Goal: Task Accomplishment & Management: Use online tool/utility

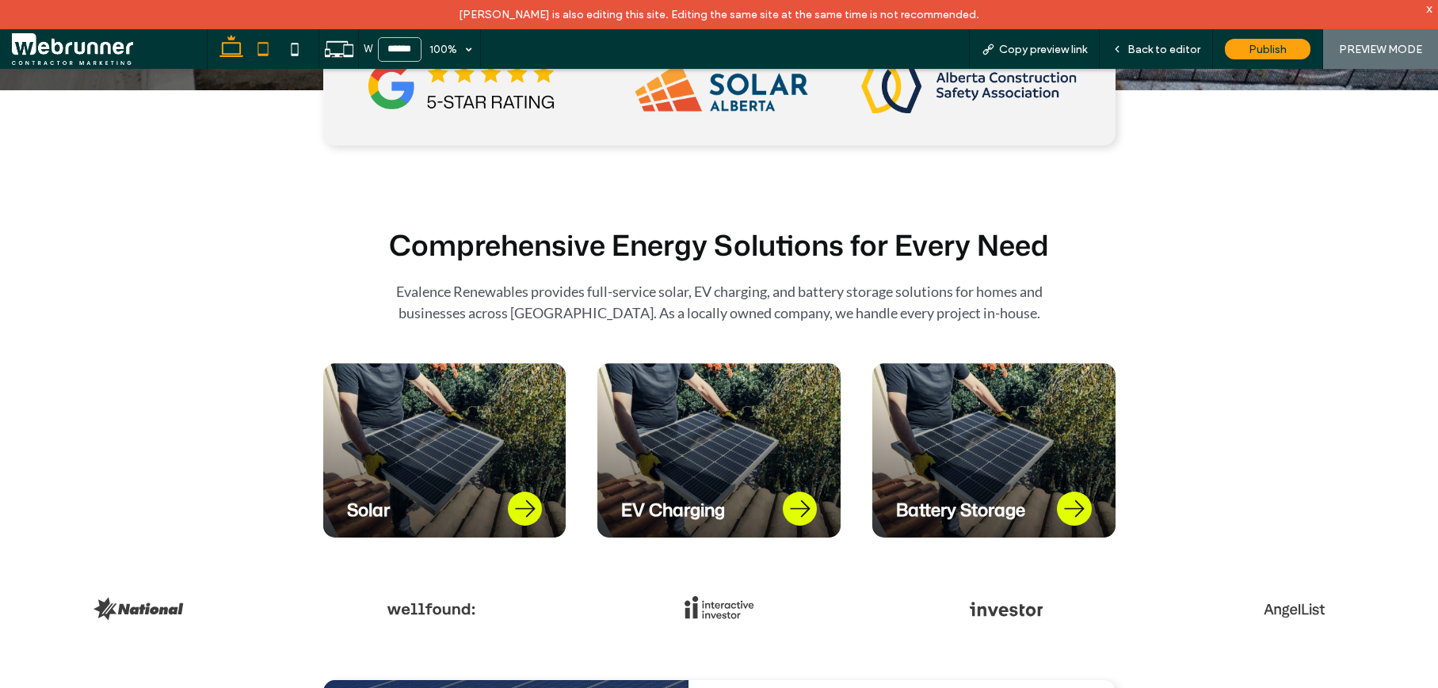
click at [265, 48] on icon at bounding box center [263, 49] width 32 height 32
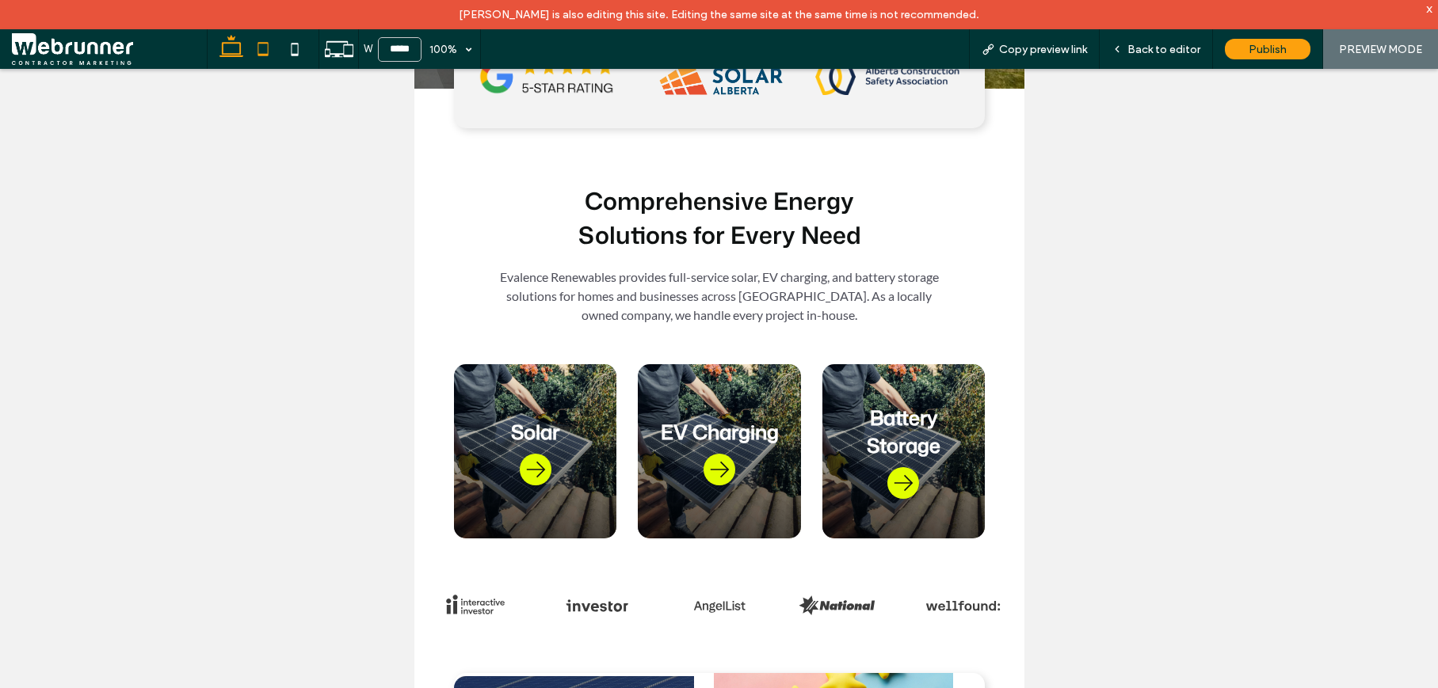
click at [237, 40] on icon at bounding box center [231, 49] width 32 height 32
type input "******"
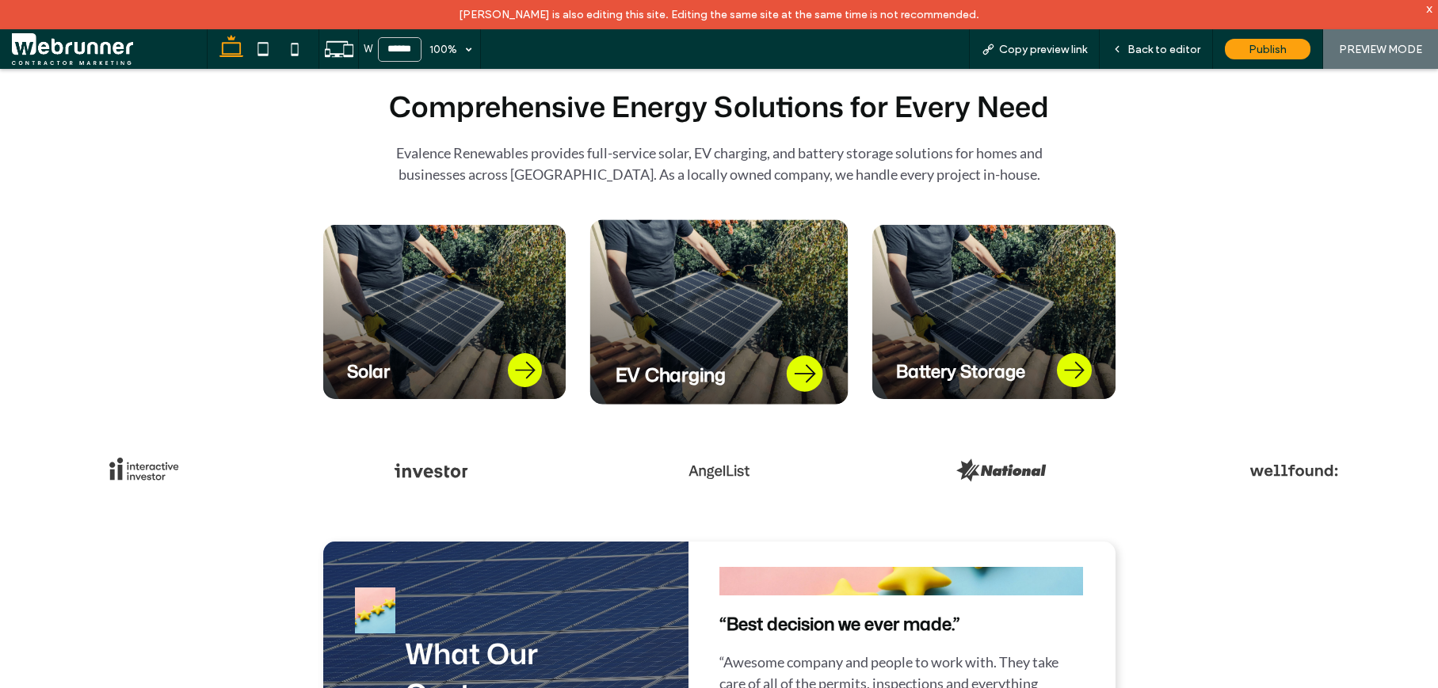
scroll to position [740, 0]
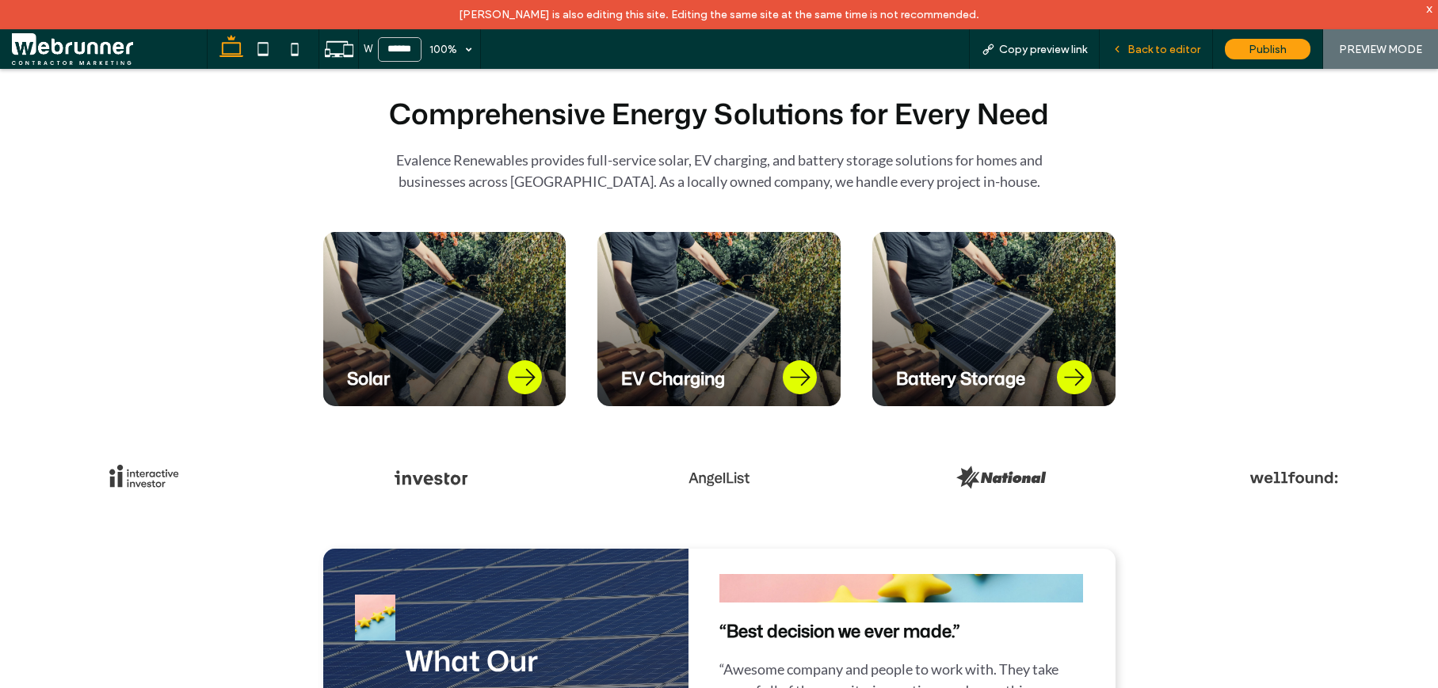
click at [1130, 61] on div "Back to editor" at bounding box center [1155, 49] width 113 height 40
click at [1130, 56] on div "Back to editor" at bounding box center [1155, 49] width 113 height 40
click at [1130, 45] on span "Back to editor" at bounding box center [1163, 49] width 73 height 13
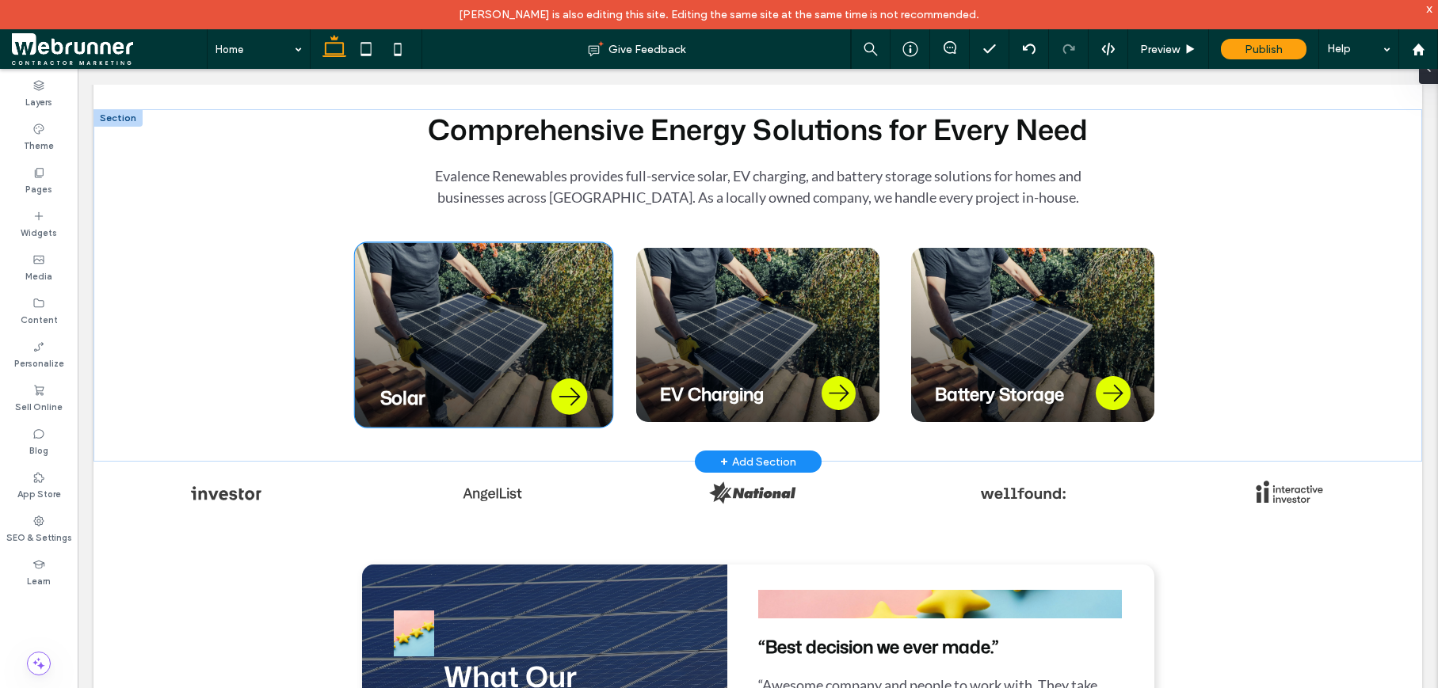
click at [438, 280] on div "Solar" at bounding box center [482, 334] width 257 height 185
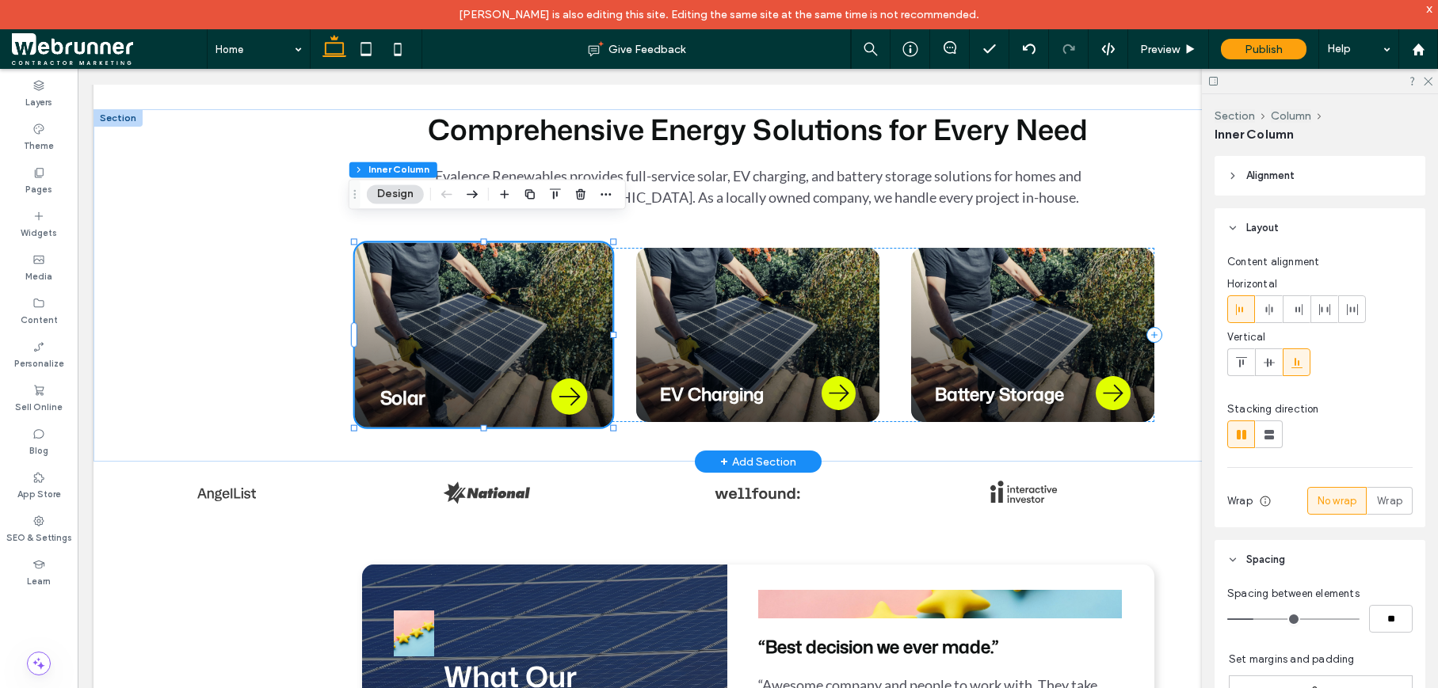
click at [437, 280] on div "Solar" at bounding box center [482, 334] width 257 height 185
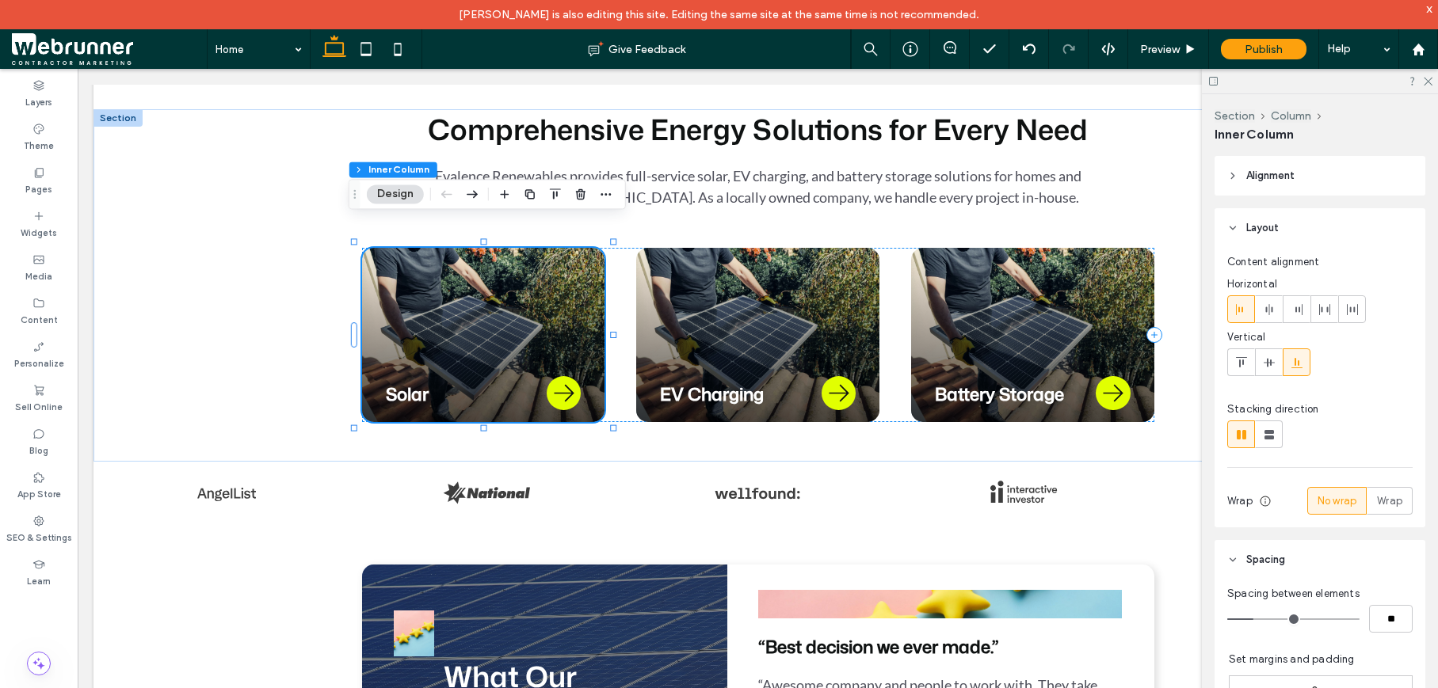
scroll to position [3, 0]
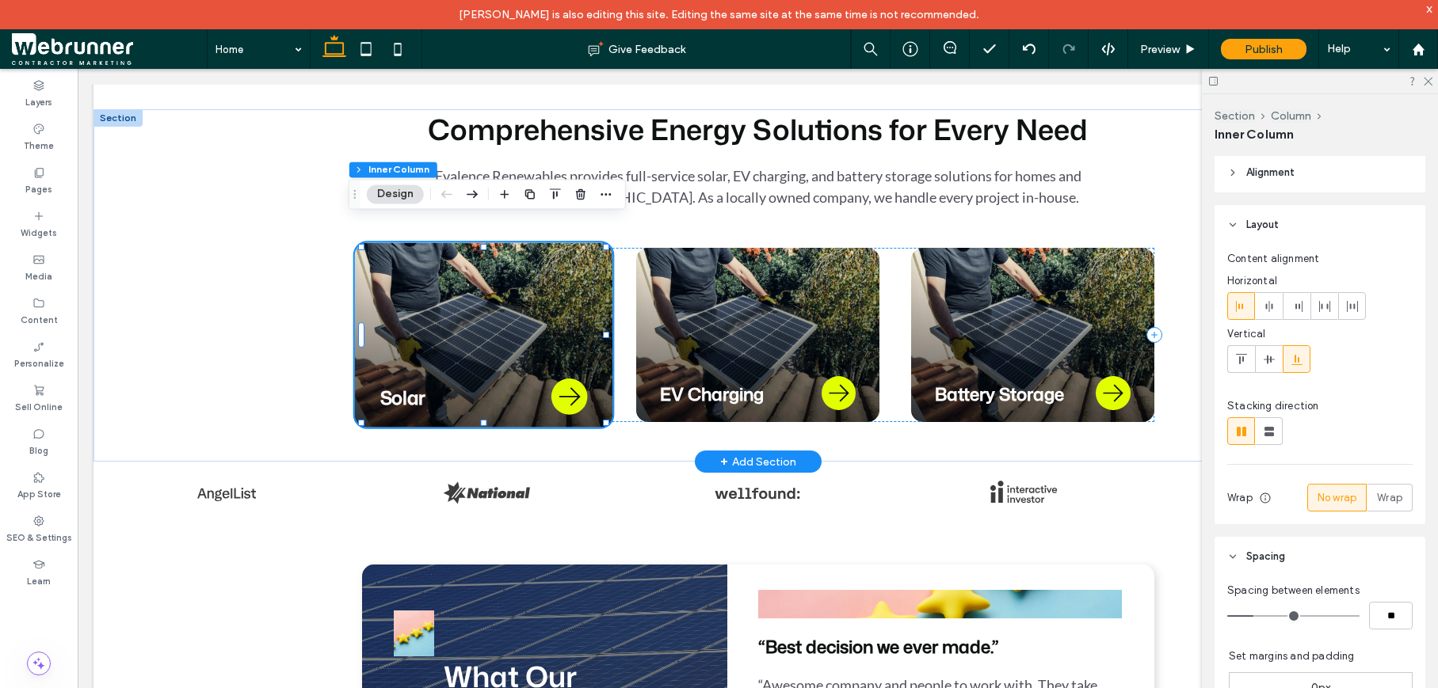
click at [447, 302] on div "Solar" at bounding box center [482, 334] width 257 height 185
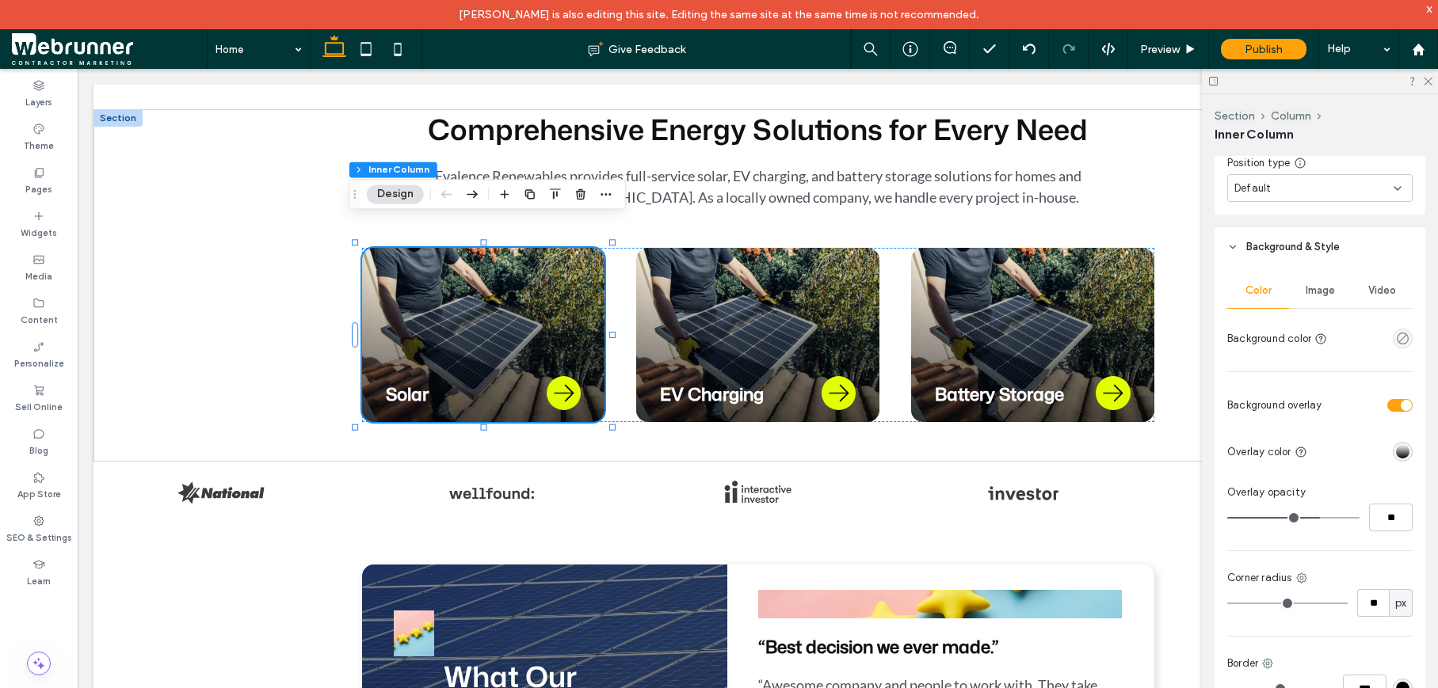
scroll to position [1396, 0]
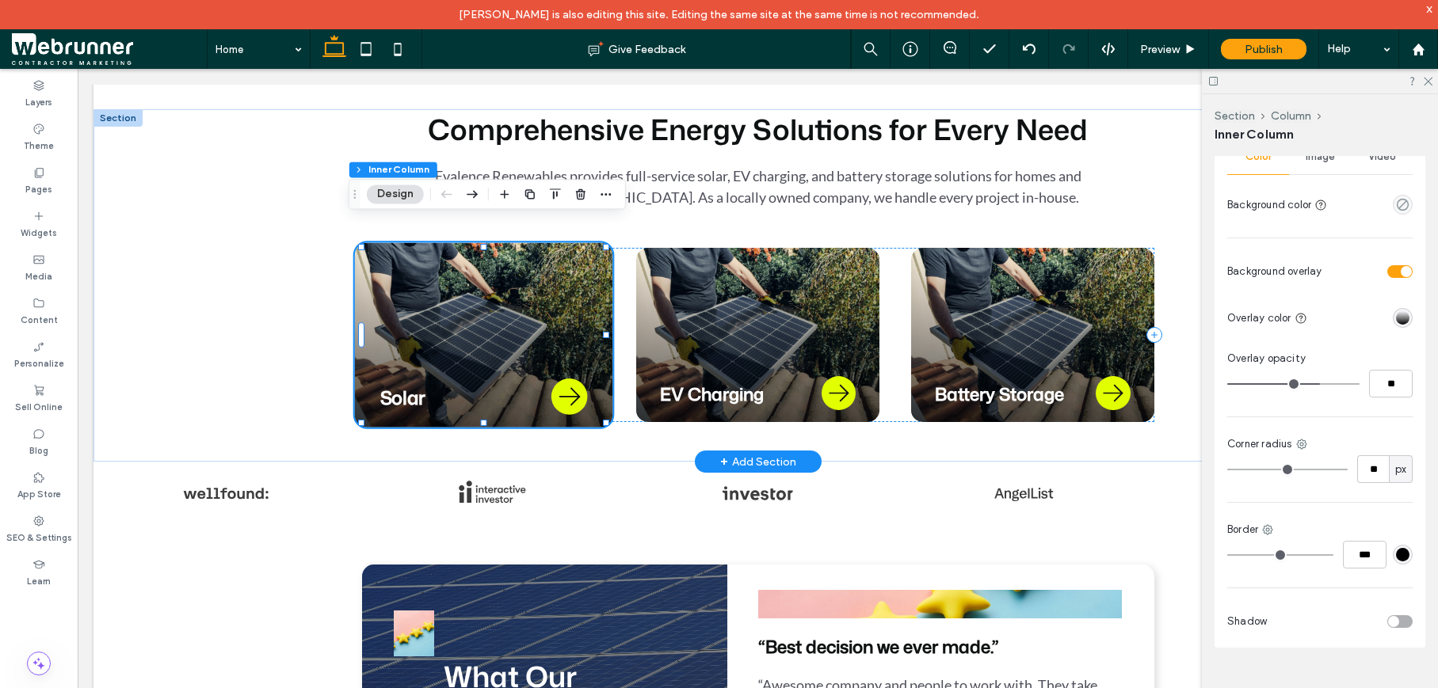
click at [564, 309] on div "Solar" at bounding box center [482, 334] width 257 height 185
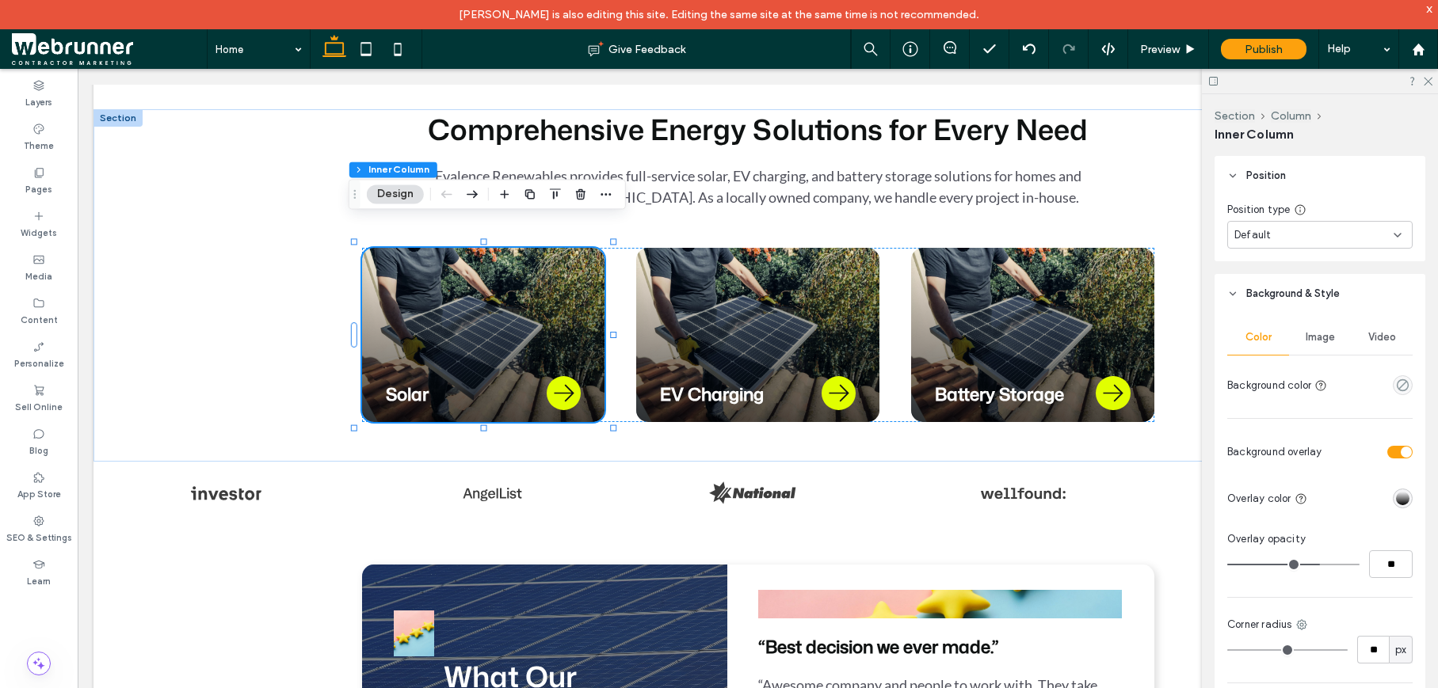
scroll to position [1147, 0]
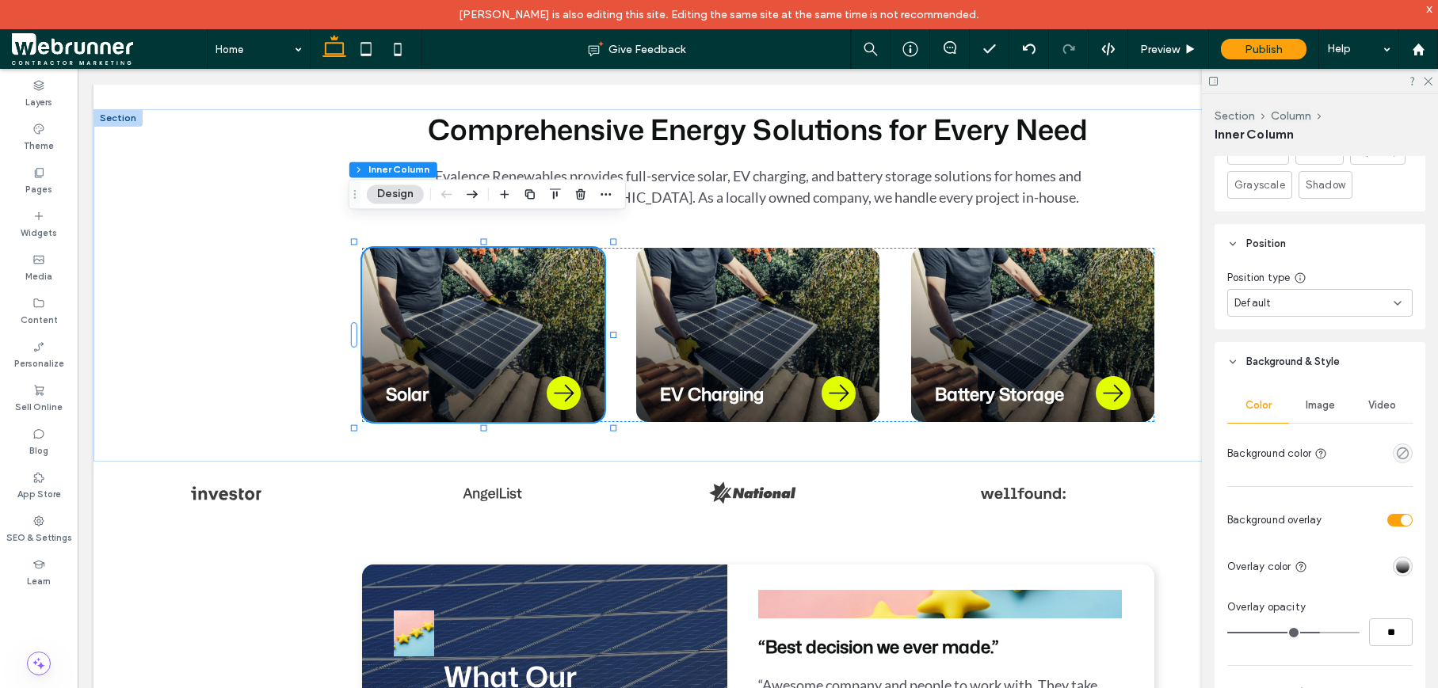
click at [1305, 406] on span "Image" at bounding box center [1319, 405] width 29 height 13
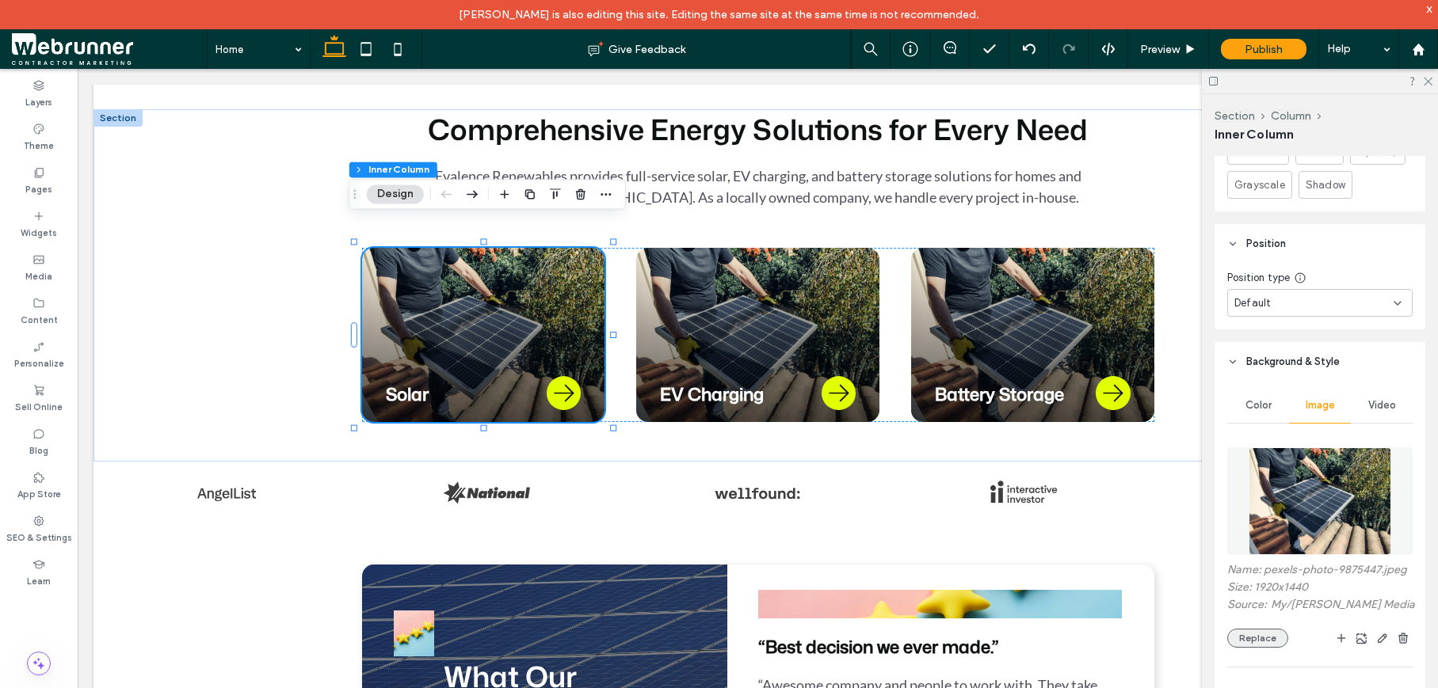
click at [1264, 644] on button "Replace" at bounding box center [1257, 638] width 61 height 19
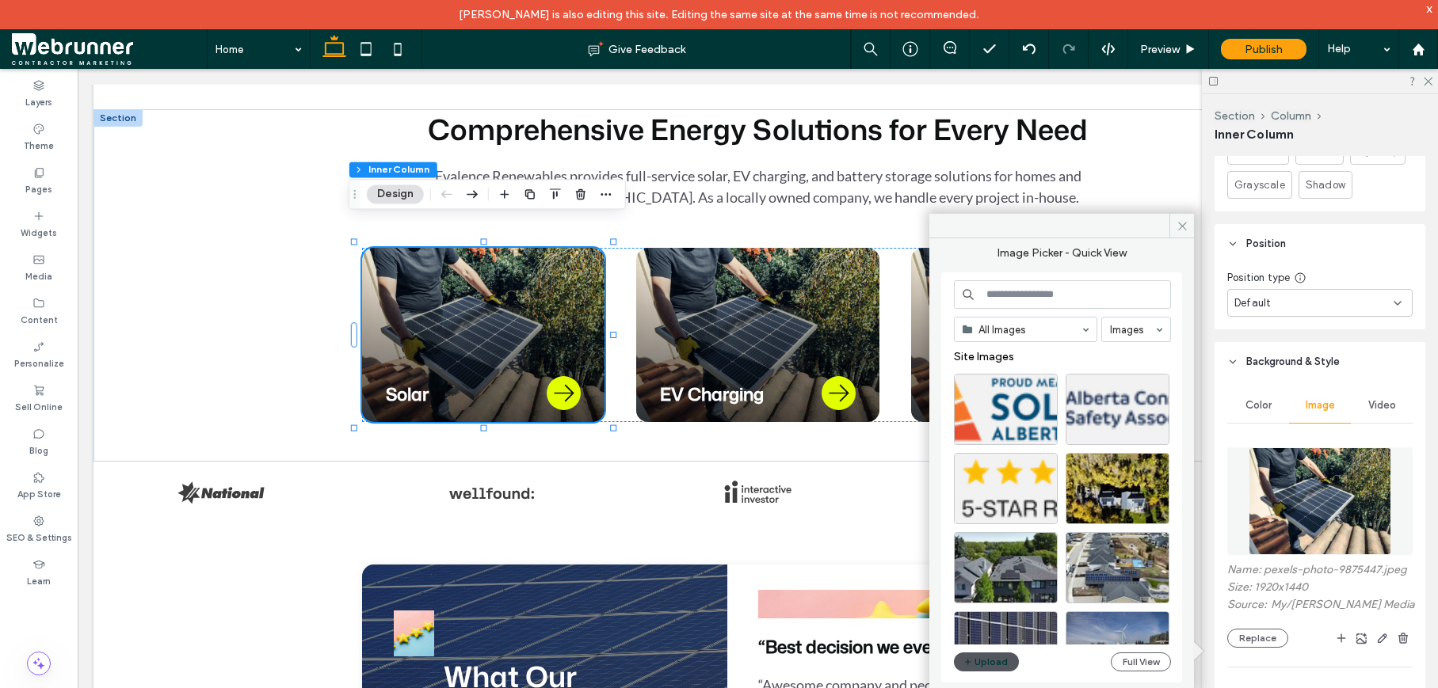
click at [1003, 664] on button "Upload" at bounding box center [986, 662] width 65 height 19
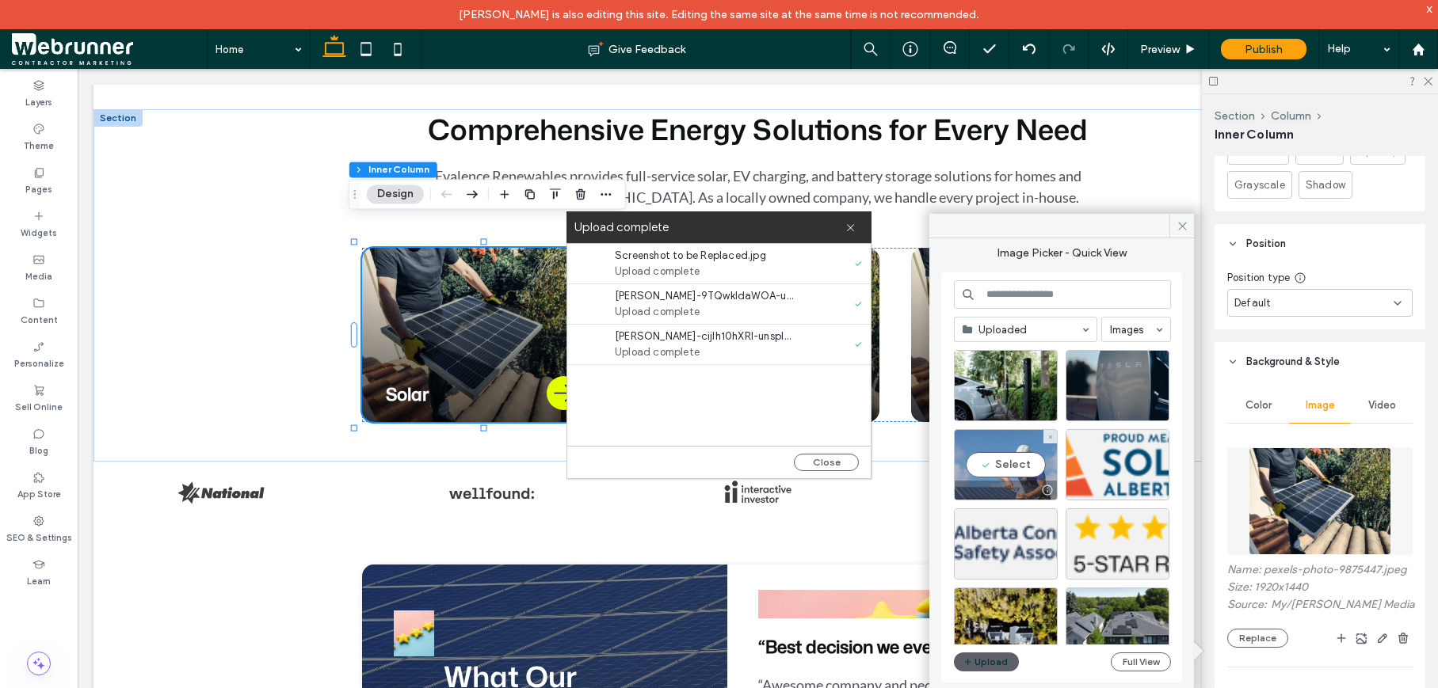
click at [1020, 468] on div "Select" at bounding box center [1006, 464] width 104 height 71
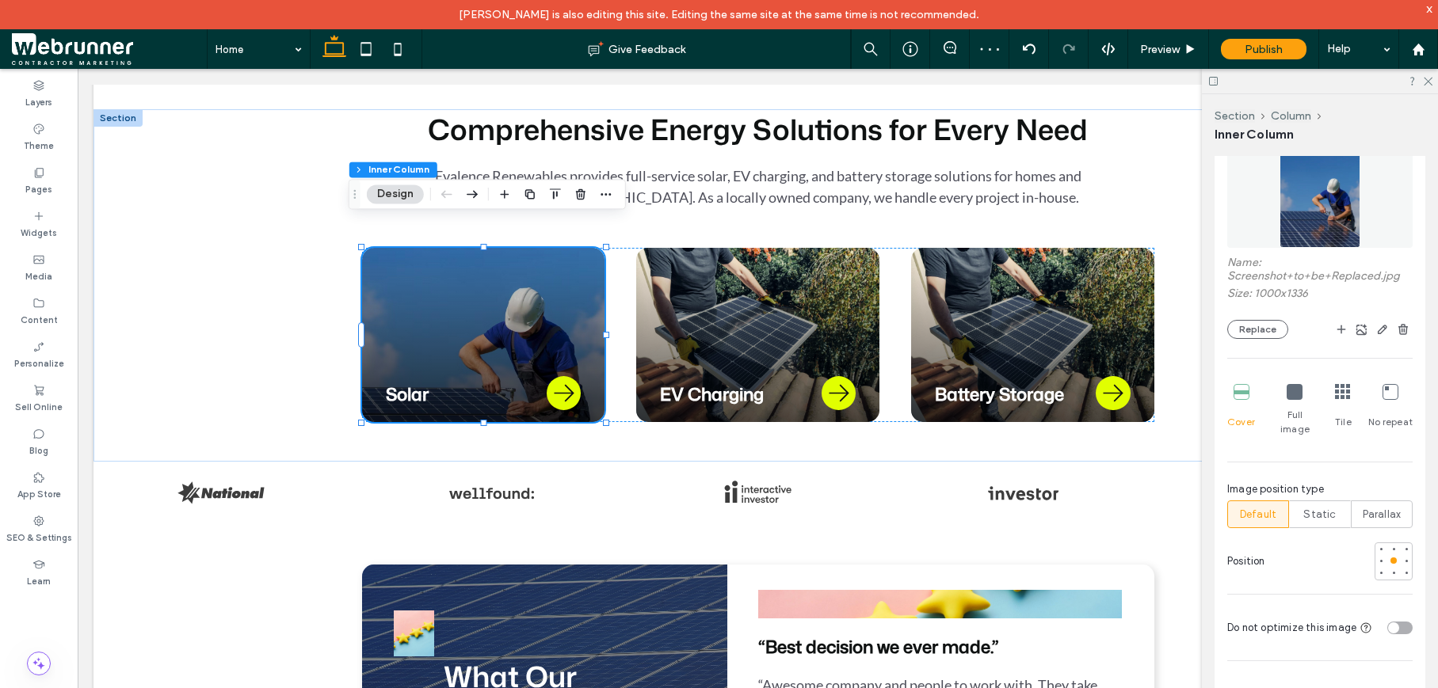
scroll to position [1477, 0]
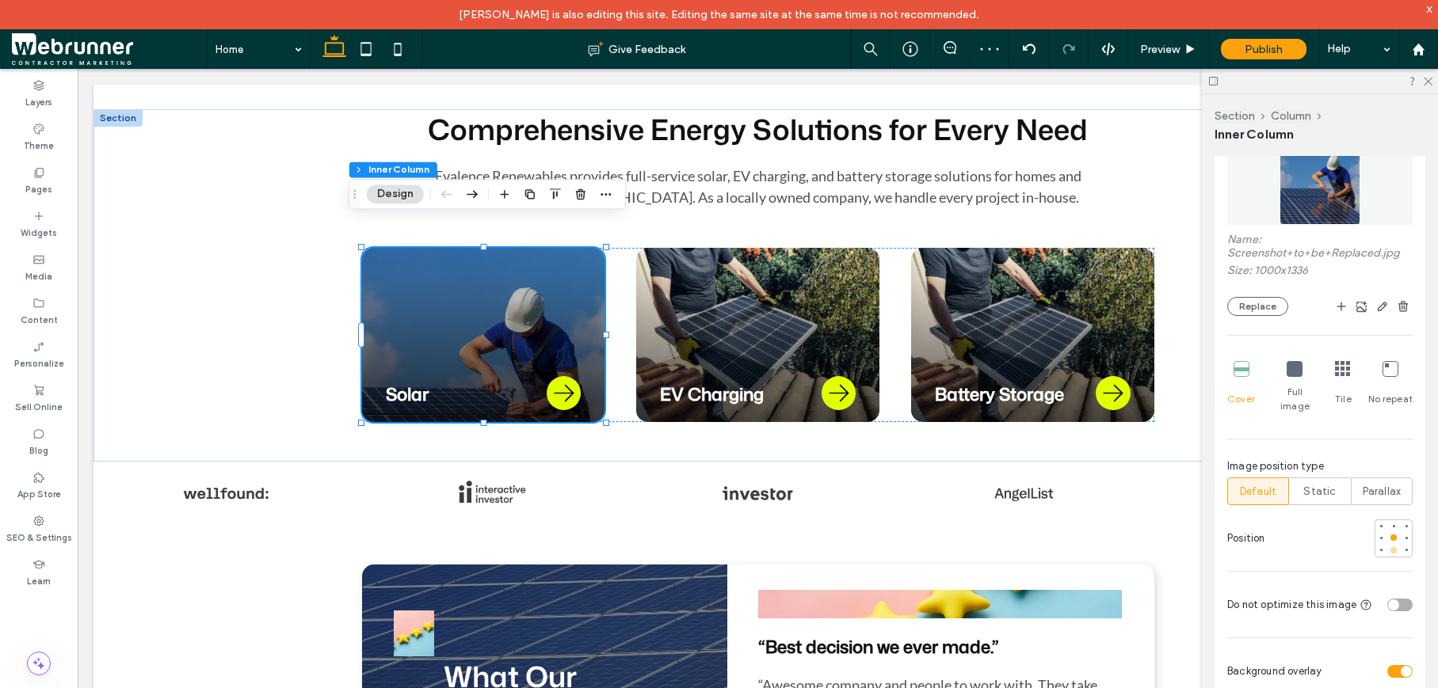
click at [1388, 545] on div at bounding box center [1393, 550] width 11 height 11
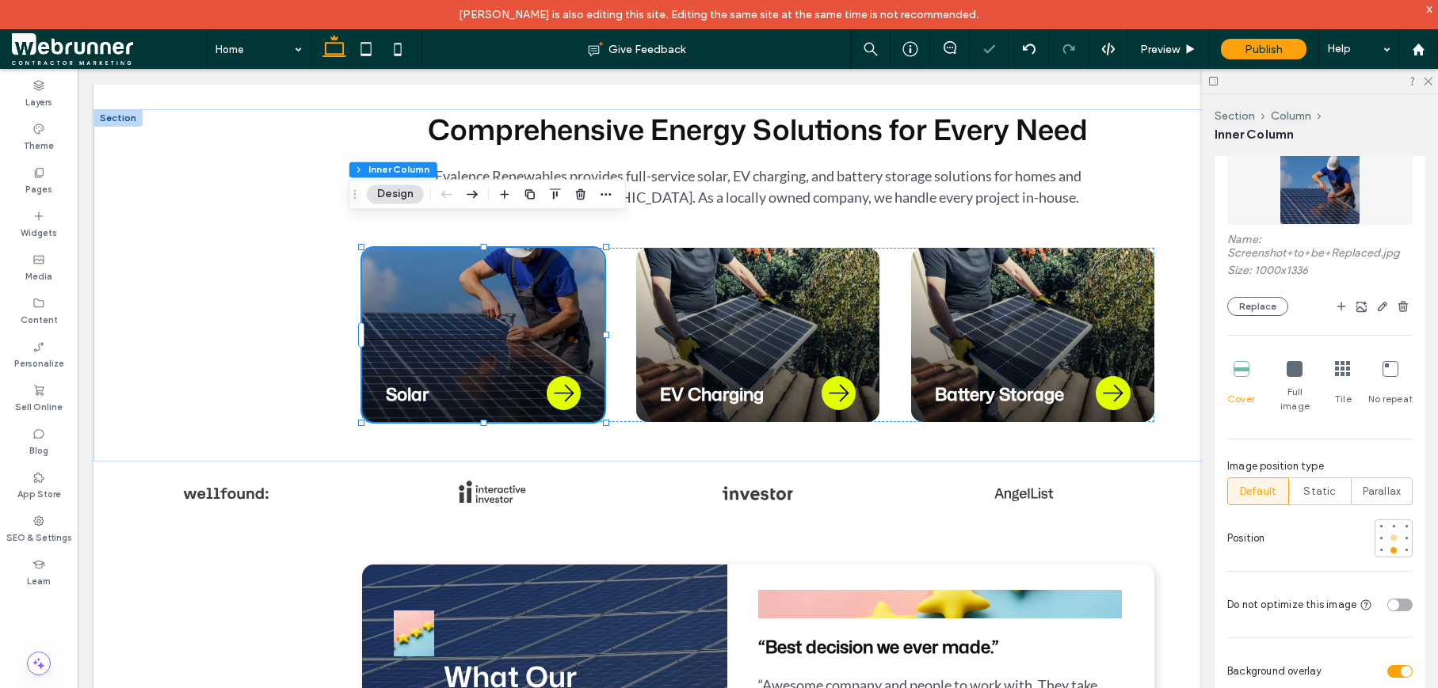
click at [1390, 535] on div at bounding box center [1393, 538] width 6 height 6
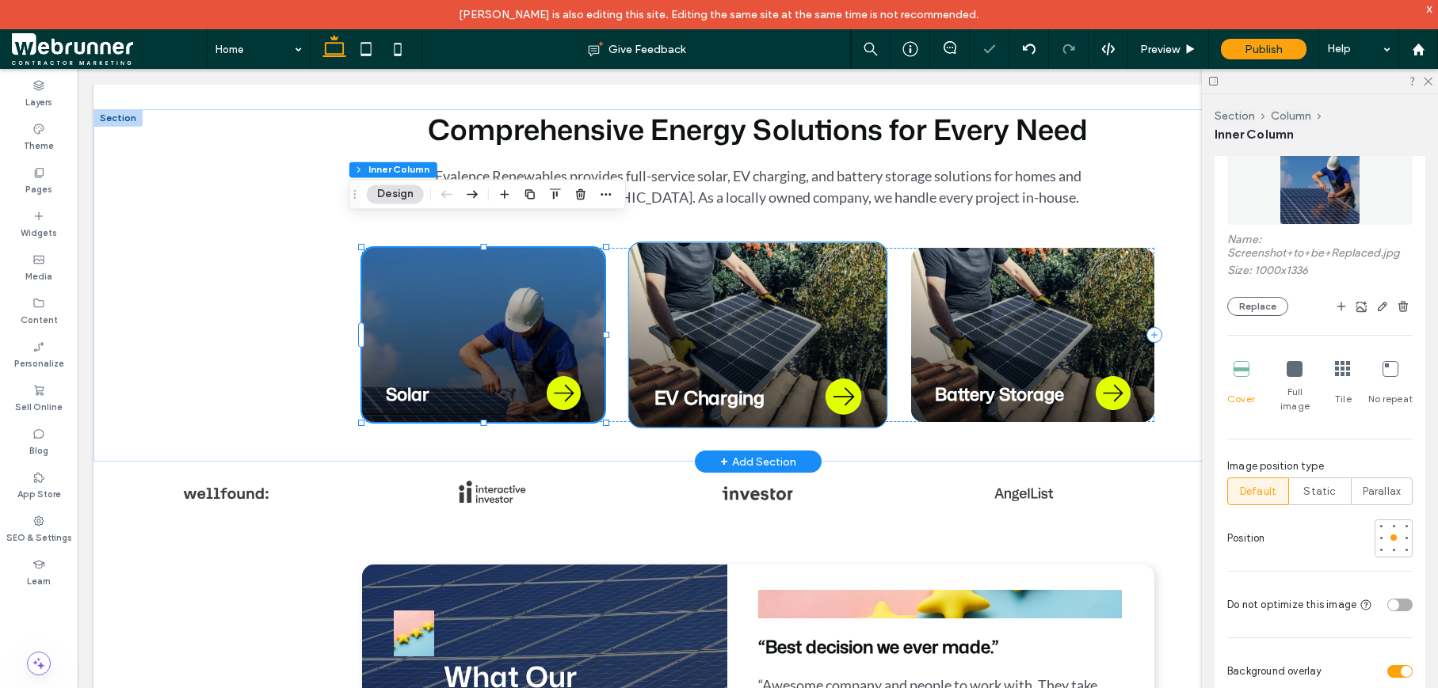
click at [745, 320] on div "EV Charging" at bounding box center [757, 334] width 257 height 185
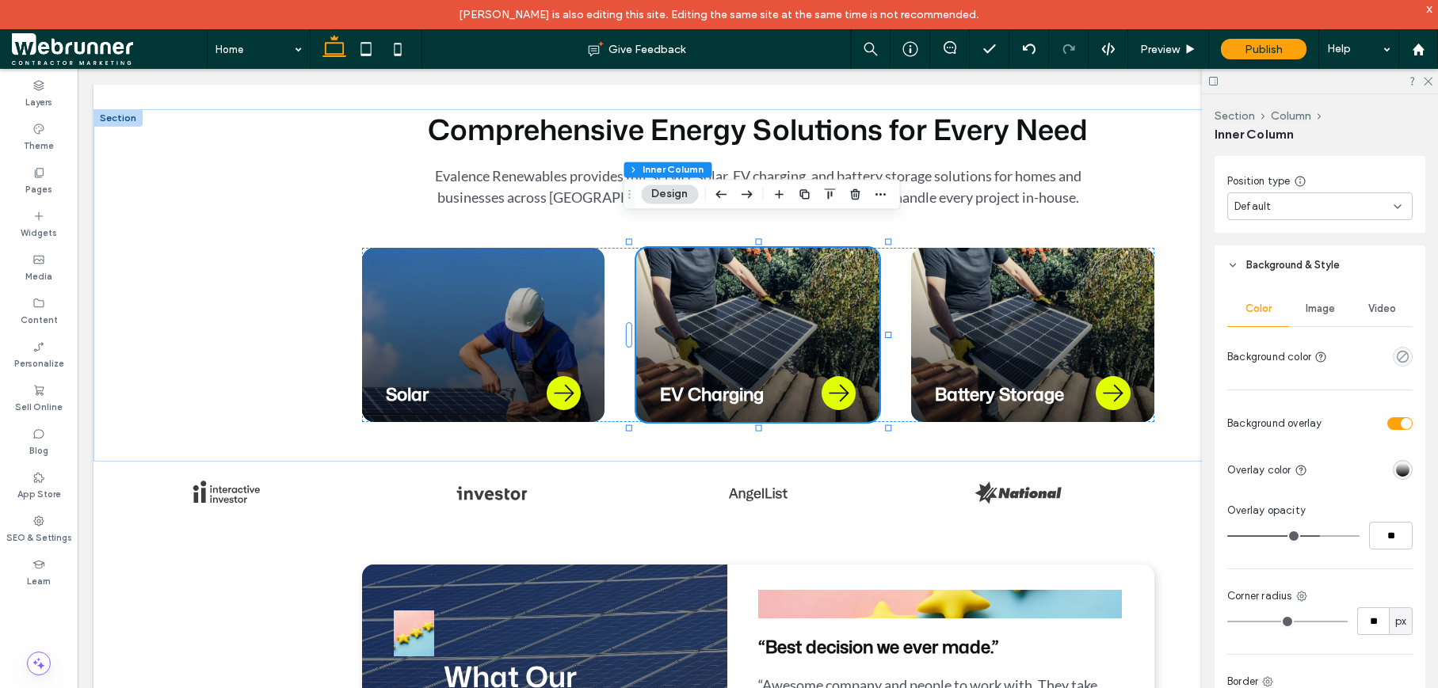
scroll to position [1396, 0]
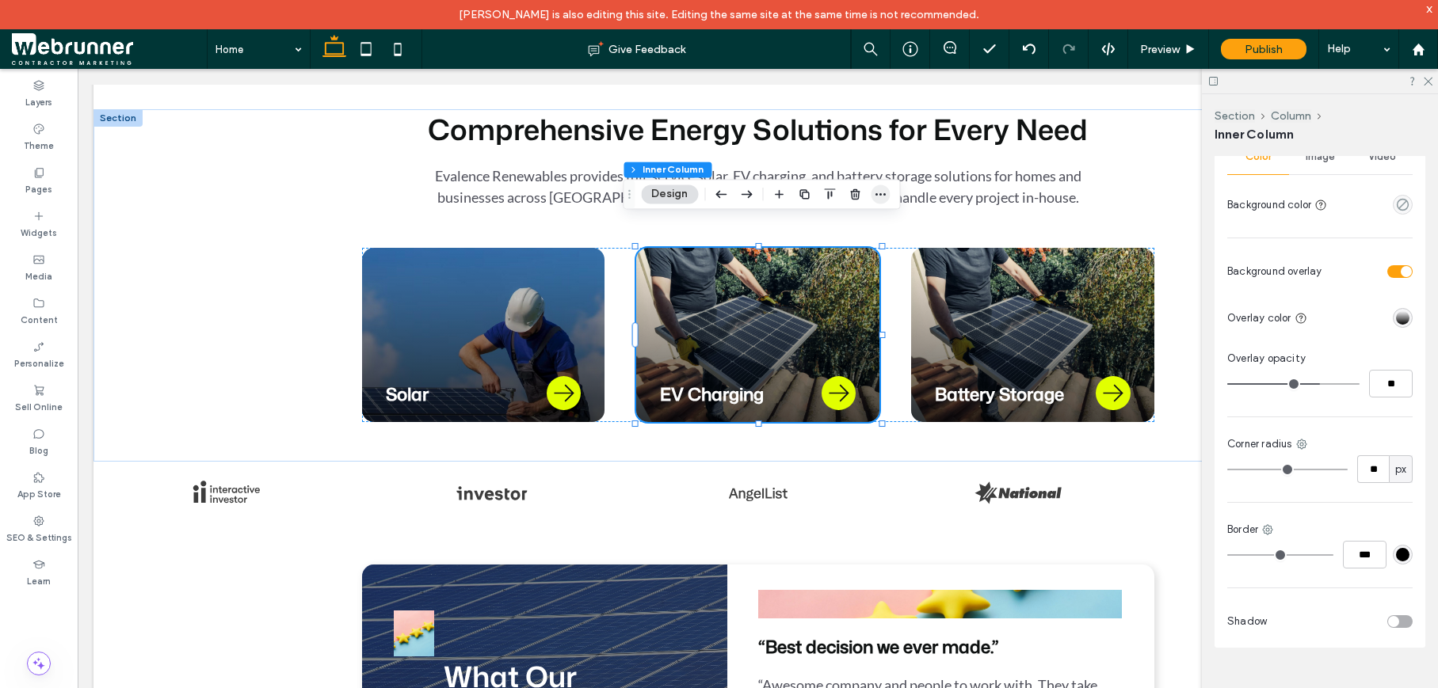
click at [880, 198] on icon "button" at bounding box center [880, 194] width 13 height 13
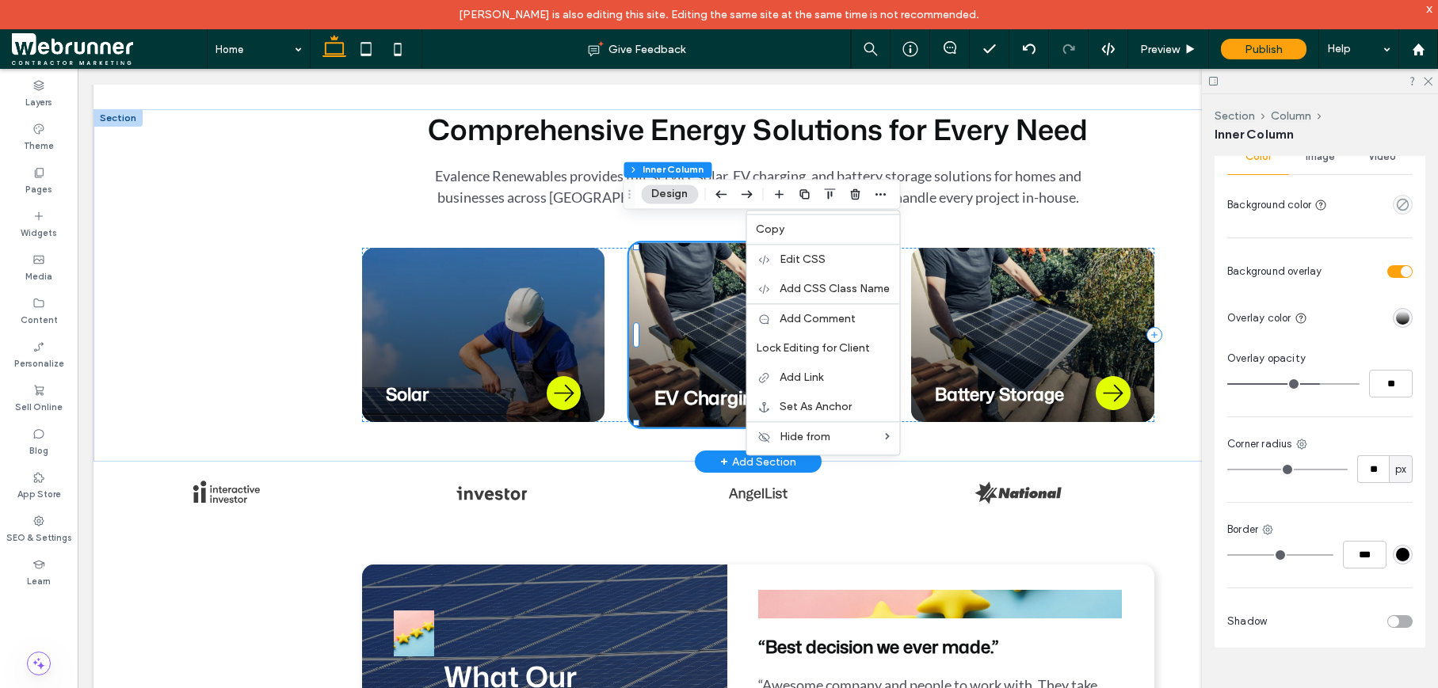
click at [699, 292] on div "EV Charging" at bounding box center [757, 334] width 257 height 185
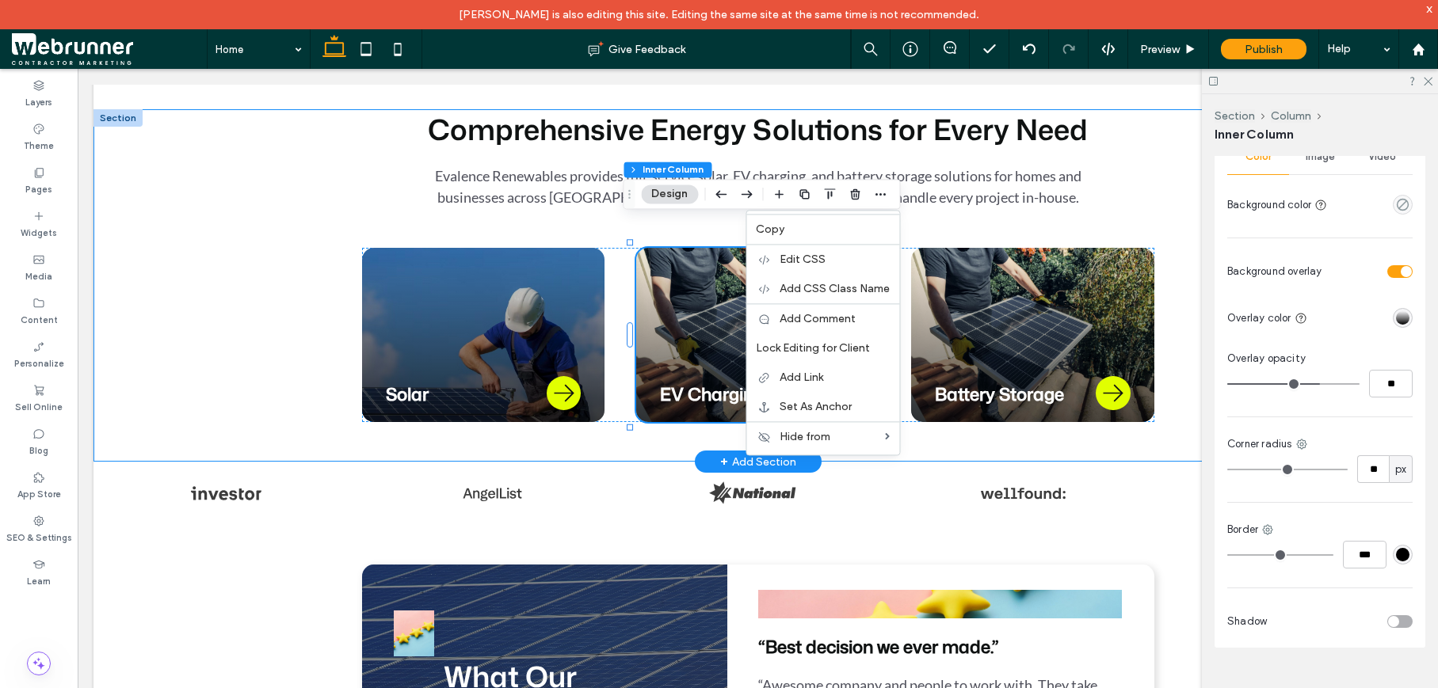
click at [665, 430] on div "Comprehensive Energy Solutions for Every Need Evalence Renewables provides full…" at bounding box center [758, 285] width 950 height 352
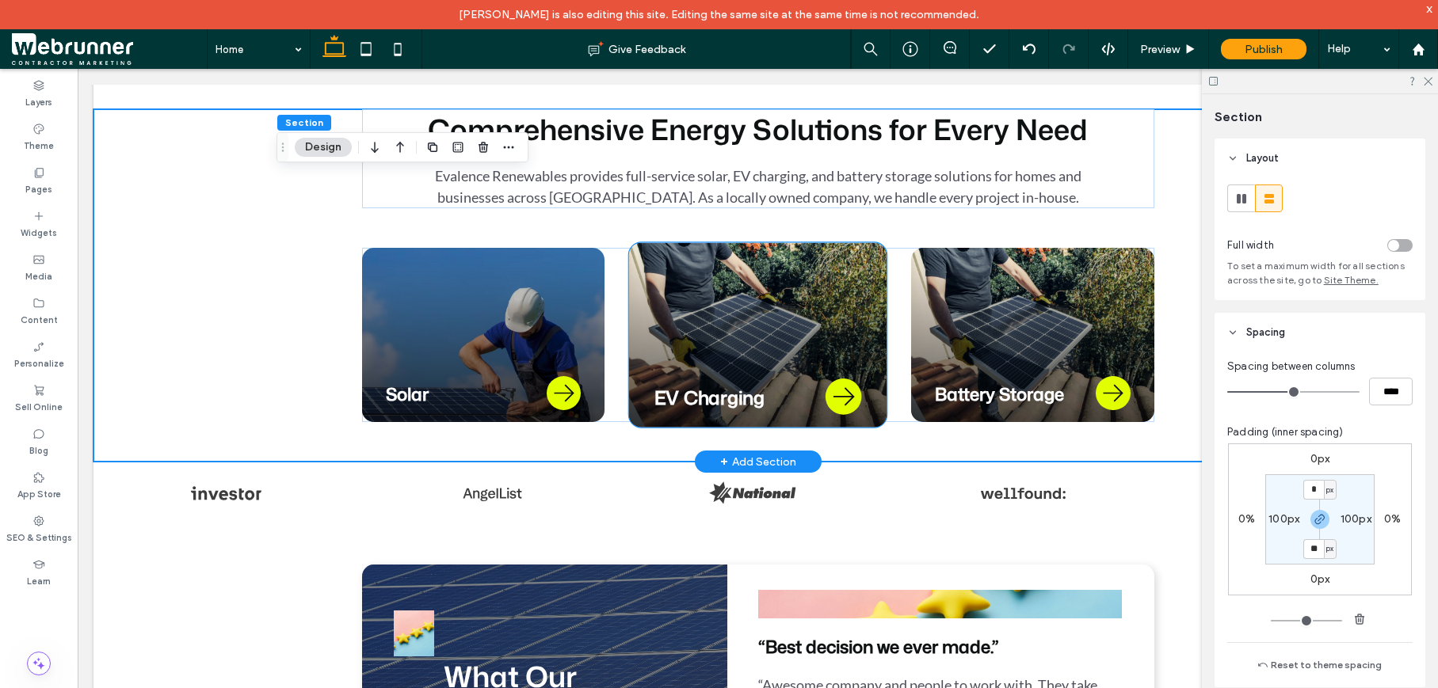
click at [673, 341] on div "EV Charging" at bounding box center [757, 334] width 257 height 185
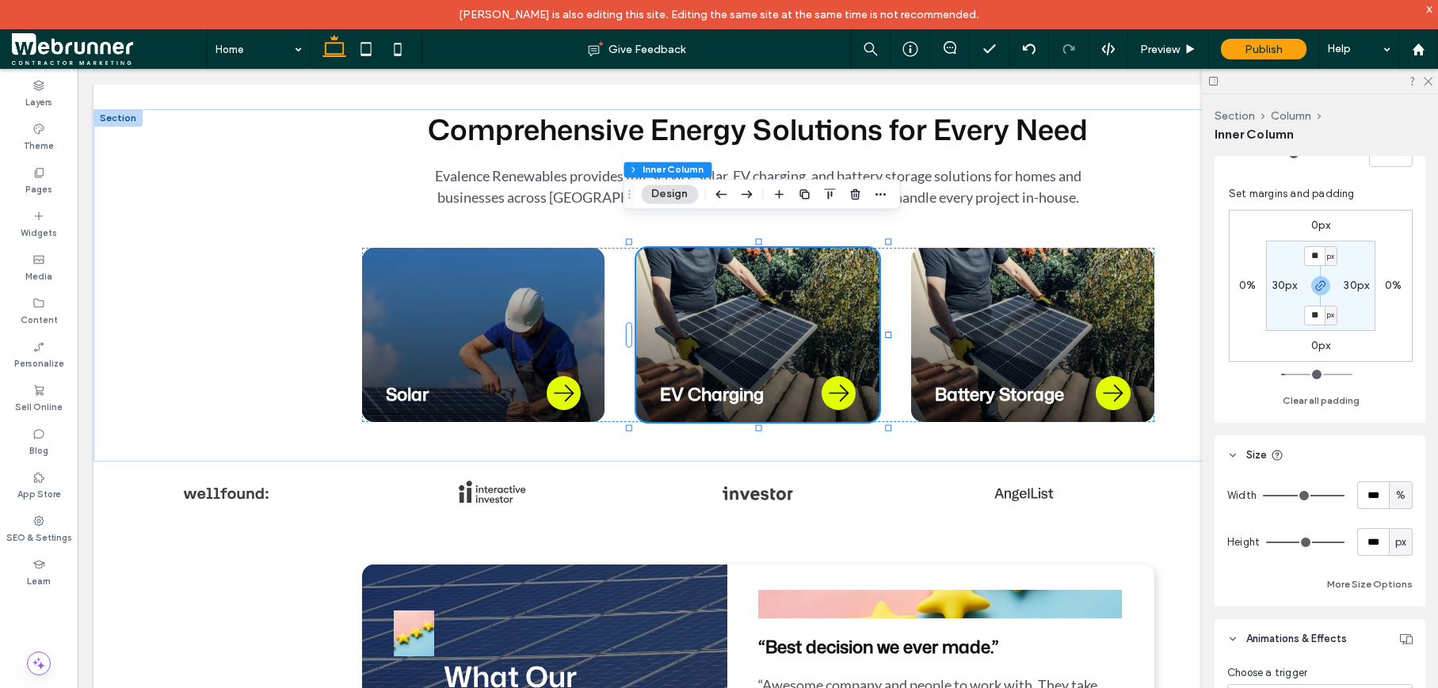
scroll to position [391, 0]
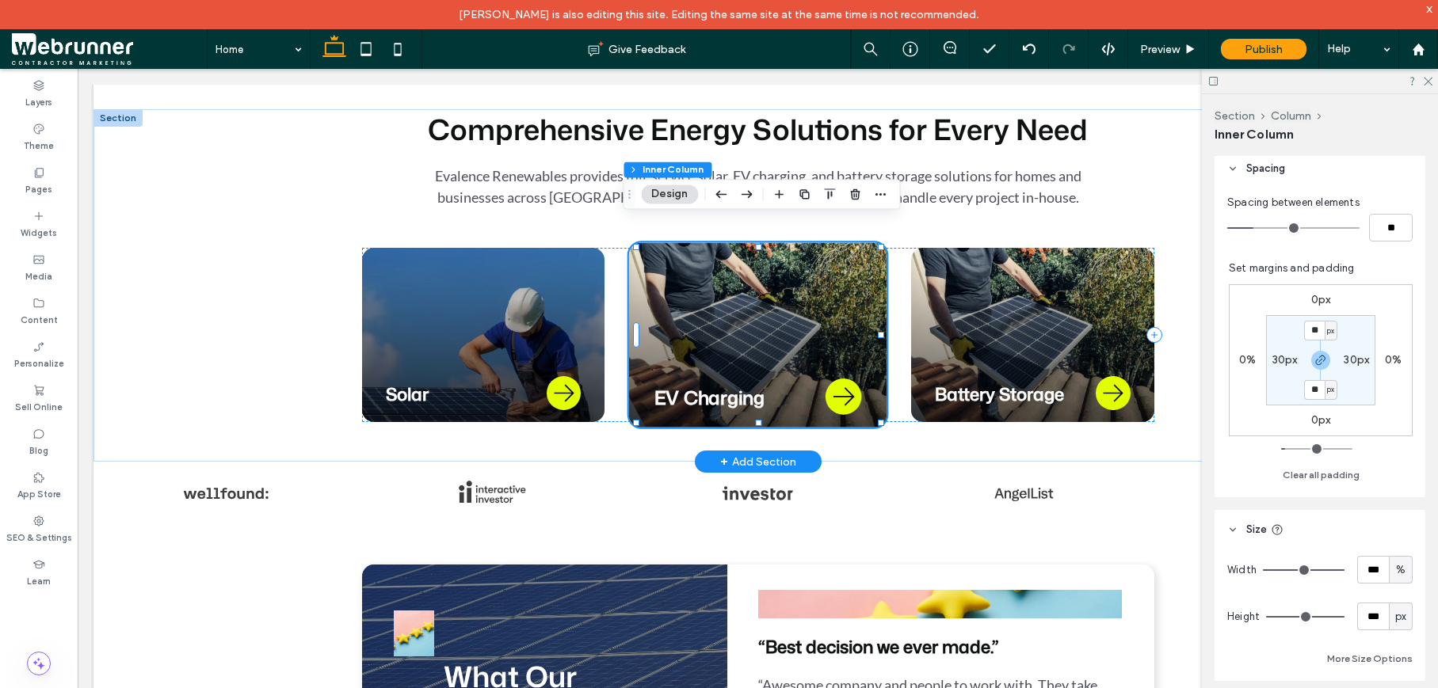
click at [730, 318] on div "EV Charging" at bounding box center [757, 334] width 257 height 185
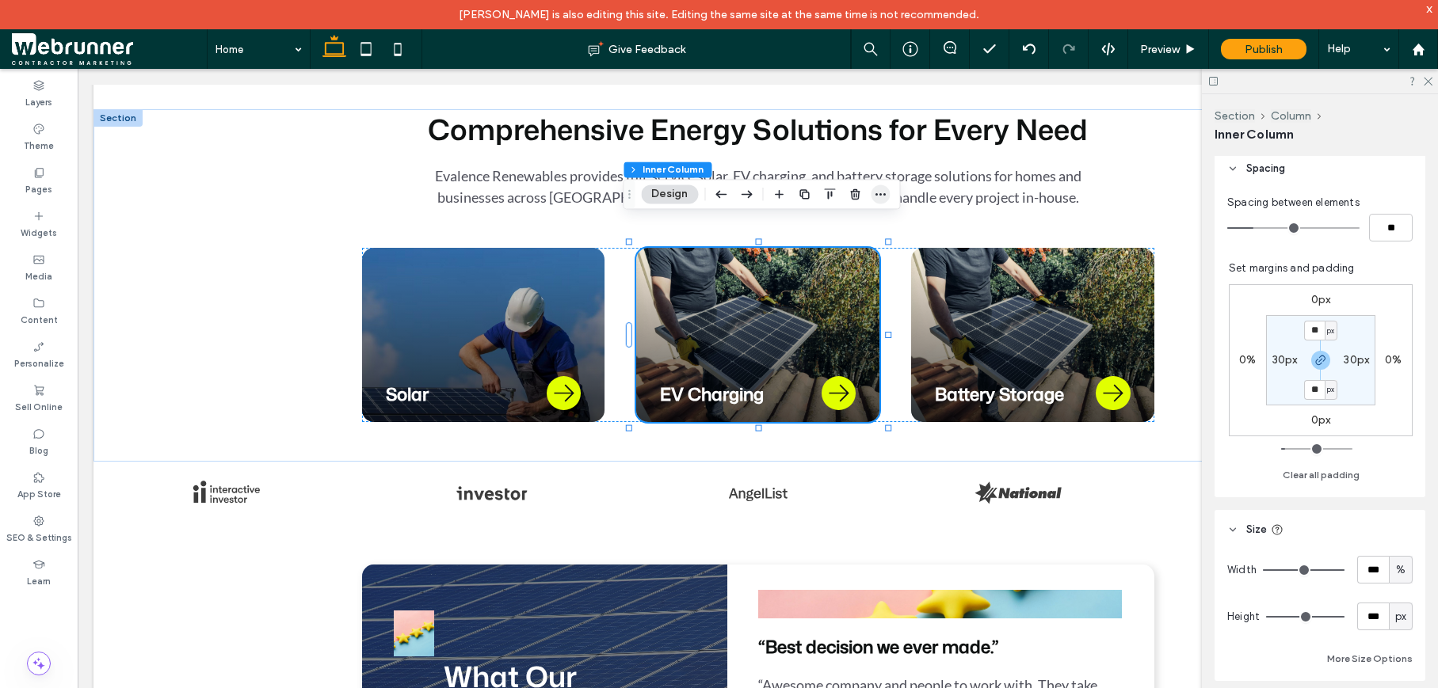
click at [881, 199] on icon "button" at bounding box center [880, 194] width 13 height 13
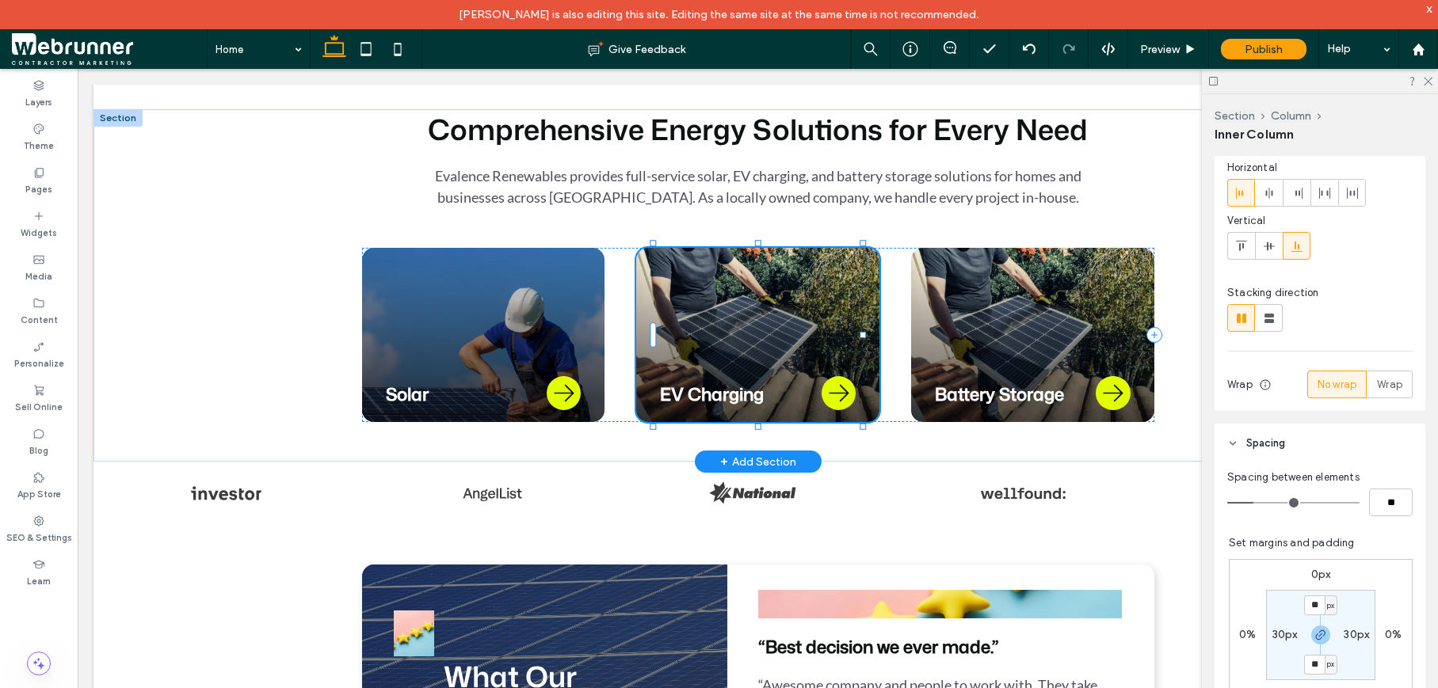
click at [666, 260] on div "EV Charging" at bounding box center [757, 335] width 243 height 174
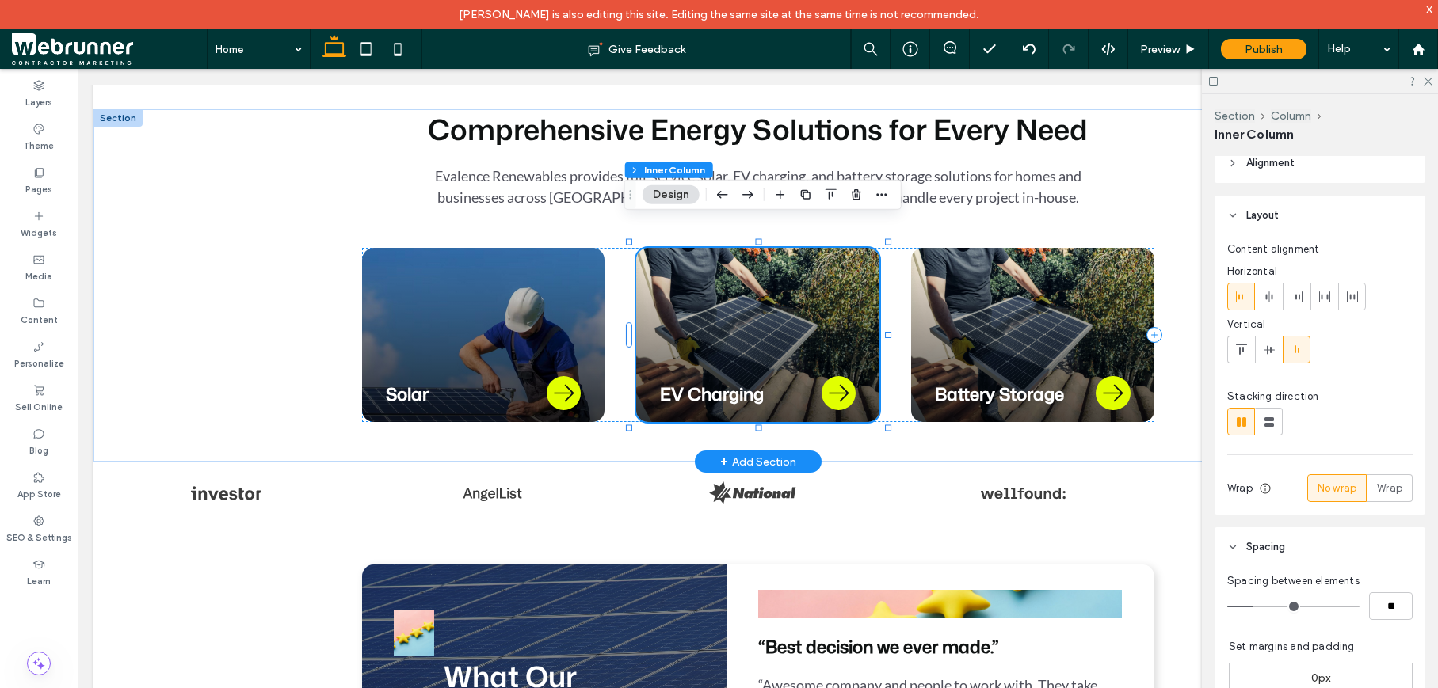
scroll to position [0, 0]
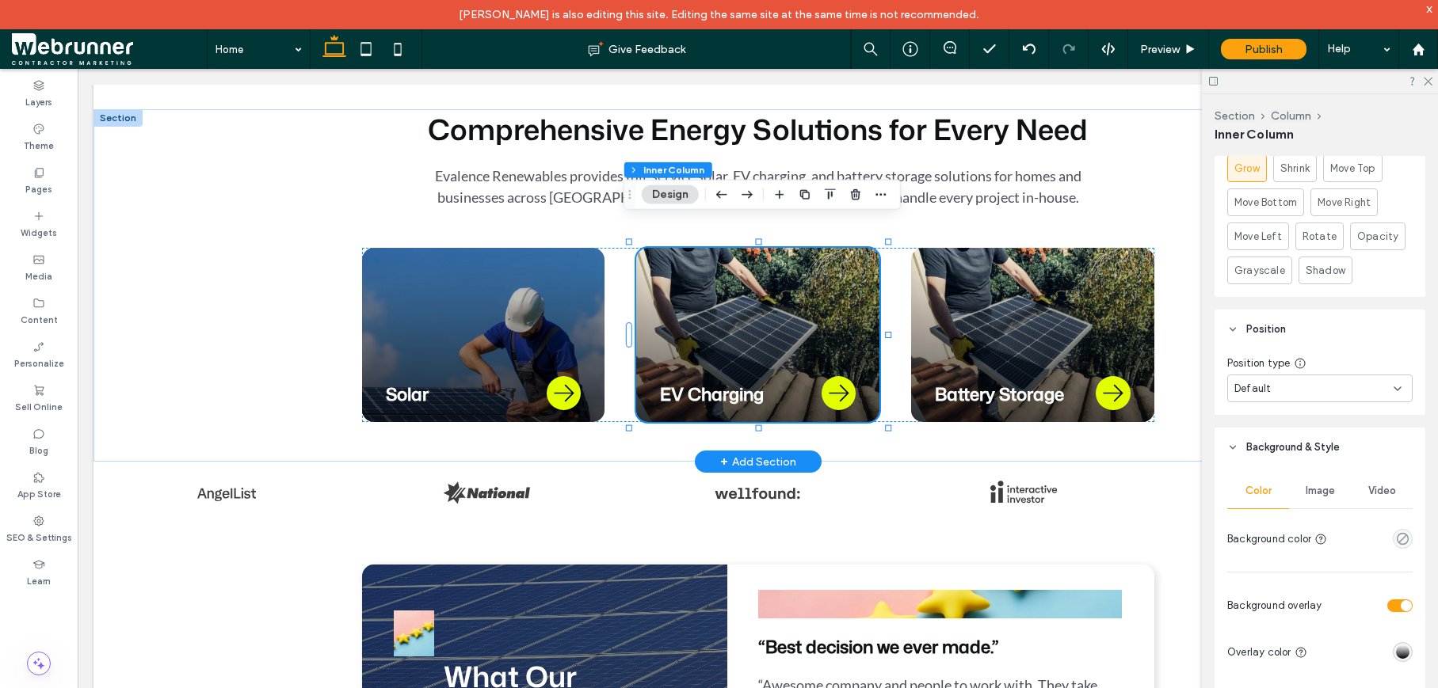
click at [1324, 495] on span "Image" at bounding box center [1319, 491] width 29 height 13
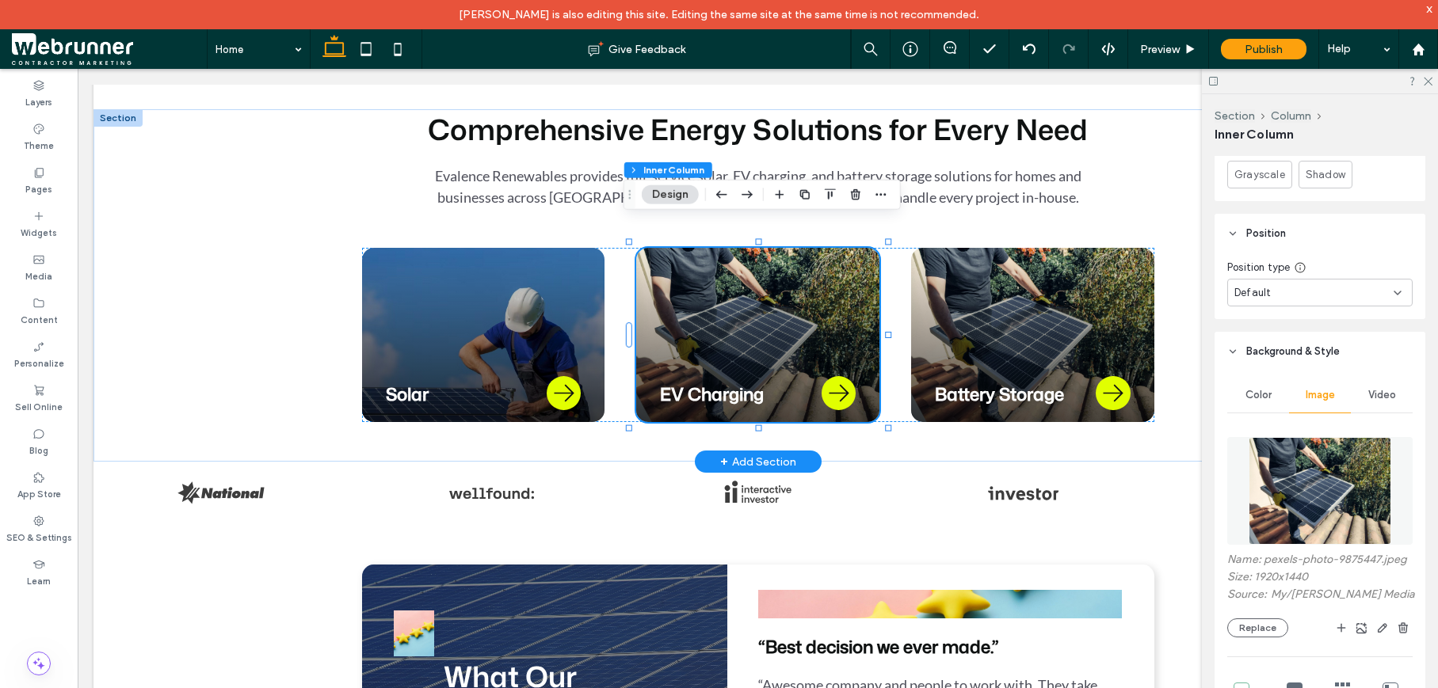
scroll to position [1217, 0]
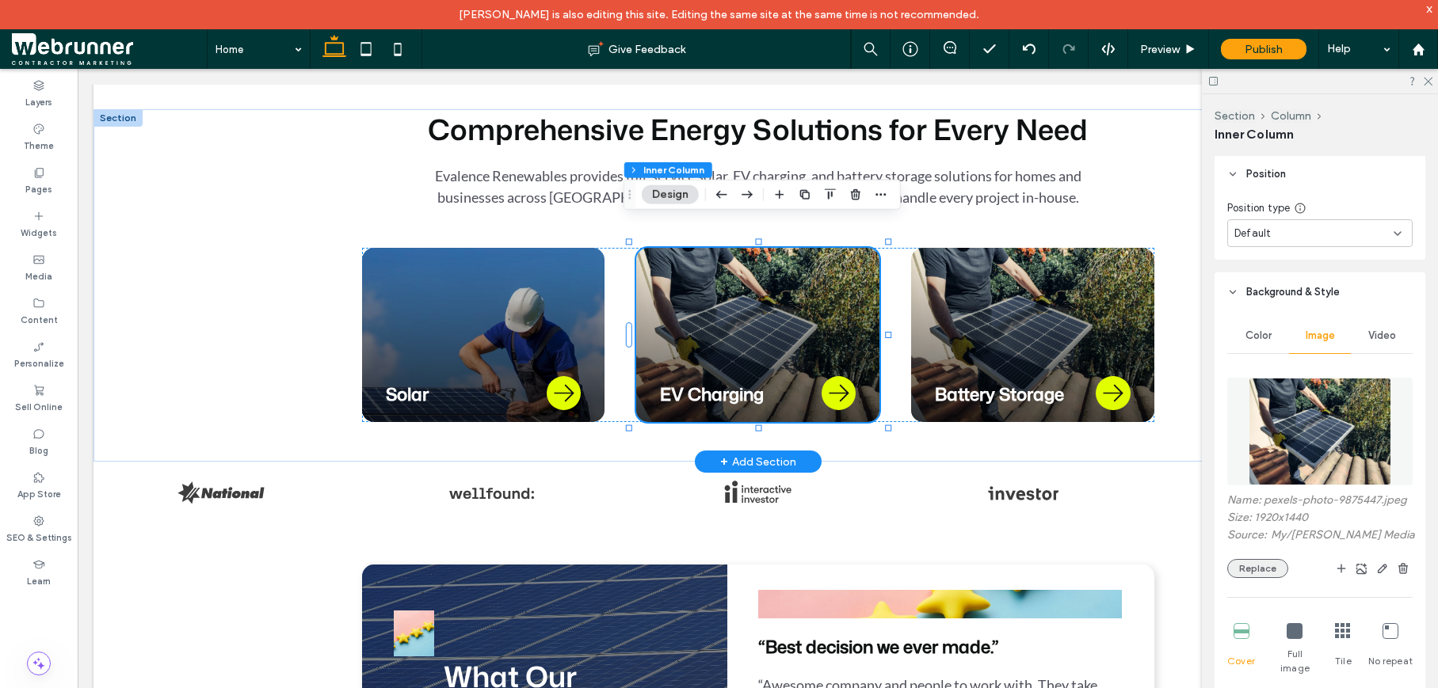
click at [1271, 578] on button "Replace" at bounding box center [1257, 568] width 61 height 19
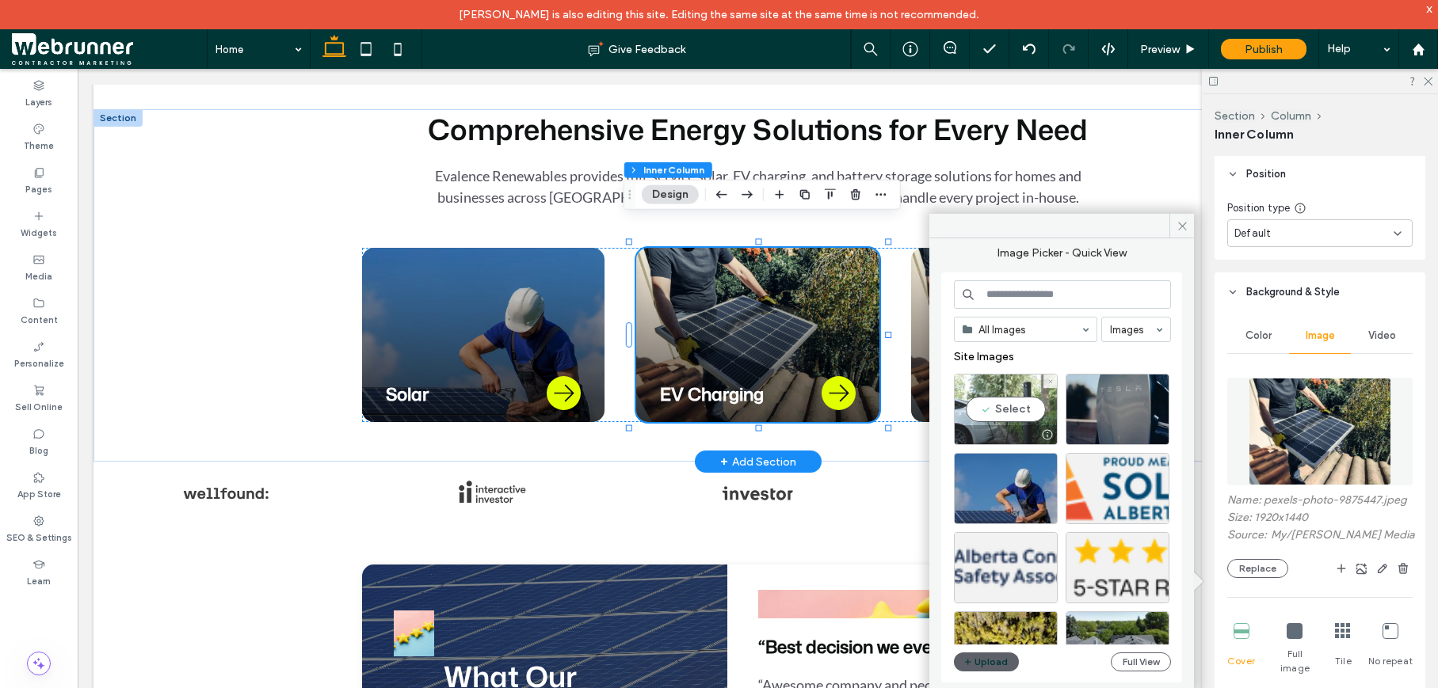
click at [1011, 413] on div "Select" at bounding box center [1006, 409] width 104 height 71
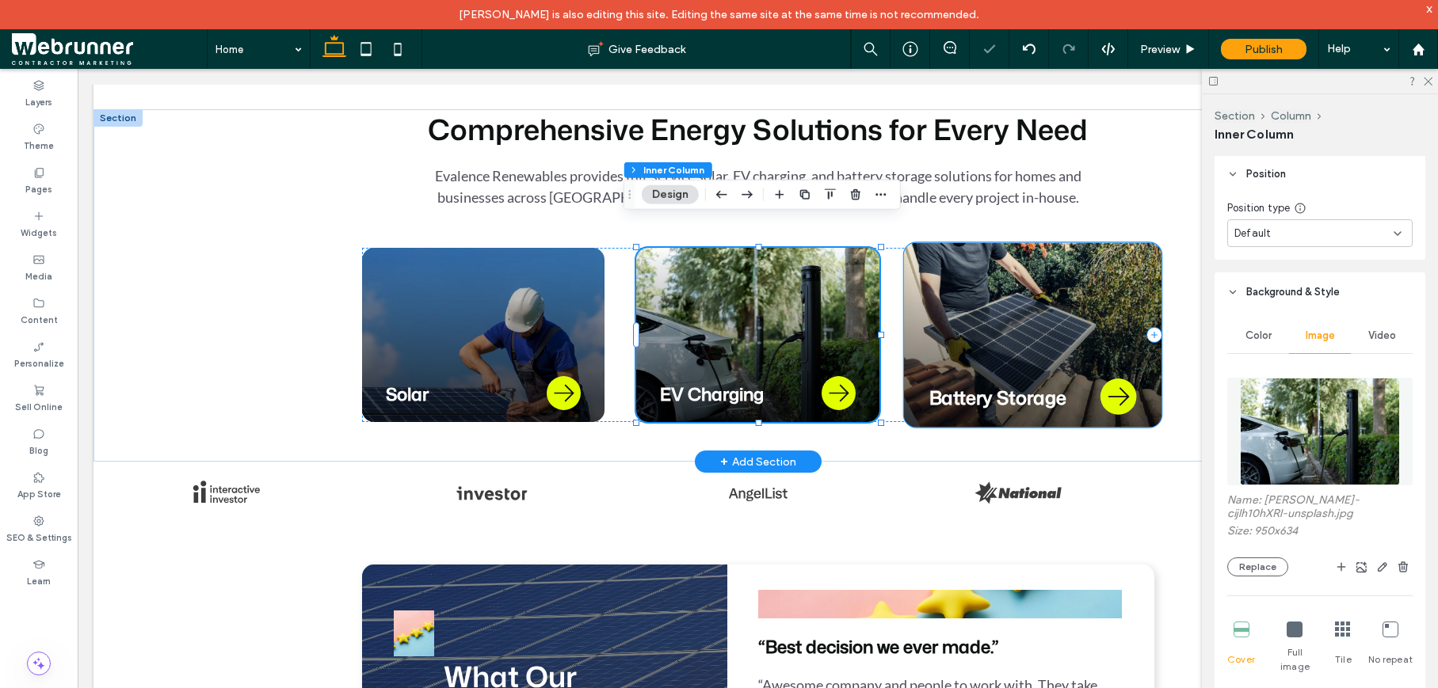
click at [1016, 265] on div "Battery Storage" at bounding box center [1032, 334] width 257 height 185
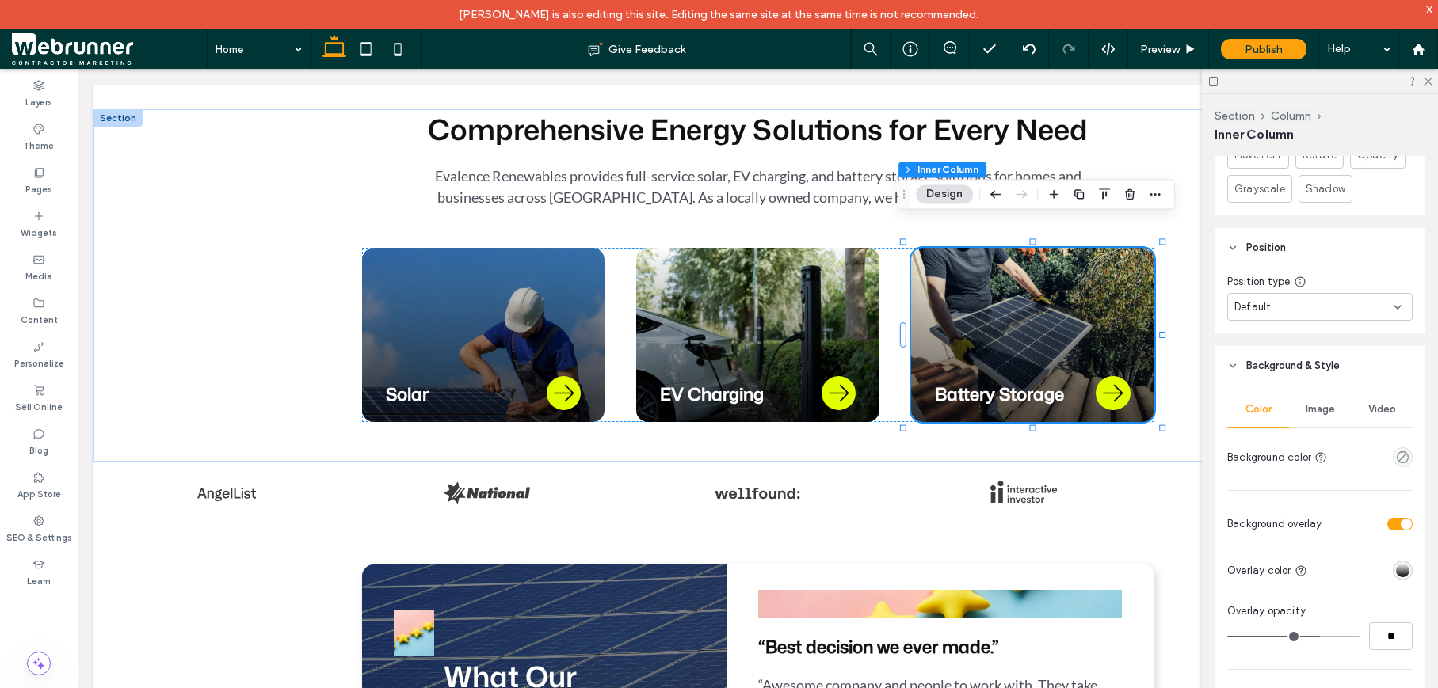
scroll to position [1123, 0]
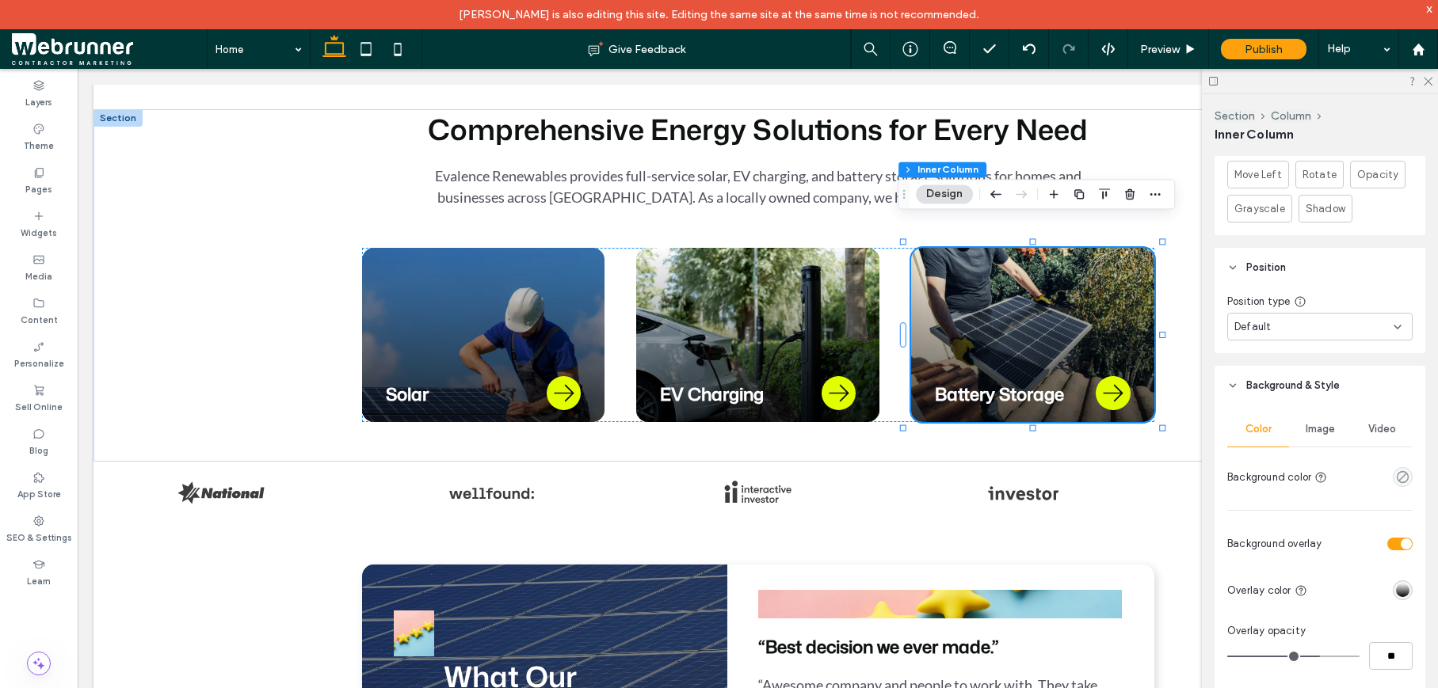
click at [1317, 440] on div "Image" at bounding box center [1320, 429] width 62 height 35
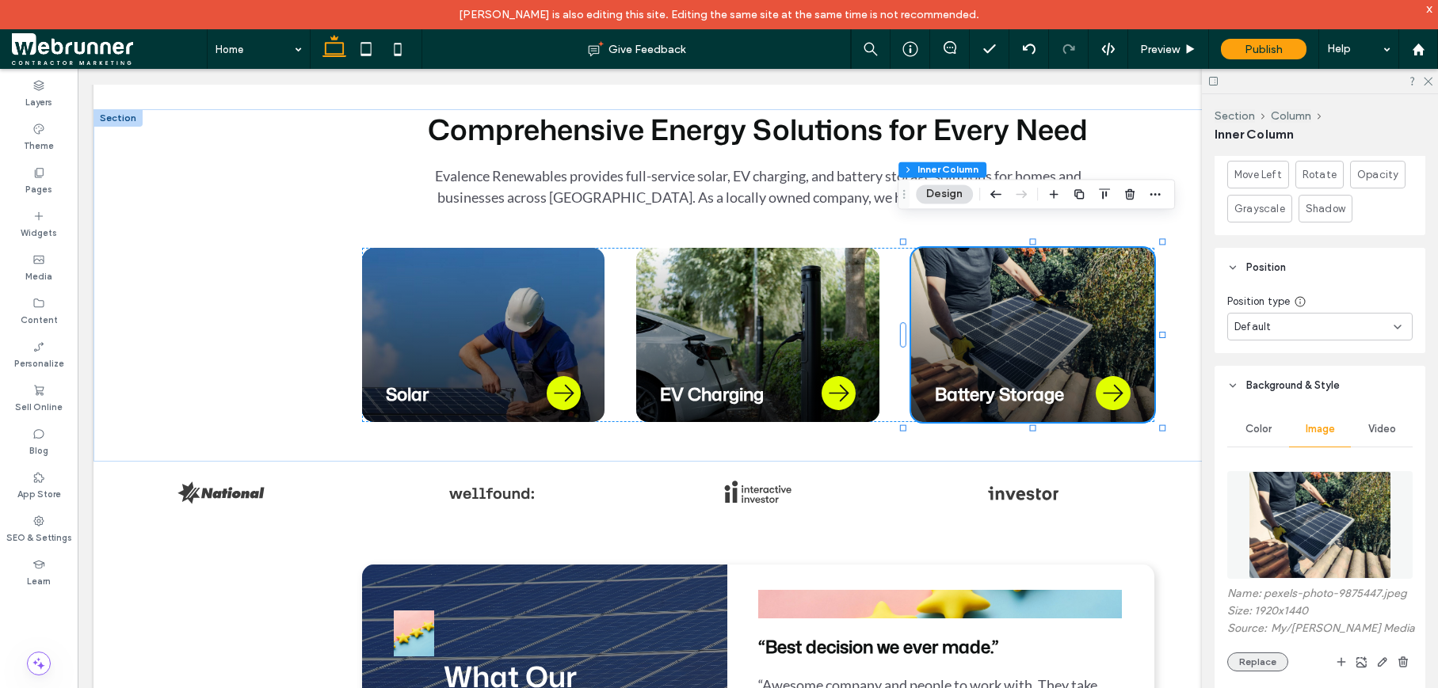
click at [1262, 670] on button "Replace" at bounding box center [1257, 662] width 61 height 19
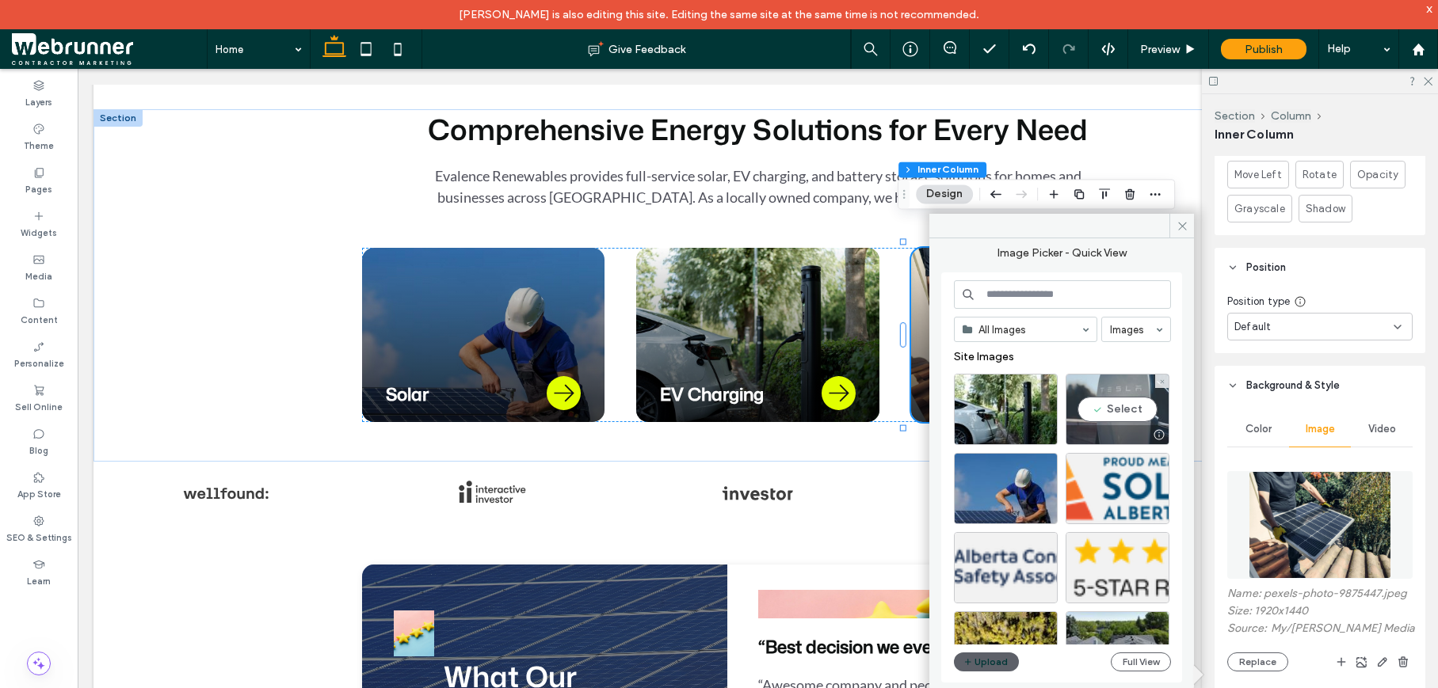
click at [1117, 409] on div "Select" at bounding box center [1117, 409] width 104 height 71
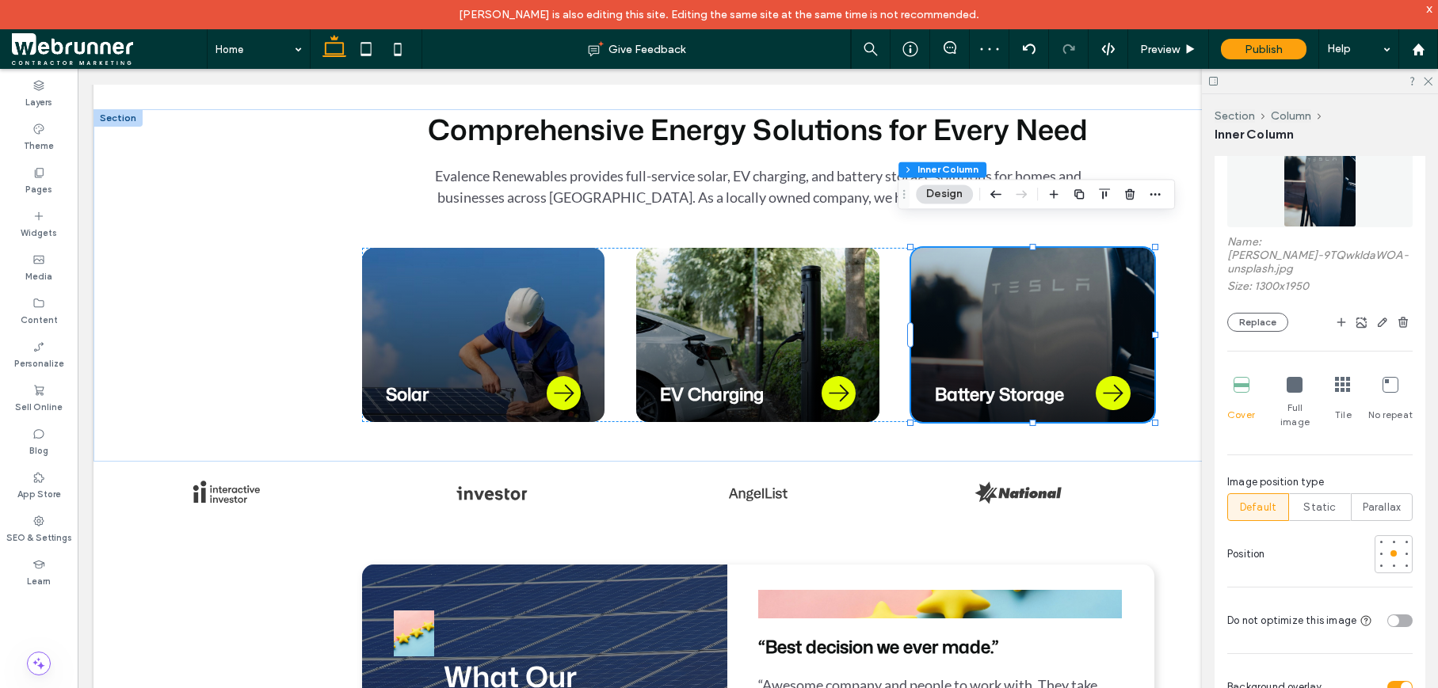
scroll to position [1518, 0]
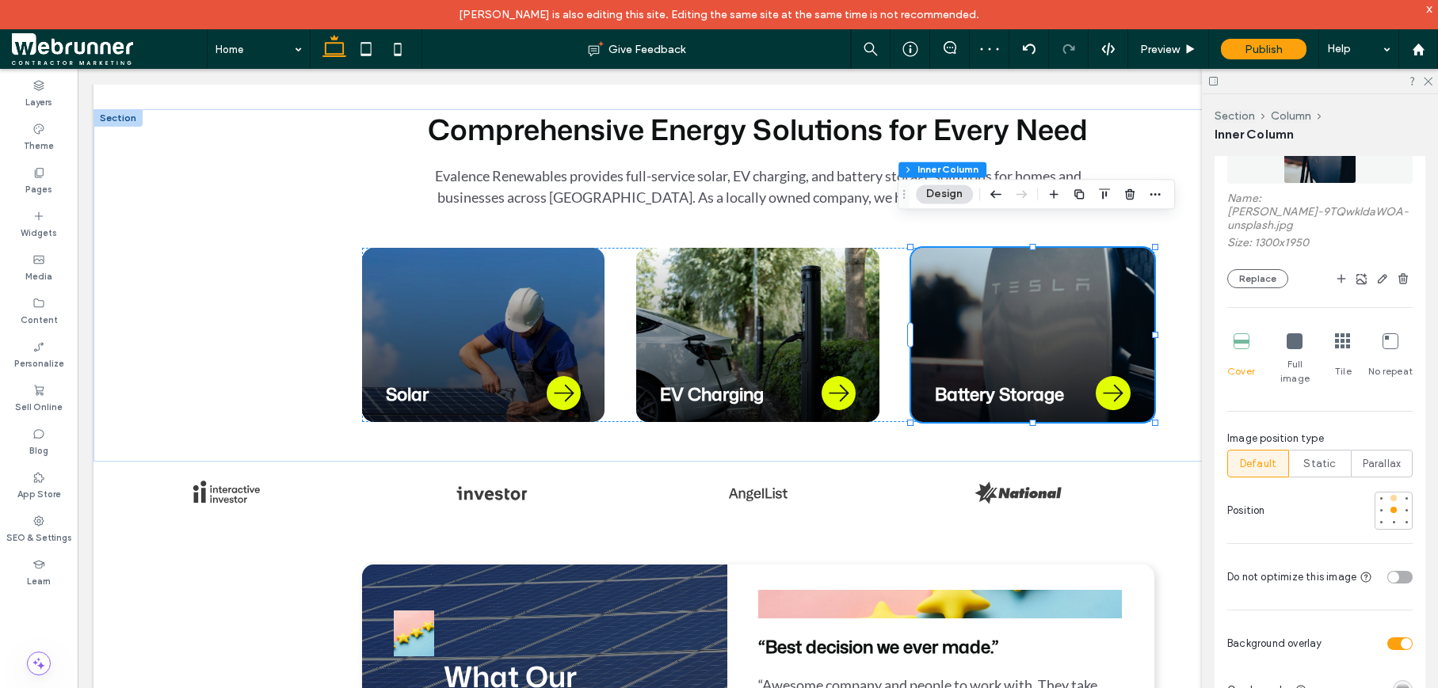
click at [1388, 493] on div at bounding box center [1393, 498] width 11 height 11
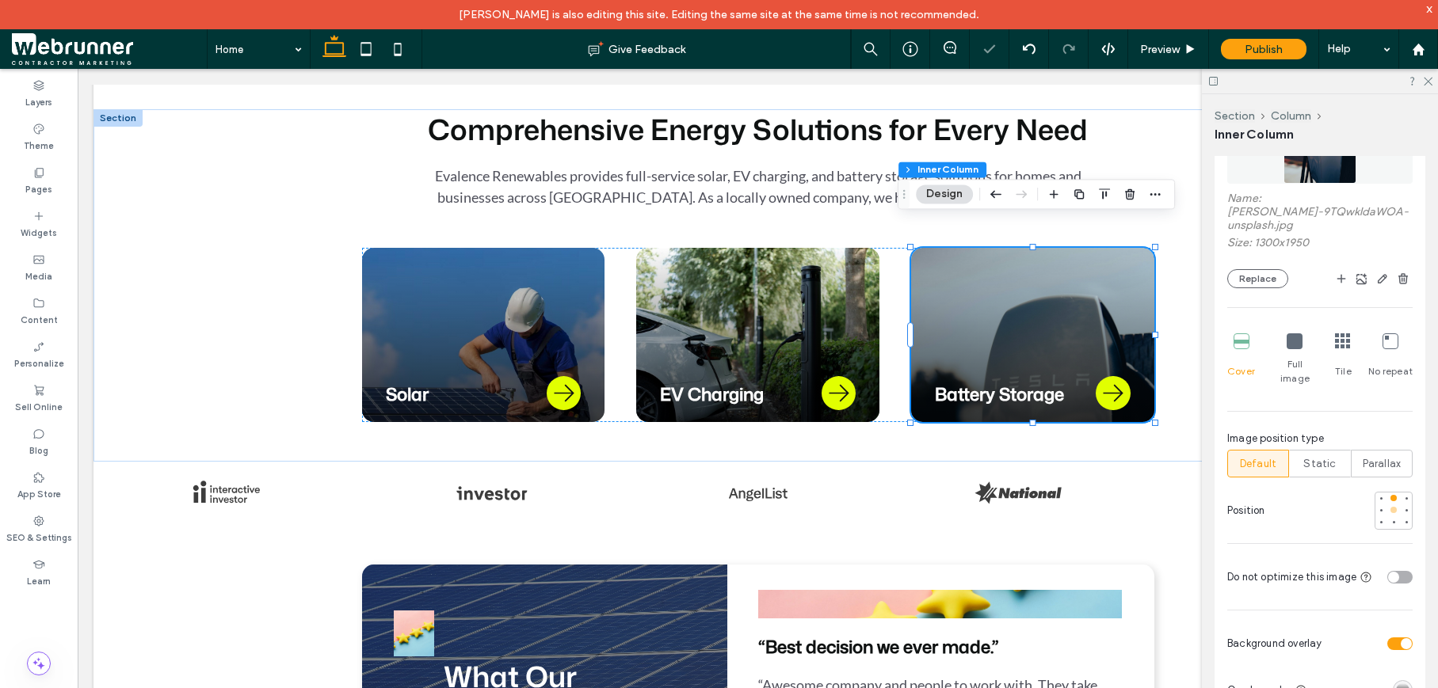
click at [1388, 505] on div at bounding box center [1393, 510] width 11 height 11
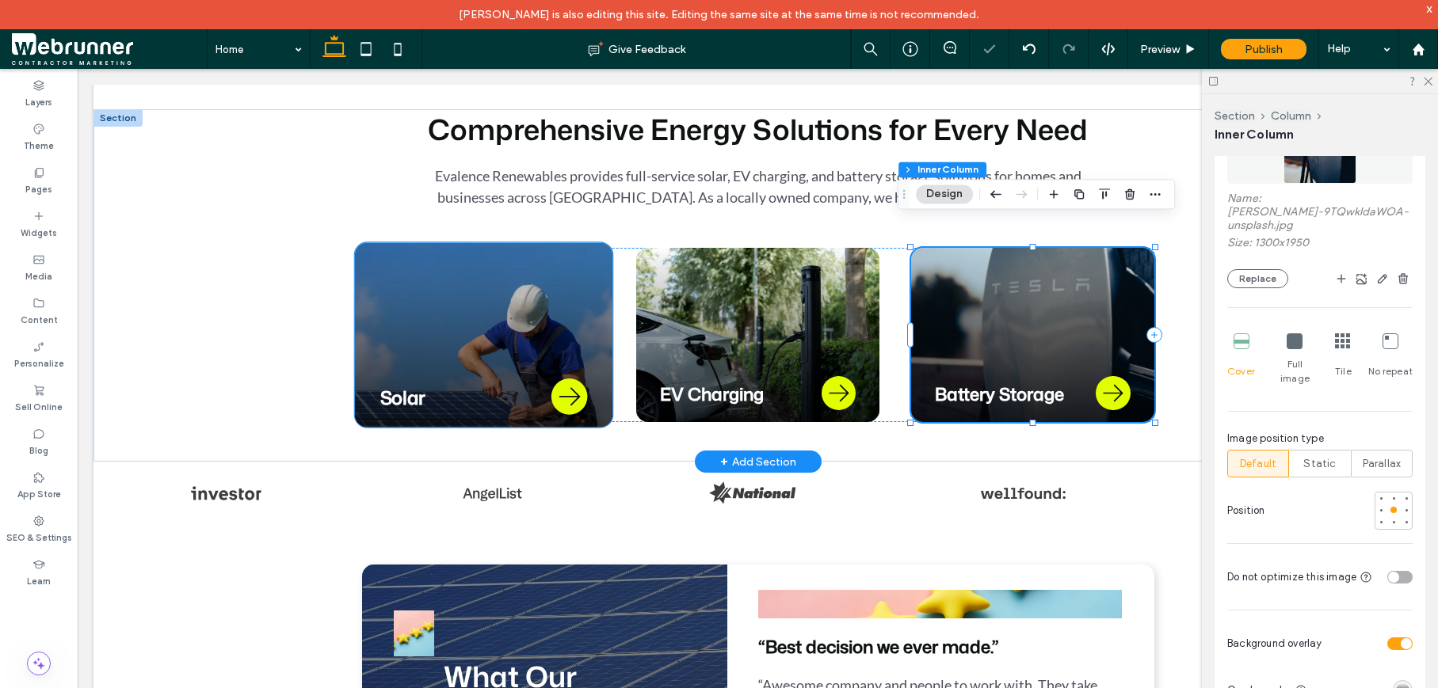
click at [525, 315] on div "Solar" at bounding box center [482, 334] width 257 height 185
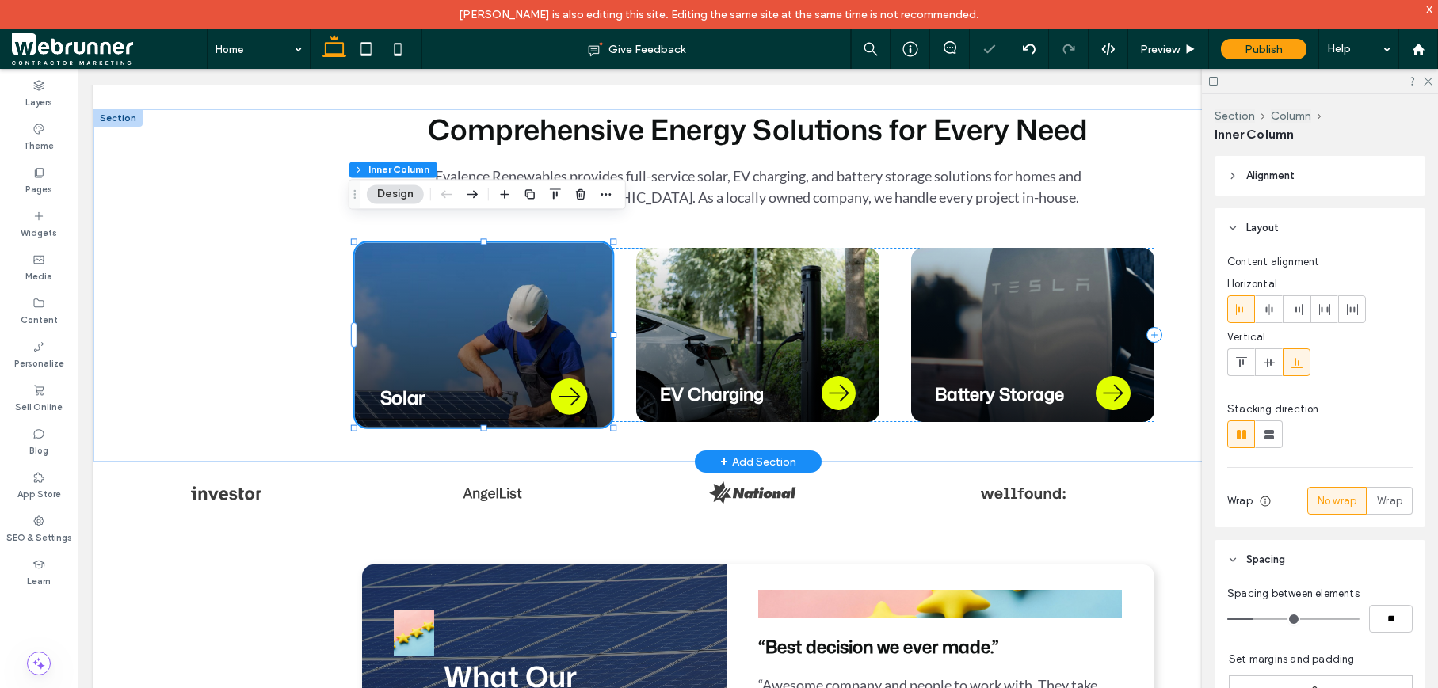
click at [564, 310] on div "Solar" at bounding box center [482, 334] width 257 height 185
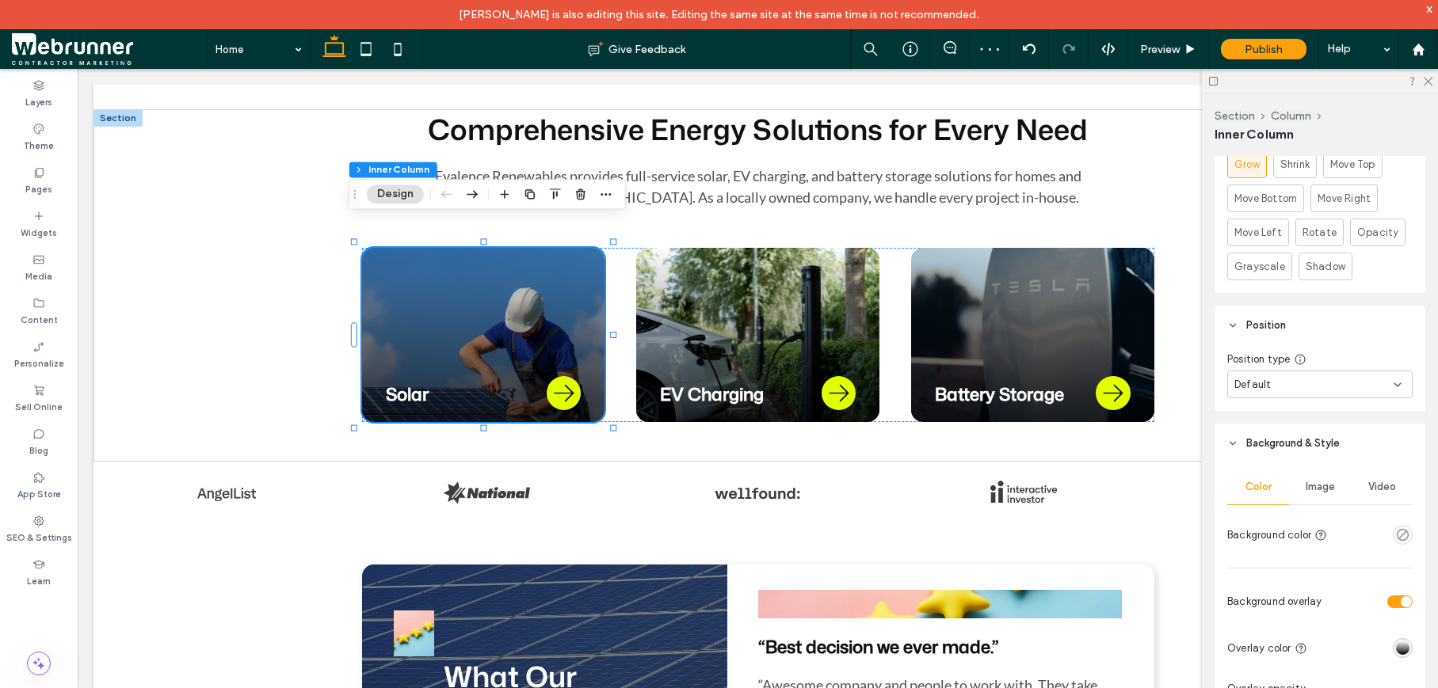
scroll to position [1092, 0]
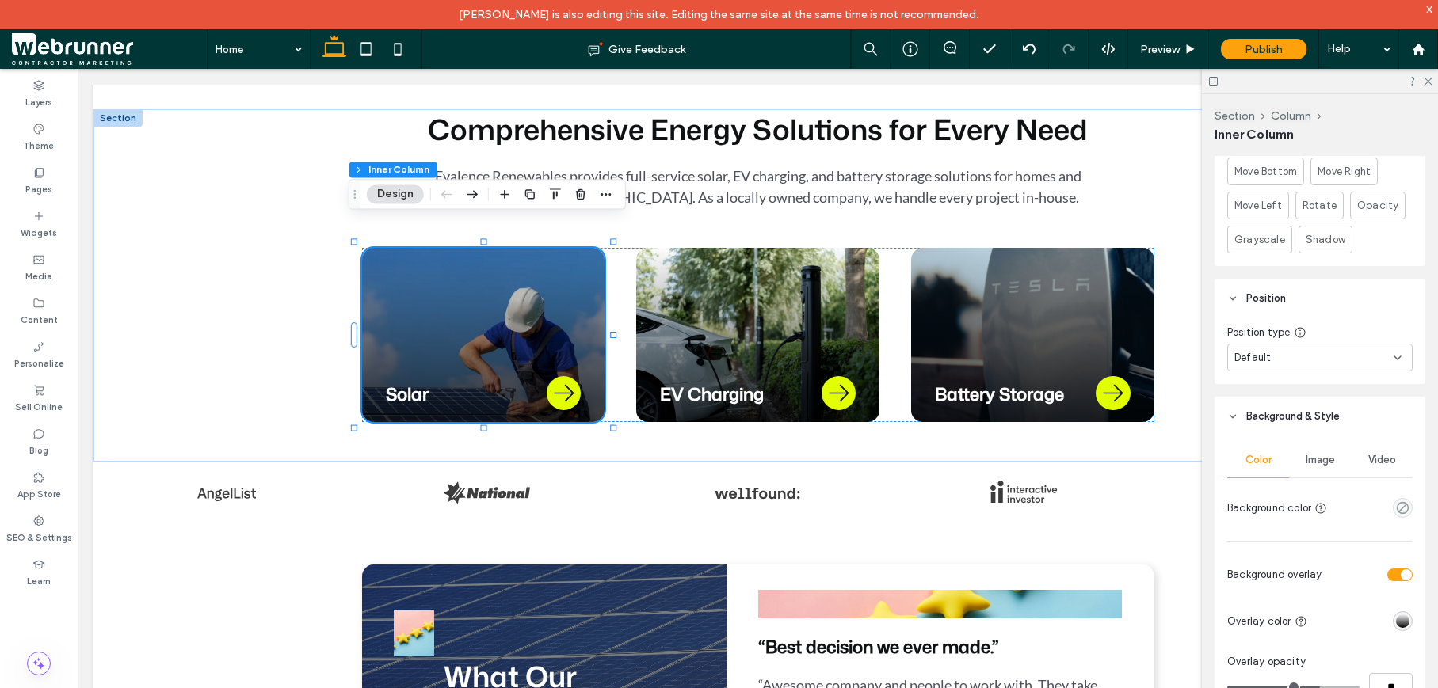
click at [1310, 470] on div "Image" at bounding box center [1320, 460] width 62 height 35
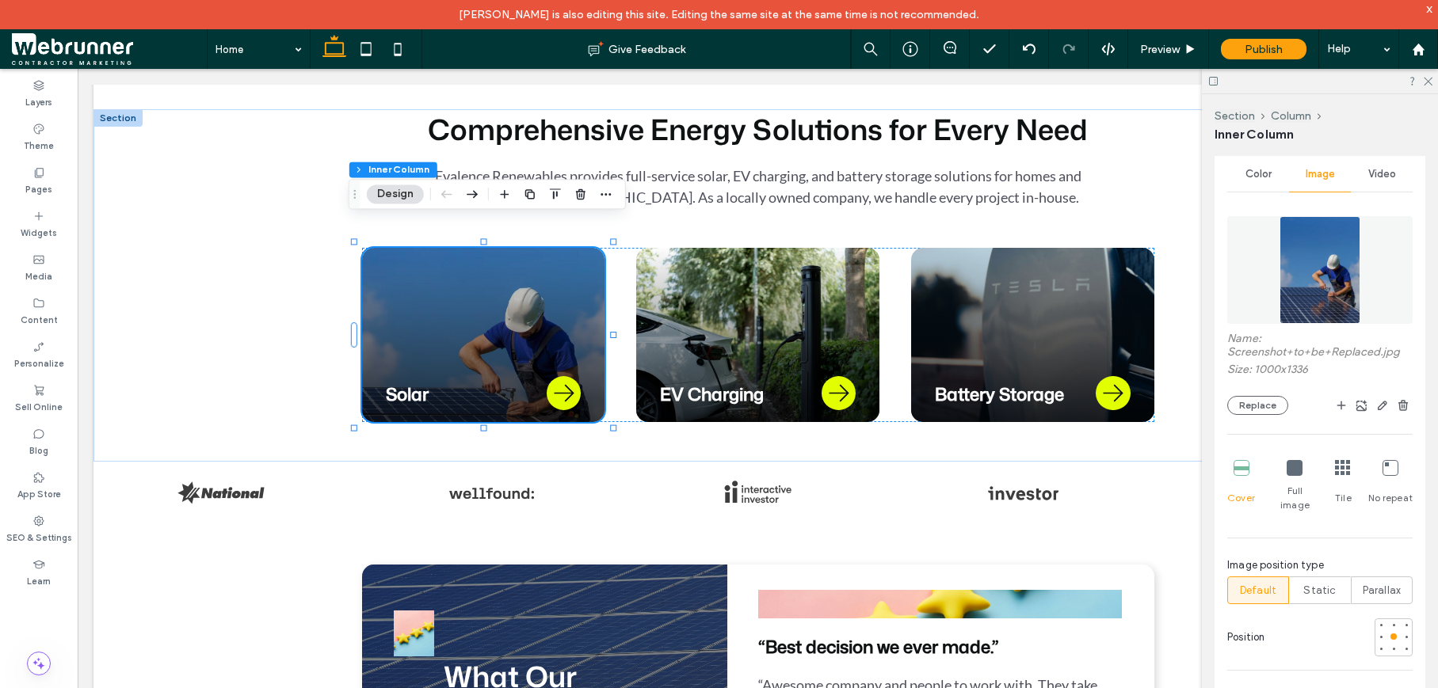
scroll to position [1383, 0]
click at [1390, 617] on div at bounding box center [1393, 620] width 6 height 6
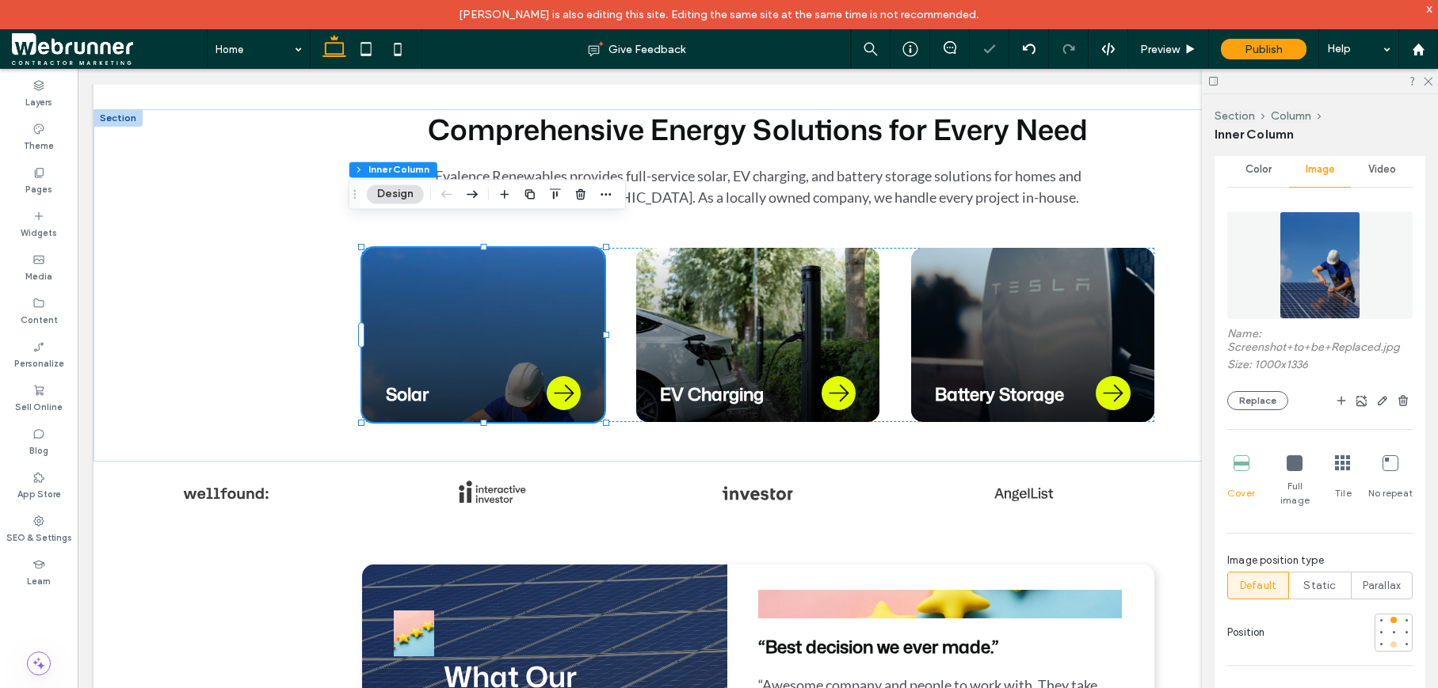
click at [1390, 642] on div at bounding box center [1393, 645] width 6 height 6
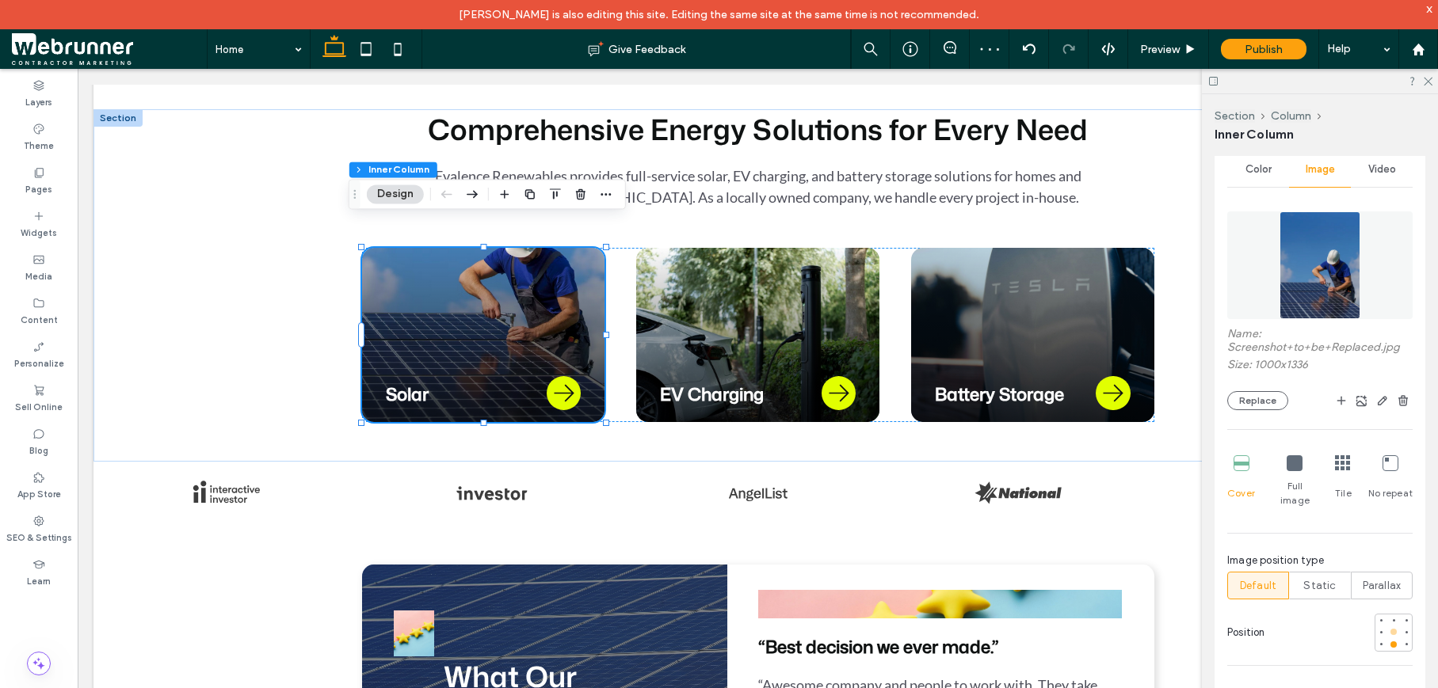
click at [1388, 627] on div at bounding box center [1393, 632] width 11 height 11
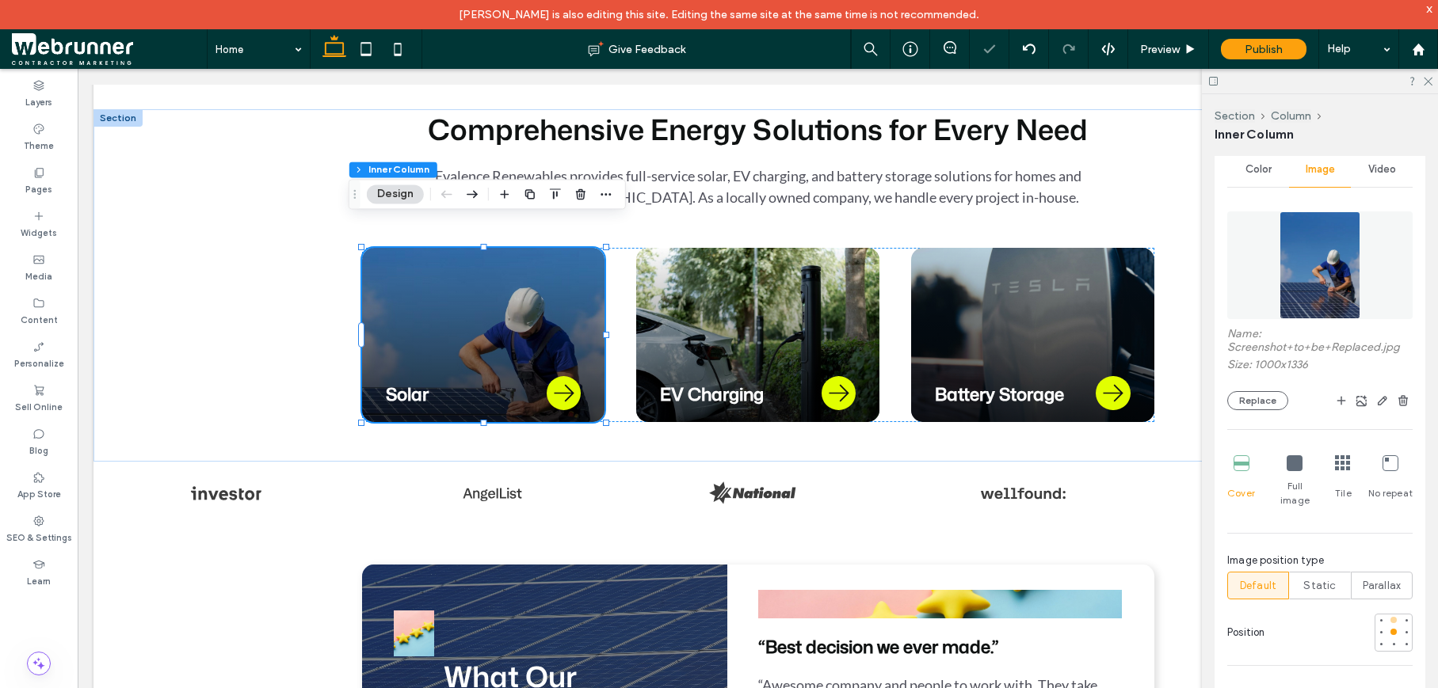
click at [1388, 615] on div at bounding box center [1393, 620] width 11 height 11
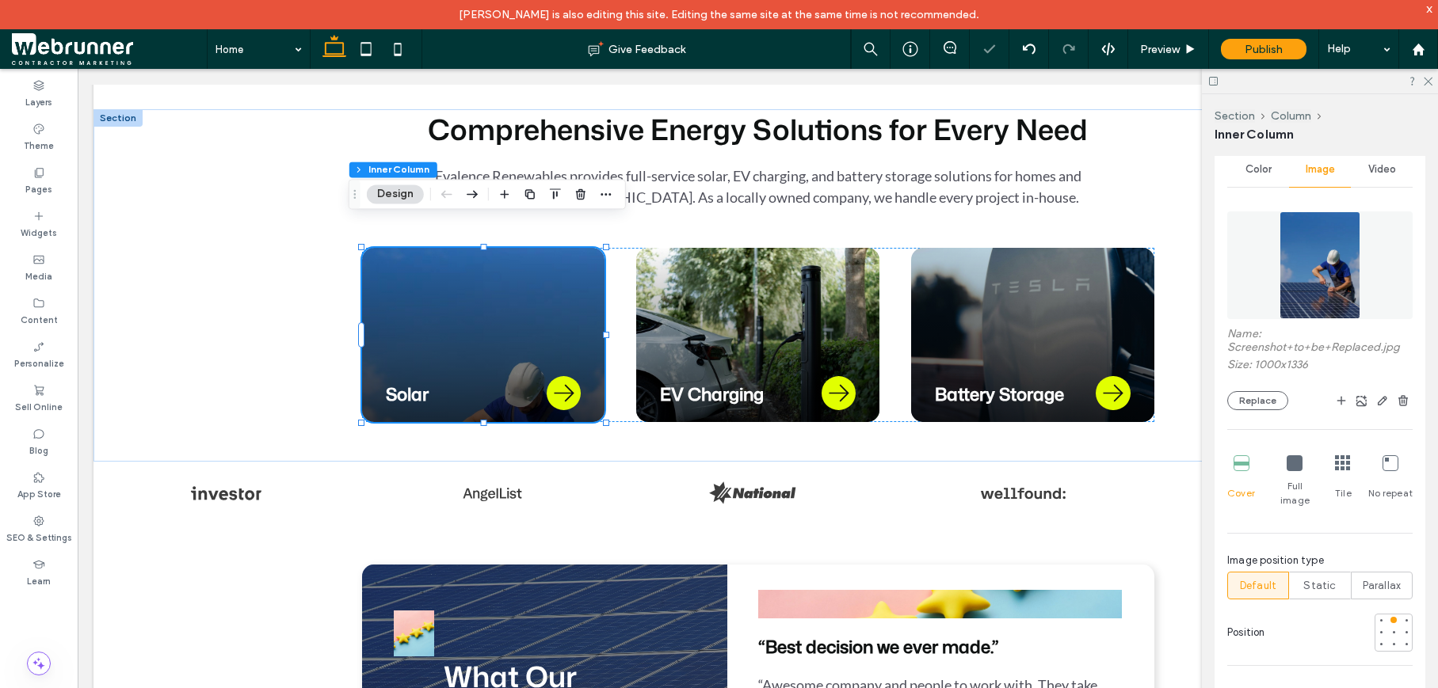
click at [1390, 630] on div at bounding box center [1393, 633] width 38 height 38
click at [1390, 642] on div at bounding box center [1393, 645] width 6 height 6
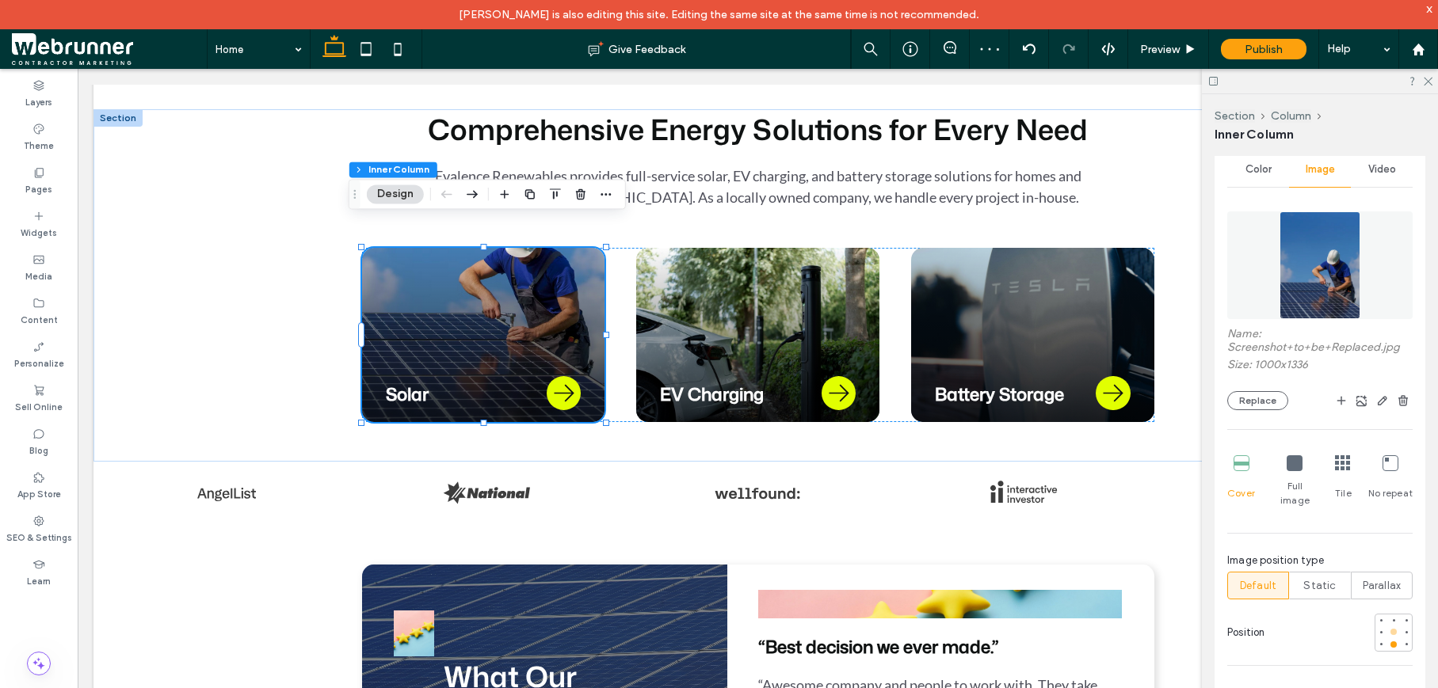
click at [1390, 629] on div at bounding box center [1393, 632] width 6 height 6
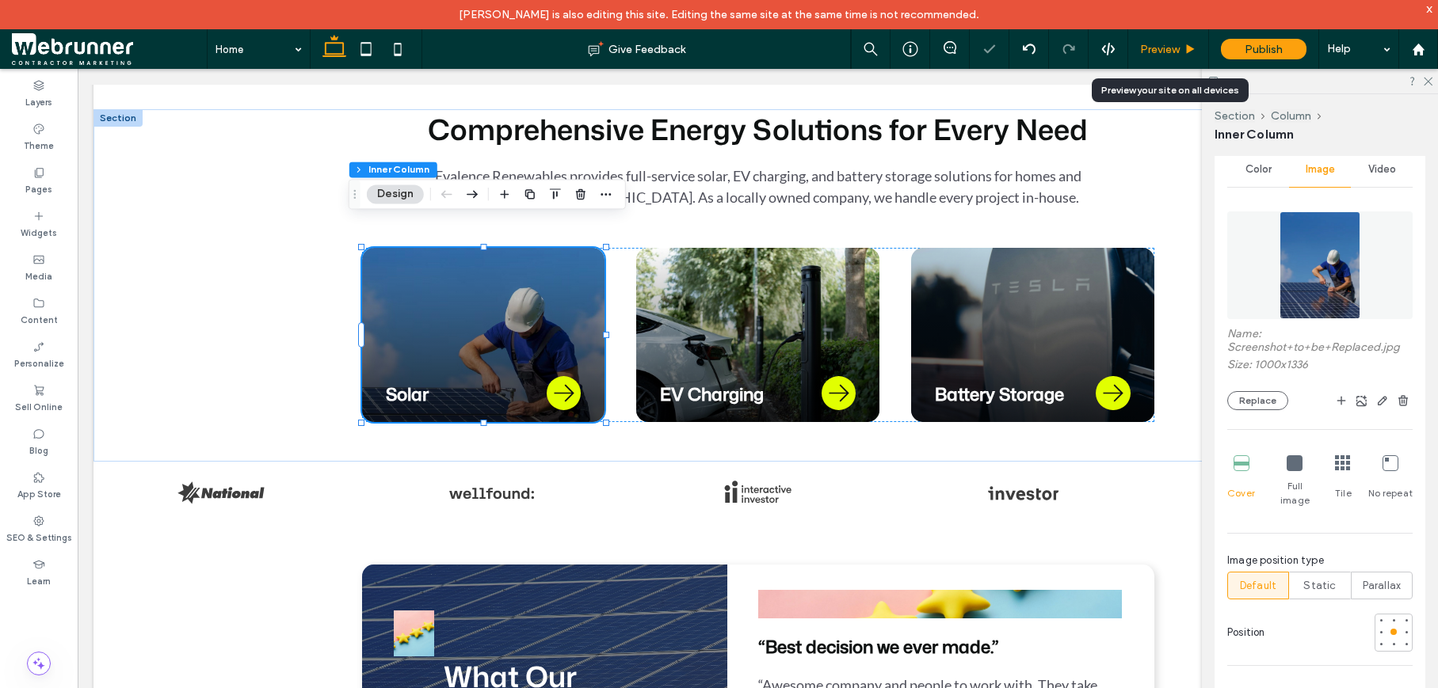
click at [1175, 44] on span "Preview" at bounding box center [1160, 49] width 40 height 13
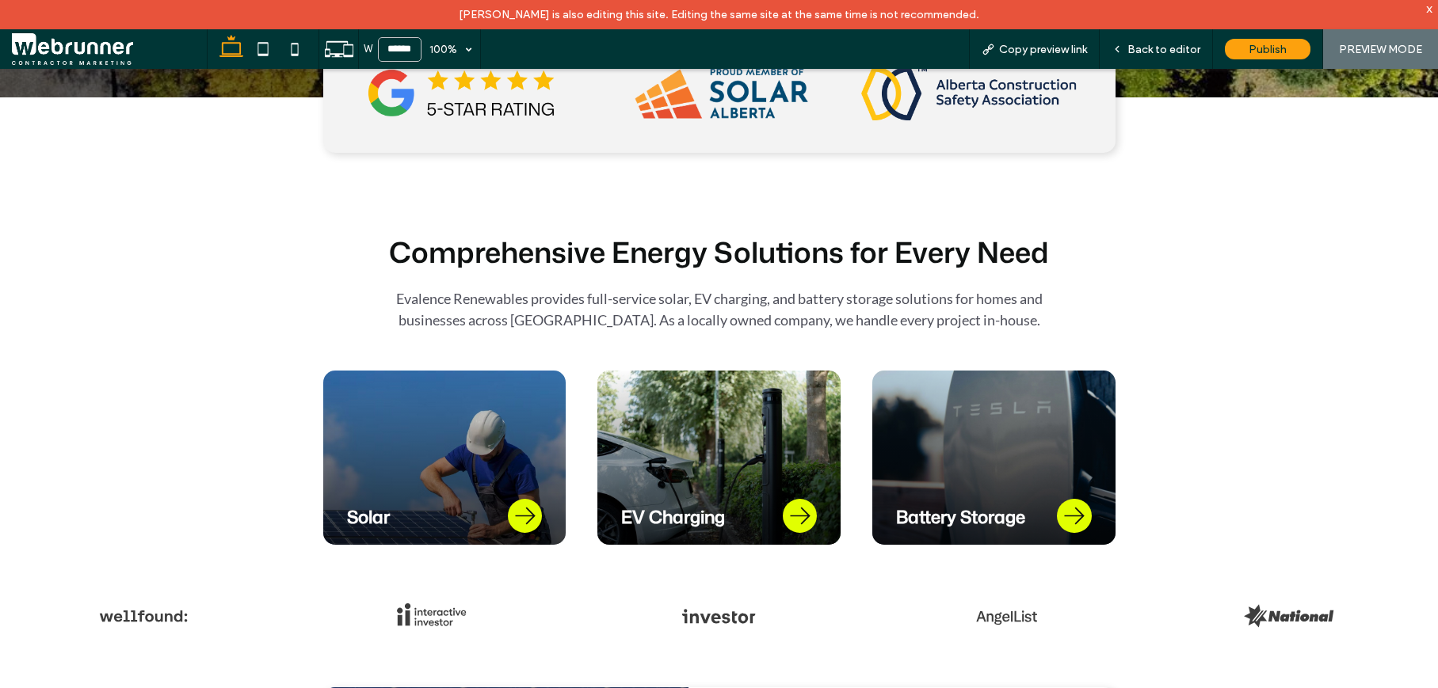
scroll to position [619, 0]
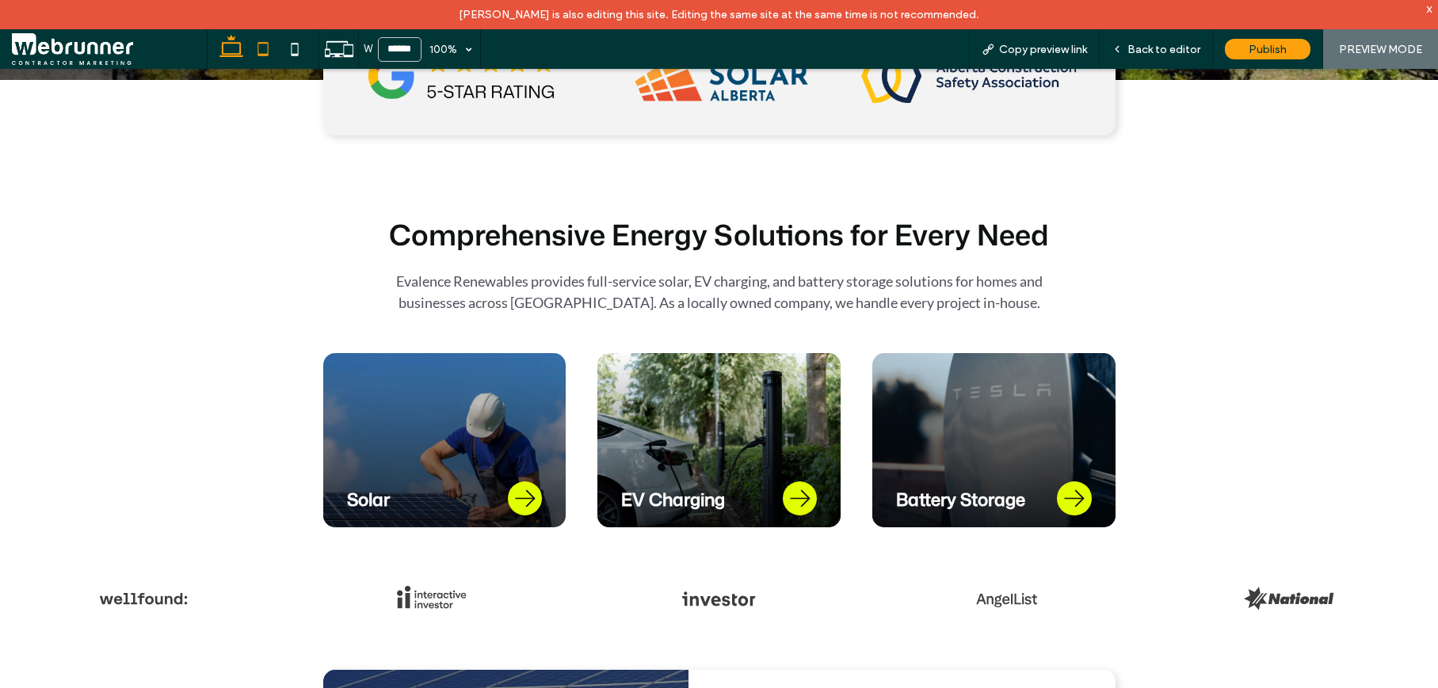
click at [269, 47] on icon at bounding box center [263, 49] width 32 height 32
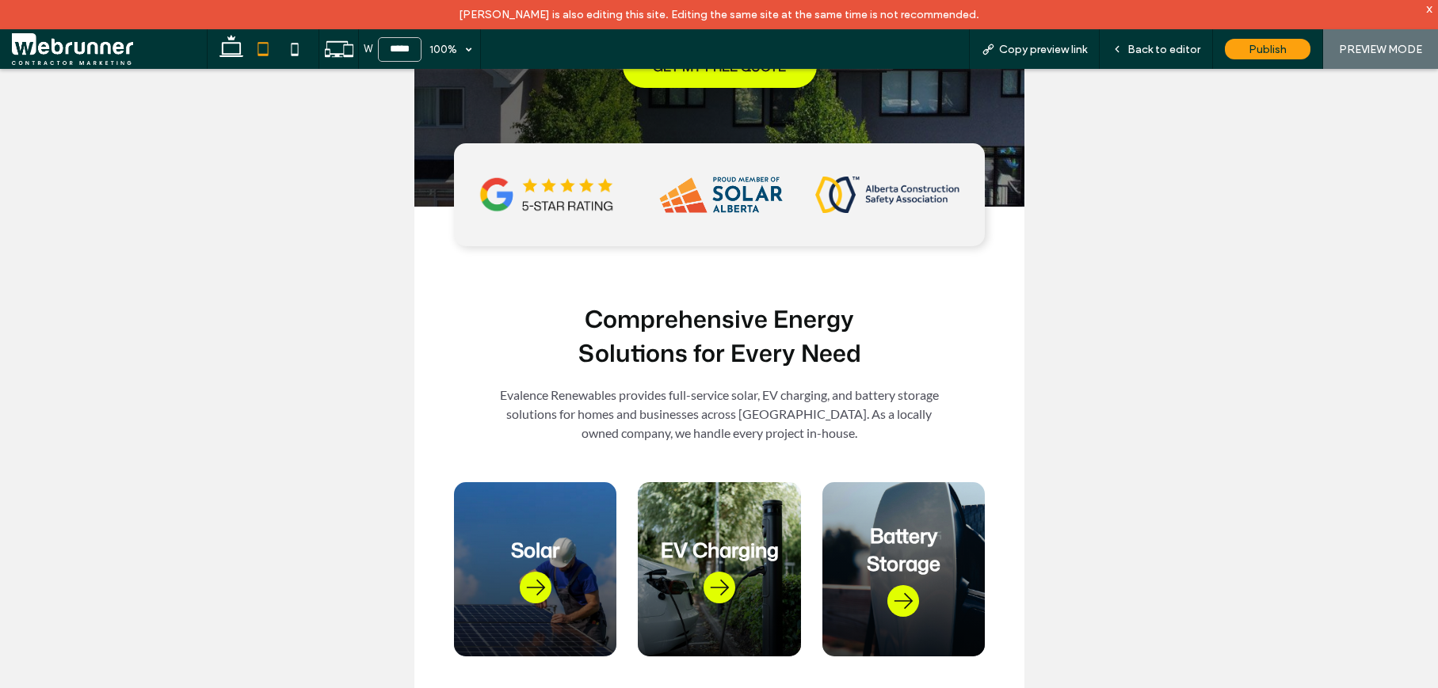
scroll to position [312, 0]
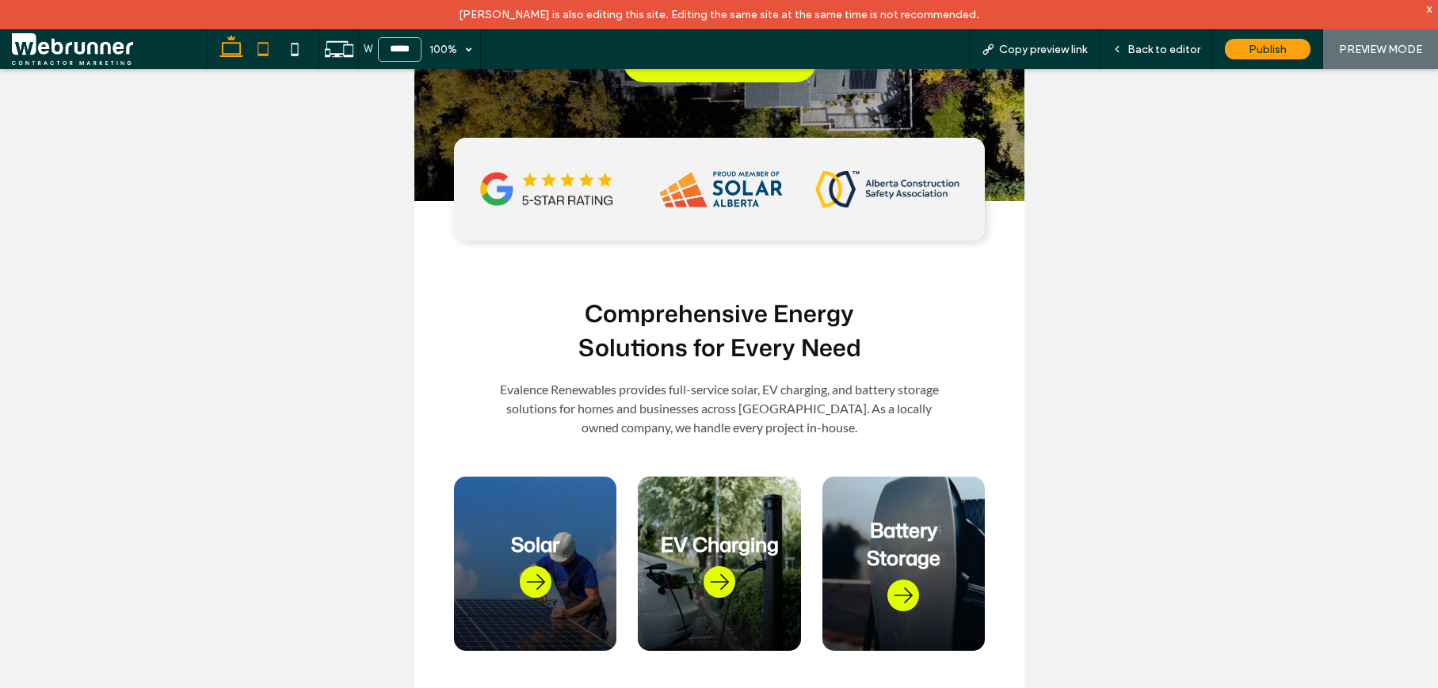
click at [229, 52] on icon at bounding box center [231, 49] width 32 height 32
type input "******"
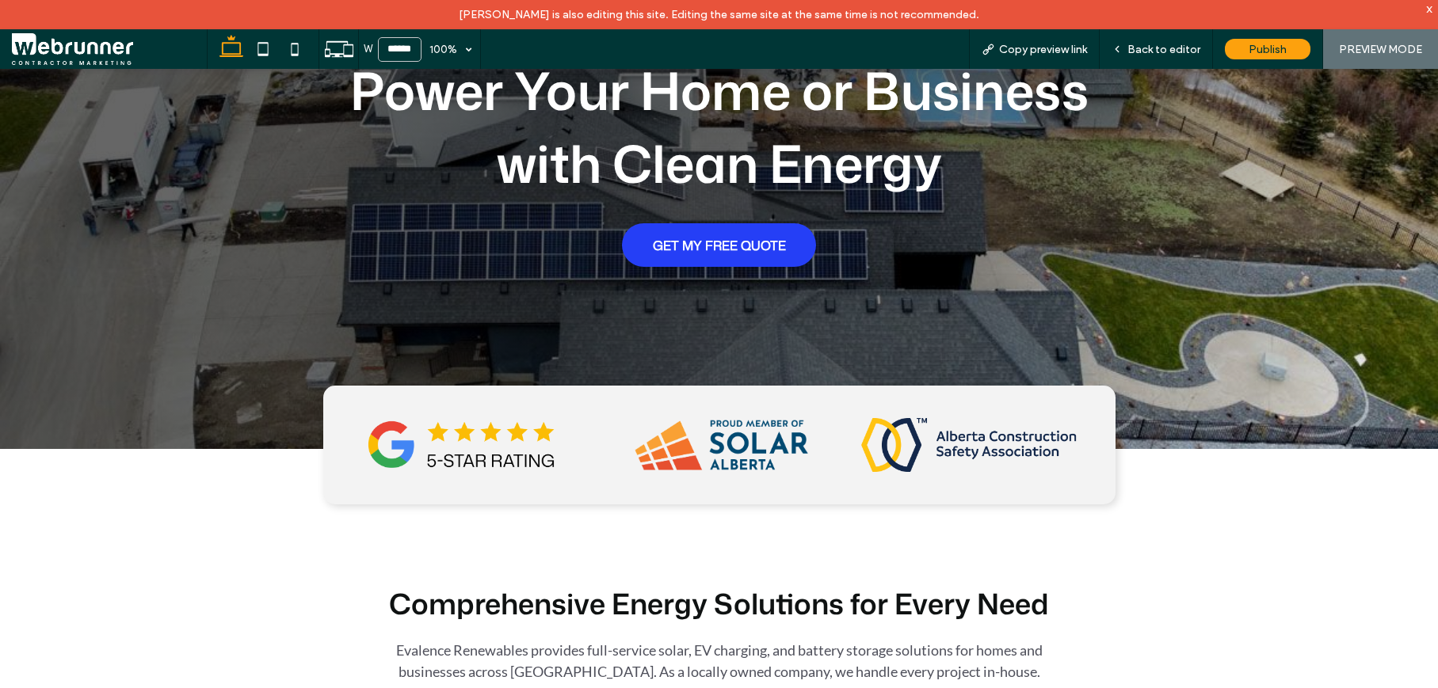
scroll to position [498, 0]
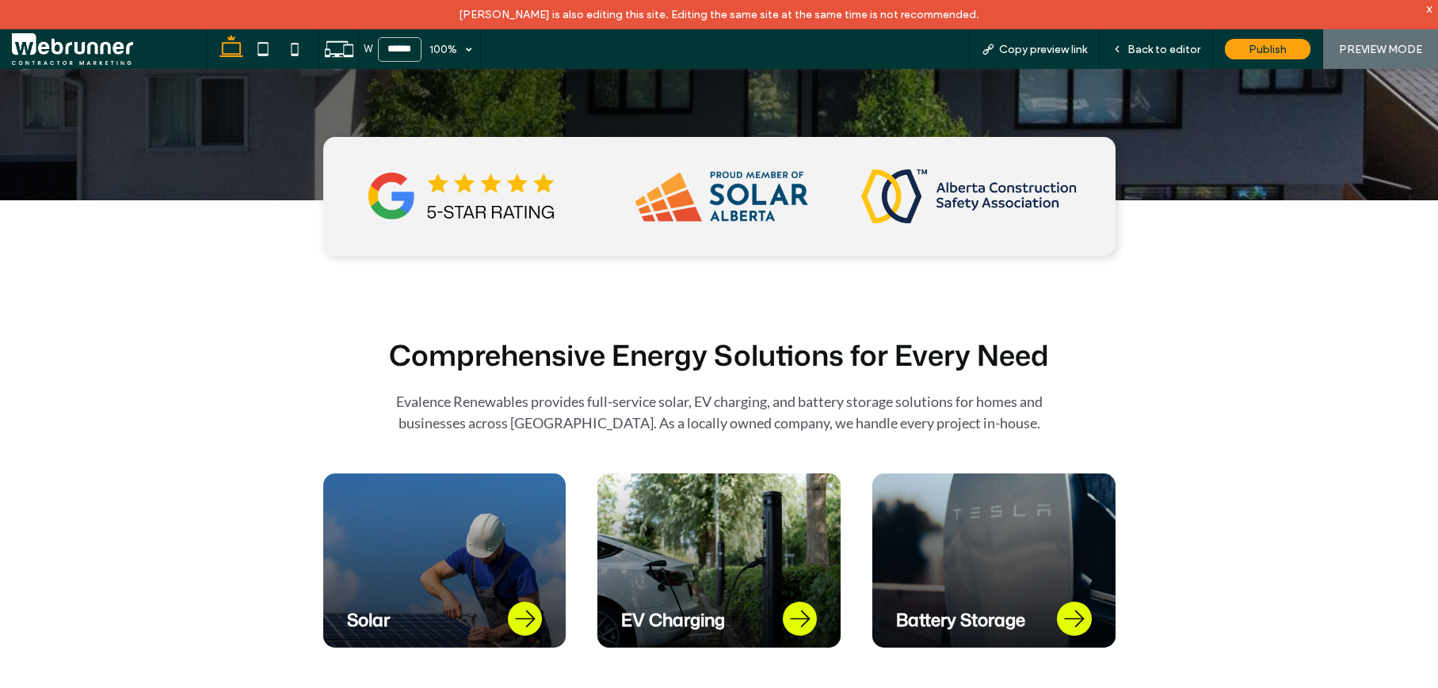
click at [1184, 248] on div at bounding box center [719, 236] width 950 height 198
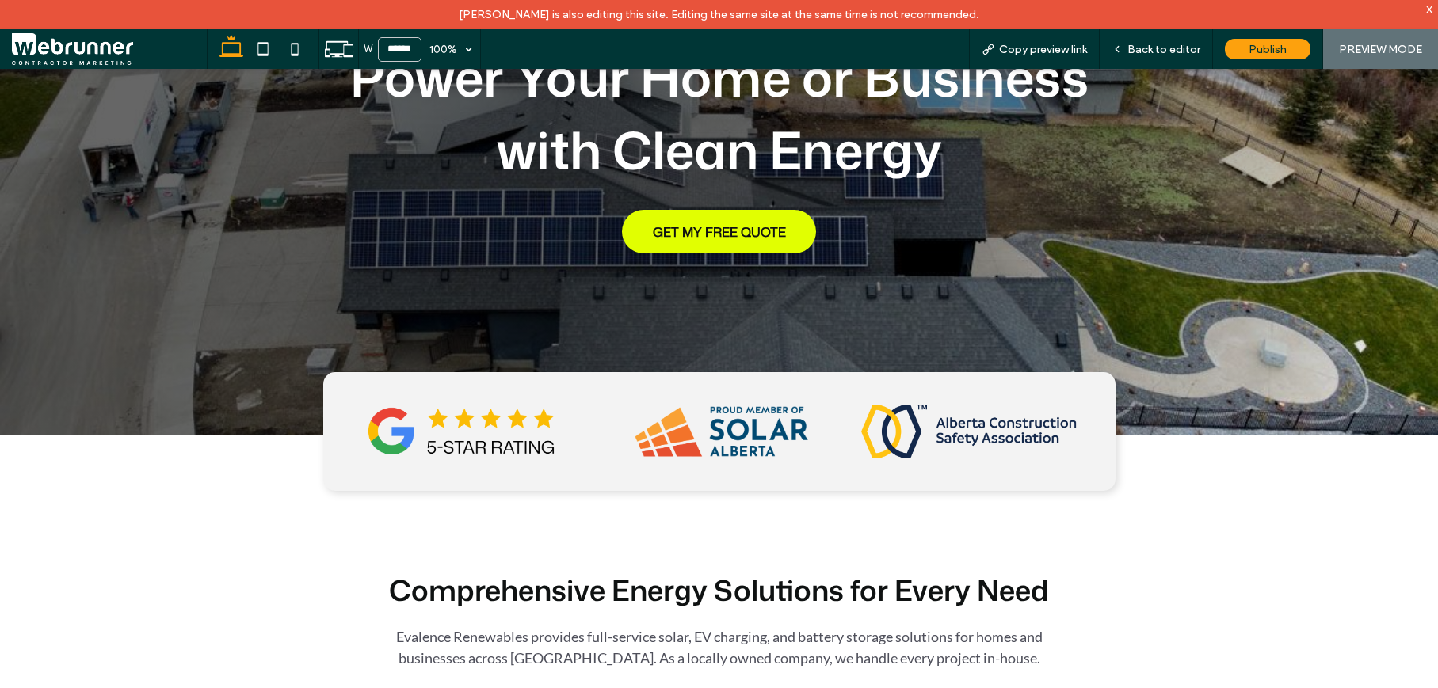
scroll to position [0, 0]
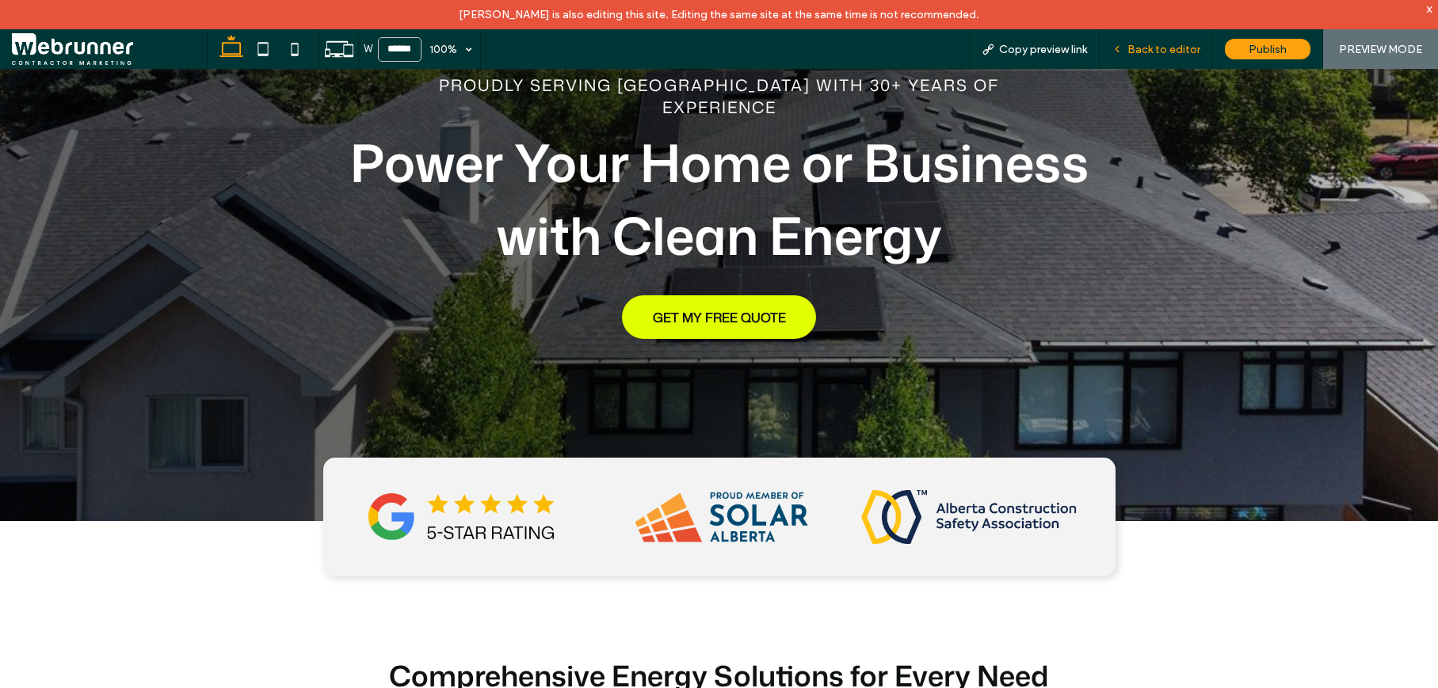
click at [1164, 48] on span "Back to editor" at bounding box center [1163, 49] width 73 height 13
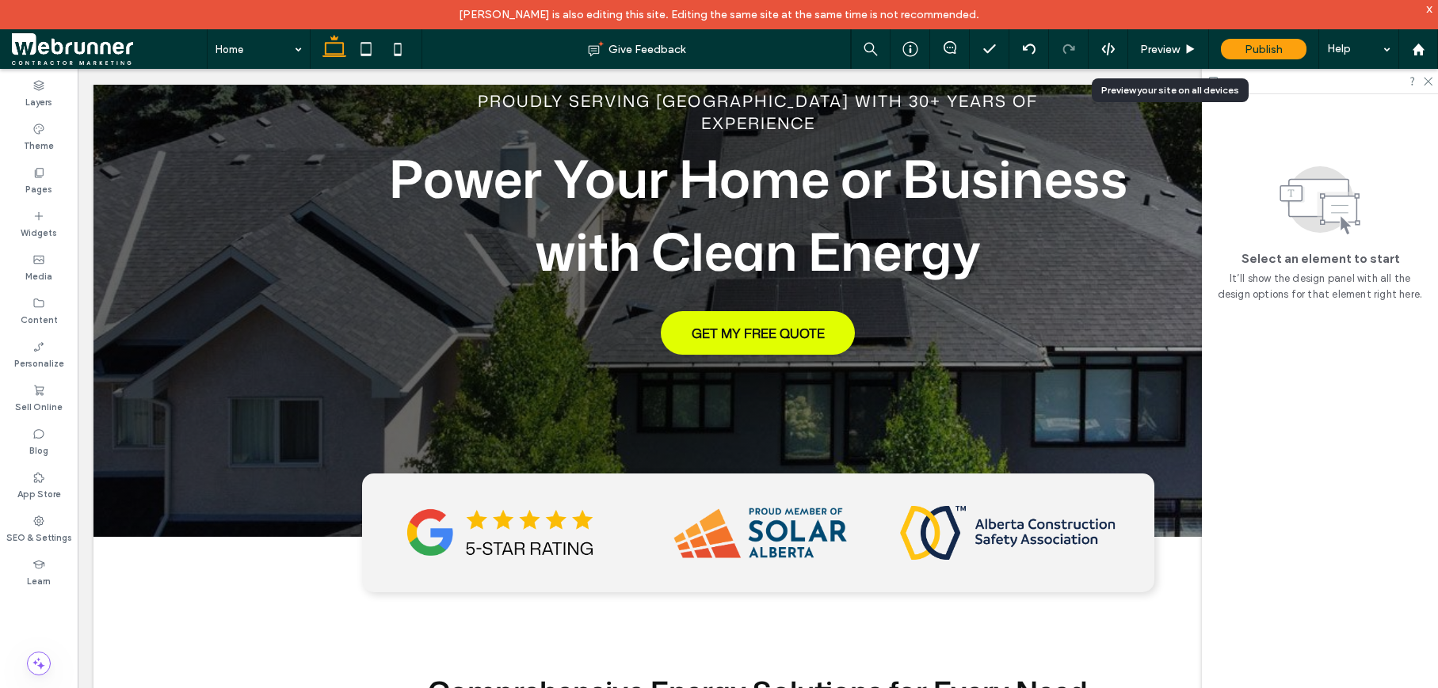
scroll to position [168, 0]
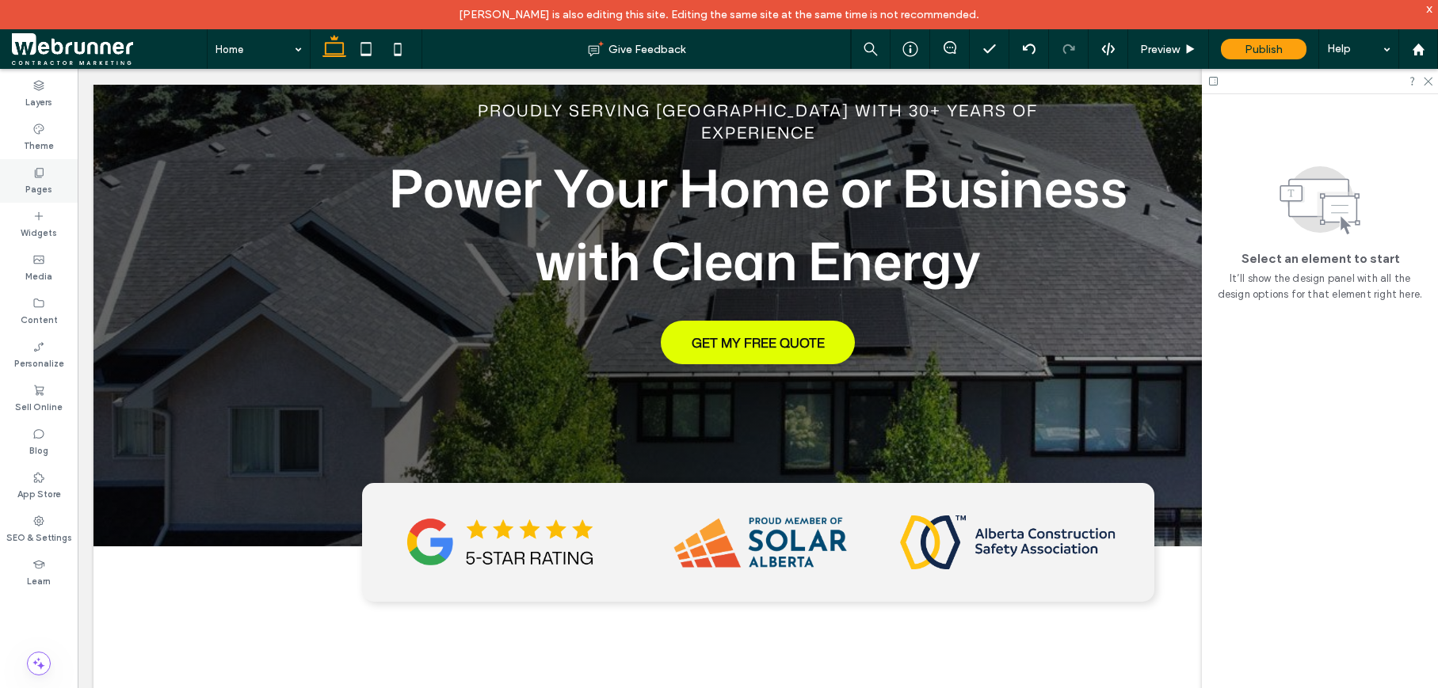
click at [16, 178] on div "Pages" at bounding box center [39, 181] width 78 height 44
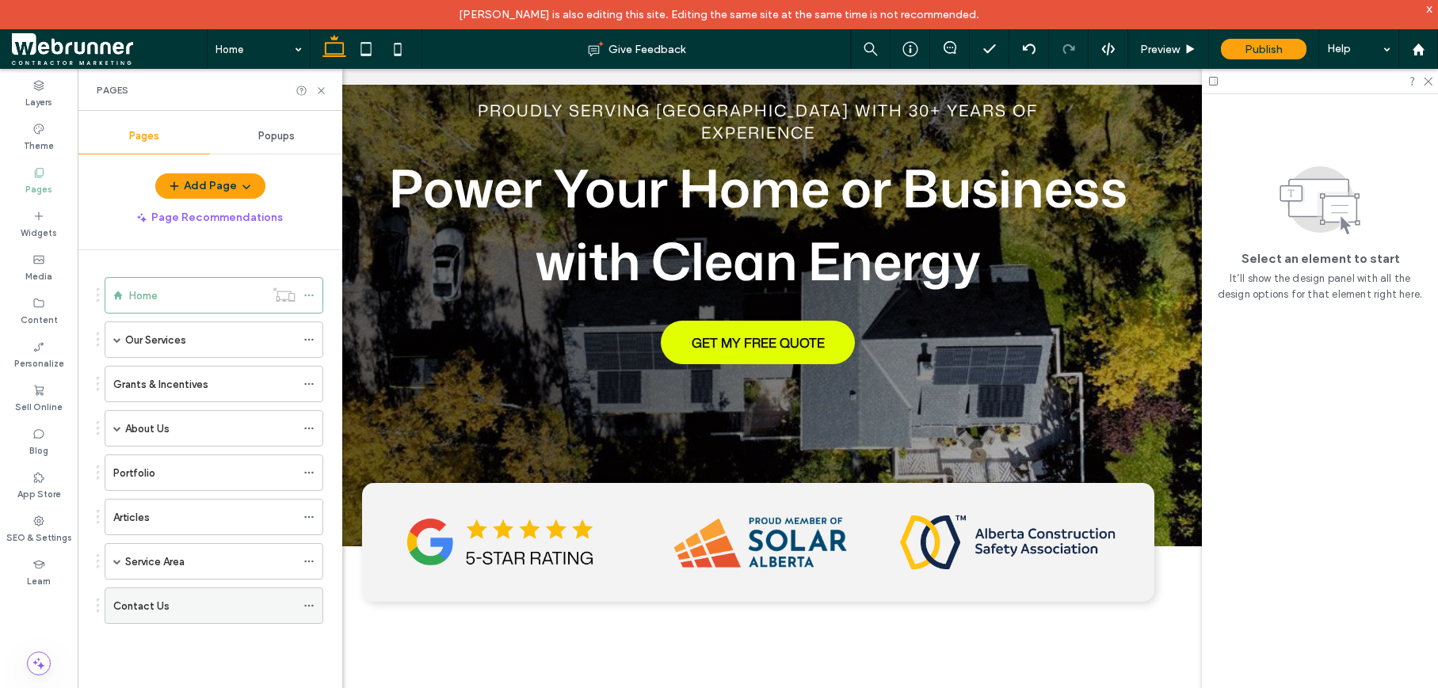
click at [197, 607] on div "Contact Us" at bounding box center [204, 606] width 182 height 17
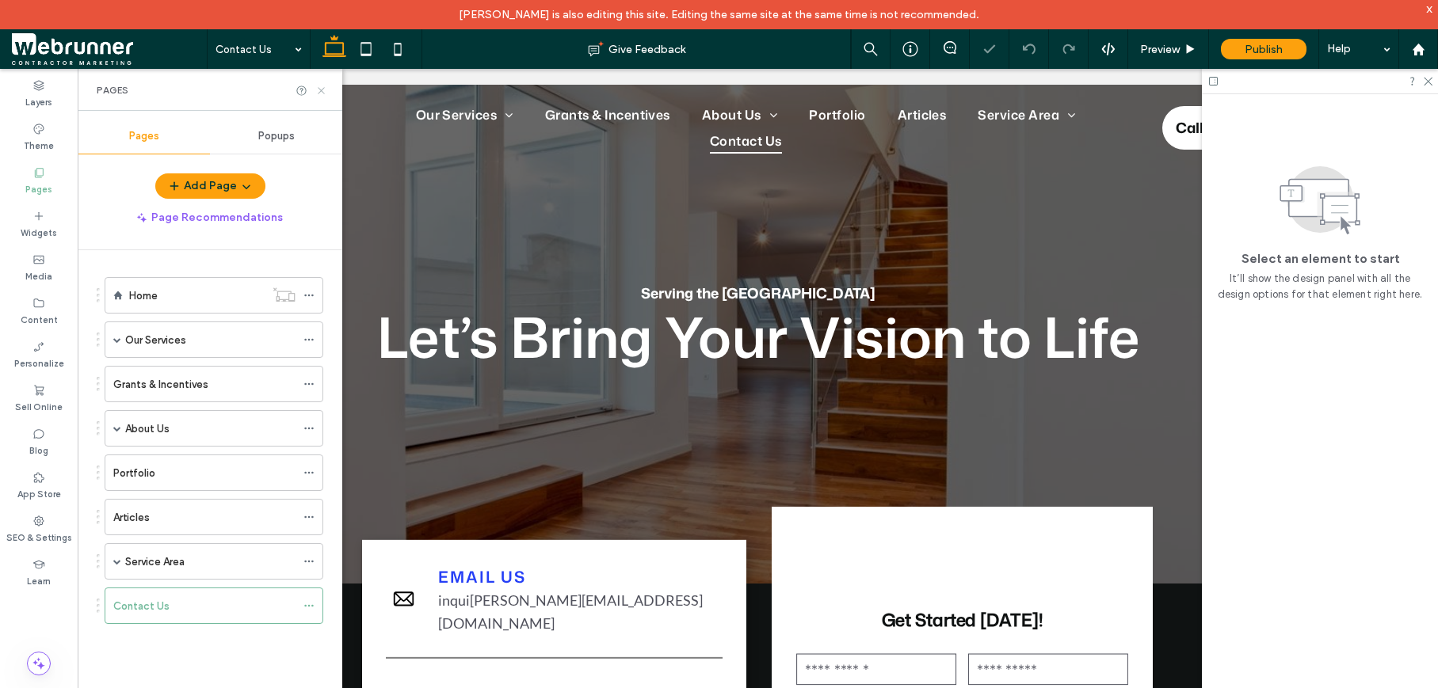
click at [324, 91] on icon at bounding box center [321, 91] width 12 height 12
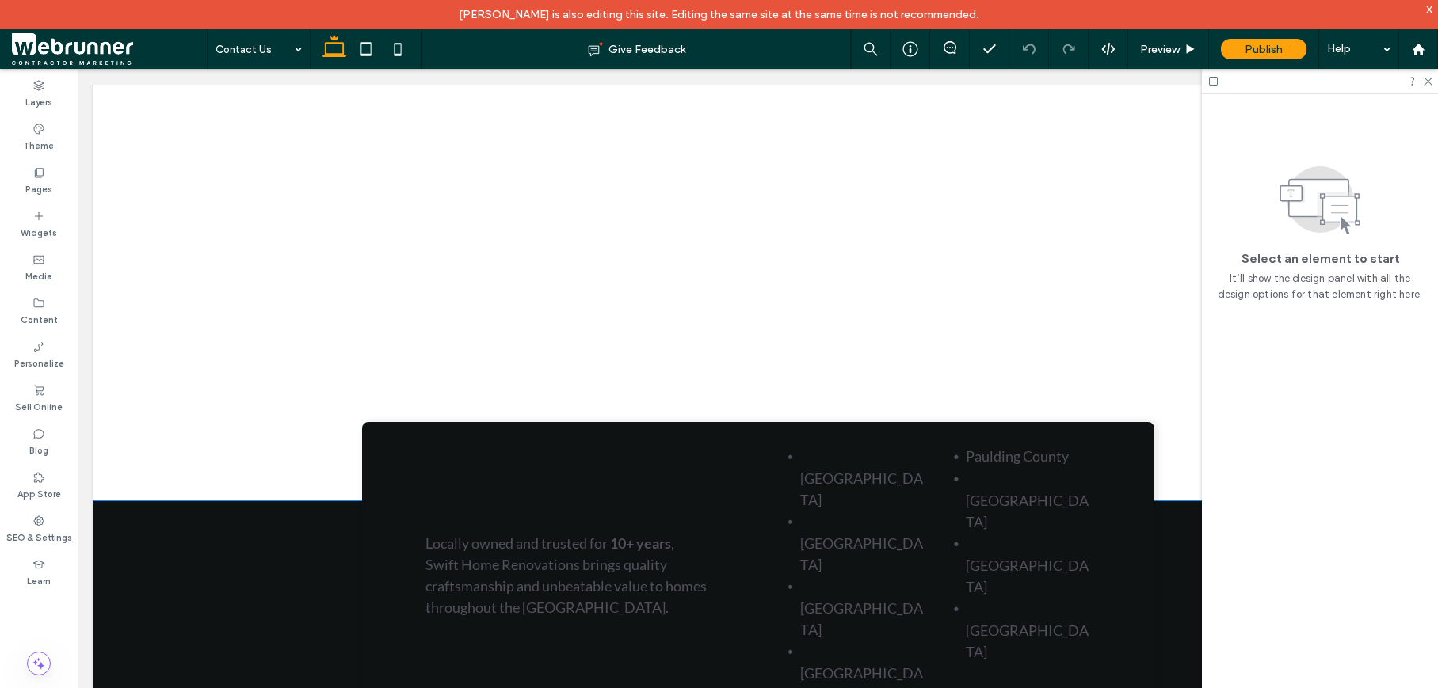
scroll to position [852, 0]
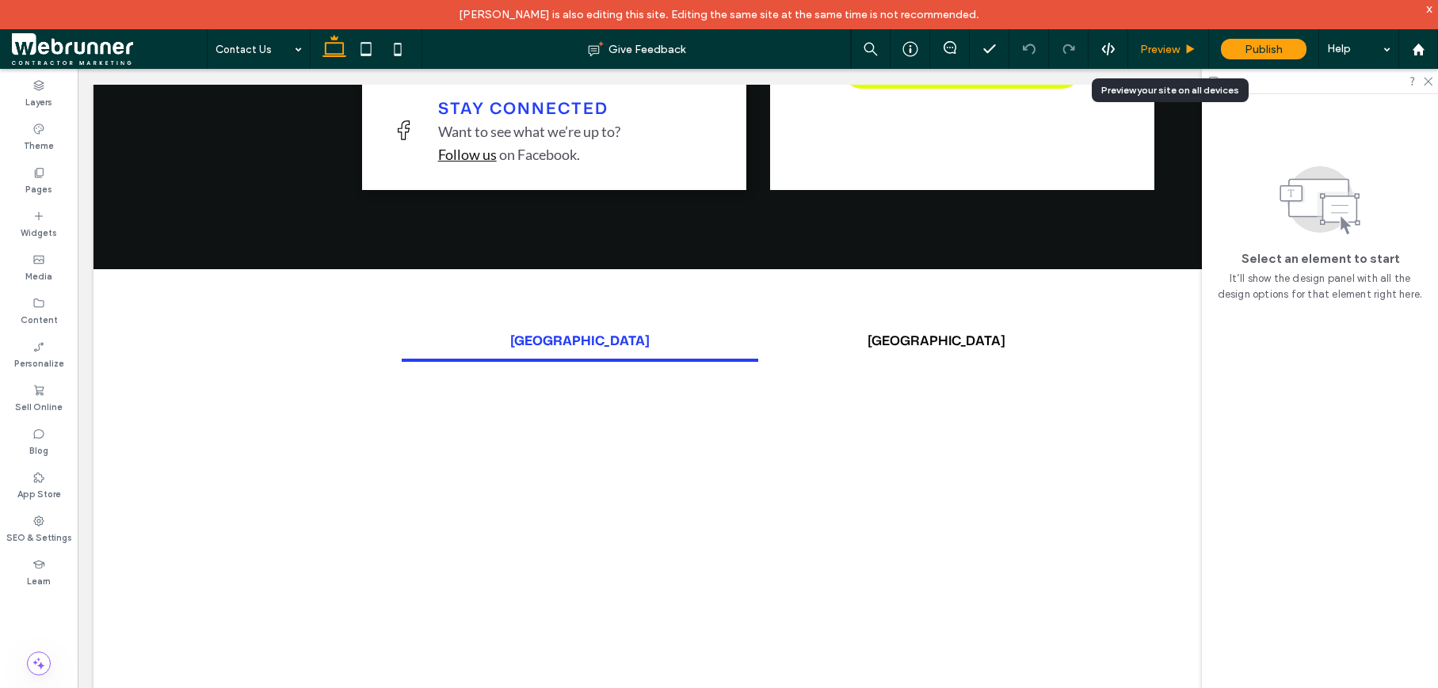
click at [1160, 63] on div "Preview" at bounding box center [1168, 49] width 81 height 40
click at [1159, 55] on div "Preview" at bounding box center [1168, 49] width 81 height 40
click at [1175, 47] on span "Preview" at bounding box center [1160, 49] width 40 height 13
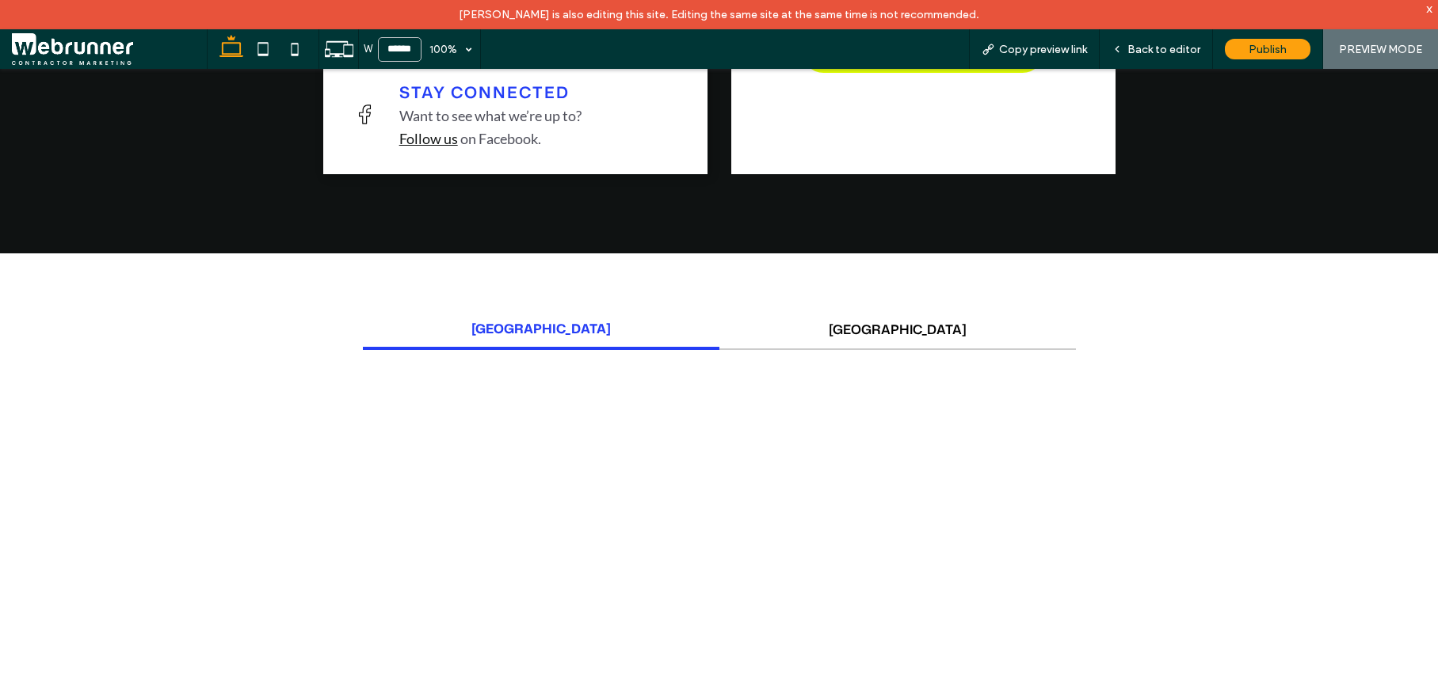
click at [894, 310] on button "[GEOGRAPHIC_DATA]" at bounding box center [897, 330] width 356 height 40
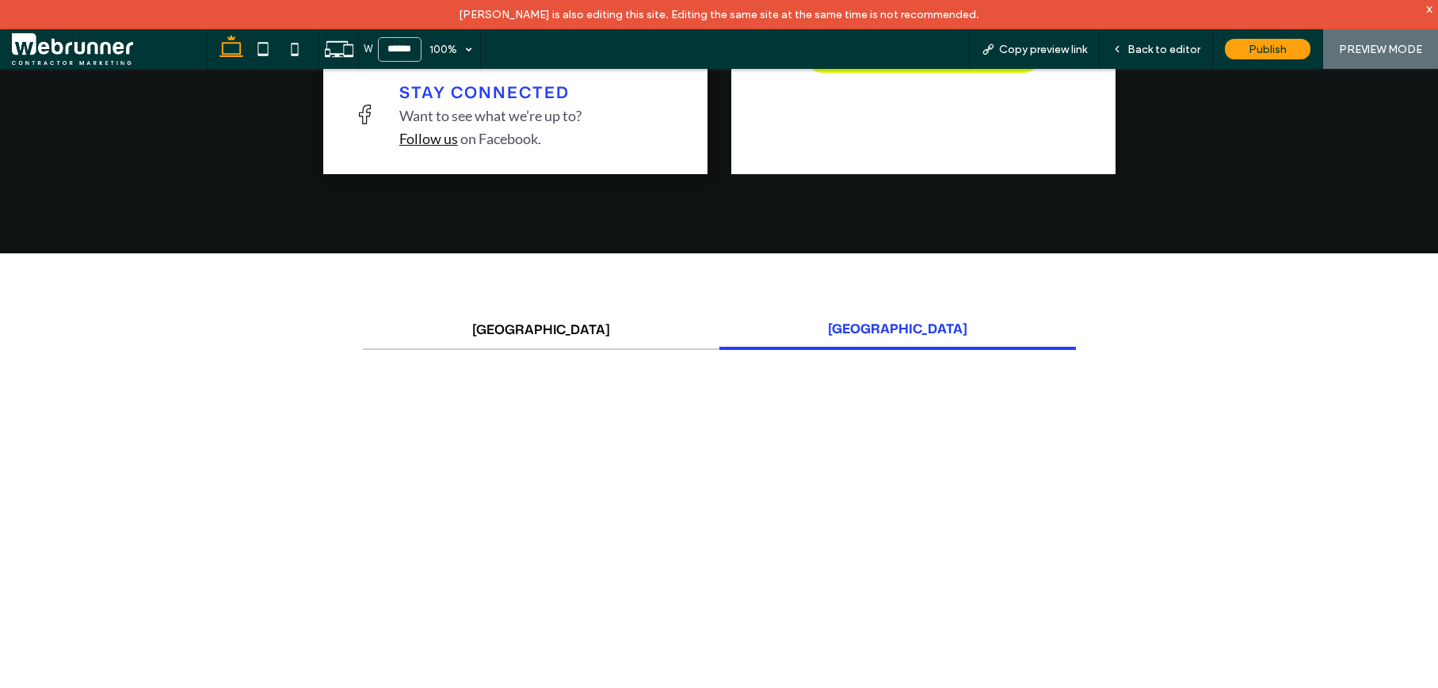
click at [558, 310] on button "[GEOGRAPHIC_DATA]" at bounding box center [541, 330] width 356 height 40
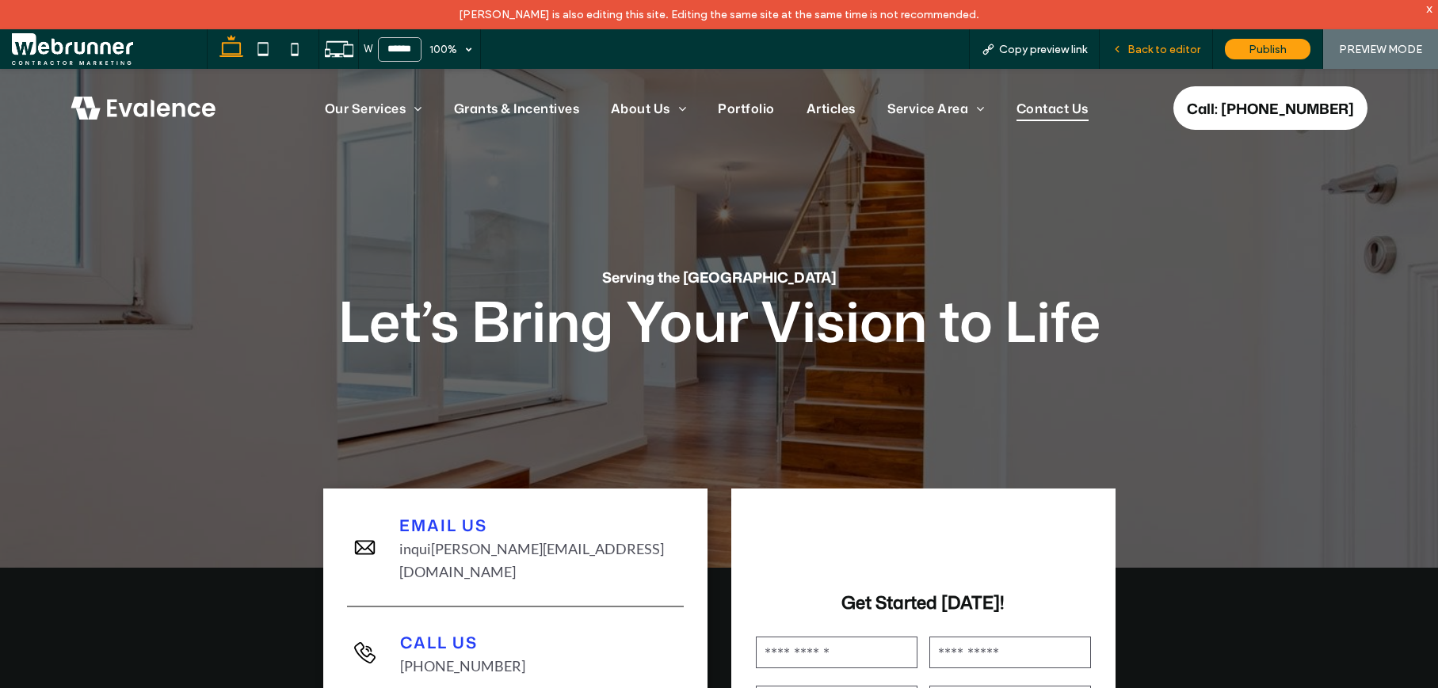
click at [1127, 54] on div "Back to editor" at bounding box center [1155, 49] width 112 height 13
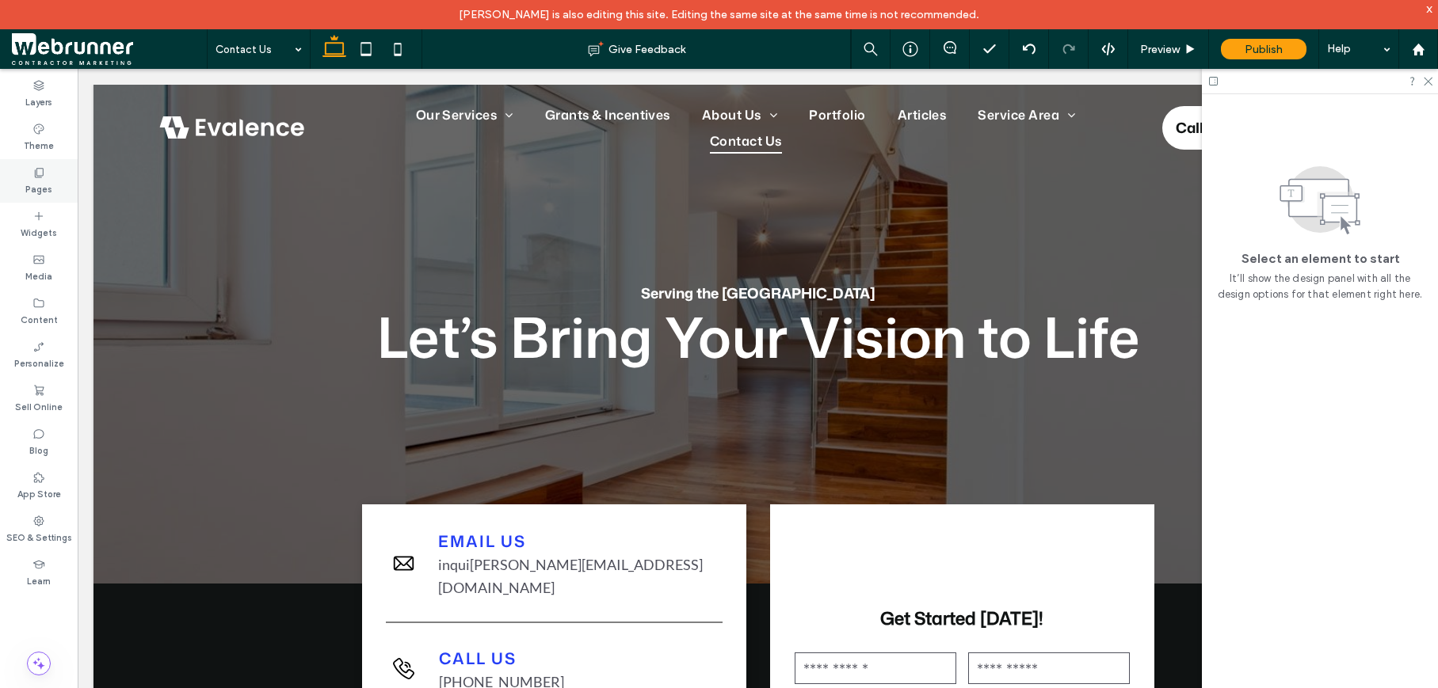
click at [40, 179] on label "Pages" at bounding box center [38, 187] width 27 height 17
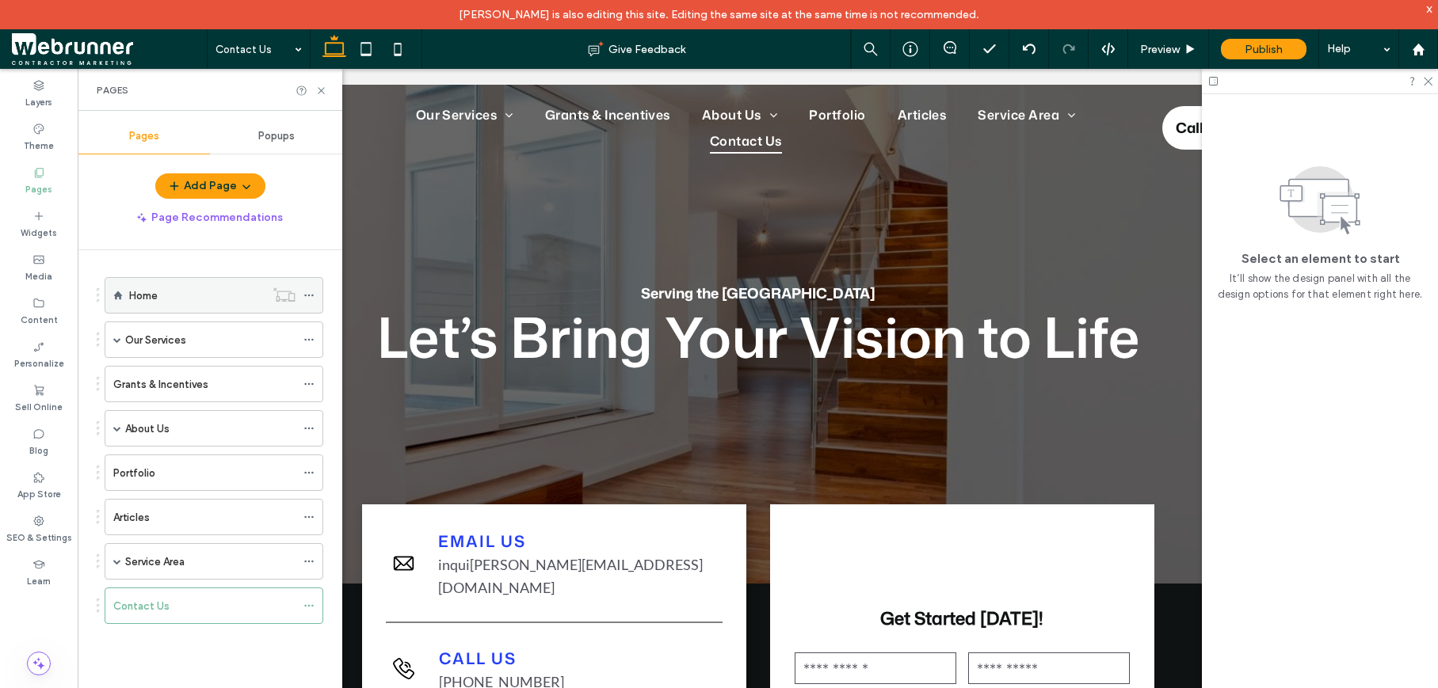
click at [151, 310] on div "Home" at bounding box center [196, 295] width 135 height 35
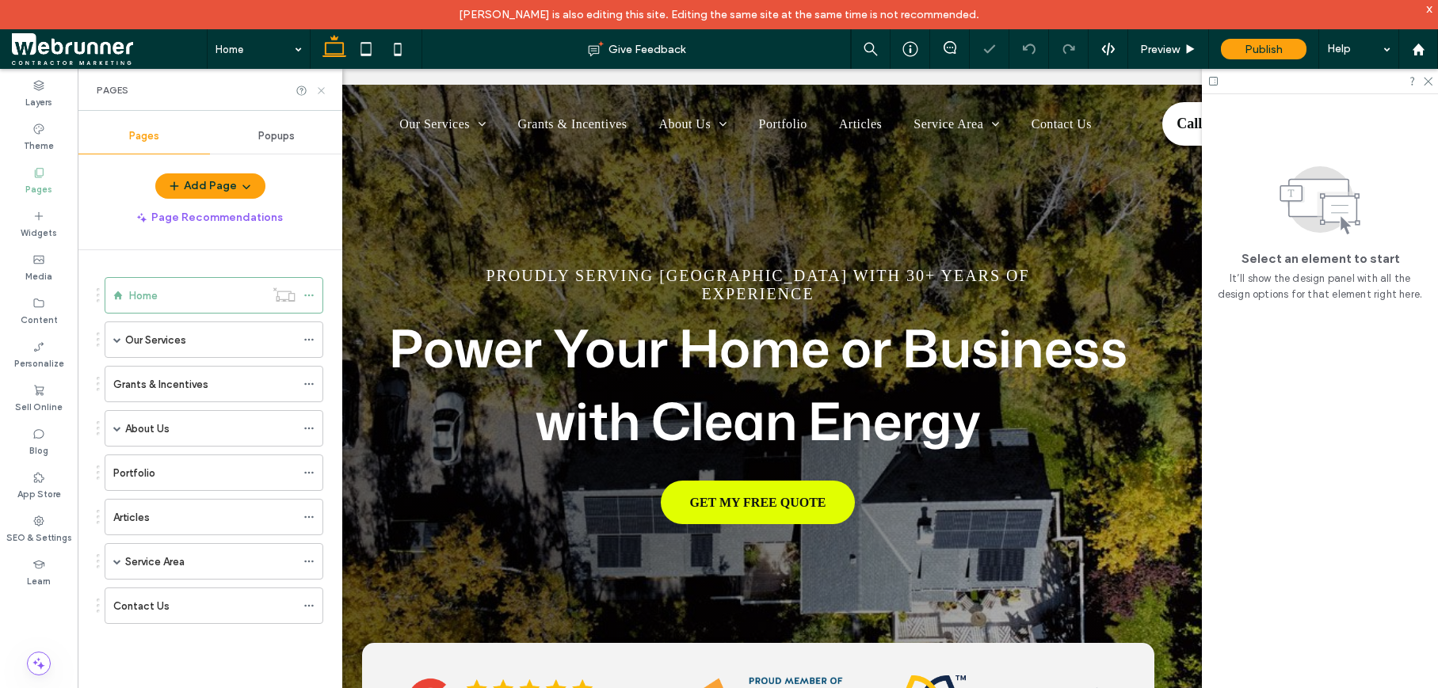
click at [326, 93] on icon at bounding box center [321, 91] width 12 height 12
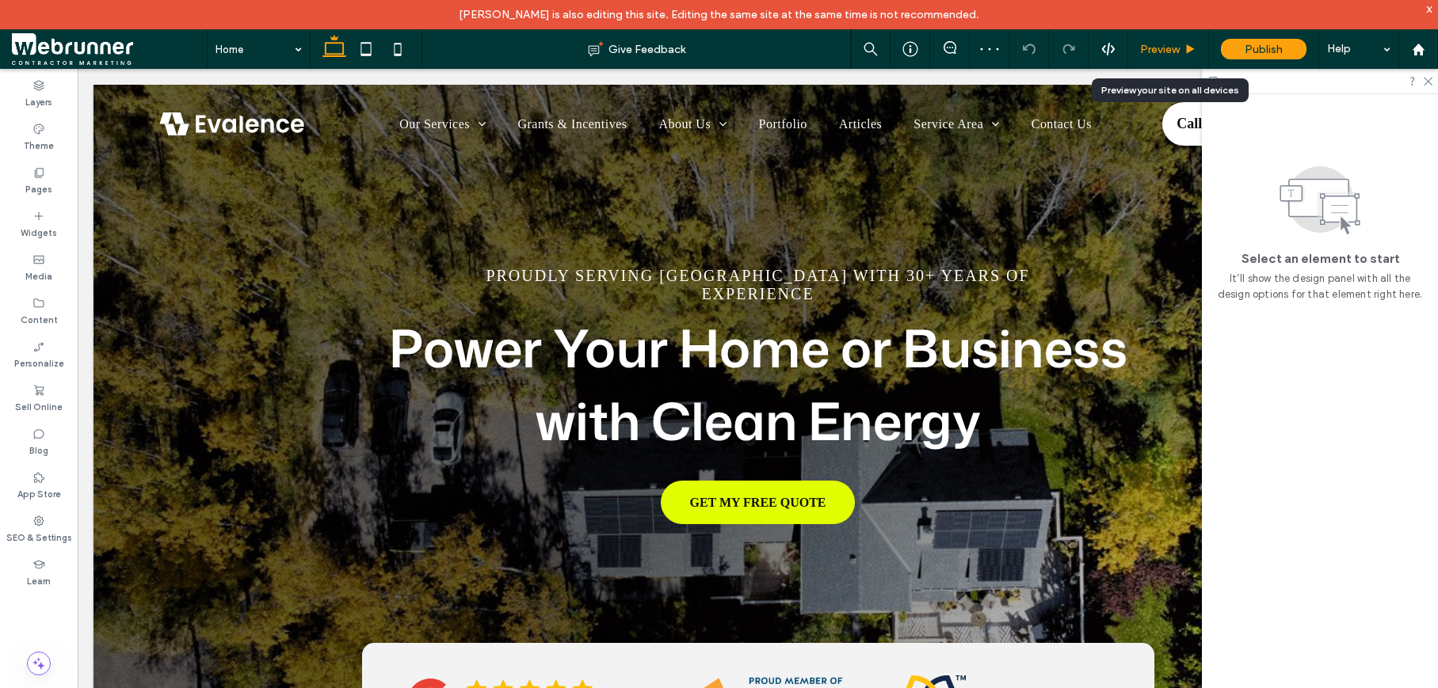
click at [1178, 55] on span "Preview" at bounding box center [1160, 49] width 40 height 13
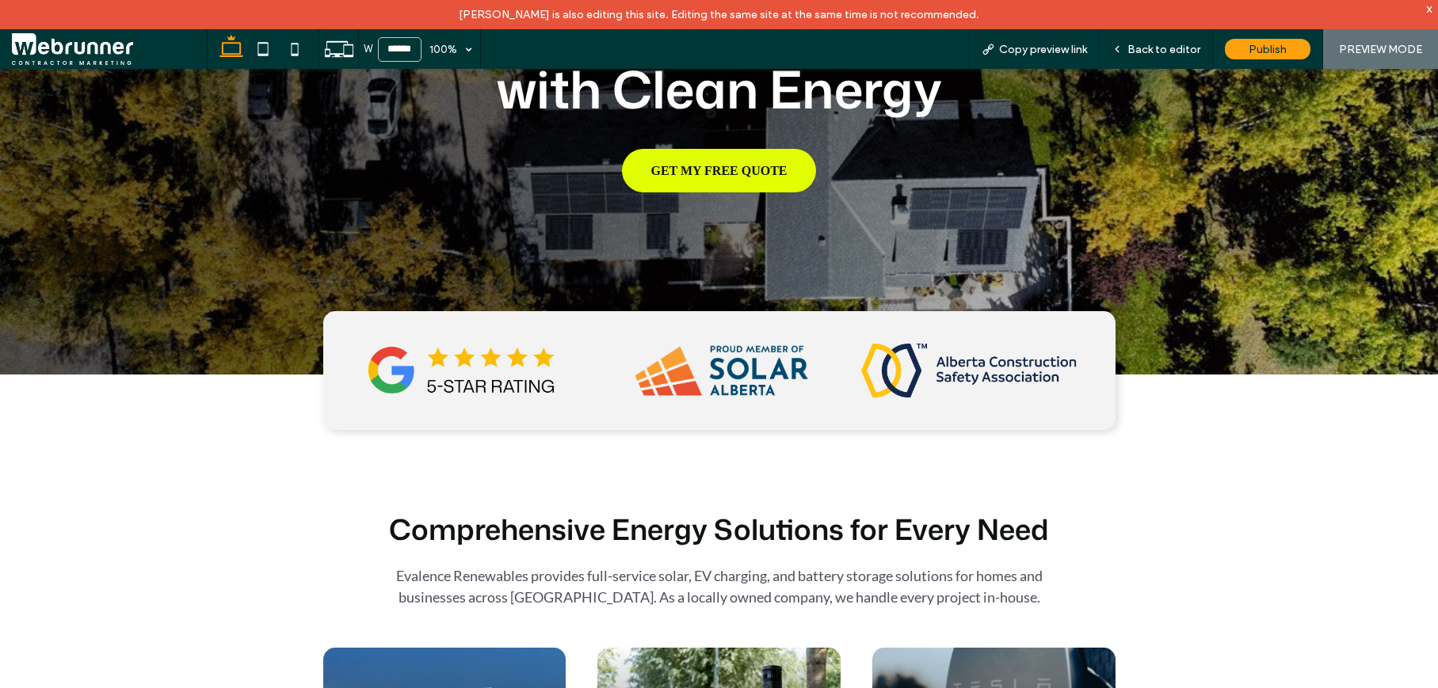
scroll to position [274, 0]
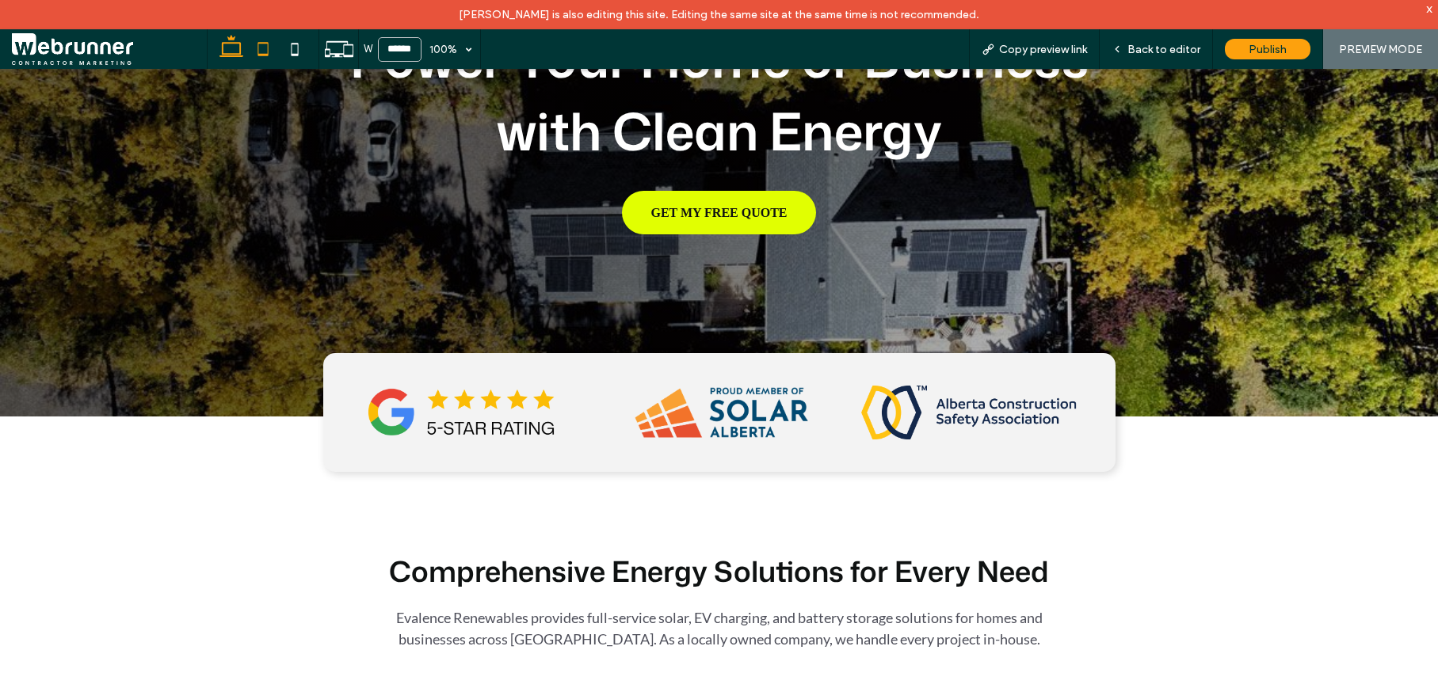
click at [257, 51] on icon at bounding box center [263, 49] width 32 height 32
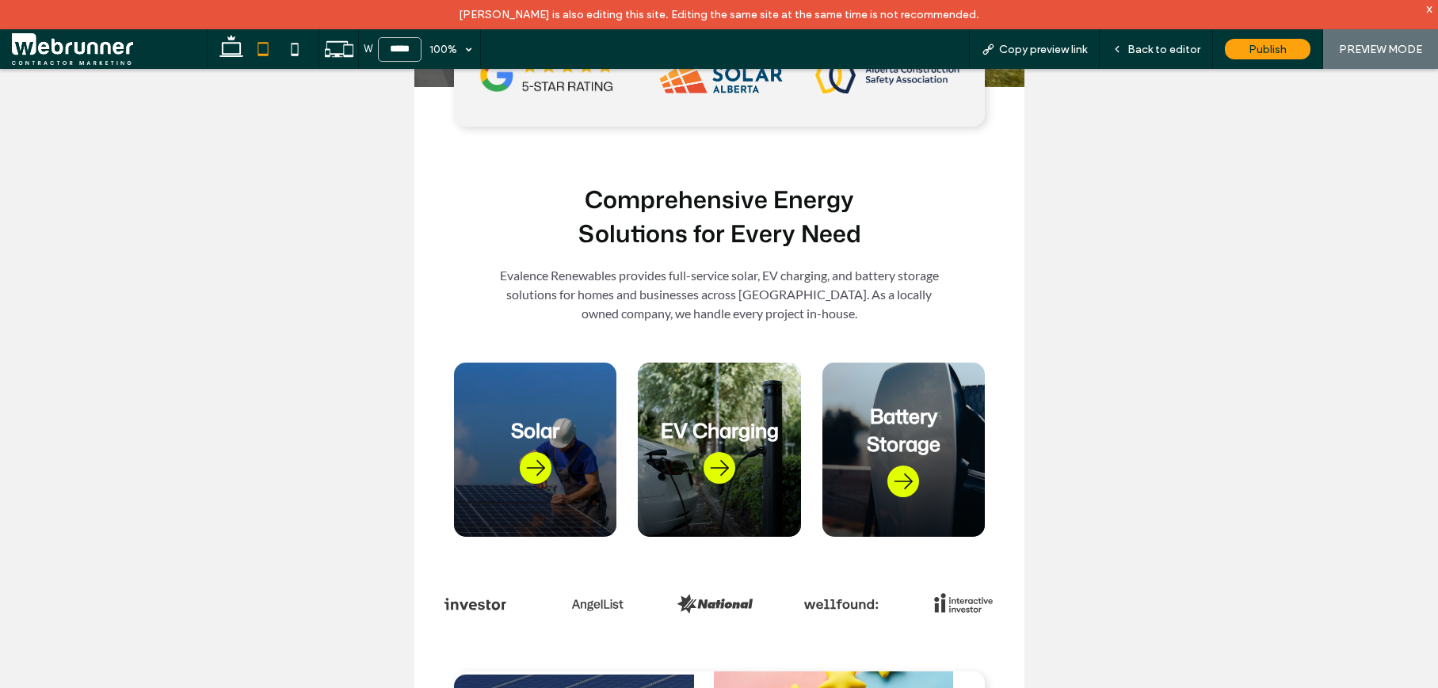
scroll to position [428, 0]
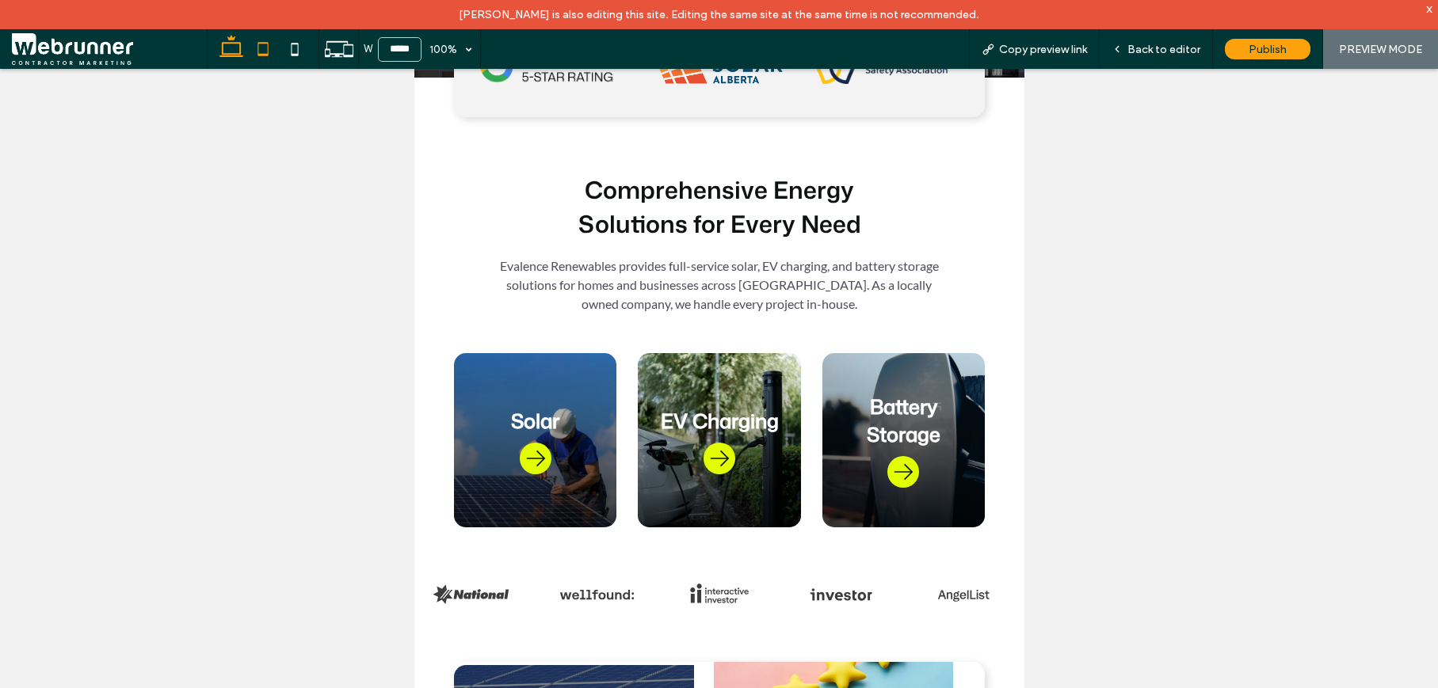
click at [230, 48] on icon at bounding box center [231, 49] width 32 height 32
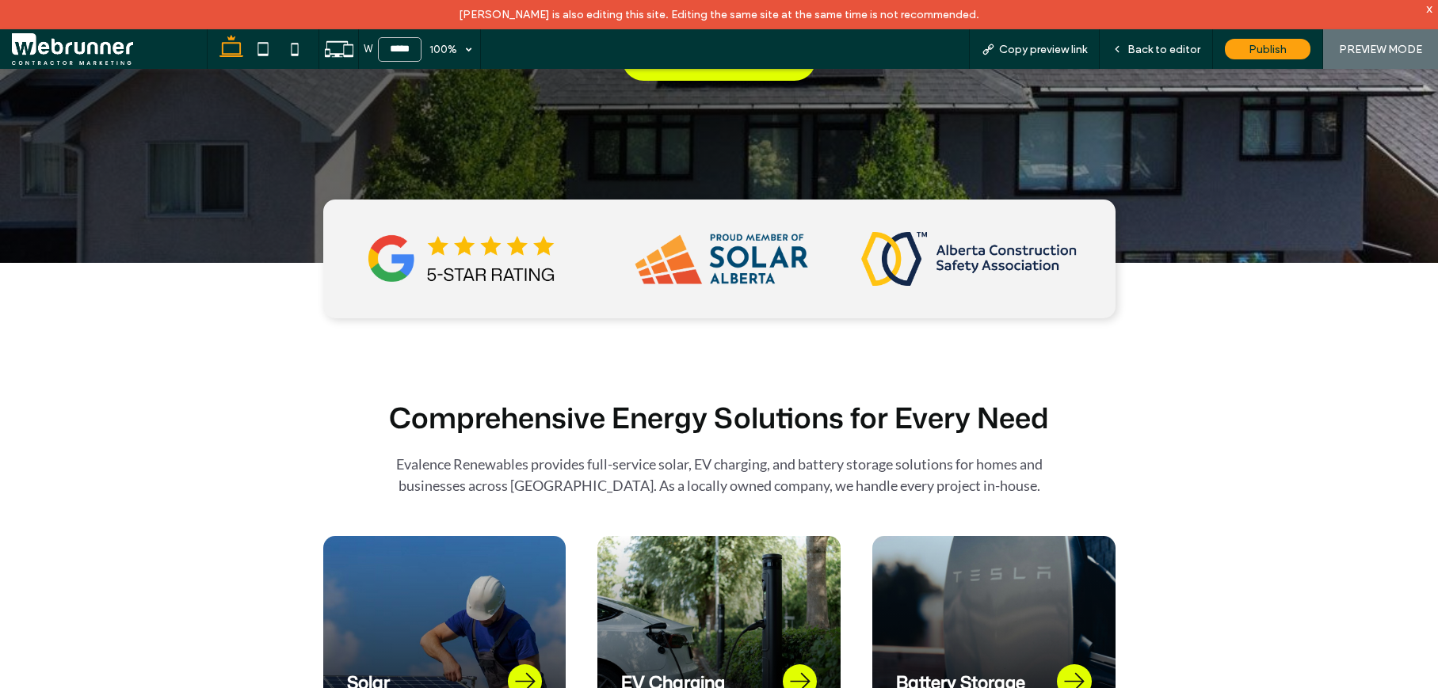
type input "******"
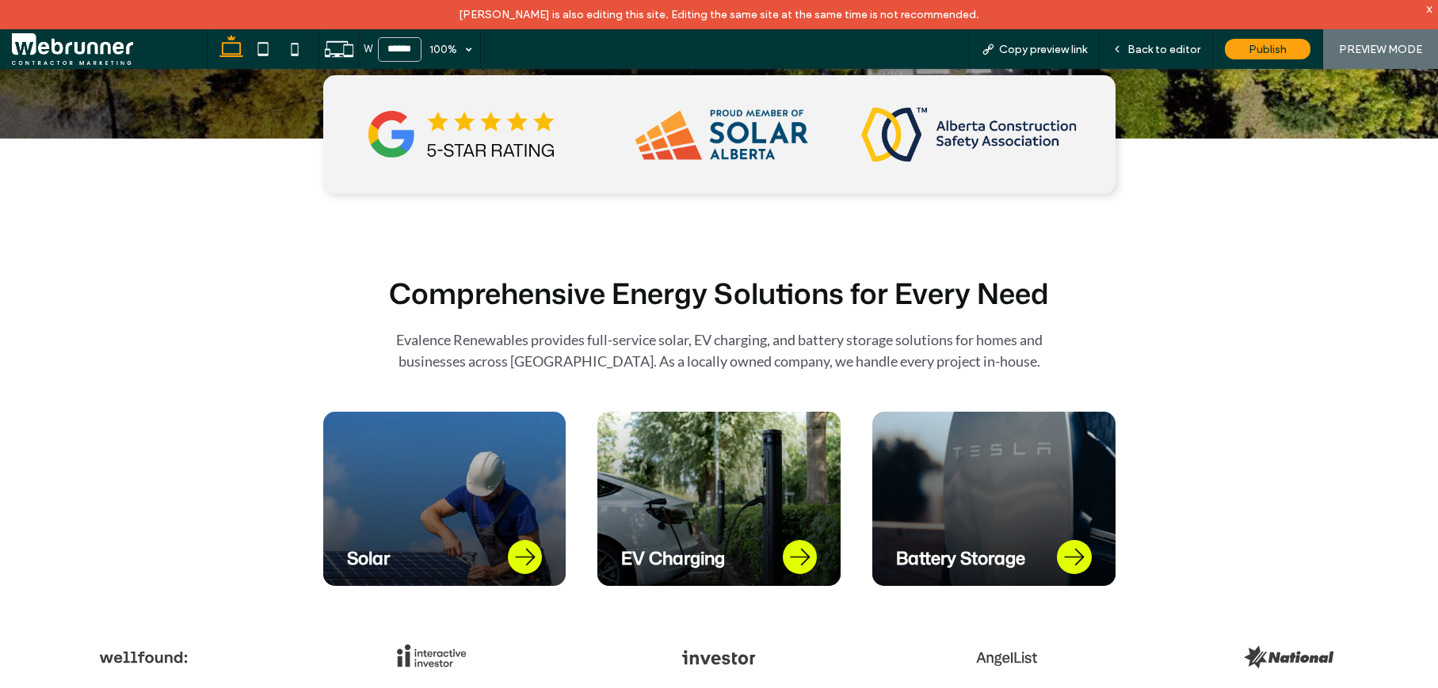
scroll to position [549, 0]
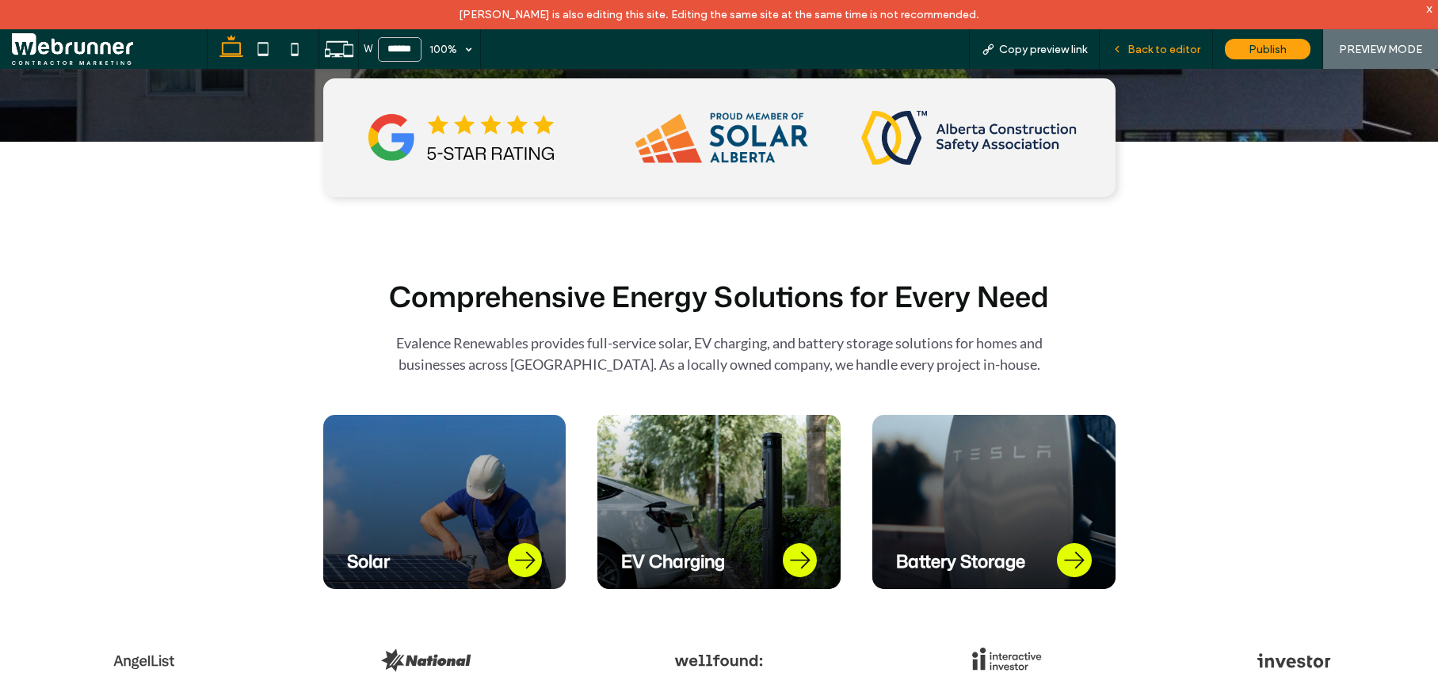
click at [1164, 50] on span "Back to editor" at bounding box center [1163, 49] width 73 height 13
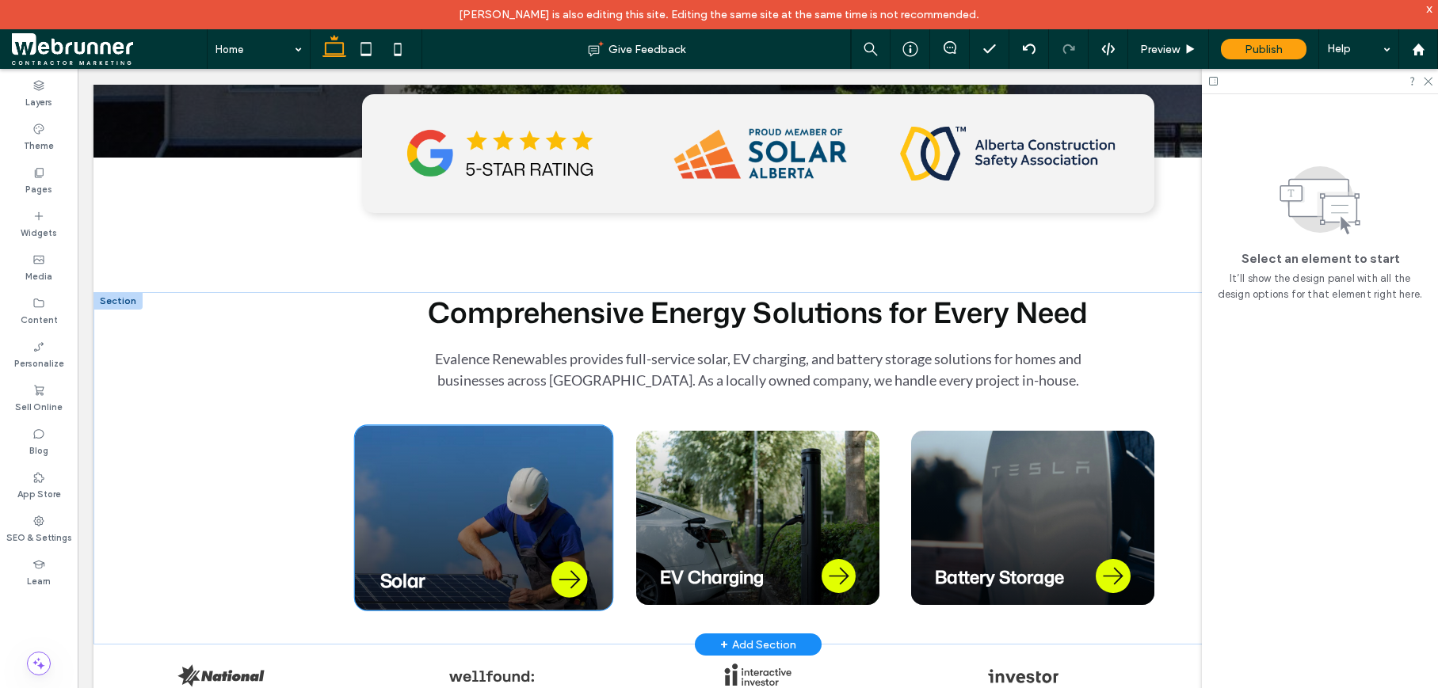
click at [554, 466] on div "Solar" at bounding box center [482, 517] width 257 height 185
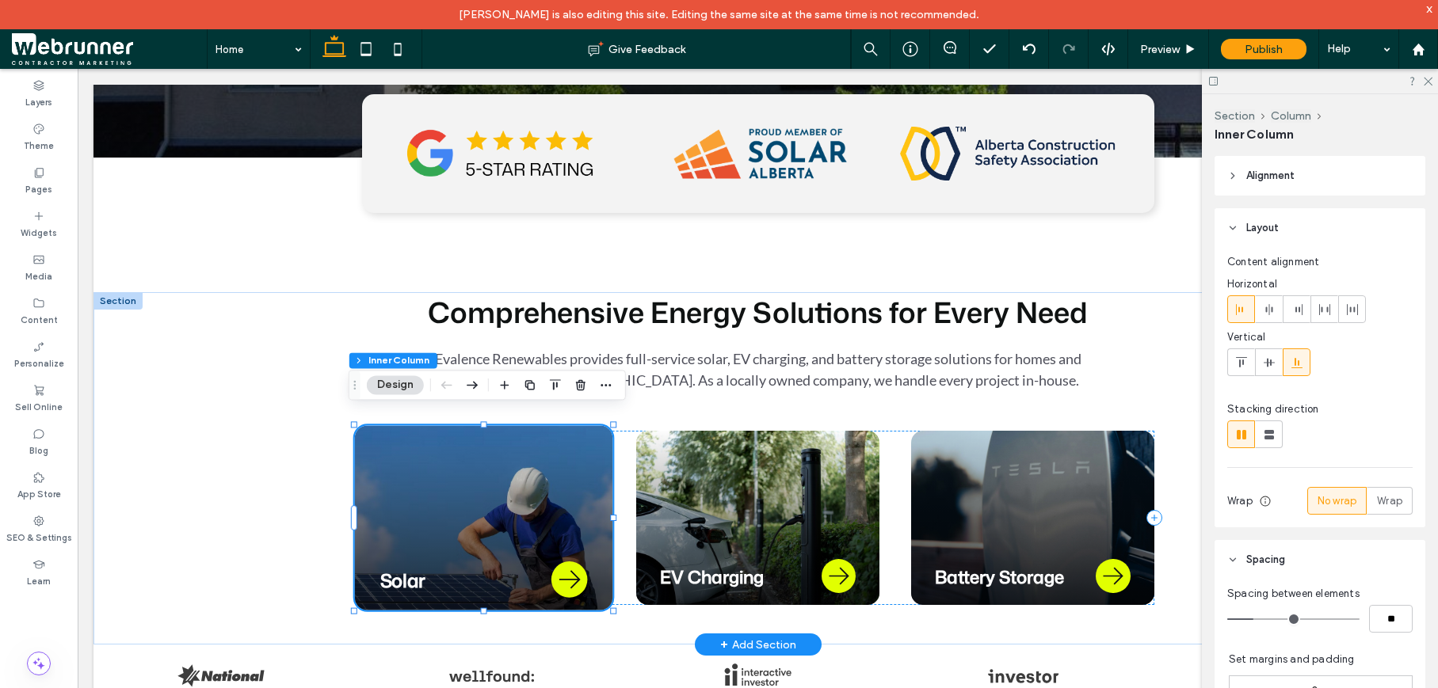
click at [554, 466] on div "Solar" at bounding box center [482, 517] width 257 height 185
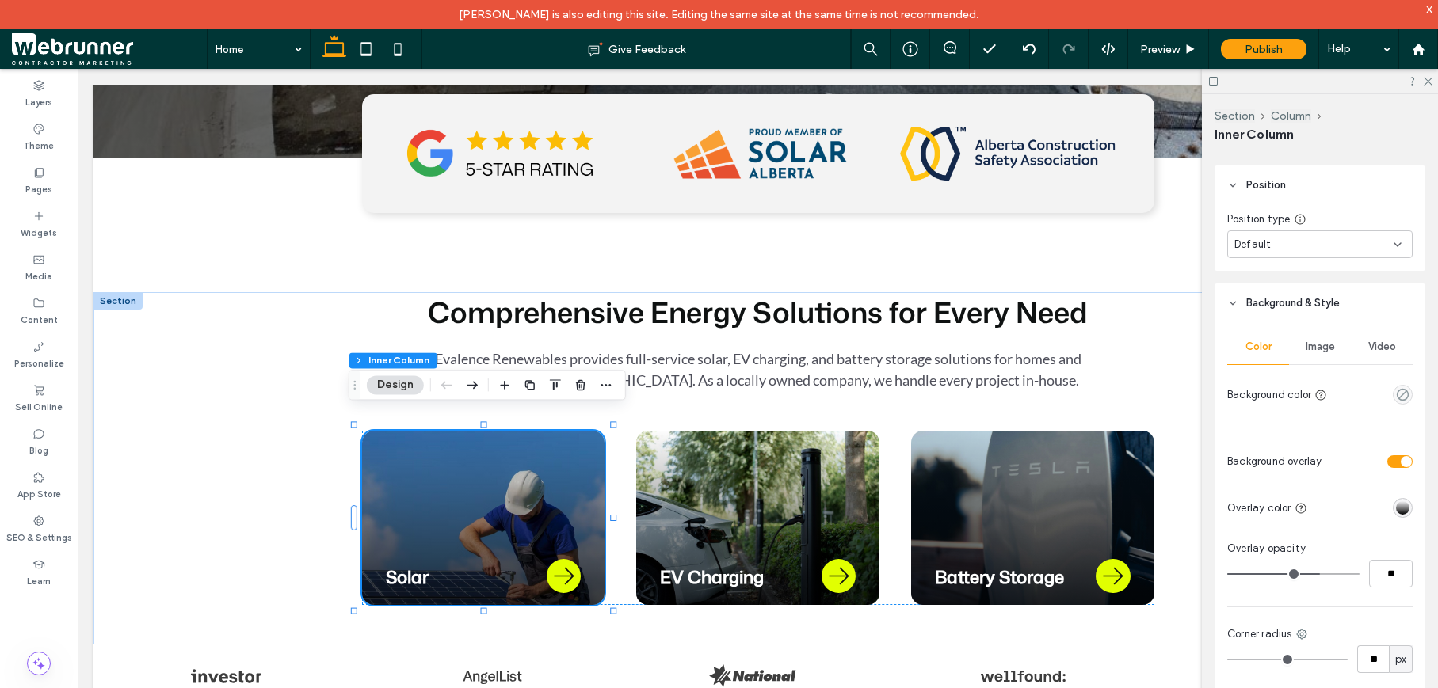
scroll to position [1209, 0]
click at [1318, 344] on span "Image" at bounding box center [1319, 343] width 29 height 13
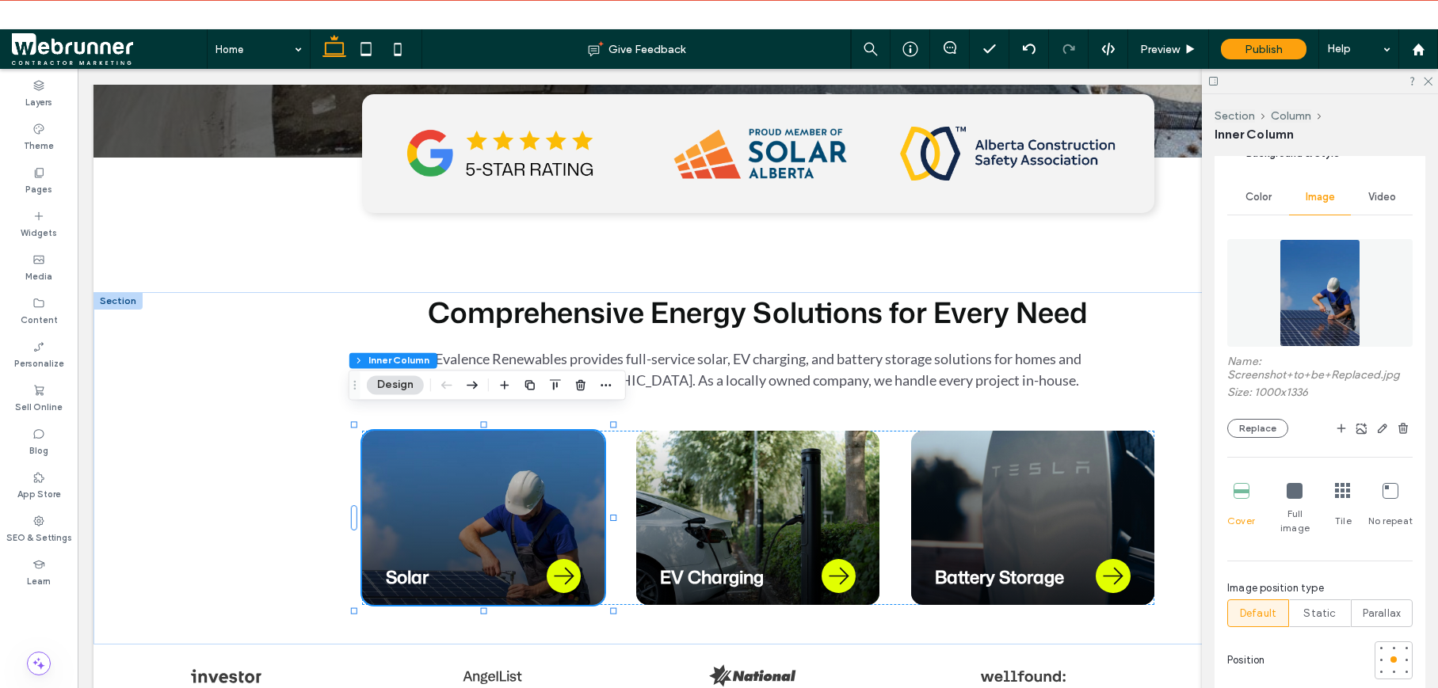
scroll to position [1426, 0]
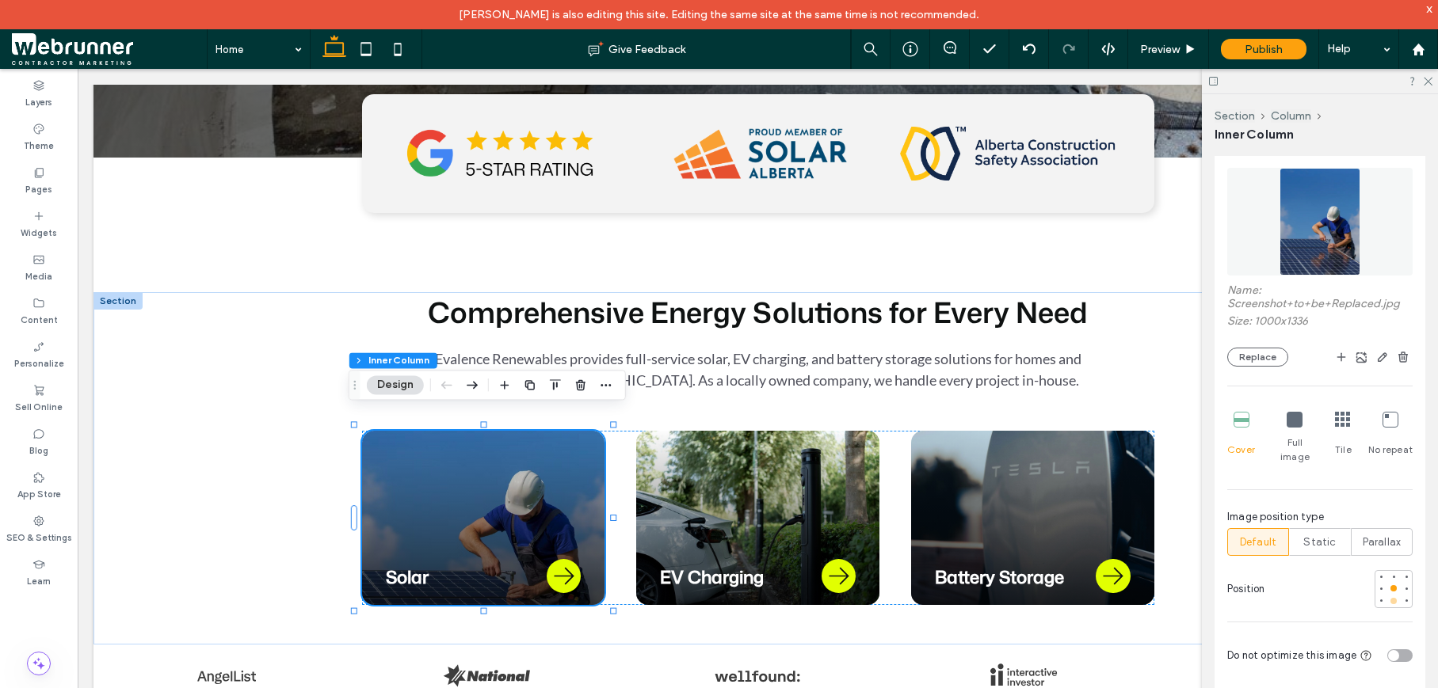
click at [1390, 598] on div at bounding box center [1393, 601] width 6 height 6
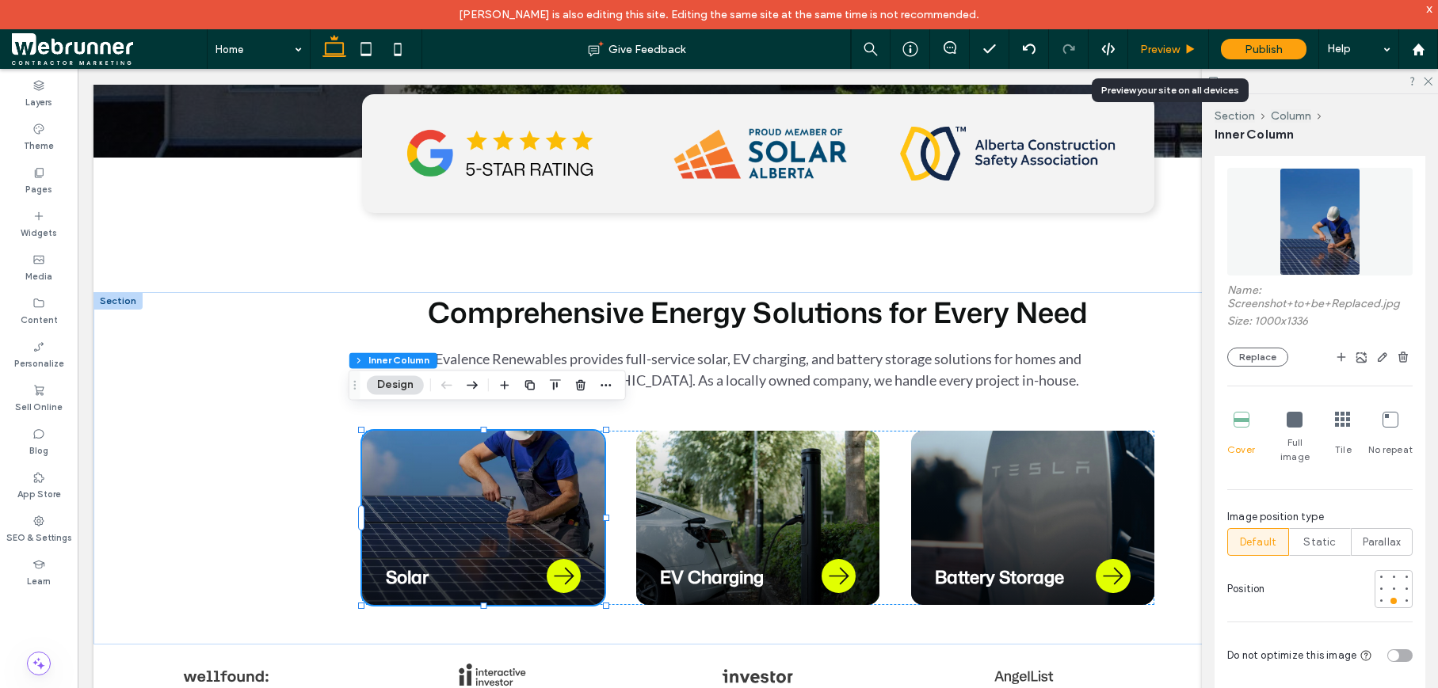
click at [1184, 55] on div "Preview" at bounding box center [1168, 49] width 80 height 13
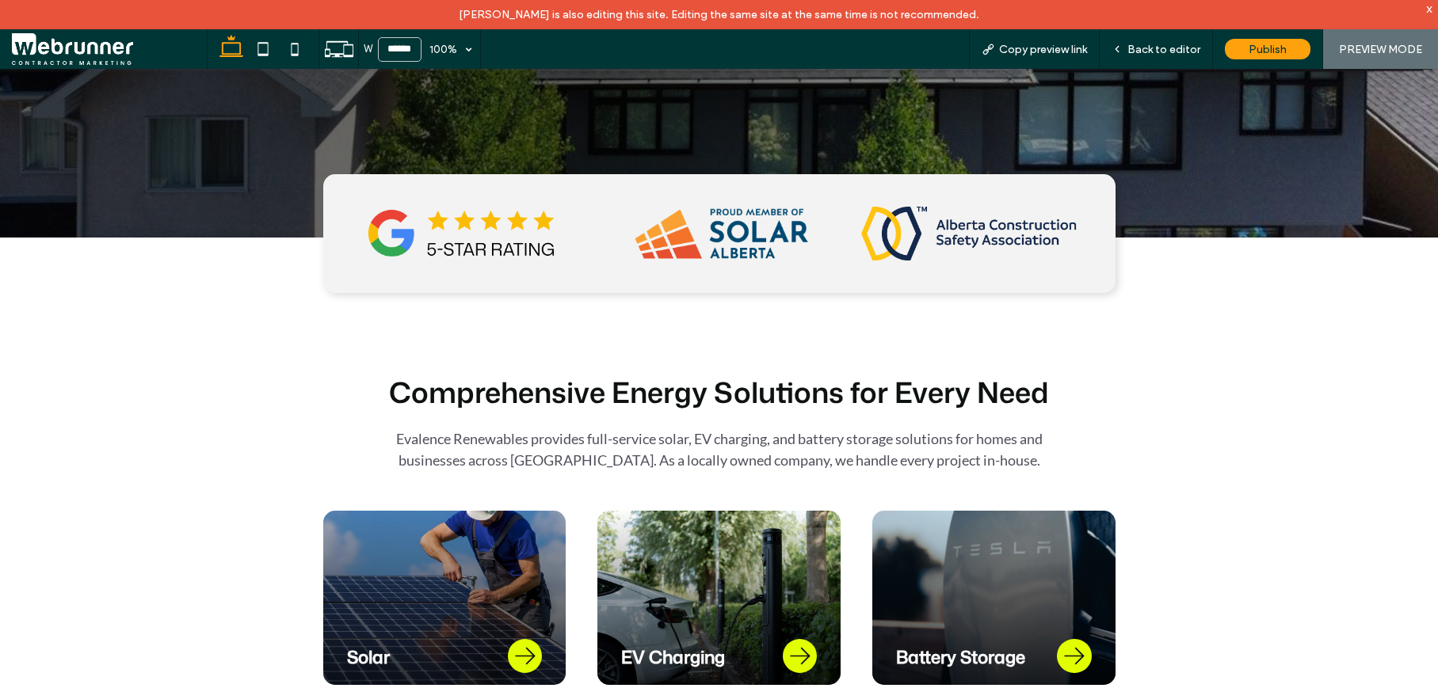
scroll to position [451, 0]
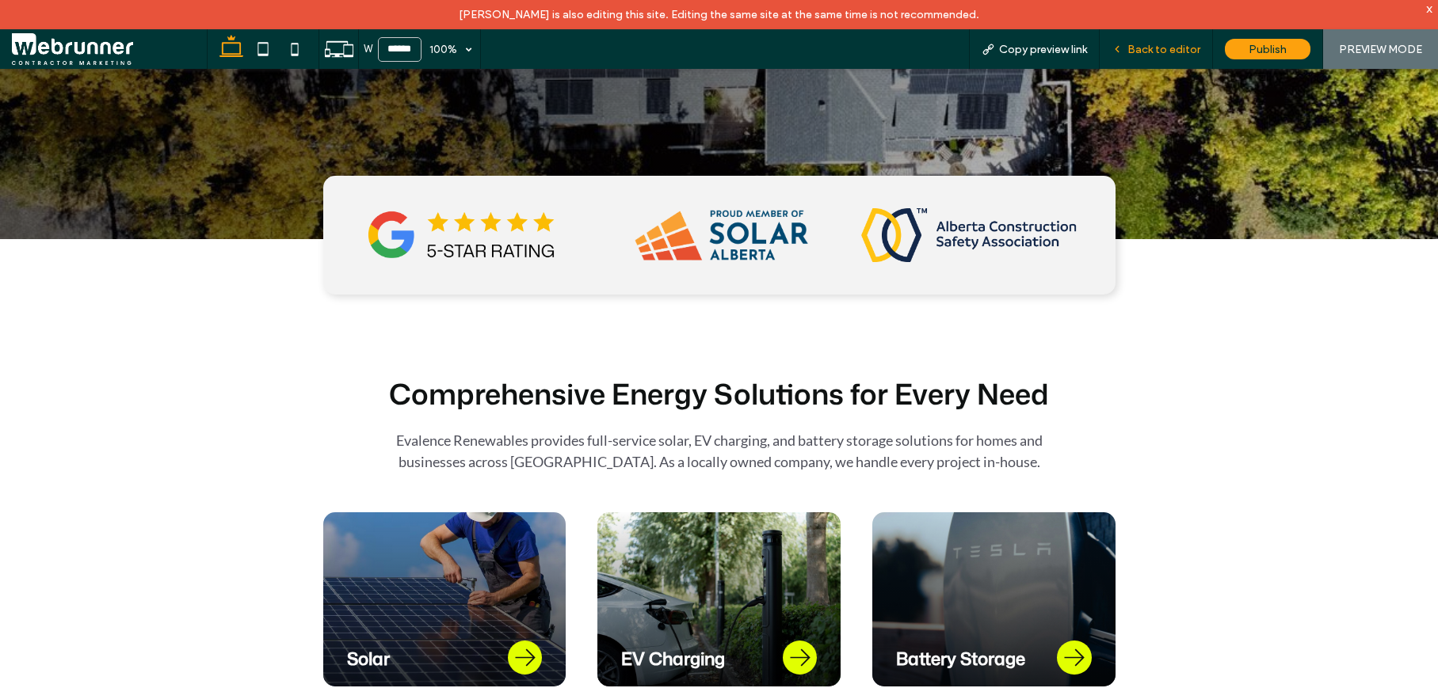
click at [1143, 63] on div "Back to editor" at bounding box center [1155, 49] width 113 height 40
click at [1141, 55] on span "Back to editor" at bounding box center [1163, 49] width 73 height 13
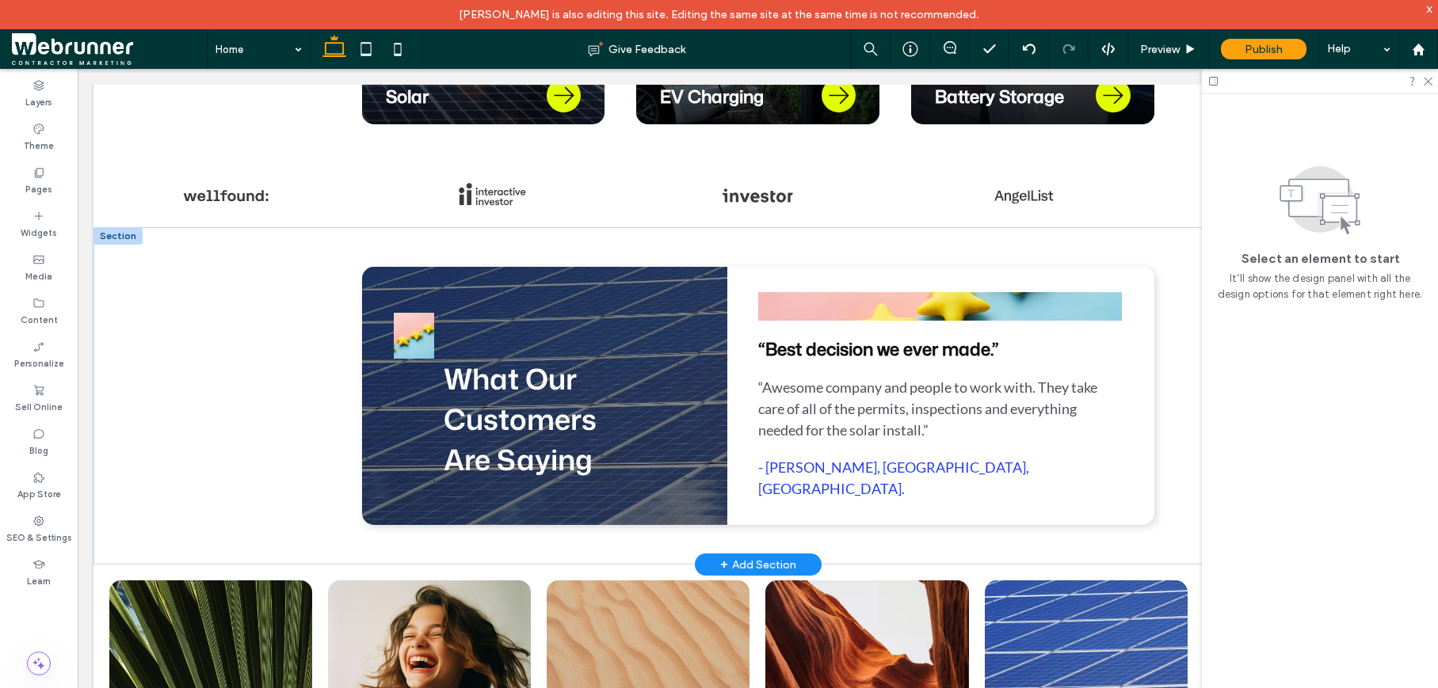
scroll to position [1049, 0]
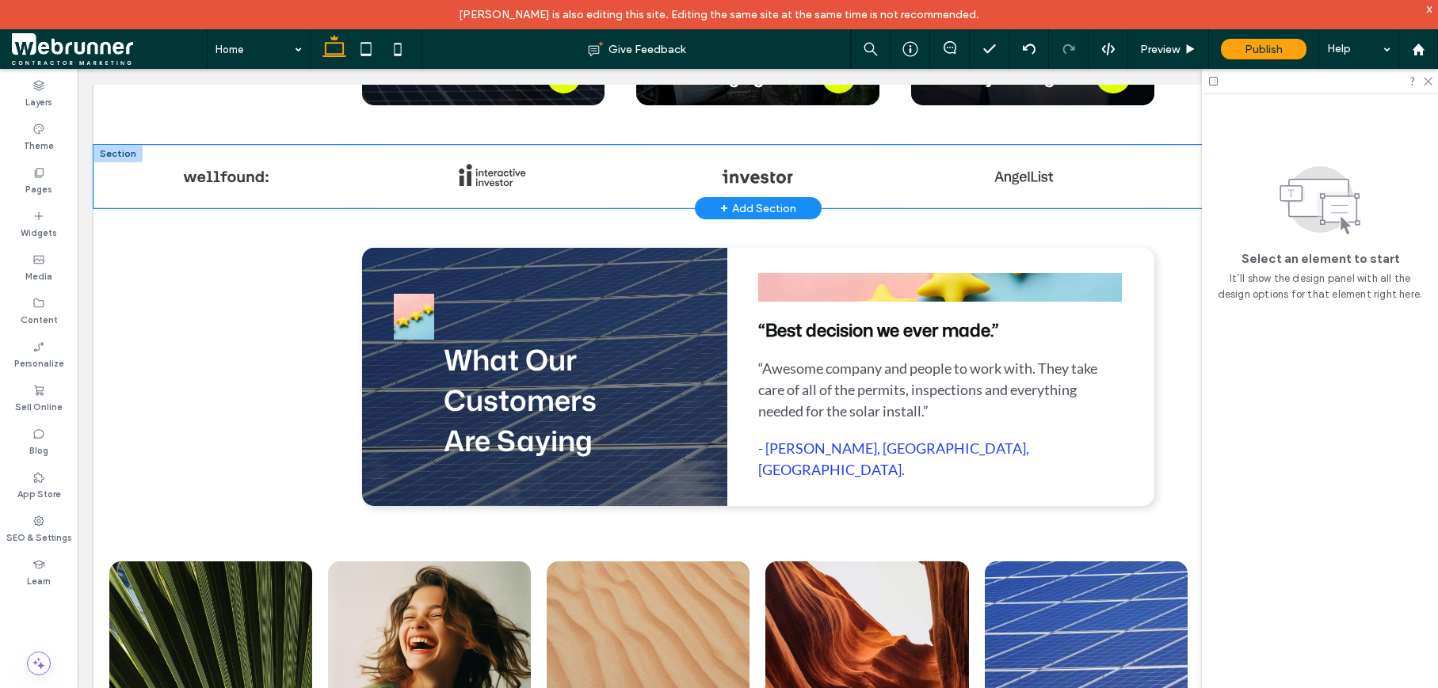
click at [336, 161] on div at bounding box center [225, 173] width 249 height 24
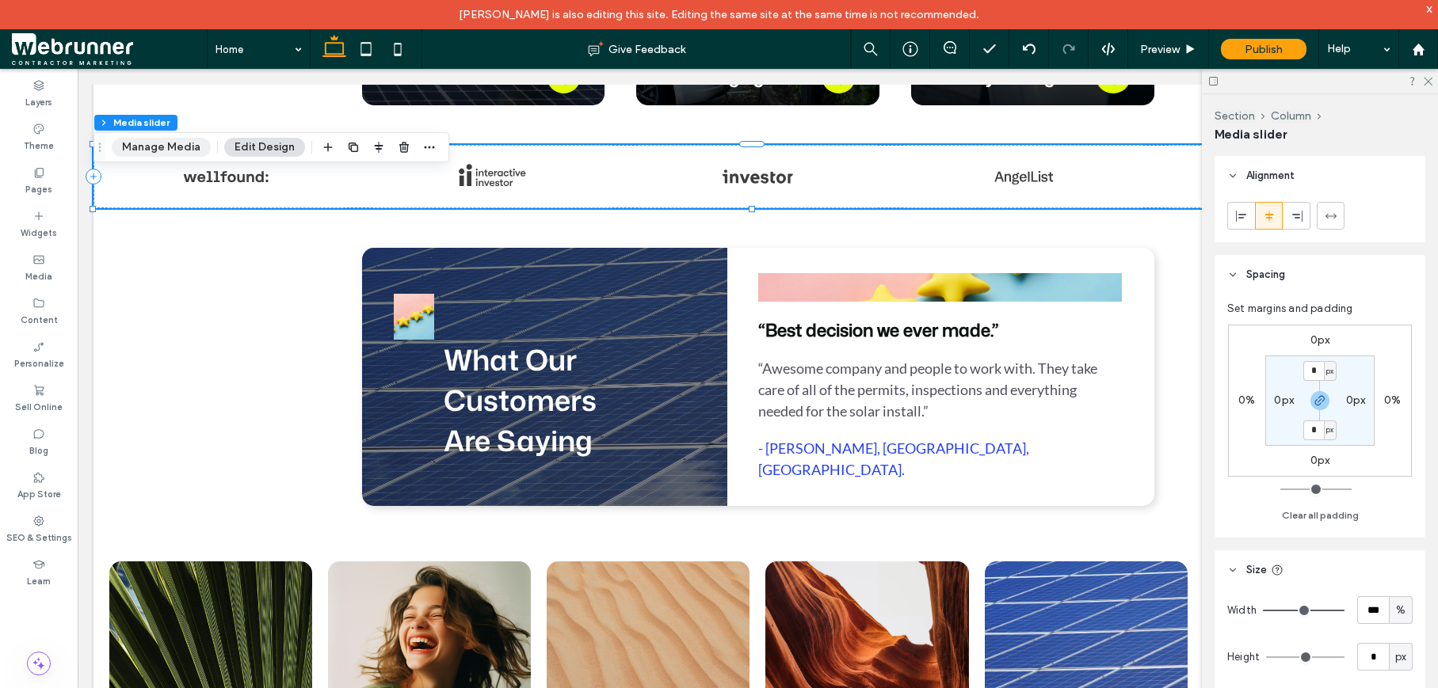
click at [154, 150] on button "Manage Media" at bounding box center [161, 147] width 99 height 19
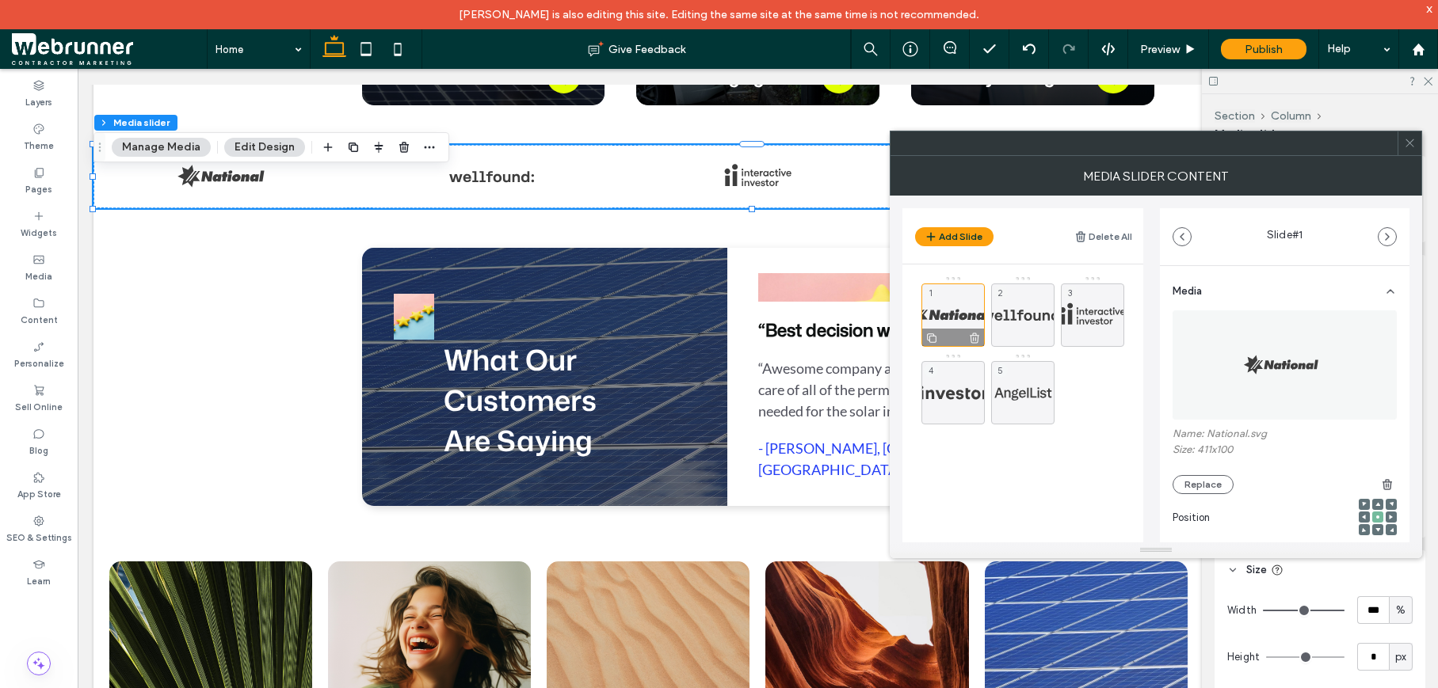
click at [973, 336] on icon at bounding box center [974, 338] width 13 height 14
click at [0, 0] on icon at bounding box center [0, 0] width 0 height 0
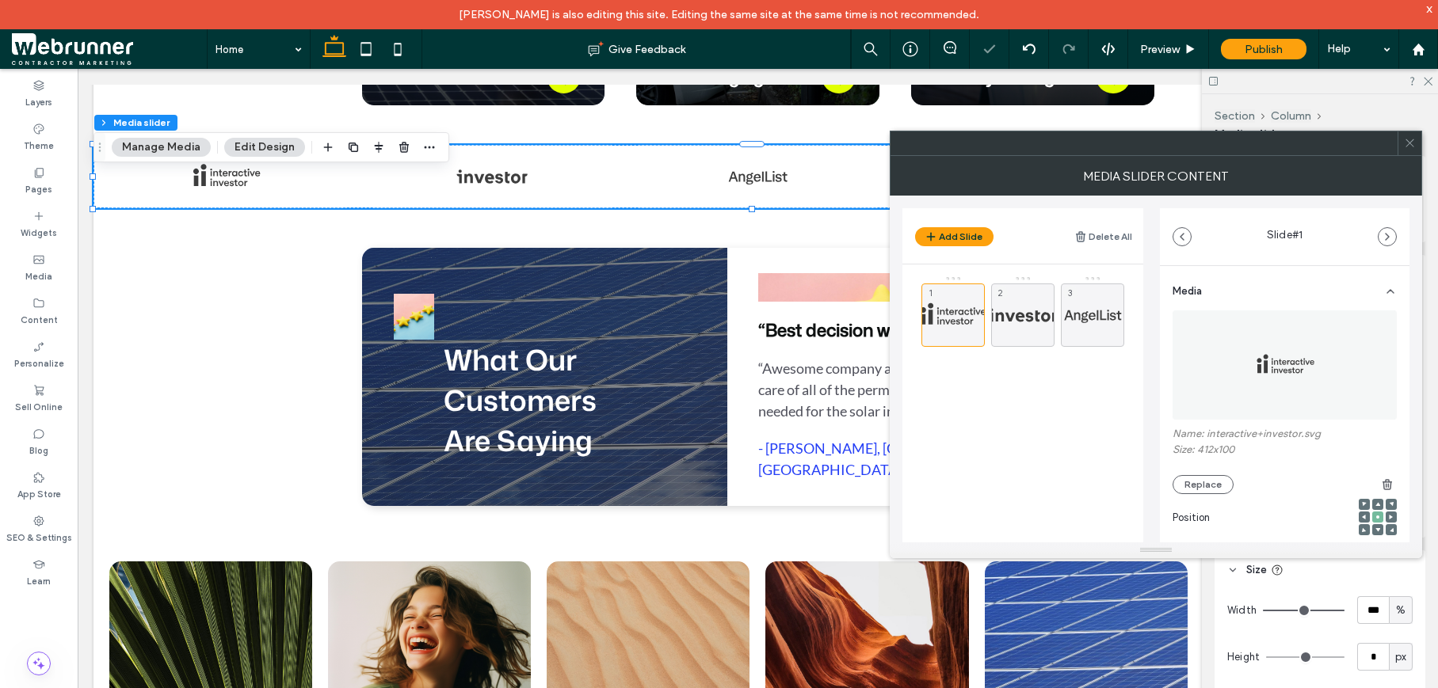
click at [0, 0] on icon at bounding box center [0, 0] width 0 height 0
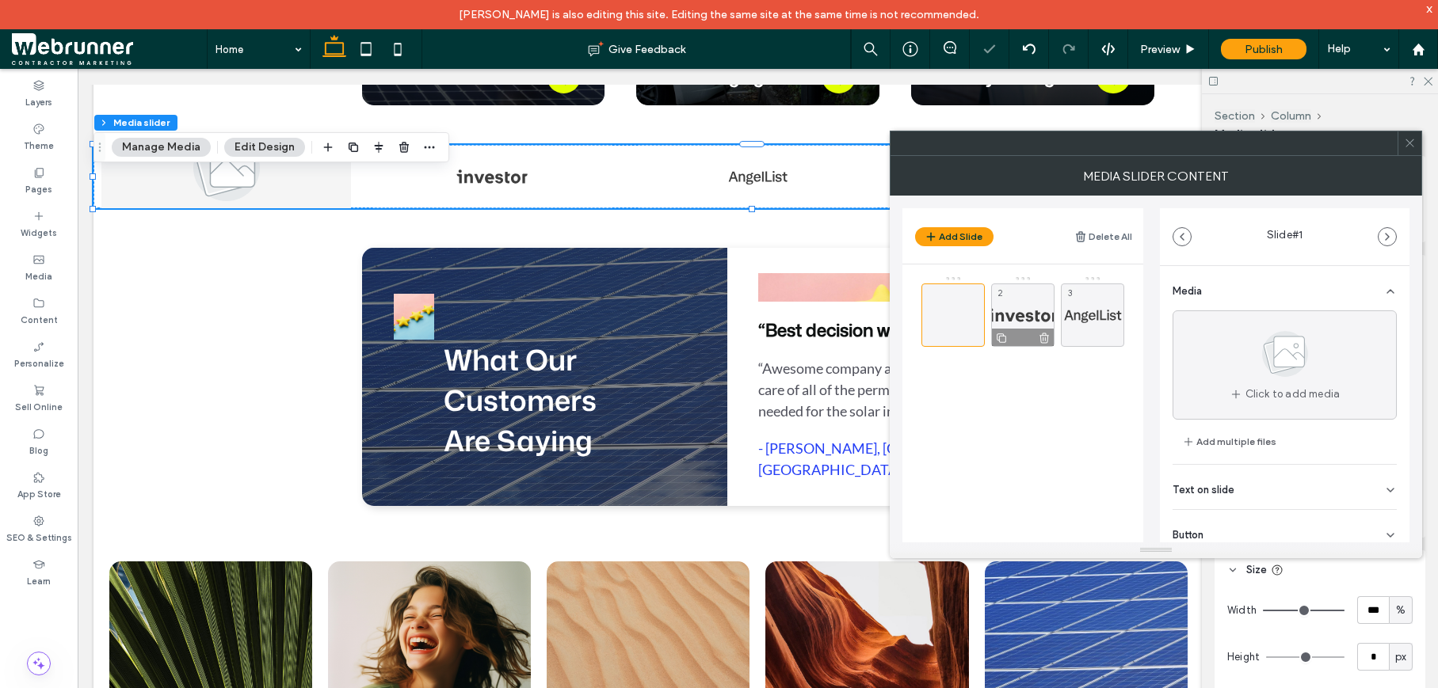
click at [1045, 337] on use at bounding box center [1044, 338] width 10 height 10
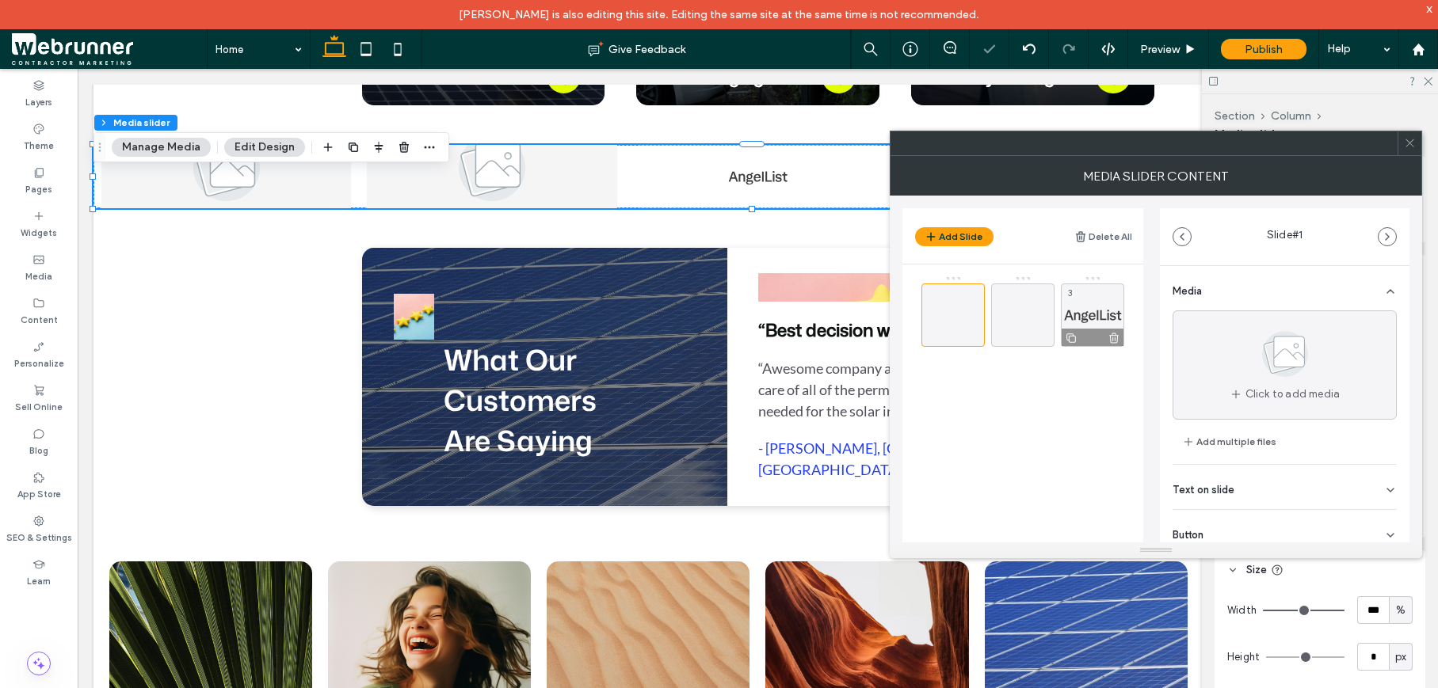
click at [1107, 334] on icon at bounding box center [1113, 338] width 13 height 14
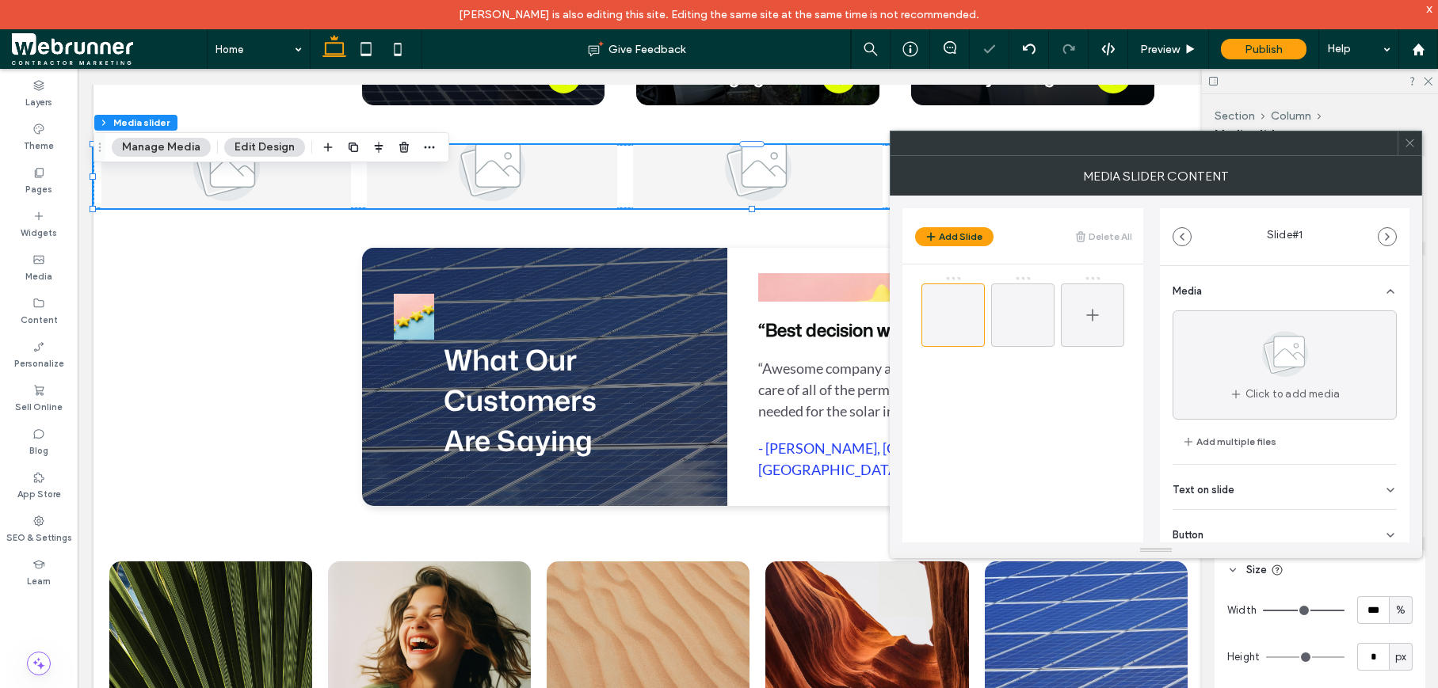
click at [1087, 320] on icon at bounding box center [1092, 315] width 19 height 19
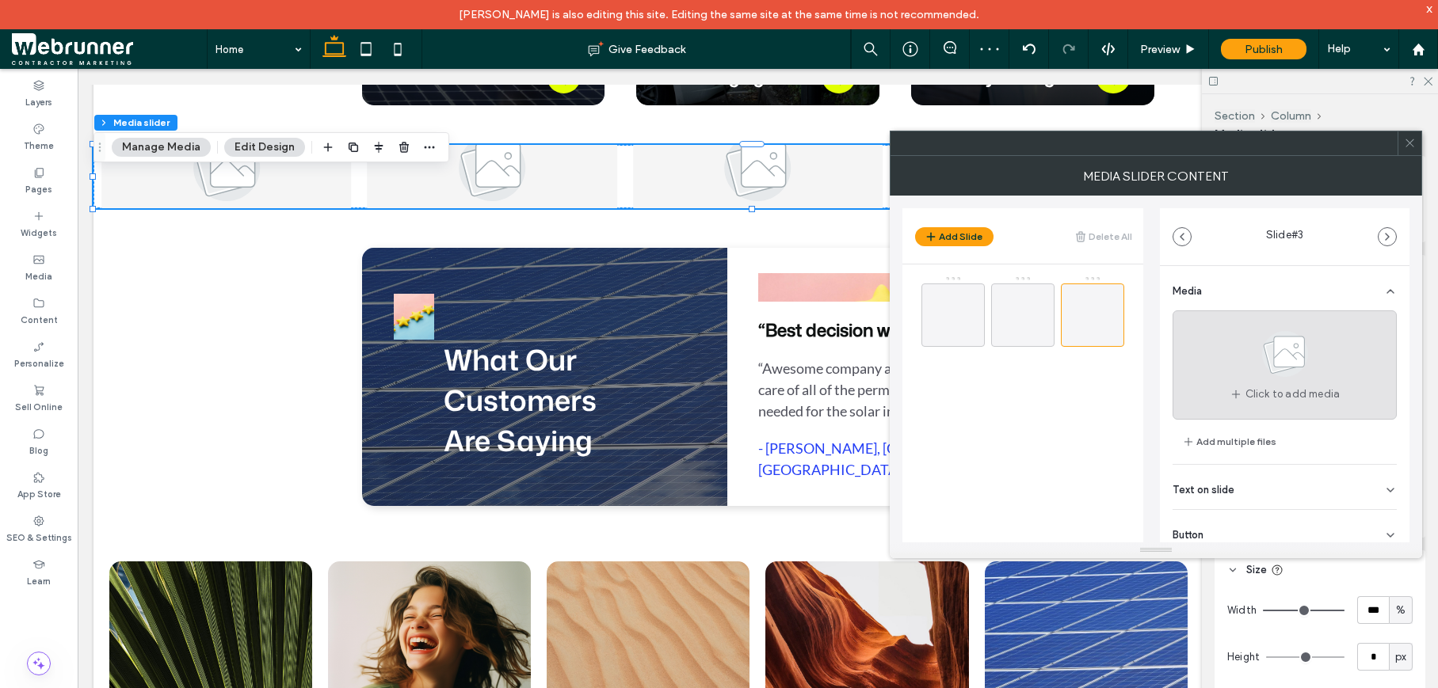
click at [1267, 389] on span "Click to add media" at bounding box center [1292, 395] width 95 height 16
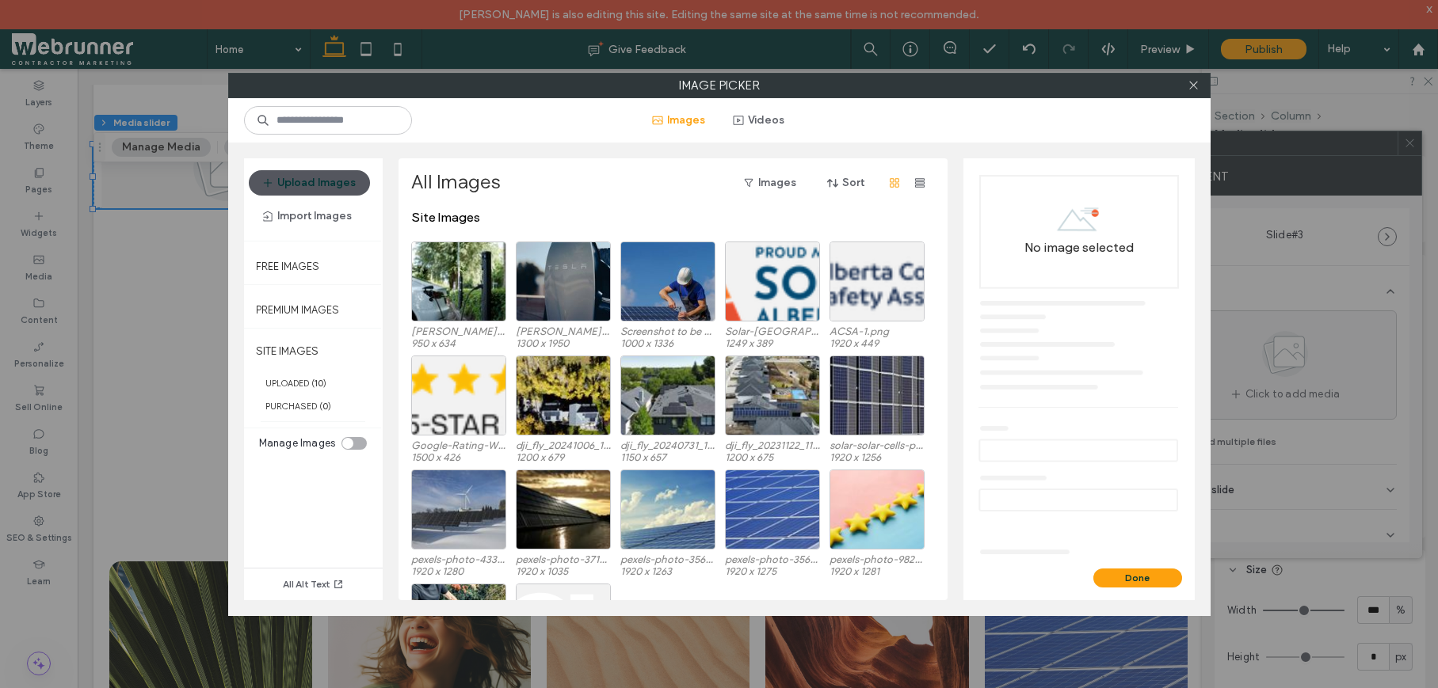
click at [348, 178] on button "Upload Images" at bounding box center [309, 182] width 121 height 25
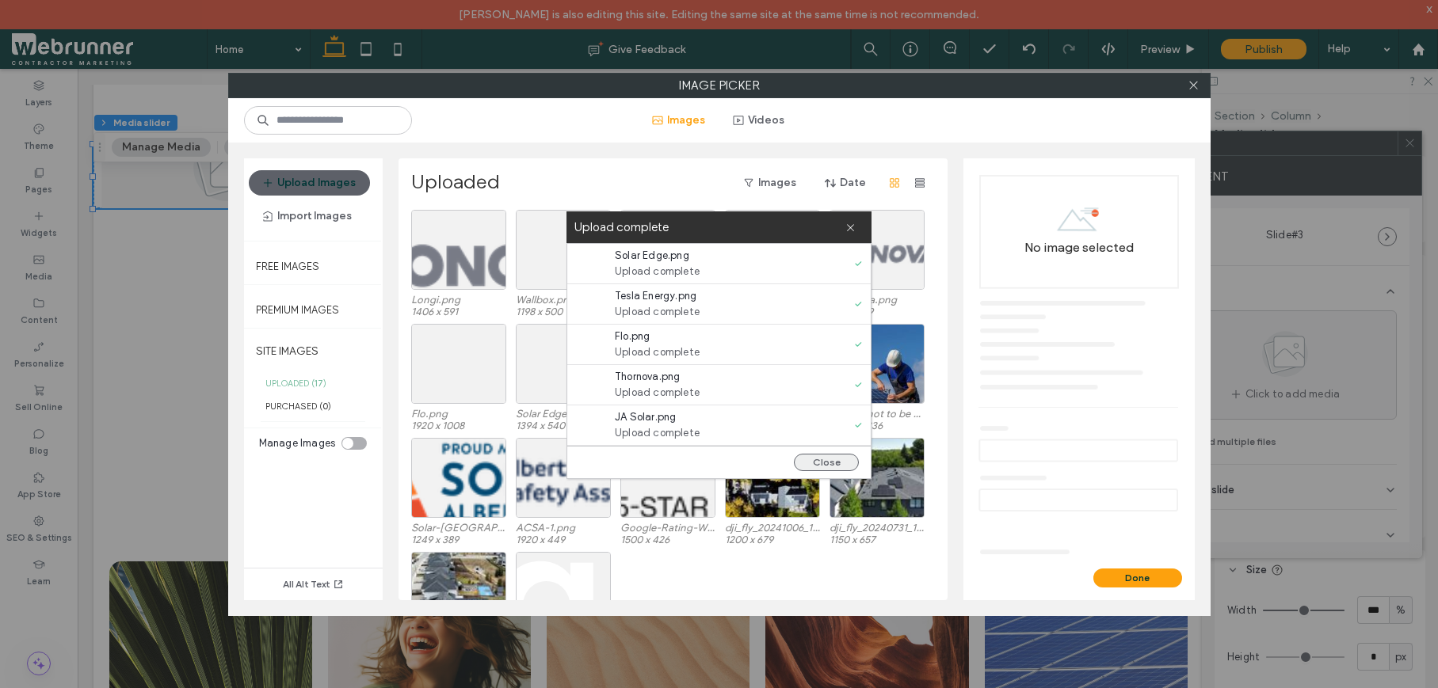
click at [821, 459] on button "Close" at bounding box center [826, 462] width 65 height 17
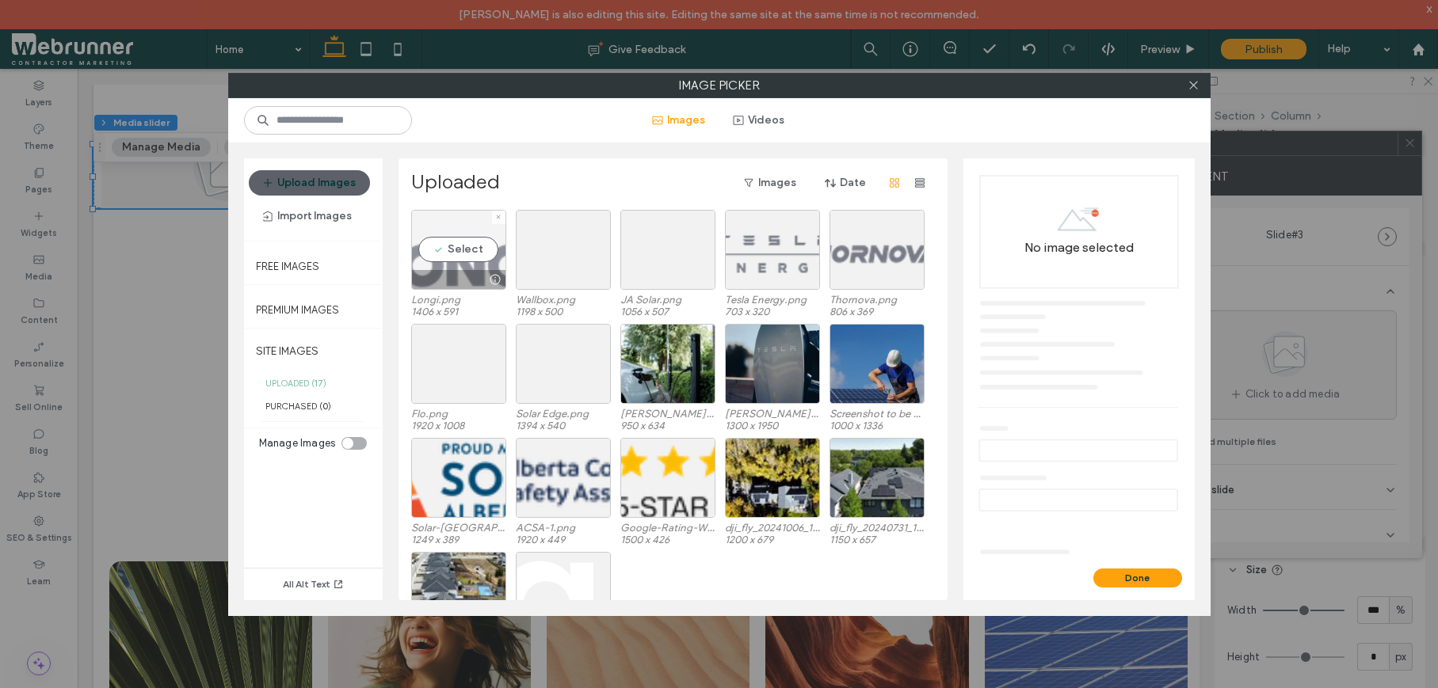
click at [468, 253] on div "Select" at bounding box center [458, 250] width 95 height 80
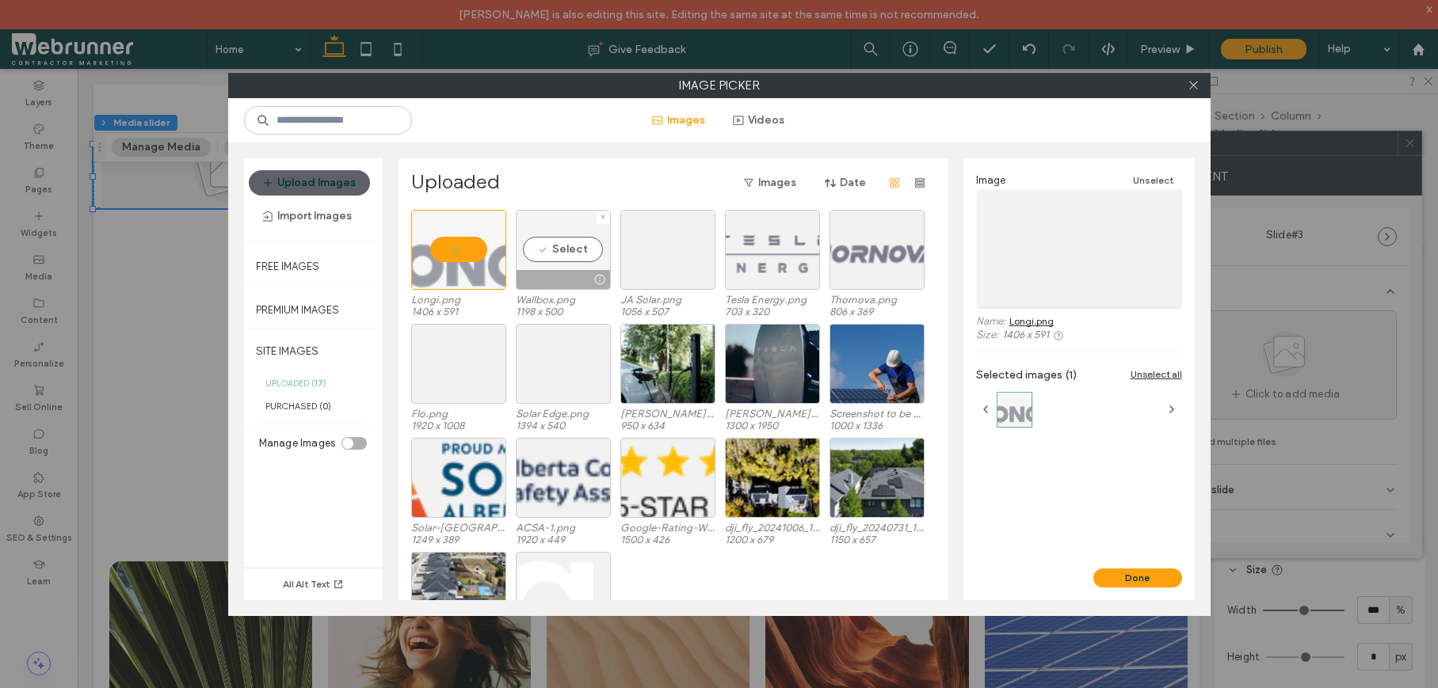
click at [558, 249] on div "Select" at bounding box center [563, 250] width 95 height 80
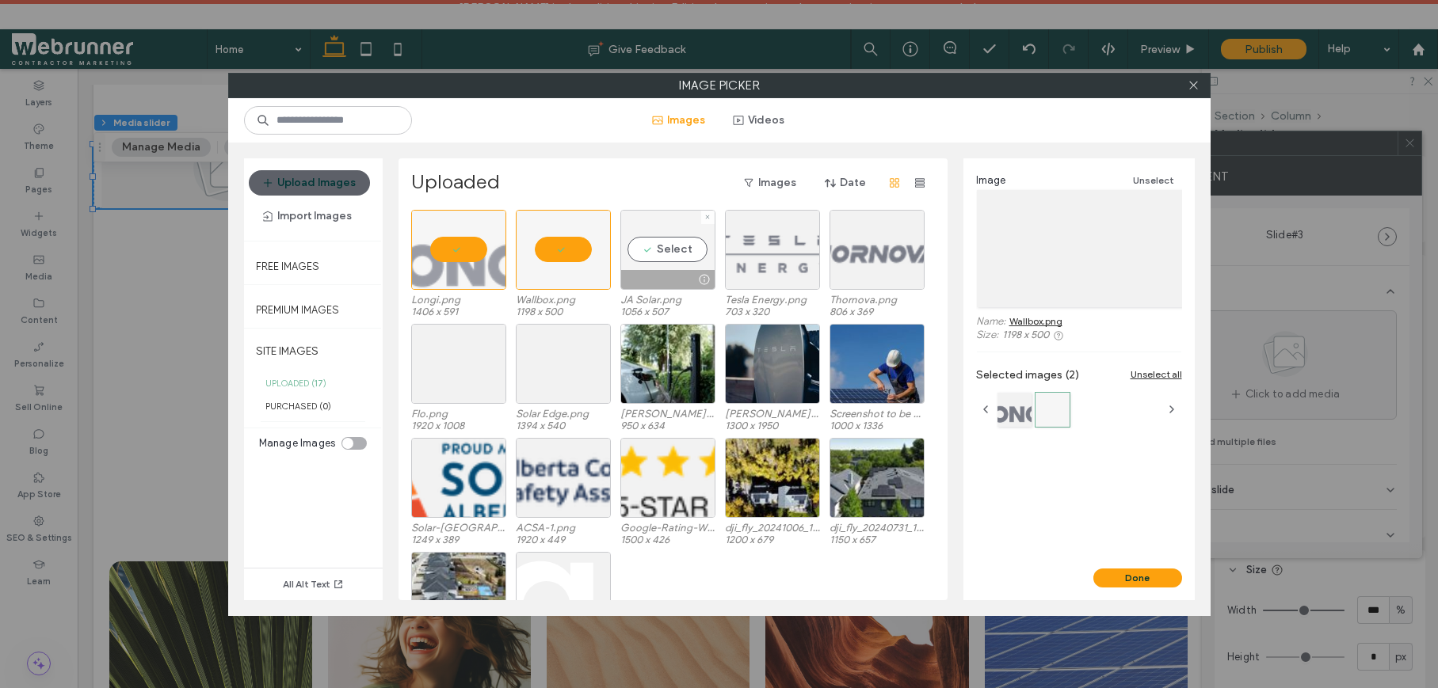
click at [657, 251] on div "Select" at bounding box center [667, 250] width 95 height 80
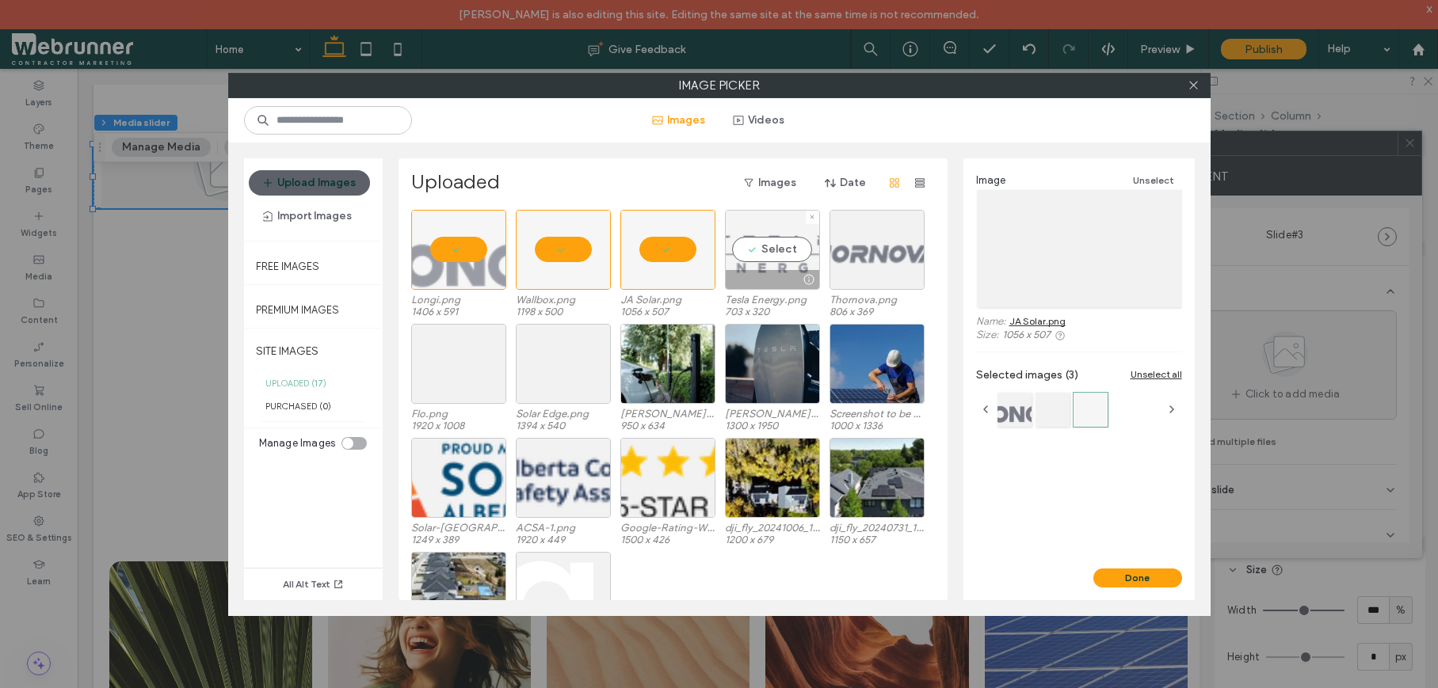
click at [764, 254] on div "Select" at bounding box center [772, 250] width 95 height 80
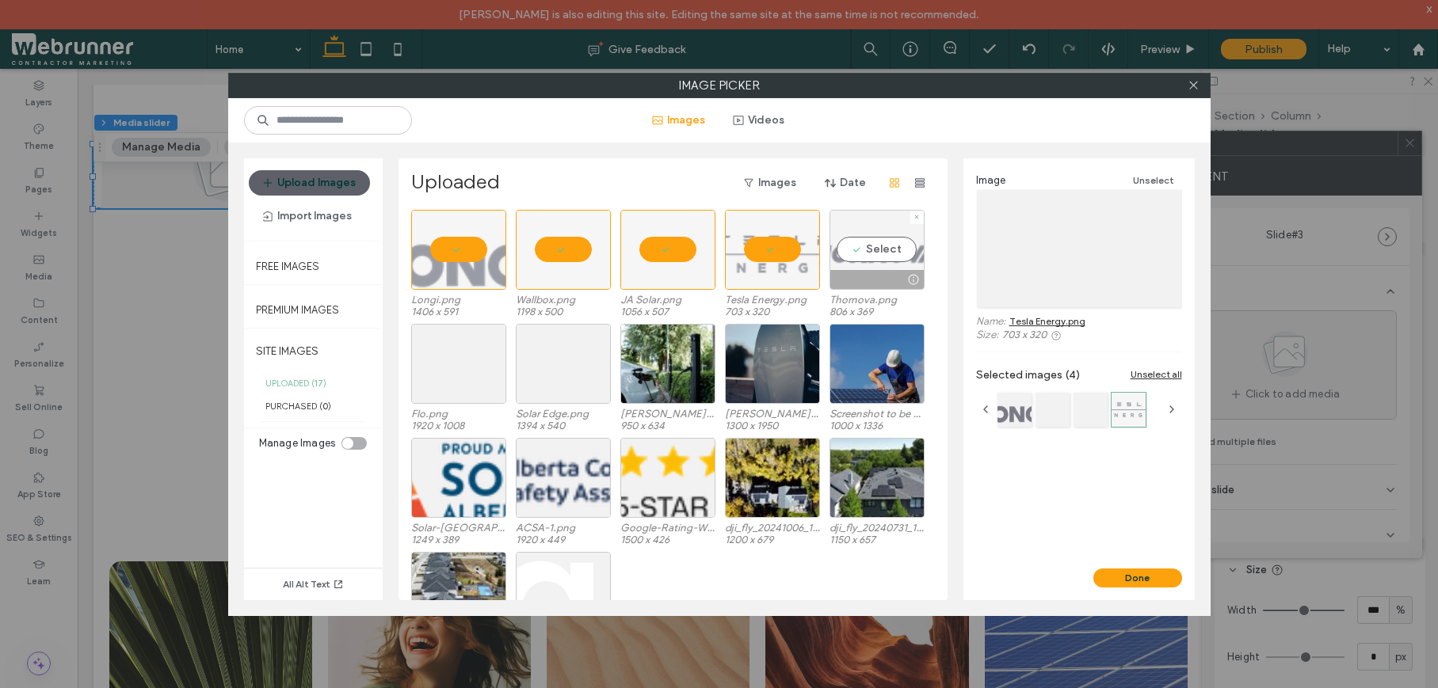
click at [862, 250] on div "Select" at bounding box center [876, 250] width 95 height 80
click at [456, 357] on div "Select" at bounding box center [458, 364] width 95 height 80
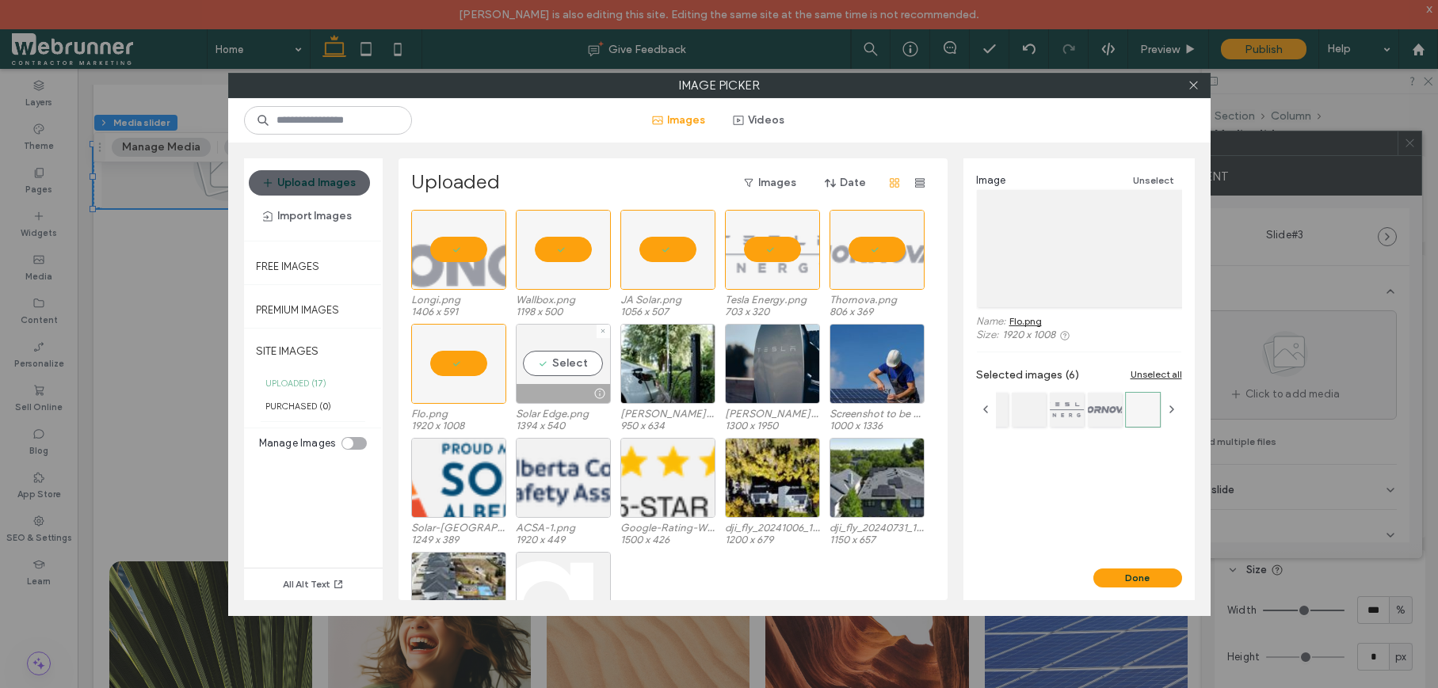
click at [577, 361] on div "Select" at bounding box center [563, 364] width 95 height 80
click at [1135, 582] on button "Done" at bounding box center [1137, 578] width 89 height 19
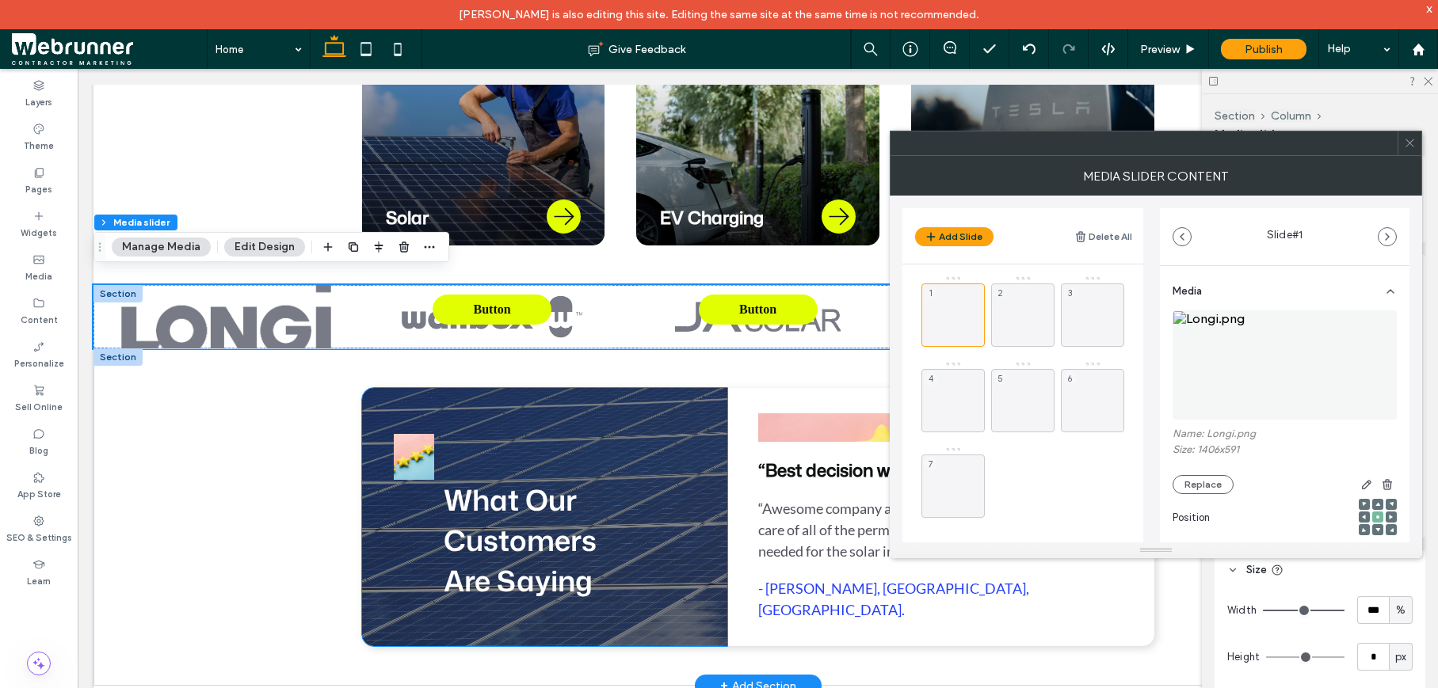
scroll to position [905, 0]
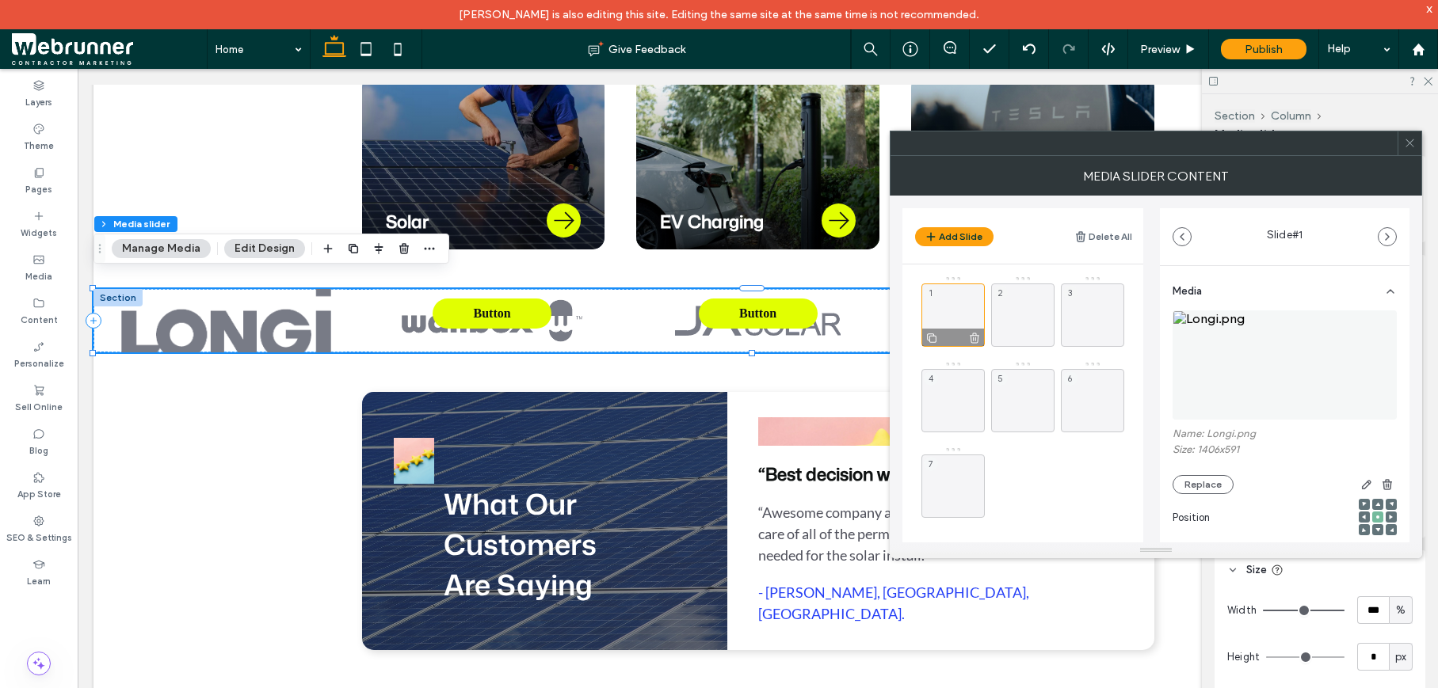
click at [947, 310] on div "1" at bounding box center [952, 315] width 63 height 63
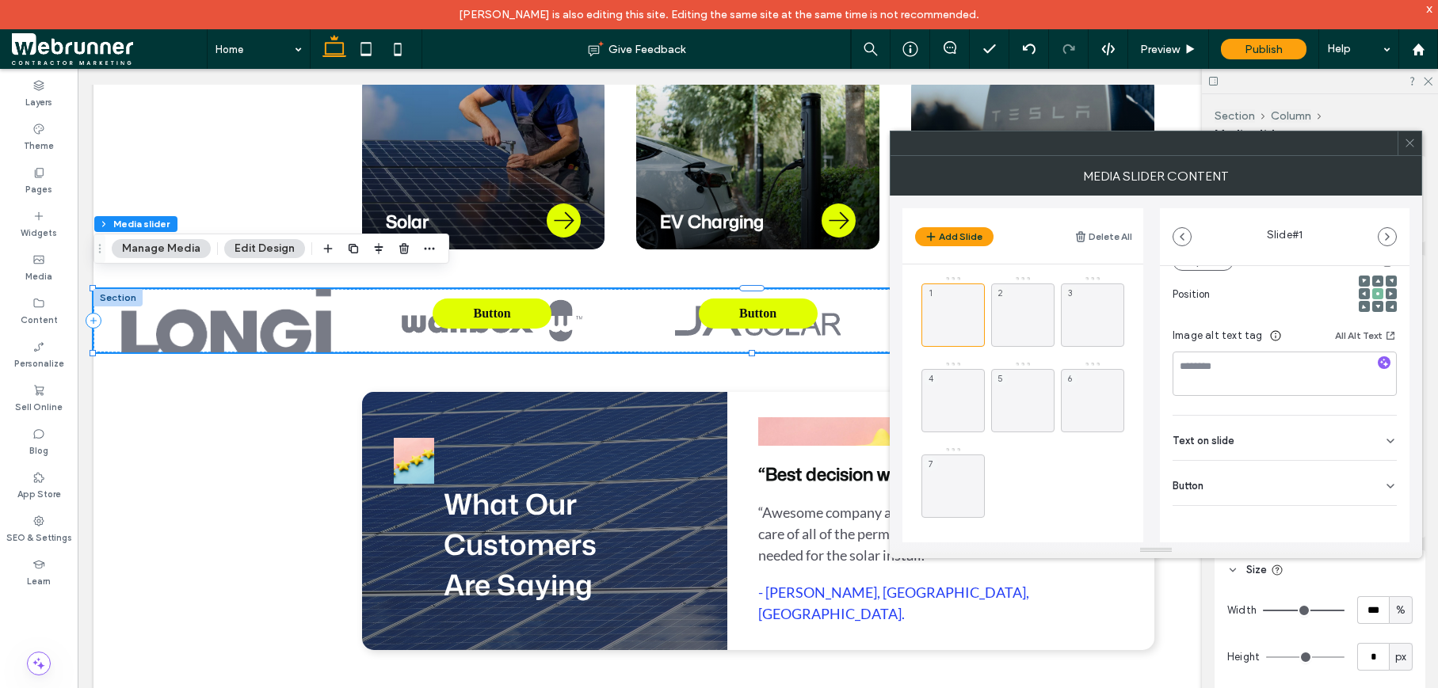
scroll to position [224, 0]
click at [1297, 467] on div "Button" at bounding box center [1284, 482] width 224 height 44
click at [1375, 523] on icon at bounding box center [1382, 518] width 14 height 14
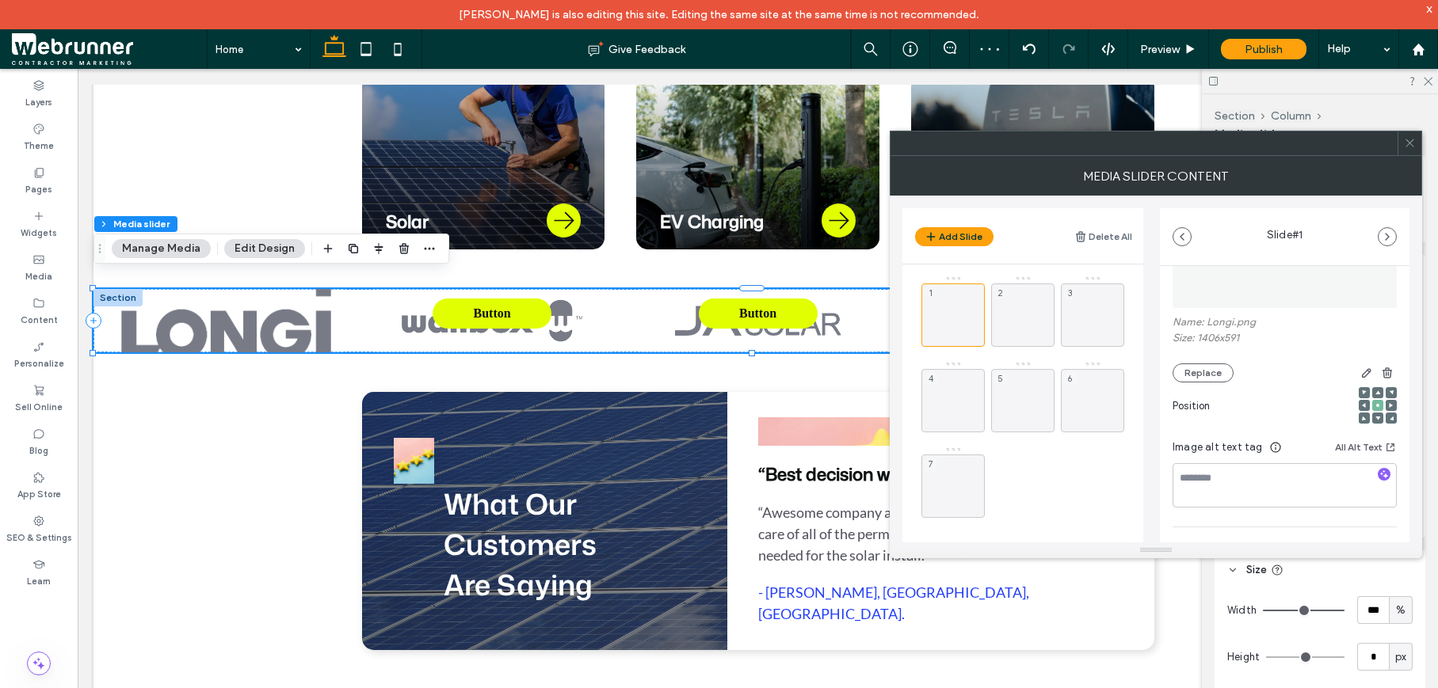
scroll to position [0, 0]
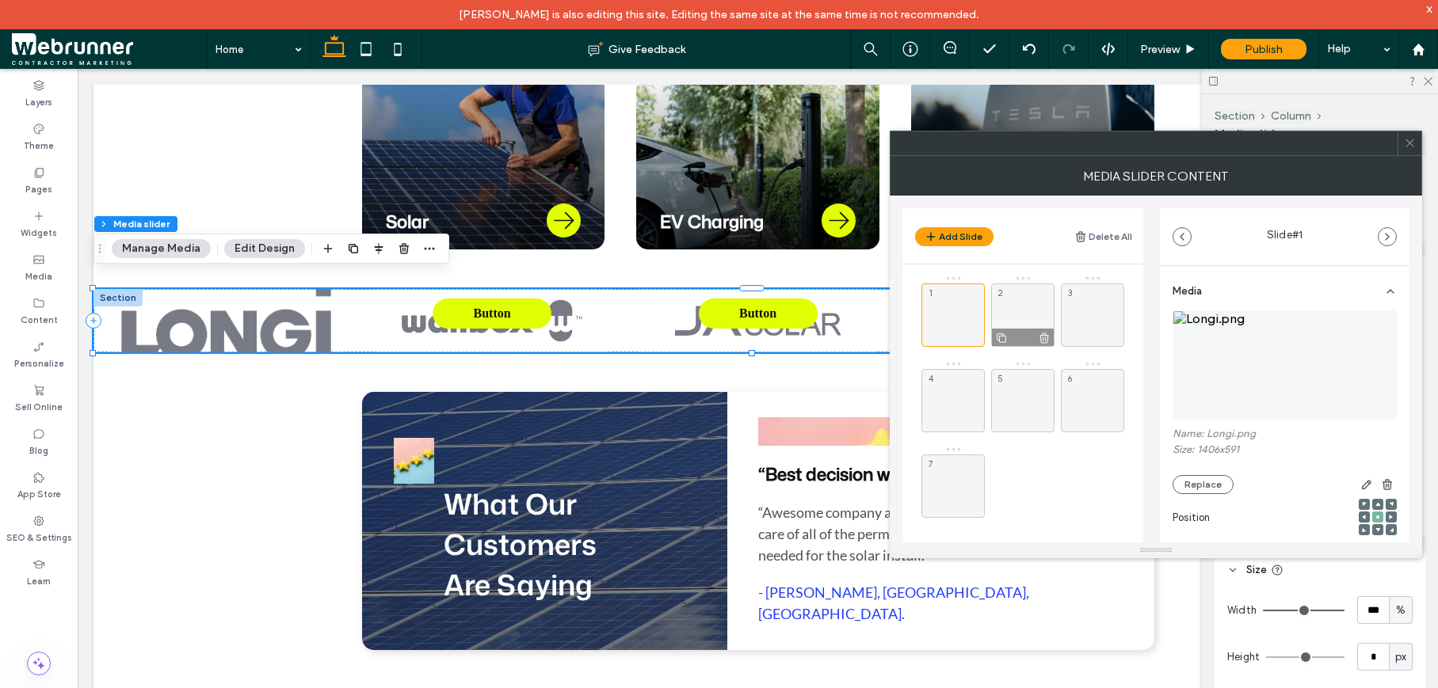
click at [1034, 314] on div "2" at bounding box center [1022, 315] width 63 height 63
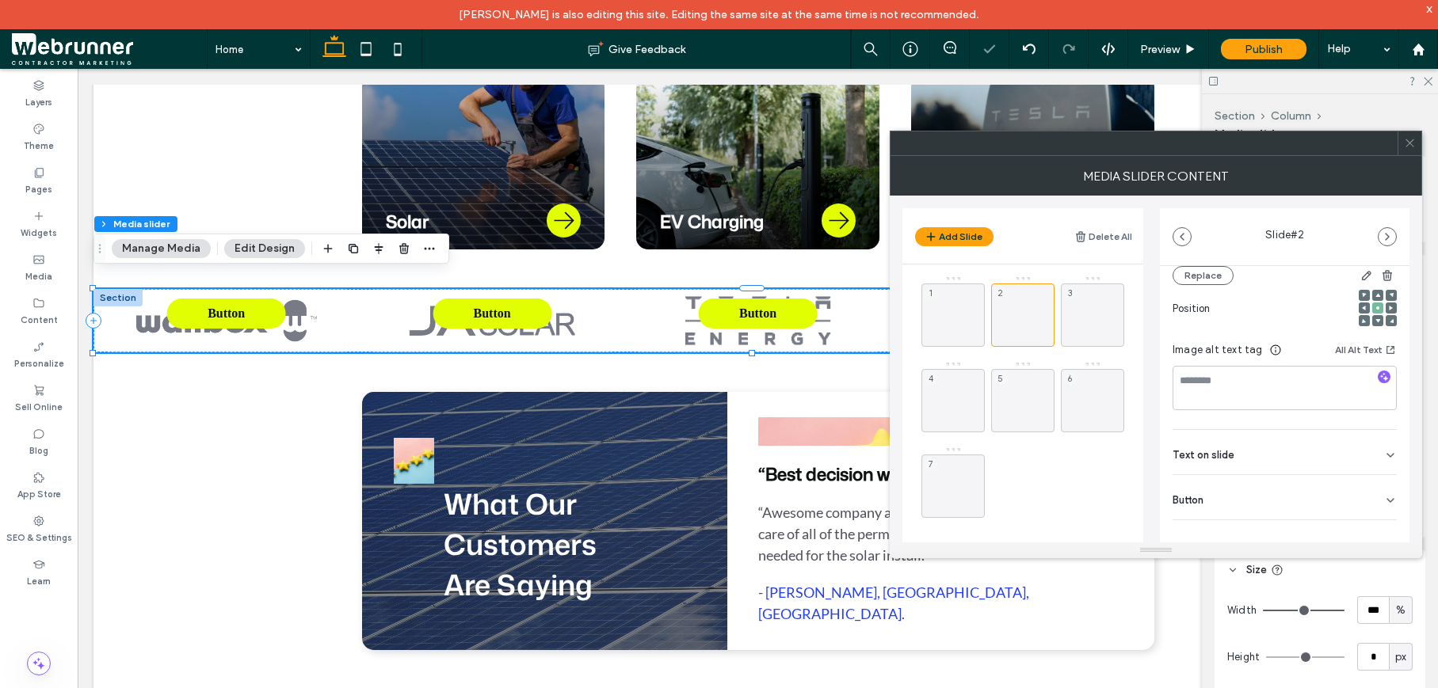
scroll to position [224, 0]
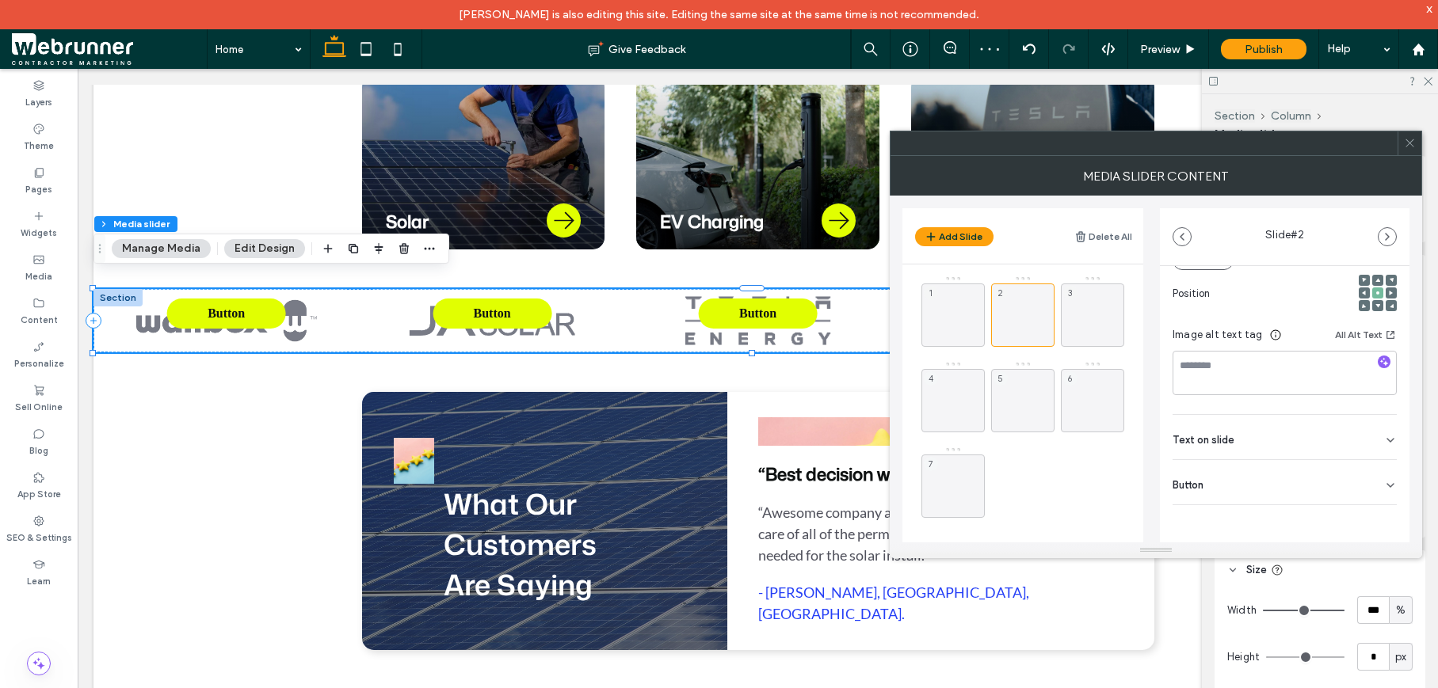
click at [1259, 484] on div "Button" at bounding box center [1284, 482] width 224 height 44
click at [1381, 525] on button at bounding box center [1382, 519] width 29 height 28
click at [1350, 438] on div "Text on slide" at bounding box center [1284, 437] width 224 height 44
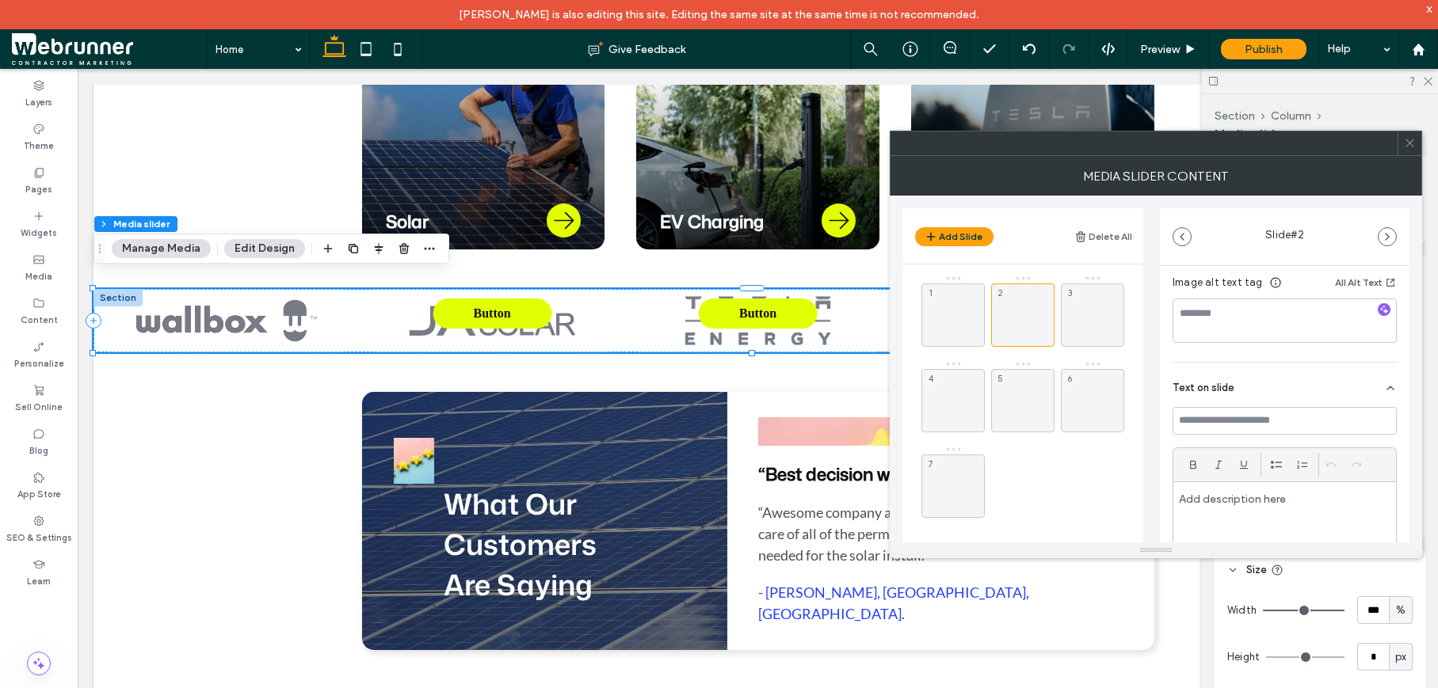
scroll to position [251, 0]
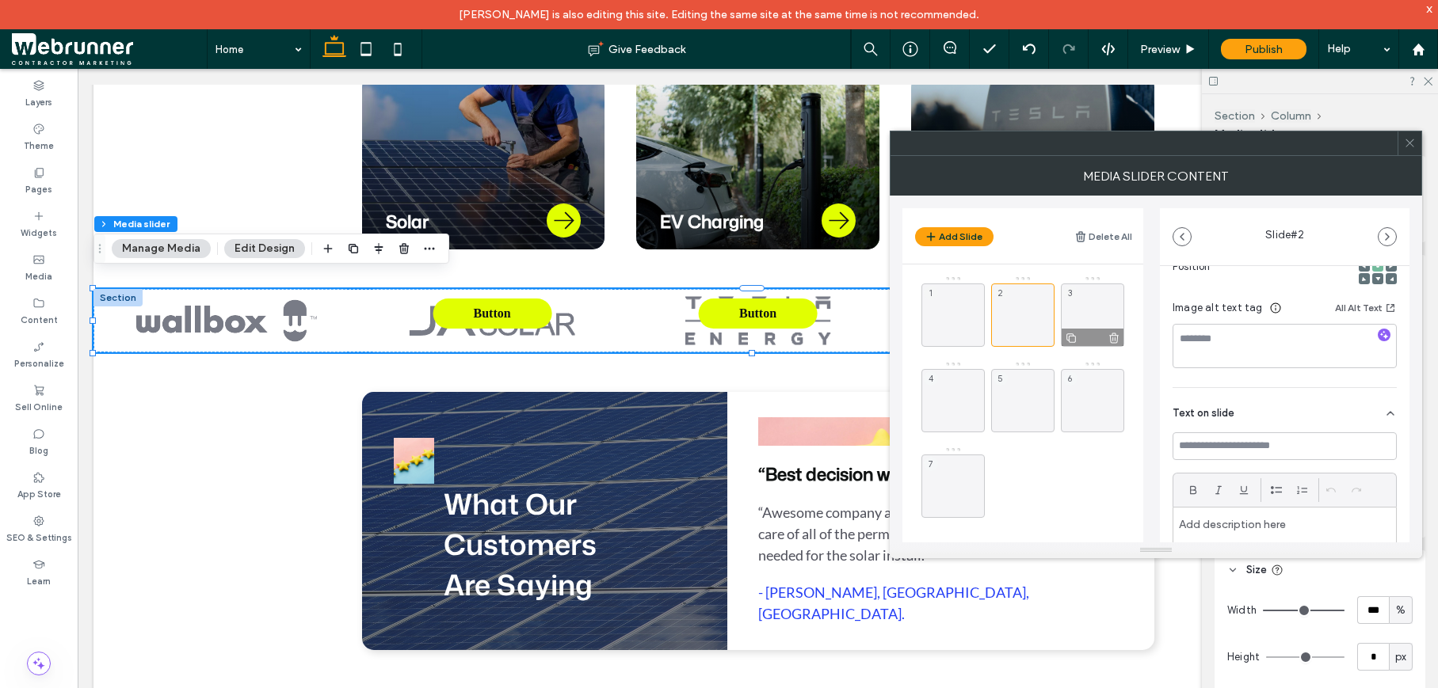
click at [1079, 311] on div "3" at bounding box center [1092, 315] width 63 height 63
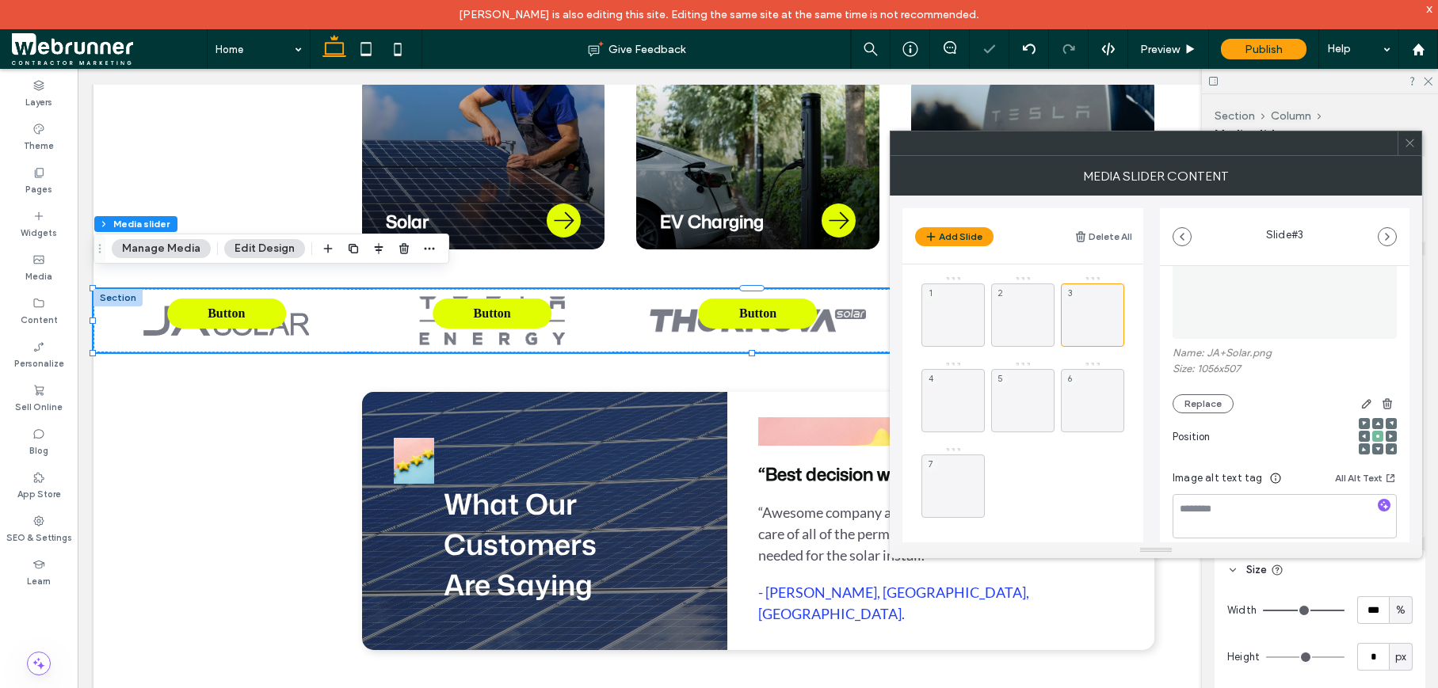
scroll to position [224, 0]
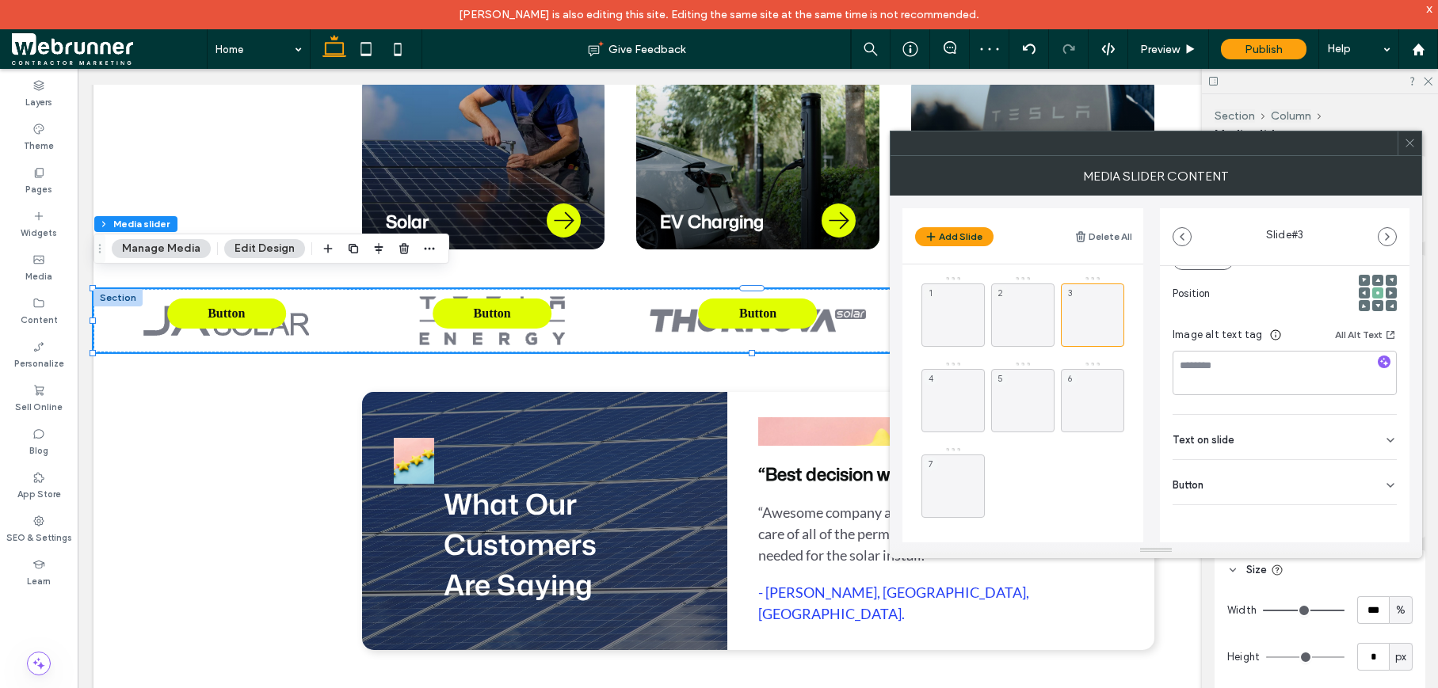
click at [1384, 486] on icon at bounding box center [1390, 485] width 13 height 13
click at [1380, 528] on button at bounding box center [1382, 519] width 29 height 28
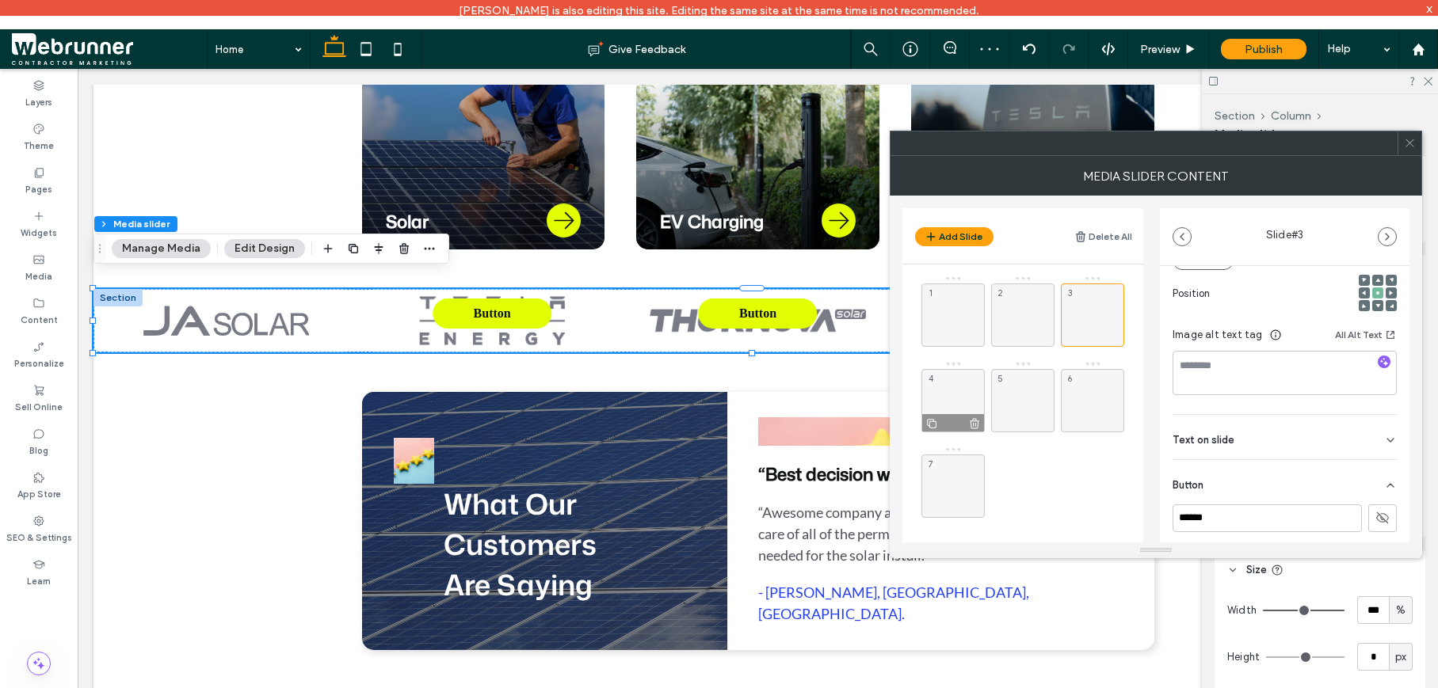
click at [939, 393] on div "4" at bounding box center [952, 400] width 63 height 63
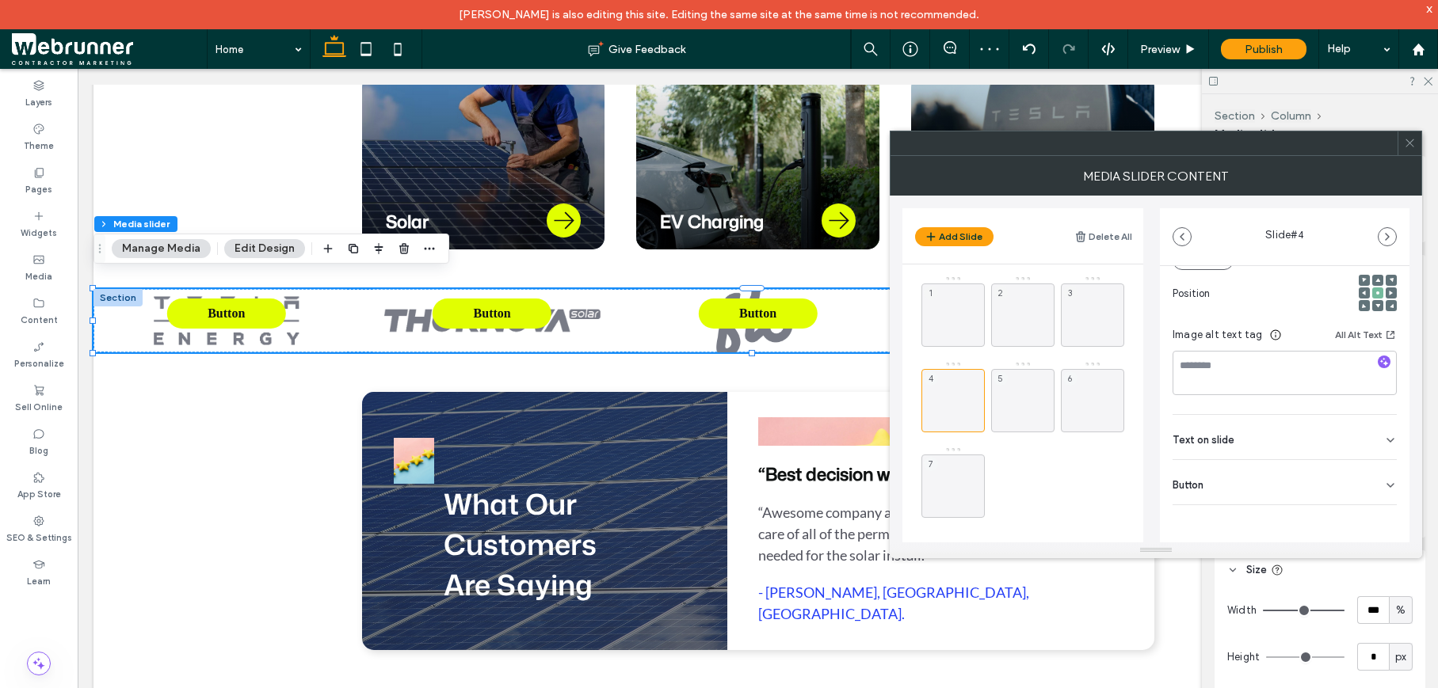
click at [1373, 486] on div "Button" at bounding box center [1284, 482] width 224 height 44
click at [1376, 521] on use at bounding box center [1382, 518] width 13 height 10
click at [1007, 394] on div "5" at bounding box center [1022, 400] width 63 height 63
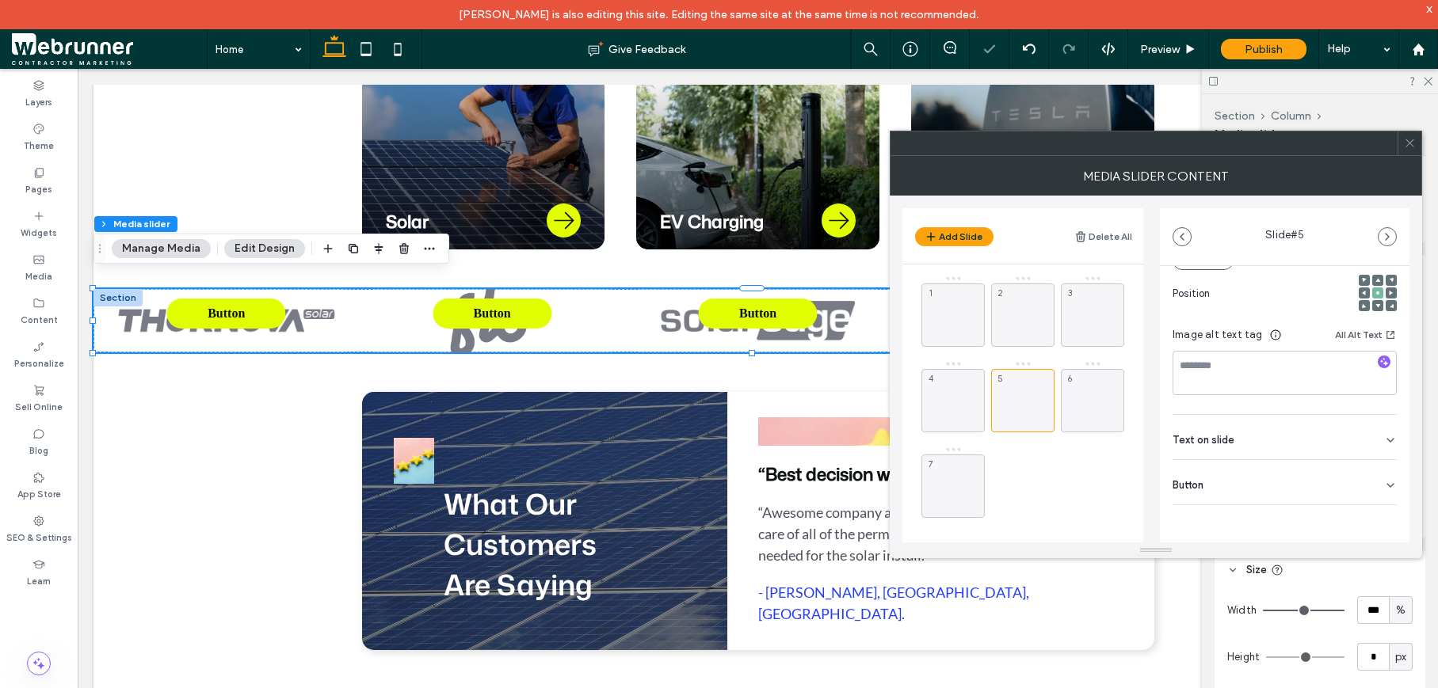
click at [1324, 480] on div "Button" at bounding box center [1284, 482] width 224 height 44
click at [1368, 520] on button at bounding box center [1382, 519] width 29 height 28
click at [1106, 397] on div "6" at bounding box center [1092, 400] width 63 height 63
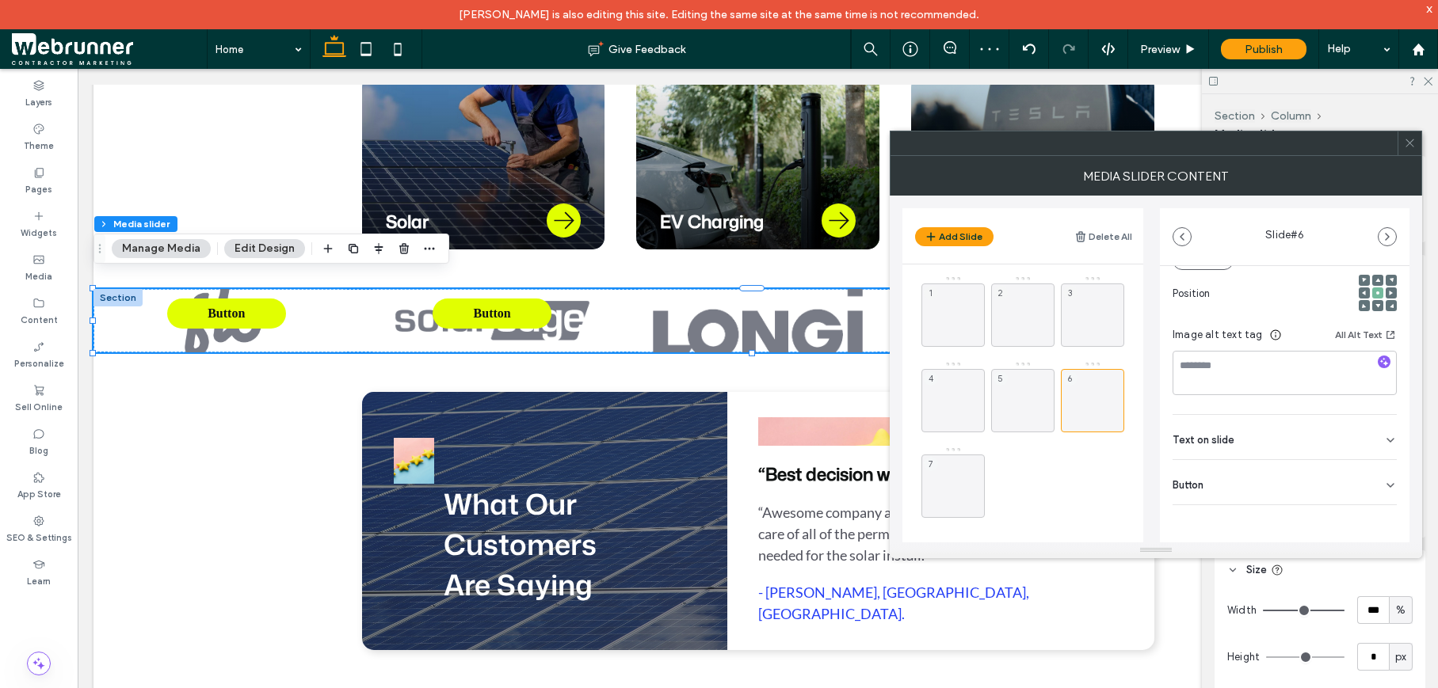
click at [1384, 480] on icon at bounding box center [1390, 485] width 13 height 13
click at [1375, 515] on icon at bounding box center [1382, 518] width 14 height 14
click at [943, 475] on div "7" at bounding box center [952, 486] width 63 height 63
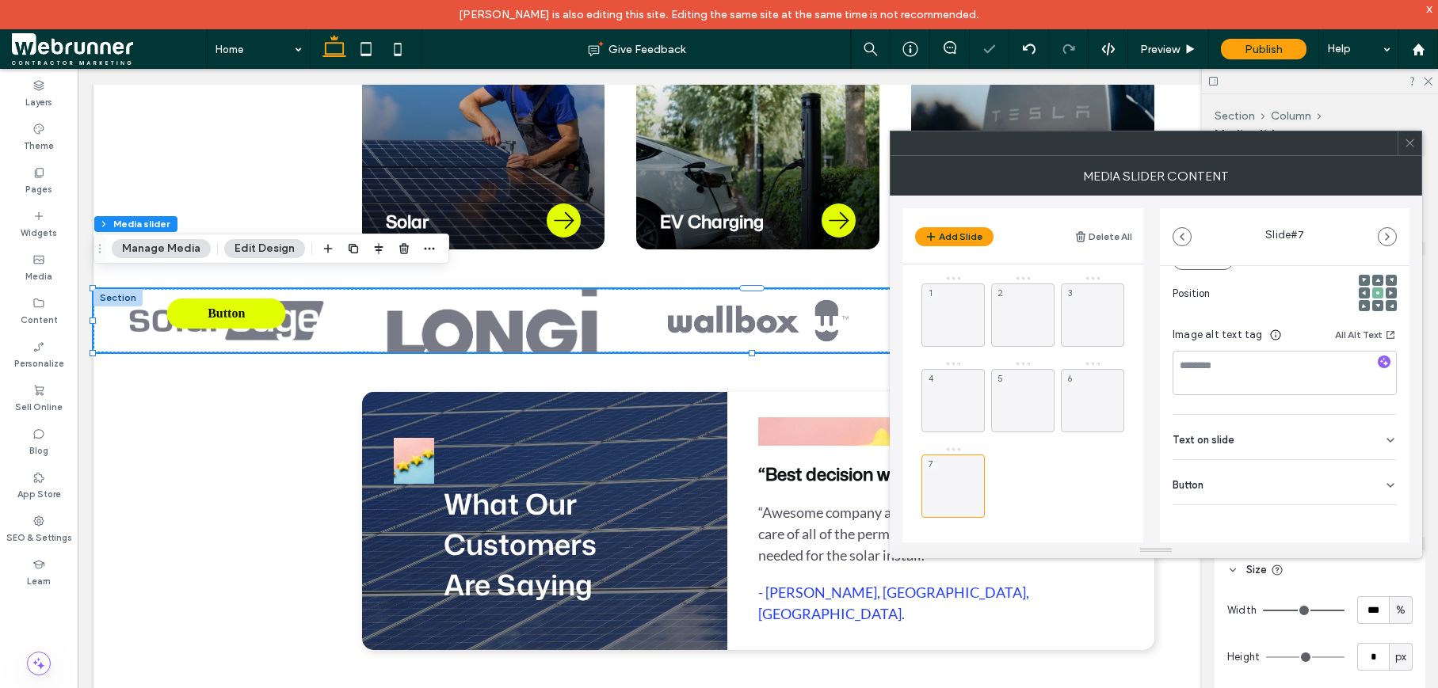
click at [1341, 480] on div "Button" at bounding box center [1284, 482] width 224 height 44
click at [1375, 518] on icon at bounding box center [1382, 518] width 14 height 14
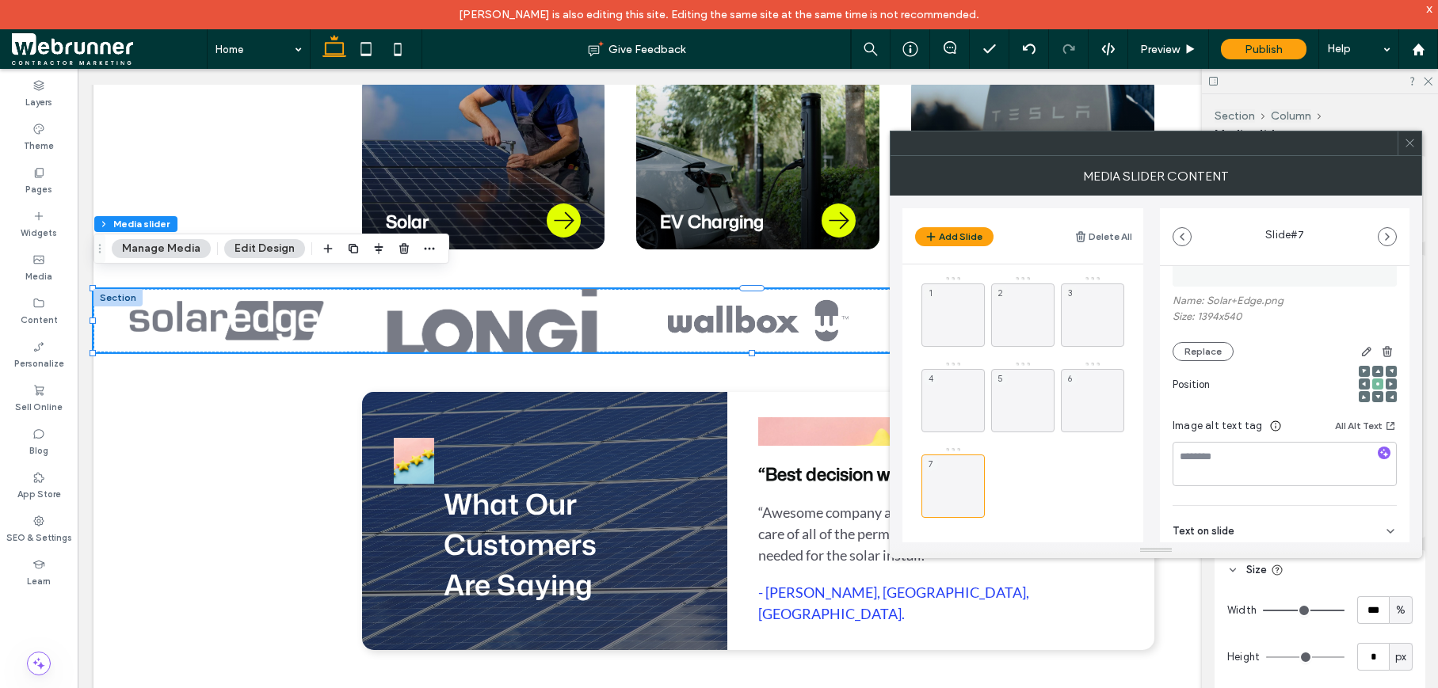
scroll to position [0, 0]
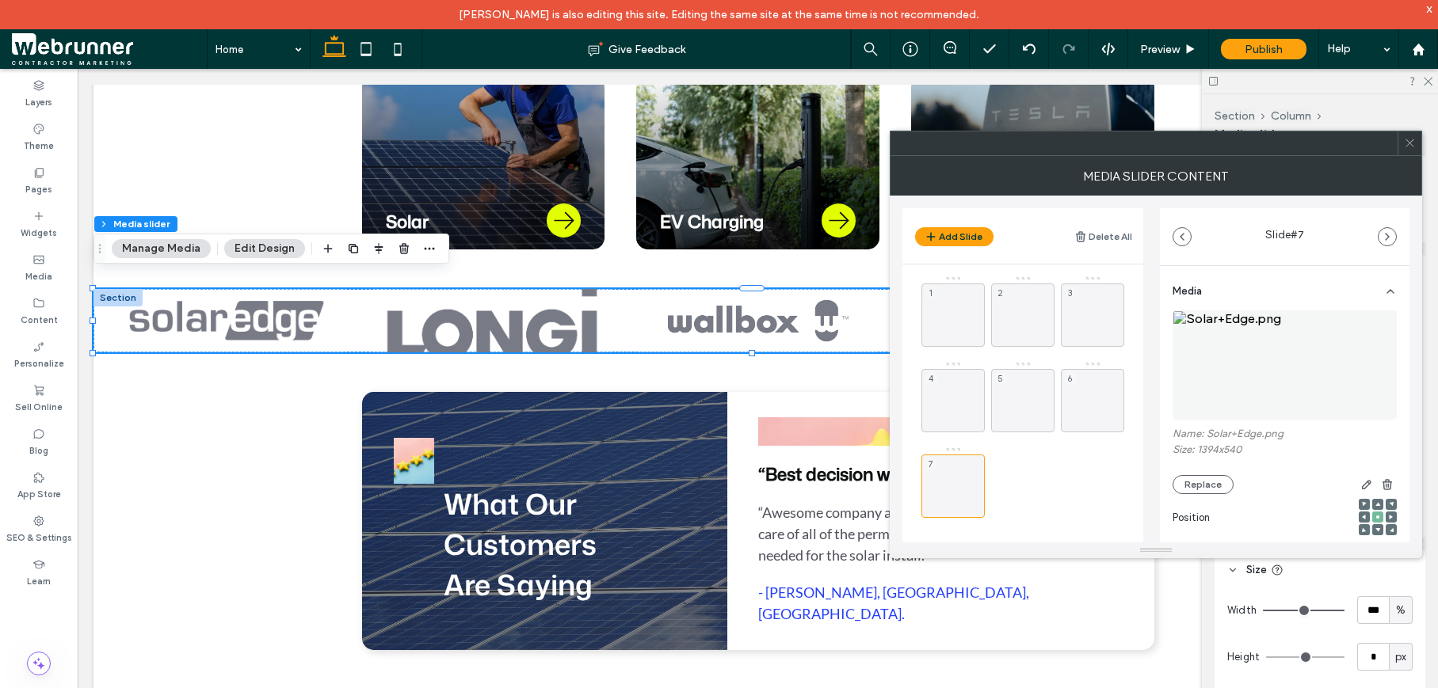
click at [1409, 148] on icon at bounding box center [1410, 143] width 12 height 12
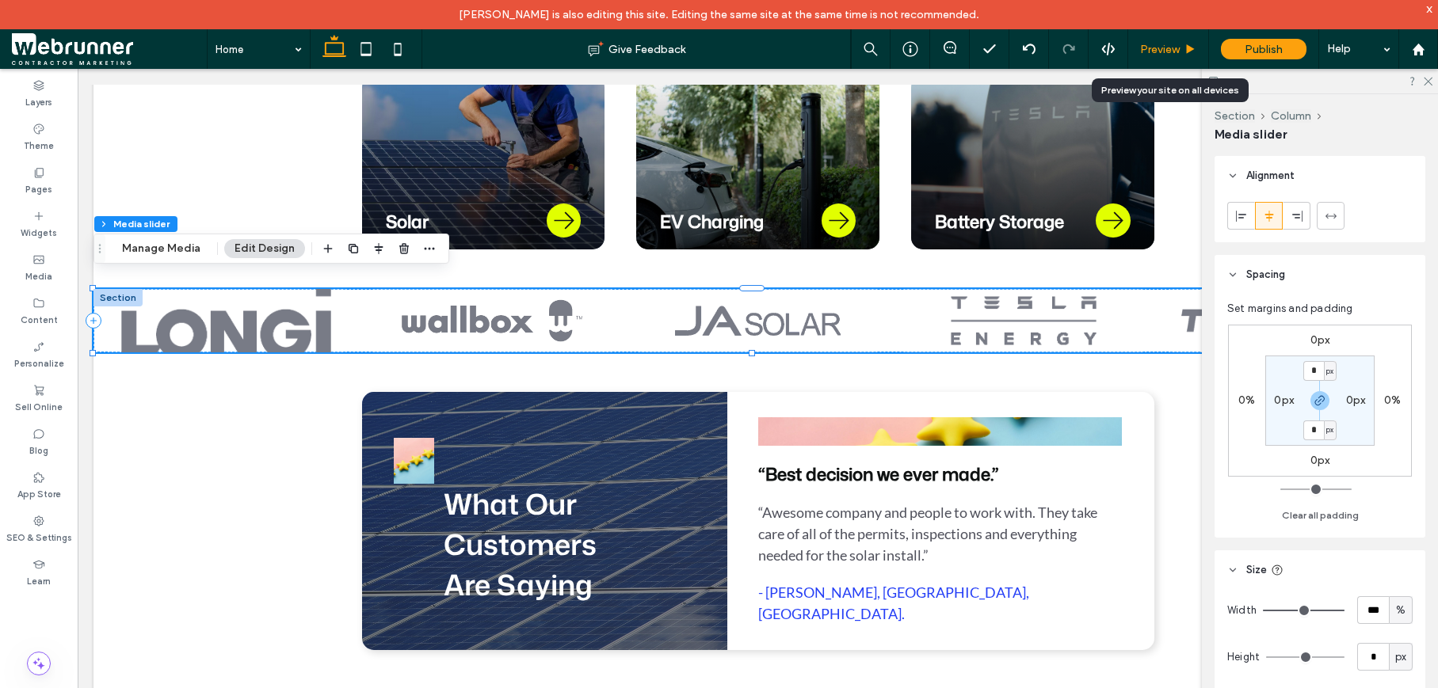
click at [1151, 48] on span "Preview" at bounding box center [1160, 49] width 40 height 13
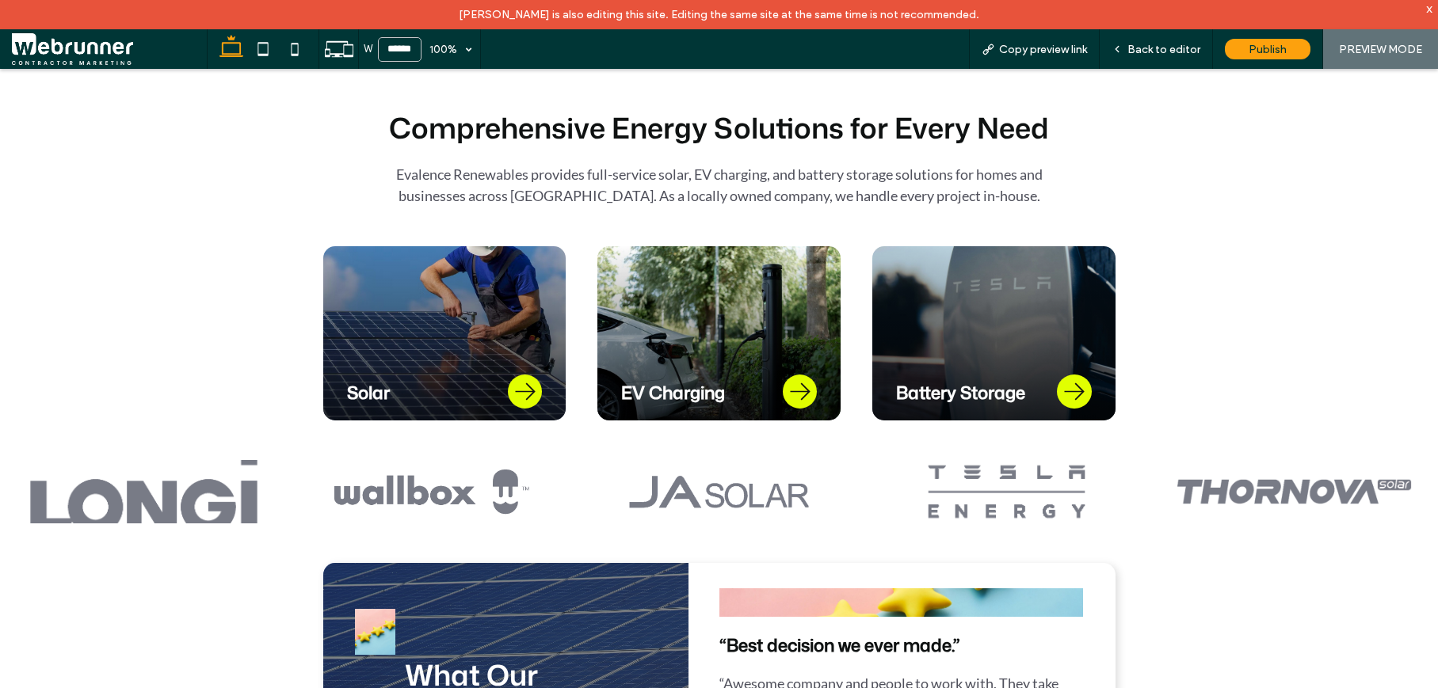
scroll to position [670, 0]
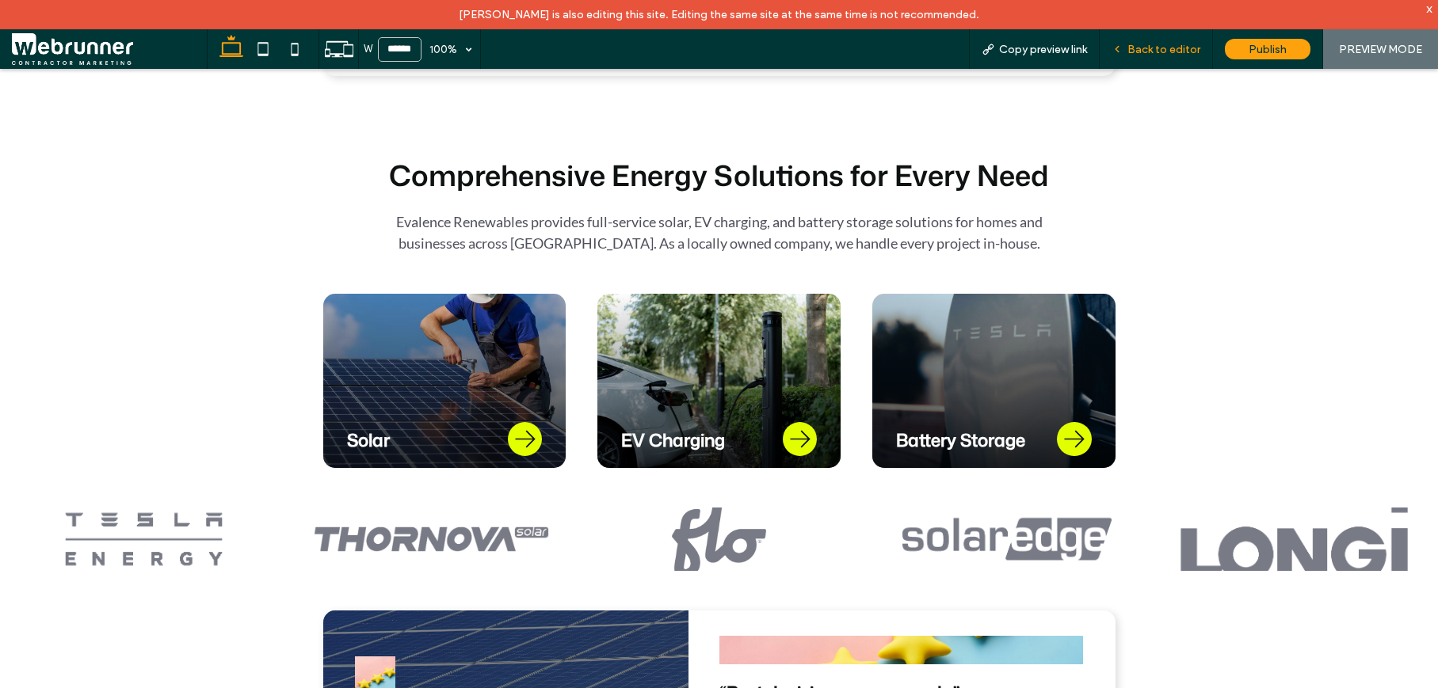
click at [1156, 59] on div "Back to editor" at bounding box center [1155, 49] width 113 height 40
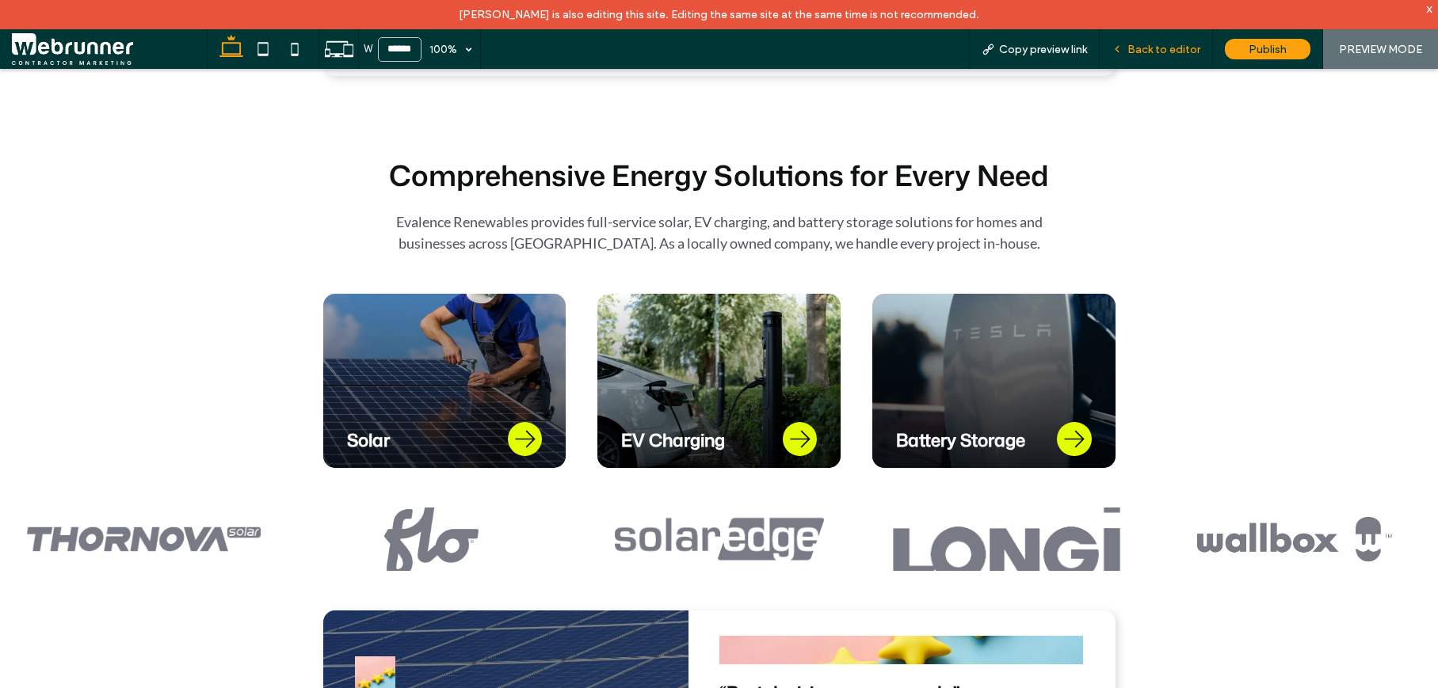
click at [1141, 46] on span "Back to editor" at bounding box center [1163, 49] width 73 height 13
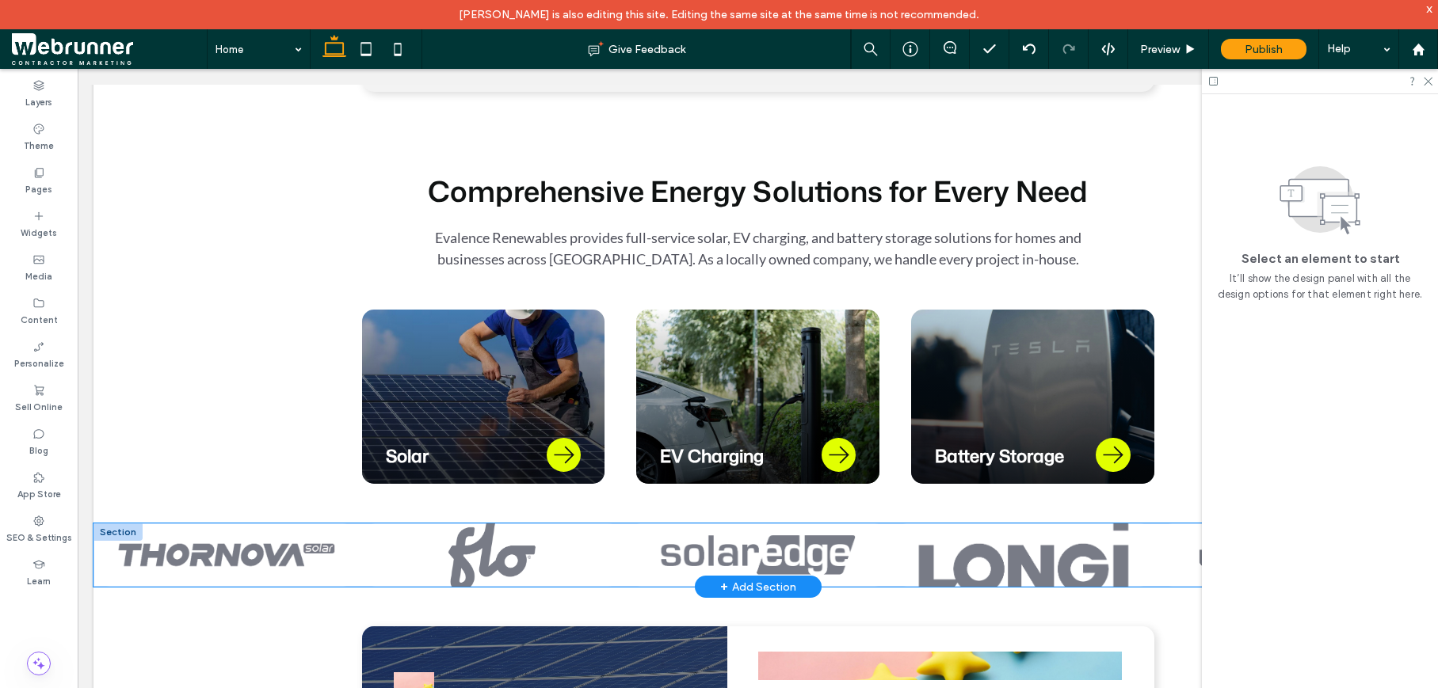
click at [944, 541] on div at bounding box center [1022, 551] width 249 height 24
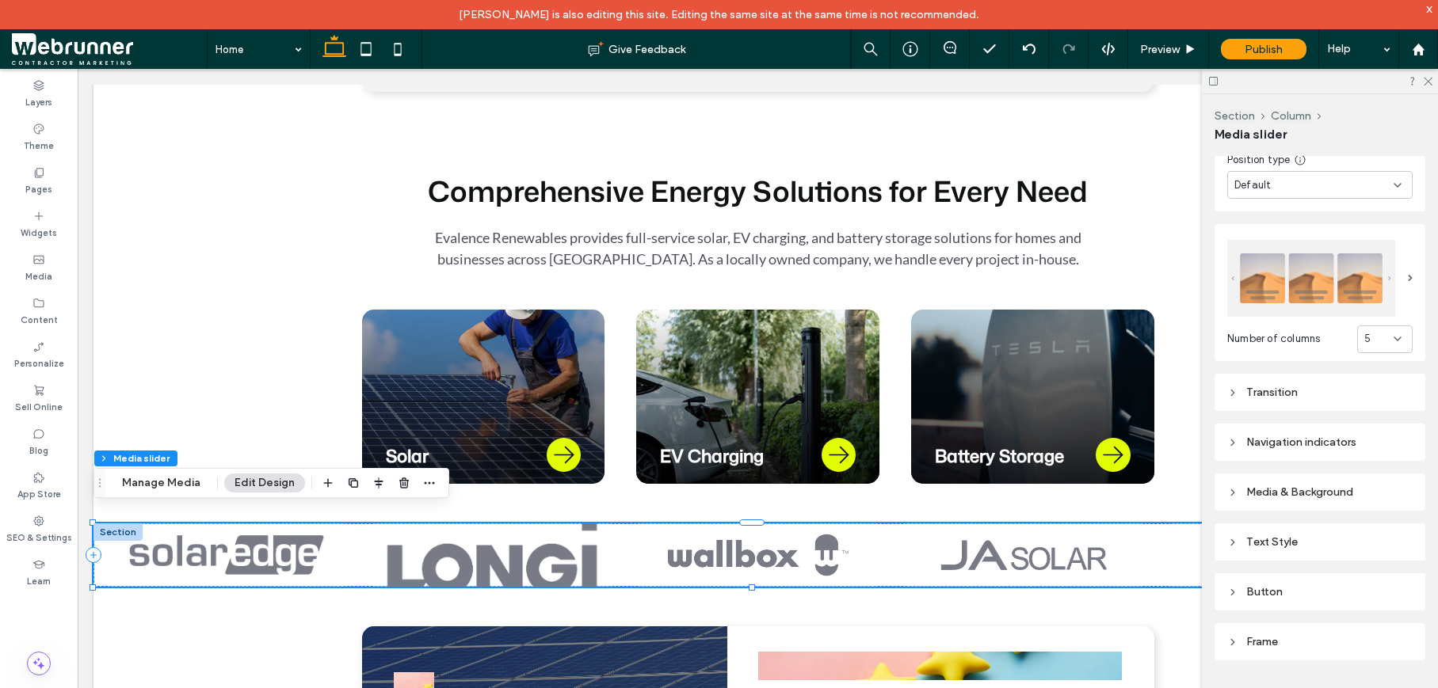
scroll to position [755, 0]
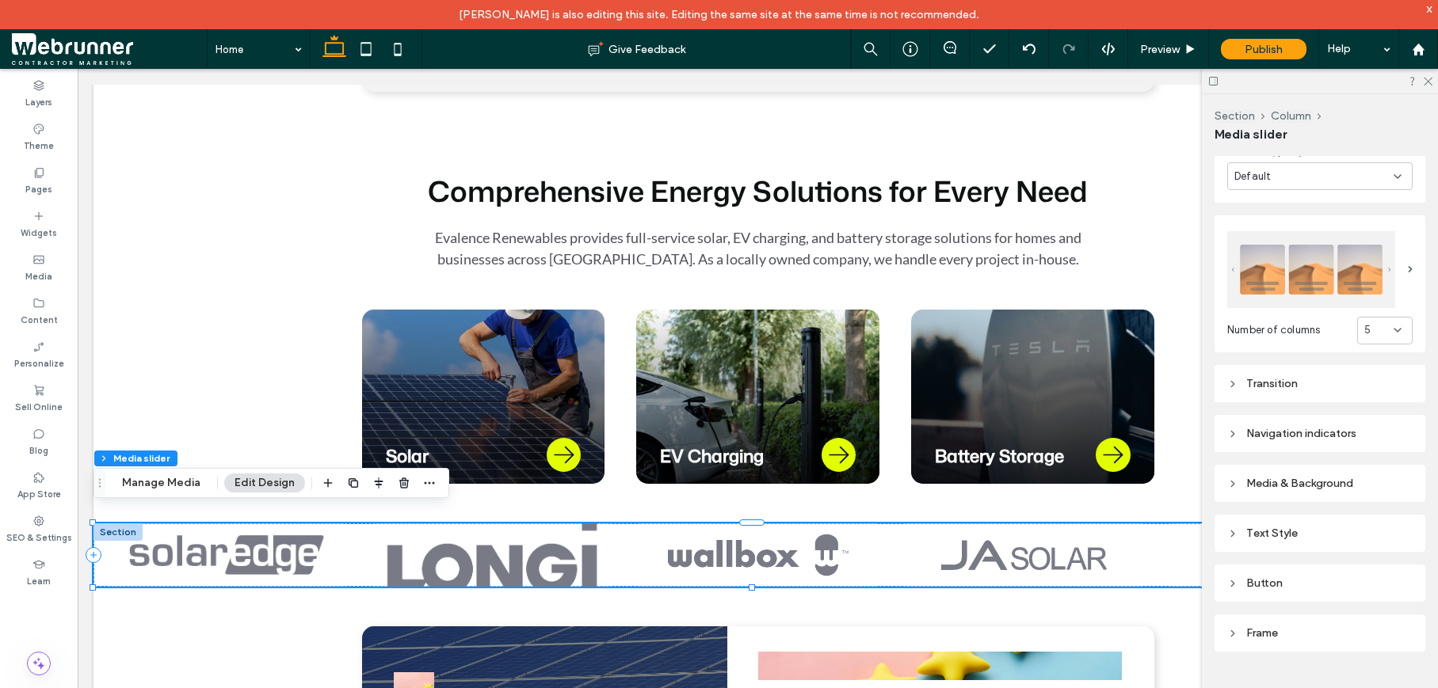
click at [1231, 473] on div "Media & Background" at bounding box center [1319, 483] width 185 height 21
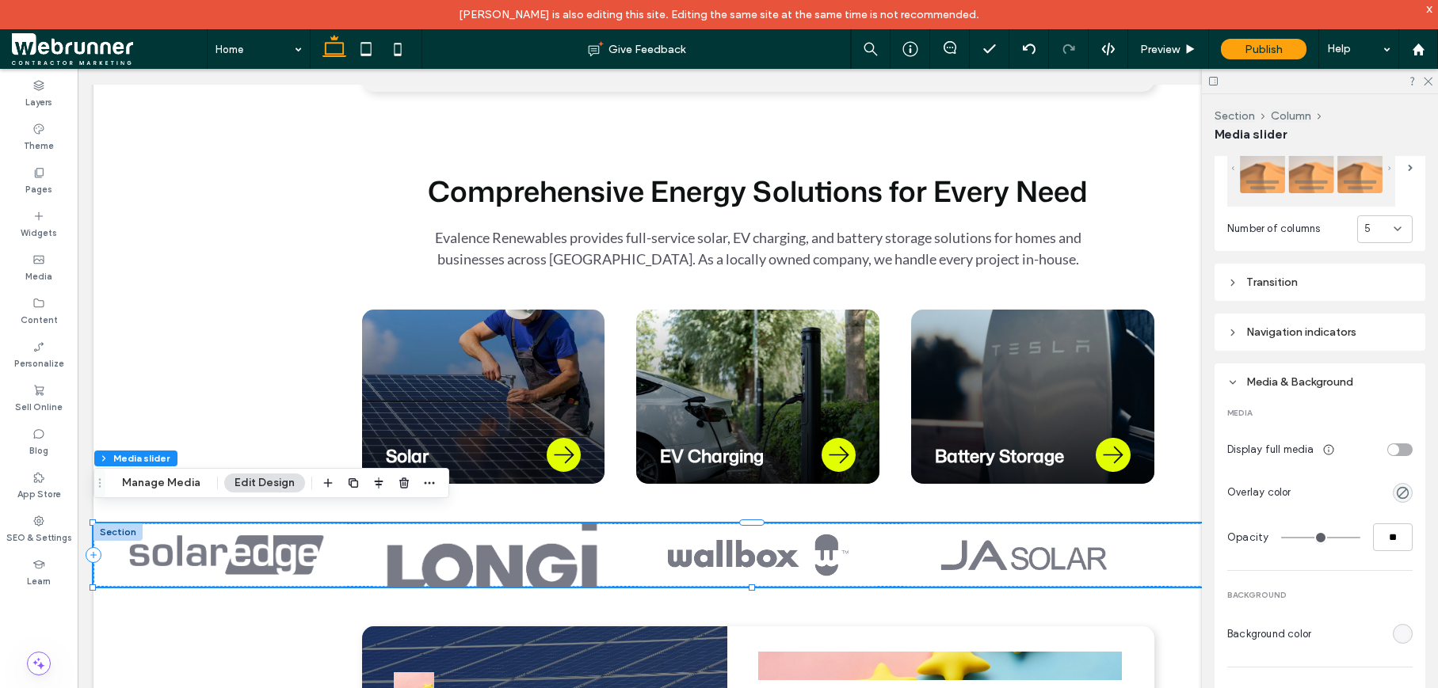
scroll to position [874, 0]
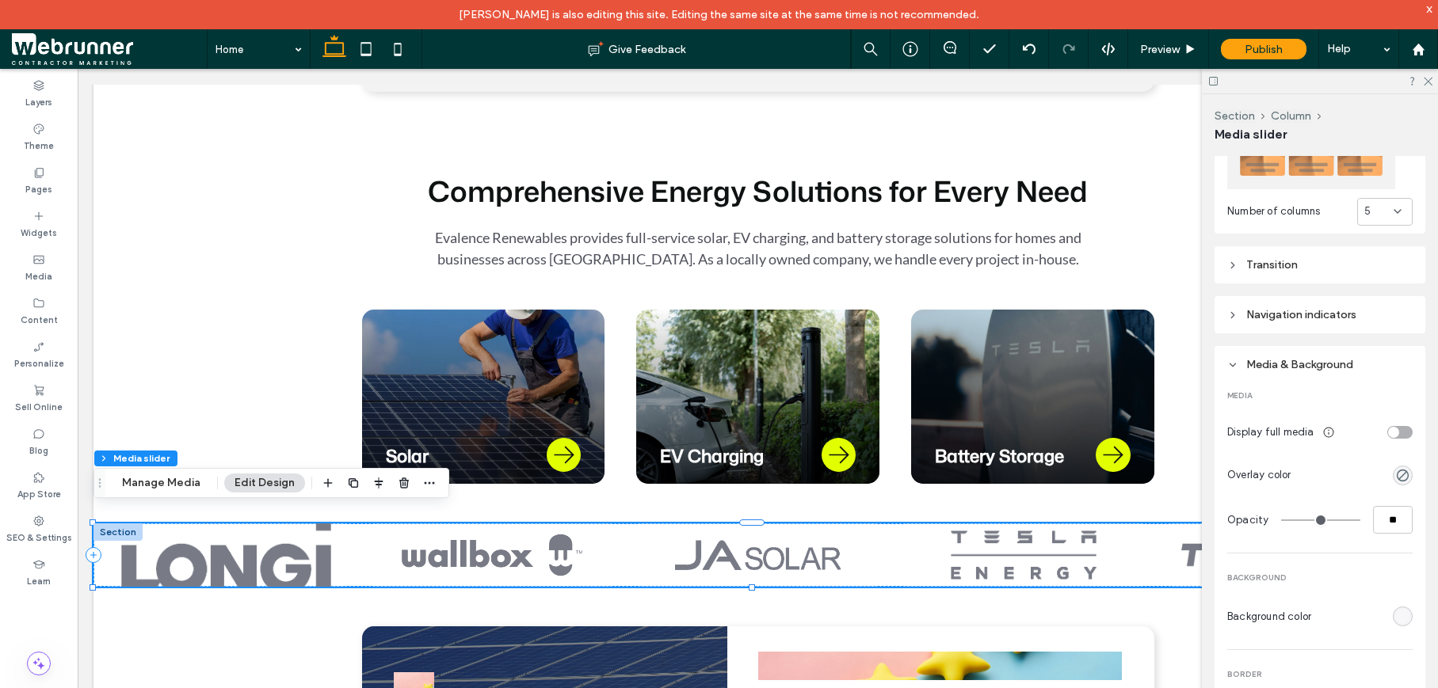
click at [1388, 429] on div "toggle" at bounding box center [1393, 432] width 11 height 11
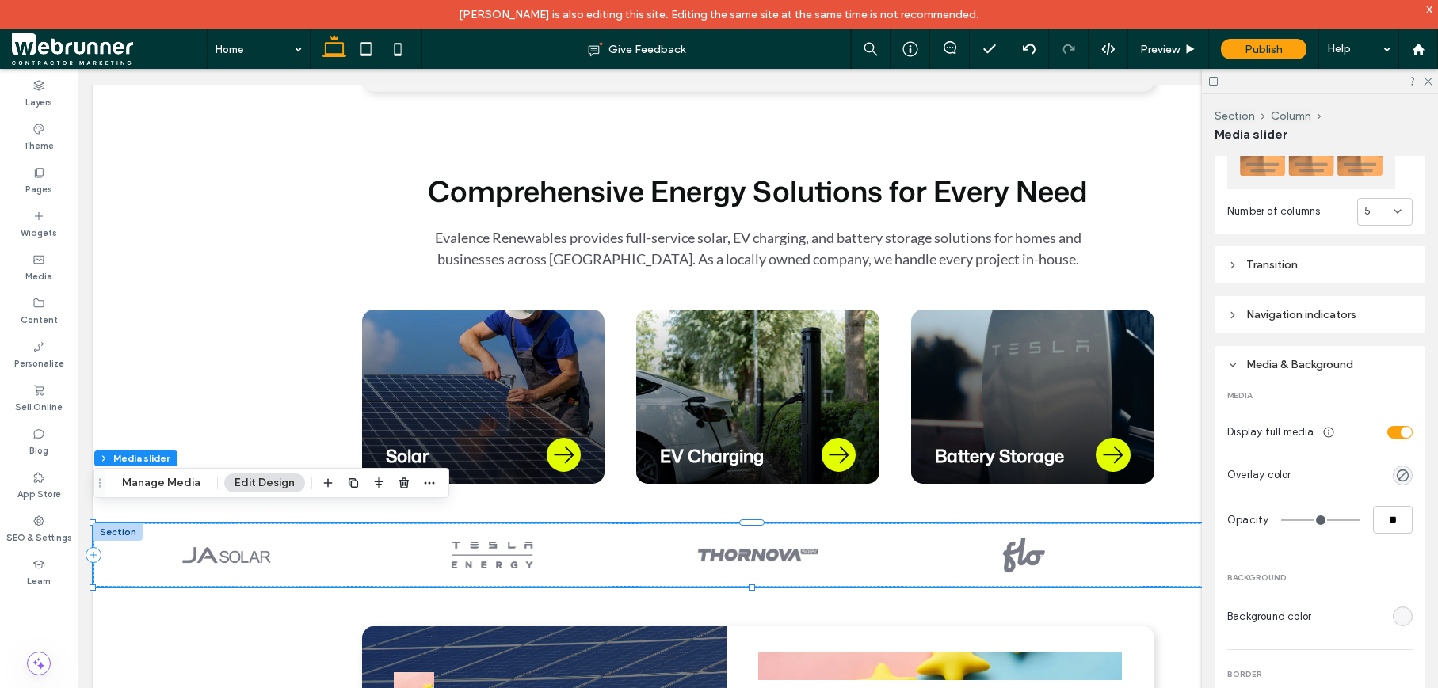
click at [1387, 428] on div "toggle" at bounding box center [1399, 432] width 25 height 13
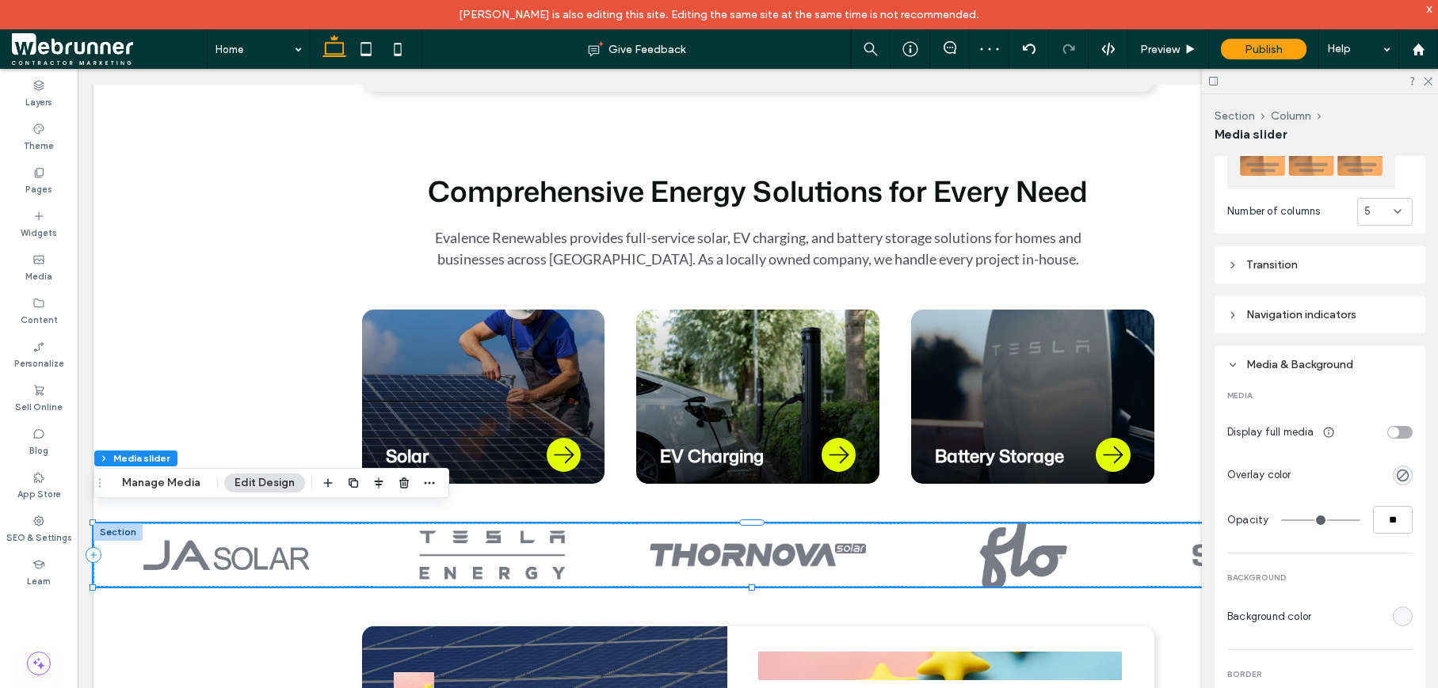
click at [1388, 428] on div "toggle" at bounding box center [1393, 432] width 11 height 11
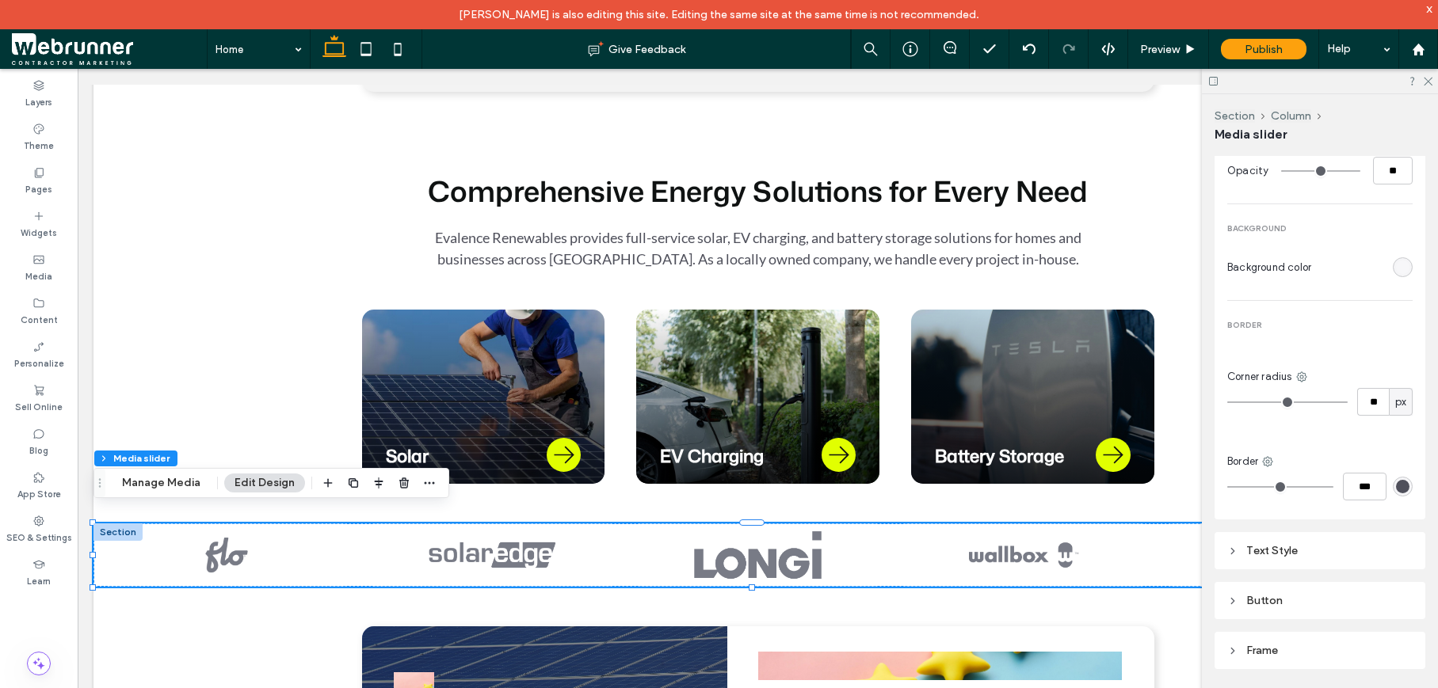
scroll to position [1240, 0]
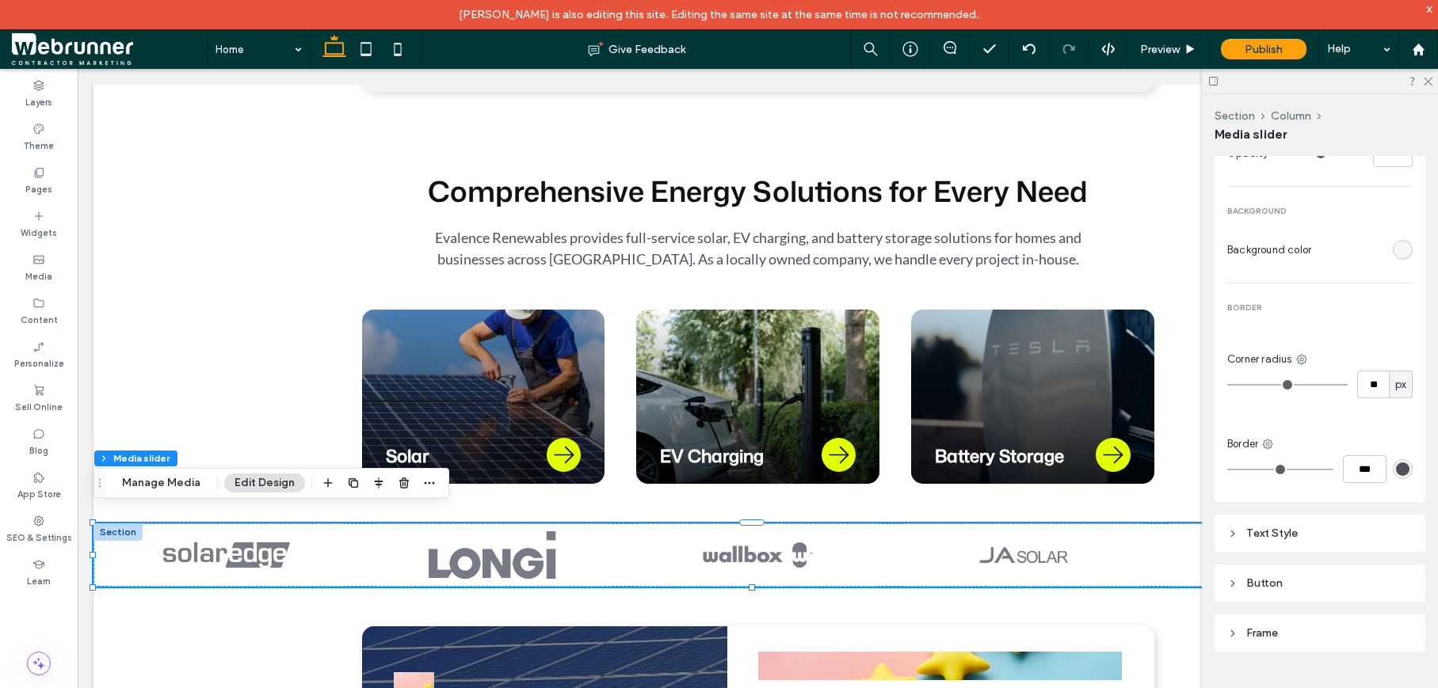
click at [1234, 633] on icon at bounding box center [1232, 633] width 11 height 11
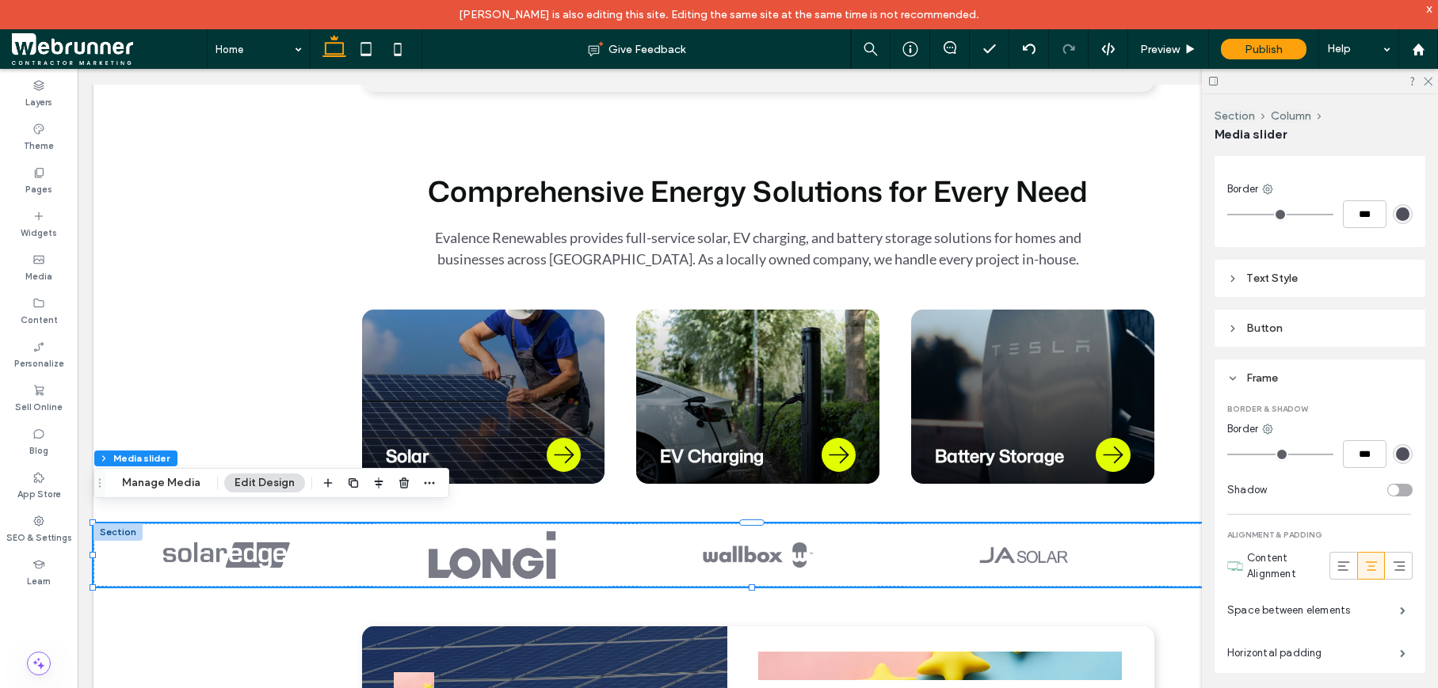
scroll to position [1517, 0]
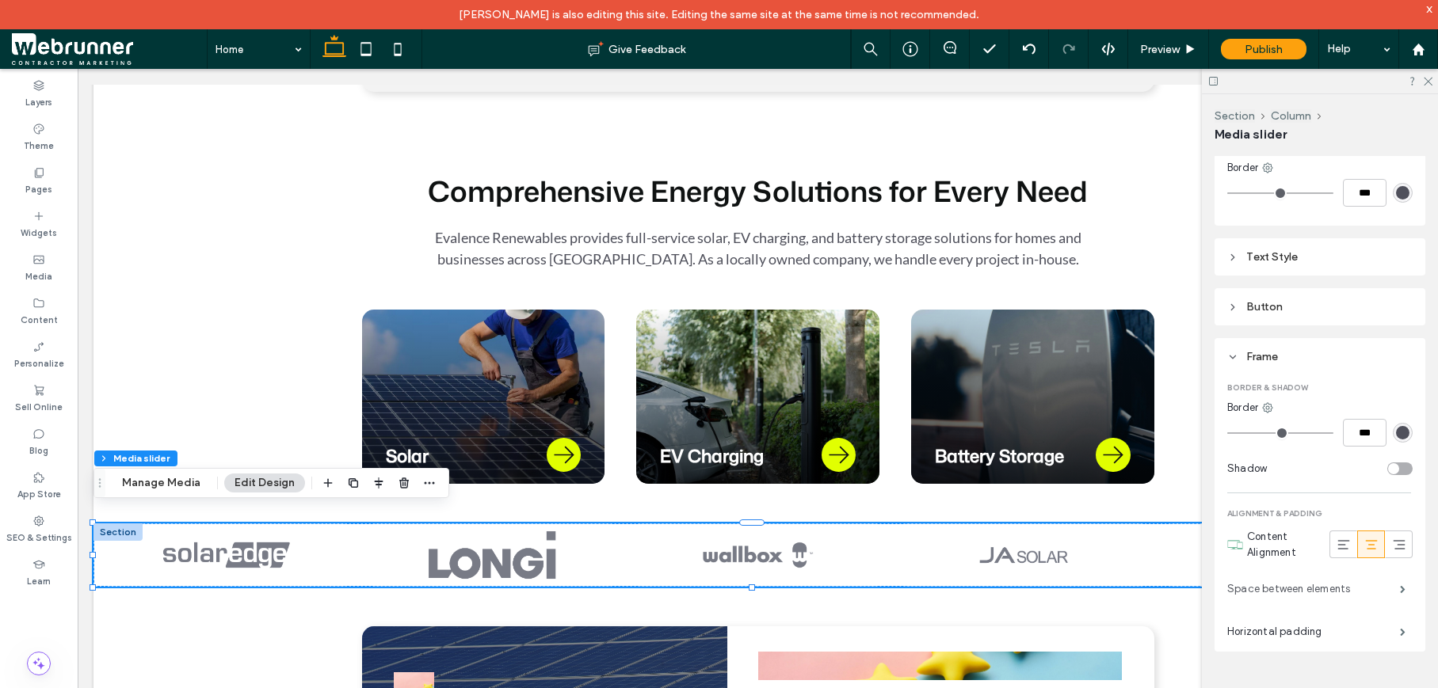
click at [1243, 588] on label "Space between elements" at bounding box center [1313, 589] width 173 height 32
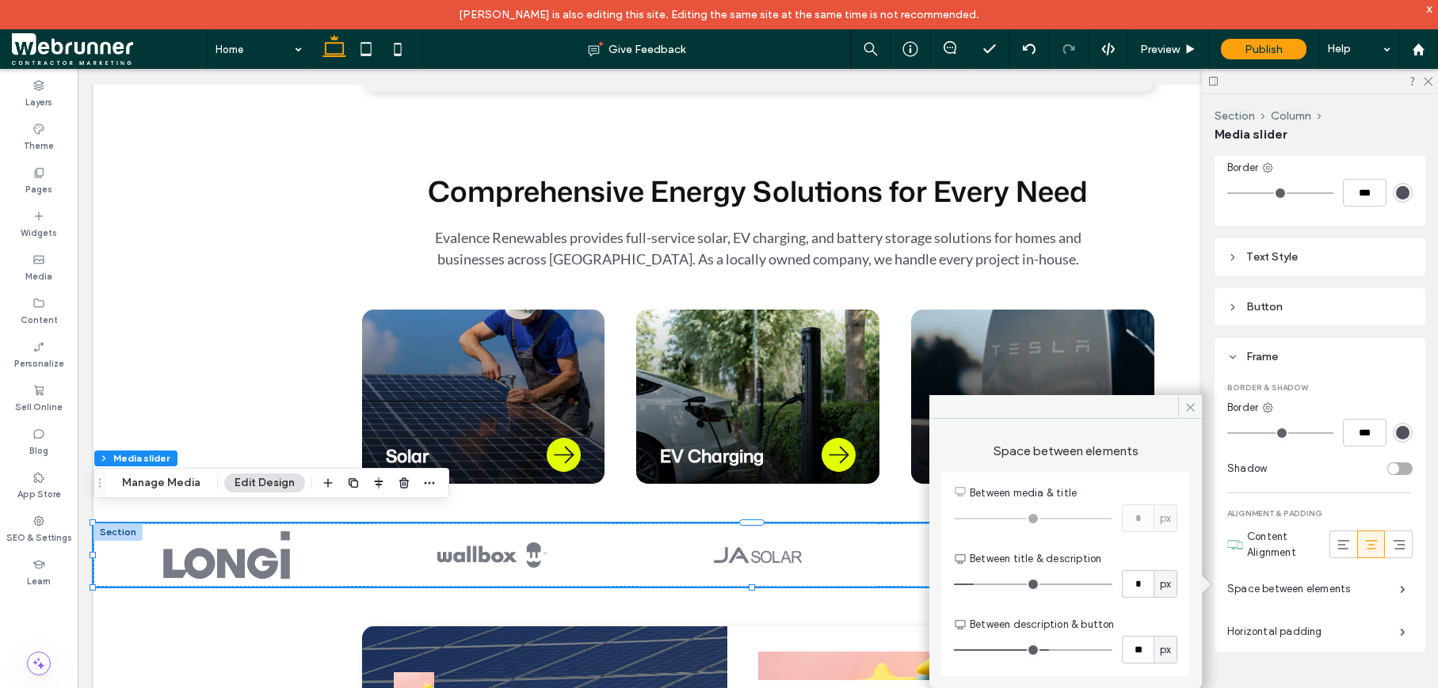
type input "*"
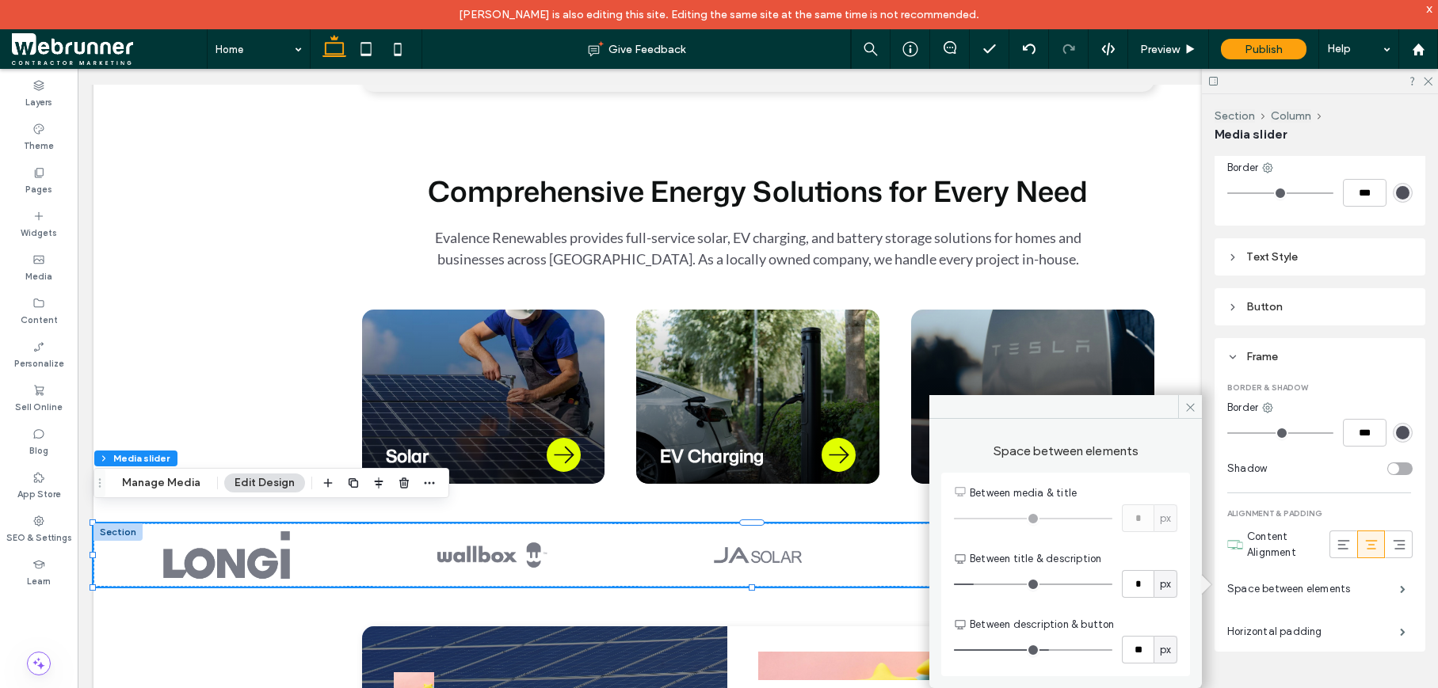
type input "*"
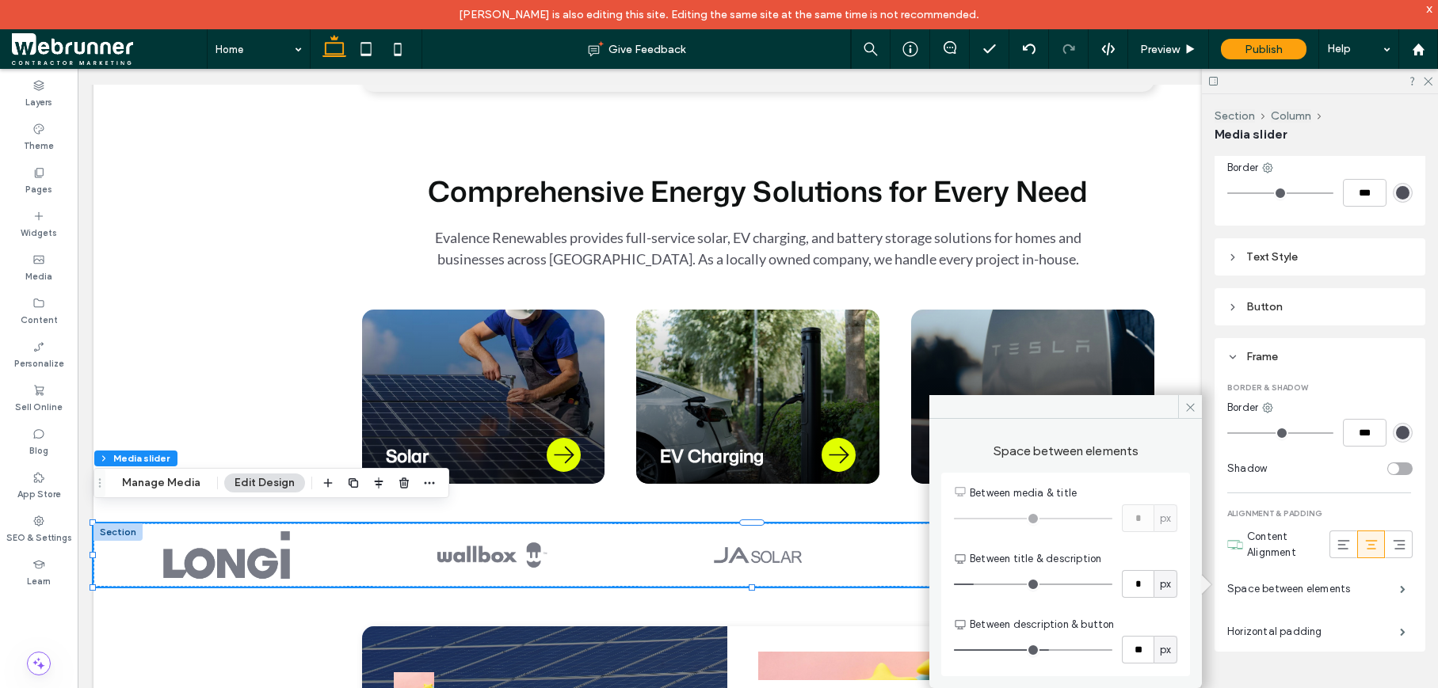
type input "*"
drag, startPoint x: 980, startPoint y: 585, endPoint x: 934, endPoint y: 584, distance: 45.9
type input "*"
click at [954, 584] on input "range" at bounding box center [1033, 585] width 158 height 2
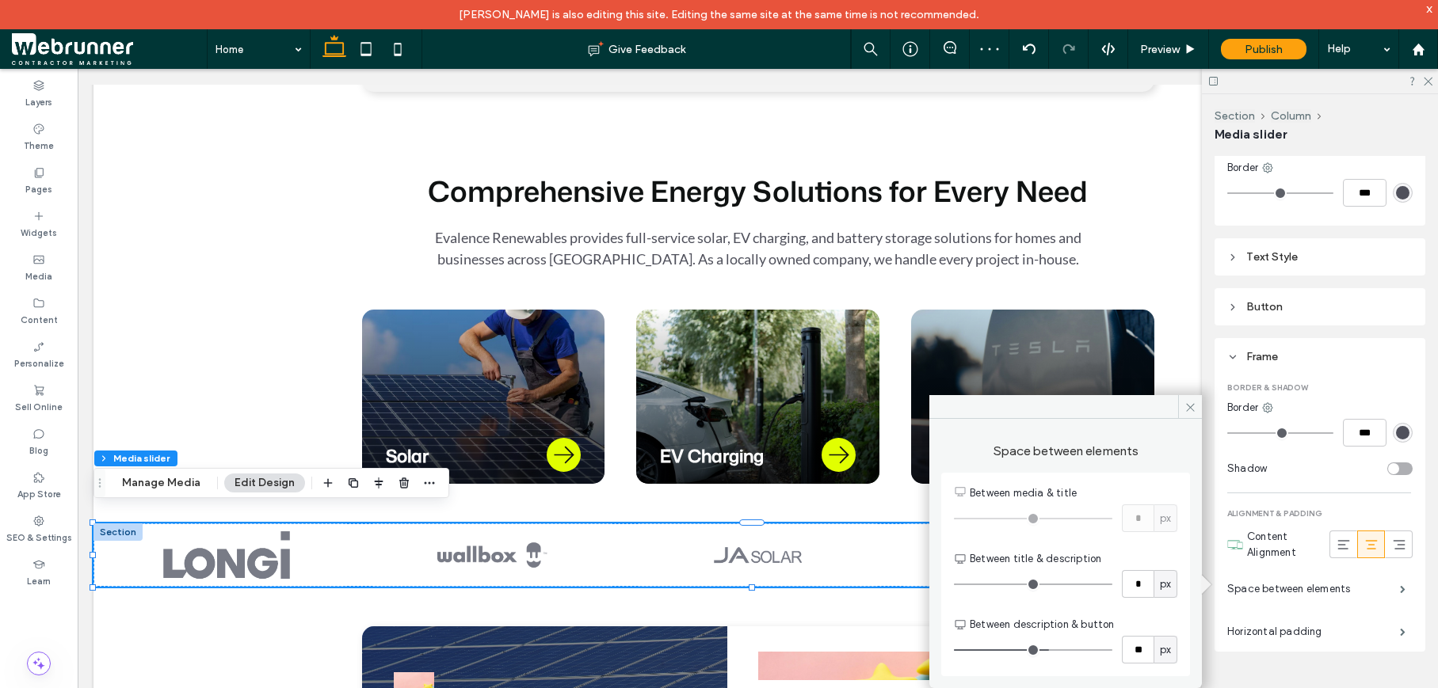
type input "**"
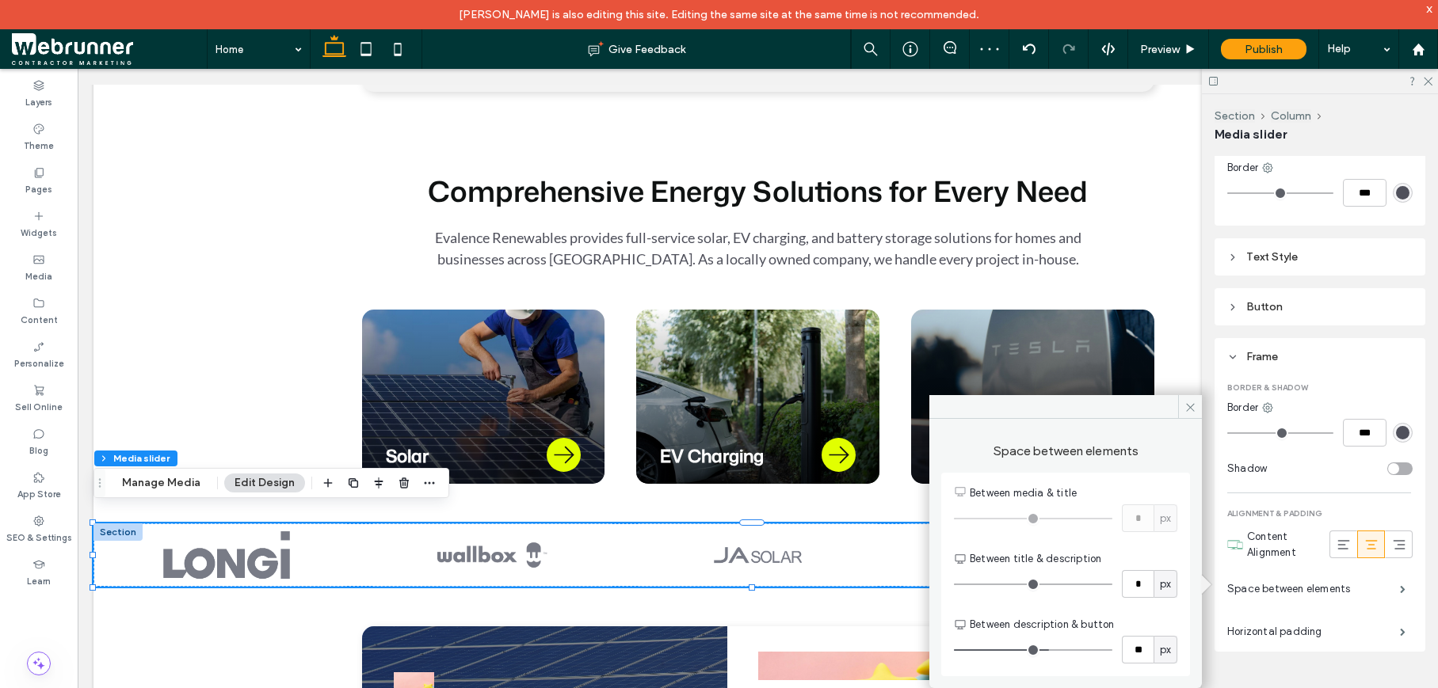
type input "**"
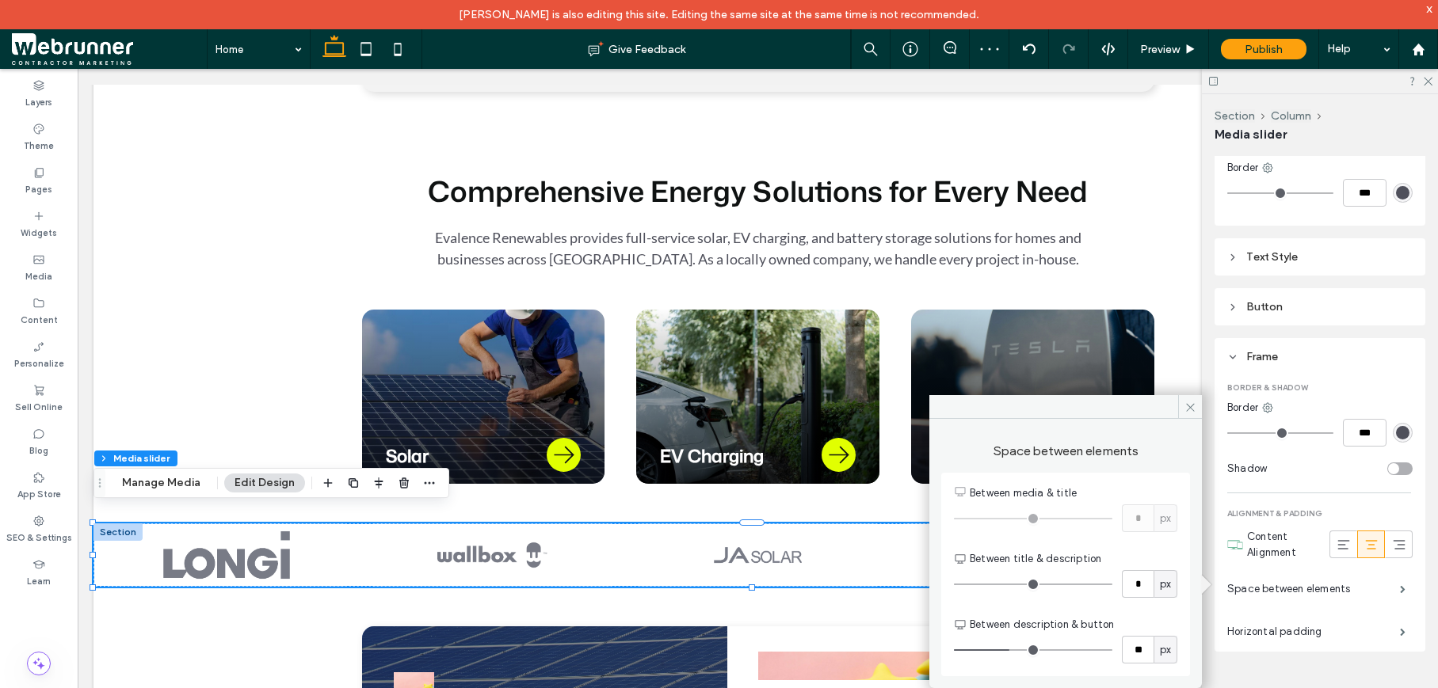
type input "**"
type input "*"
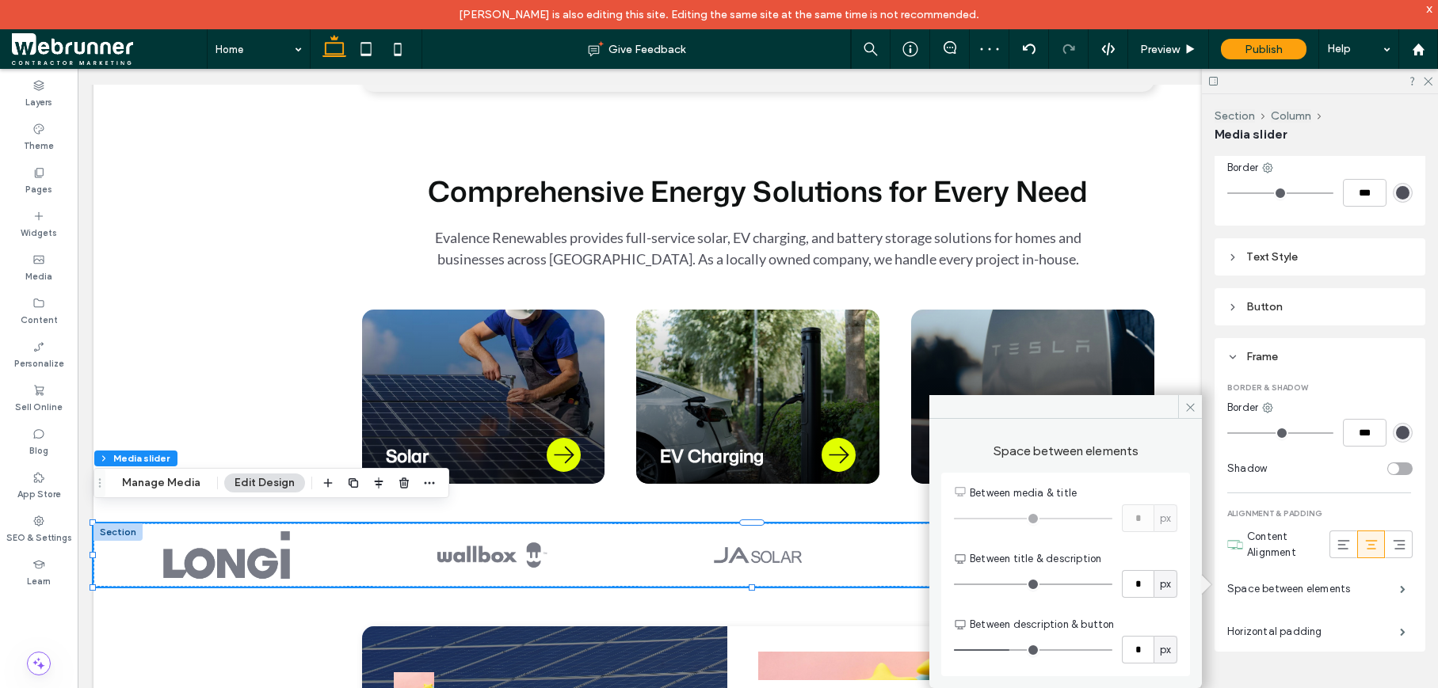
type input "*"
drag, startPoint x: 1049, startPoint y: 650, endPoint x: 922, endPoint y: 650, distance: 127.5
type input "*"
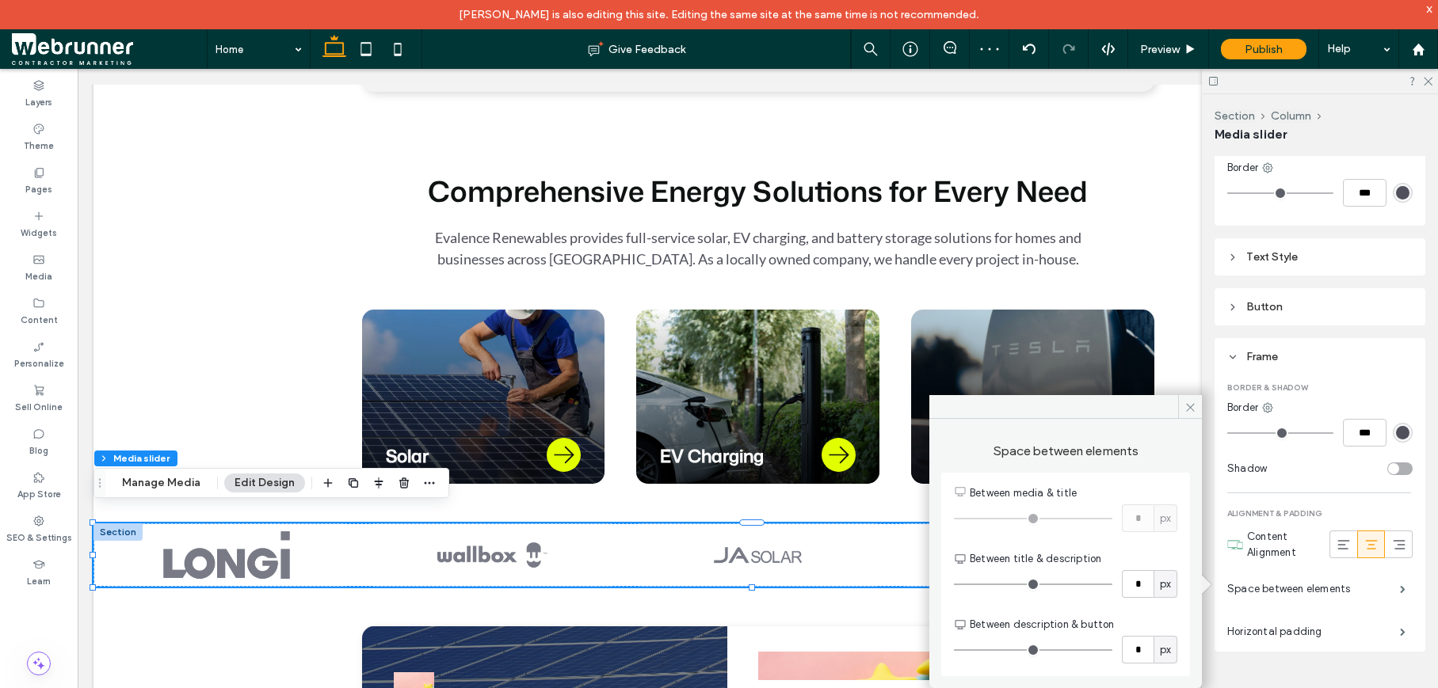
click at [954, 650] on input "range" at bounding box center [1033, 650] width 158 height 2
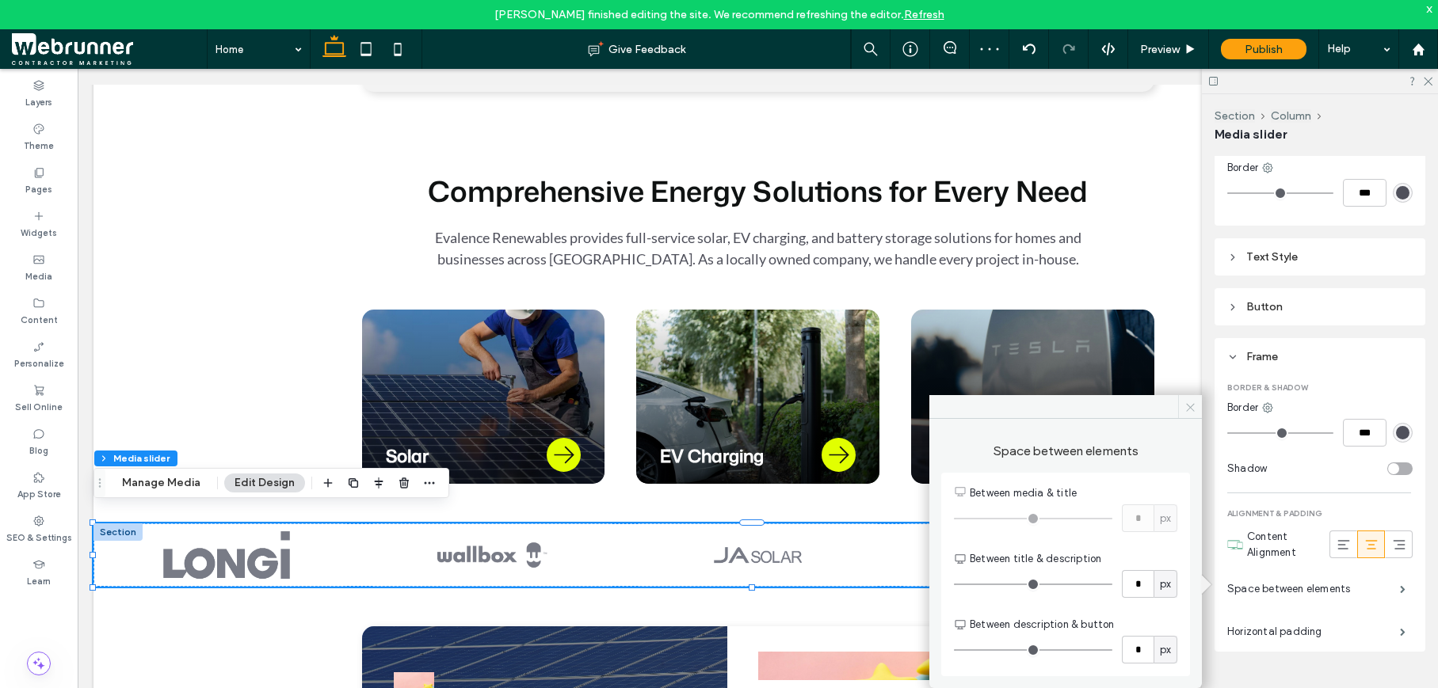
click at [1194, 400] on span at bounding box center [1190, 407] width 24 height 24
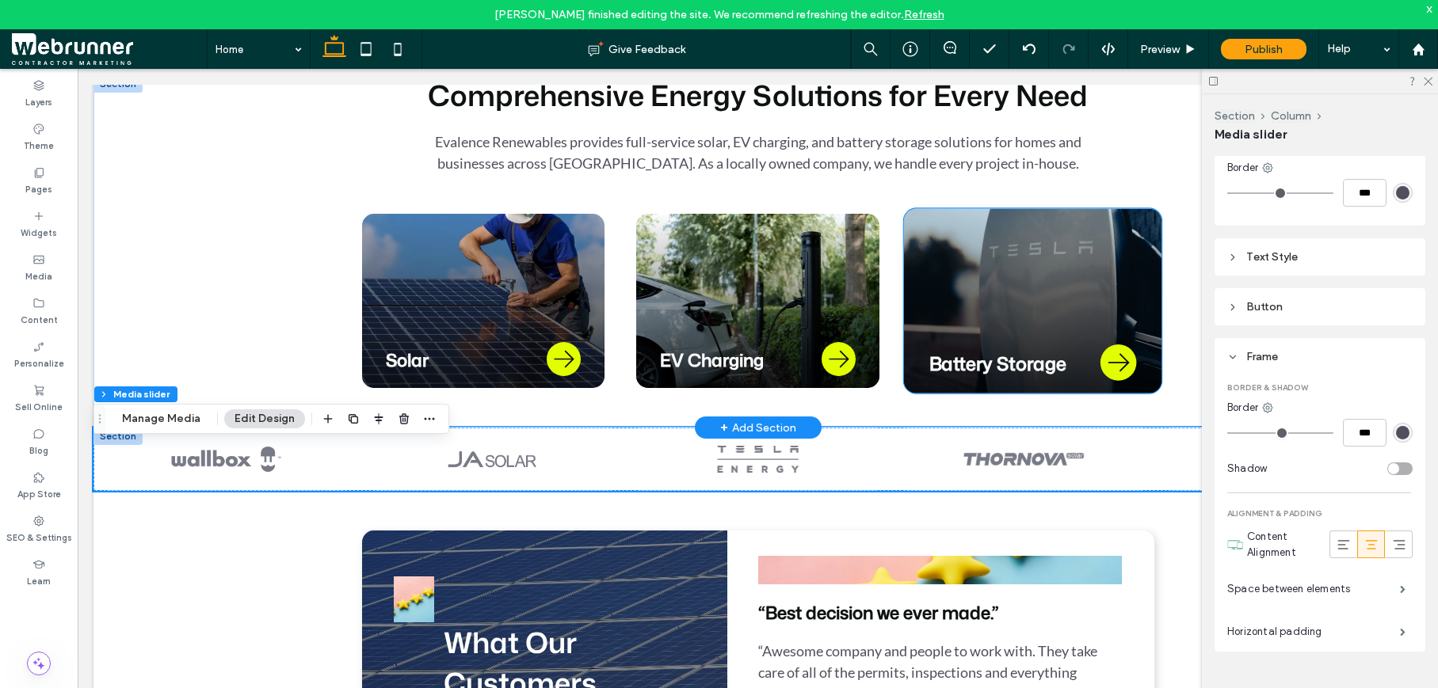
scroll to position [778, 0]
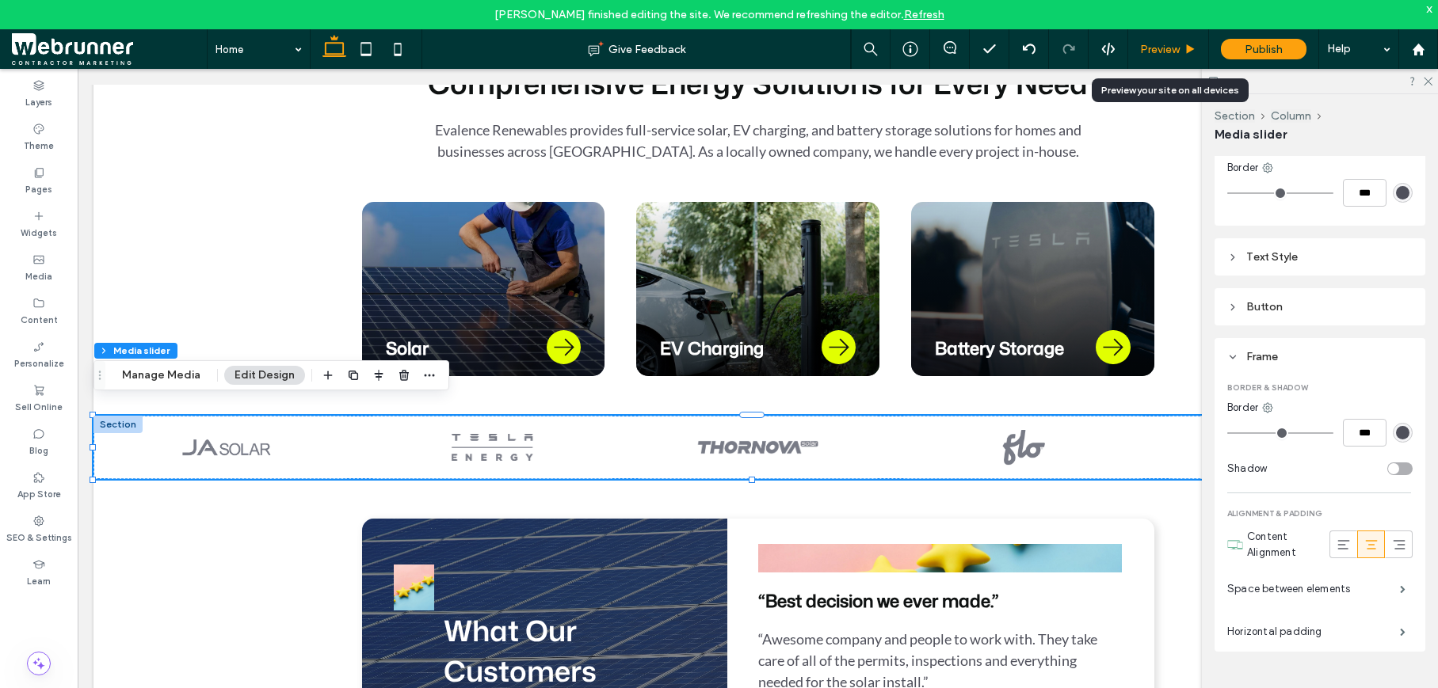
click at [1185, 40] on div "Preview" at bounding box center [1168, 49] width 81 height 40
click at [1184, 47] on icon at bounding box center [1190, 50] width 12 height 12
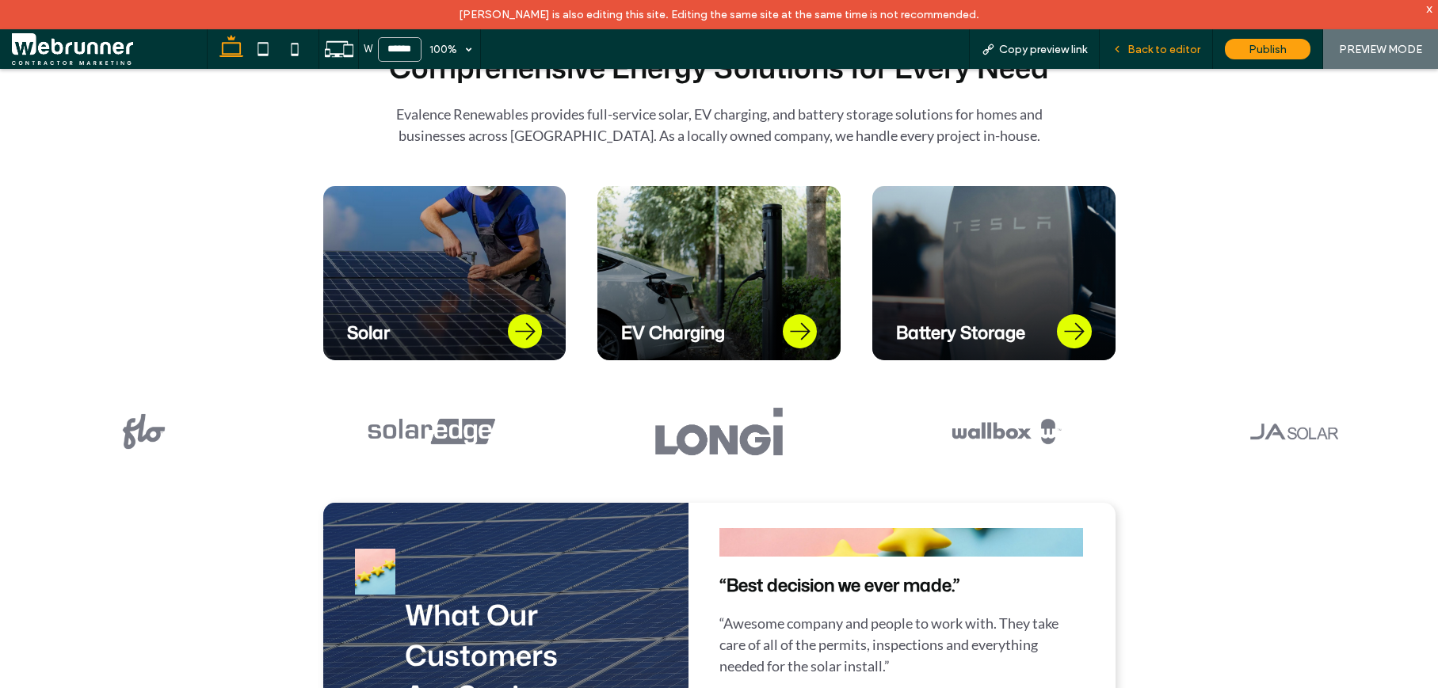
click at [1161, 58] on div "Back to editor" at bounding box center [1155, 49] width 113 height 40
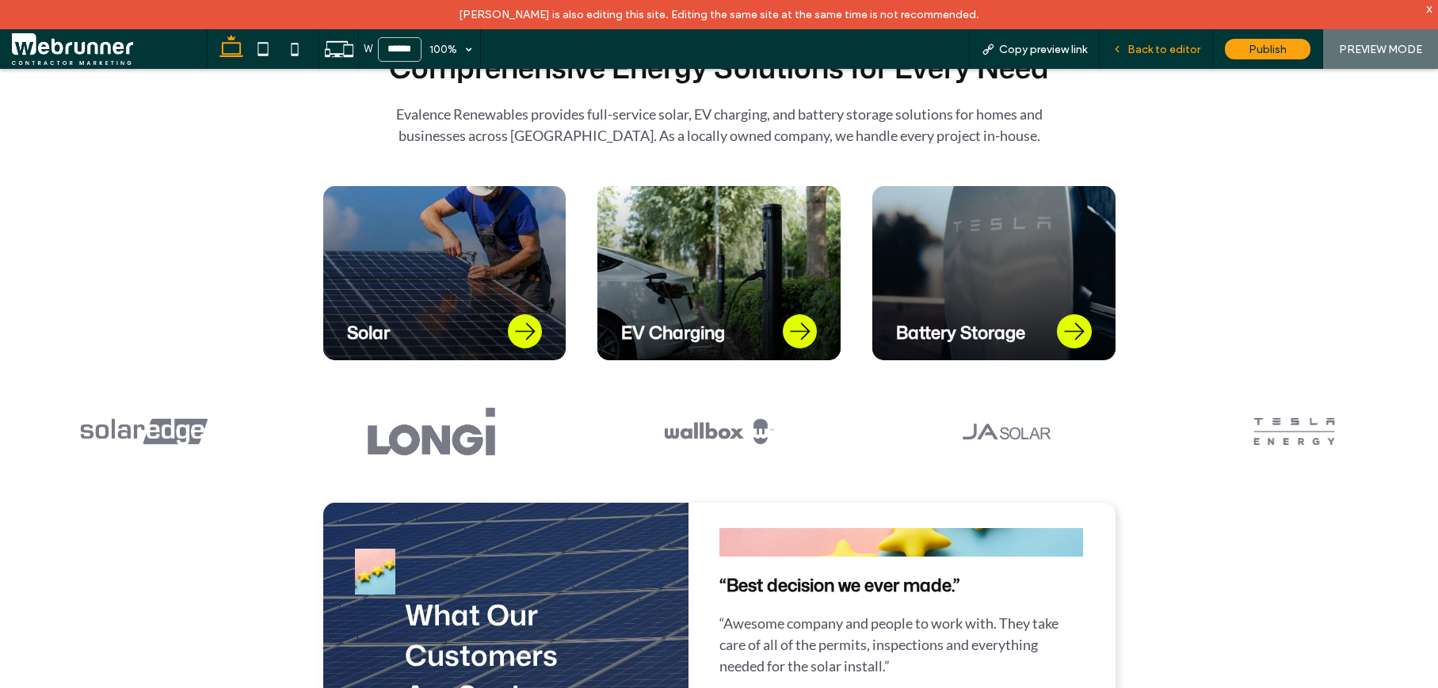
click at [1160, 54] on span "Back to editor" at bounding box center [1163, 49] width 73 height 13
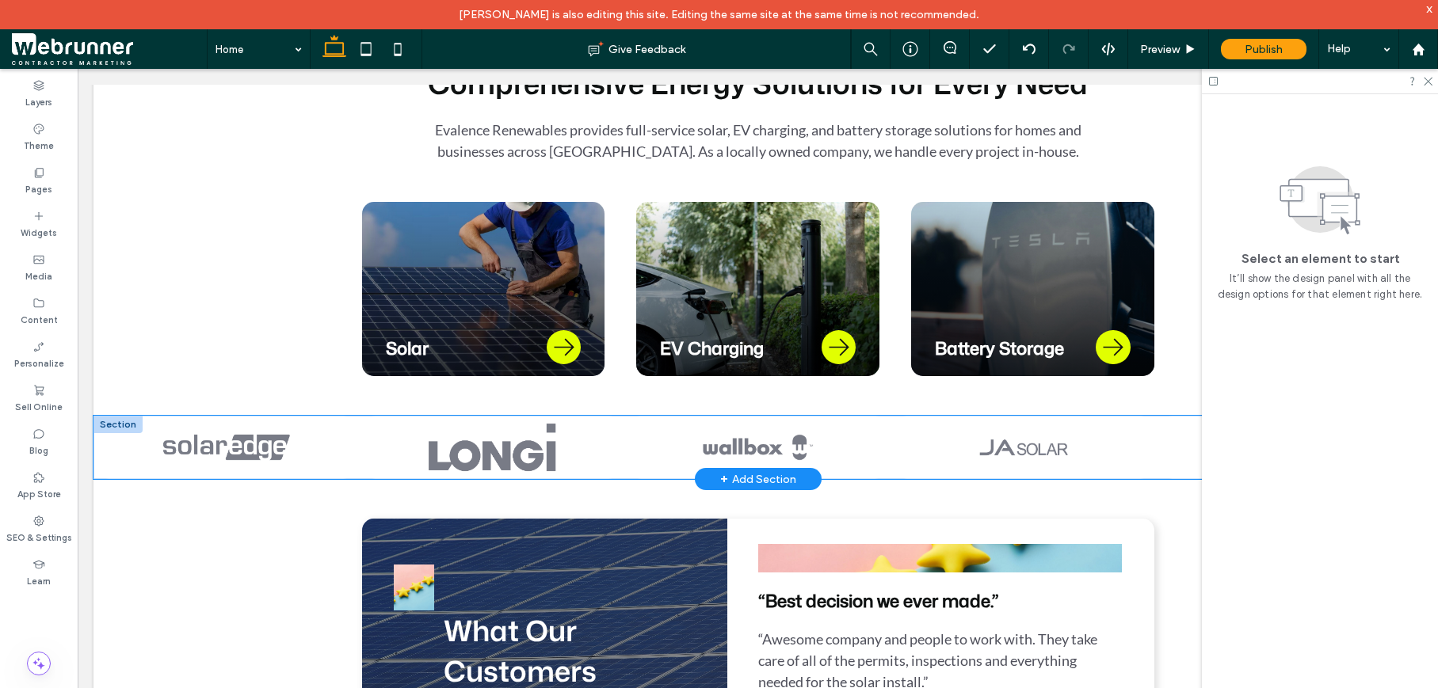
click at [485, 444] on div at bounding box center [491, 447] width 249 height 63
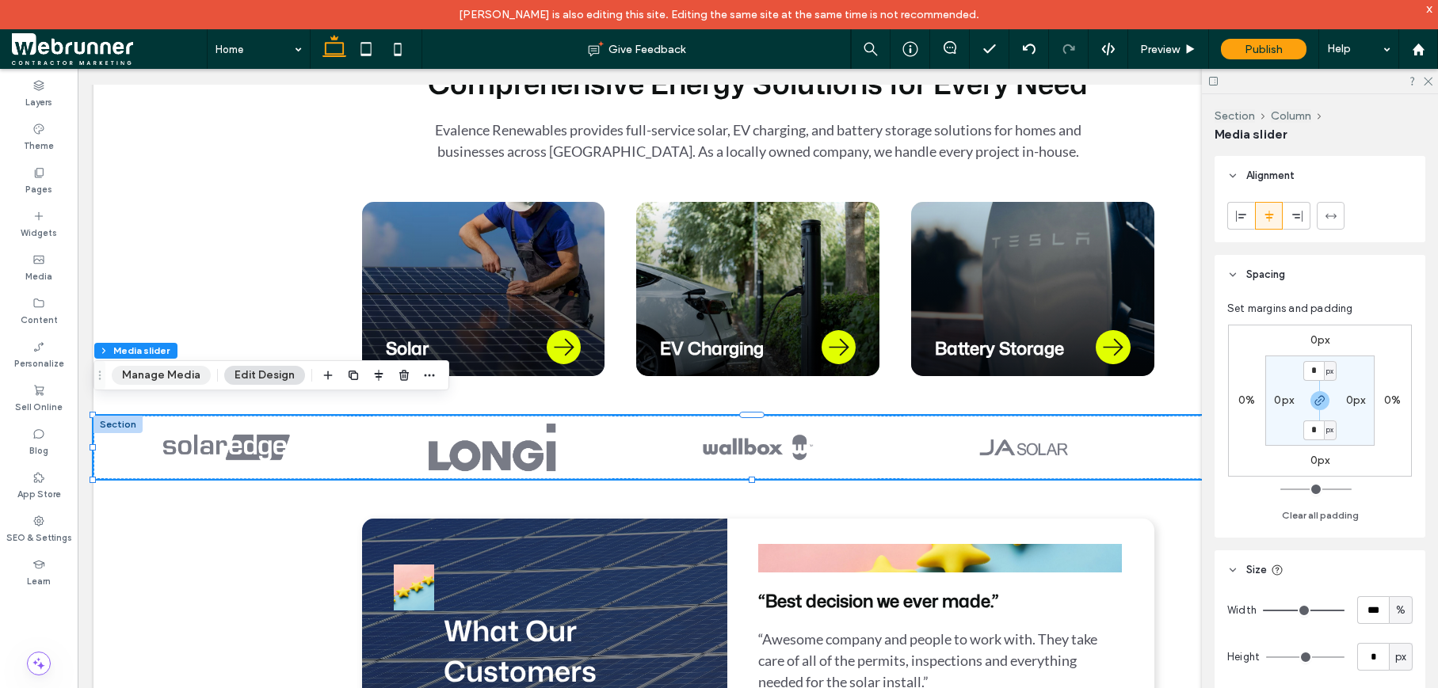
click at [162, 383] on button "Manage Media" at bounding box center [161, 375] width 99 height 19
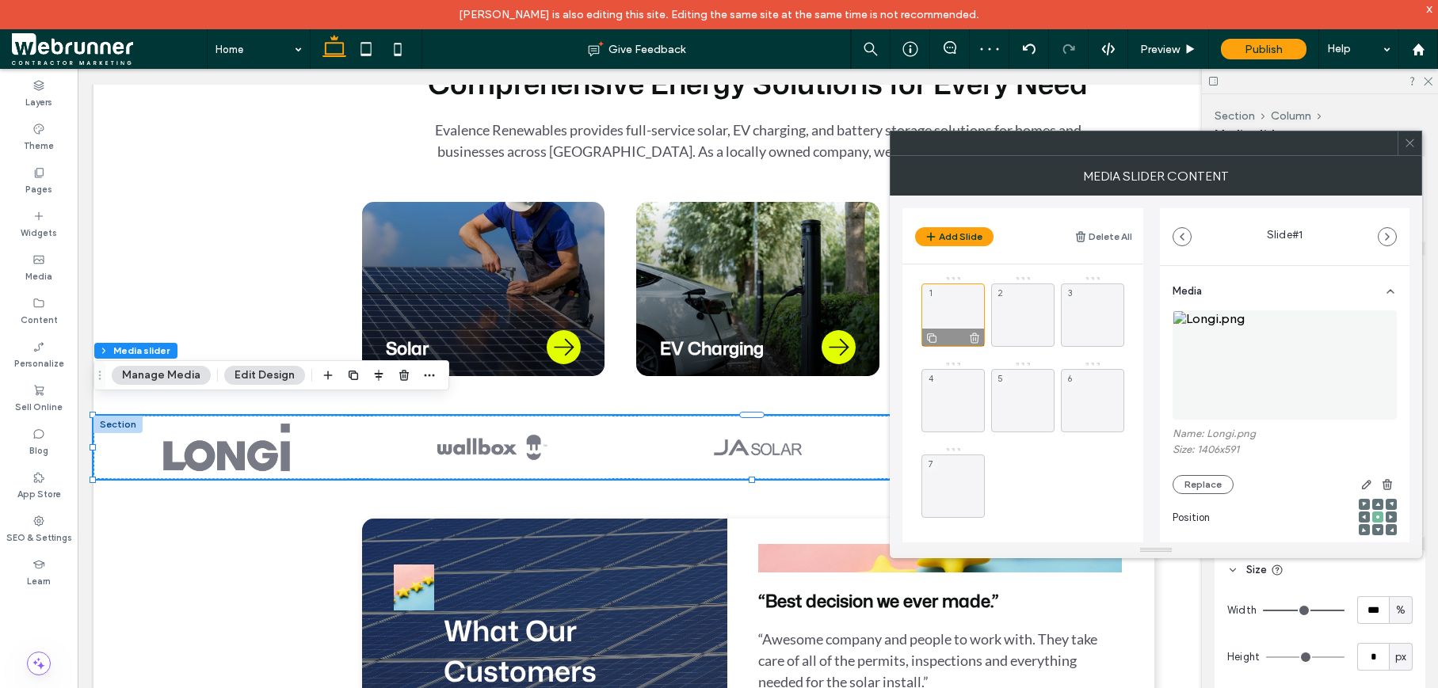
click at [974, 335] on use at bounding box center [974, 338] width 10 height 10
click at [0, 0] on use at bounding box center [0, 0] width 0 height 0
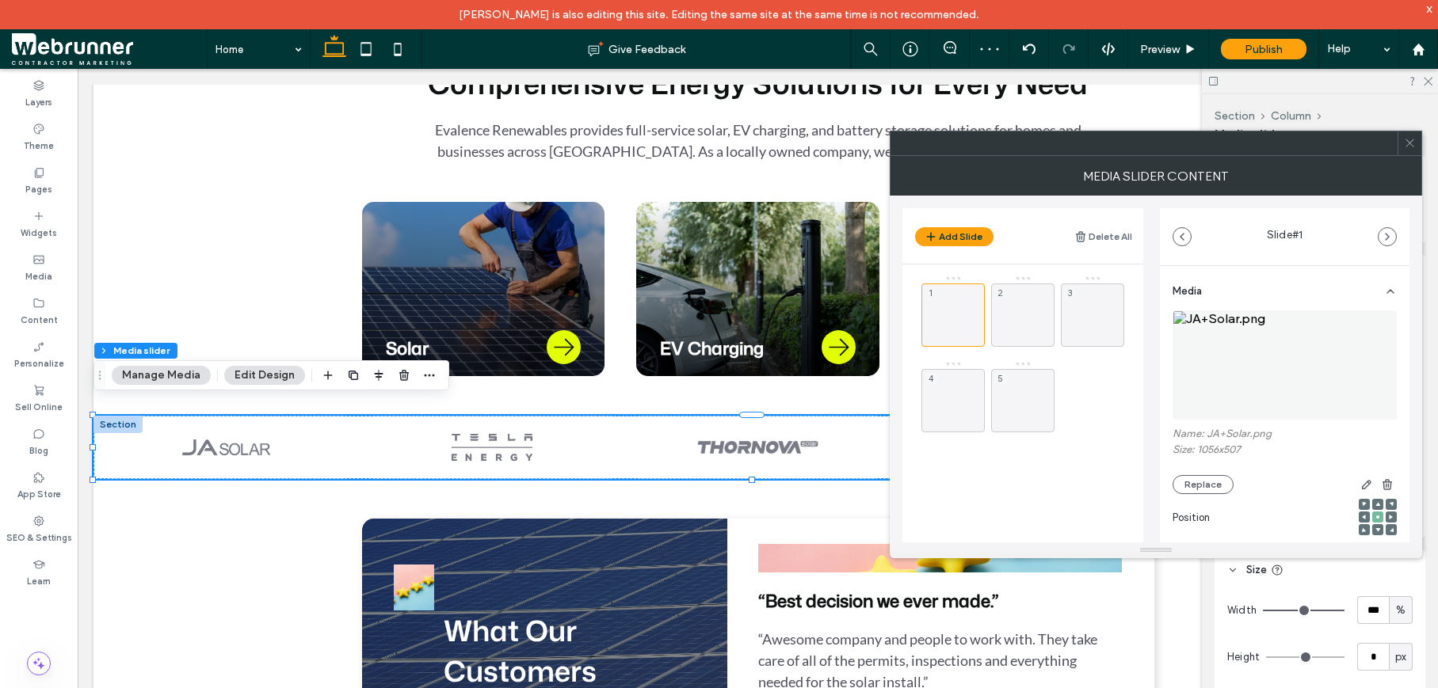
click at [0, 0] on use at bounding box center [0, 0] width 0 height 0
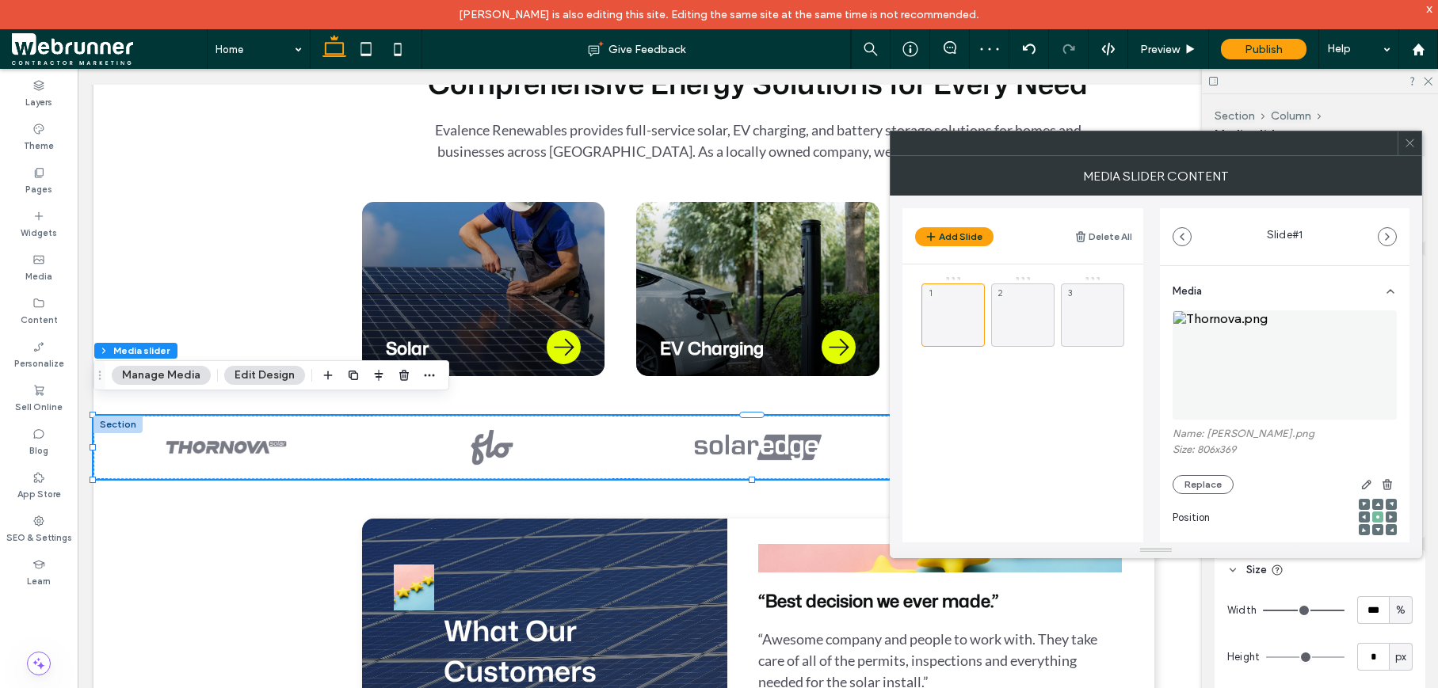
click at [0, 0] on use at bounding box center [0, 0] width 0 height 0
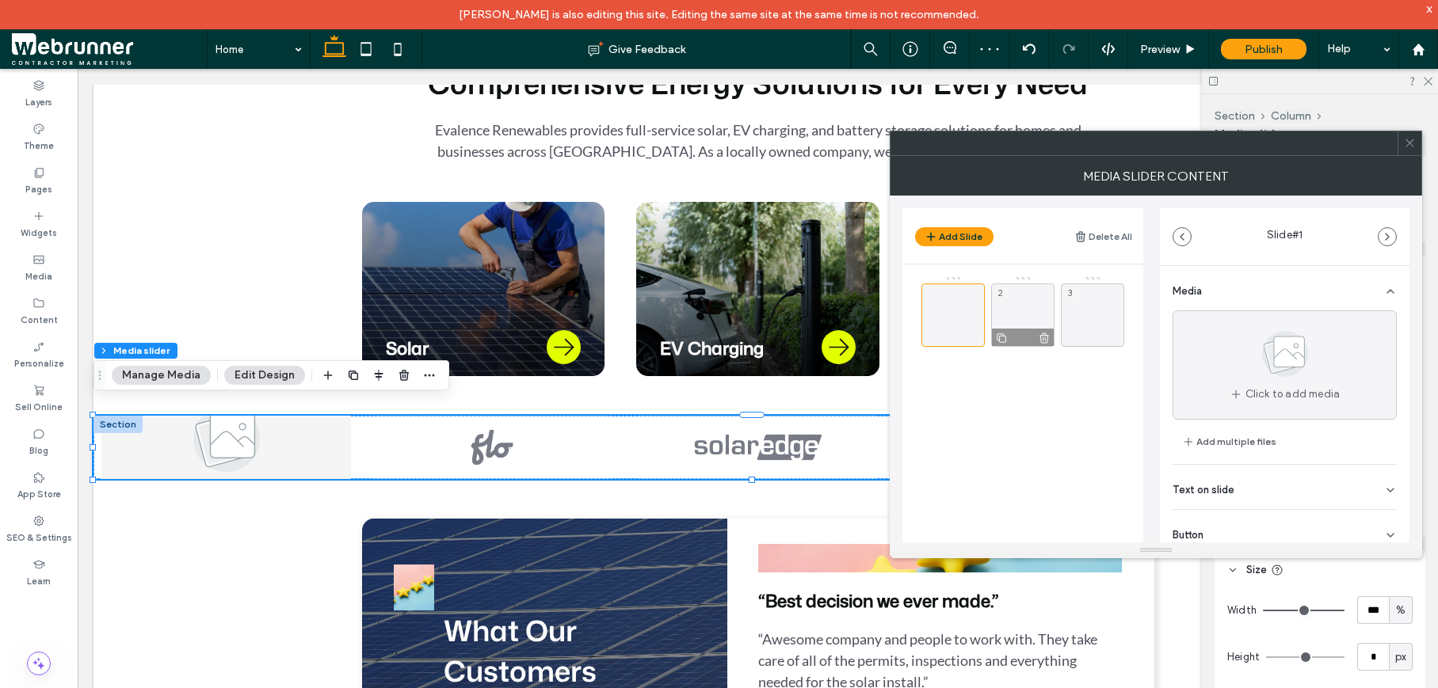
click at [1042, 337] on use at bounding box center [1044, 338] width 10 height 10
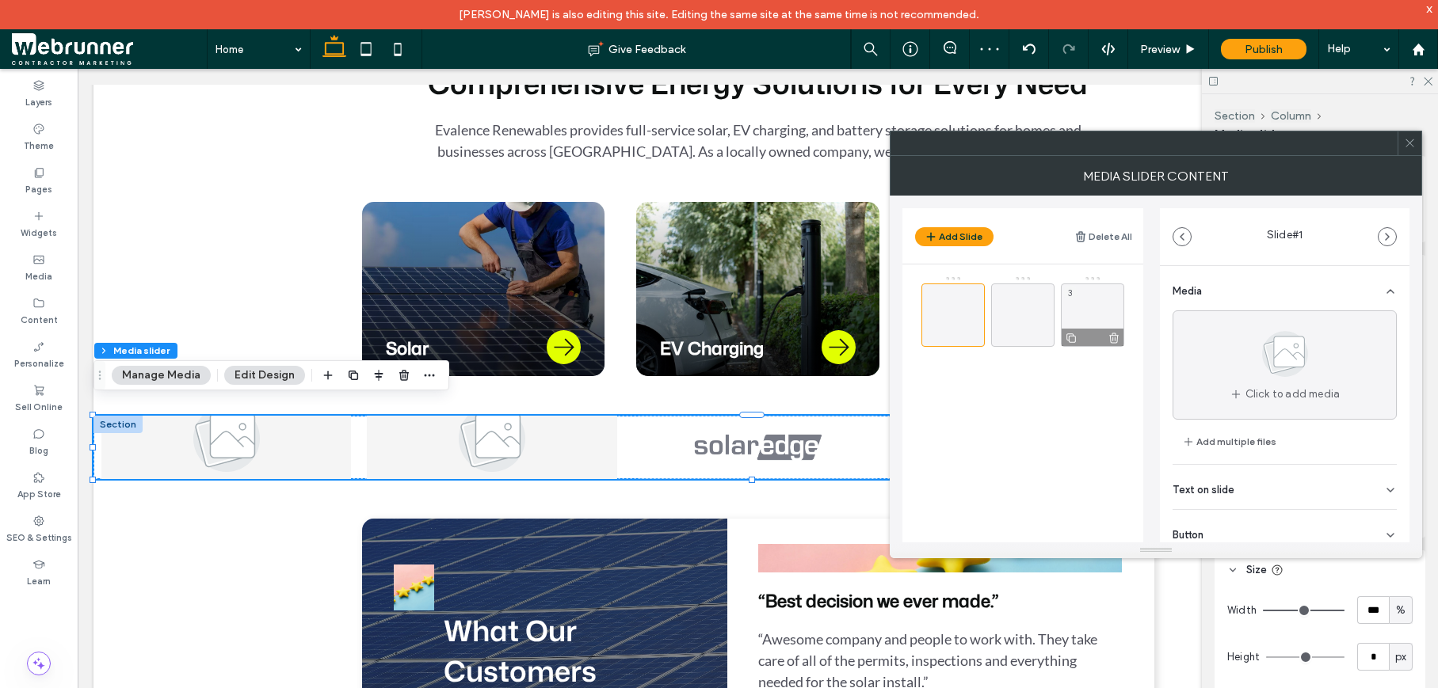
click at [1118, 337] on icon at bounding box center [1113, 338] width 13 height 14
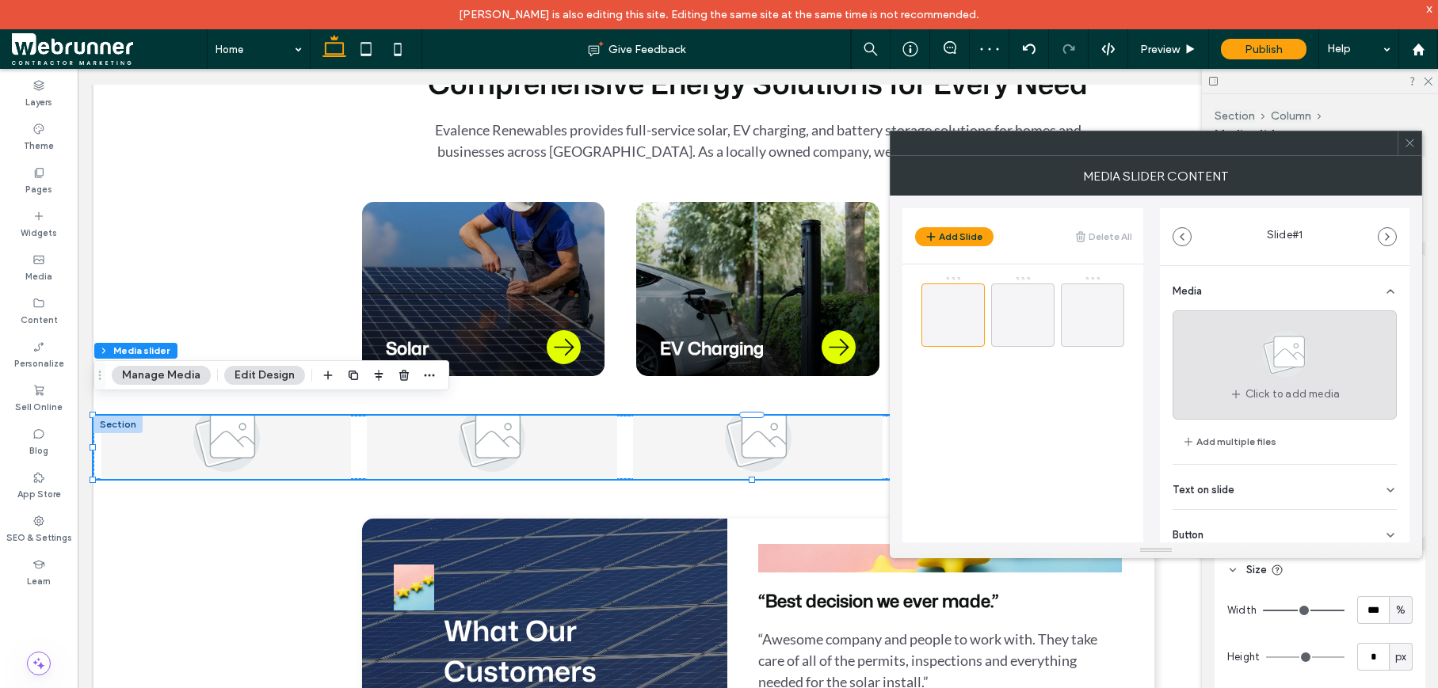
click at [1266, 383] on span at bounding box center [1284, 357] width 79 height 59
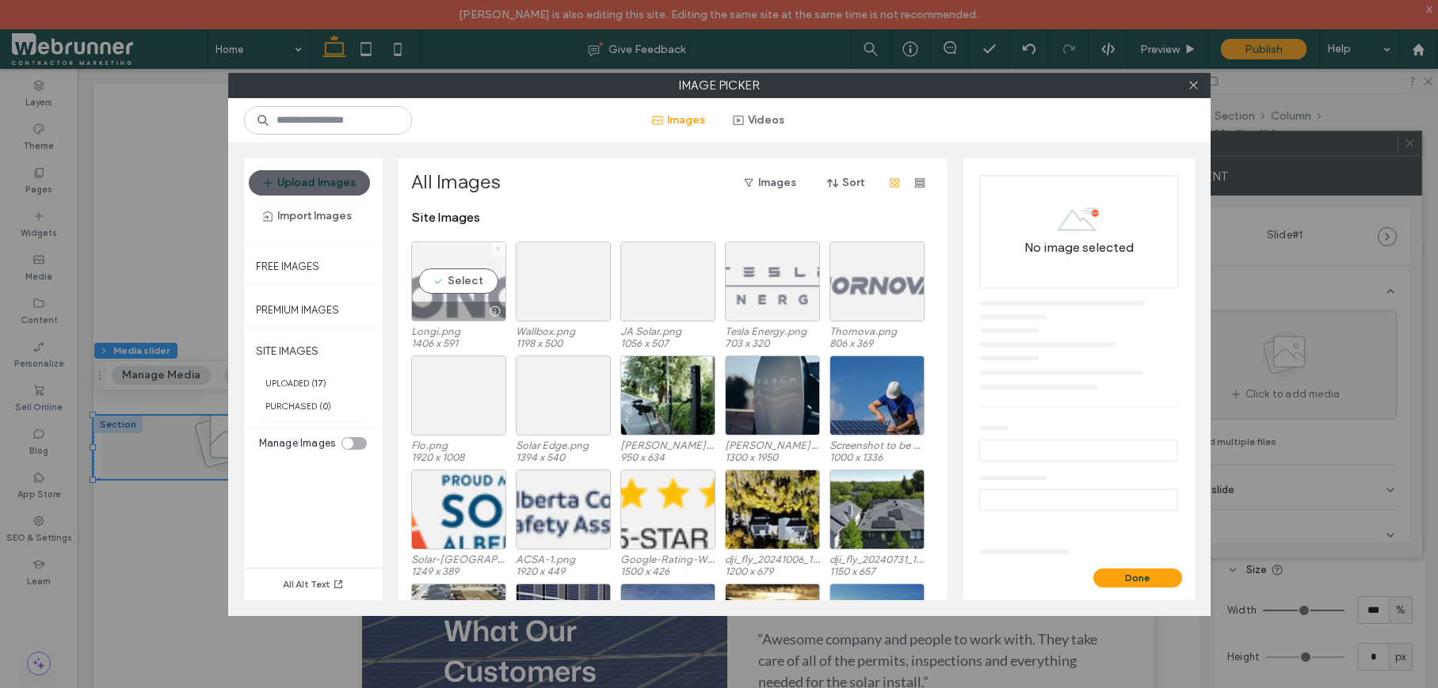
click at [499, 250] on use at bounding box center [499, 249] width 4 height 4
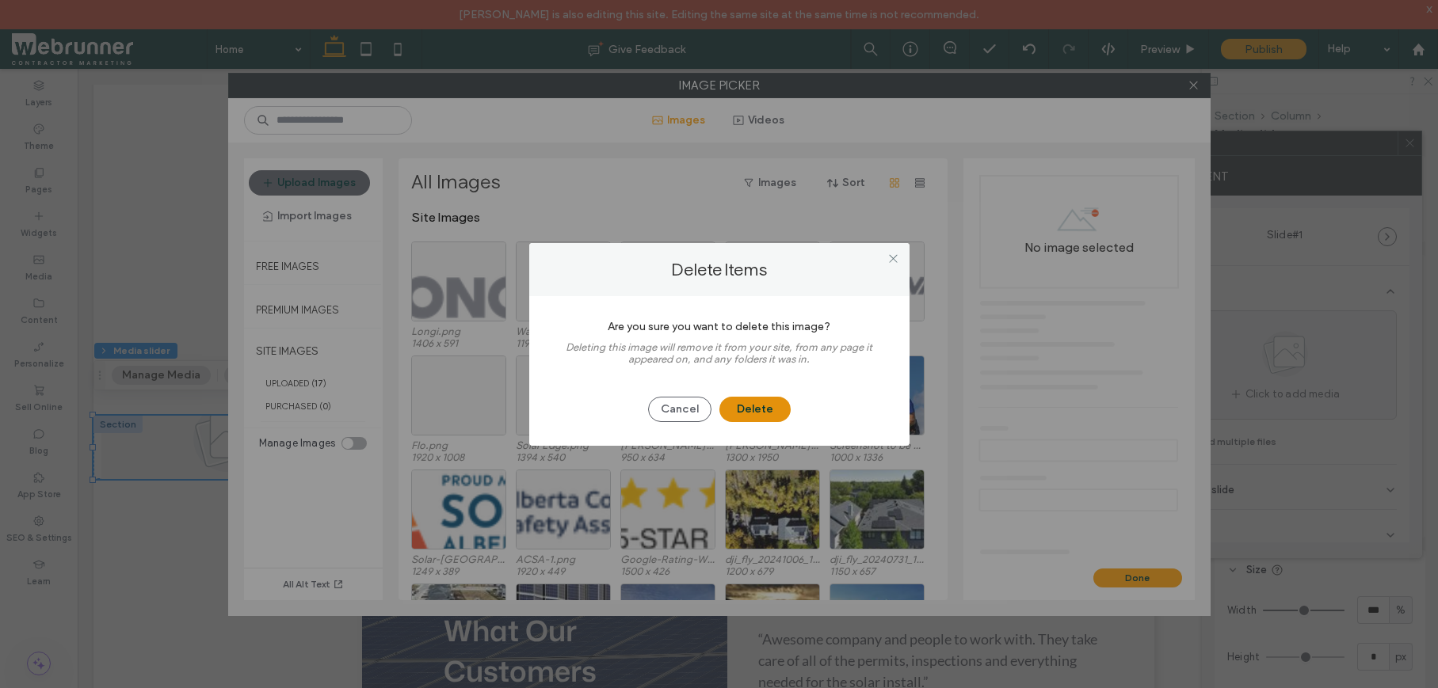
click at [750, 409] on button "Delete" at bounding box center [754, 409] width 71 height 25
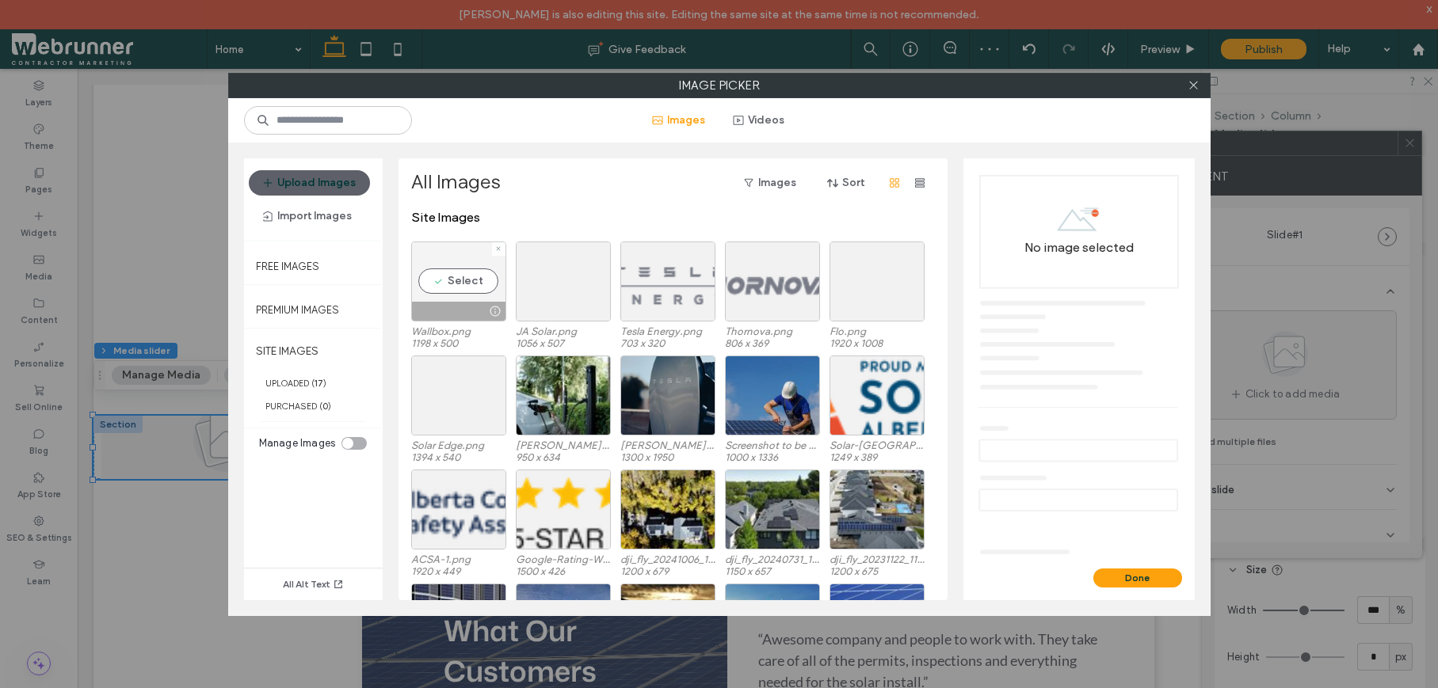
click at [486, 281] on div "Select" at bounding box center [458, 282] width 95 height 80
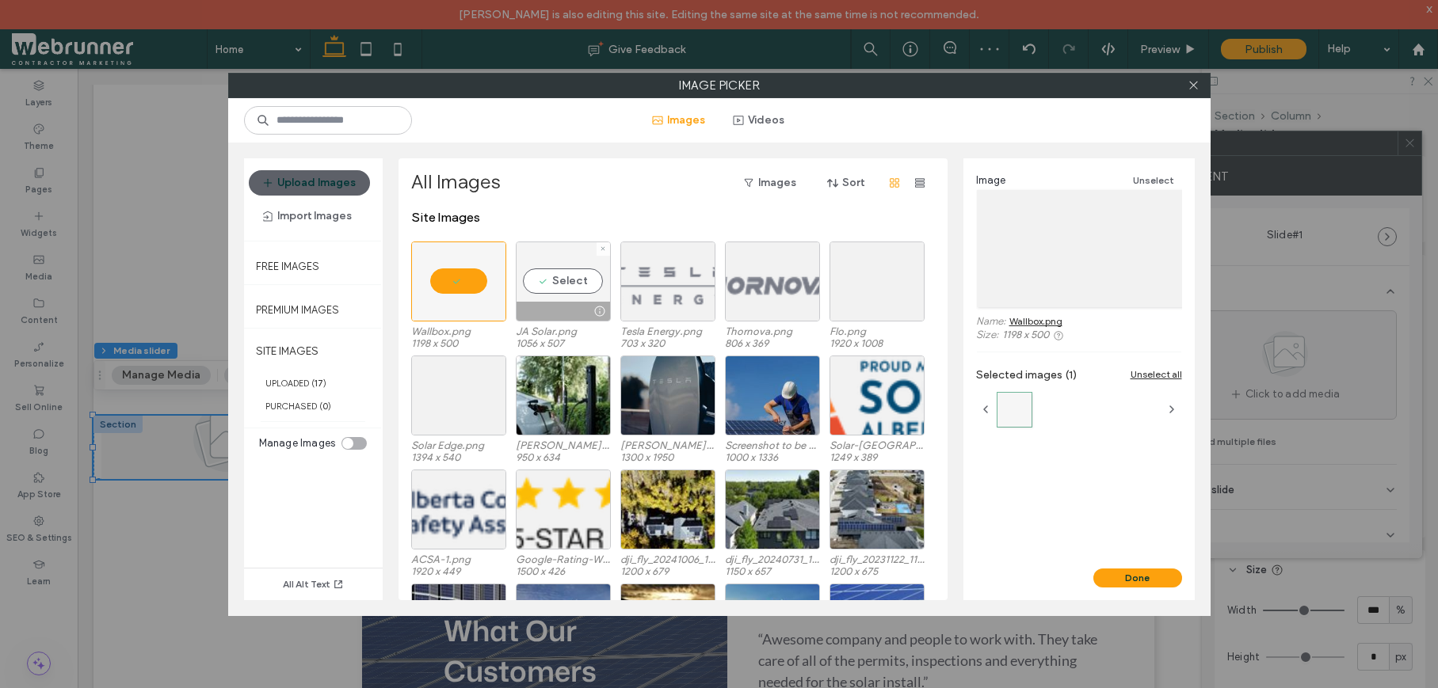
click at [580, 285] on div "Select" at bounding box center [563, 282] width 95 height 80
click at [676, 285] on div "Select" at bounding box center [667, 282] width 95 height 80
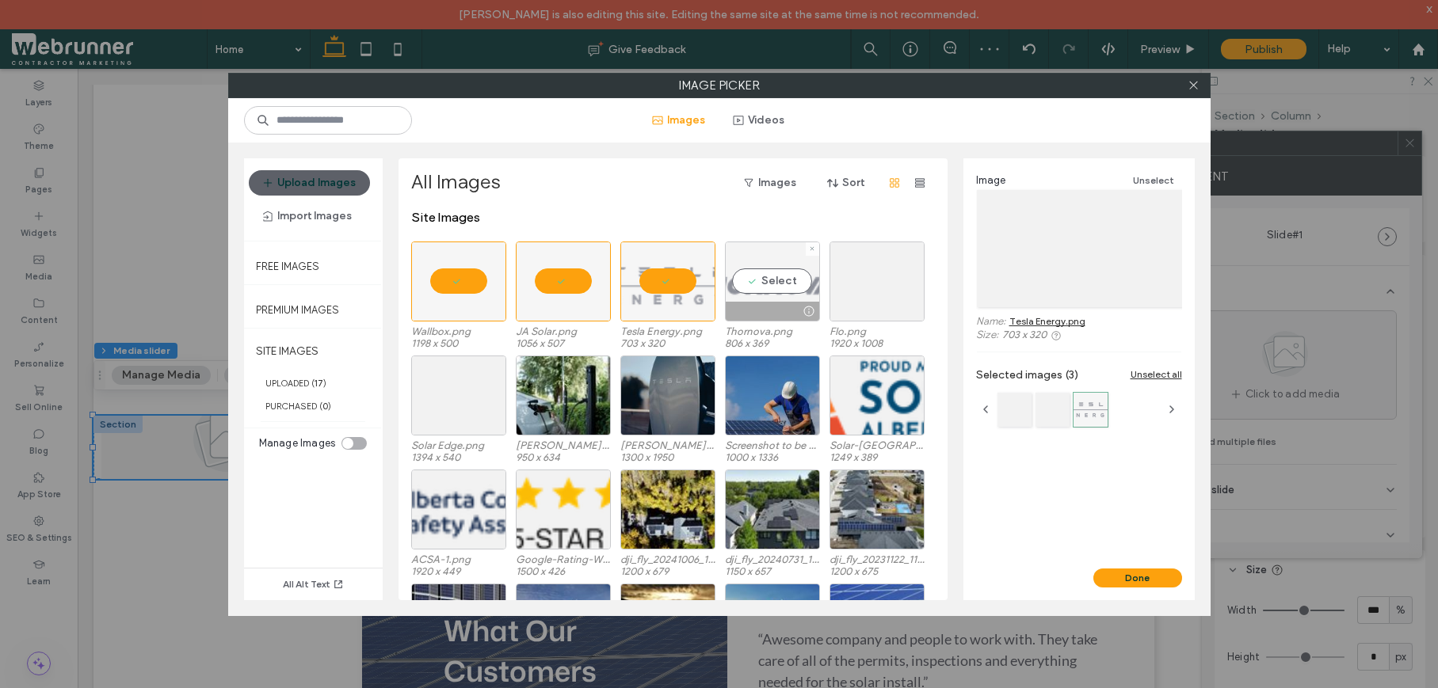
click at [761, 286] on div "Select" at bounding box center [772, 282] width 95 height 80
click at [858, 289] on div "Select" at bounding box center [876, 282] width 95 height 80
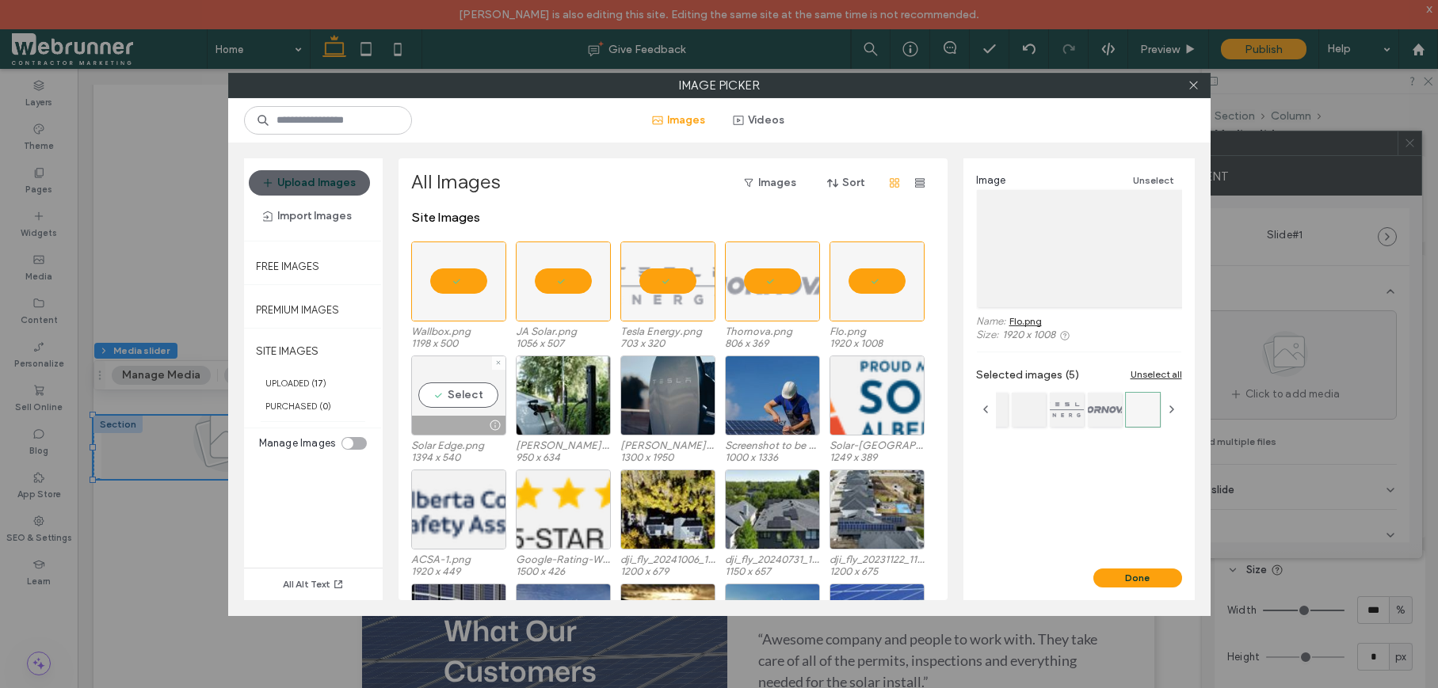
click at [474, 391] on div "Select" at bounding box center [458, 396] width 95 height 80
click at [501, 252] on div at bounding box center [498, 248] width 13 height 13
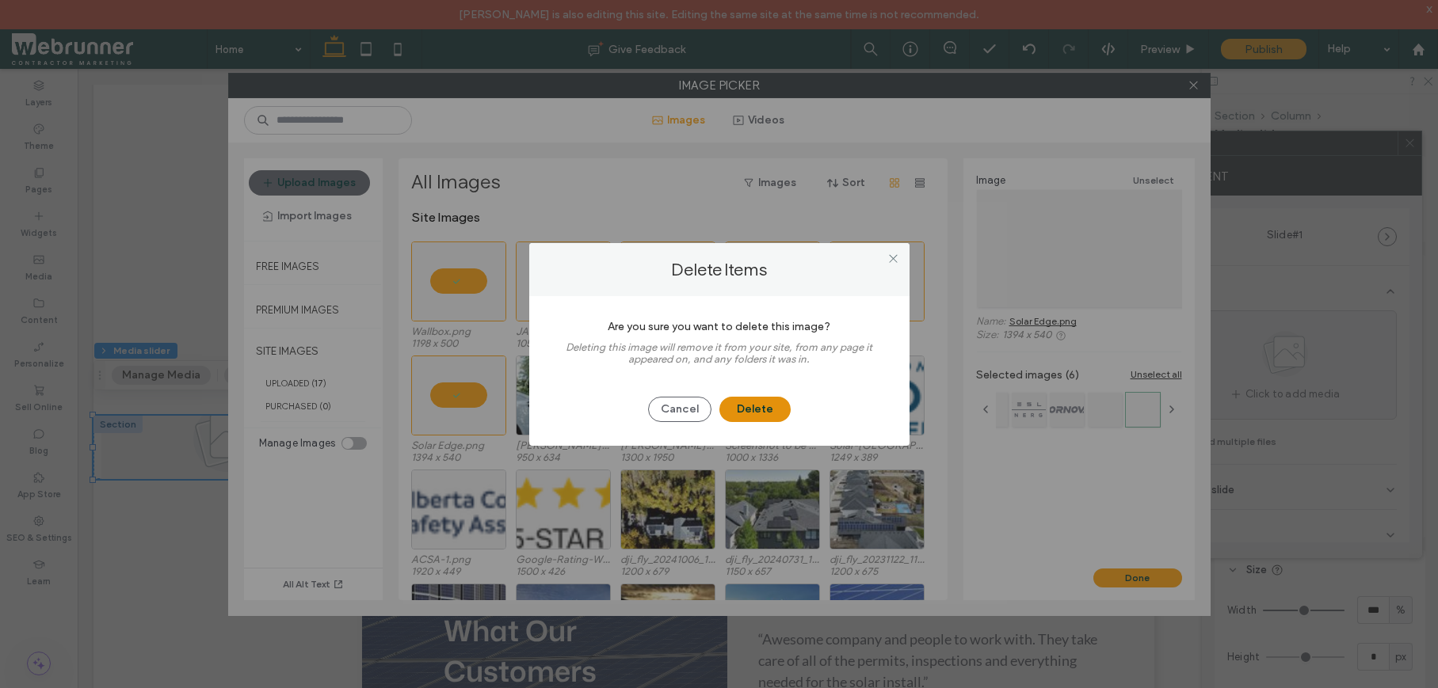
click at [760, 408] on button "Delete" at bounding box center [754, 409] width 71 height 25
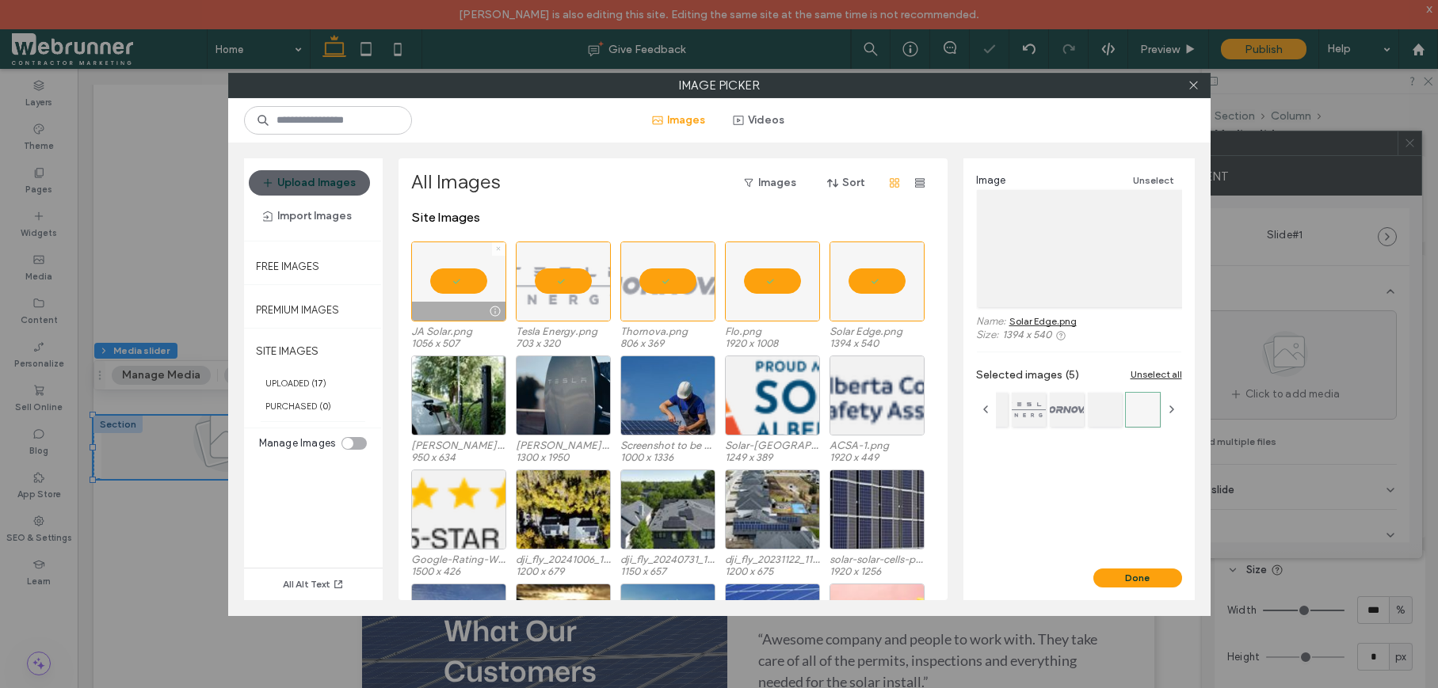
click at [497, 246] on icon at bounding box center [498, 249] width 6 height 6
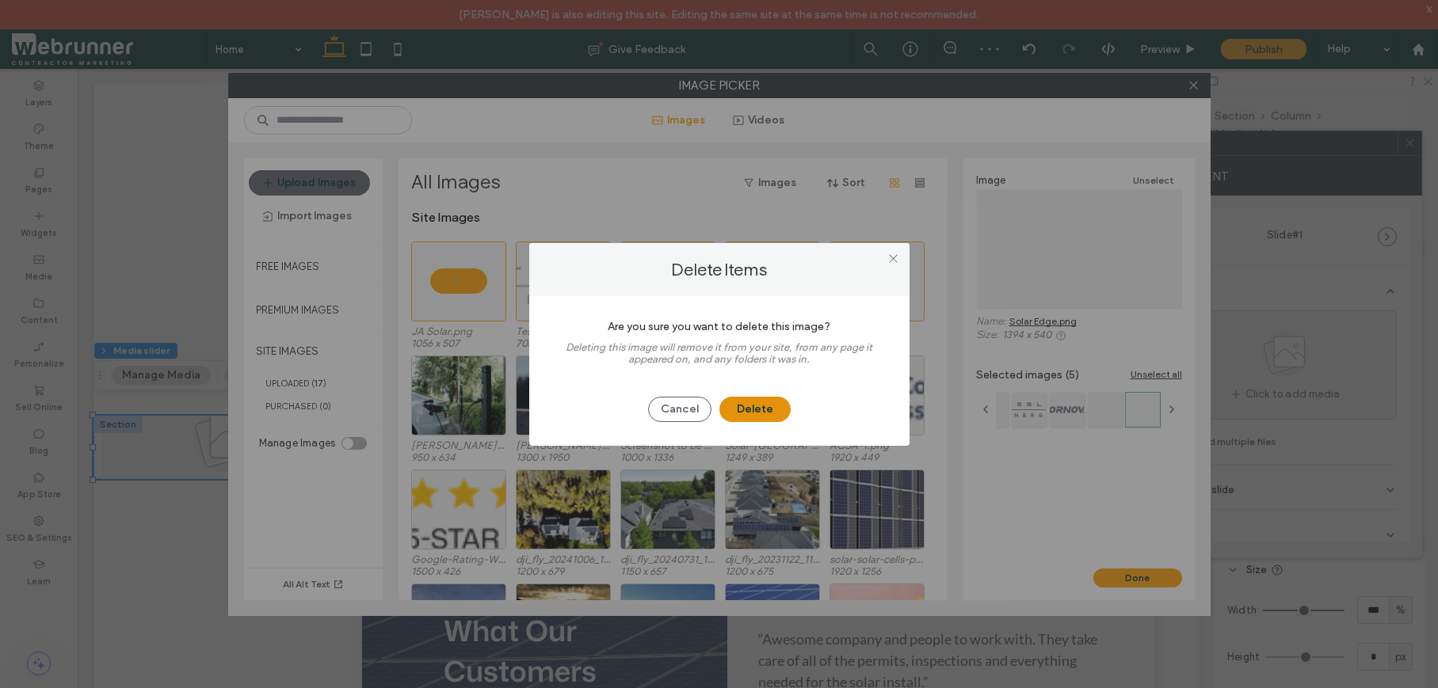
click at [733, 404] on button "Delete" at bounding box center [754, 409] width 71 height 25
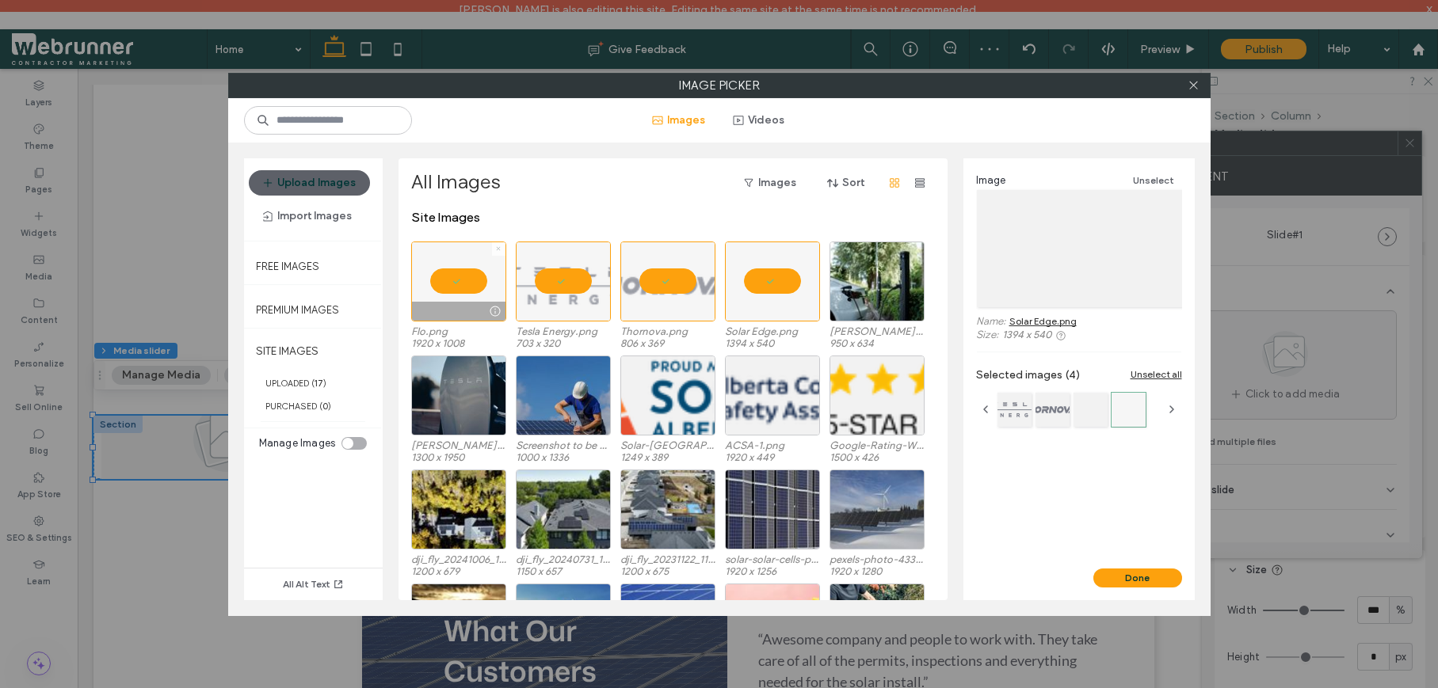
click at [498, 246] on icon at bounding box center [498, 249] width 6 height 6
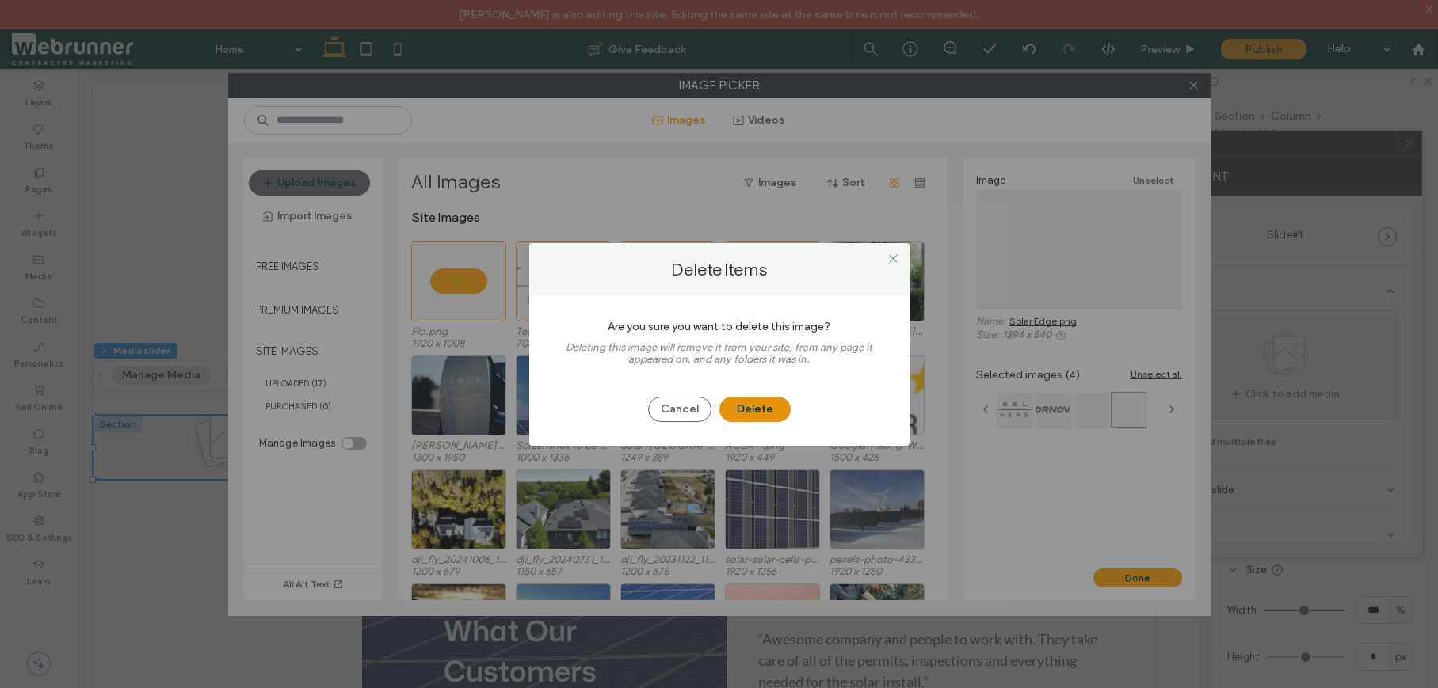
click at [741, 404] on button "Delete" at bounding box center [754, 409] width 71 height 25
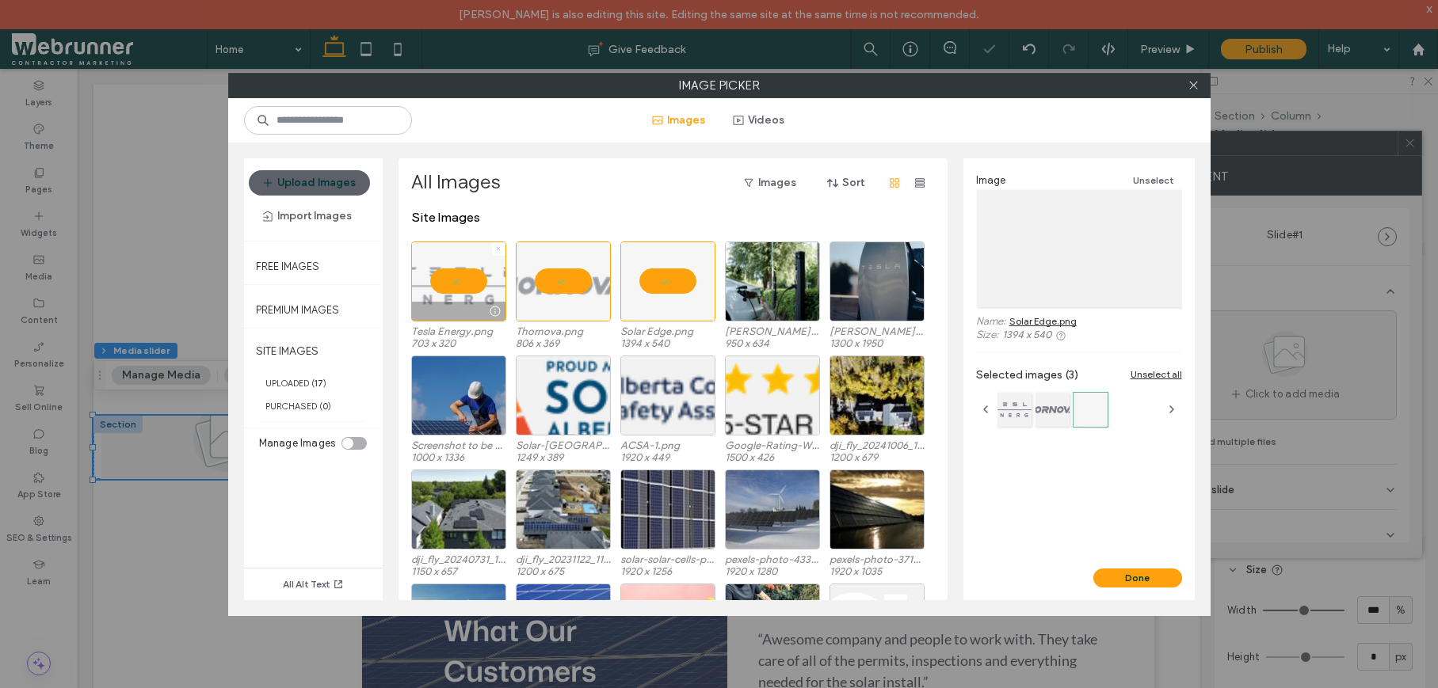
click at [501, 248] on icon at bounding box center [498, 249] width 6 height 6
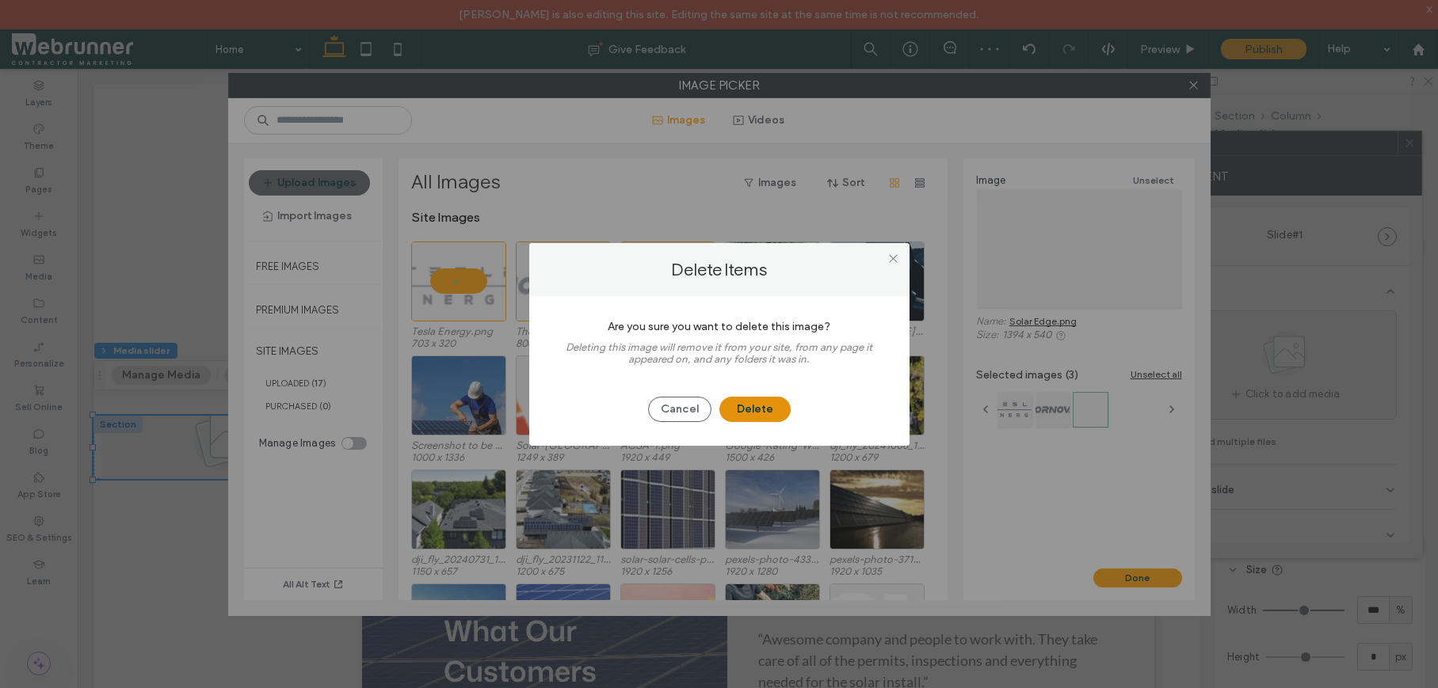
click at [745, 417] on button "Delete" at bounding box center [754, 409] width 71 height 25
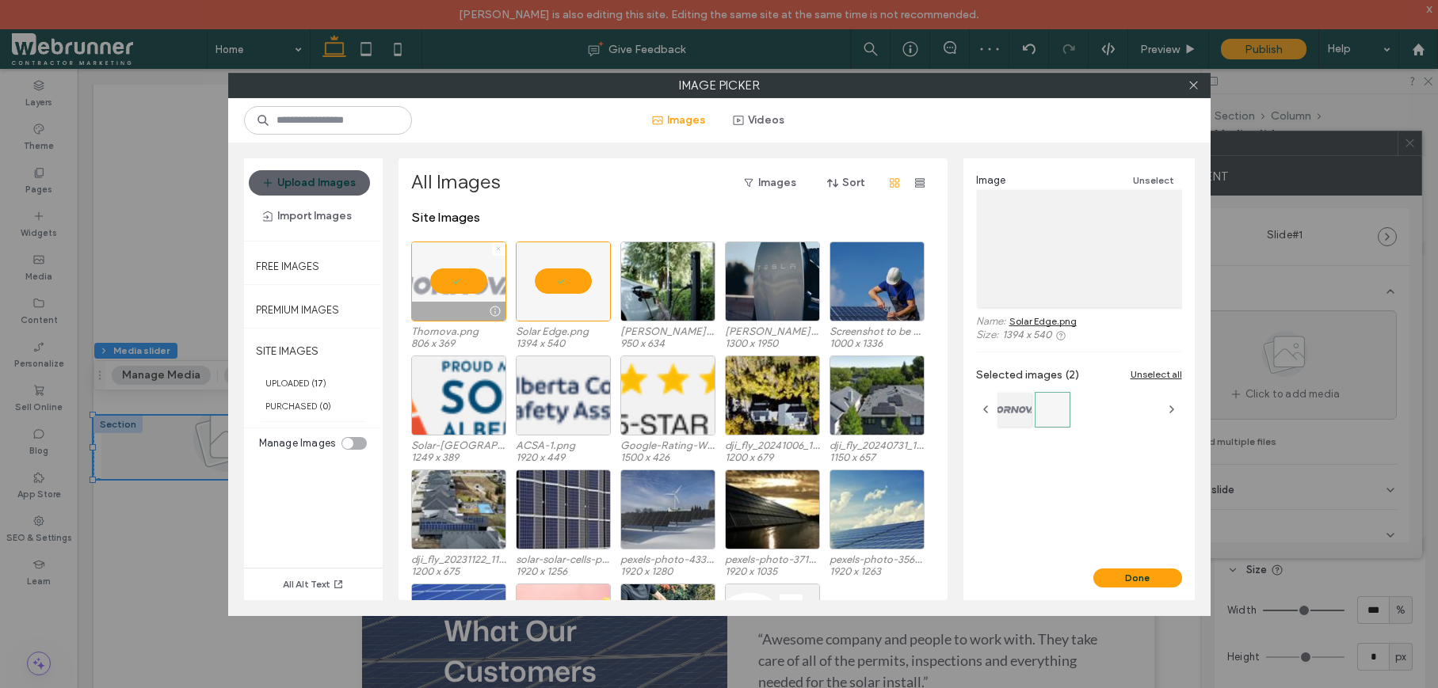
click at [500, 246] on icon at bounding box center [498, 249] width 6 height 6
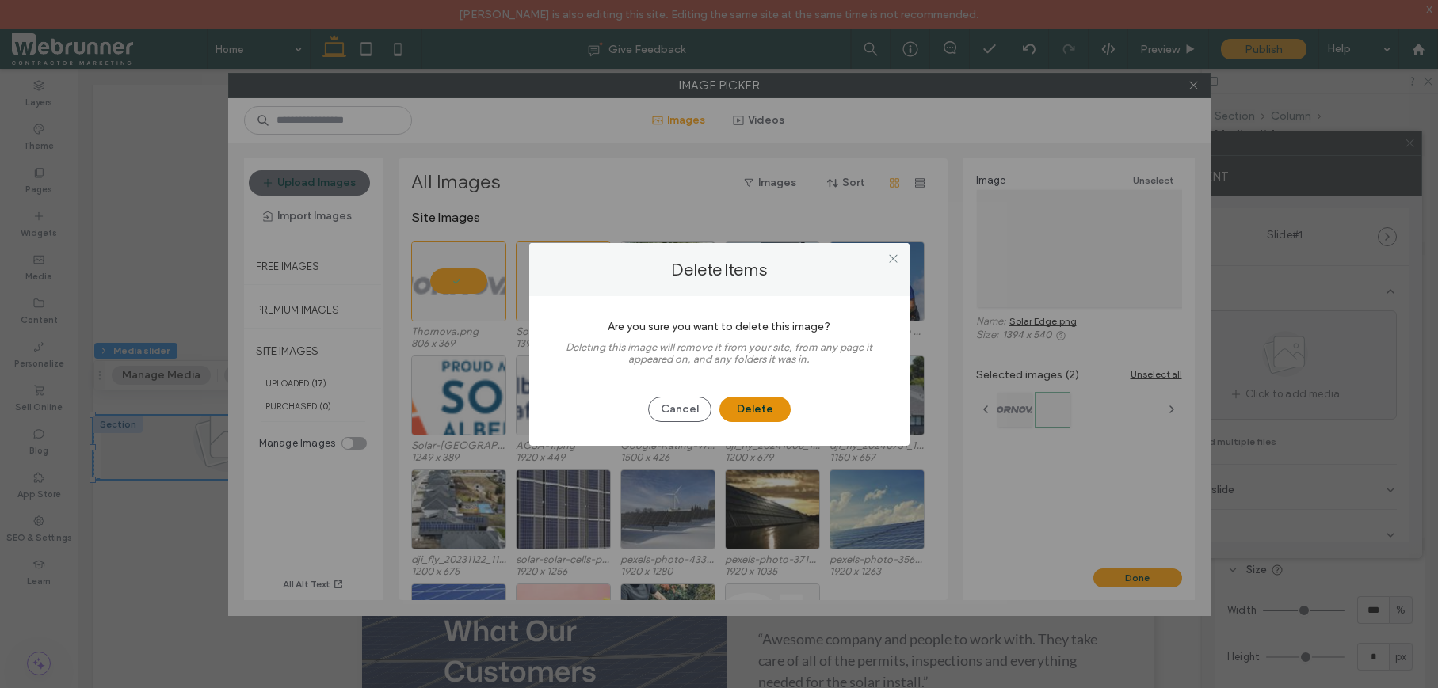
click at [756, 409] on button "Delete" at bounding box center [754, 409] width 71 height 25
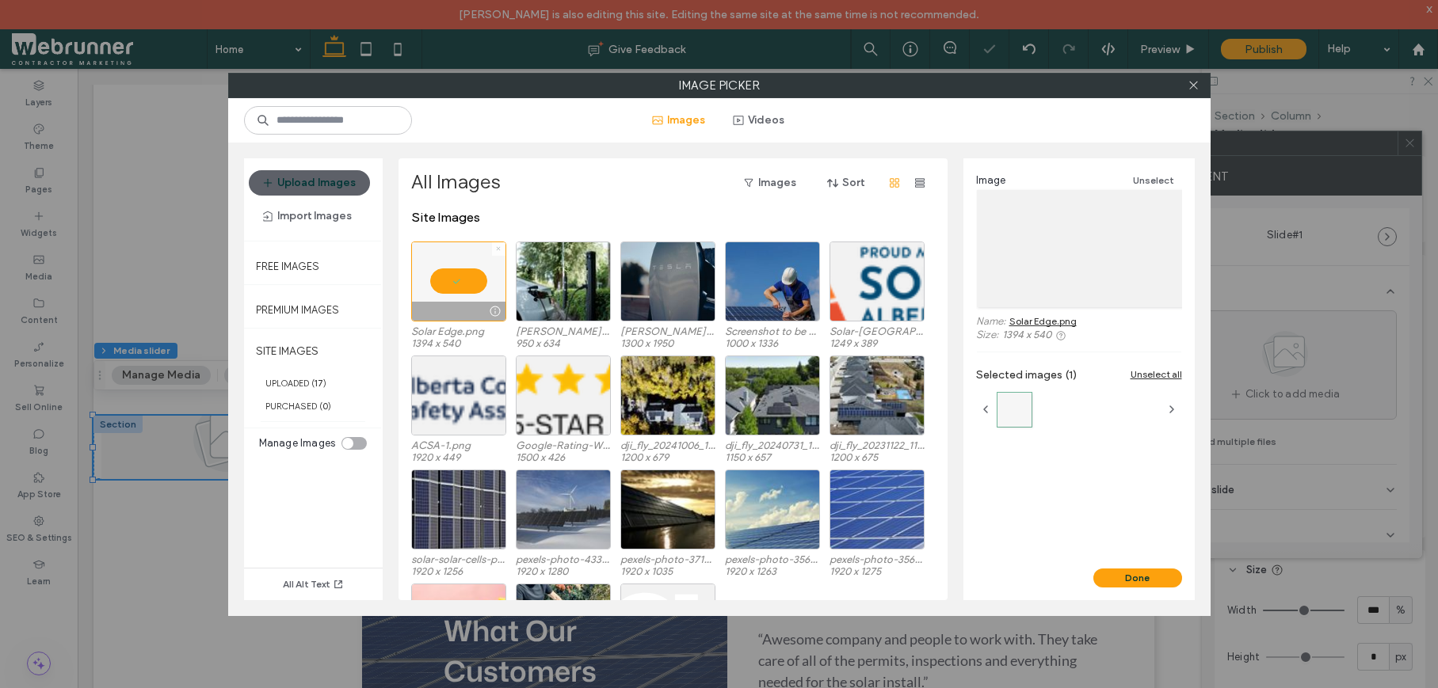
click at [500, 244] on span at bounding box center [498, 248] width 6 height 13
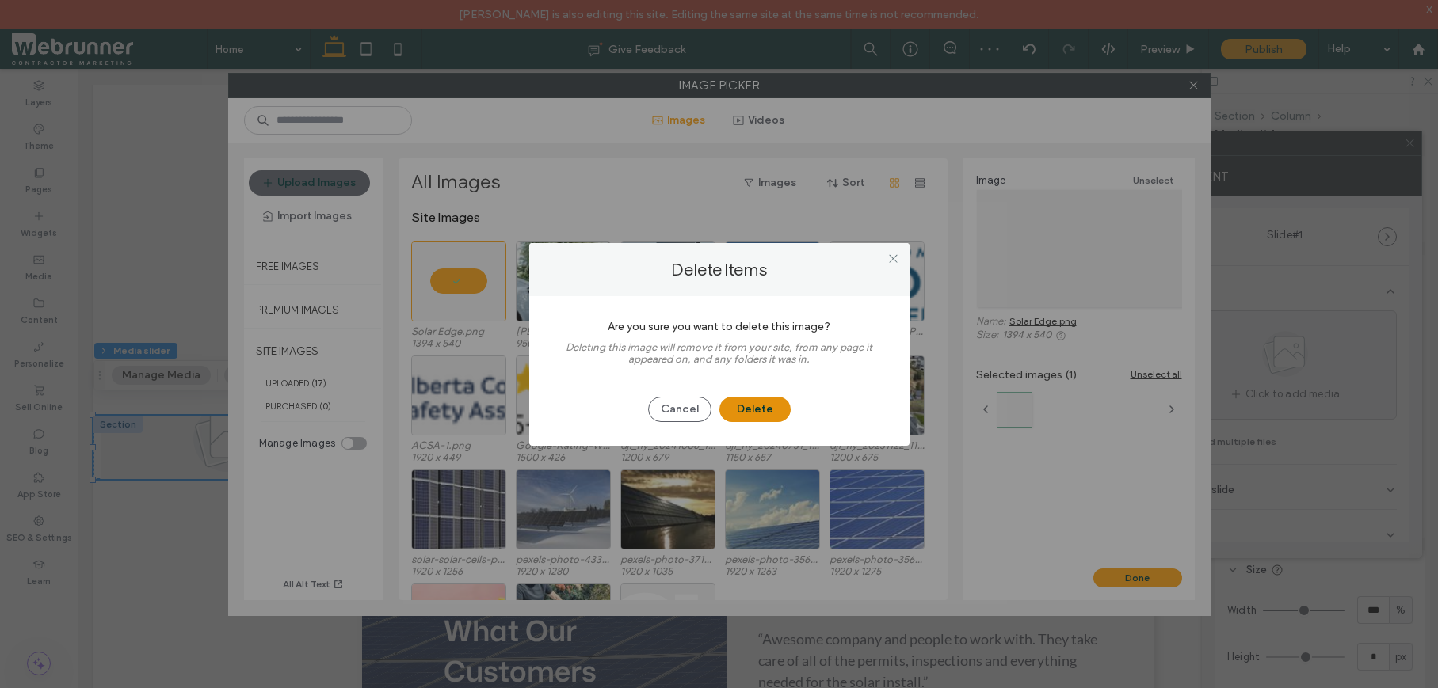
click at [770, 417] on button "Delete" at bounding box center [754, 409] width 71 height 25
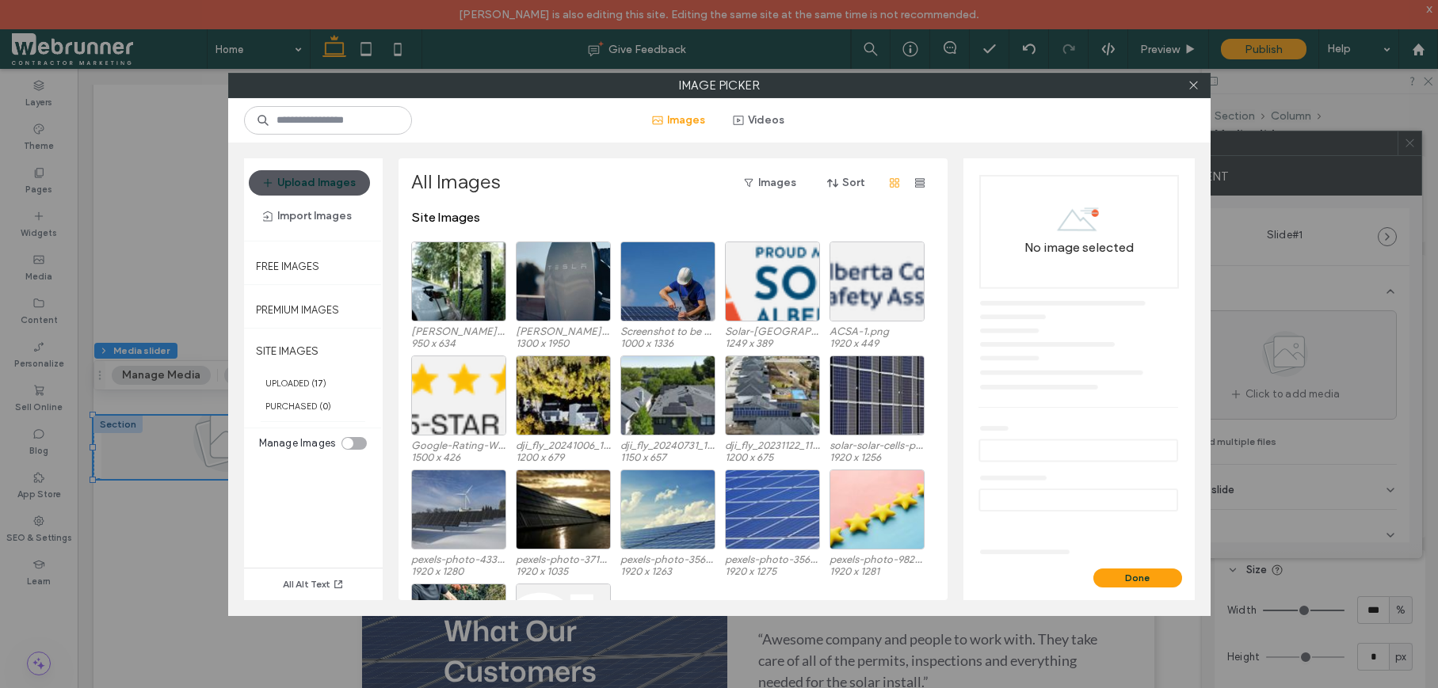
click at [357, 182] on button "Upload Images" at bounding box center [309, 182] width 121 height 25
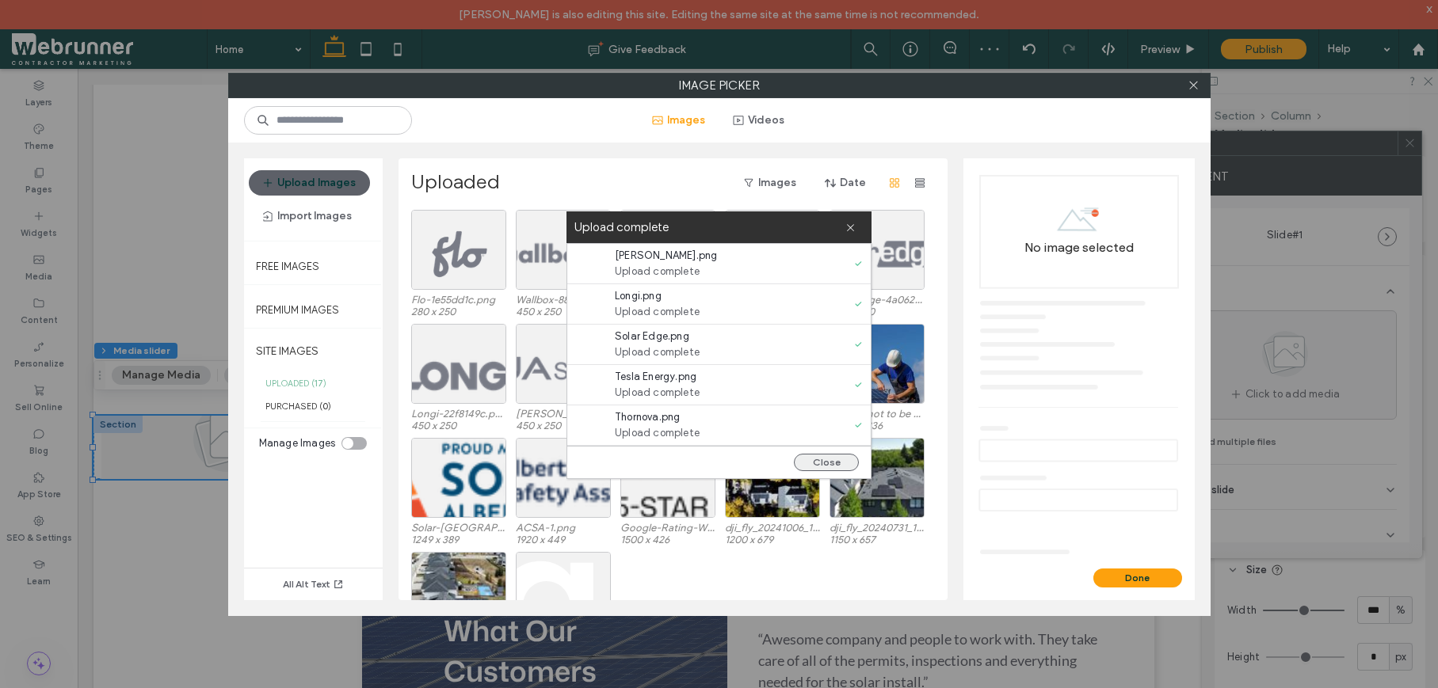
click at [813, 460] on button "Close" at bounding box center [826, 462] width 65 height 17
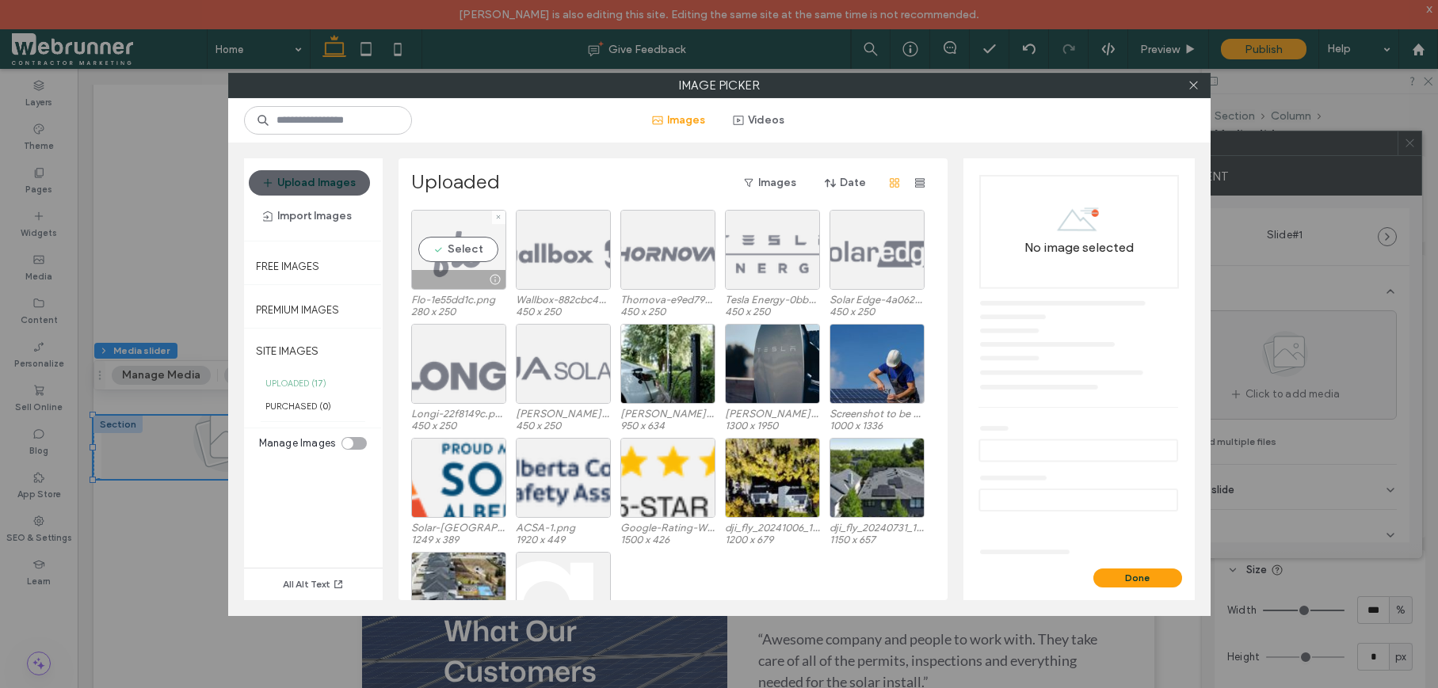
click at [479, 251] on div "Select" at bounding box center [458, 250] width 95 height 80
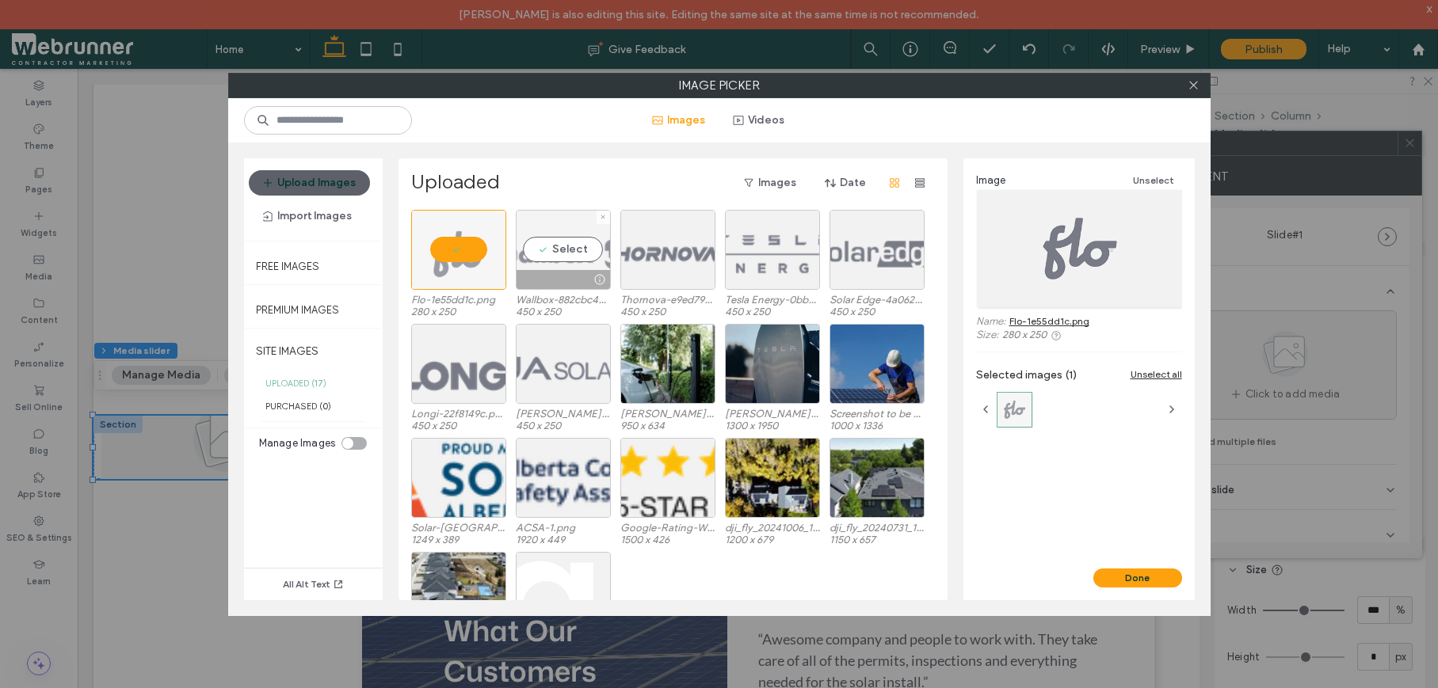
click at [547, 249] on div "Select" at bounding box center [563, 250] width 95 height 80
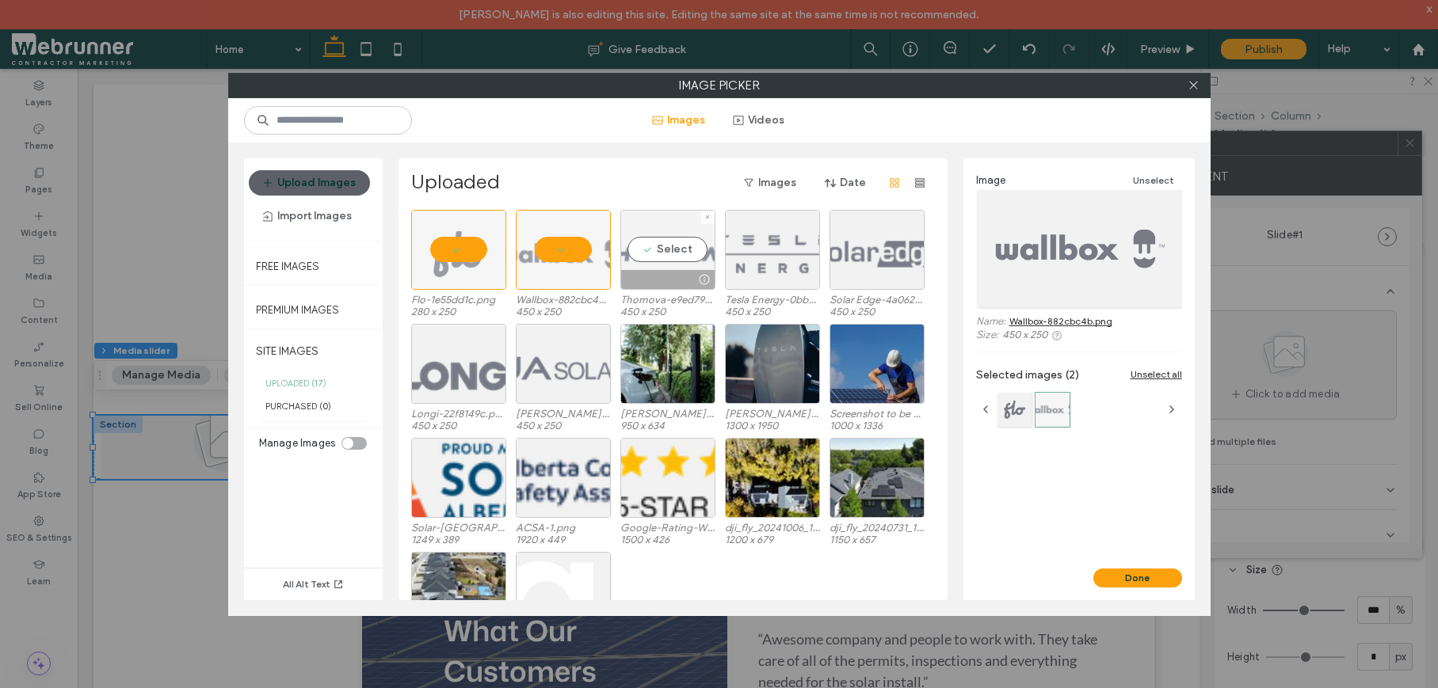
click at [661, 251] on div "Select" at bounding box center [667, 250] width 95 height 80
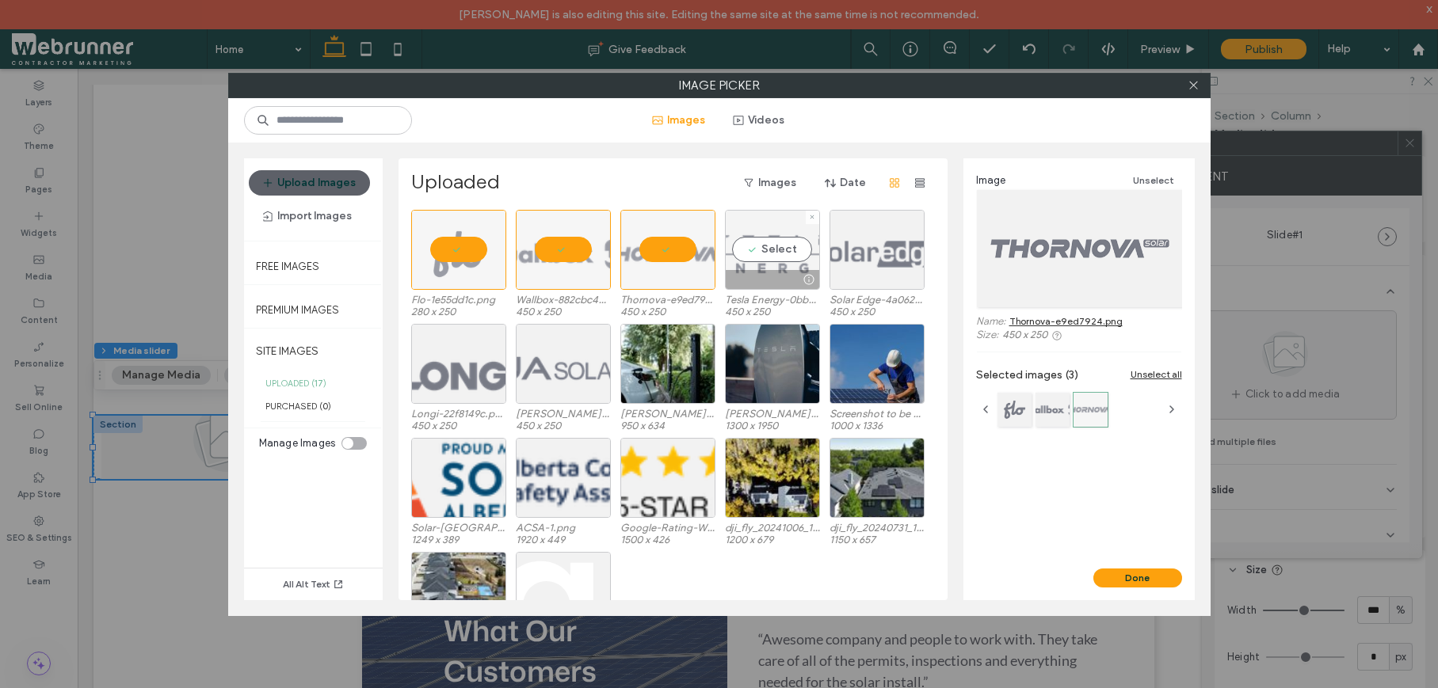
click at [762, 253] on div "Select" at bounding box center [772, 250] width 95 height 80
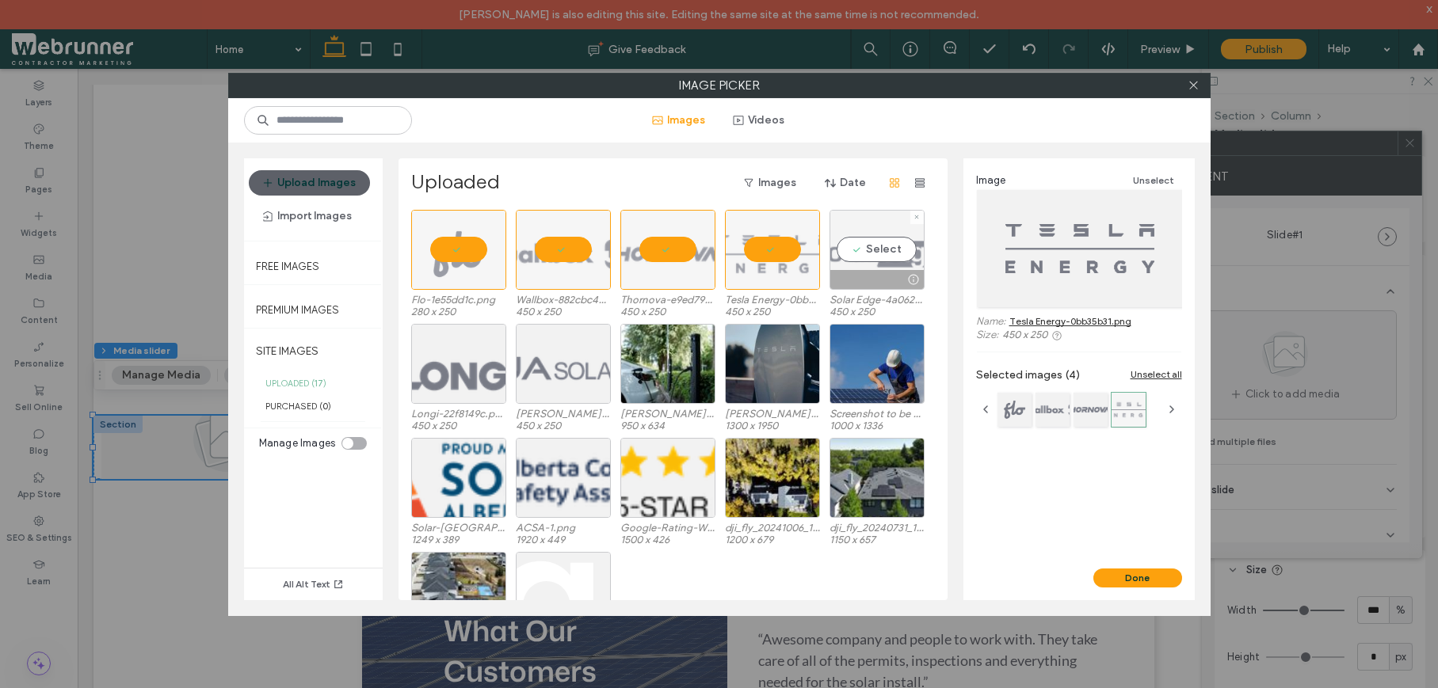
click at [866, 253] on div "Select" at bounding box center [876, 250] width 95 height 80
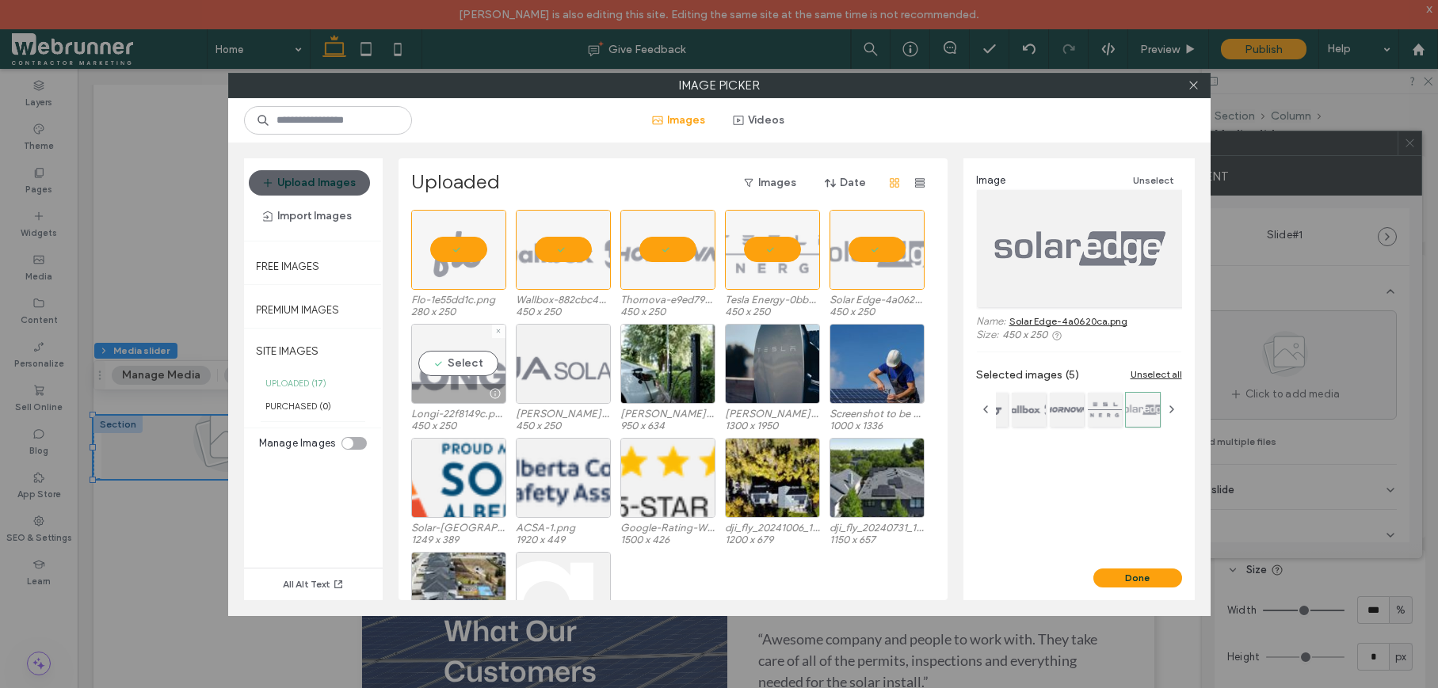
click at [448, 359] on div "Select" at bounding box center [458, 364] width 95 height 80
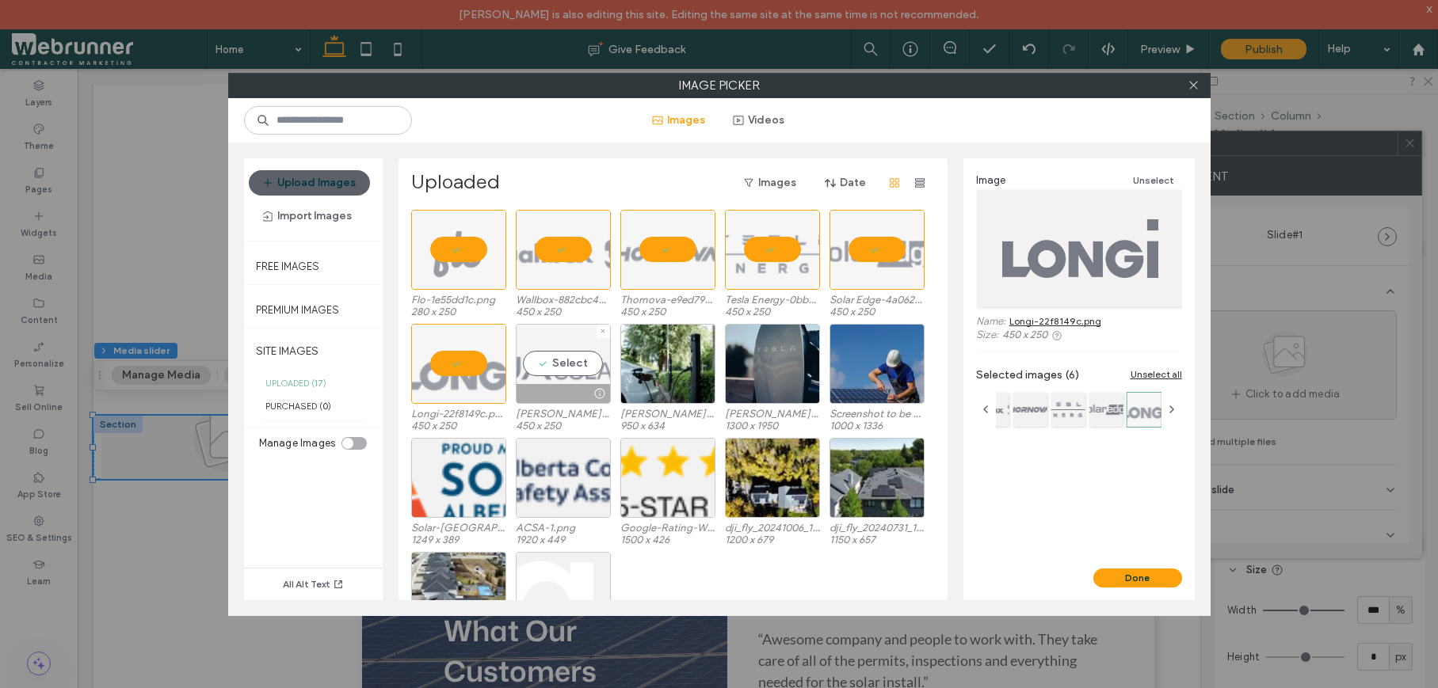
click at [537, 368] on div "Select" at bounding box center [563, 364] width 95 height 80
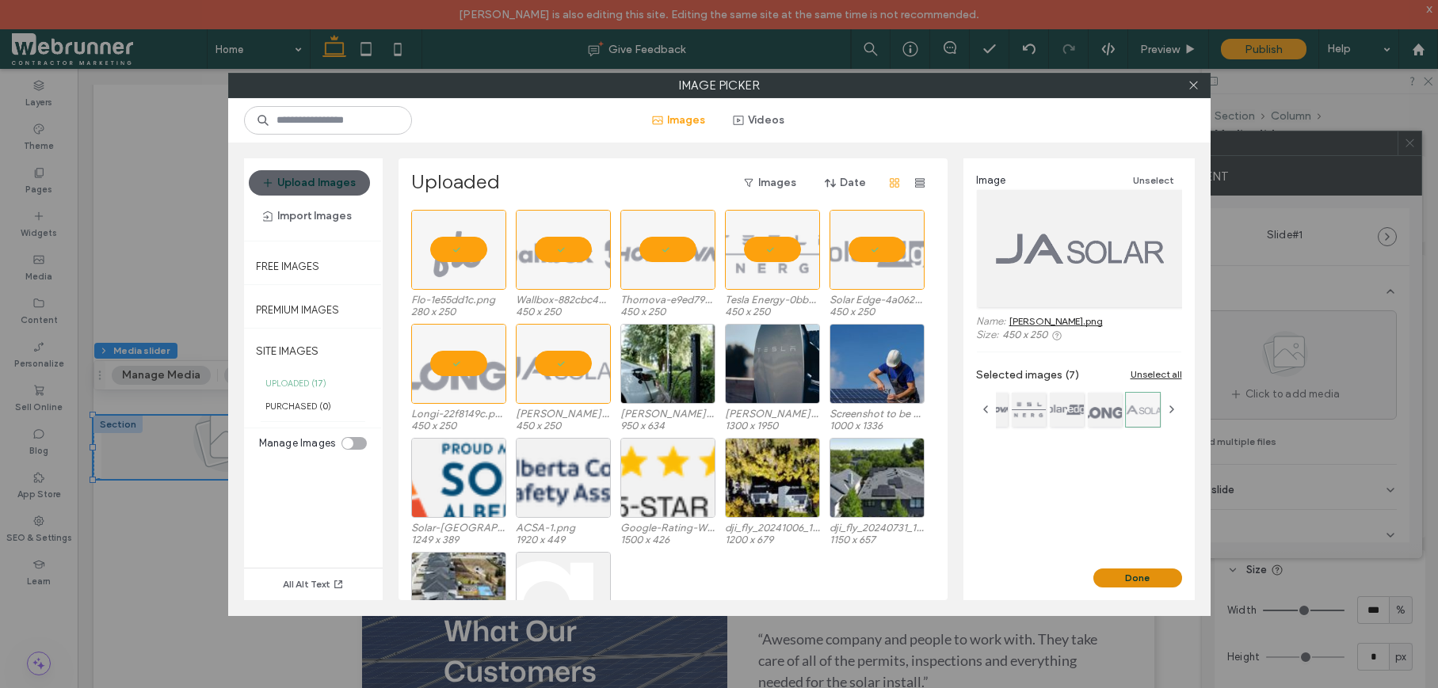
click at [1147, 577] on button "Done" at bounding box center [1137, 578] width 89 height 19
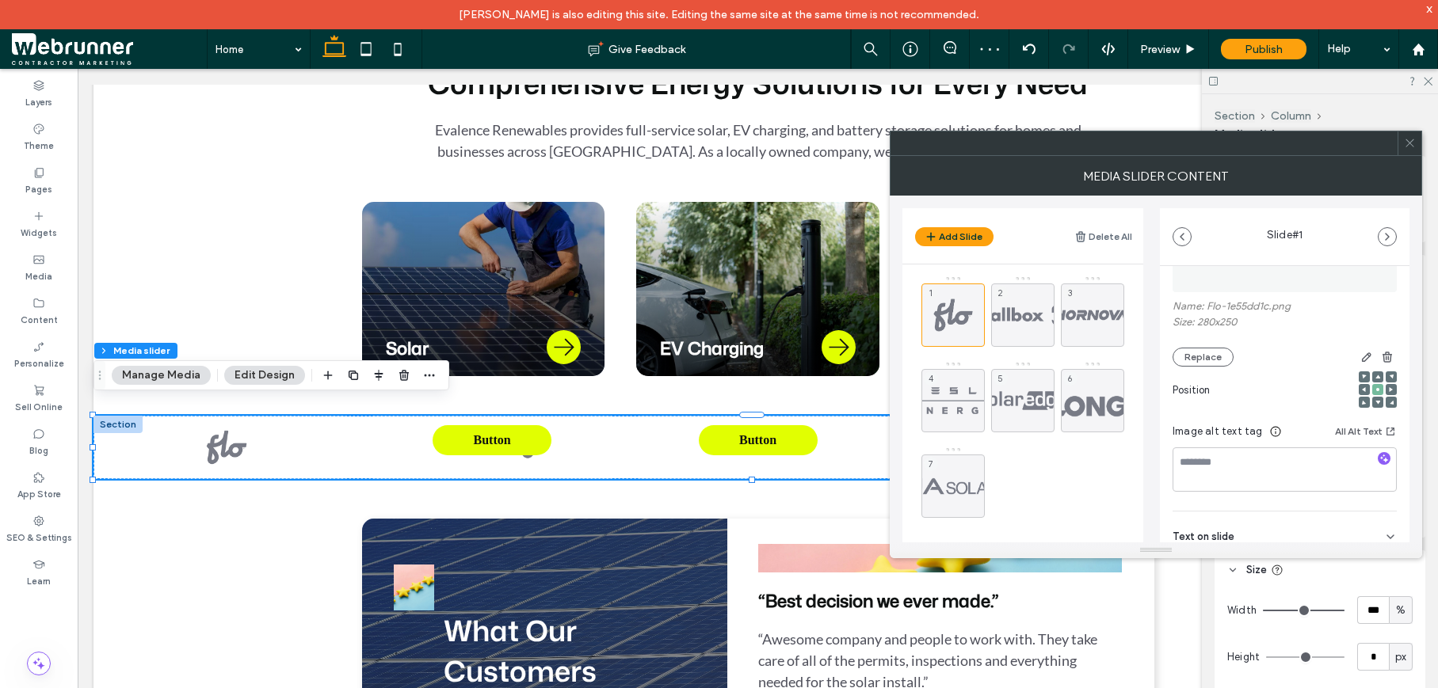
scroll to position [224, 0]
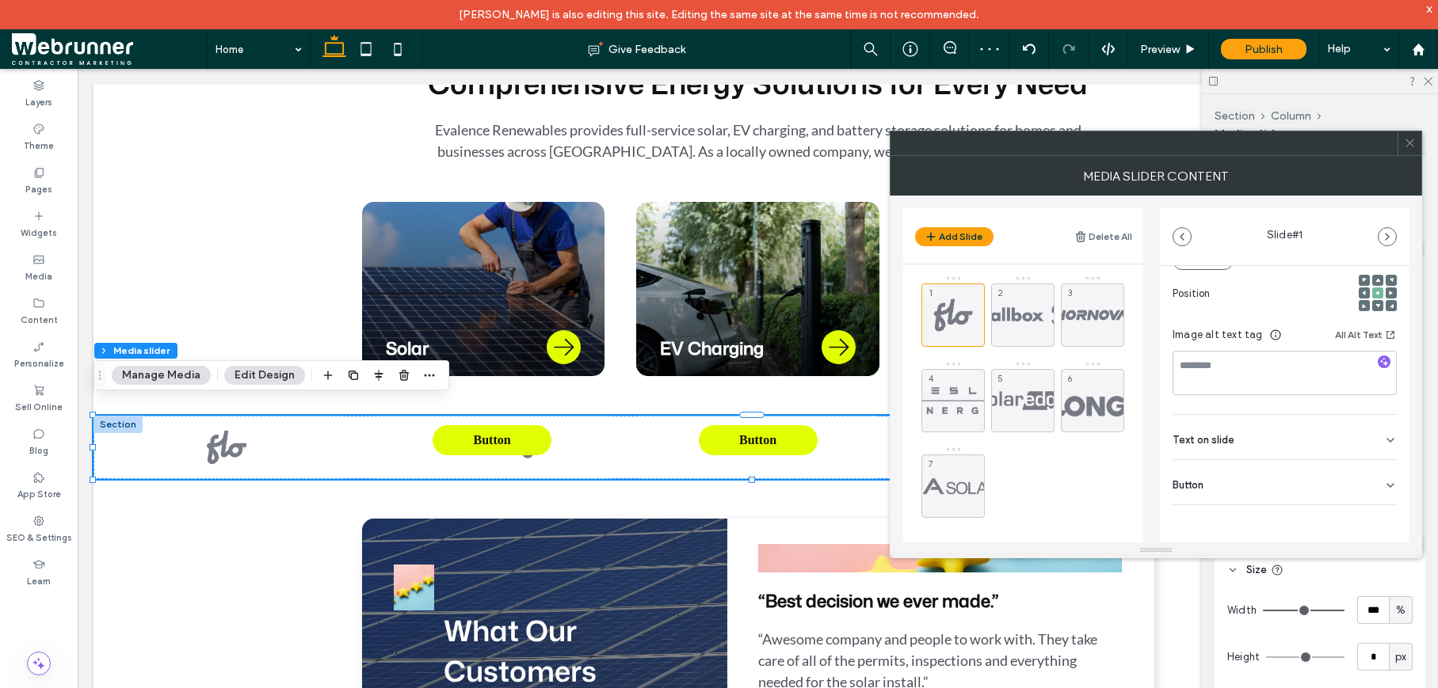
click at [1349, 488] on div "Button" at bounding box center [1284, 482] width 224 height 44
click at [1368, 516] on button at bounding box center [1382, 519] width 29 height 28
click at [1011, 314] on div "2" at bounding box center [1022, 315] width 63 height 63
click at [1350, 482] on div "Button" at bounding box center [1284, 482] width 224 height 44
click at [1375, 515] on icon at bounding box center [1382, 518] width 14 height 14
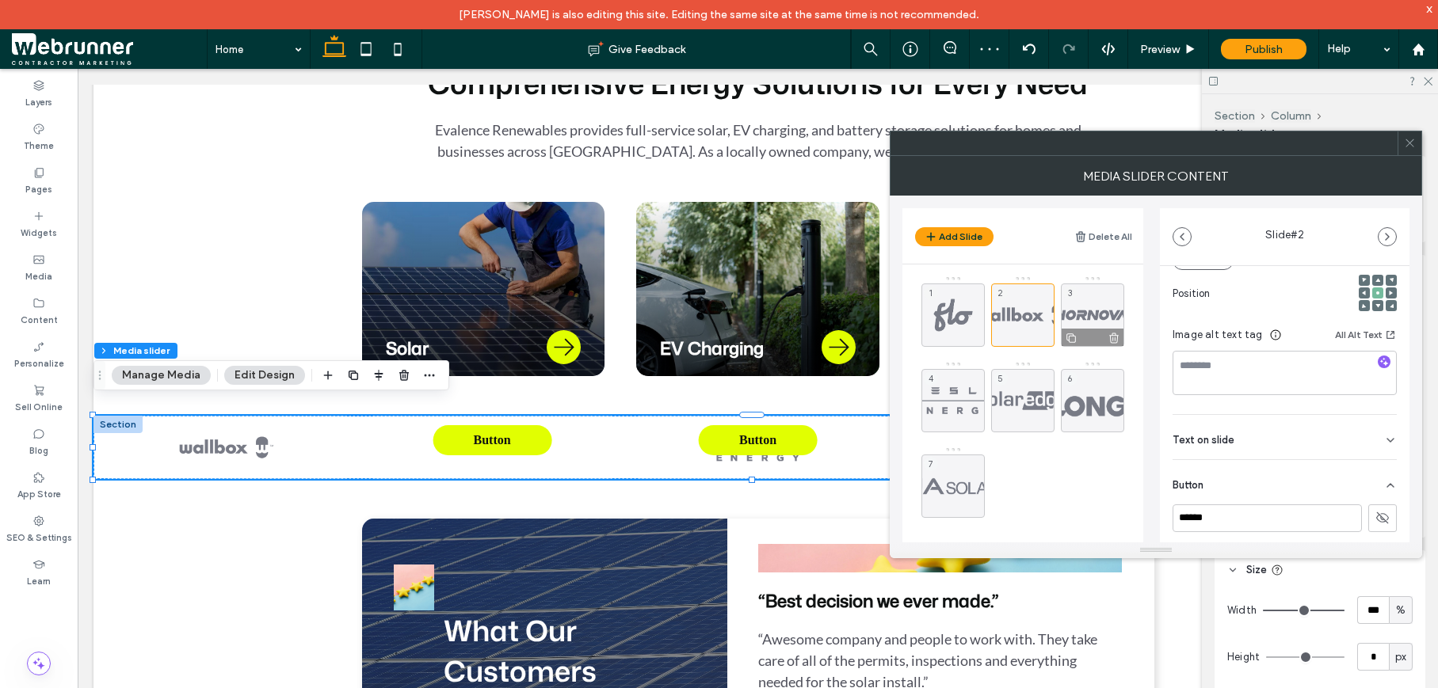
click at [1089, 310] on div "3" at bounding box center [1092, 315] width 63 height 63
click at [1384, 489] on icon at bounding box center [1390, 485] width 13 height 13
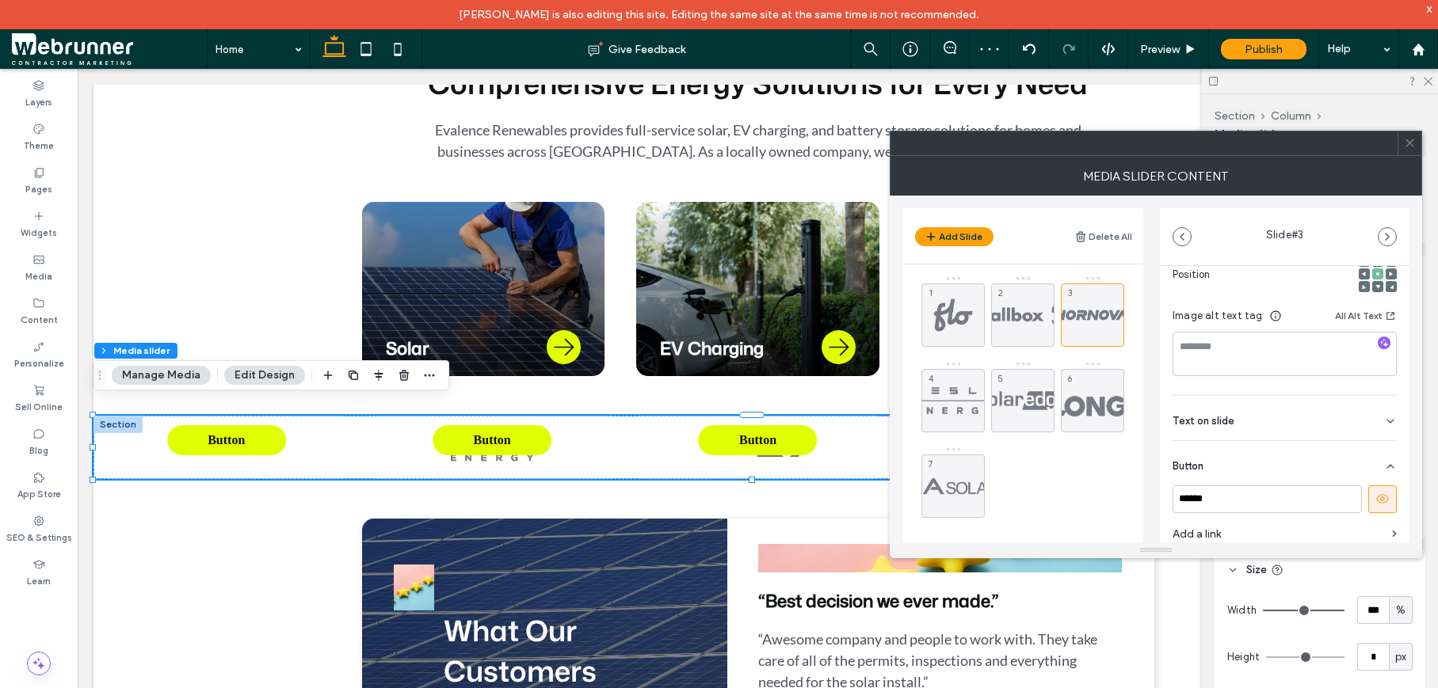
scroll to position [261, 0]
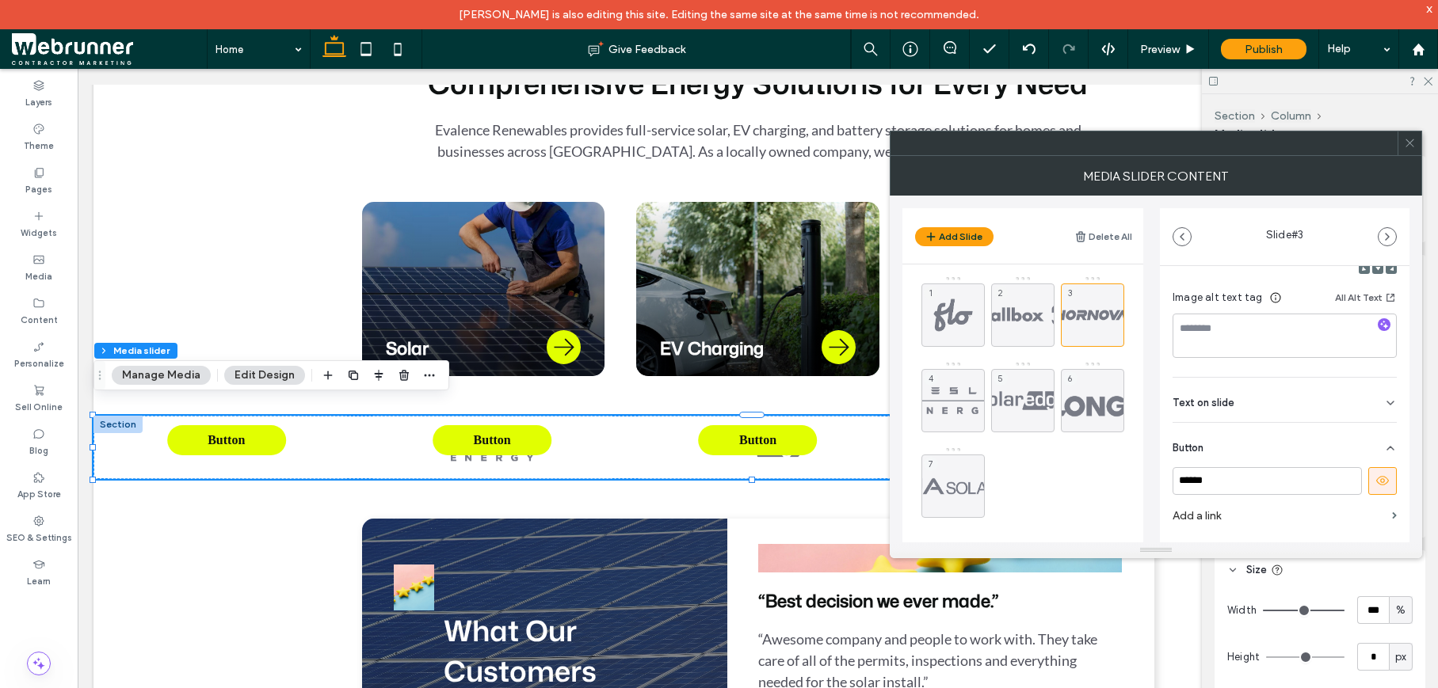
click at [1377, 484] on icon at bounding box center [1382, 481] width 14 height 14
click at [954, 388] on div "4" at bounding box center [952, 400] width 63 height 63
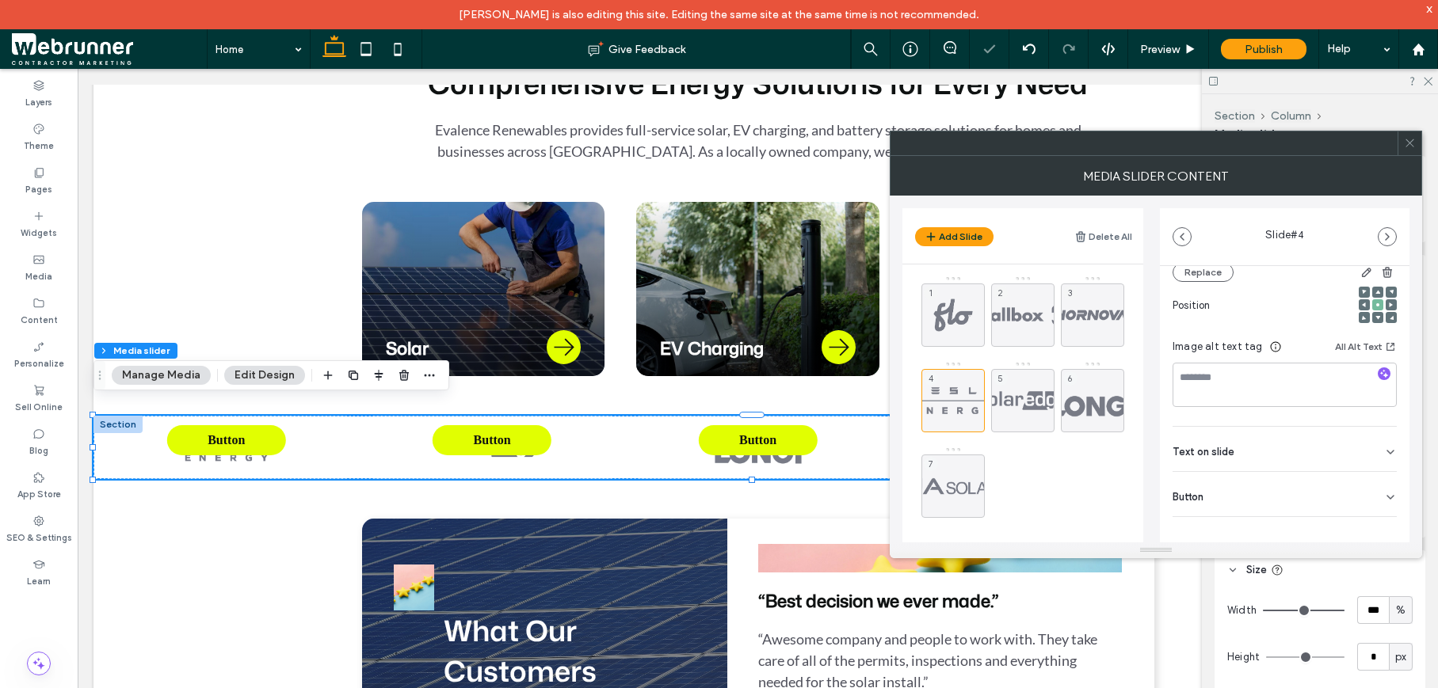
click at [1384, 491] on icon at bounding box center [1390, 497] width 13 height 13
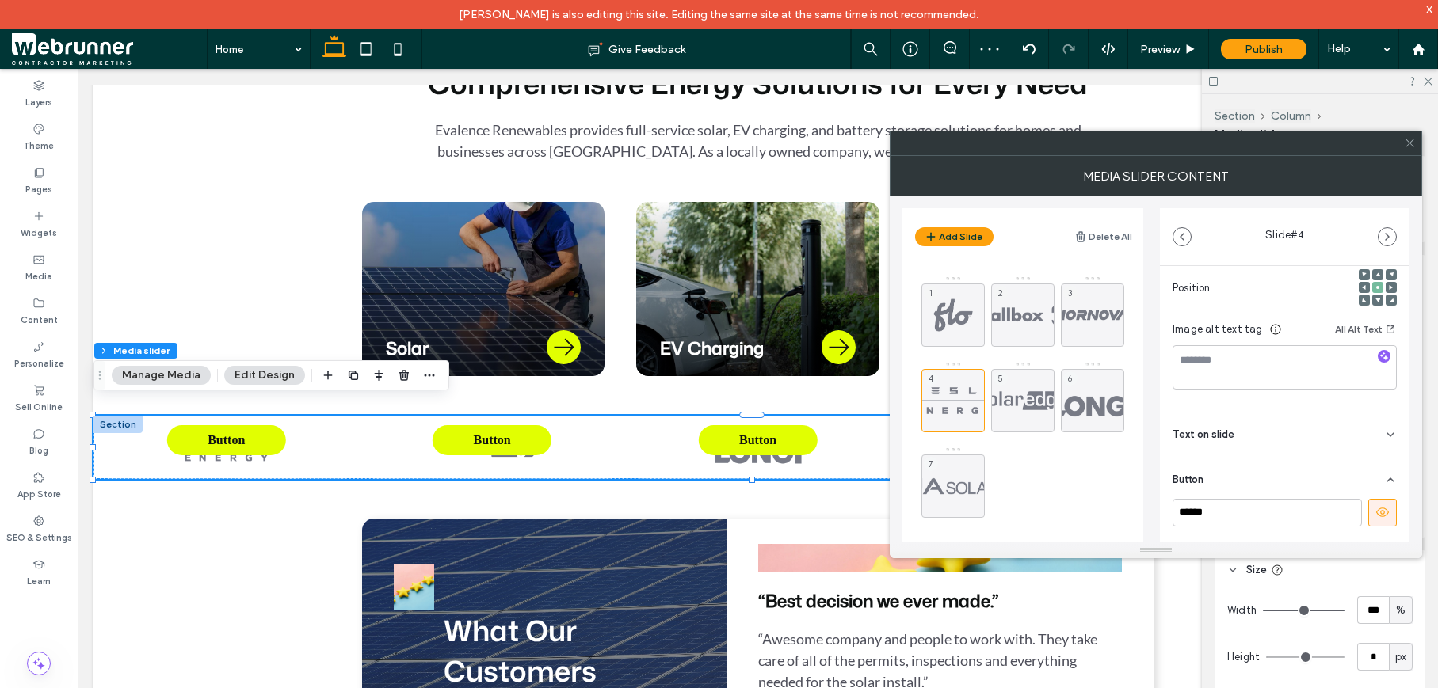
click at [1376, 505] on icon at bounding box center [1382, 512] width 14 height 14
click at [1019, 389] on div "5" at bounding box center [1022, 400] width 63 height 63
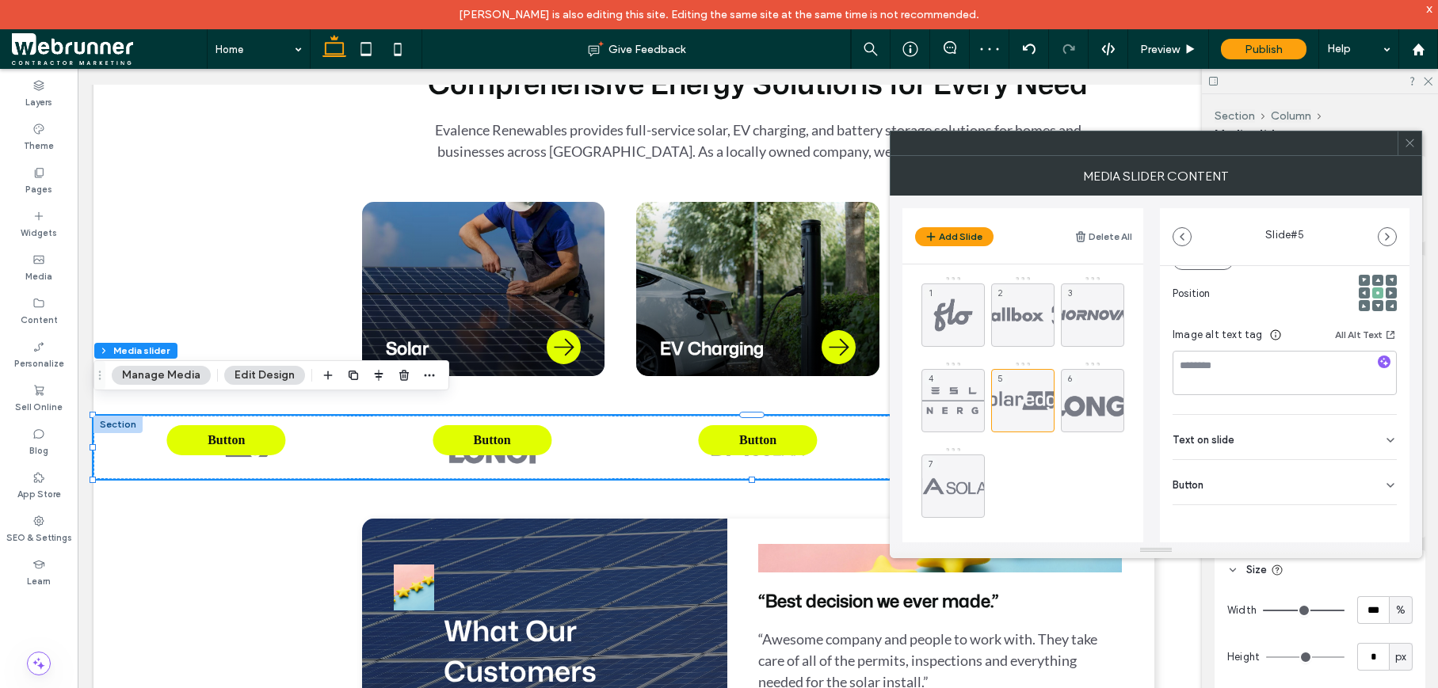
click at [1326, 481] on div "Button" at bounding box center [1284, 482] width 224 height 44
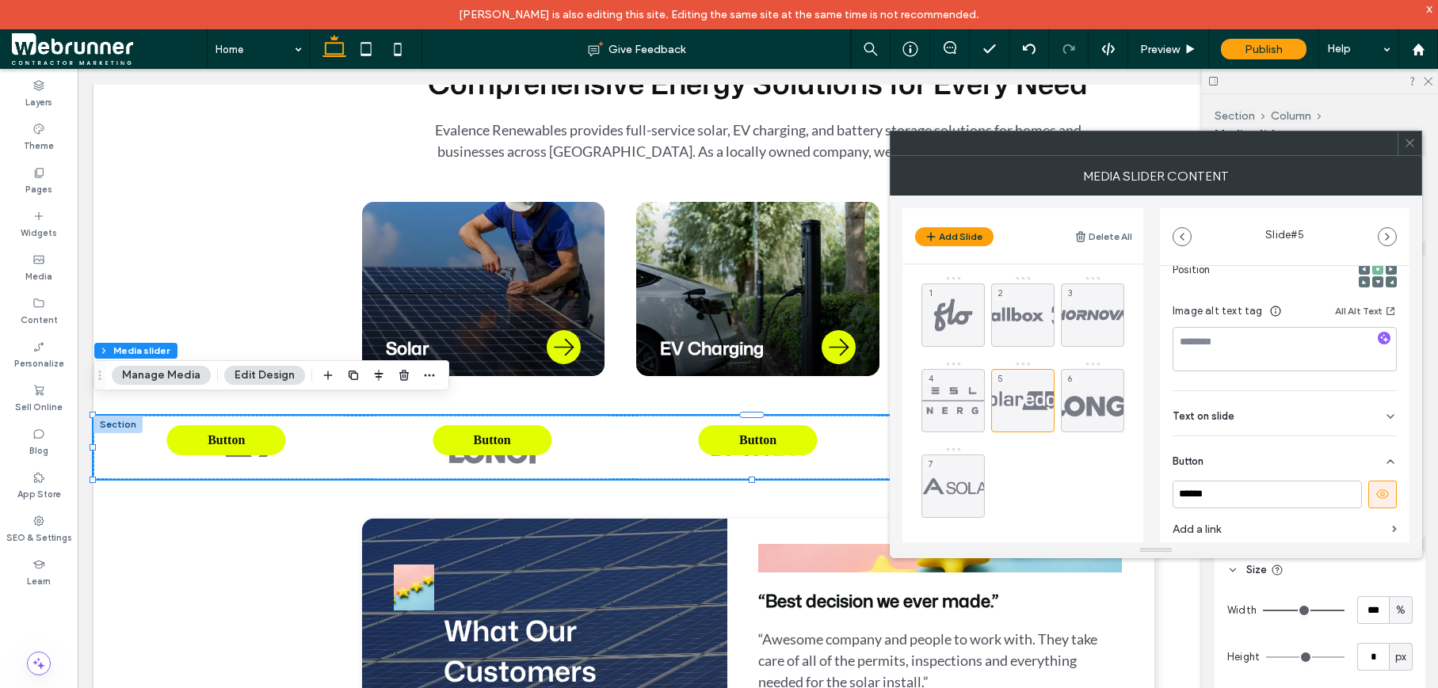
click at [1375, 490] on icon at bounding box center [1382, 494] width 14 height 14
click at [1083, 398] on div "6" at bounding box center [1092, 400] width 63 height 63
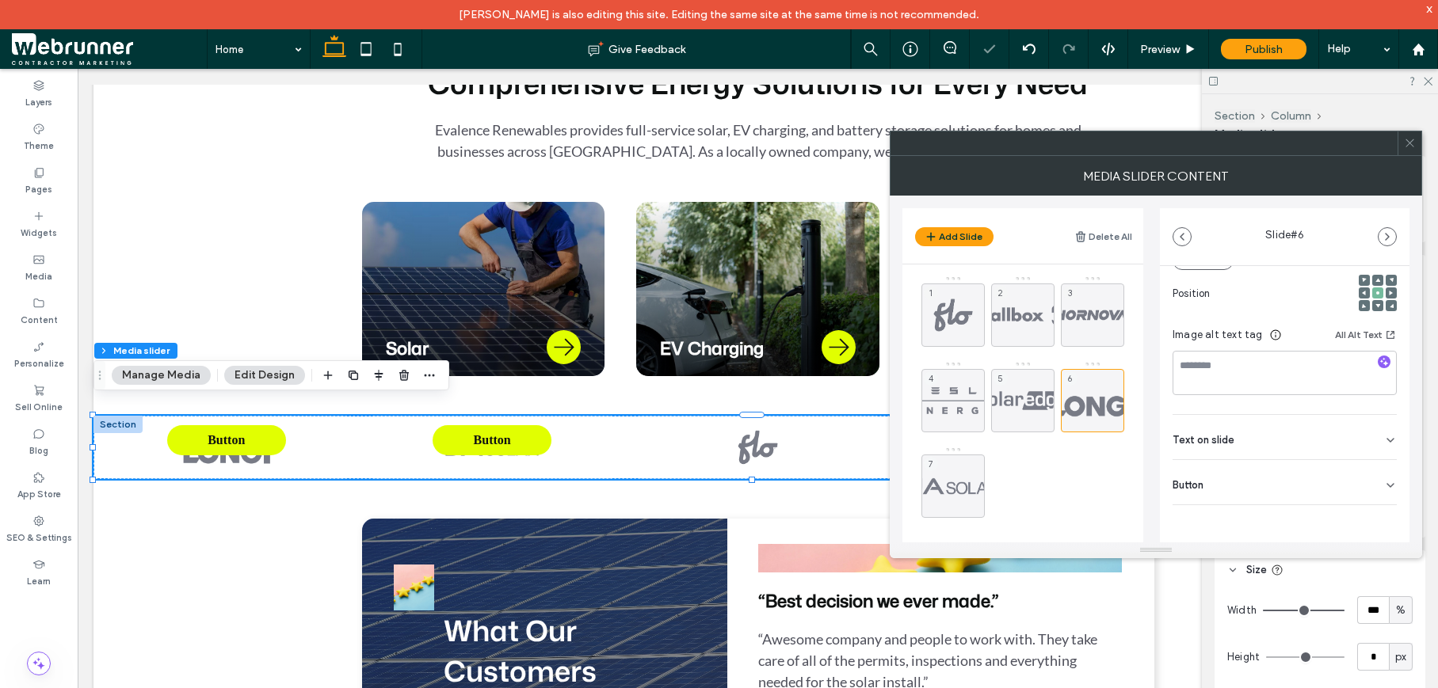
click at [1321, 477] on div "Button" at bounding box center [1284, 482] width 224 height 44
click at [1375, 516] on icon at bounding box center [1382, 515] width 14 height 14
click at [962, 479] on div "7" at bounding box center [952, 486] width 63 height 63
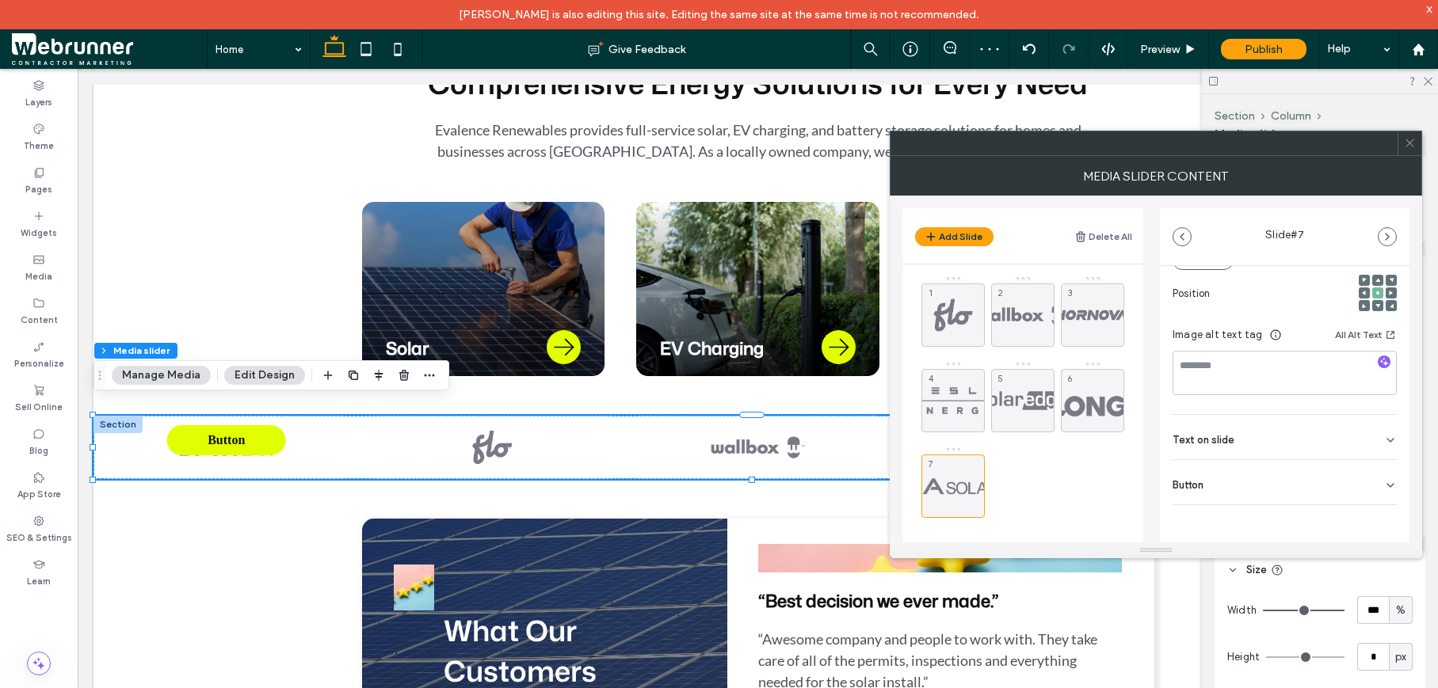
click at [1351, 482] on div "Button" at bounding box center [1284, 482] width 224 height 44
click at [1376, 515] on icon at bounding box center [1382, 518] width 14 height 14
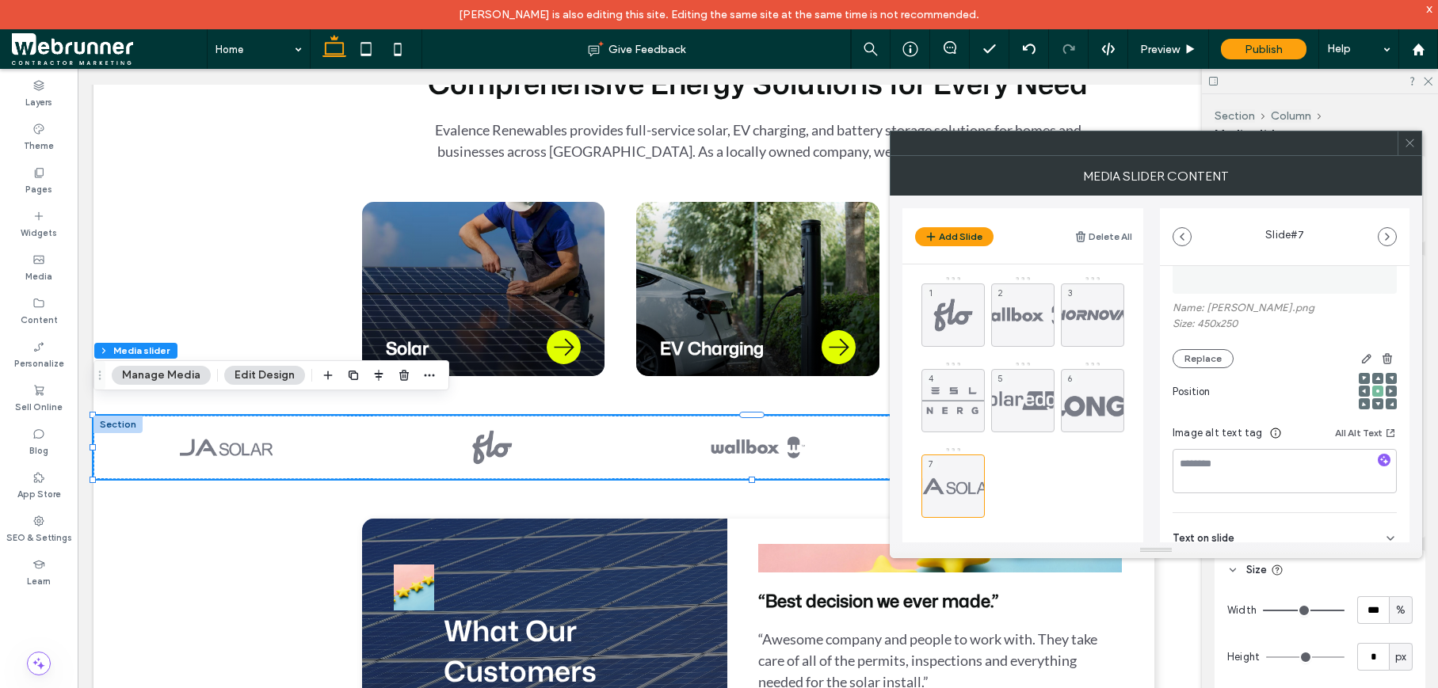
scroll to position [0, 0]
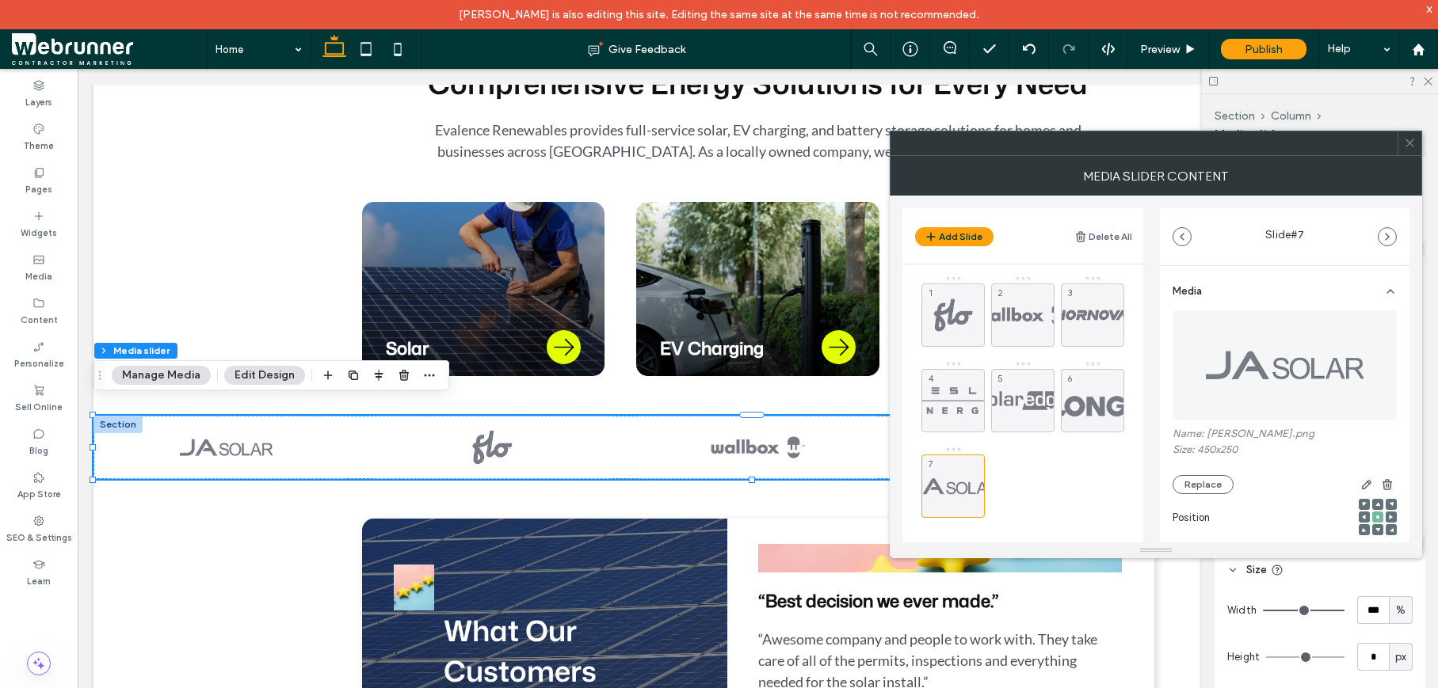
click at [1411, 144] on use at bounding box center [1409, 143] width 8 height 8
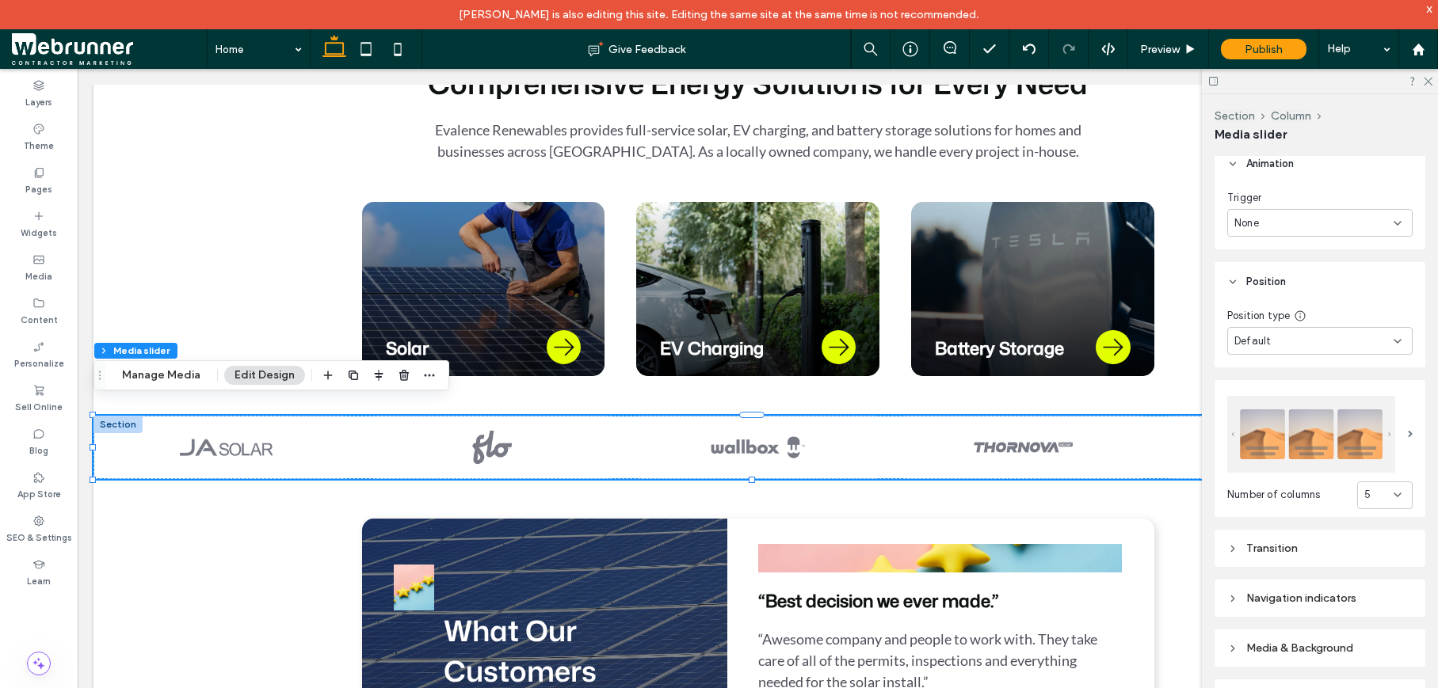
scroll to position [611, 0]
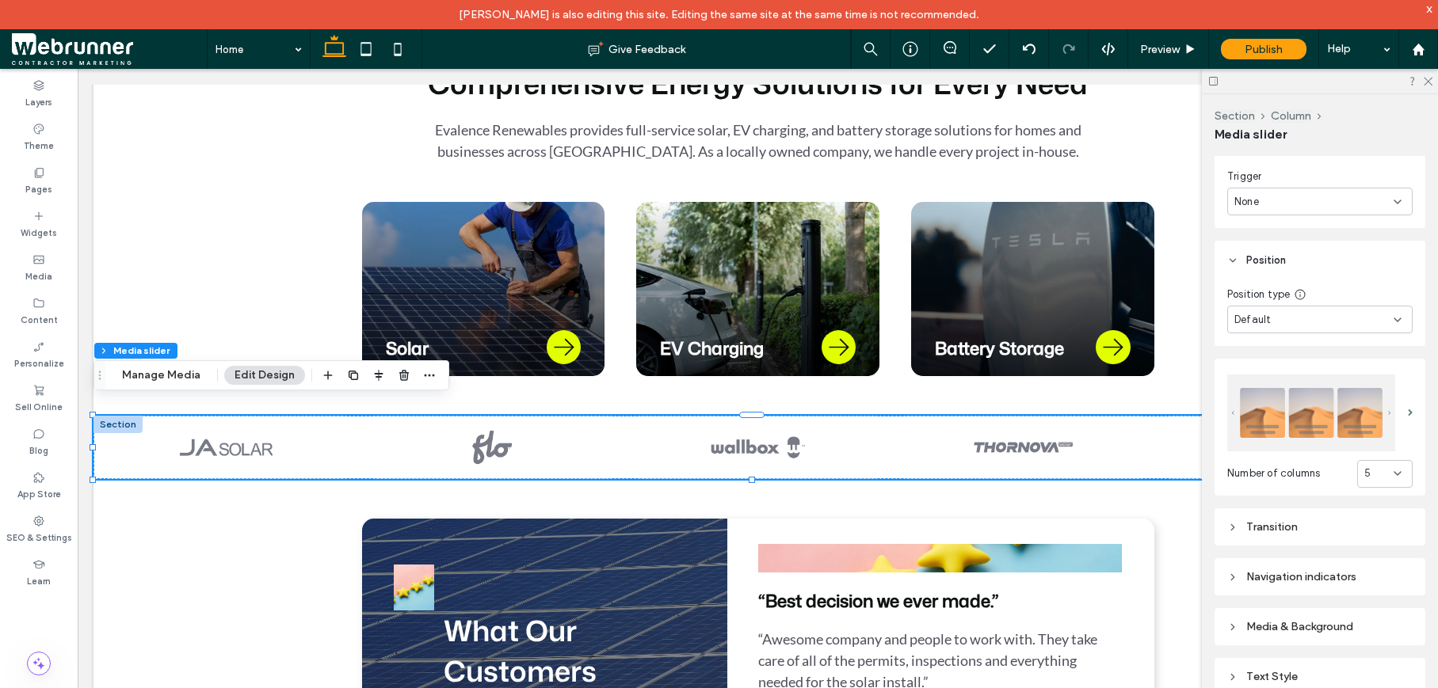
click at [1236, 524] on icon at bounding box center [1232, 527] width 11 height 11
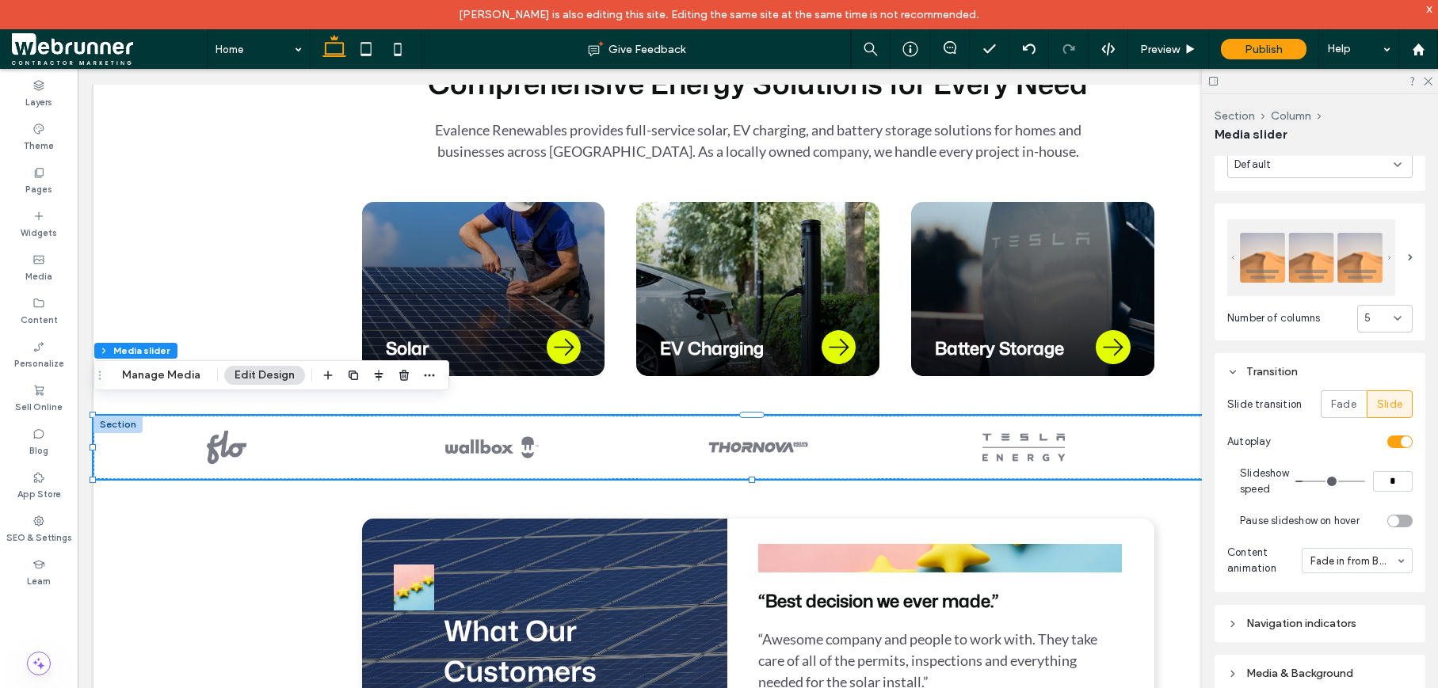
scroll to position [863, 0]
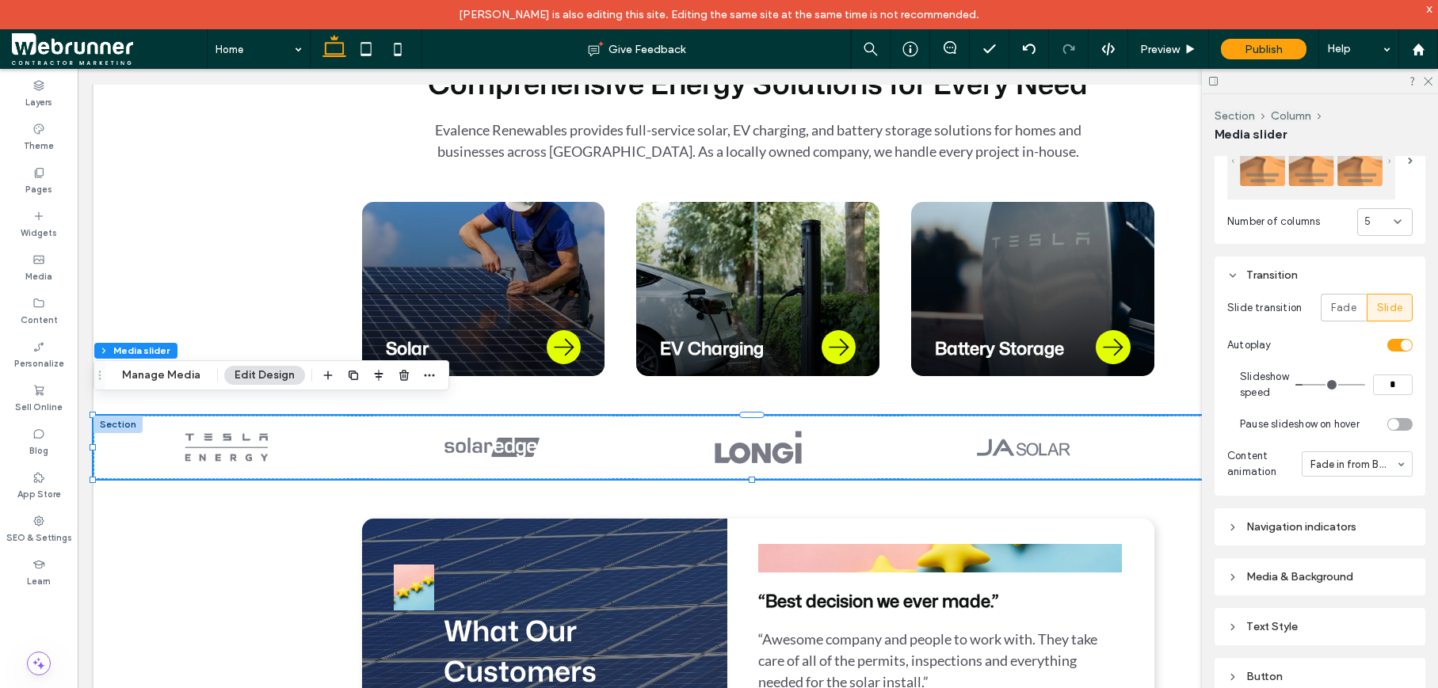
click at [1228, 523] on icon at bounding box center [1232, 527] width 11 height 11
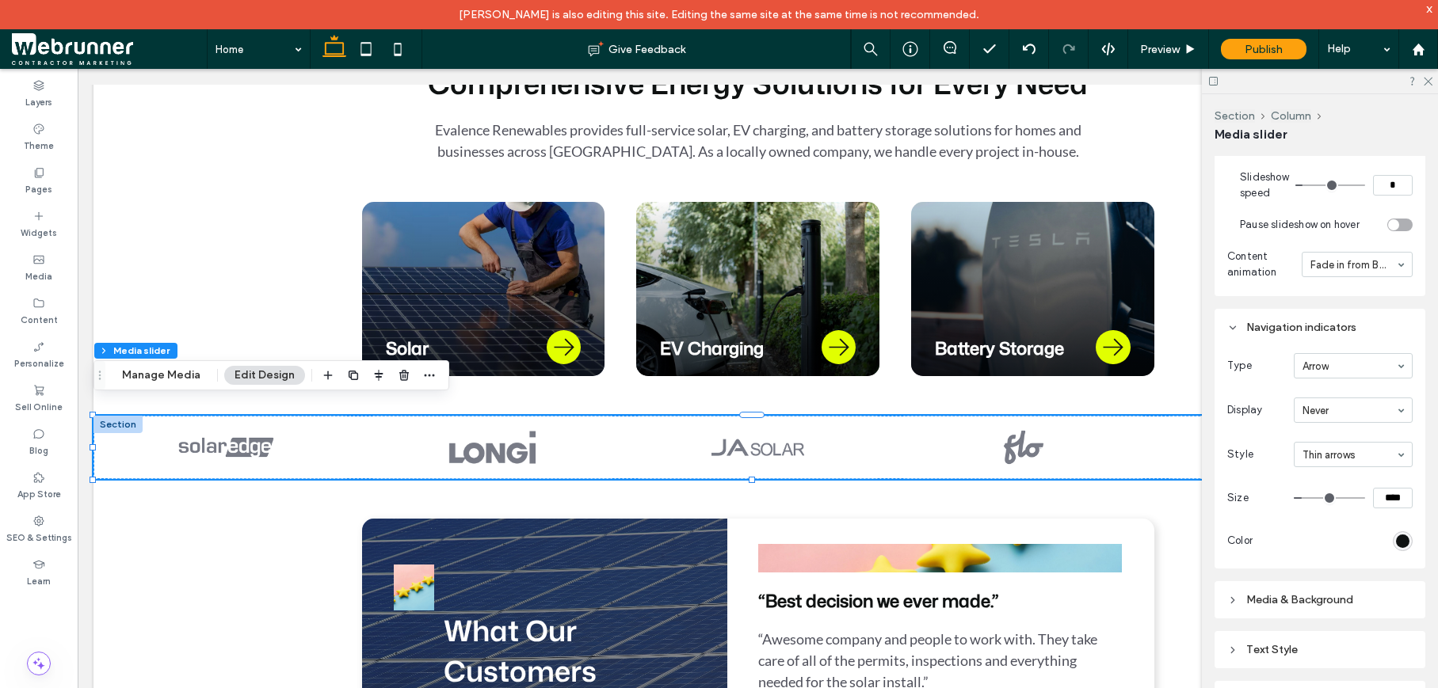
scroll to position [1113, 0]
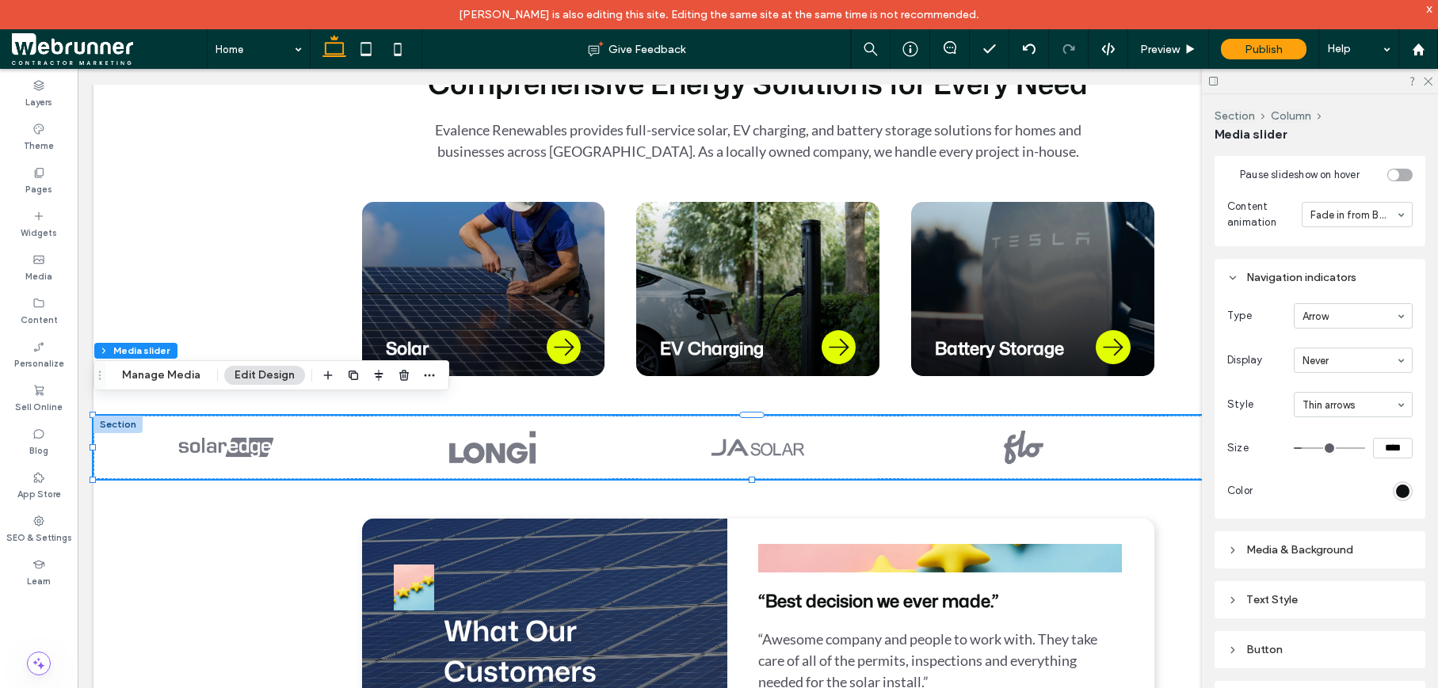
click at [1230, 547] on icon at bounding box center [1232, 550] width 11 height 11
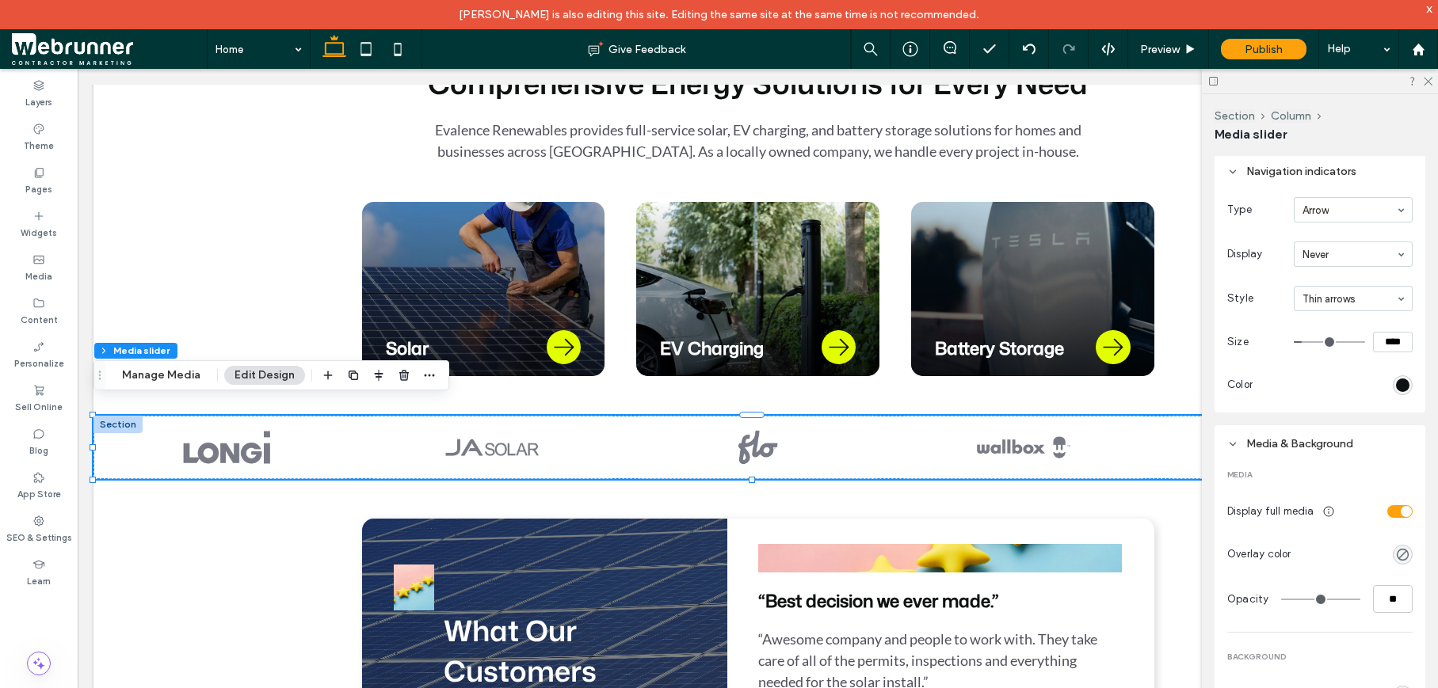
scroll to position [1282, 0]
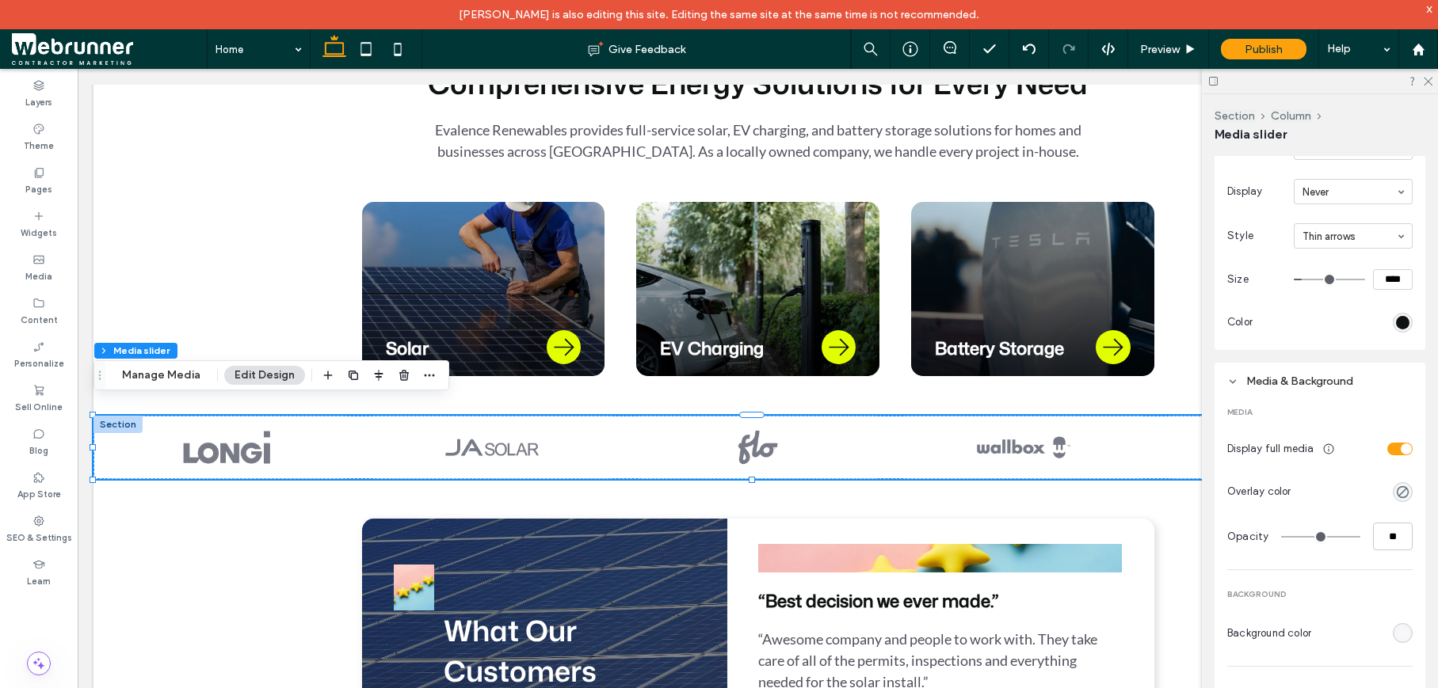
click at [1400, 445] on div "toggle" at bounding box center [1405, 449] width 11 height 11
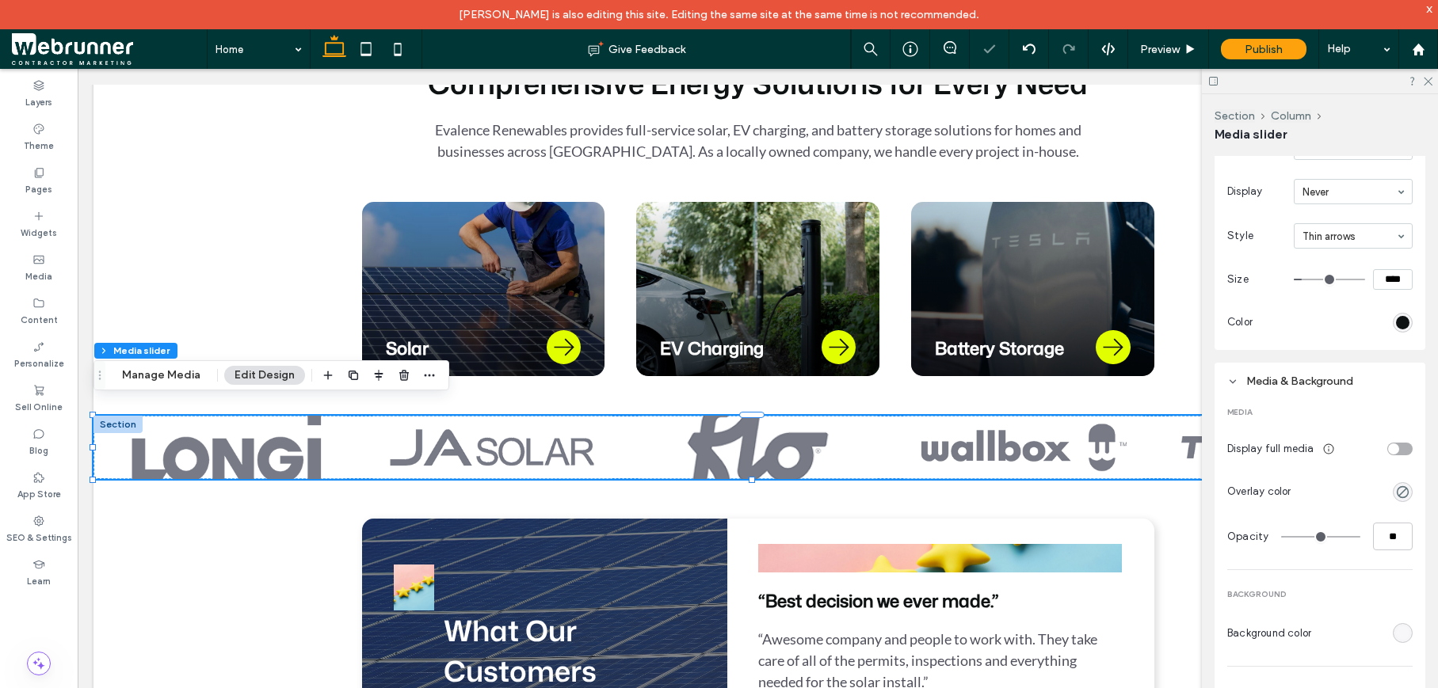
click at [1400, 445] on div "toggle" at bounding box center [1399, 449] width 25 height 13
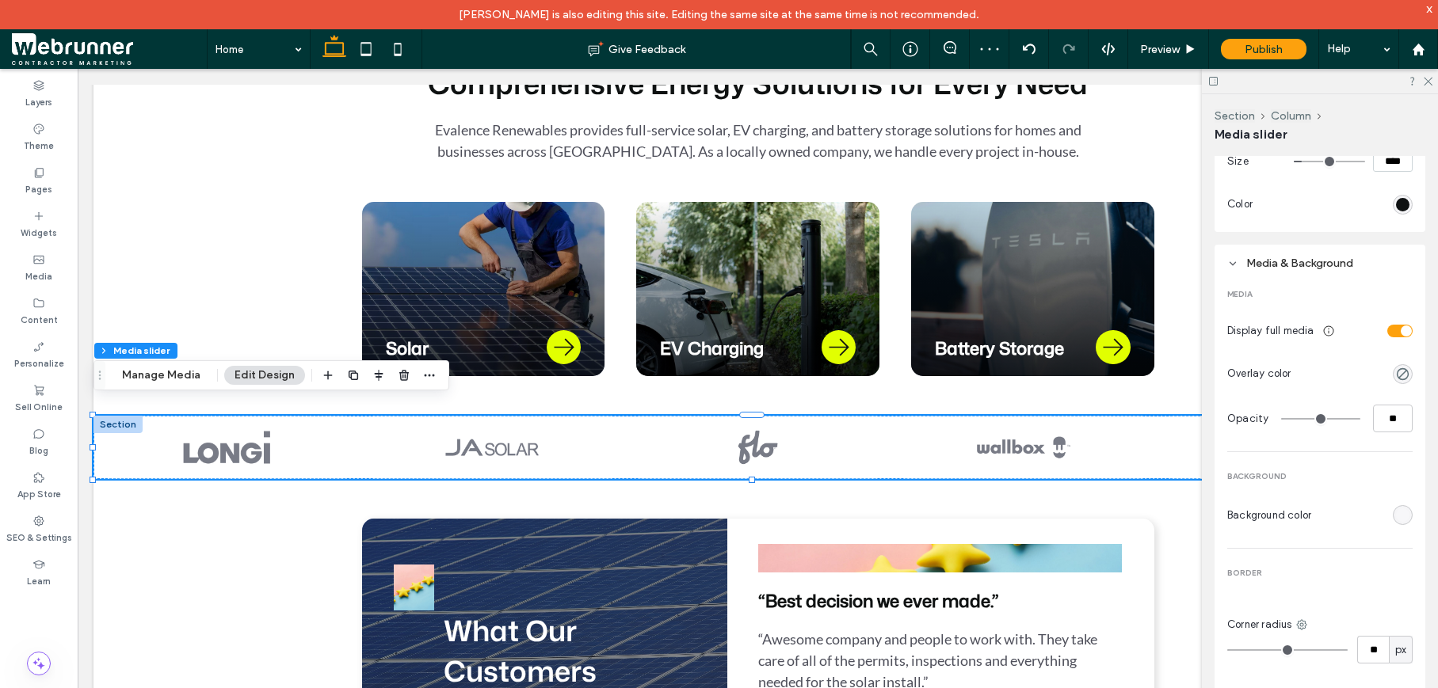
scroll to position [1417, 0]
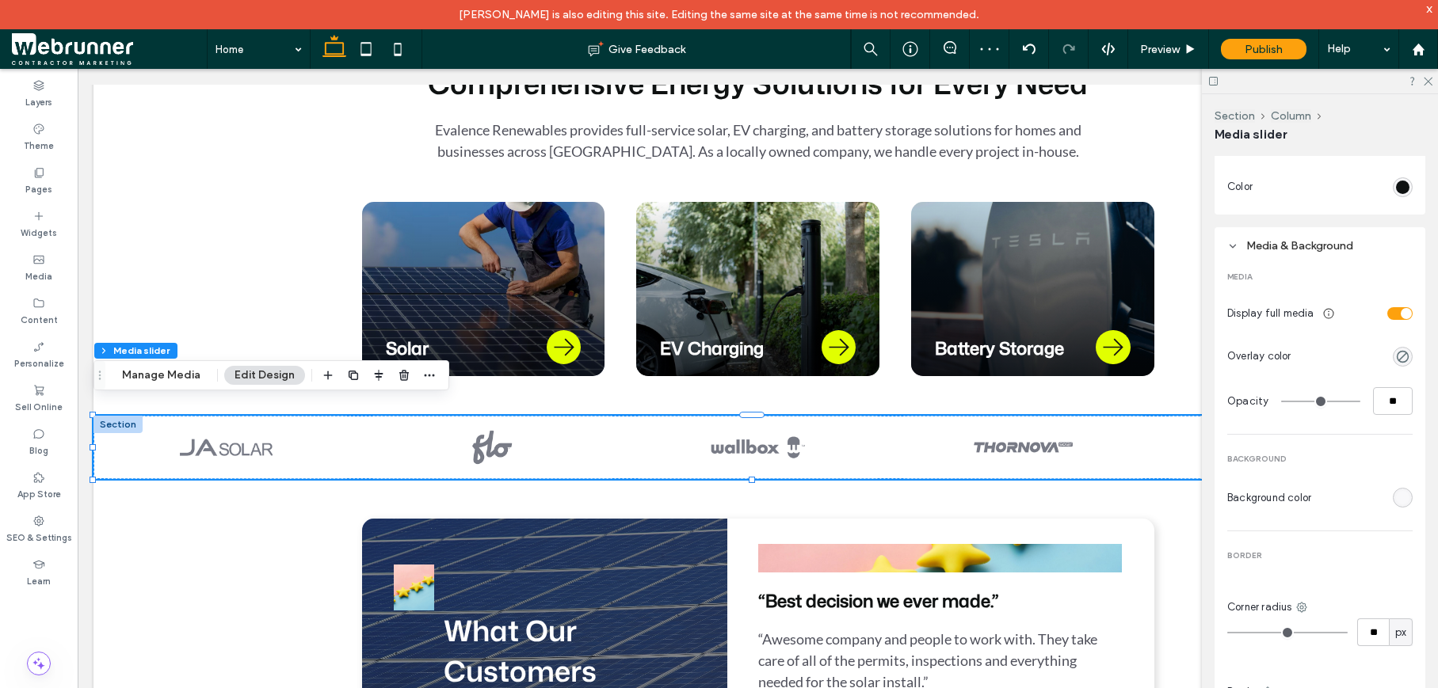
click at [1396, 495] on div "rgba(255, 255, 255, 0.25)" at bounding box center [1402, 497] width 13 height 13
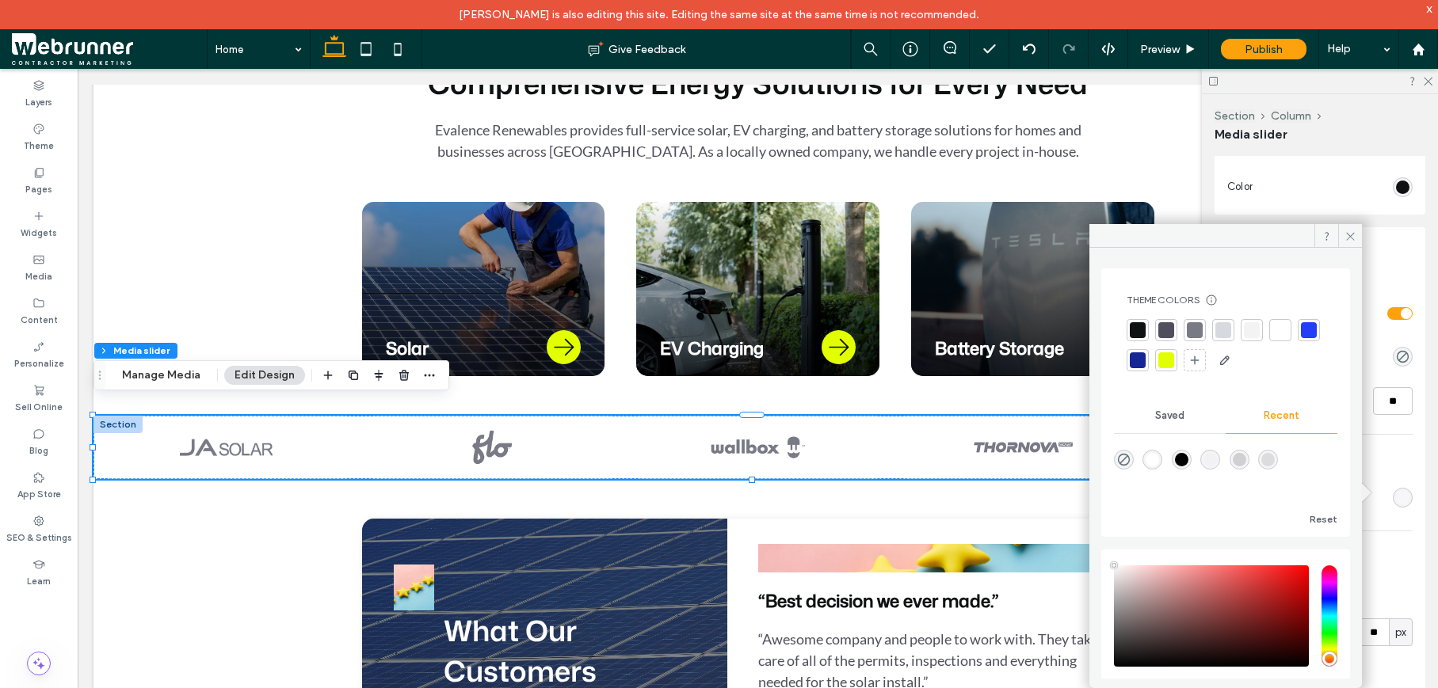
click at [1132, 463] on div "rgba(0, 0, 0, 0)" at bounding box center [1124, 460] width 20 height 20
type input "*******"
type input "*"
type input "**"
click at [1353, 242] on span at bounding box center [1350, 236] width 24 height 24
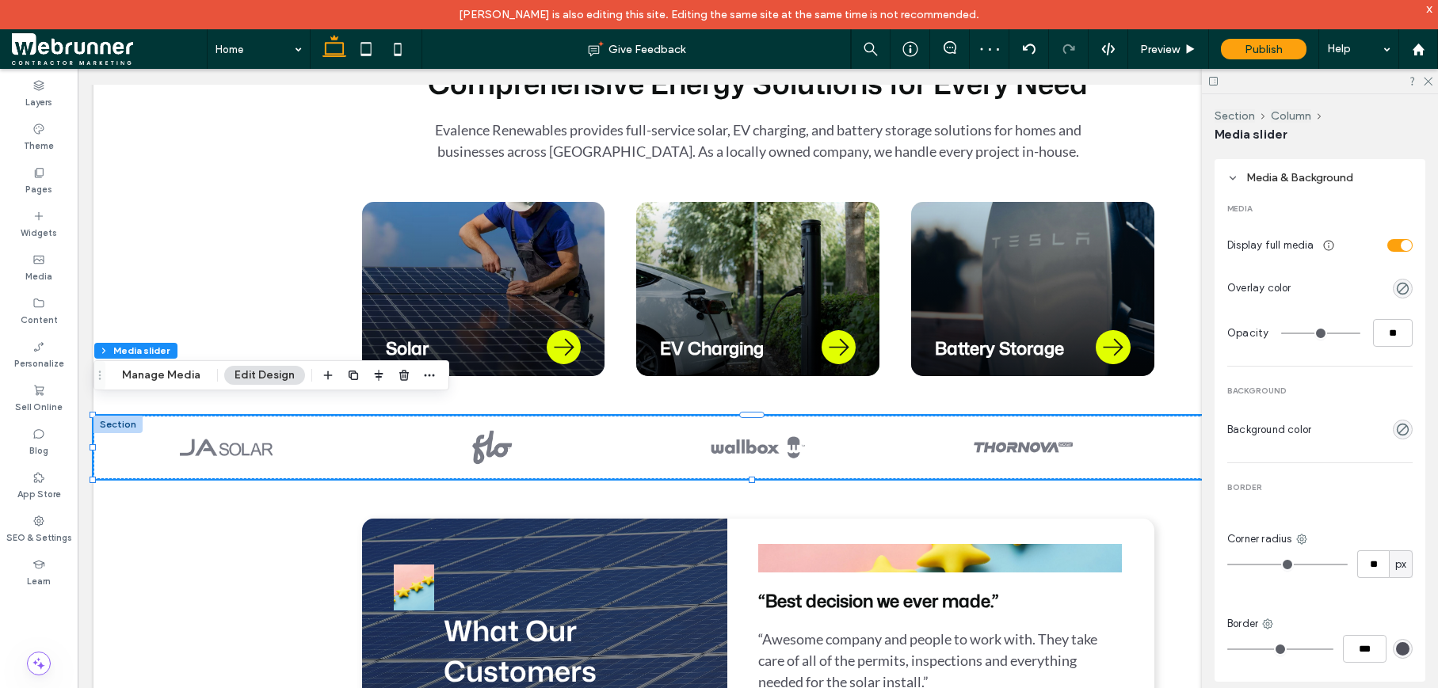
scroll to position [1503, 0]
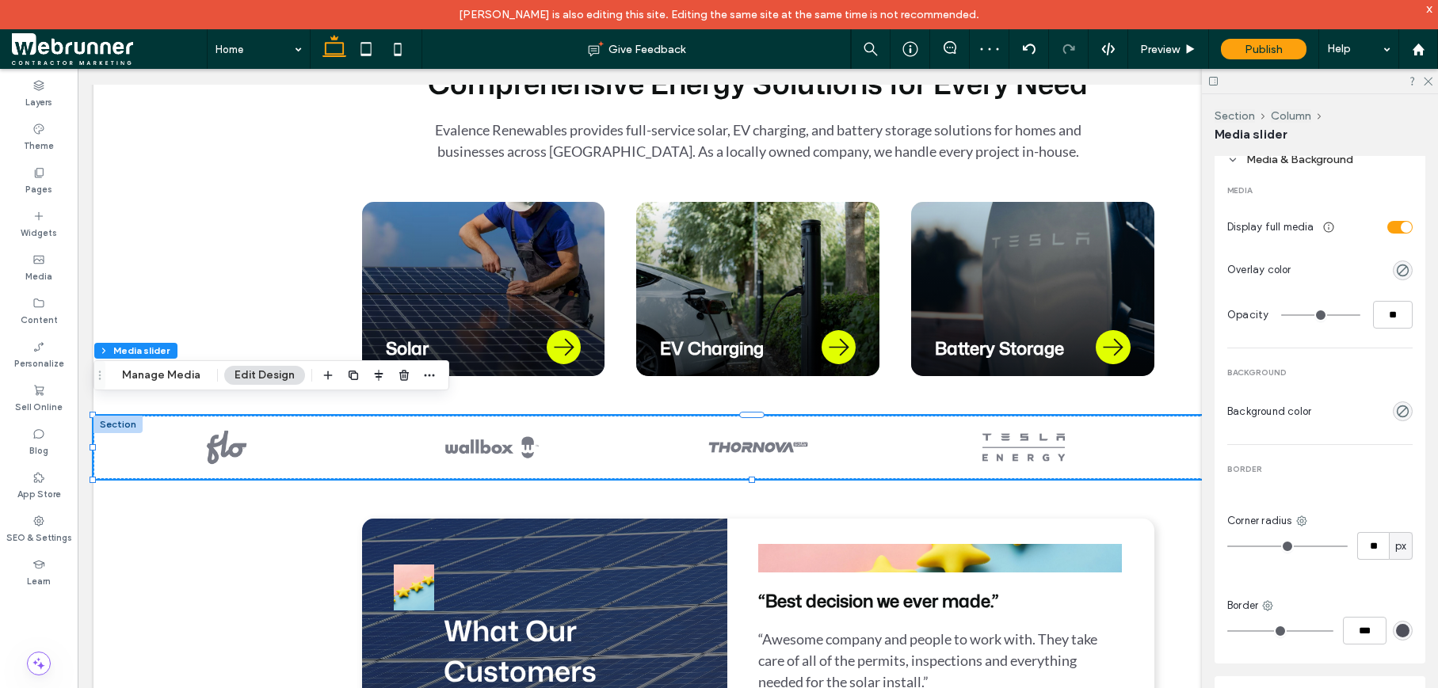
type input "*"
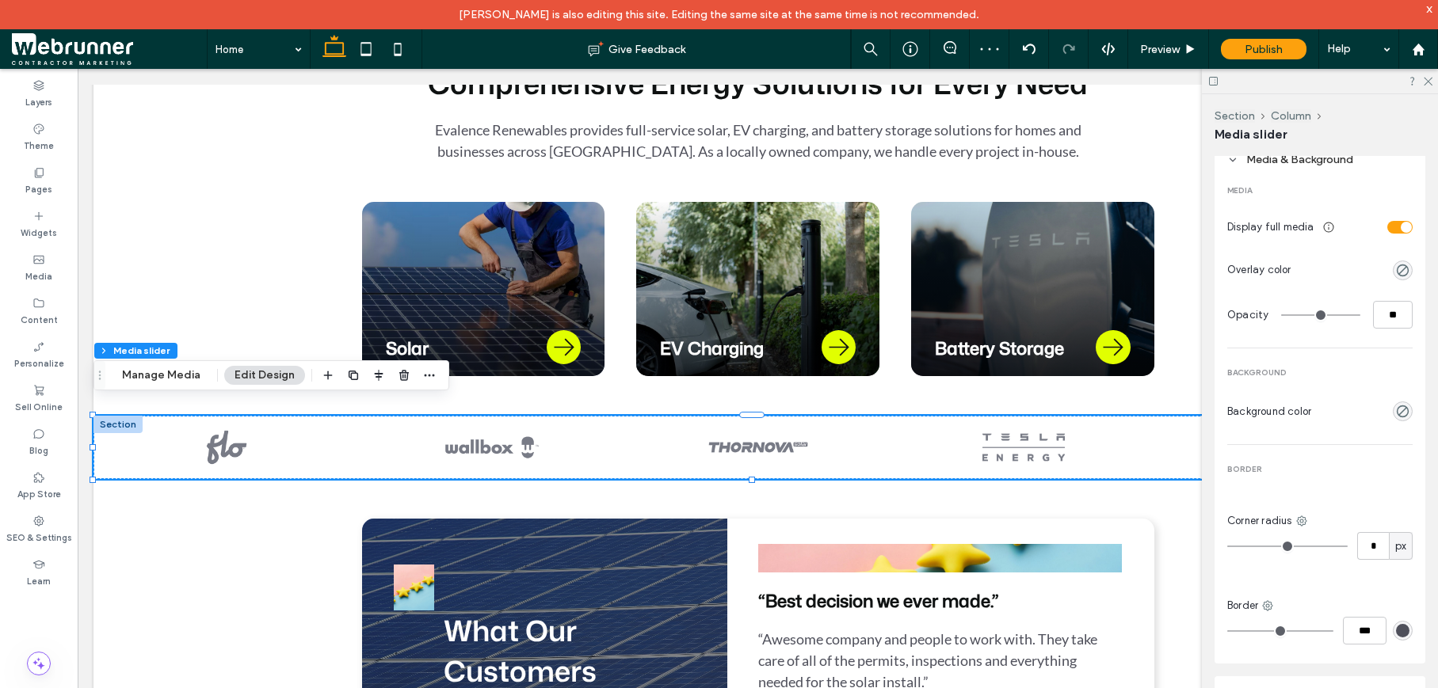
type input "*"
drag, startPoint x: 1240, startPoint y: 541, endPoint x: 1205, endPoint y: 535, distance: 35.3
type input "*"
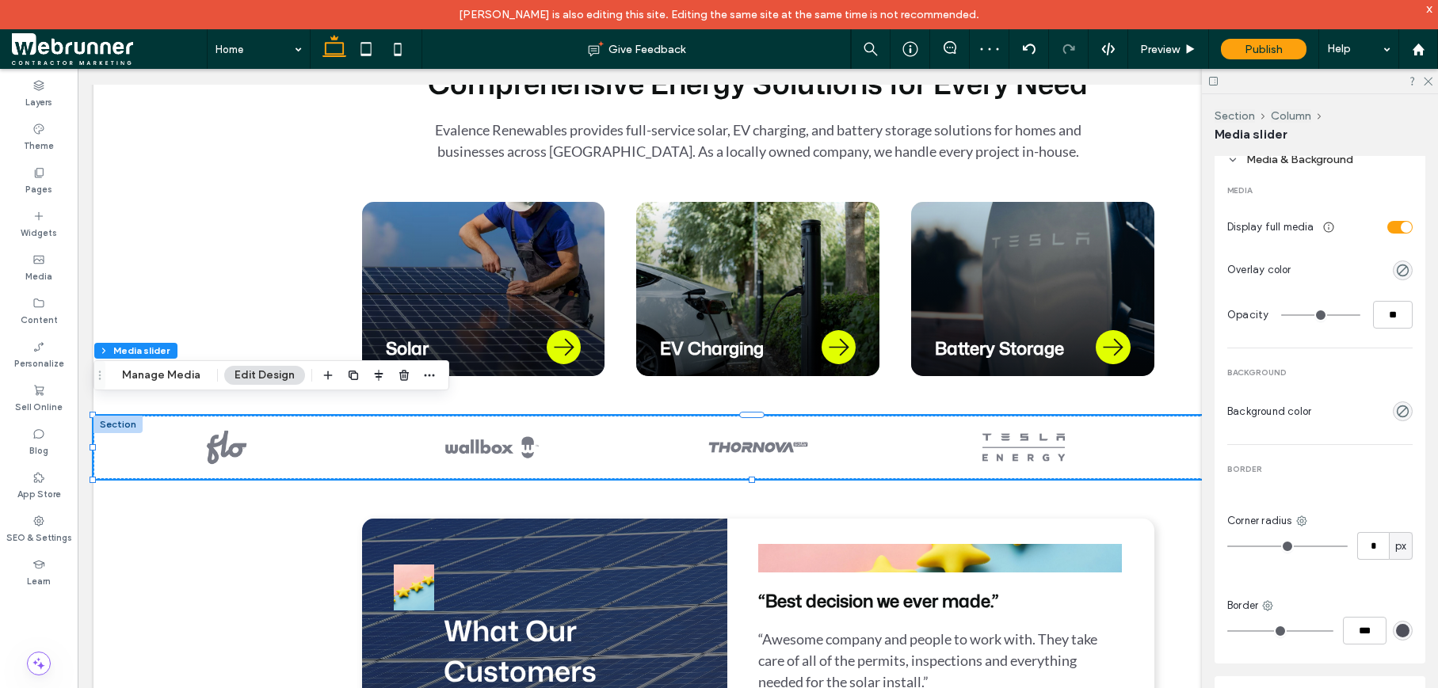
click at [1227, 546] on input "range" at bounding box center [1287, 547] width 120 height 2
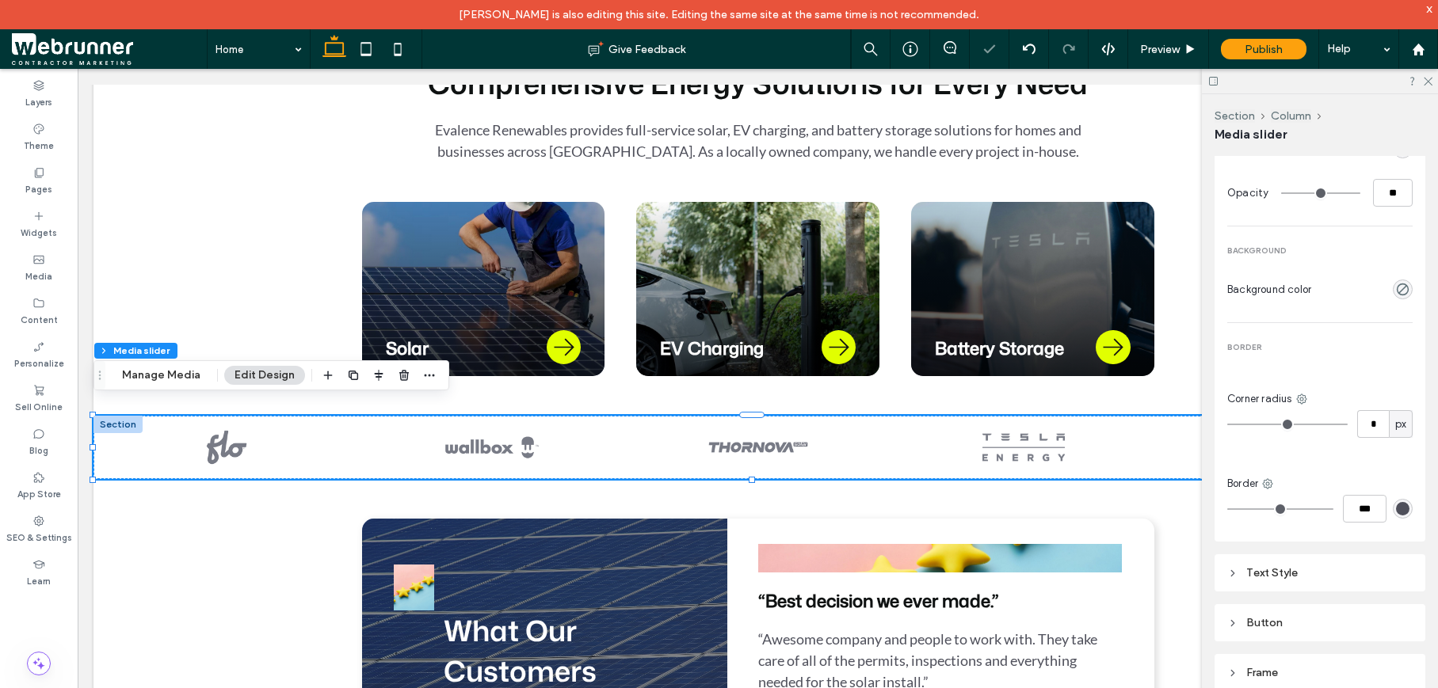
scroll to position [1665, 0]
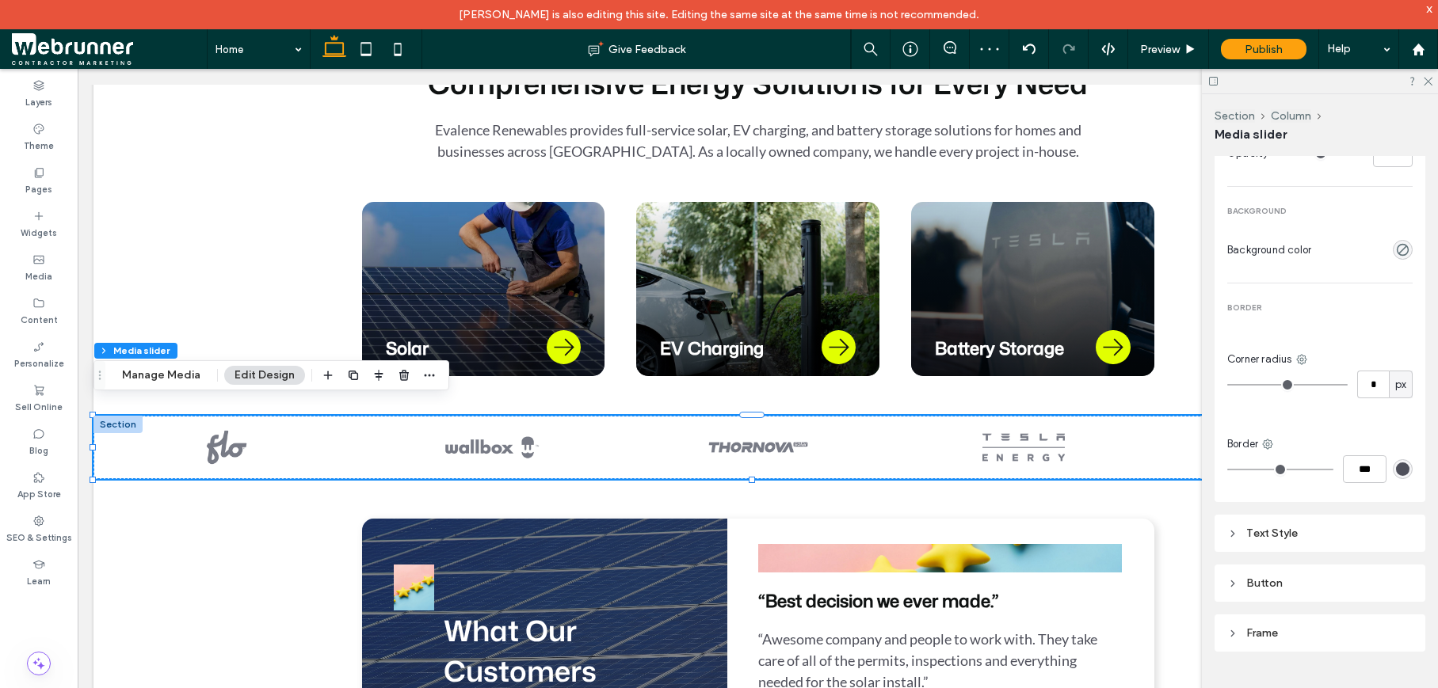
click at [1231, 530] on icon at bounding box center [1232, 533] width 11 height 11
click at [1223, 634] on div "Frame" at bounding box center [1319, 633] width 211 height 37
click at [1235, 628] on icon at bounding box center [1232, 633] width 11 height 11
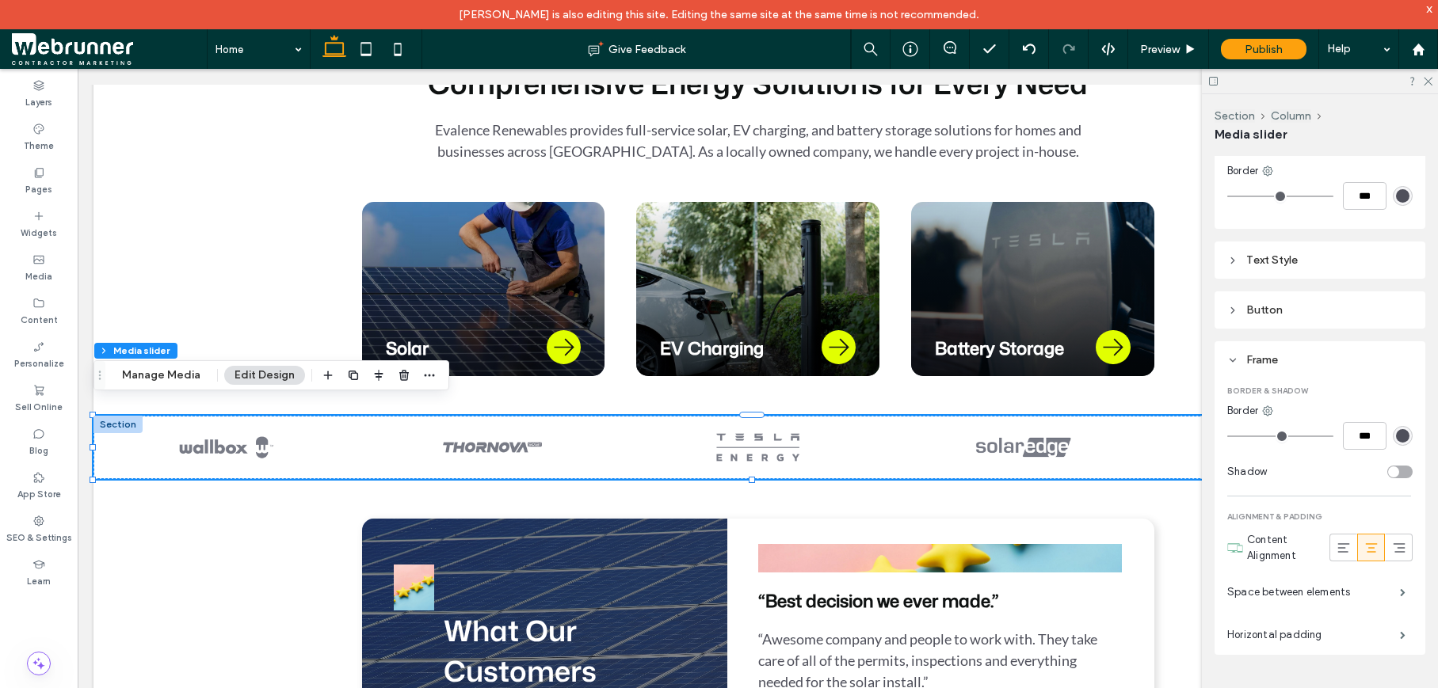
scroll to position [1941, 0]
click at [1388, 464] on div "toggle" at bounding box center [1393, 468] width 11 height 11
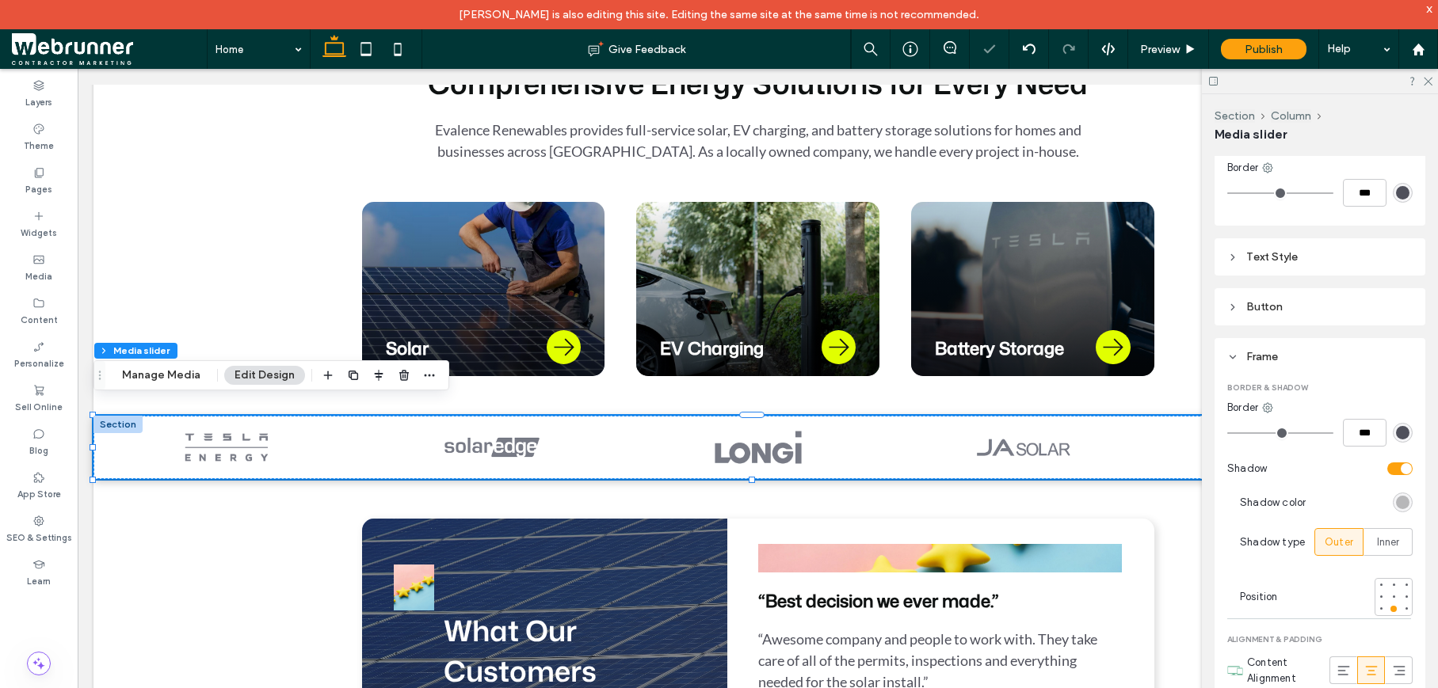
click at [1387, 464] on div "toggle" at bounding box center [1399, 469] width 25 height 13
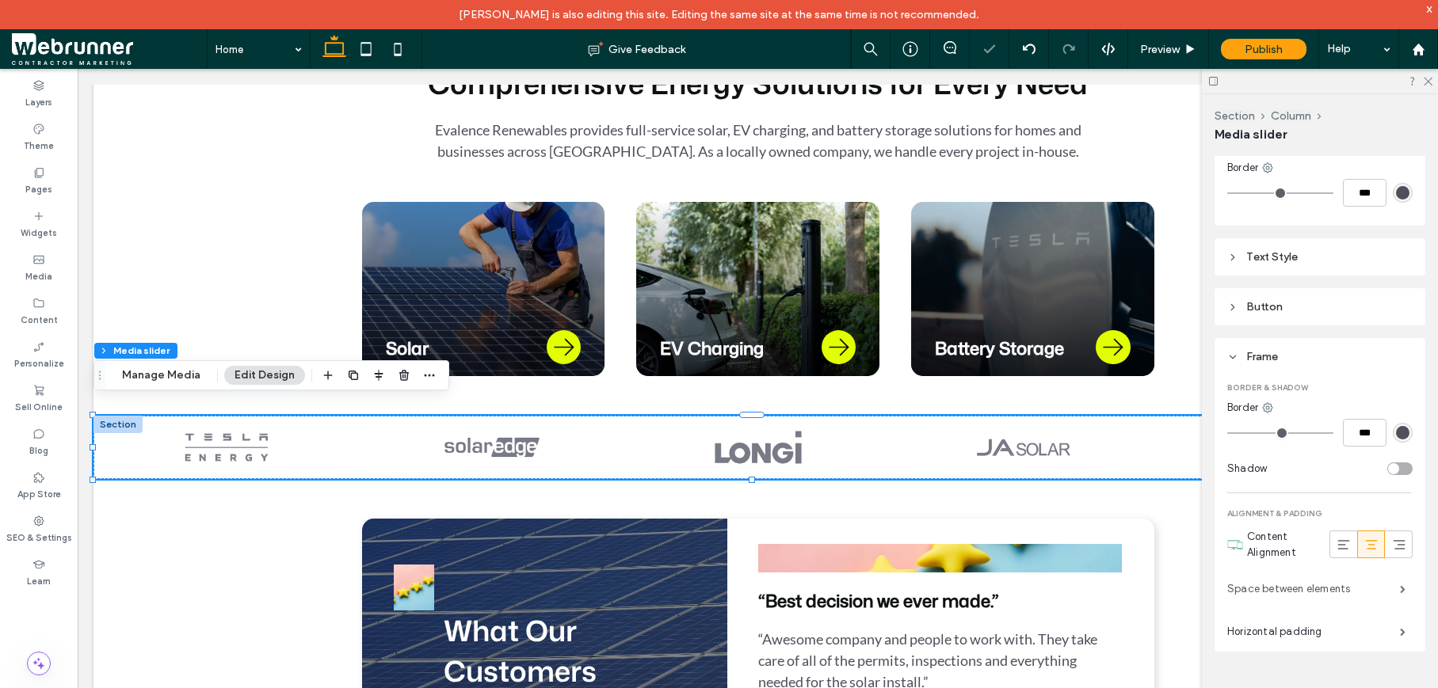
click at [1281, 582] on label "Space between elements" at bounding box center [1313, 589] width 173 height 32
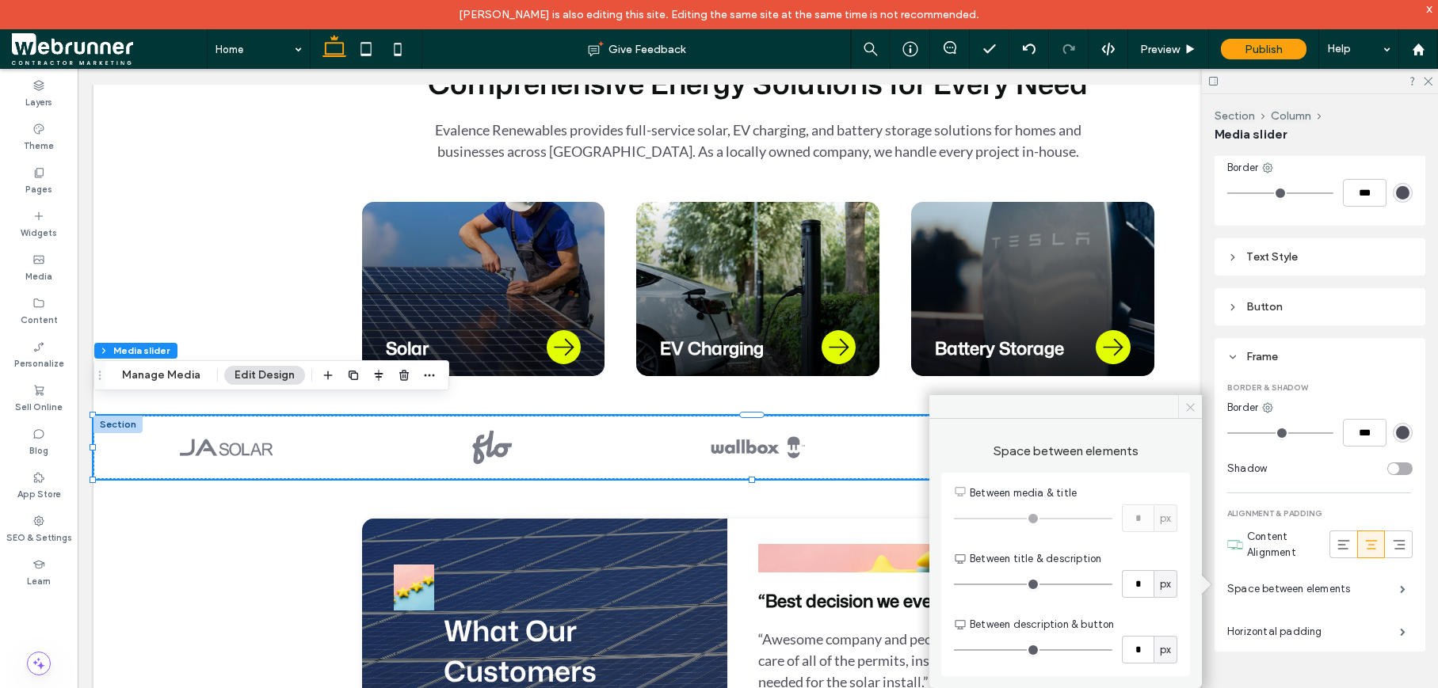
click at [1197, 402] on span at bounding box center [1190, 407] width 24 height 24
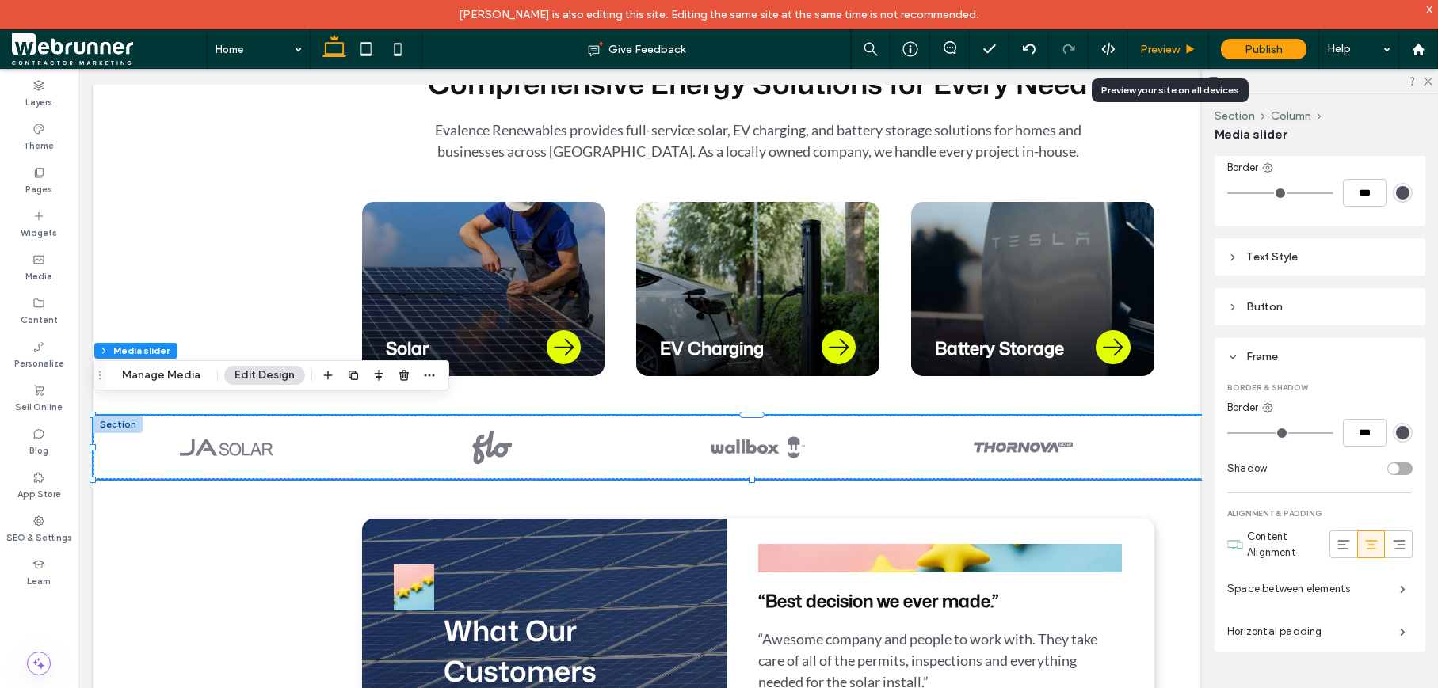
click at [1190, 58] on div "Preview" at bounding box center [1168, 49] width 81 height 40
click at [1186, 54] on icon at bounding box center [1190, 50] width 12 height 12
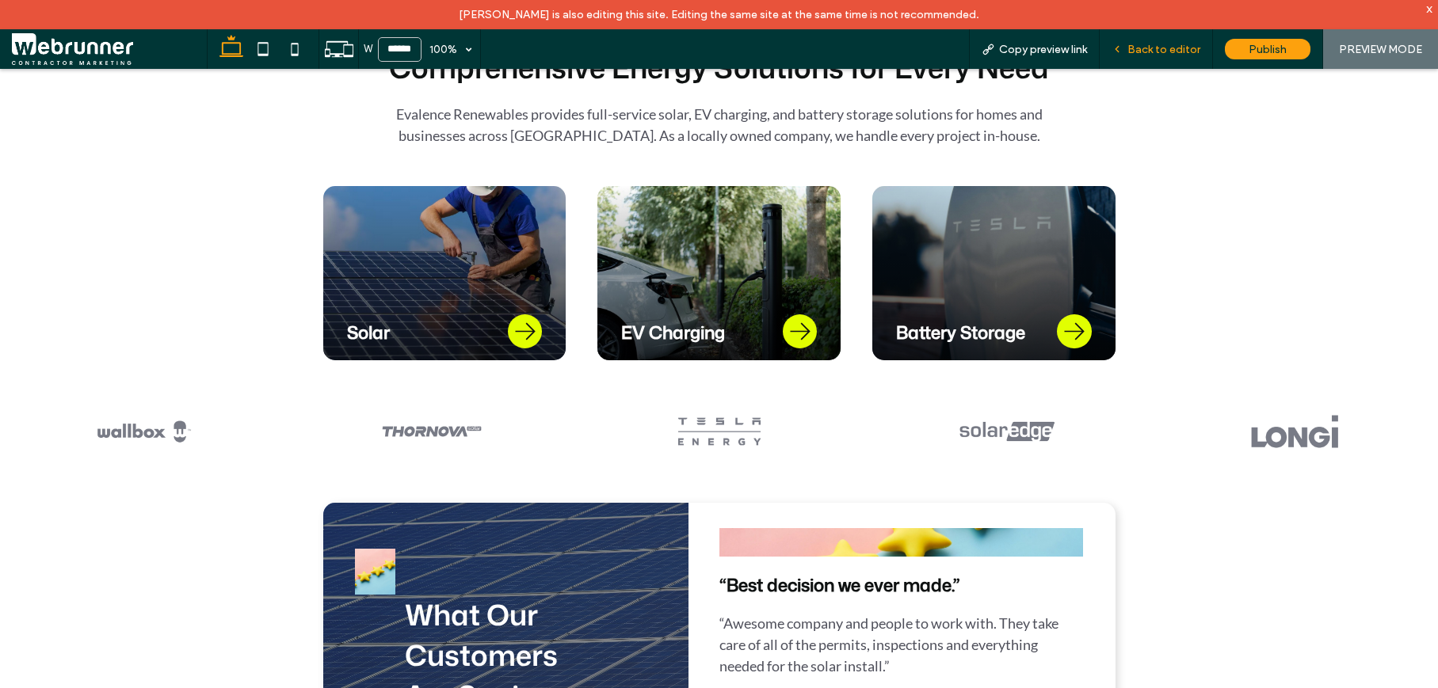
click at [1184, 53] on span "Back to editor" at bounding box center [1163, 49] width 73 height 13
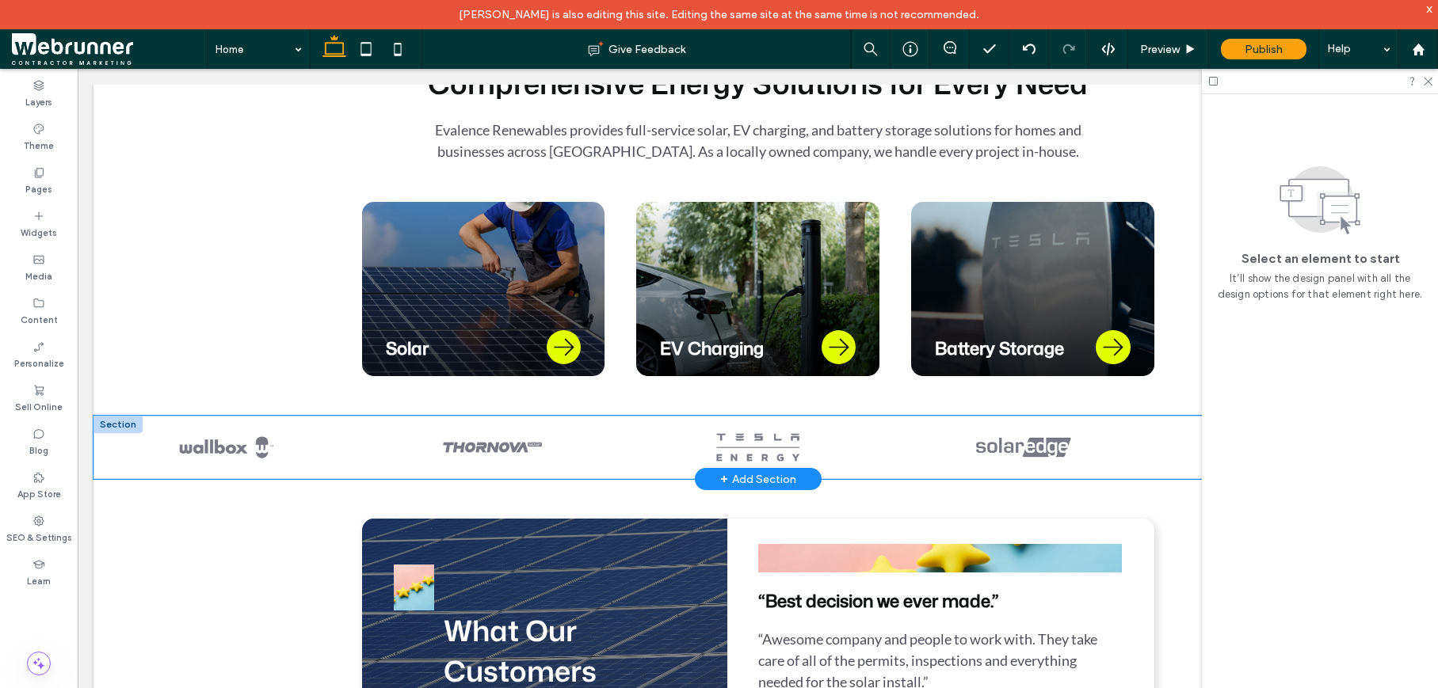
click at [116, 455] on div at bounding box center [225, 447] width 249 height 63
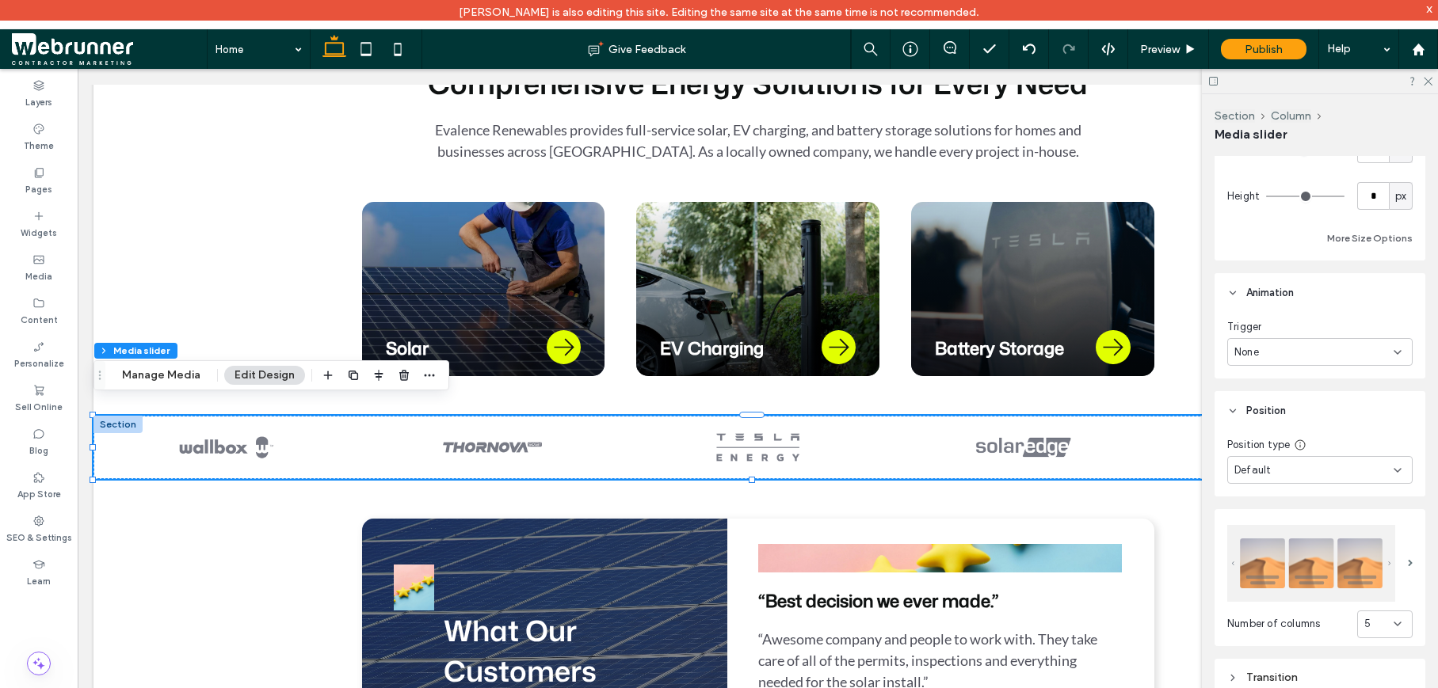
scroll to position [588, 0]
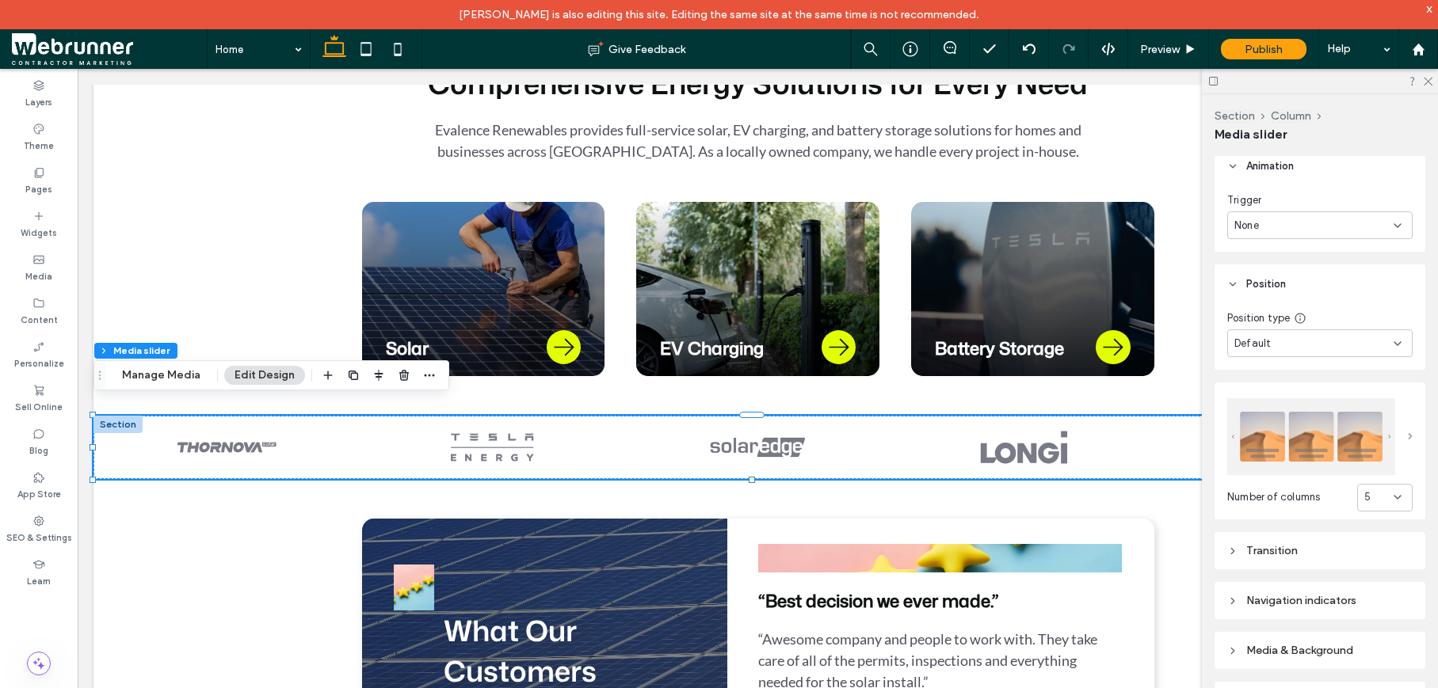
click at [1407, 440] on span at bounding box center [1409, 436] width 5 height 7
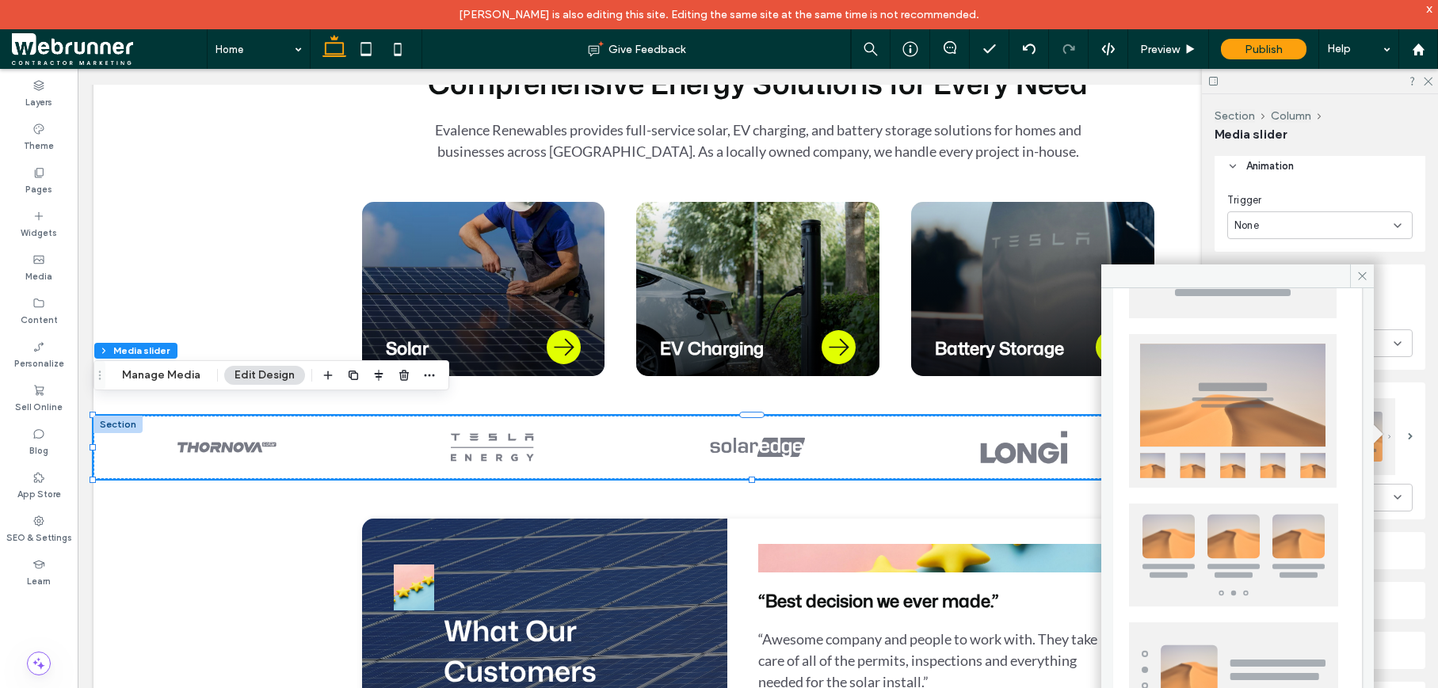
scroll to position [393, 0]
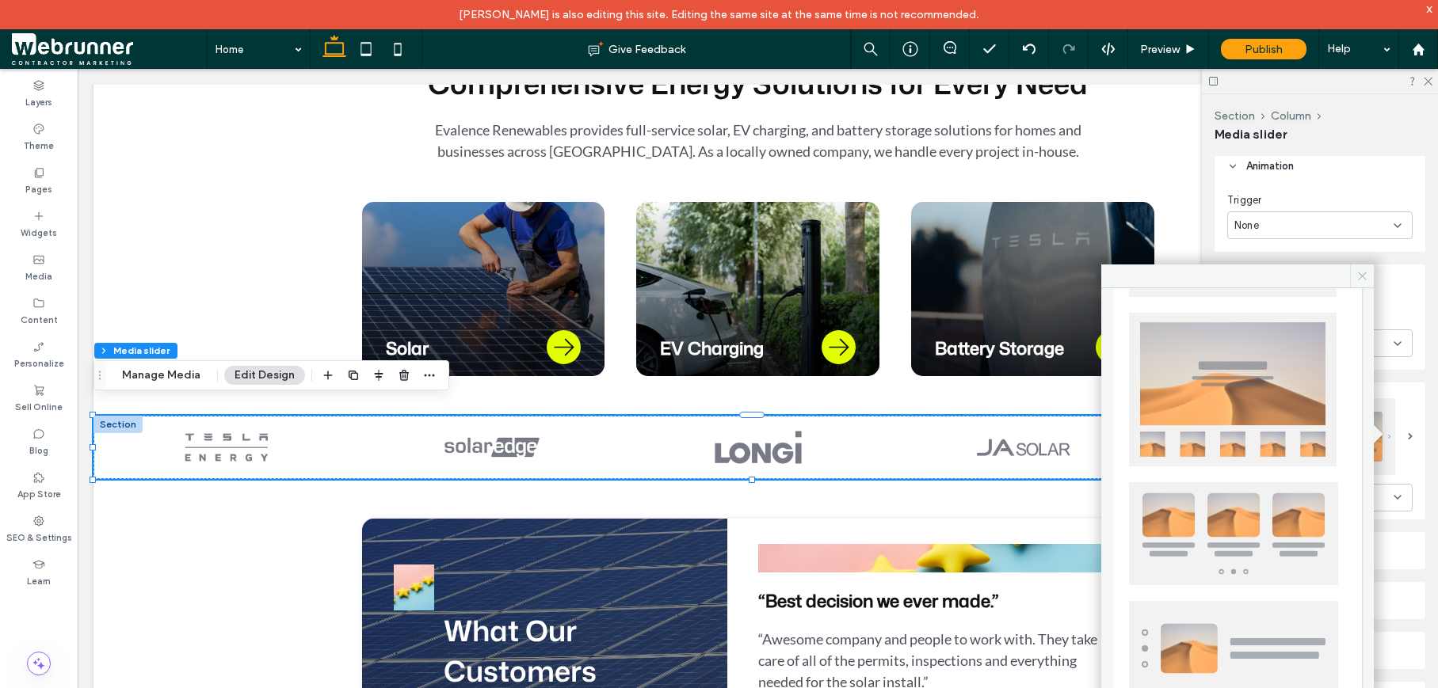
click at [1358, 284] on span at bounding box center [1362, 277] width 24 height 24
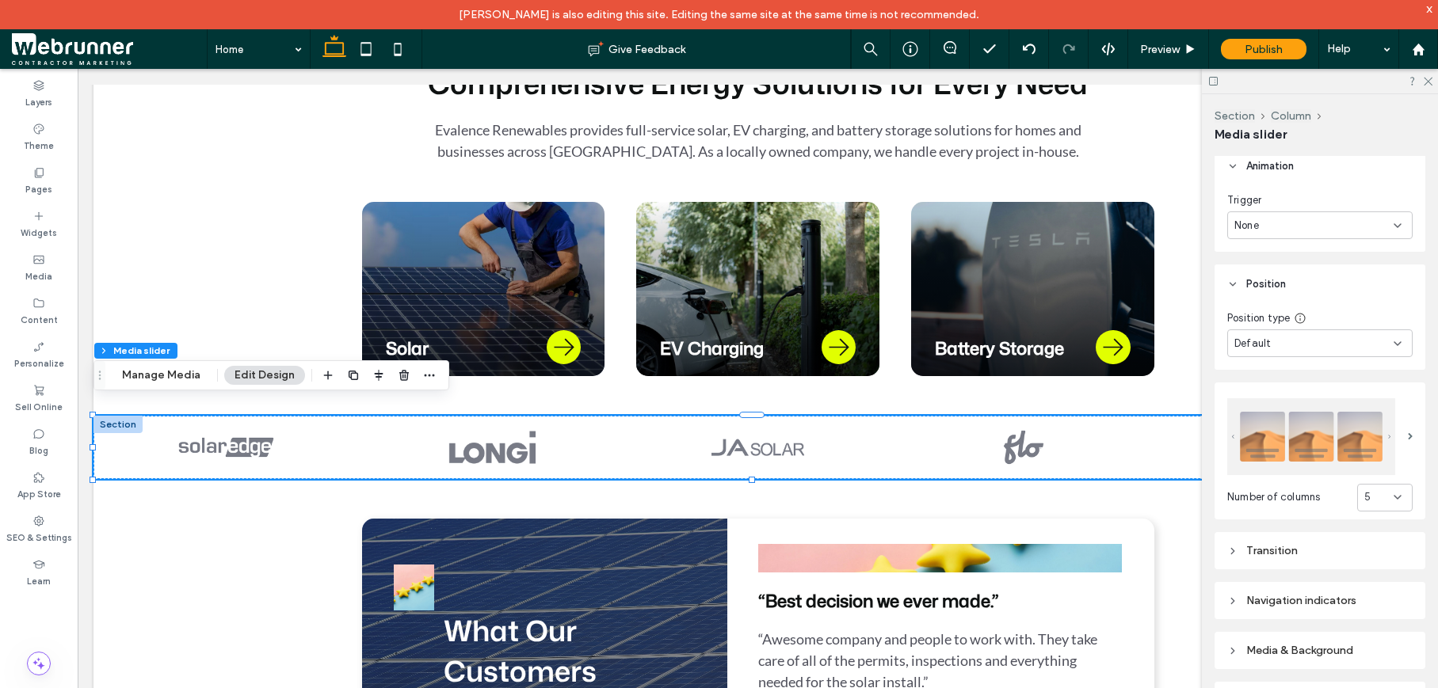
click at [1396, 500] on div "5" at bounding box center [1384, 498] width 55 height 28
click at [1380, 593] on div "4" at bounding box center [1376, 604] width 54 height 28
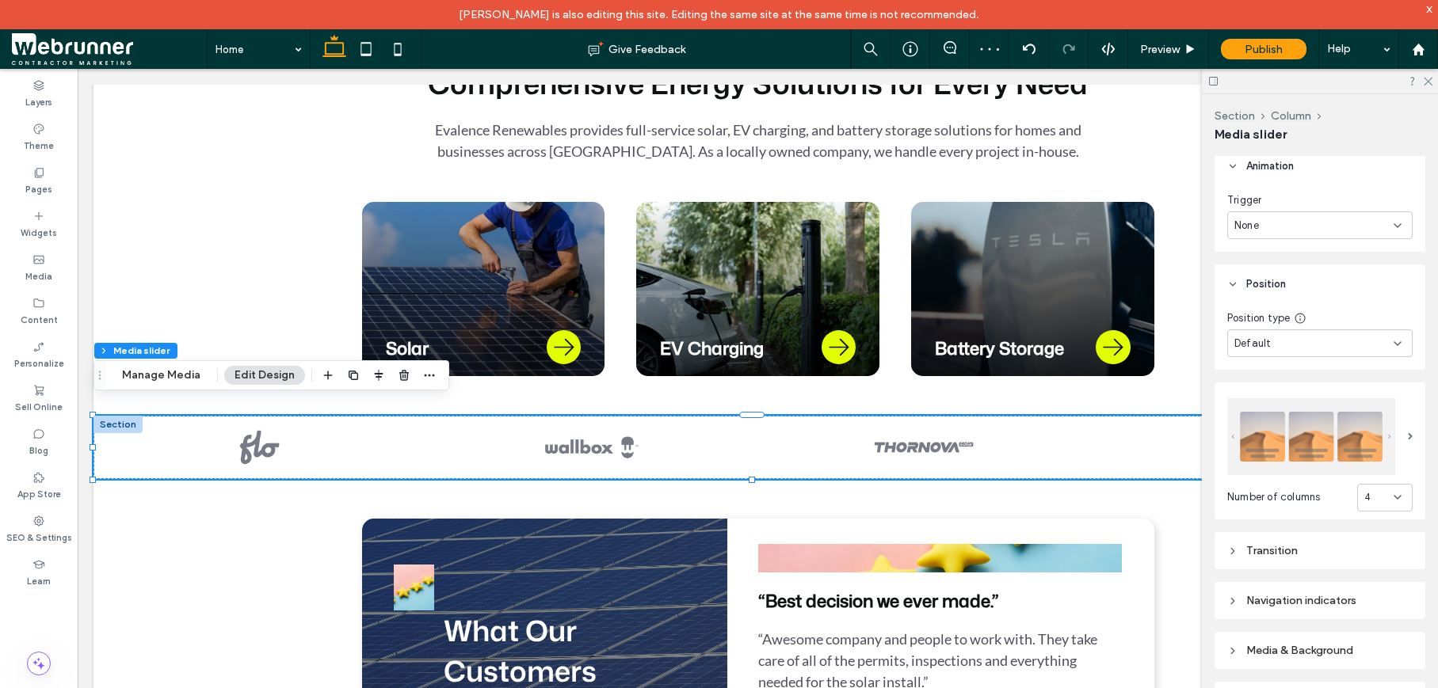
click at [1394, 496] on use at bounding box center [1397, 497] width 6 height 3
click at [1375, 649] on div "6" at bounding box center [1376, 660] width 54 height 28
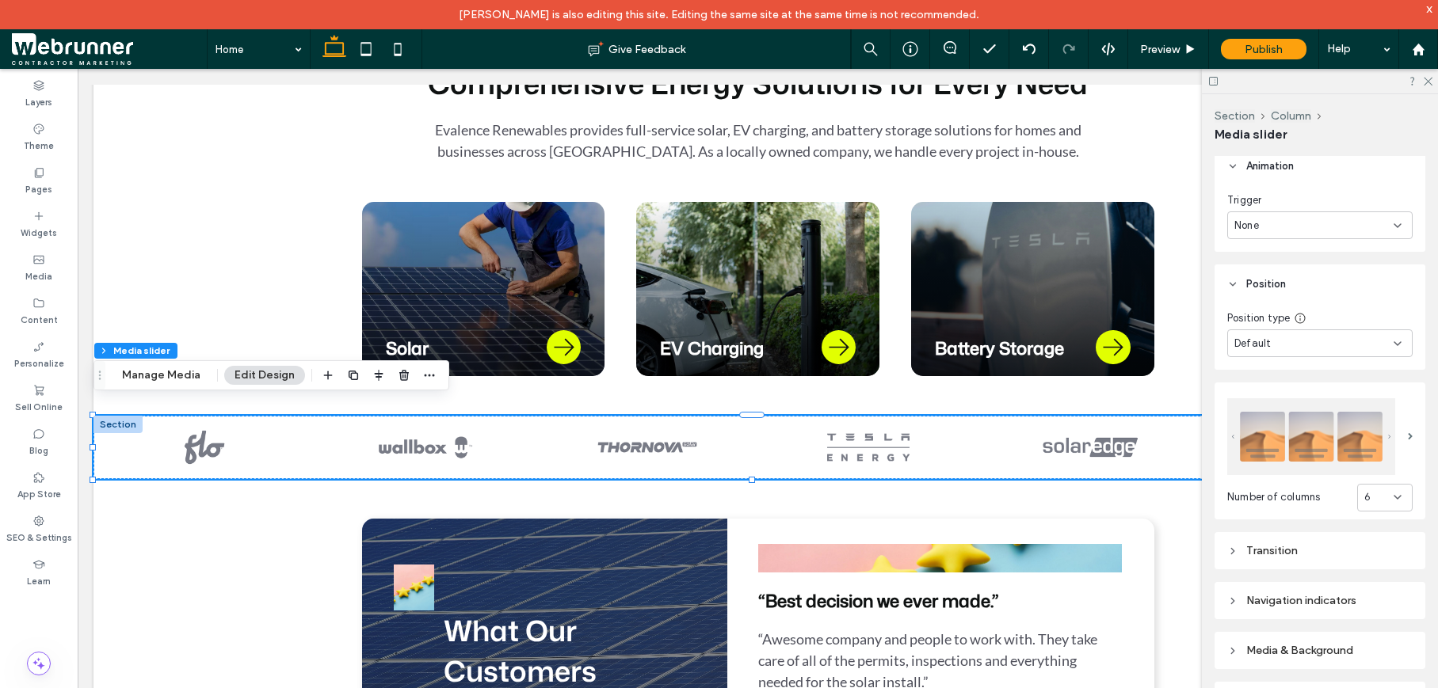
click at [1391, 491] on icon at bounding box center [1397, 497] width 13 height 13
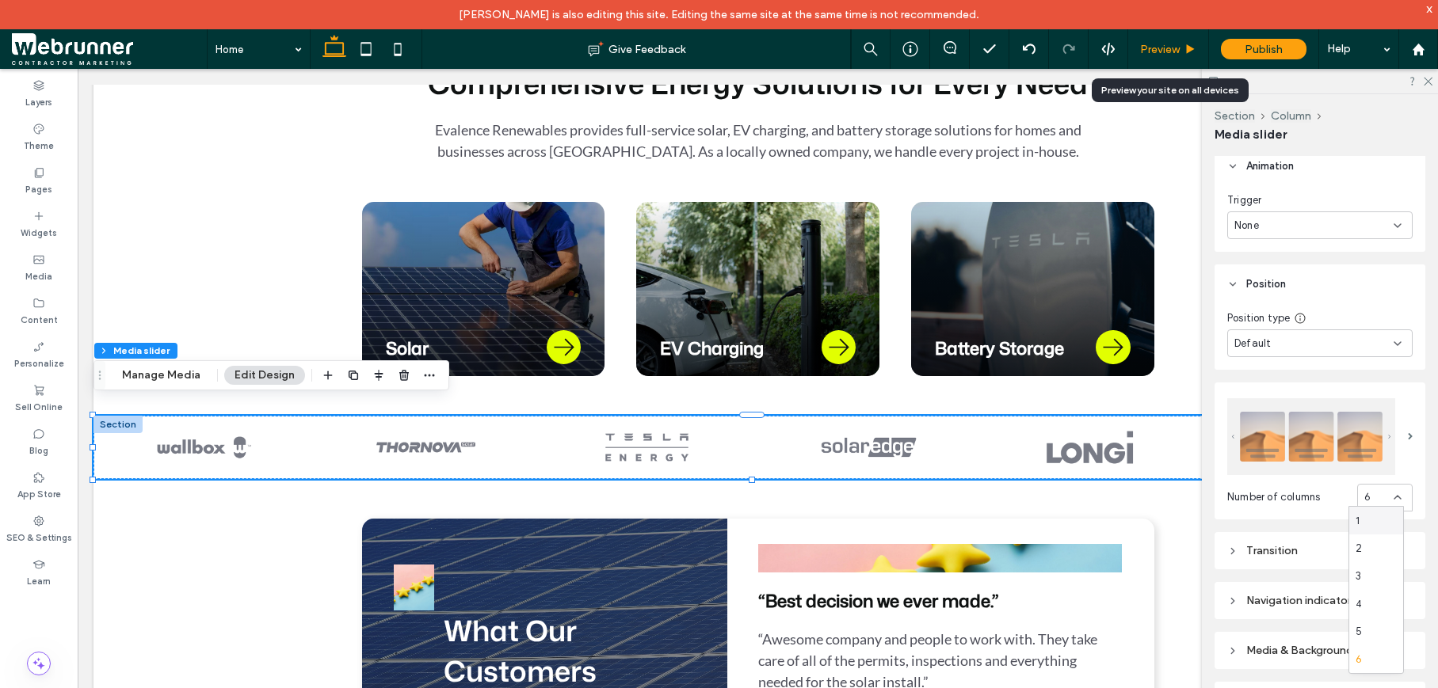
click at [1198, 47] on div "Preview" at bounding box center [1168, 49] width 80 height 13
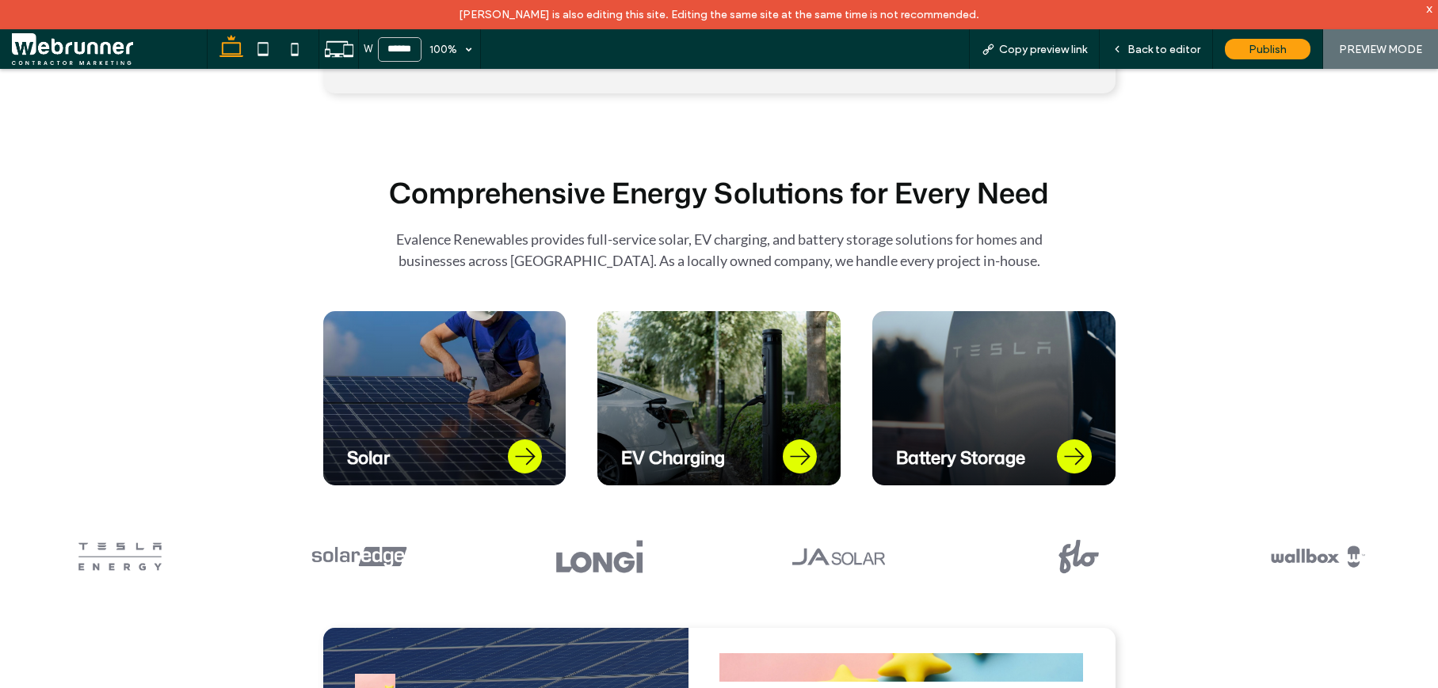
scroll to position [662, 0]
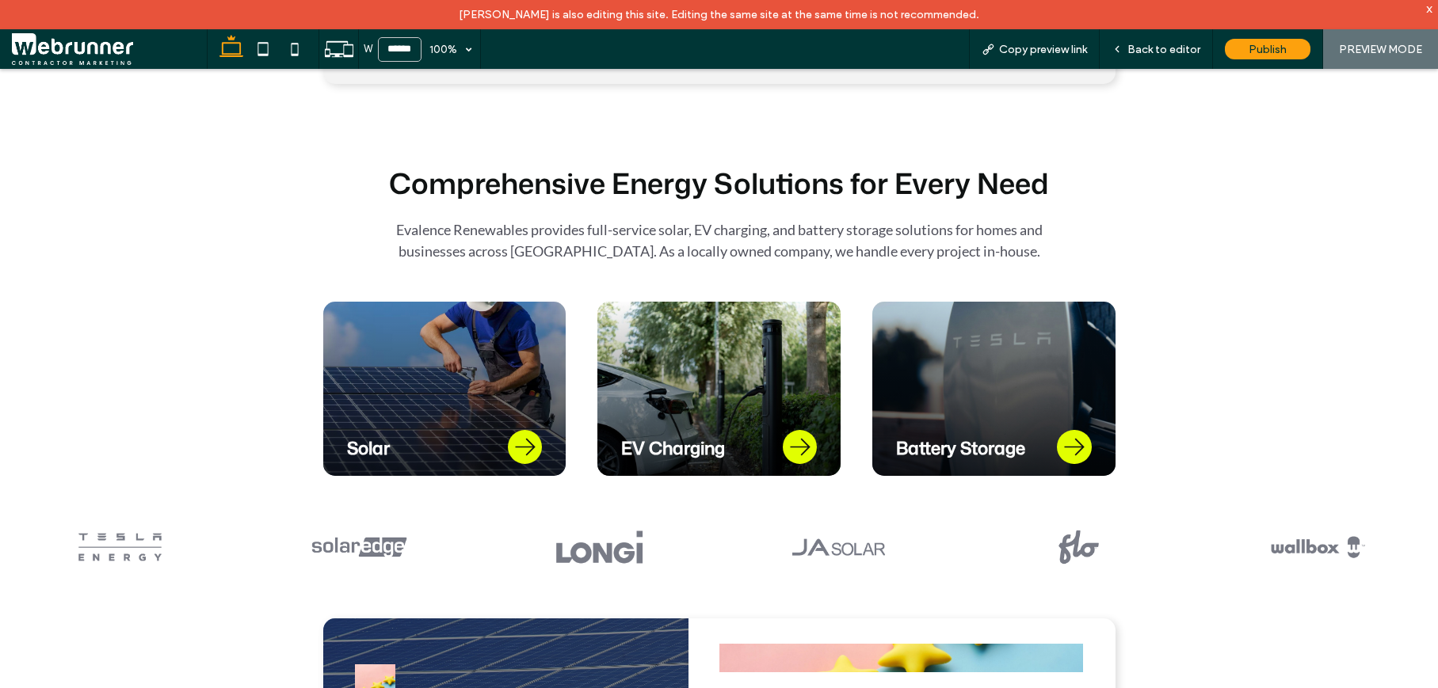
click at [935, 541] on div at bounding box center [838, 547] width 225 height 63
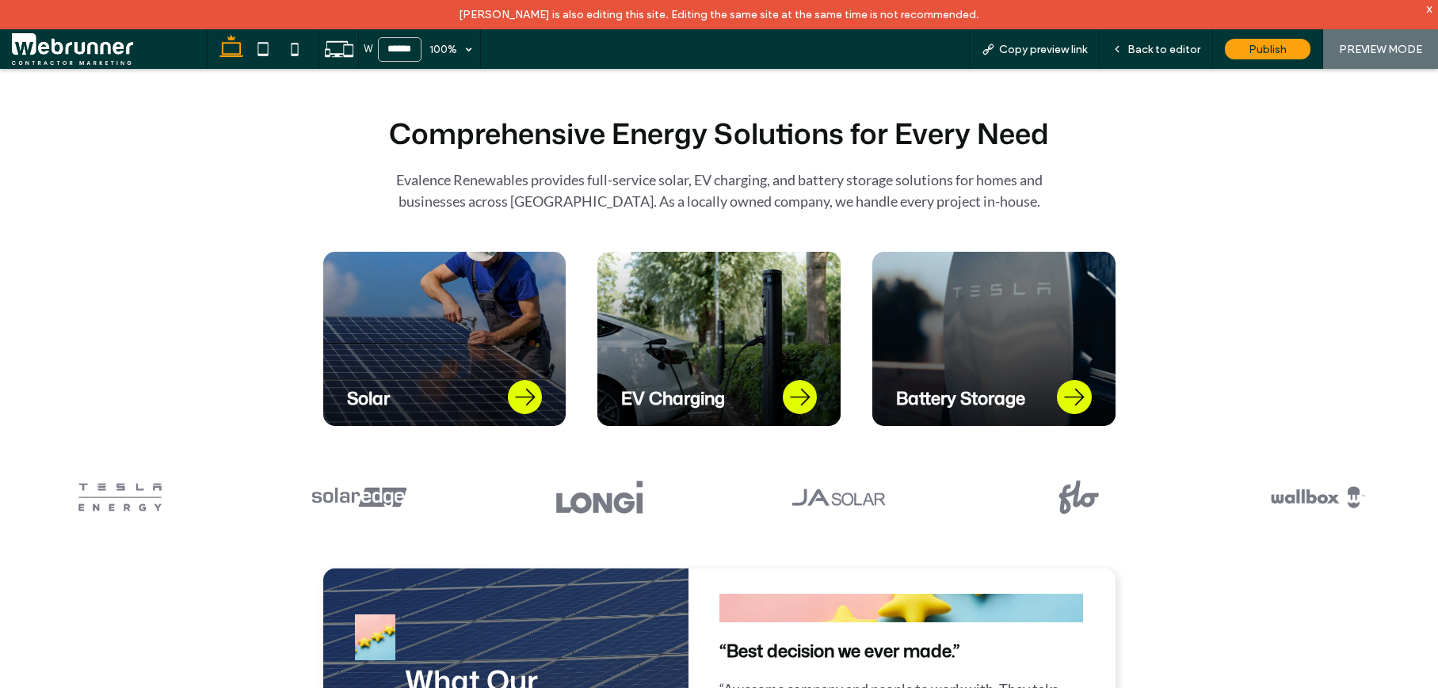
scroll to position [711, 0]
click at [1186, 48] on span "Back to editor" at bounding box center [1163, 49] width 73 height 13
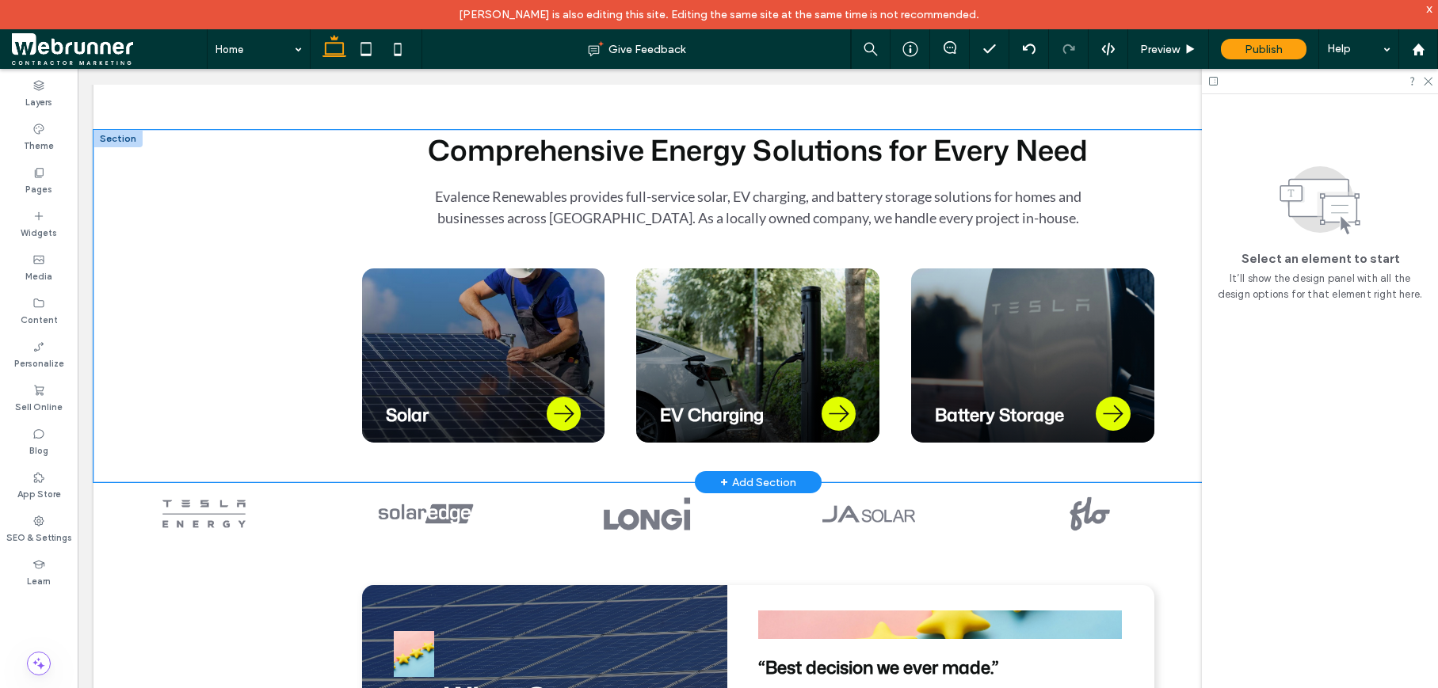
click at [159, 329] on div "Comprehensive Energy Solutions for Every Need Evalence Renewables provides full…" at bounding box center [757, 306] width 1328 height 352
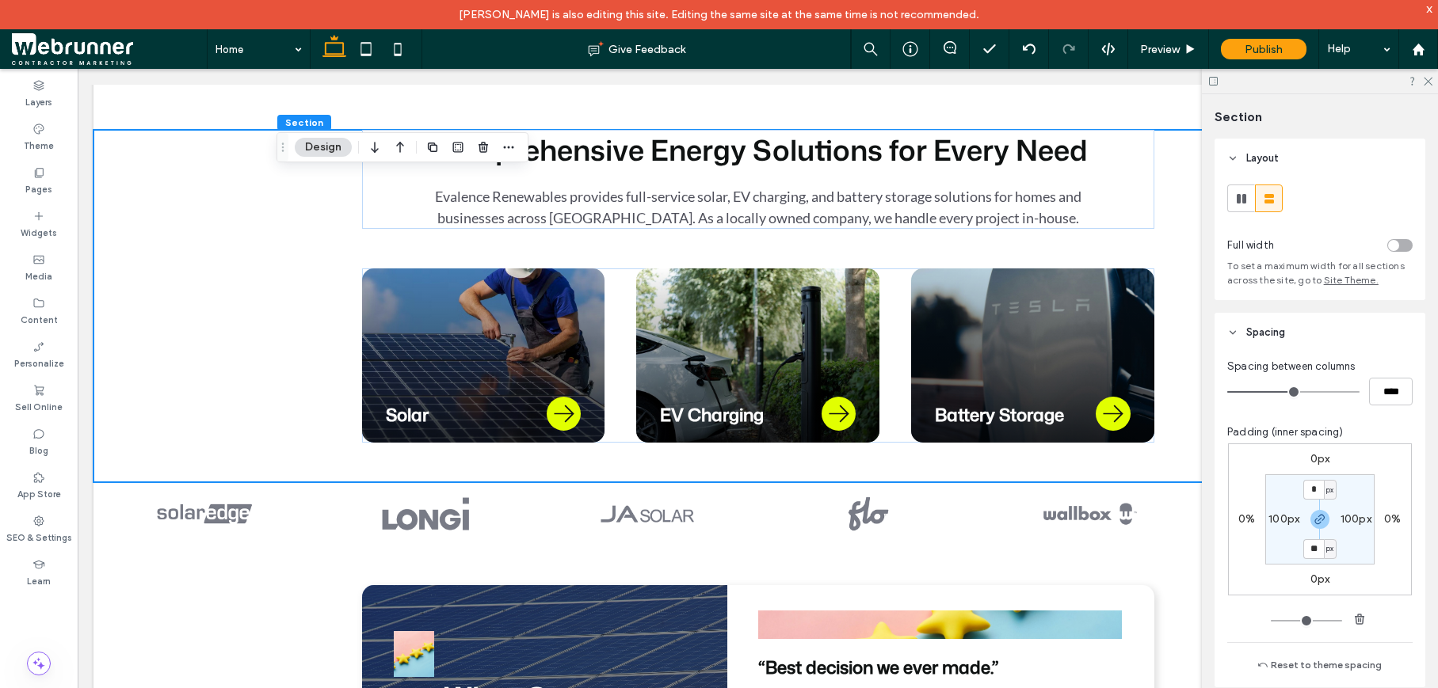
click at [1312, 552] on input "**" at bounding box center [1313, 549] width 21 height 20
drag, startPoint x: 1316, startPoint y: 548, endPoint x: 1284, endPoint y: 547, distance: 32.5
click at [1284, 548] on section "* px 100px ** px 100px" at bounding box center [1319, 519] width 109 height 90
type input "**"
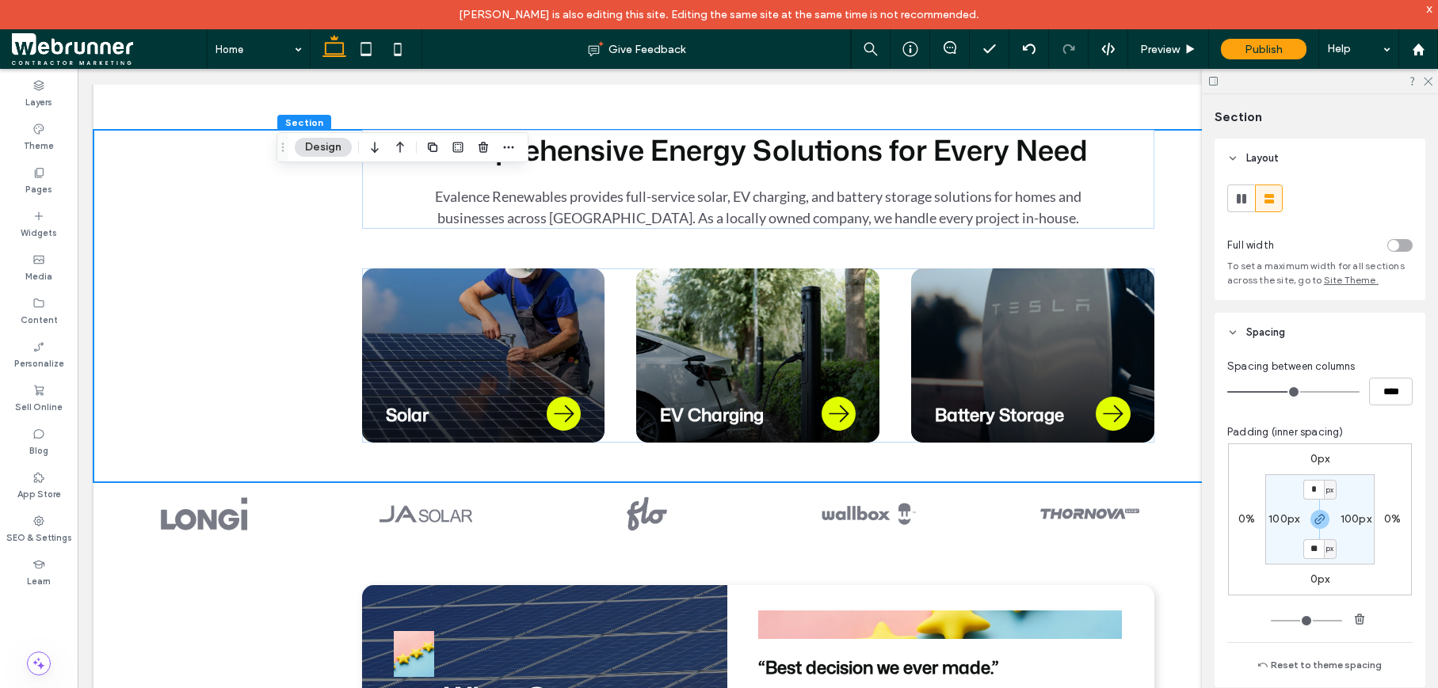
type input "**"
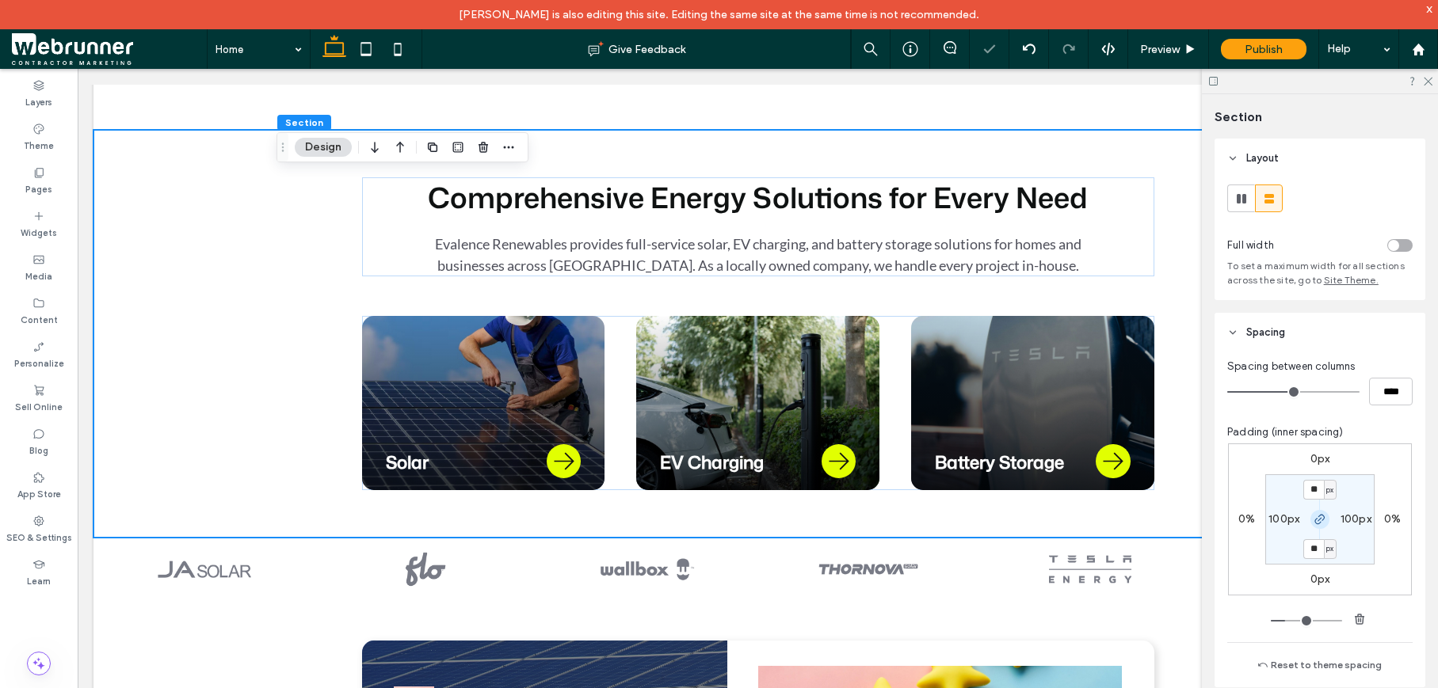
click at [1310, 515] on span "button" at bounding box center [1319, 519] width 19 height 19
click at [1308, 490] on input "**" at bounding box center [1313, 490] width 21 height 20
type input "*"
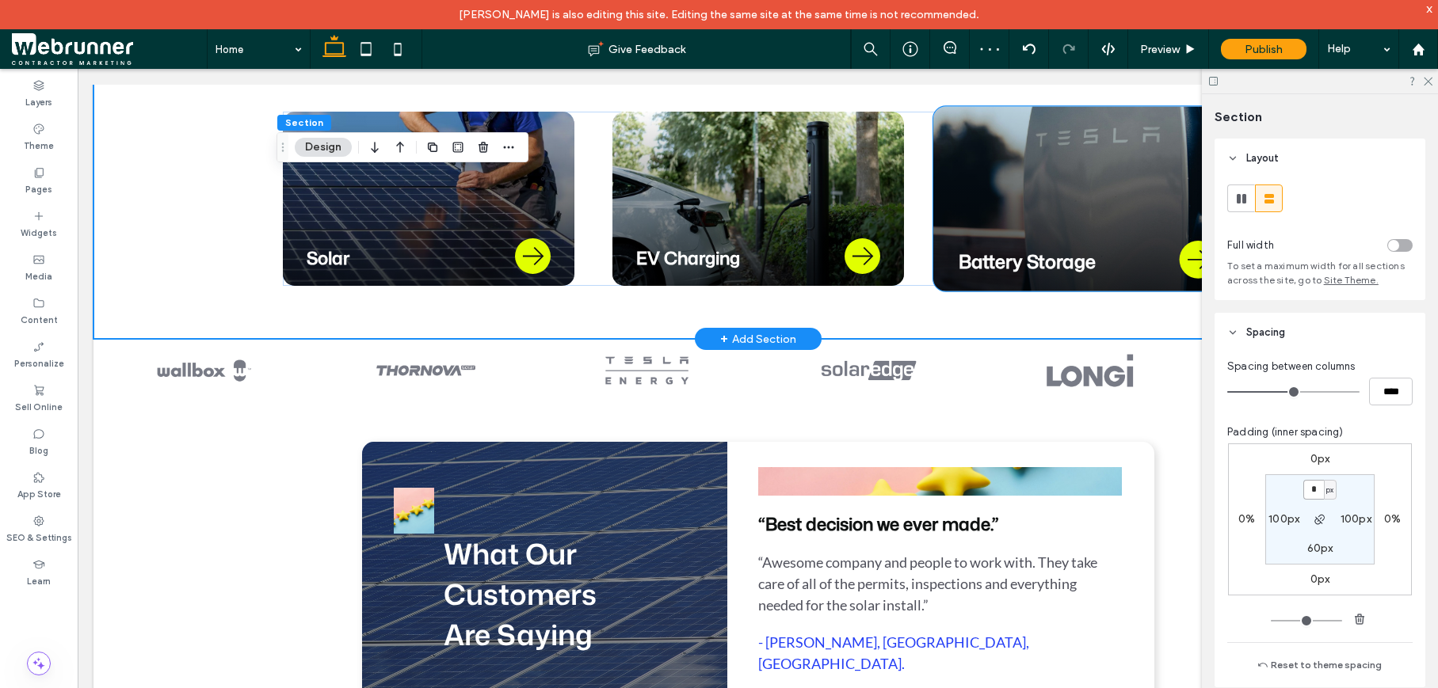
scroll to position [962, 0]
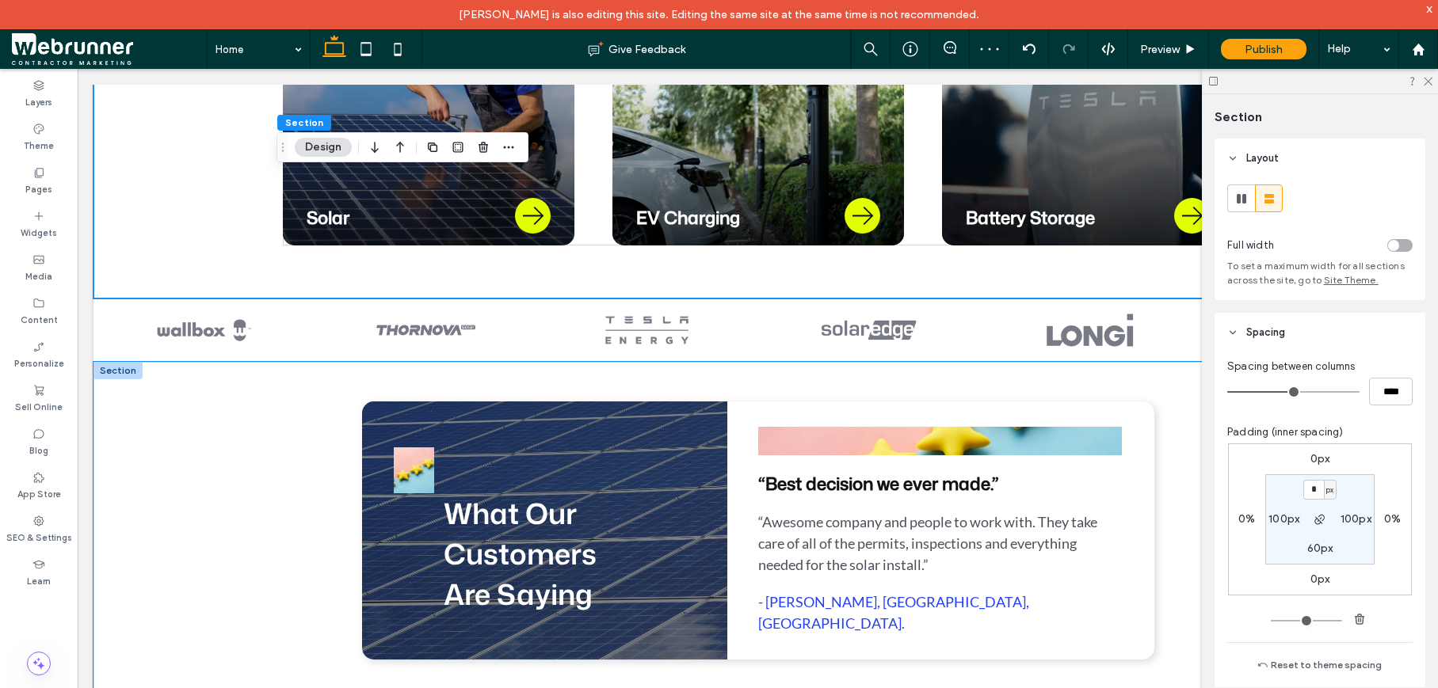
click at [284, 393] on div "What Our Customers Are Saying “Best decision we ever made.” “Awesome company an…" at bounding box center [758, 530] width 950 height 337
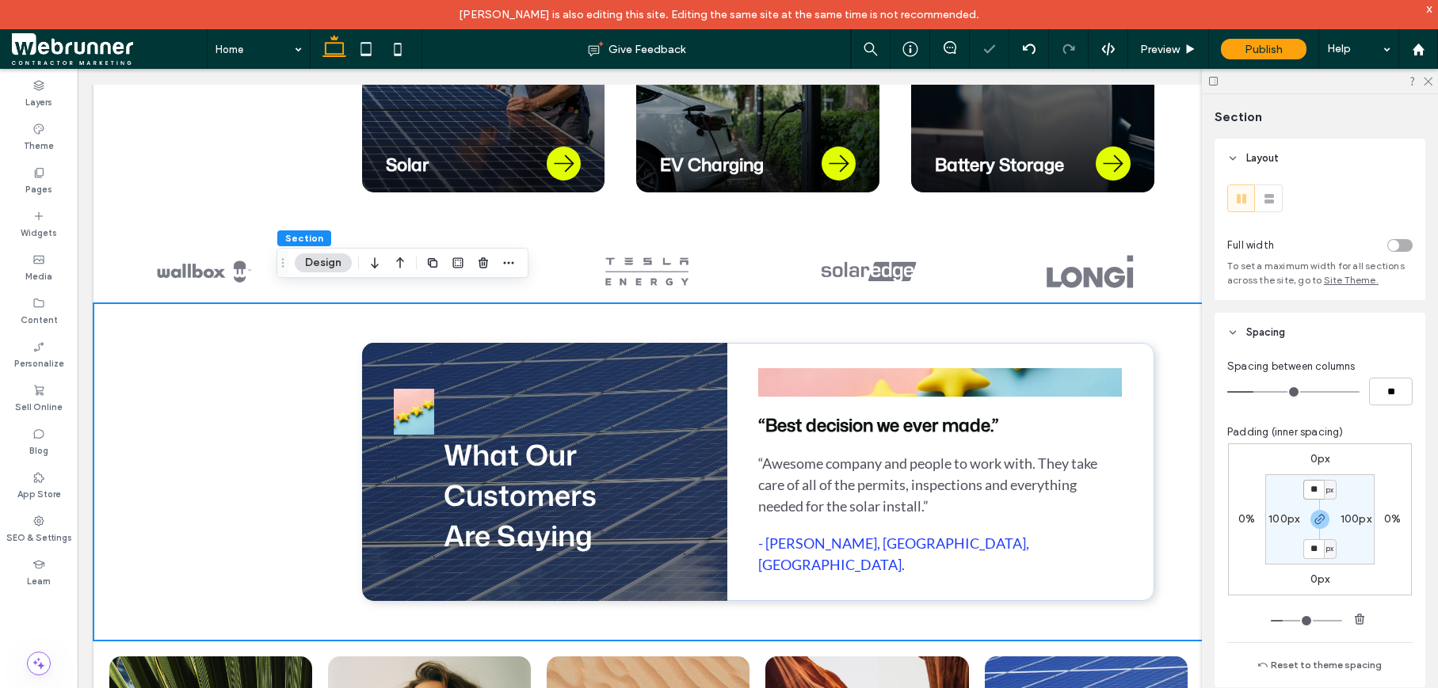
click at [1308, 492] on input "**" at bounding box center [1313, 490] width 21 height 20
type input "**"
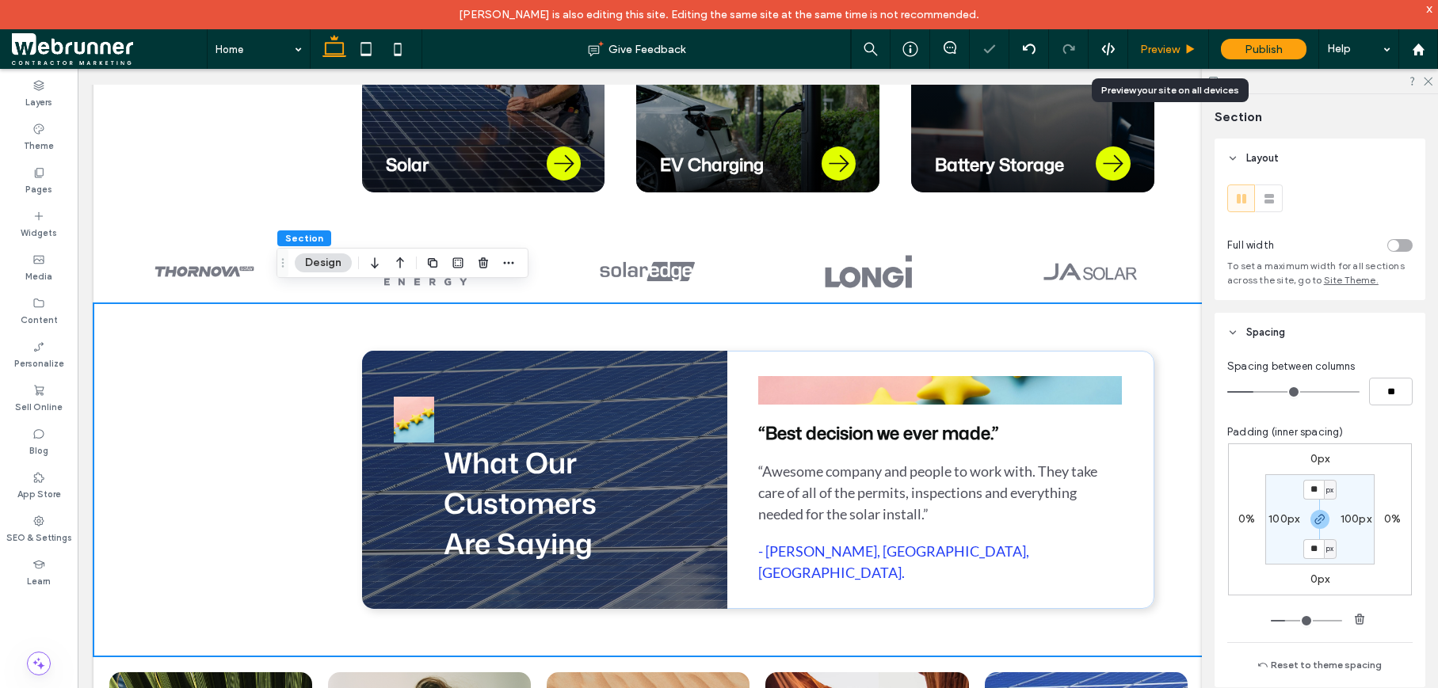
click at [1171, 48] on span "Preview" at bounding box center [1160, 49] width 40 height 13
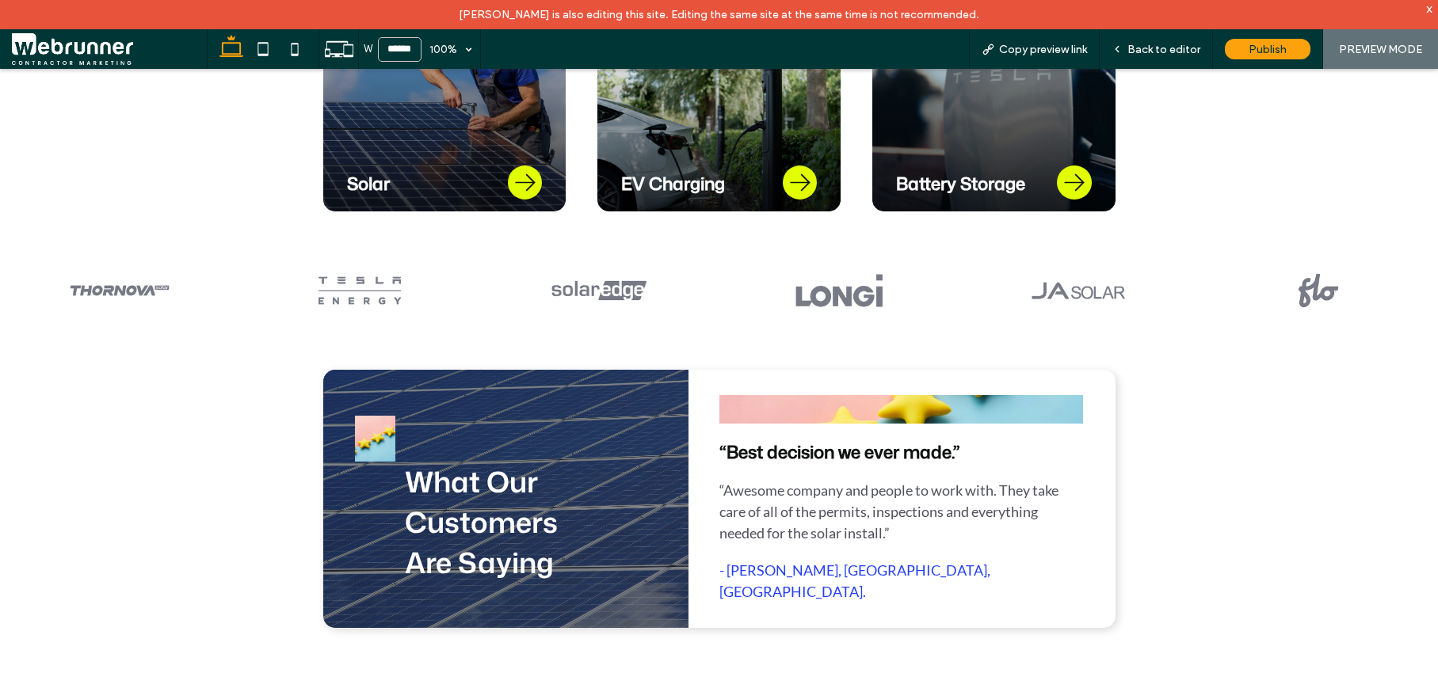
scroll to position [924, 0]
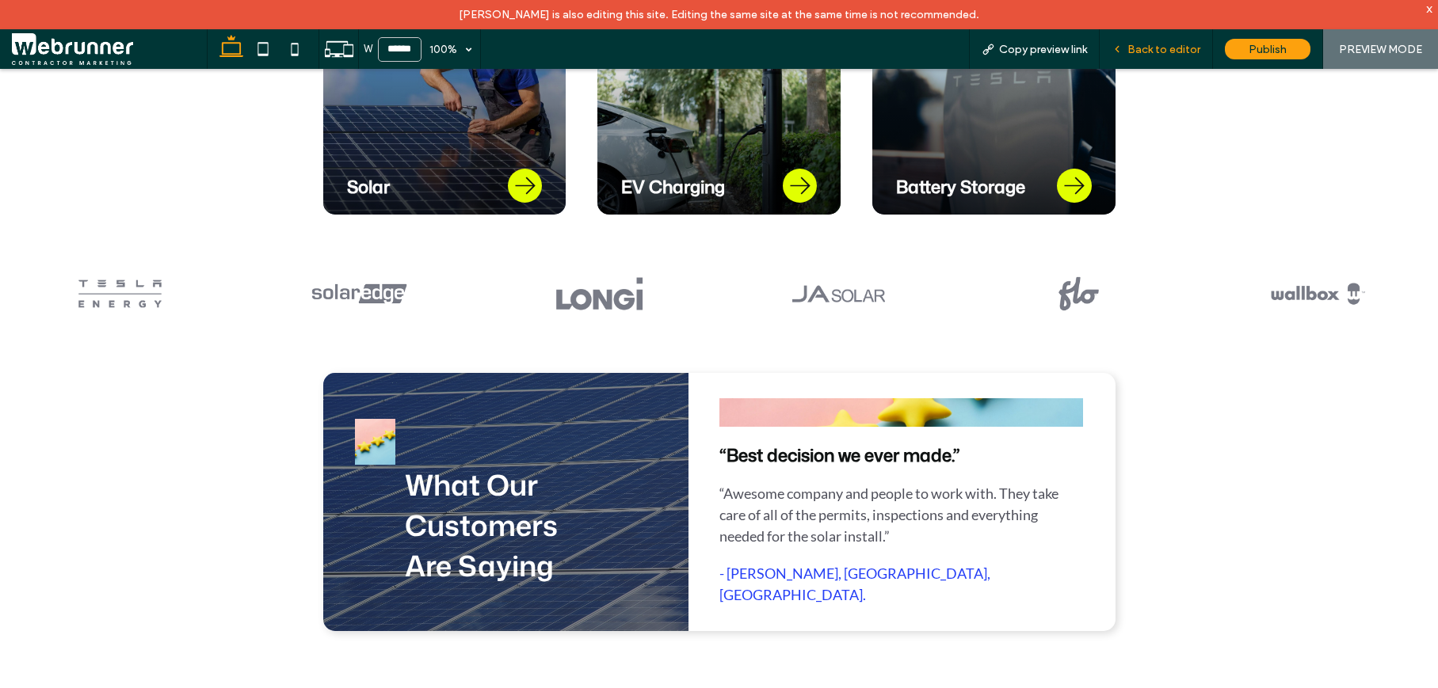
click at [1167, 48] on span "Back to editor" at bounding box center [1163, 49] width 73 height 13
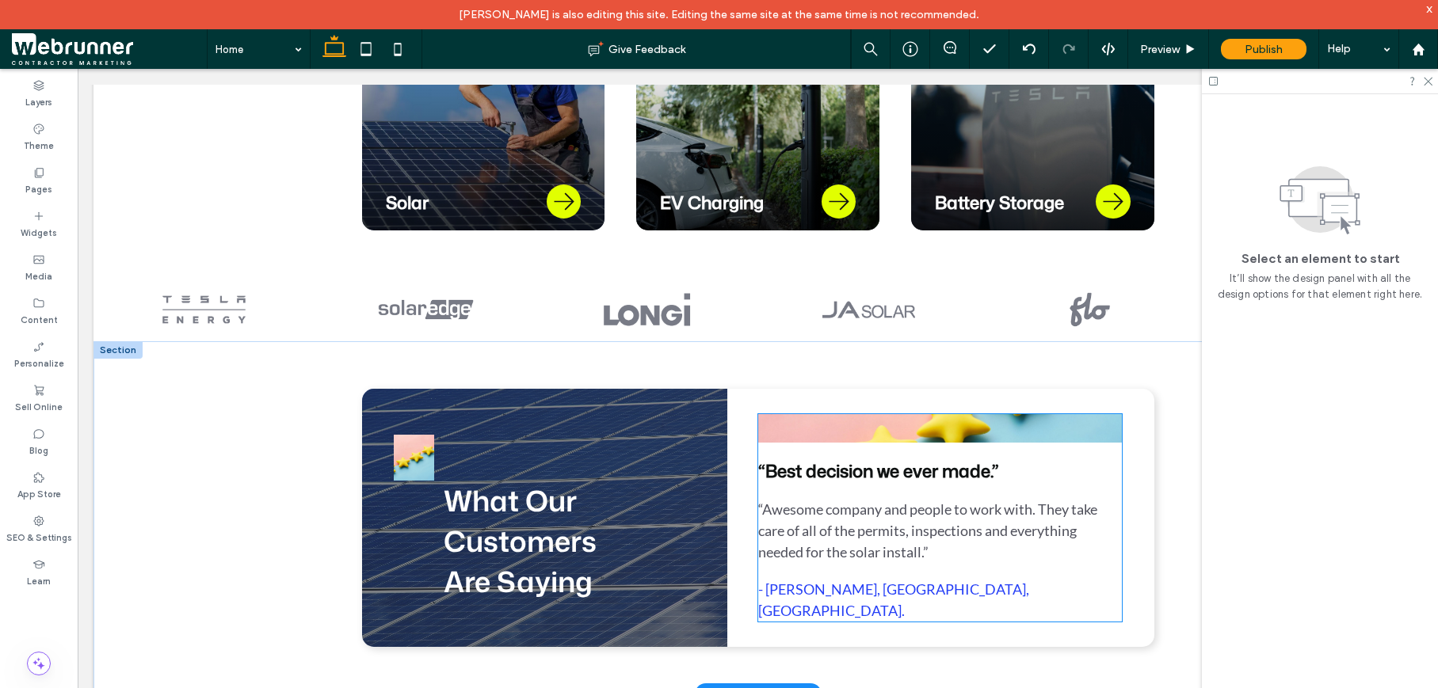
click at [953, 425] on img at bounding box center [940, 428] width 364 height 29
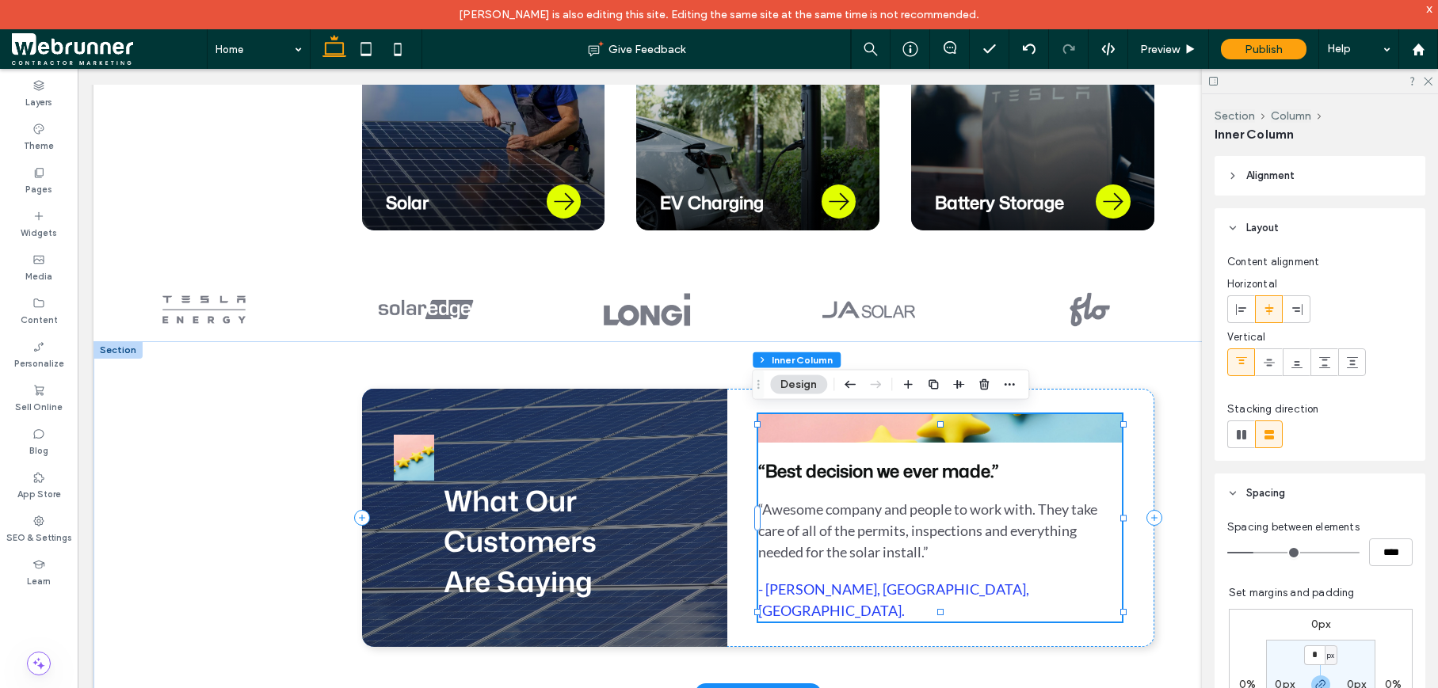
click at [953, 425] on img at bounding box center [940, 428] width 364 height 29
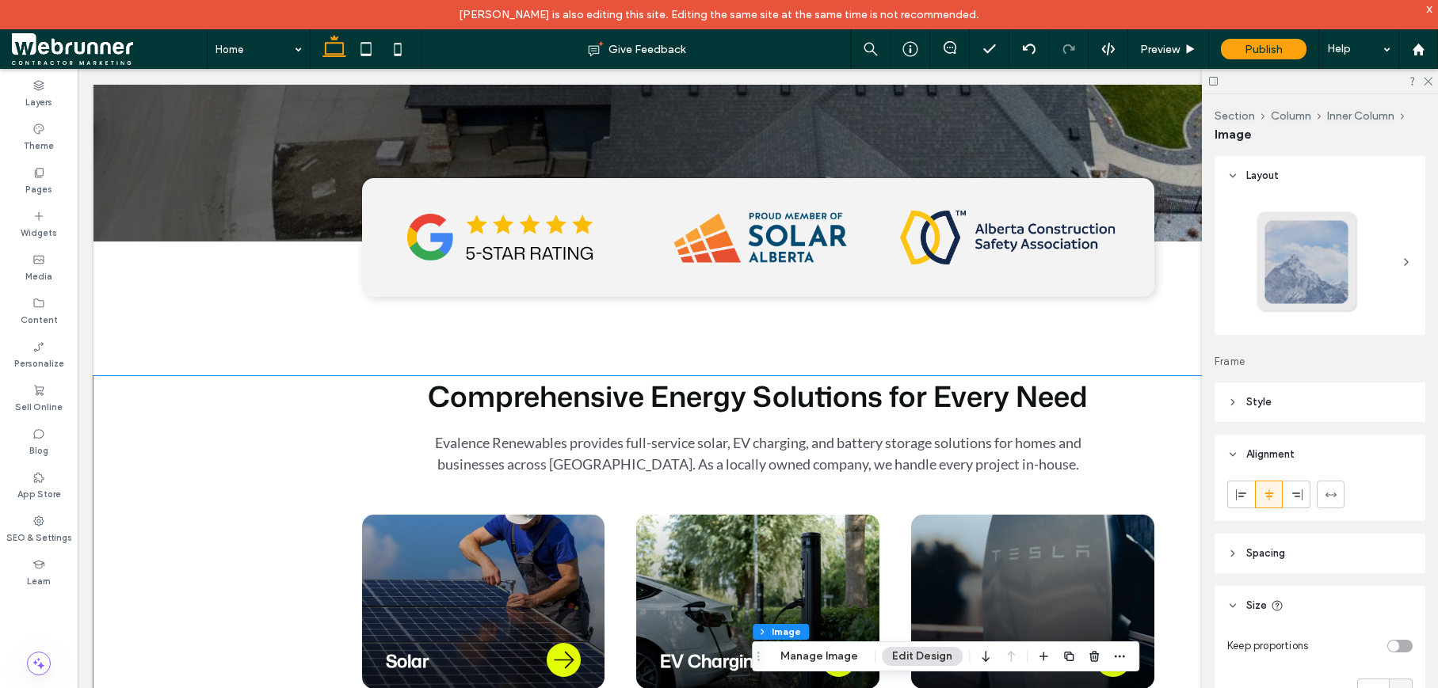
scroll to position [463, 0]
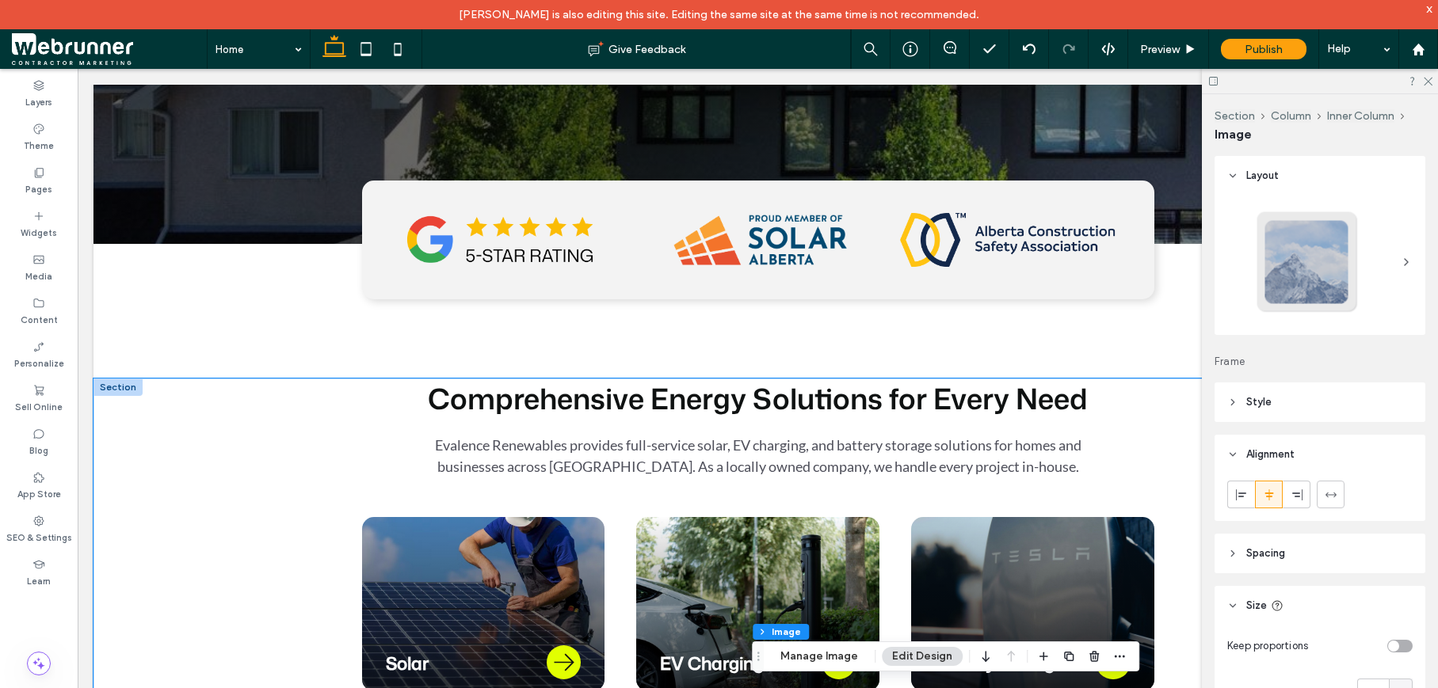
click at [184, 409] on div "Comprehensive Energy Solutions for Every Need Evalence Renewables provides full…" at bounding box center [757, 559] width 1328 height 360
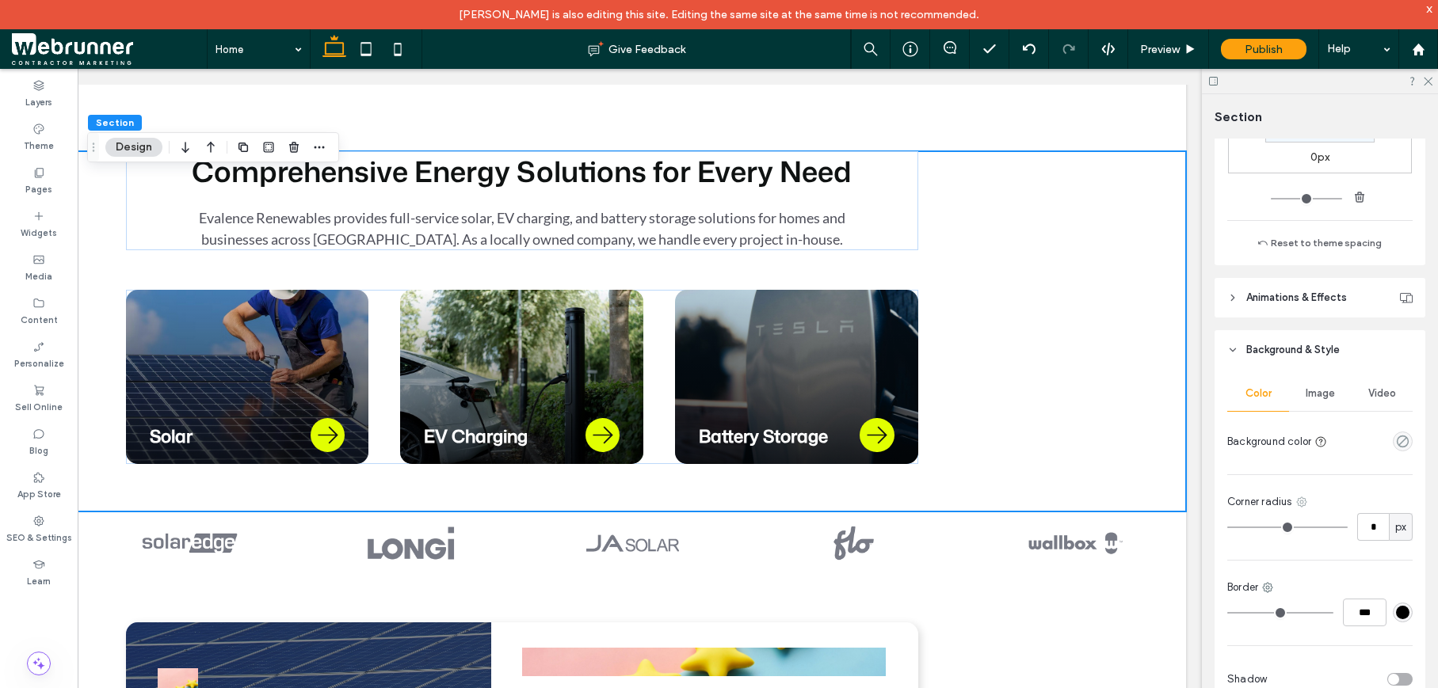
scroll to position [480, 0]
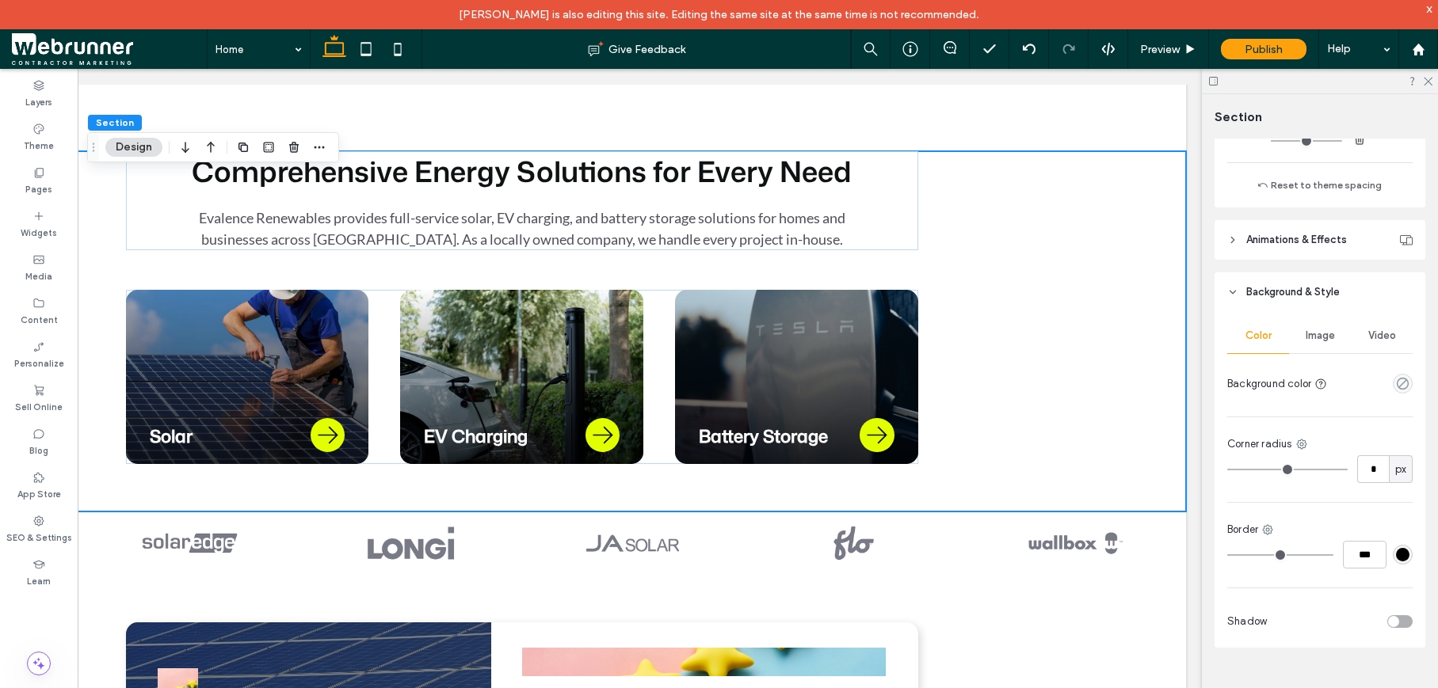
click at [1308, 334] on span "Image" at bounding box center [1319, 335] width 29 height 13
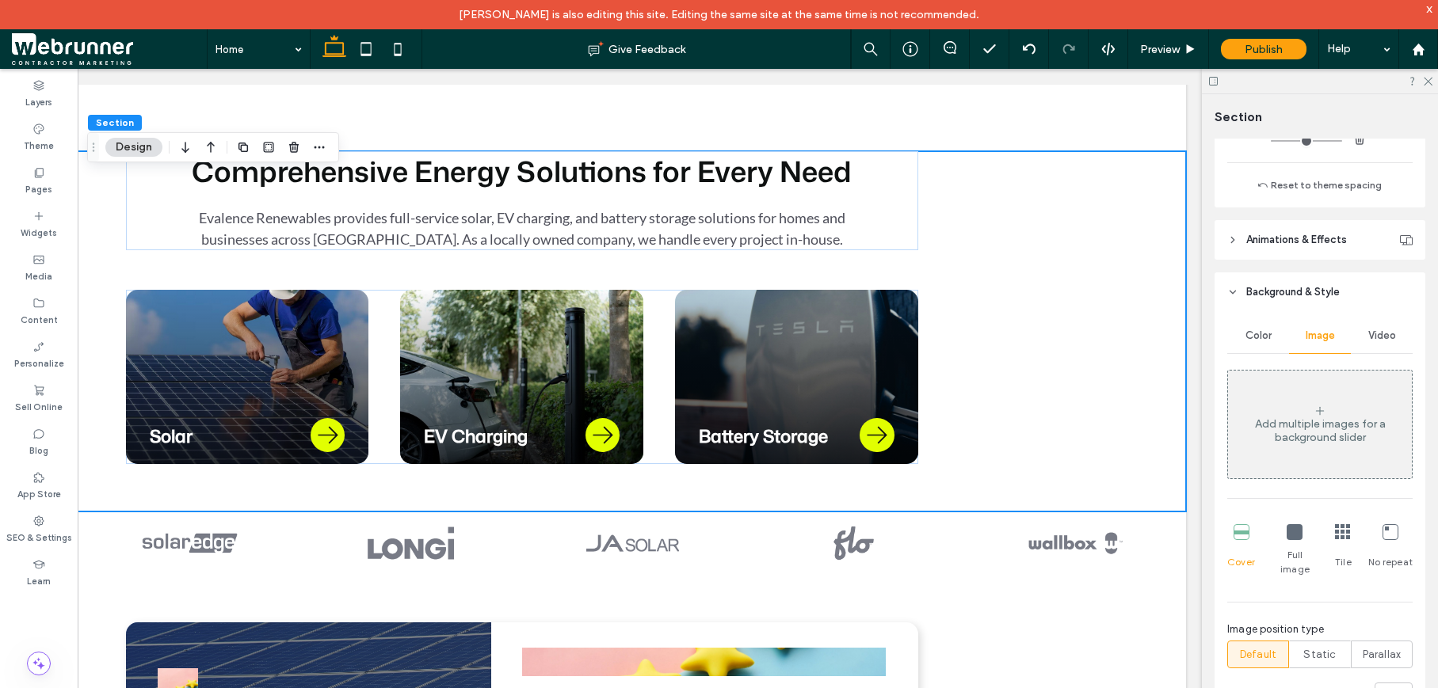
click at [1330, 422] on div "Add multiple images for a background slider" at bounding box center [1320, 430] width 184 height 27
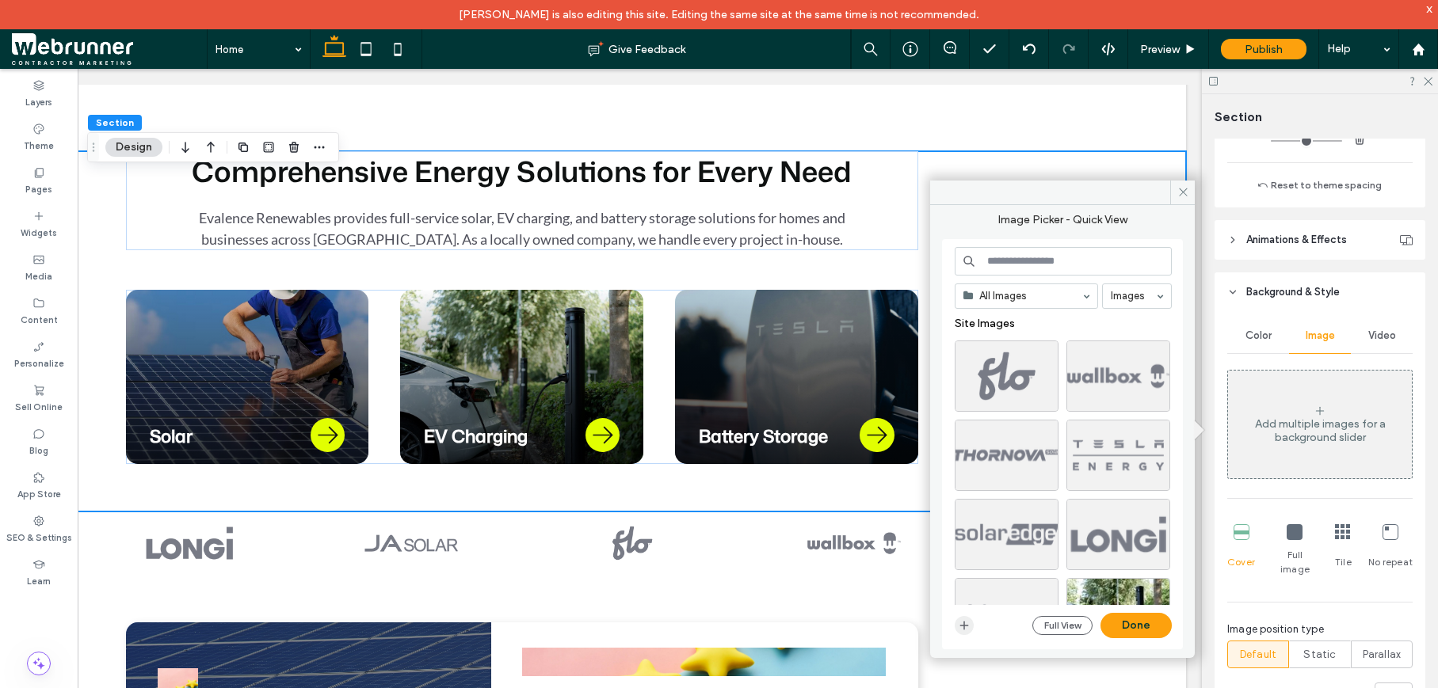
click at [959, 628] on icon "button" at bounding box center [964, 625] width 13 height 13
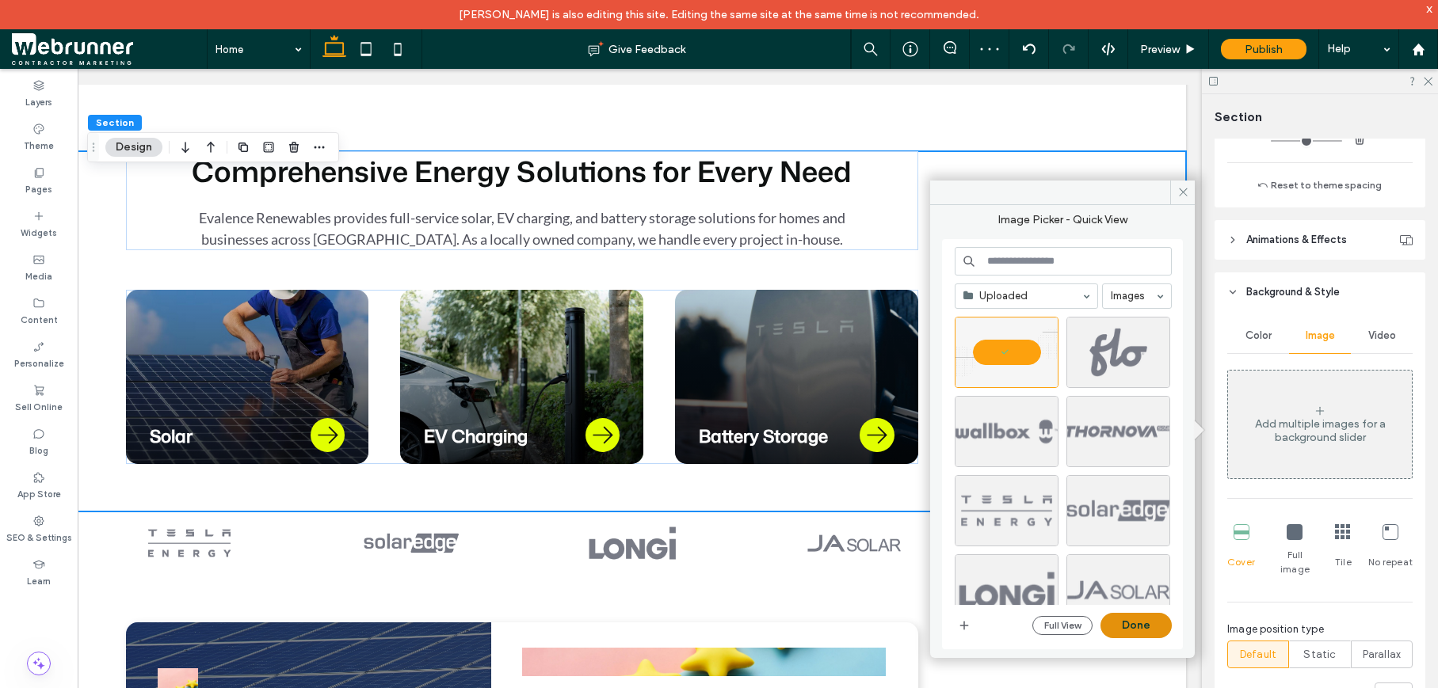
click at [1141, 622] on button "Done" at bounding box center [1135, 625] width 71 height 25
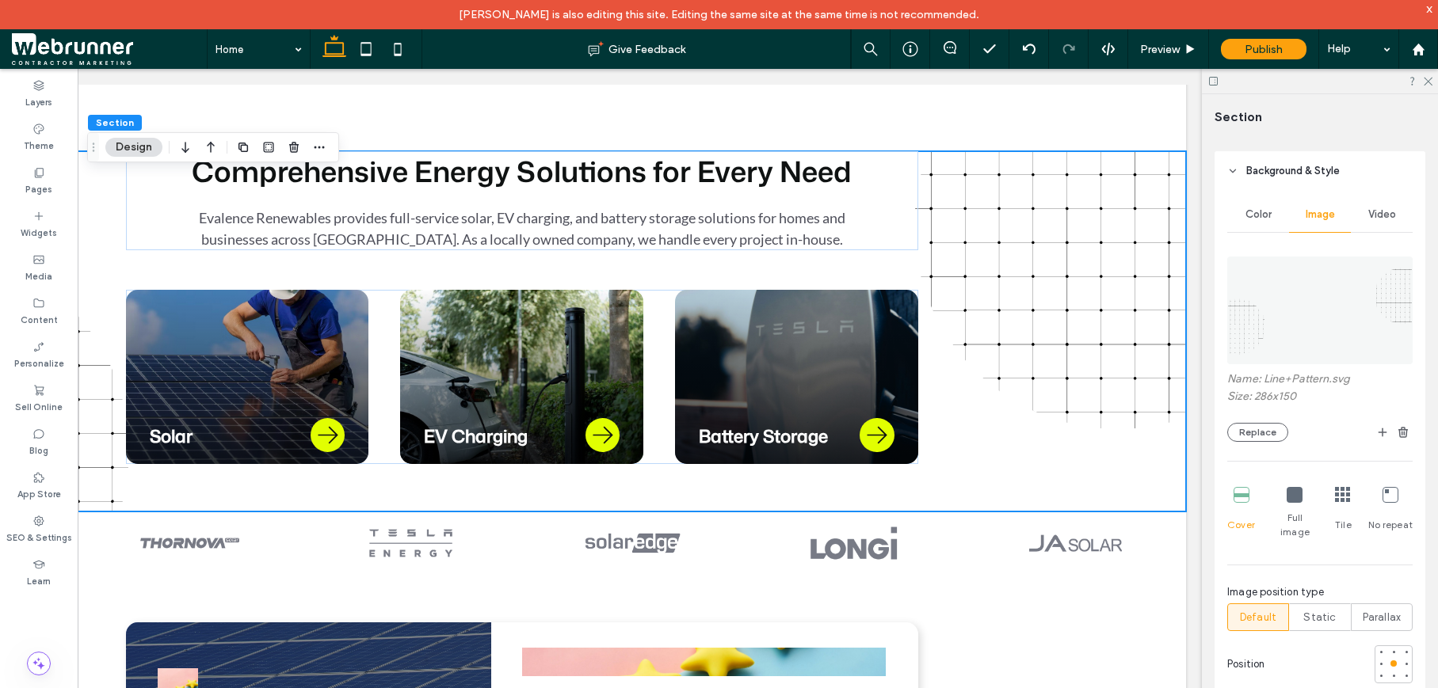
scroll to position [693, 0]
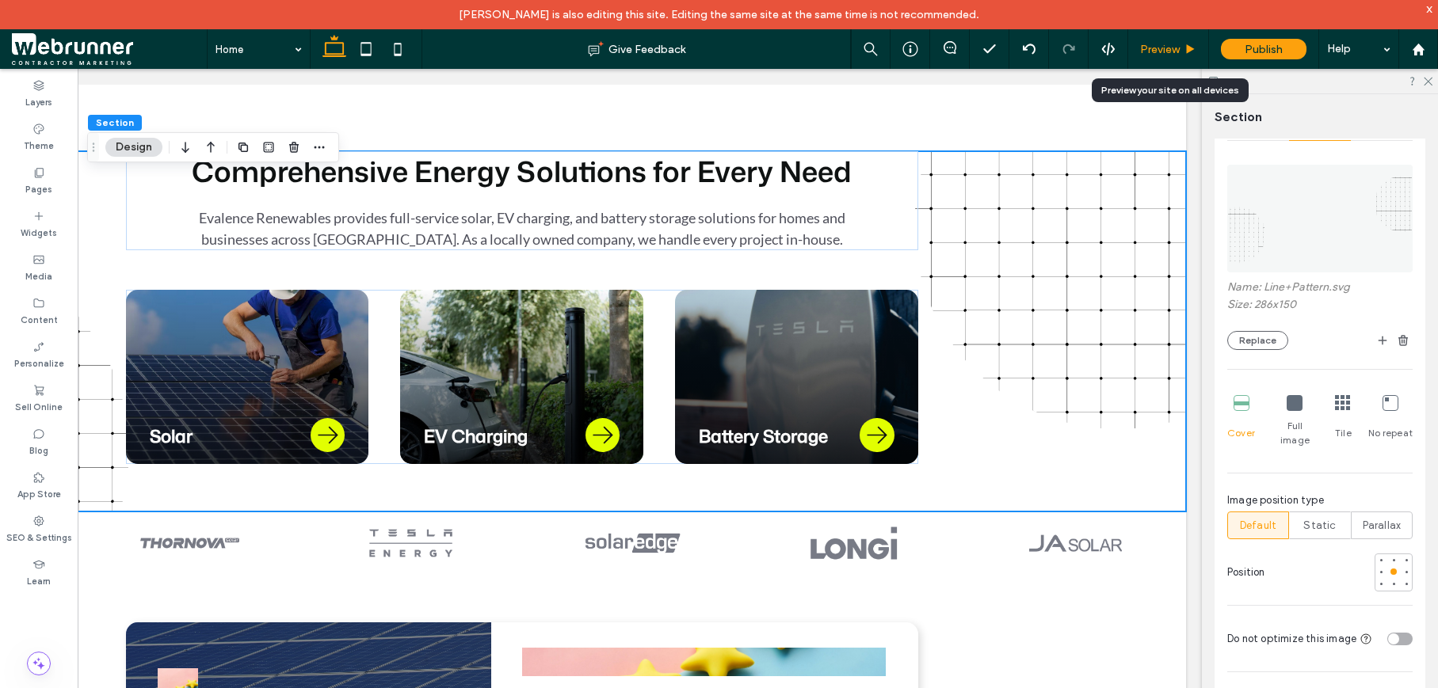
click at [1190, 52] on icon at bounding box center [1190, 50] width 12 height 12
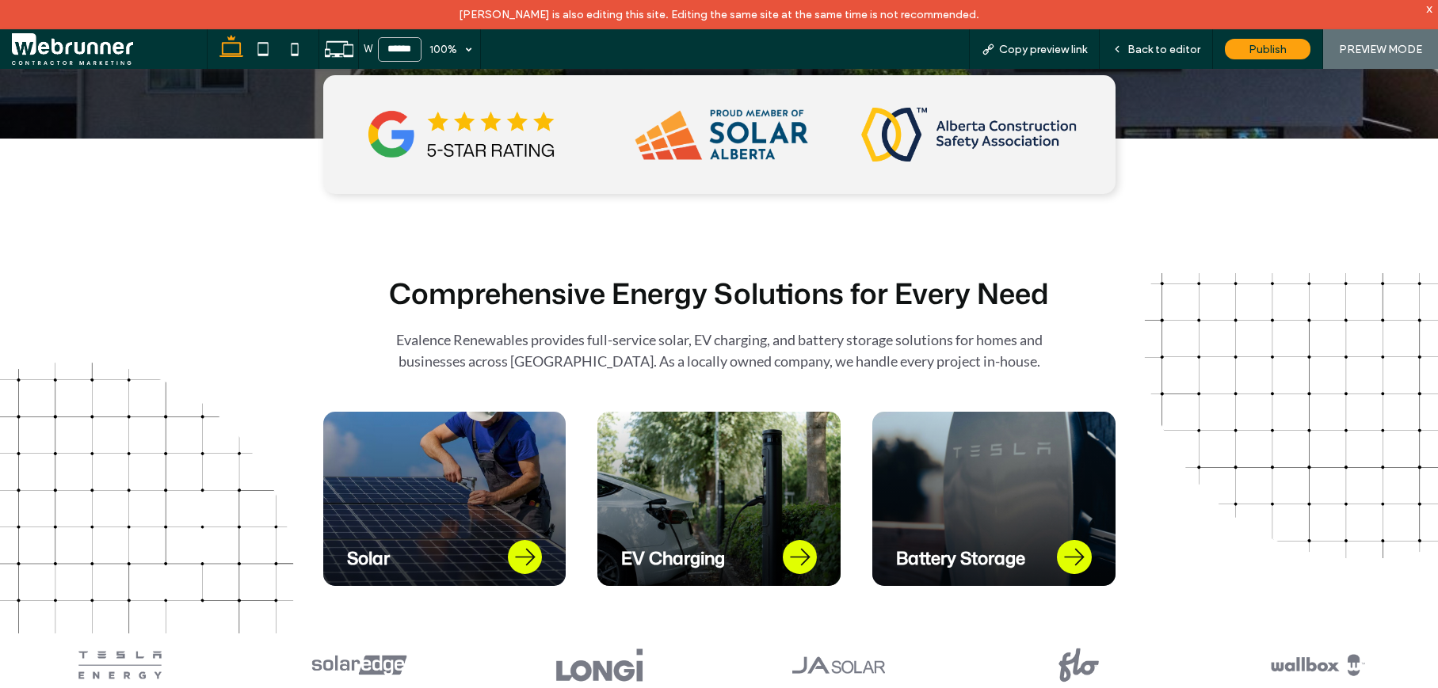
scroll to position [470, 0]
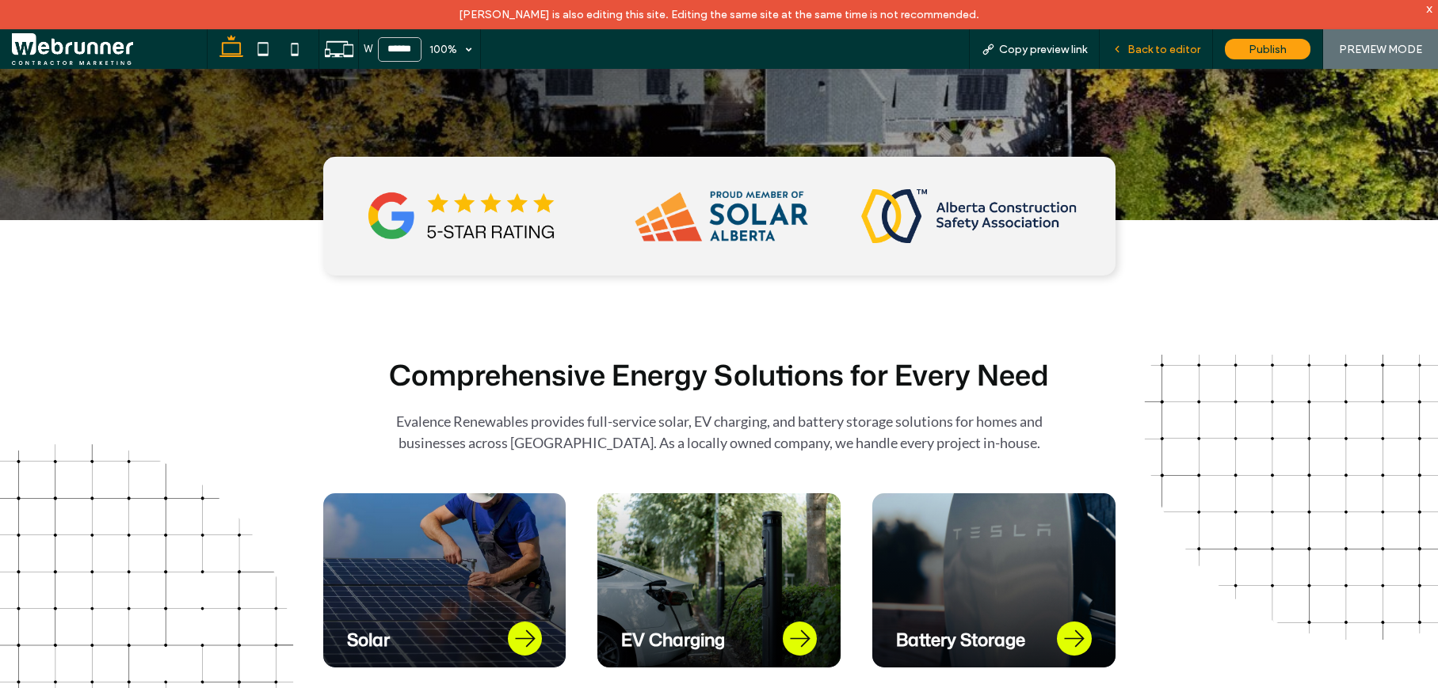
click at [1131, 43] on span "Back to editor" at bounding box center [1163, 49] width 73 height 13
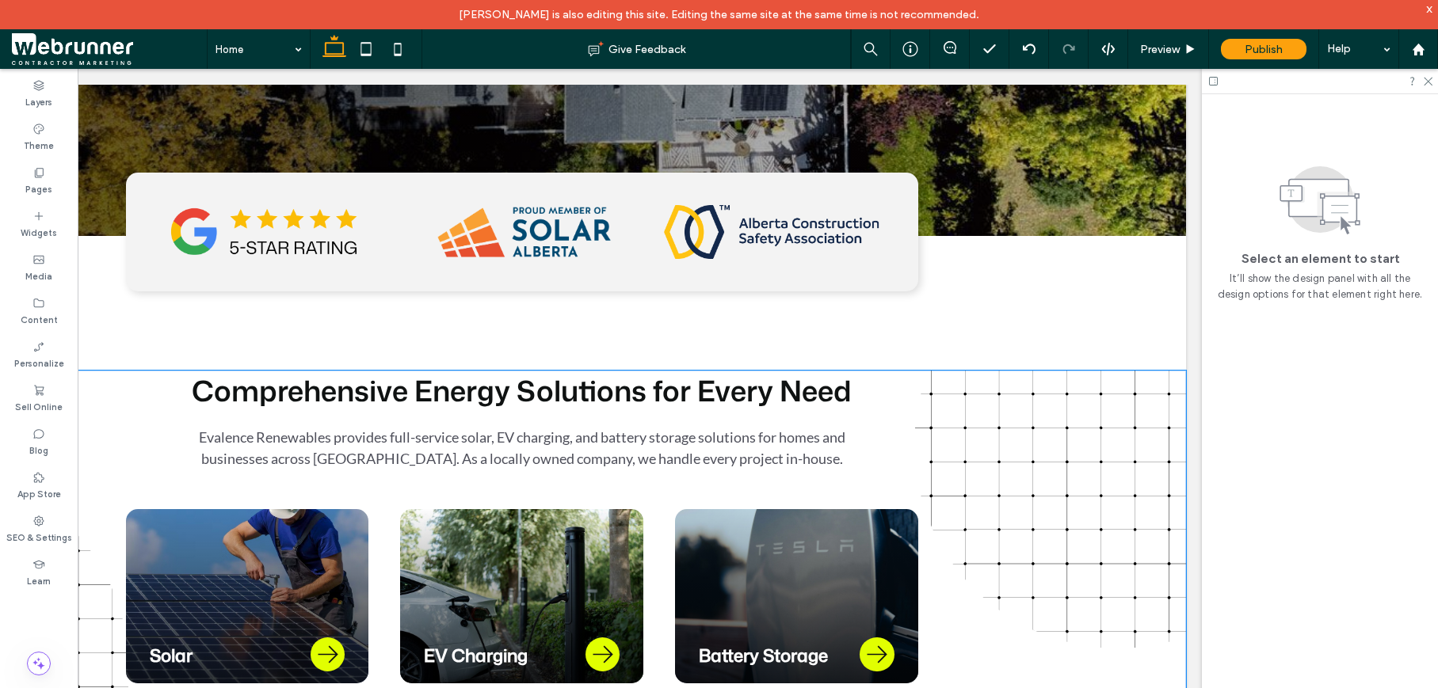
click at [1049, 457] on div "Comprehensive Energy Solutions for Every Need Evalence Renewables provides full…" at bounding box center [521, 551] width 1328 height 360
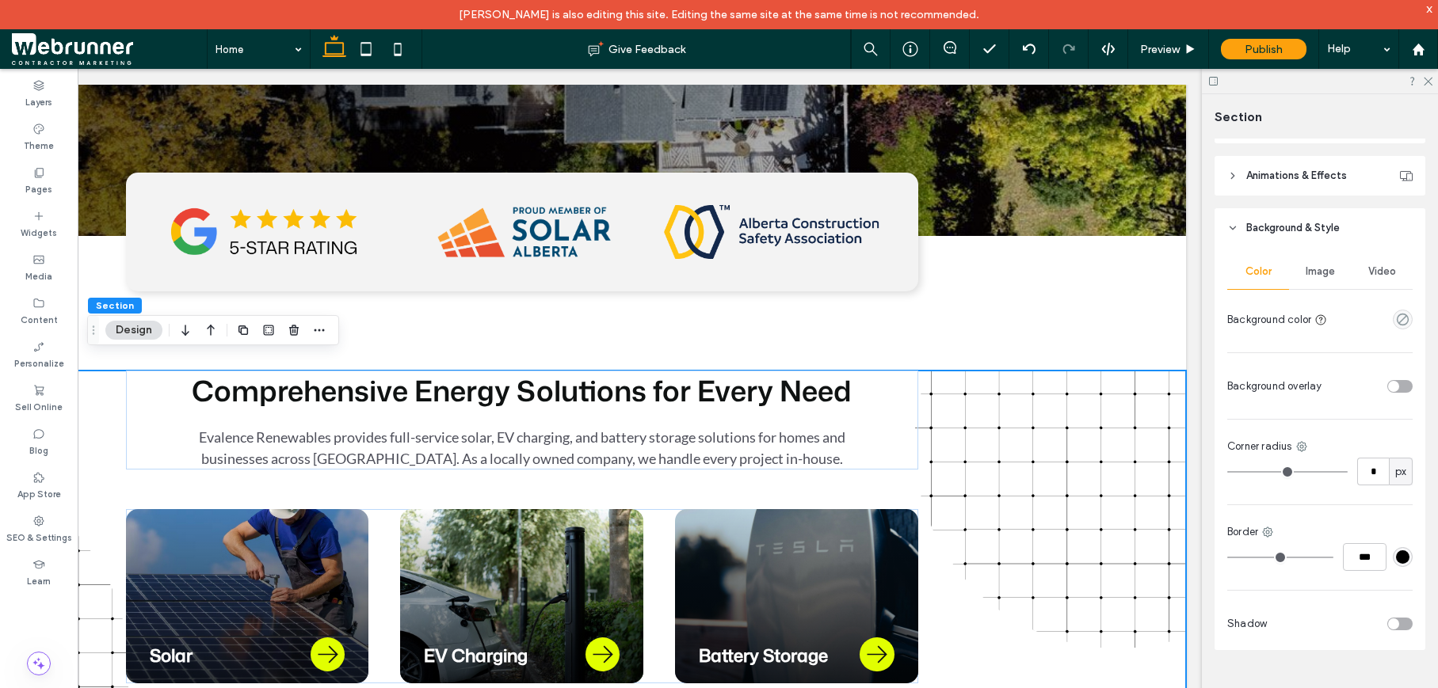
scroll to position [547, 0]
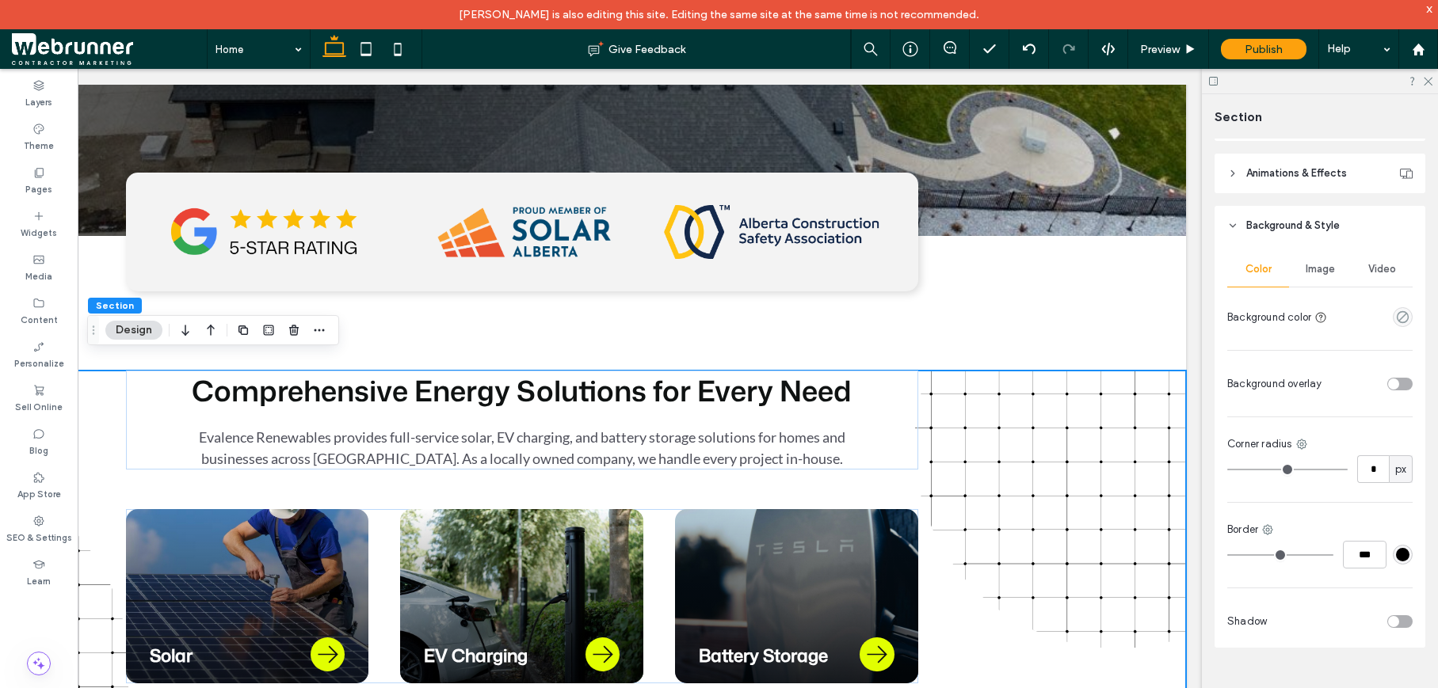
click at [1326, 274] on span "Image" at bounding box center [1319, 269] width 29 height 13
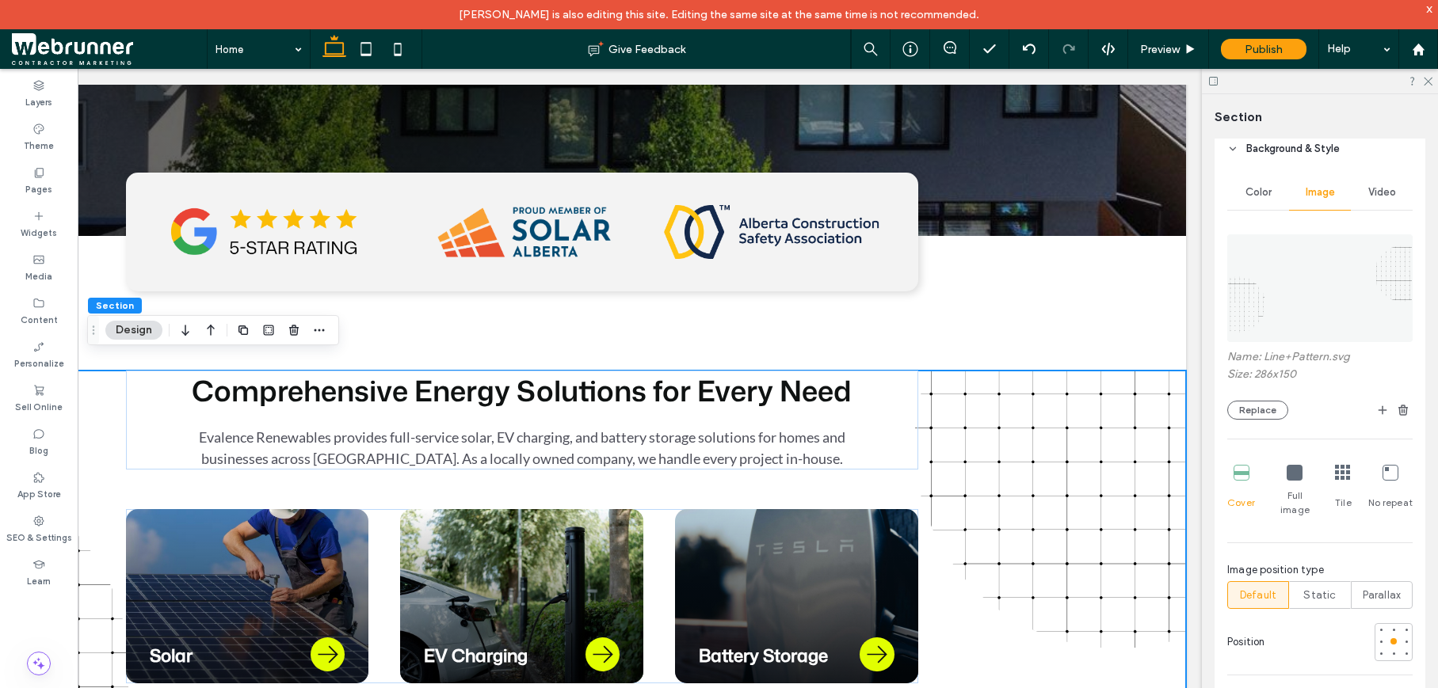
scroll to position [627, 0]
click at [1390, 647] on div at bounding box center [1393, 650] width 6 height 6
click at [1390, 634] on div at bounding box center [1393, 637] width 6 height 6
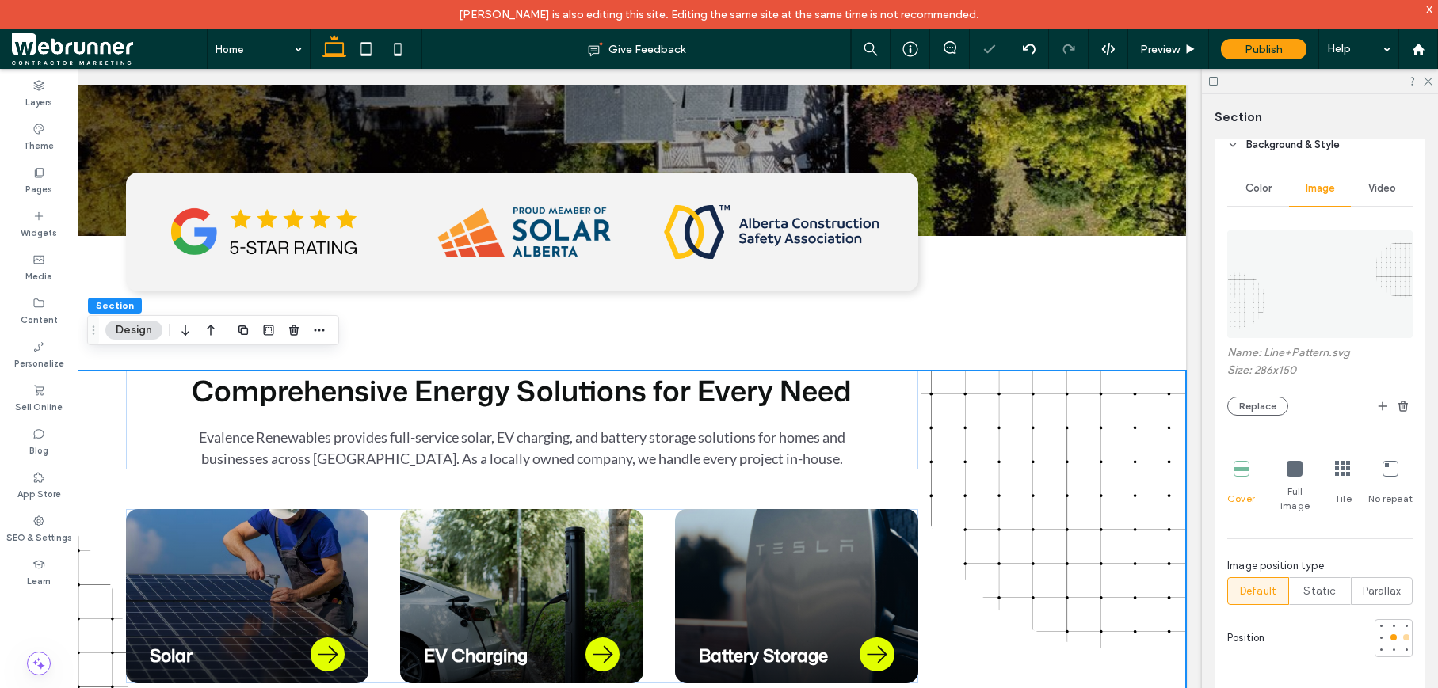
click at [1400, 632] on div at bounding box center [1405, 637] width 11 height 11
click at [1403, 647] on div at bounding box center [1406, 650] width 6 height 6
click at [1400, 620] on div at bounding box center [1405, 625] width 11 height 11
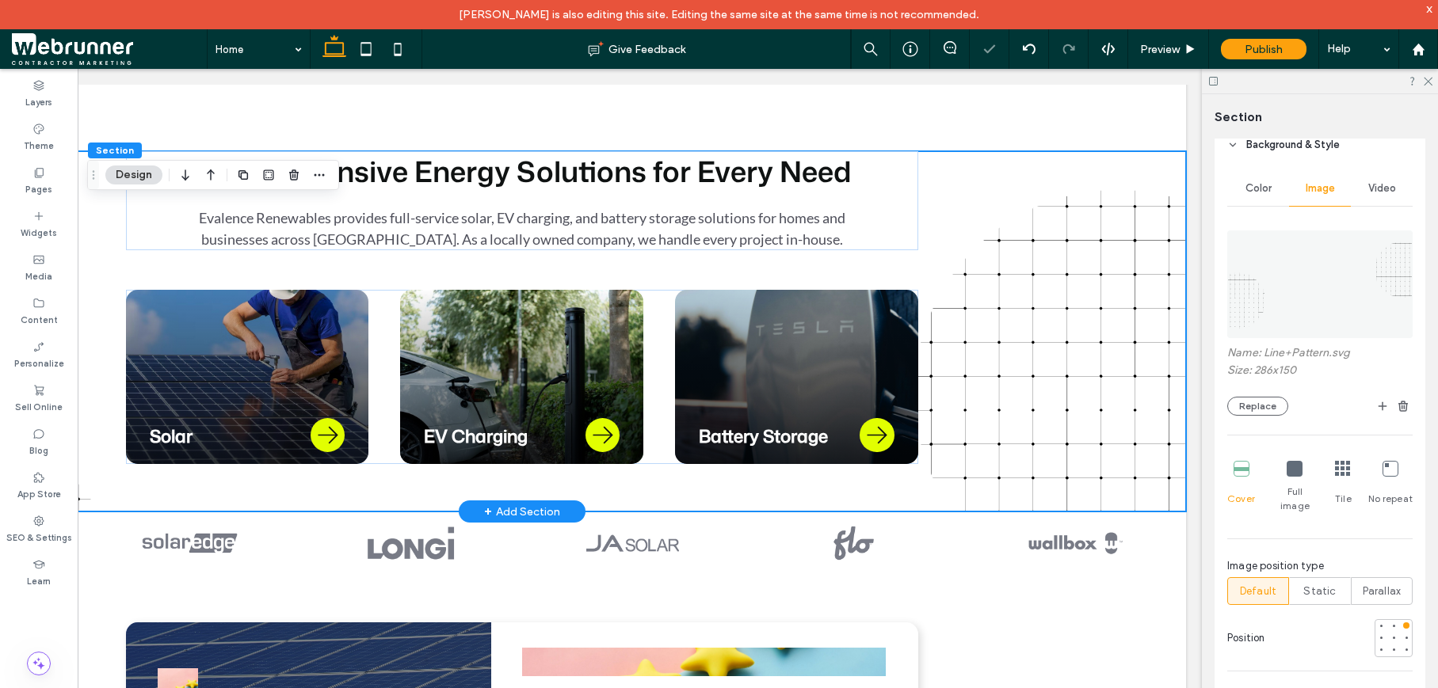
scroll to position [741, 0]
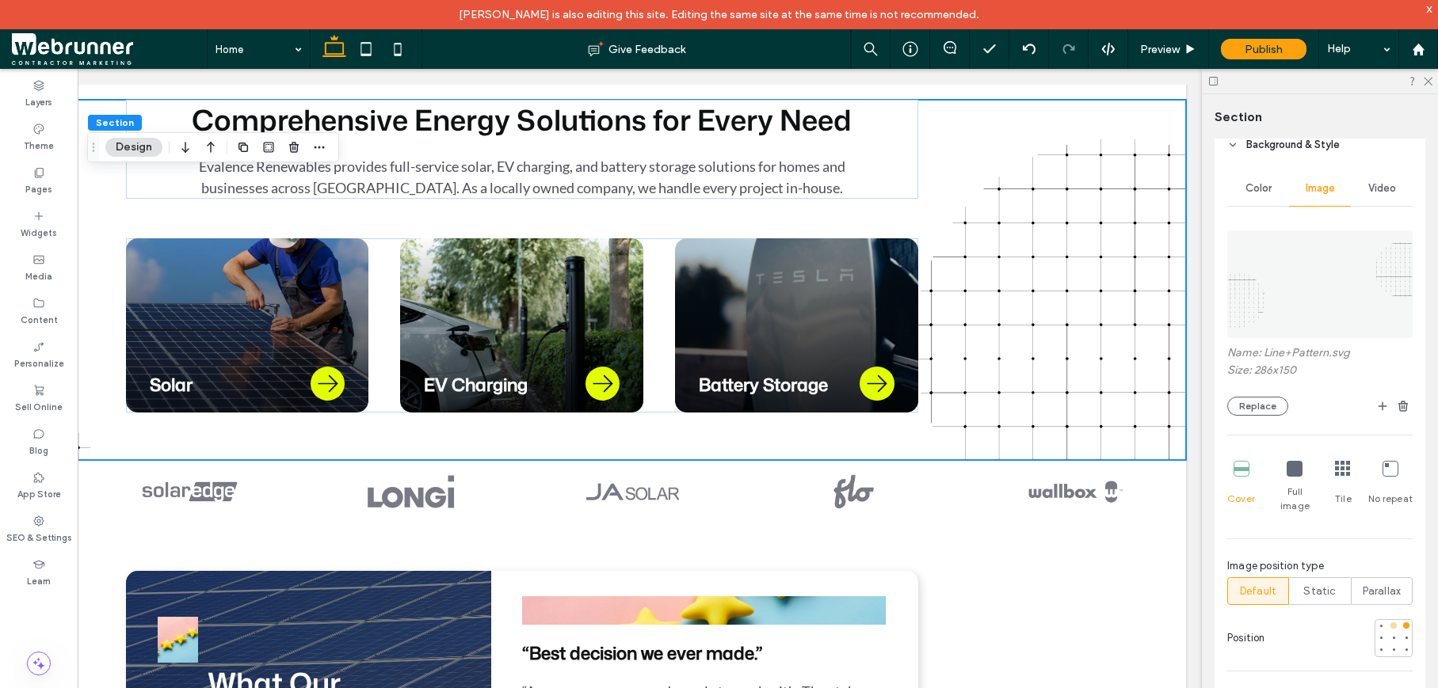
click at [1388, 620] on div at bounding box center [1393, 625] width 11 height 11
click at [1403, 634] on div at bounding box center [1406, 637] width 6 height 6
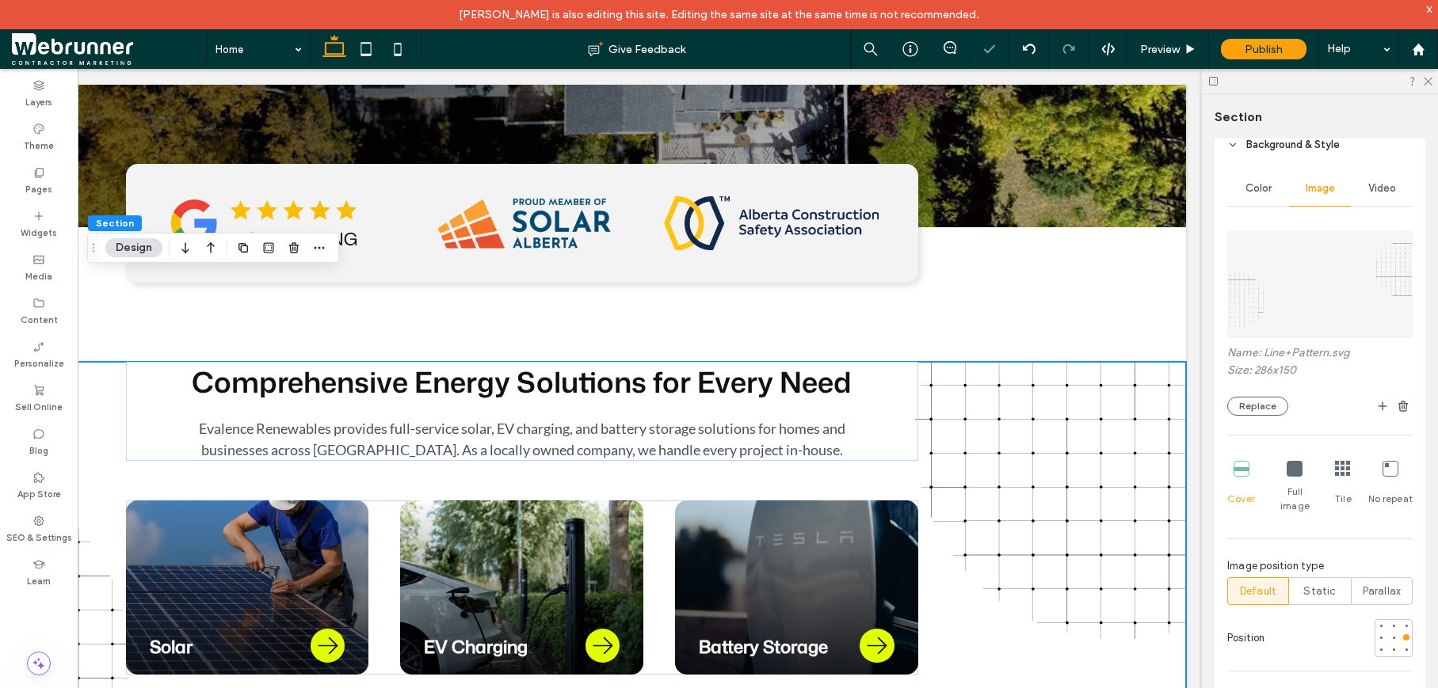
scroll to position [478, 0]
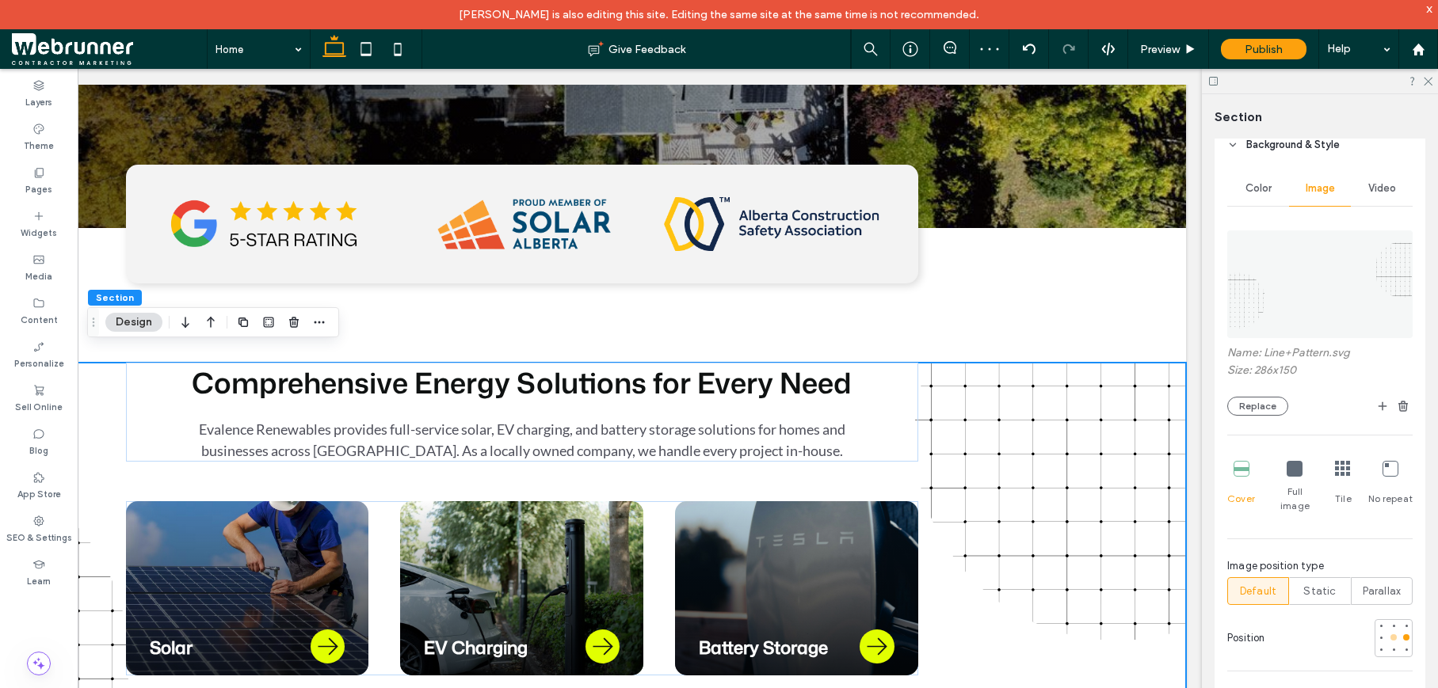
click at [1388, 632] on div at bounding box center [1393, 637] width 11 height 11
click at [1390, 634] on div at bounding box center [1393, 637] width 6 height 6
click at [1390, 647] on div at bounding box center [1393, 650] width 6 height 6
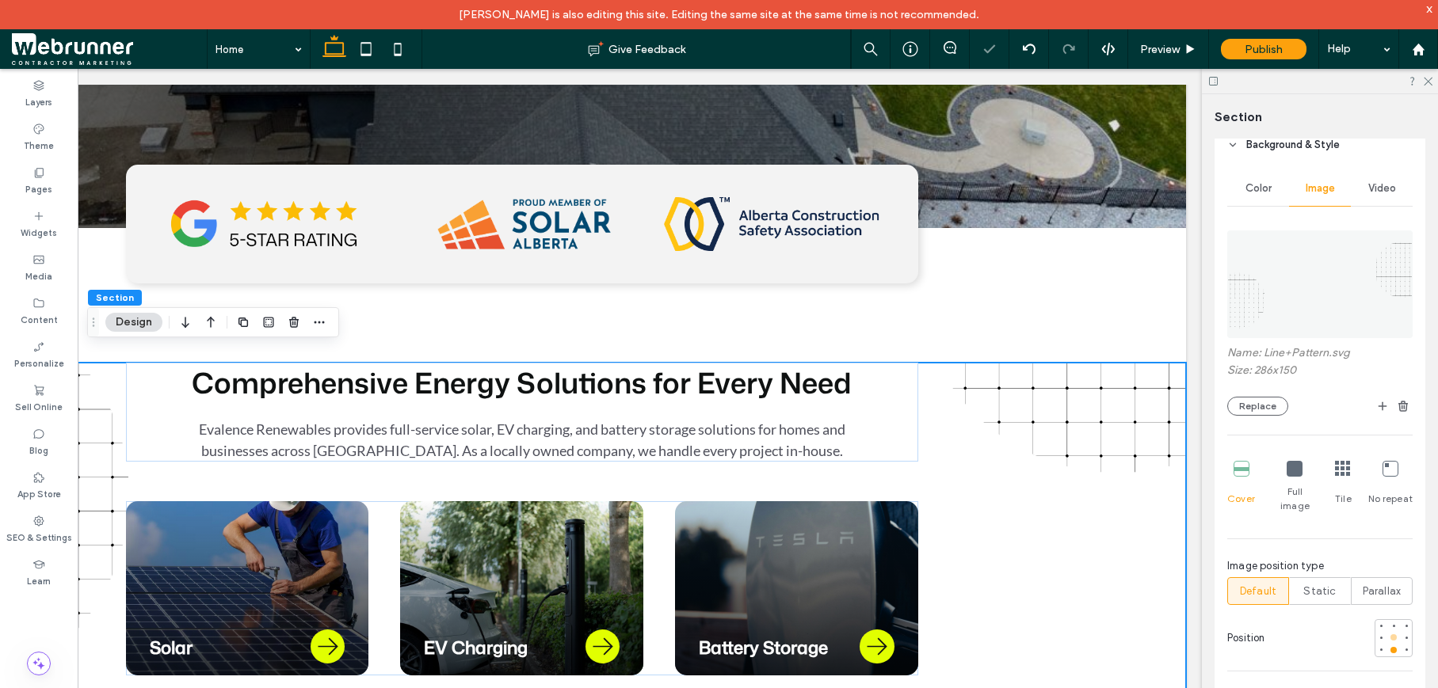
click at [1390, 634] on div at bounding box center [1393, 637] width 6 height 6
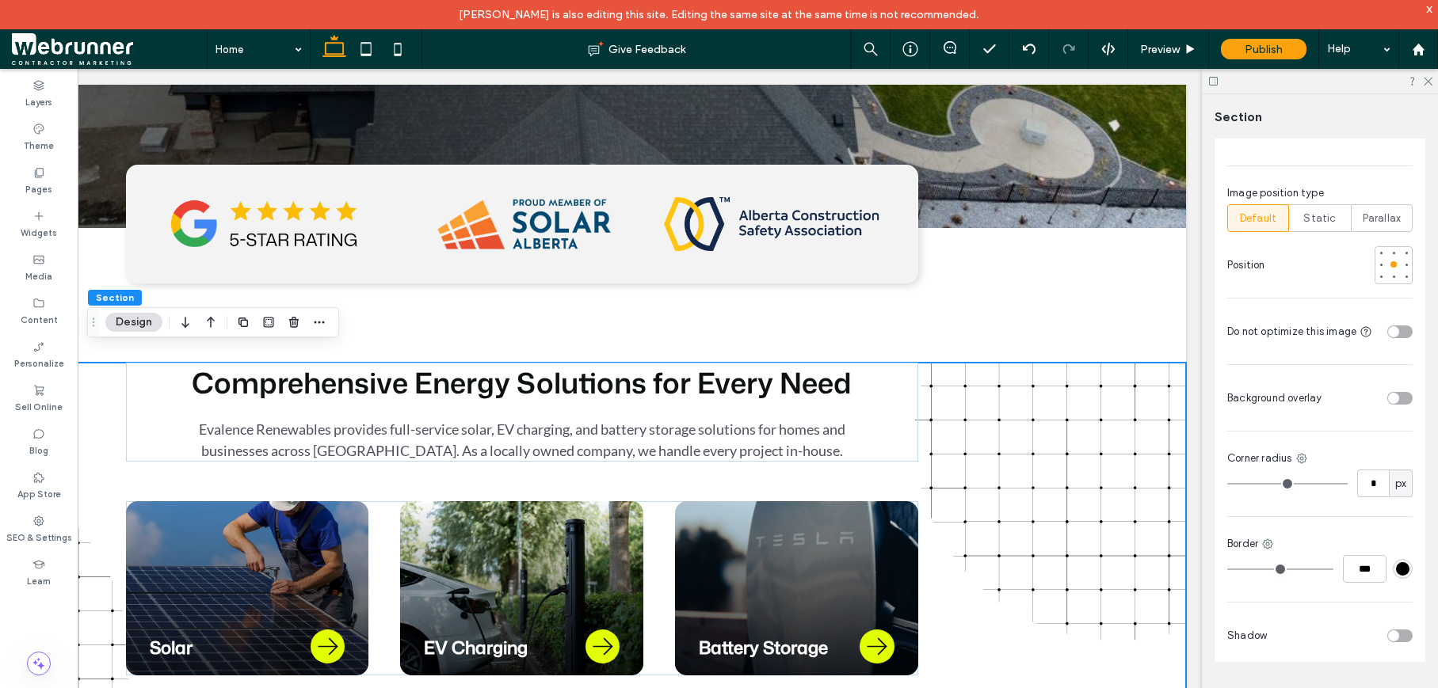
scroll to position [489, 0]
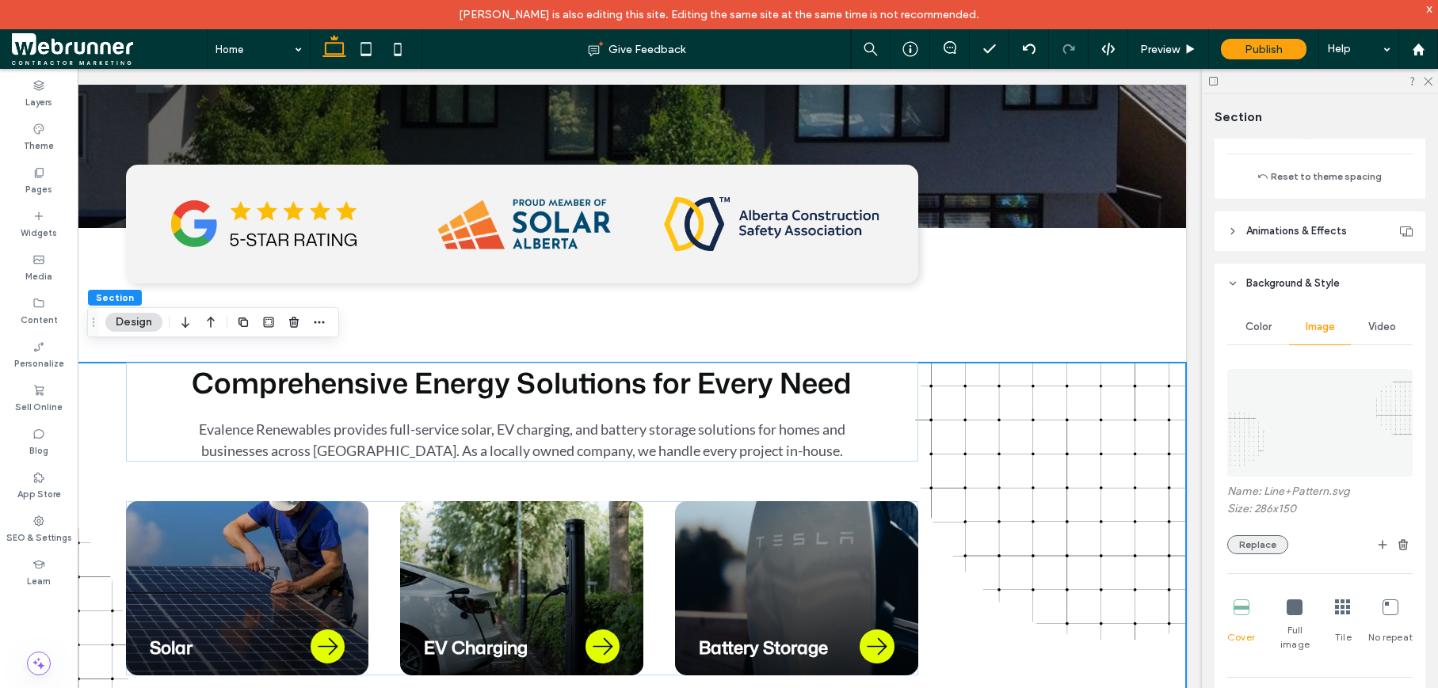
click at [1269, 545] on button "Replace" at bounding box center [1257, 544] width 61 height 19
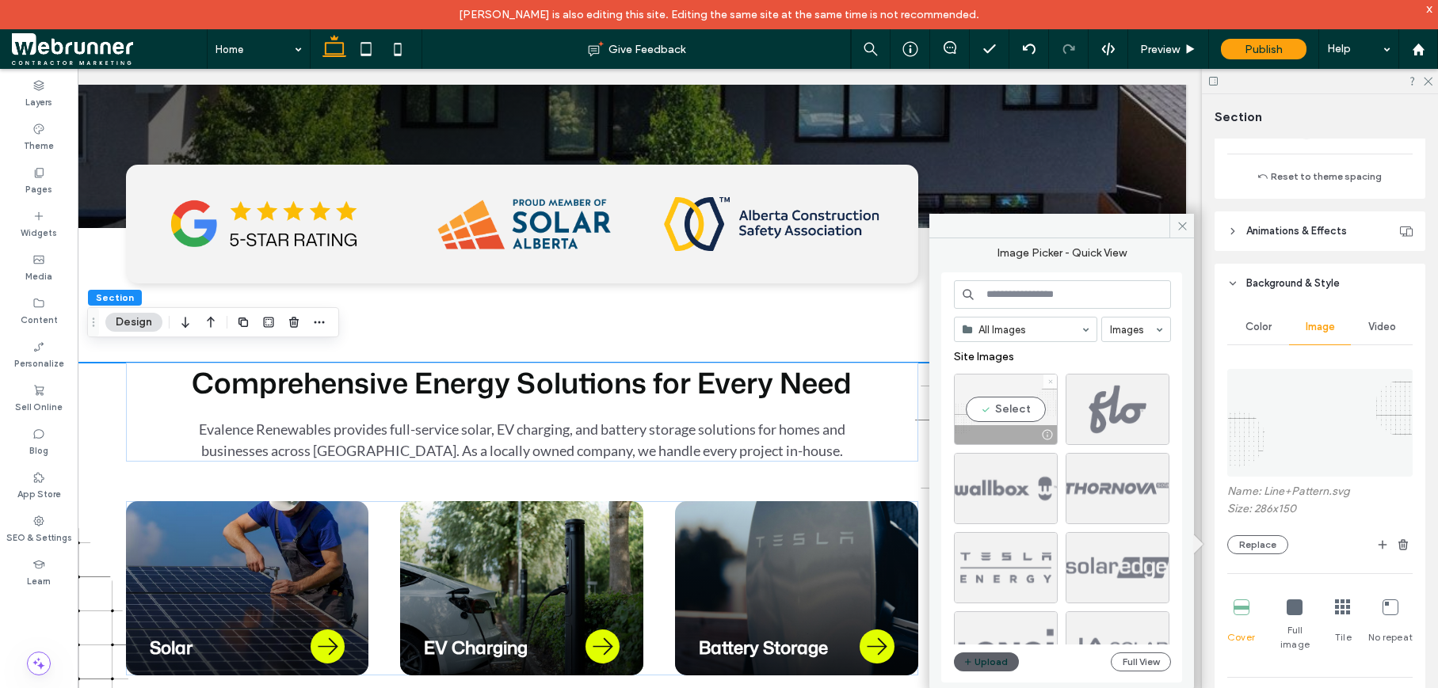
click at [1051, 379] on use at bounding box center [1050, 381] width 4 height 4
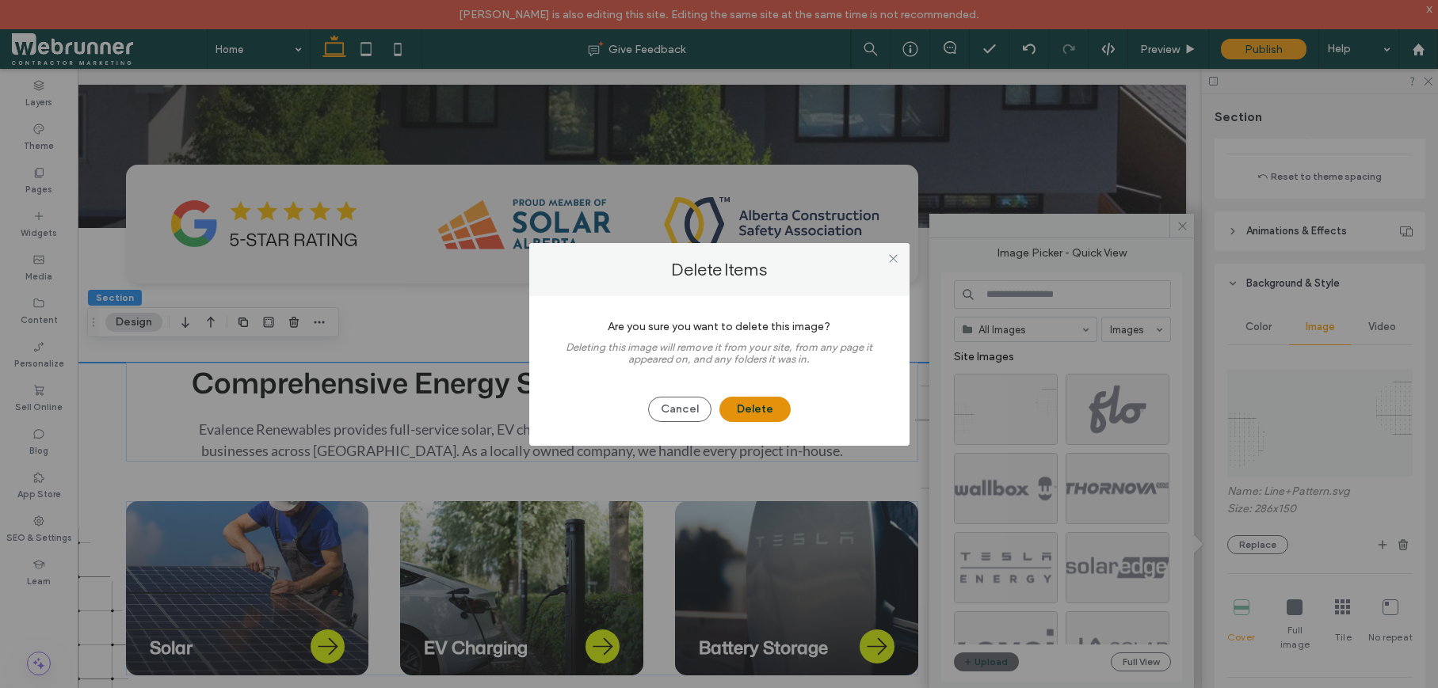
click at [763, 404] on button "Delete" at bounding box center [754, 409] width 71 height 25
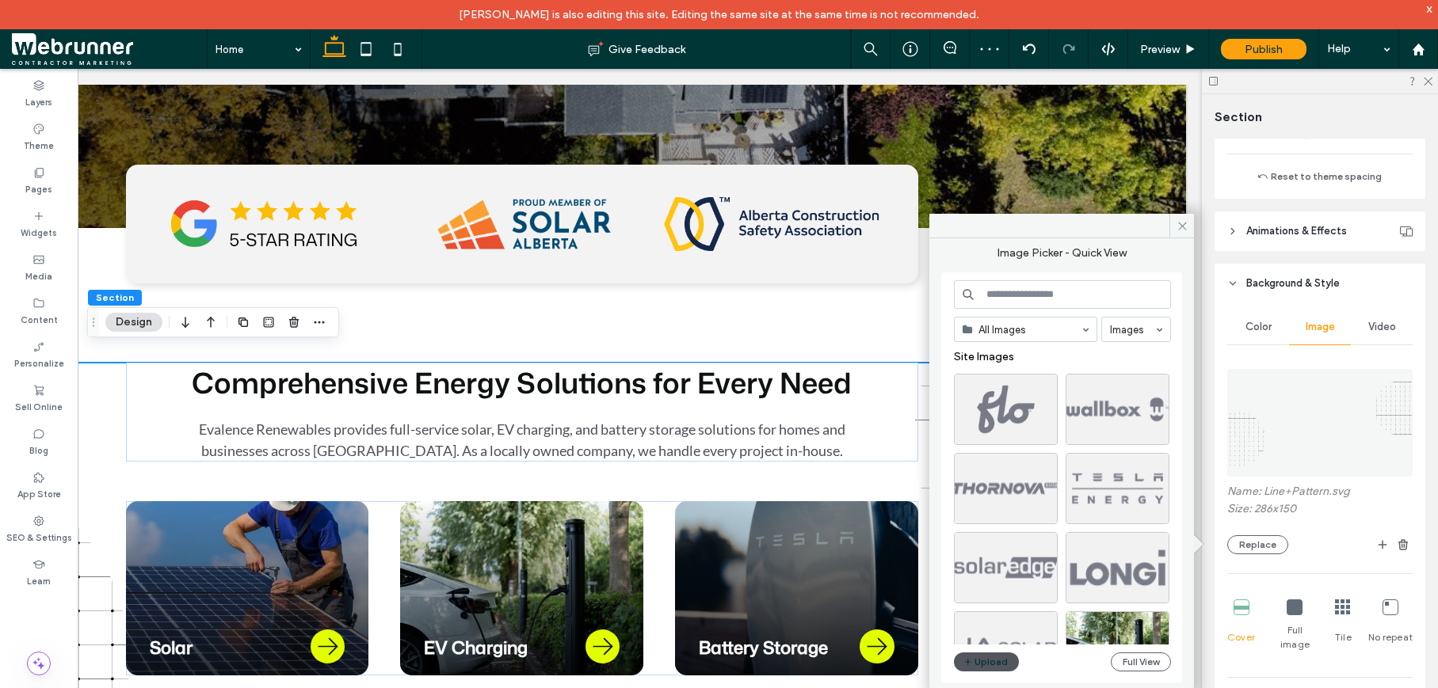
click at [973, 661] on span "button" at bounding box center [968, 661] width 11 height 17
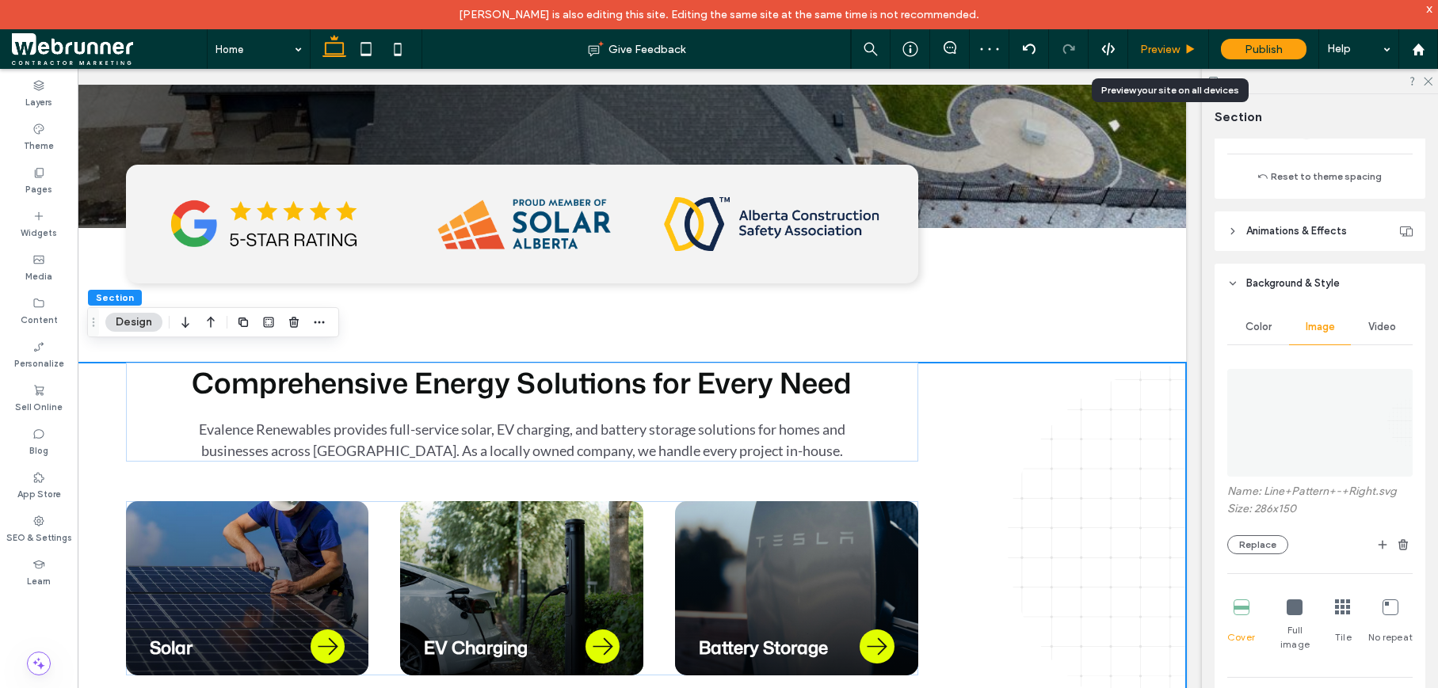
click at [1187, 51] on use at bounding box center [1190, 48] width 8 height 9
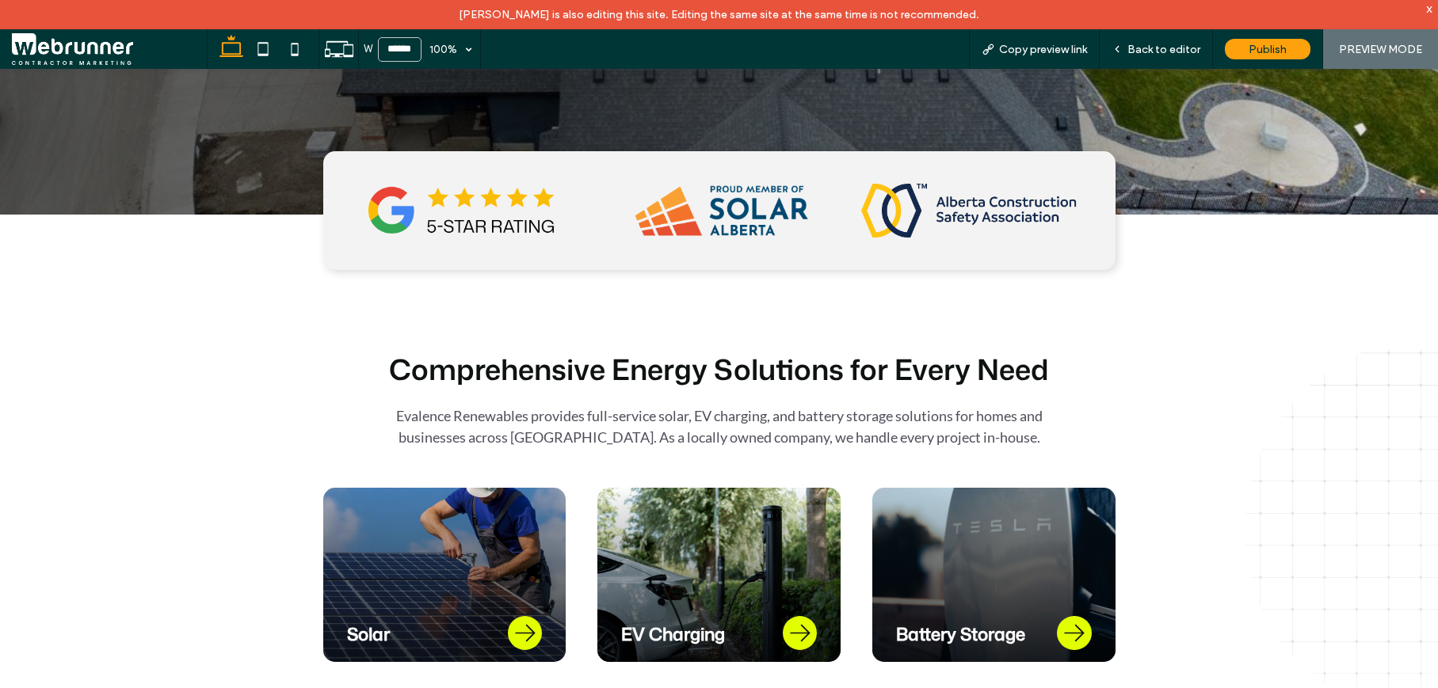
scroll to position [474, 0]
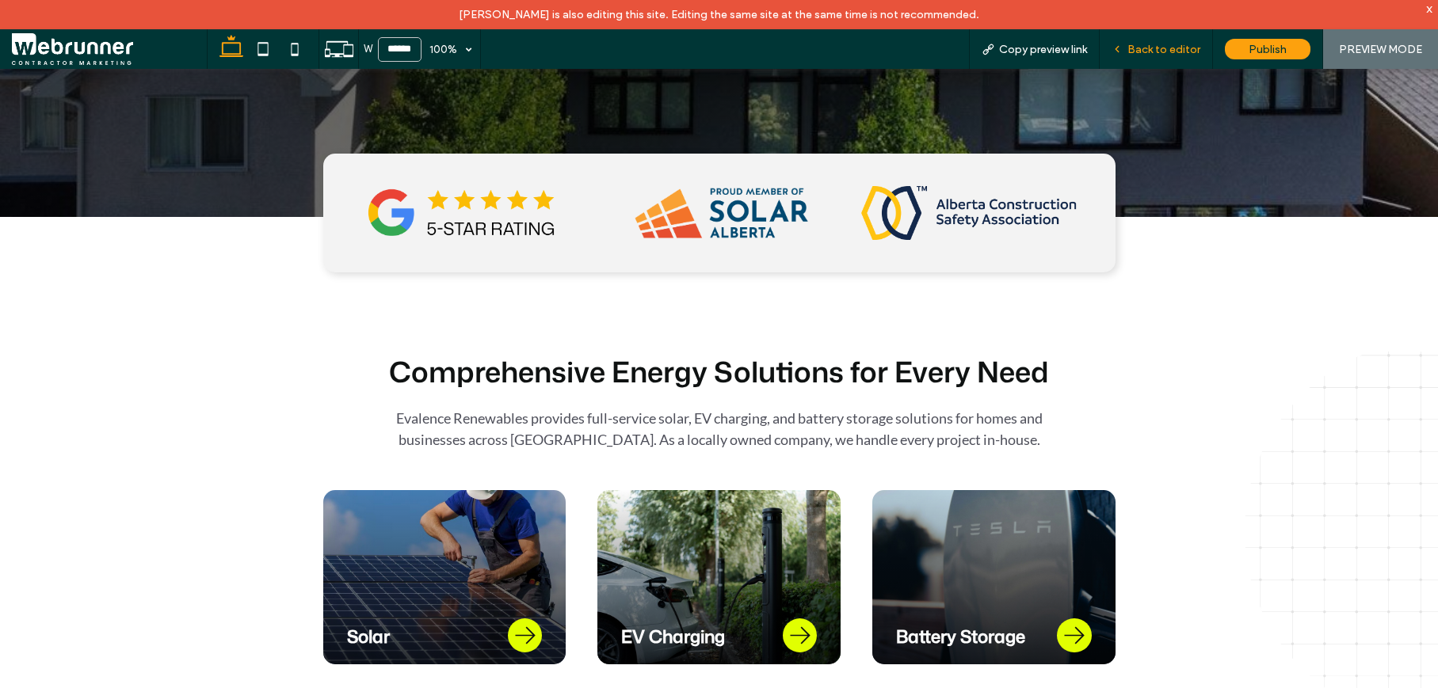
click at [1171, 55] on span "Back to editor" at bounding box center [1163, 49] width 73 height 13
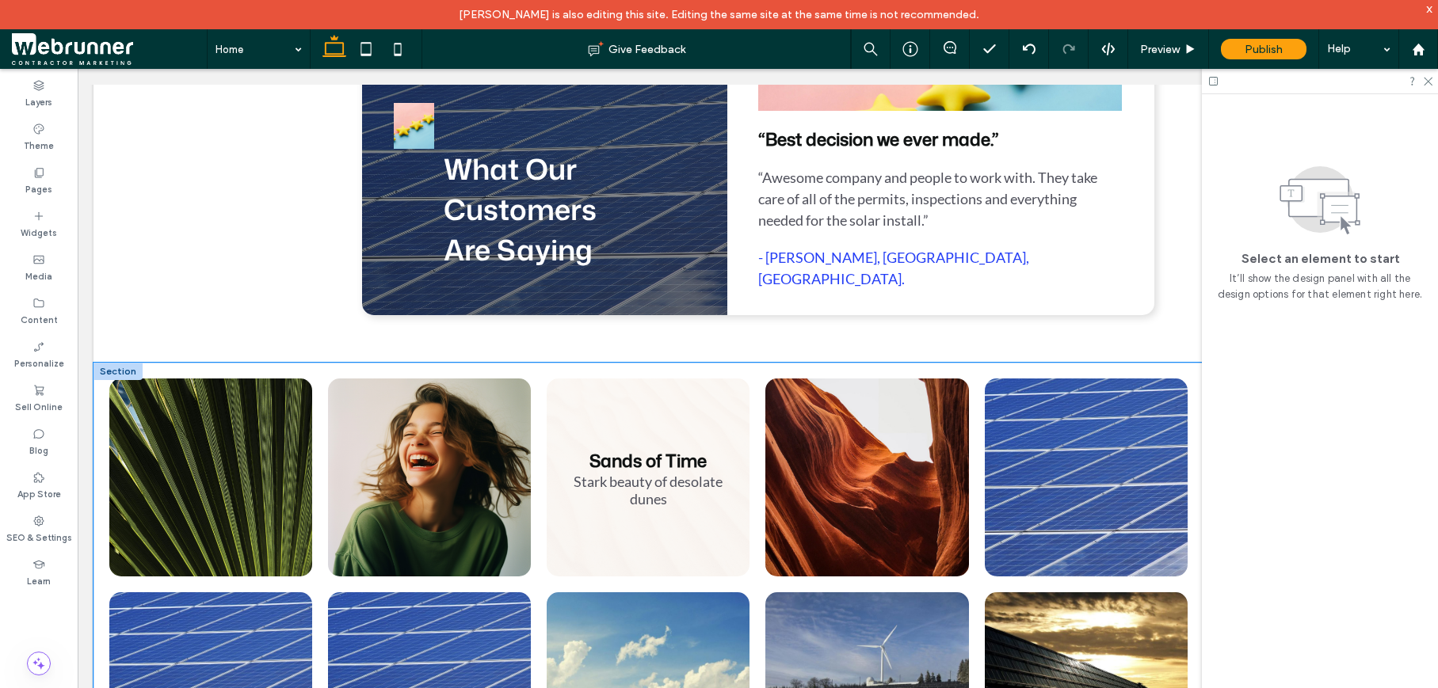
scroll to position [1054, 0]
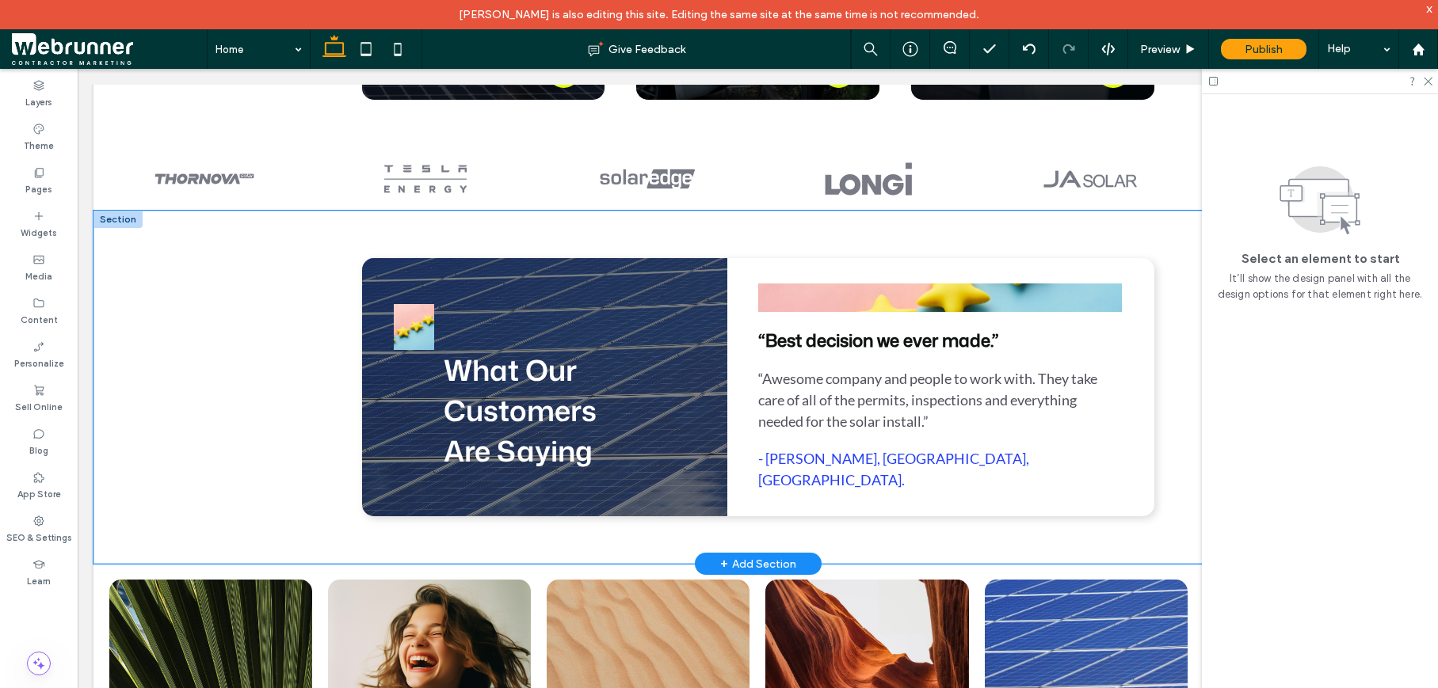
click at [155, 394] on div "What Our Customers Are Saying “Best decision we ever made.” “Awesome company an…" at bounding box center [757, 387] width 1328 height 353
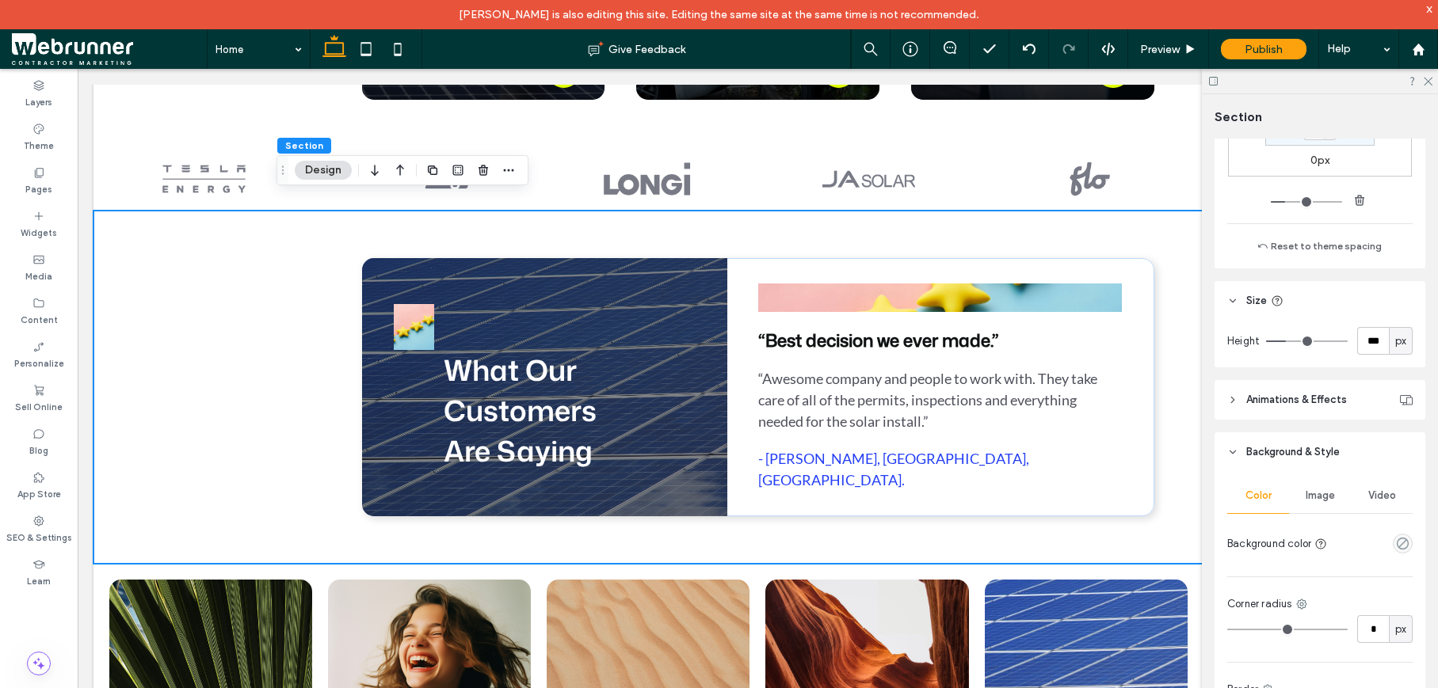
scroll to position [521, 0]
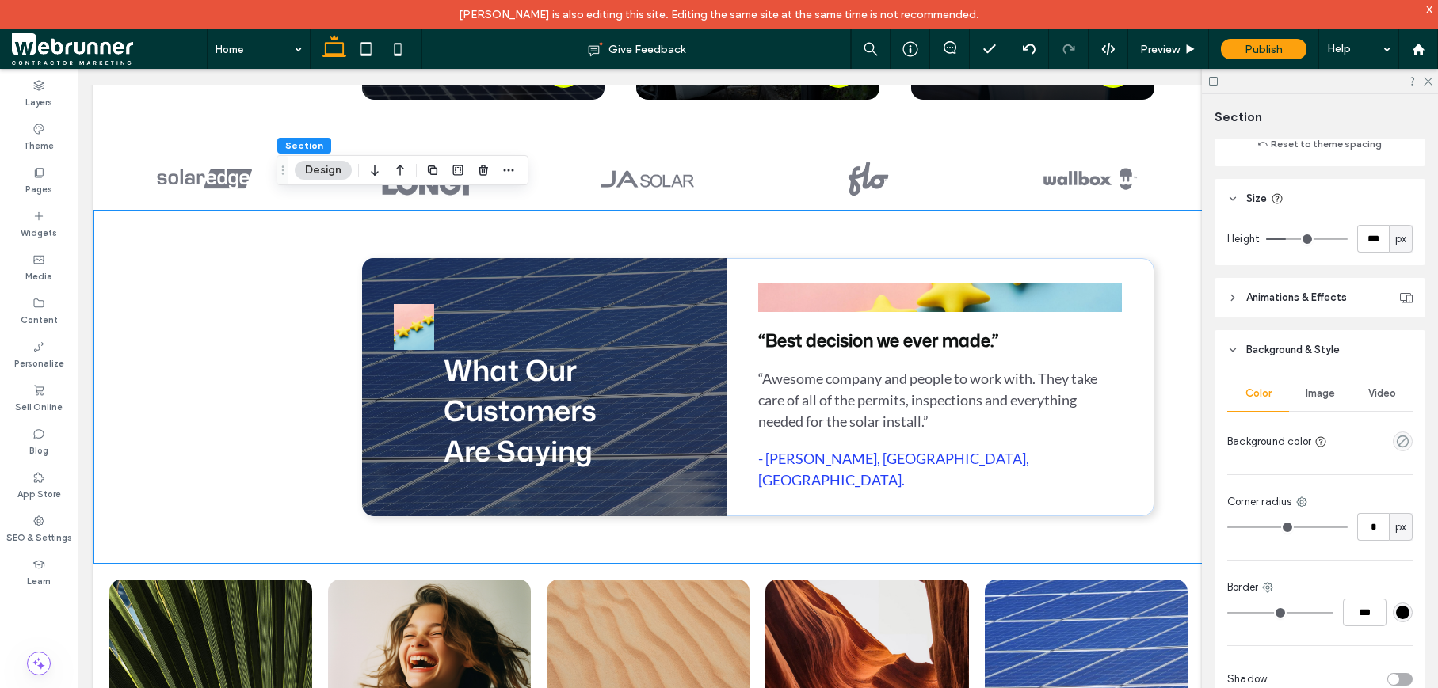
click at [1328, 400] on div "Image" at bounding box center [1320, 393] width 62 height 35
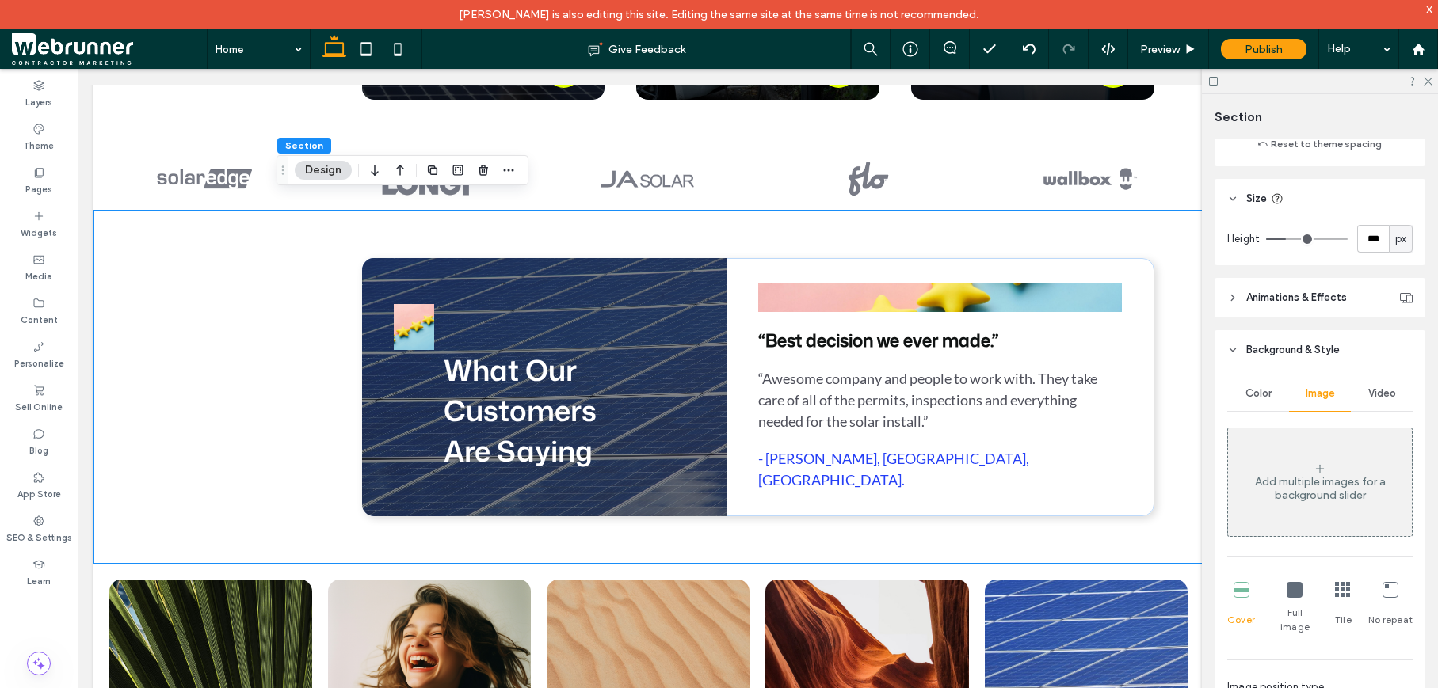
click at [1306, 486] on div "Add multiple images for a background slider" at bounding box center [1320, 488] width 184 height 27
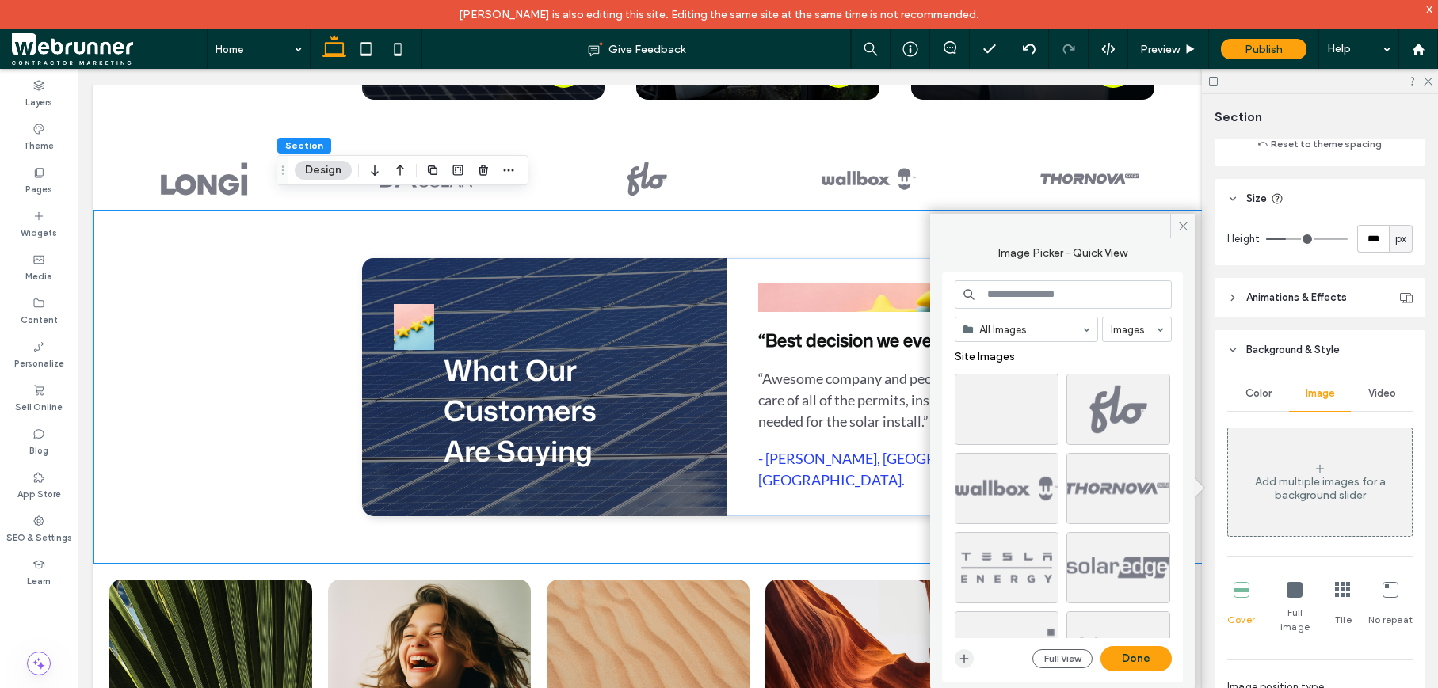
click at [965, 653] on icon "button" at bounding box center [964, 659] width 13 height 13
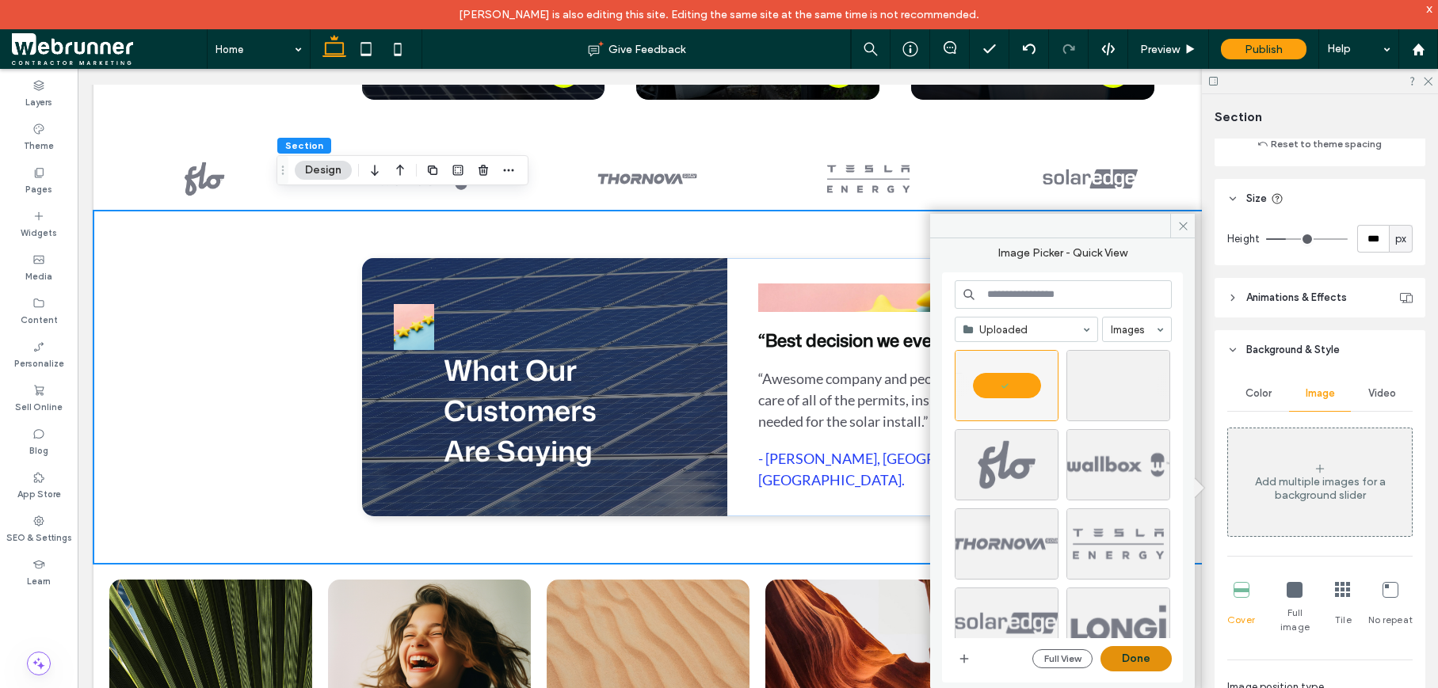
click at [1131, 661] on button "Done" at bounding box center [1135, 658] width 71 height 25
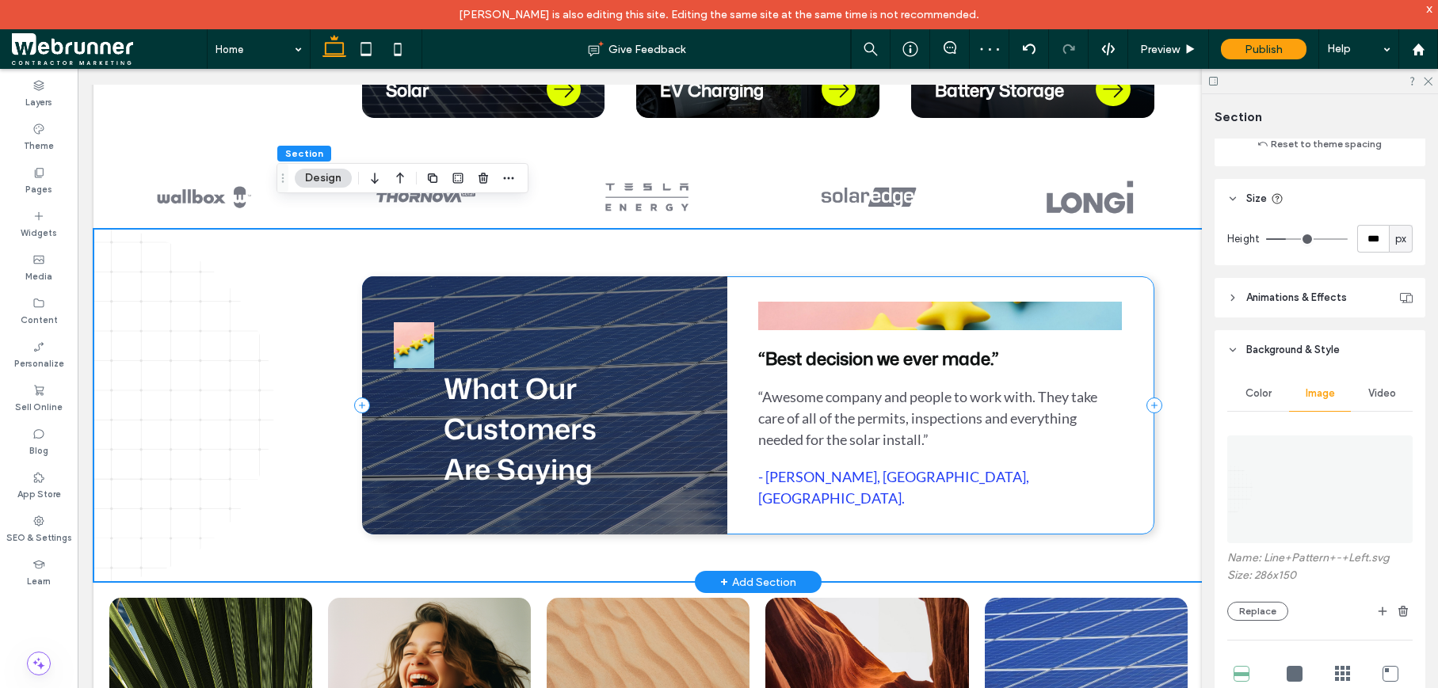
scroll to position [1024, 0]
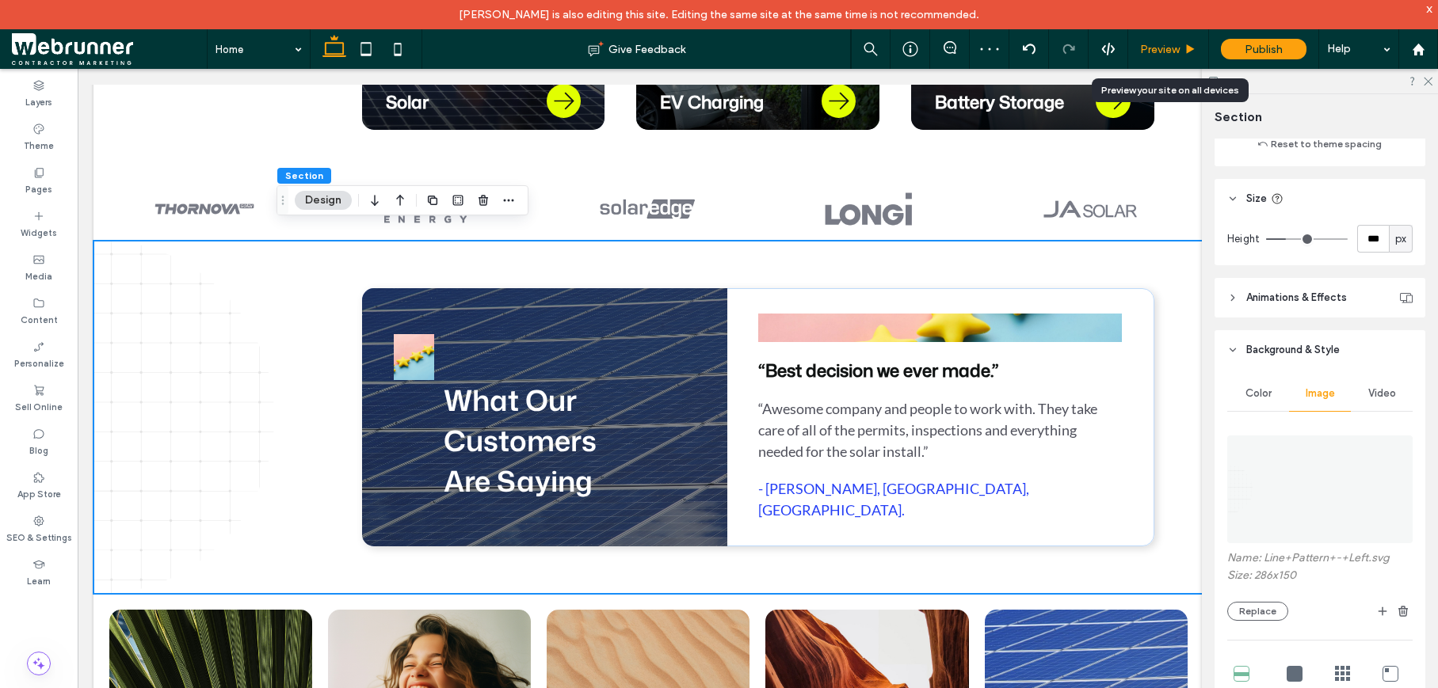
click at [1183, 51] on div "Preview" at bounding box center [1168, 49] width 80 height 13
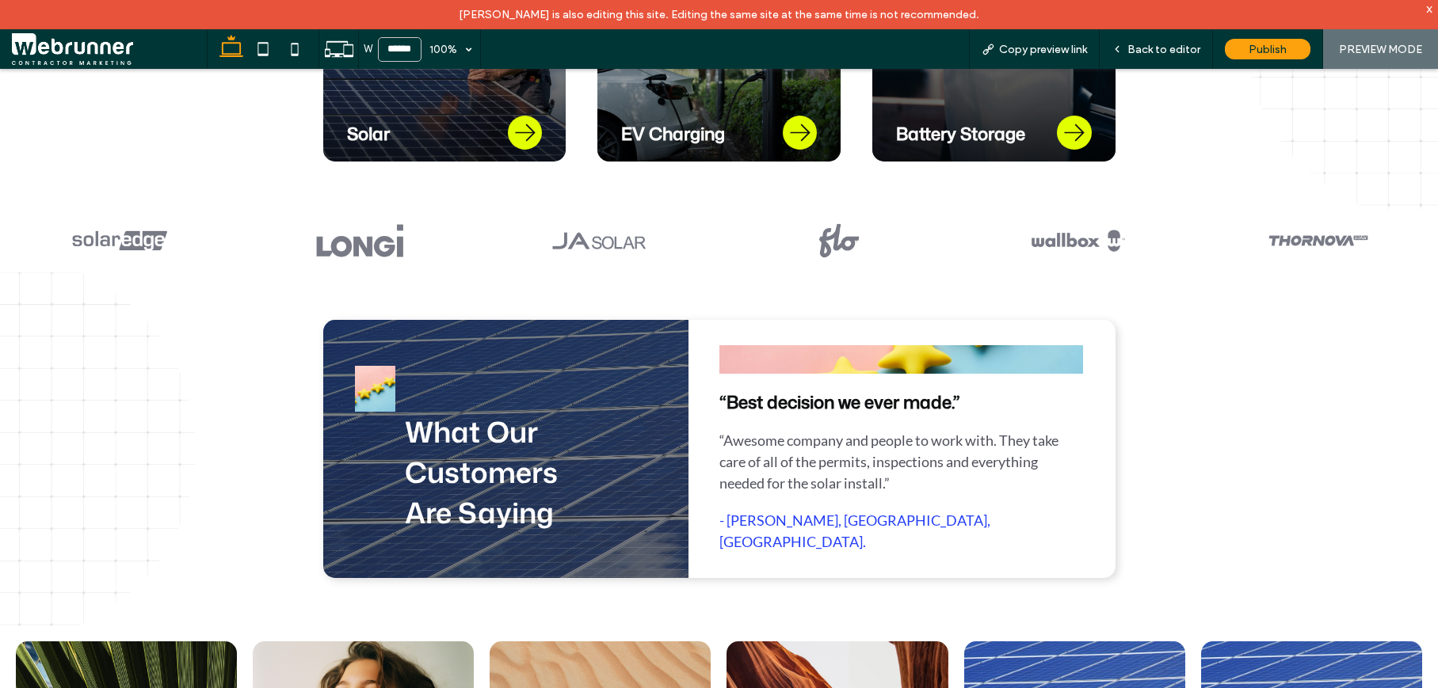
scroll to position [878, 0]
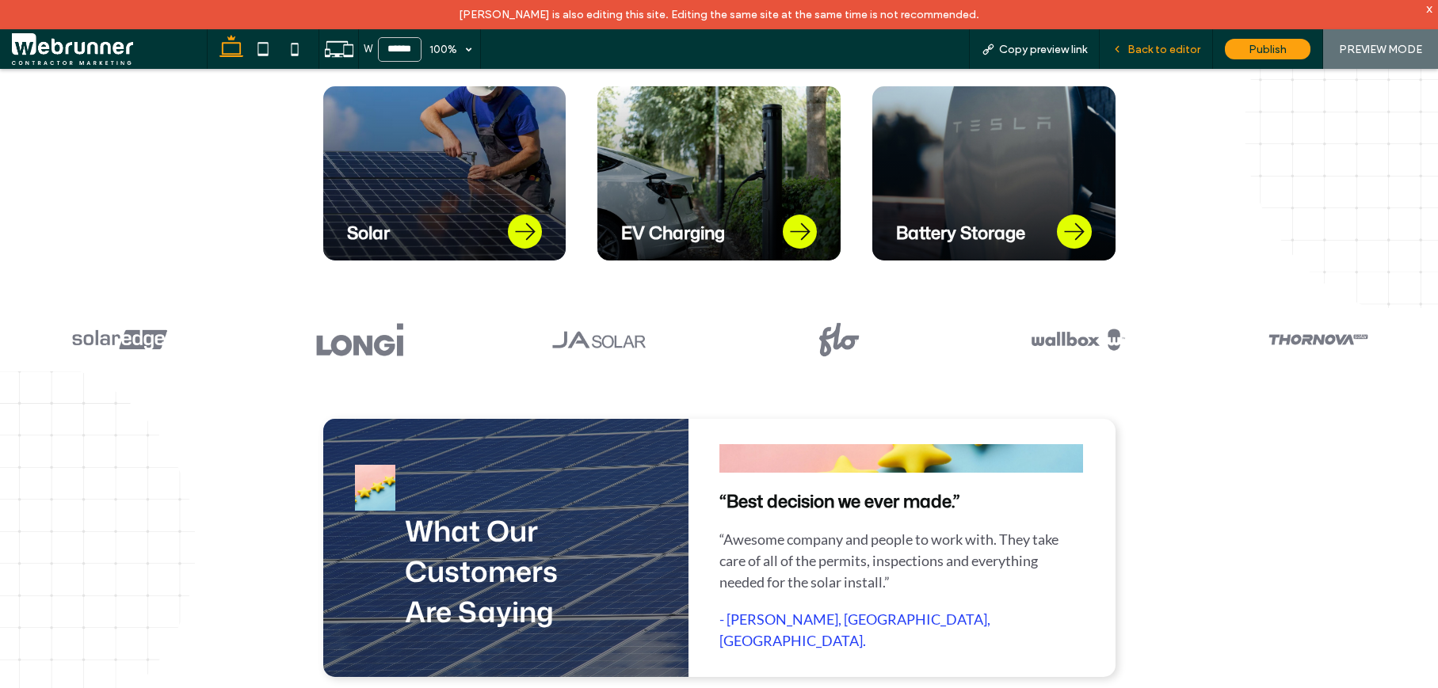
click at [1132, 53] on span "Back to editor" at bounding box center [1163, 49] width 73 height 13
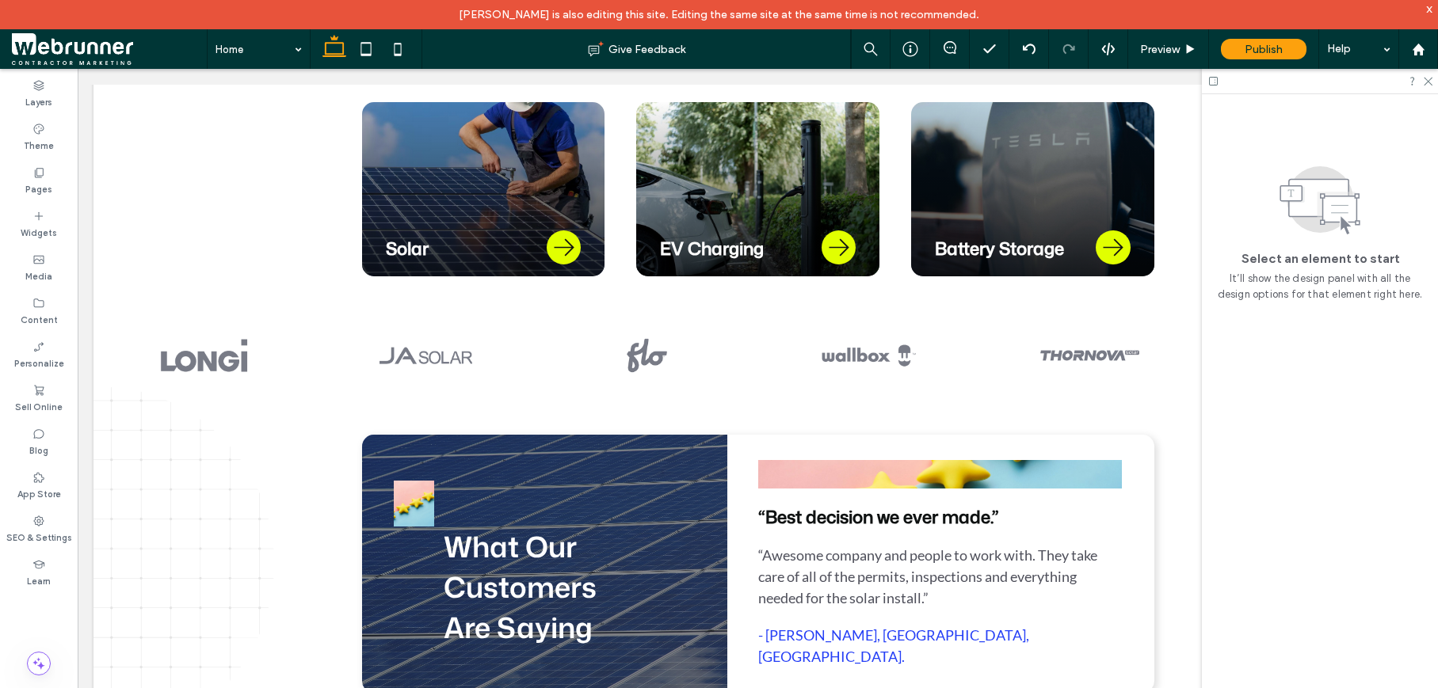
click at [379, 51] on icon at bounding box center [366, 49] width 32 height 32
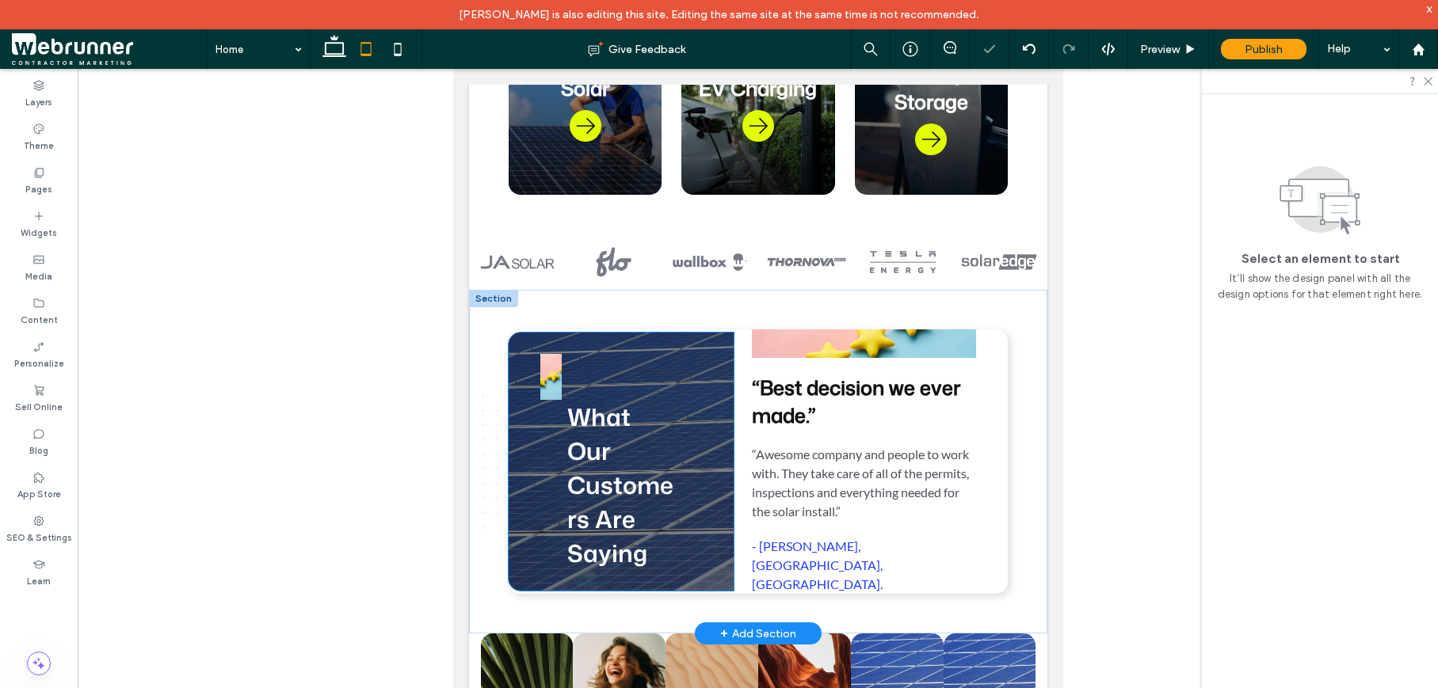
scroll to position [752, 0]
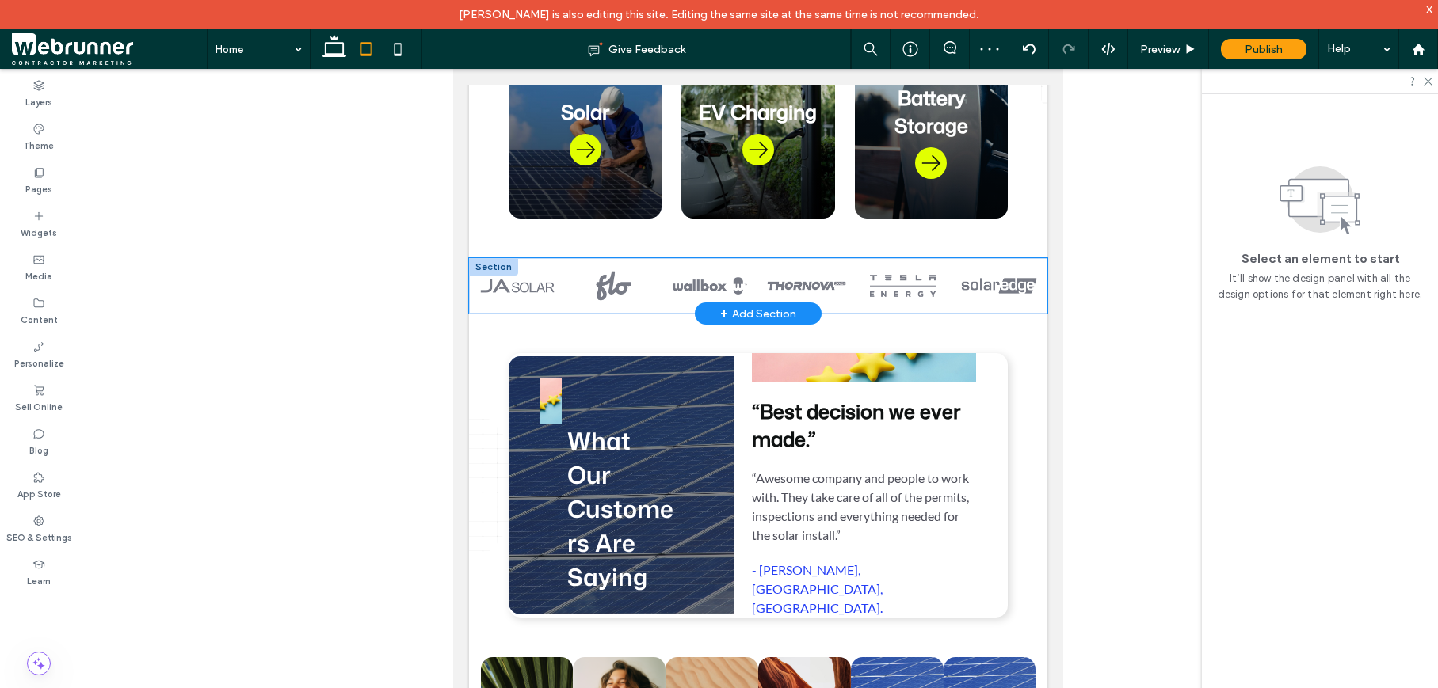
click at [565, 304] on div at bounding box center [613, 285] width 97 height 55
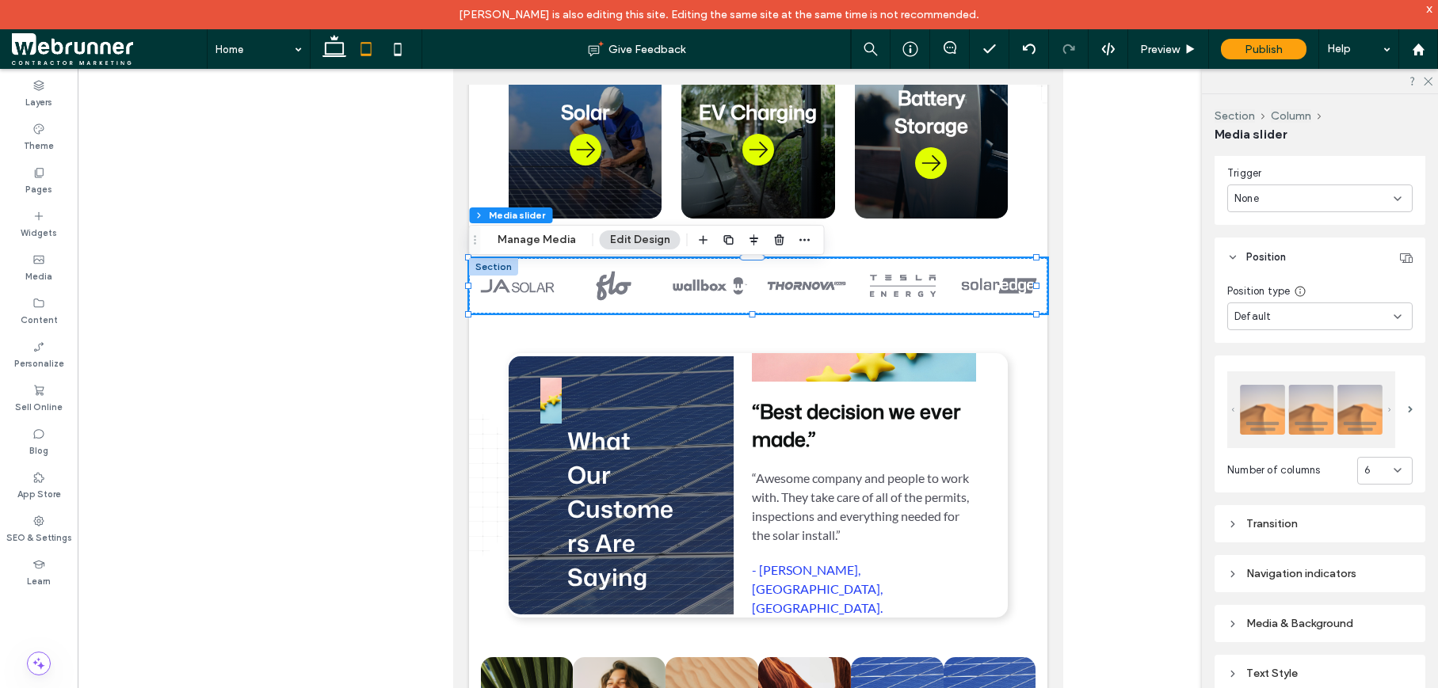
scroll to position [632, 0]
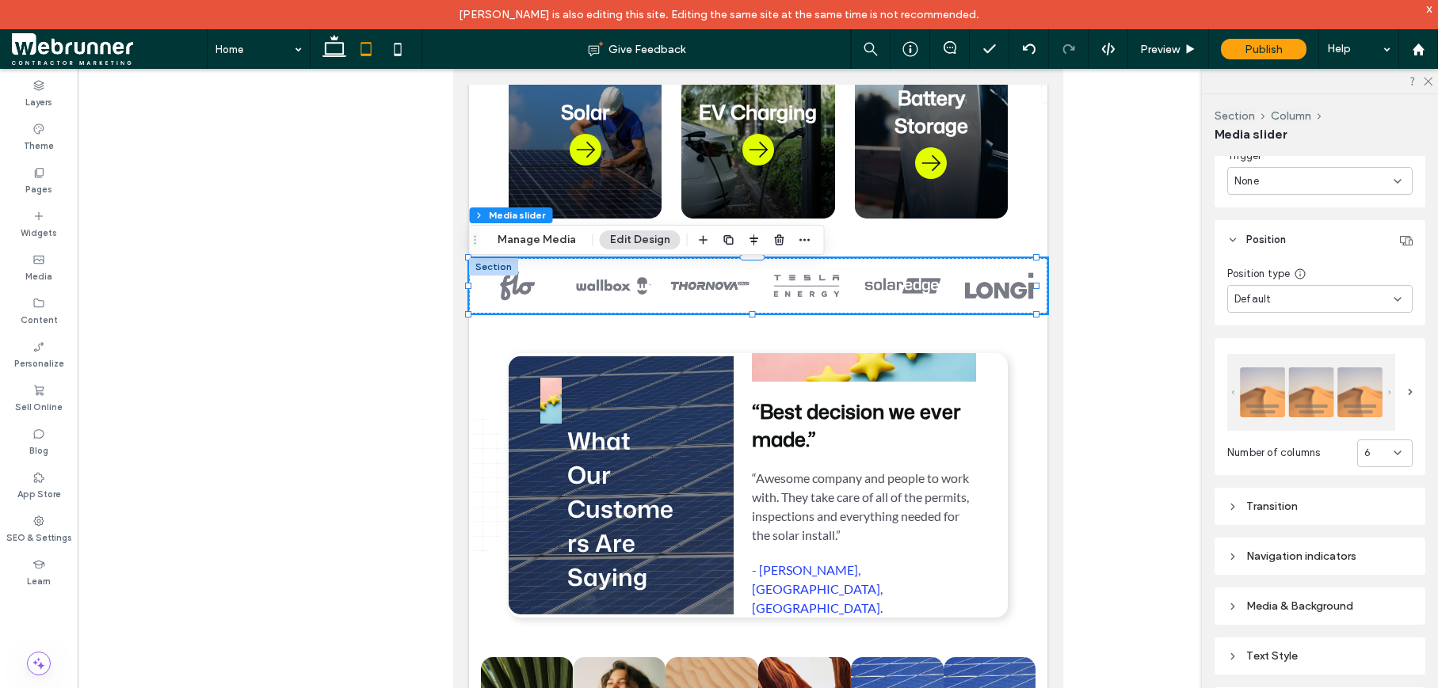
click at [1391, 454] on icon at bounding box center [1397, 453] width 13 height 13
click at [1373, 572] on div "4" at bounding box center [1376, 560] width 54 height 28
click at [1377, 448] on div "4" at bounding box center [1378, 453] width 29 height 16
click at [1387, 578] on div "5" at bounding box center [1376, 587] width 54 height 28
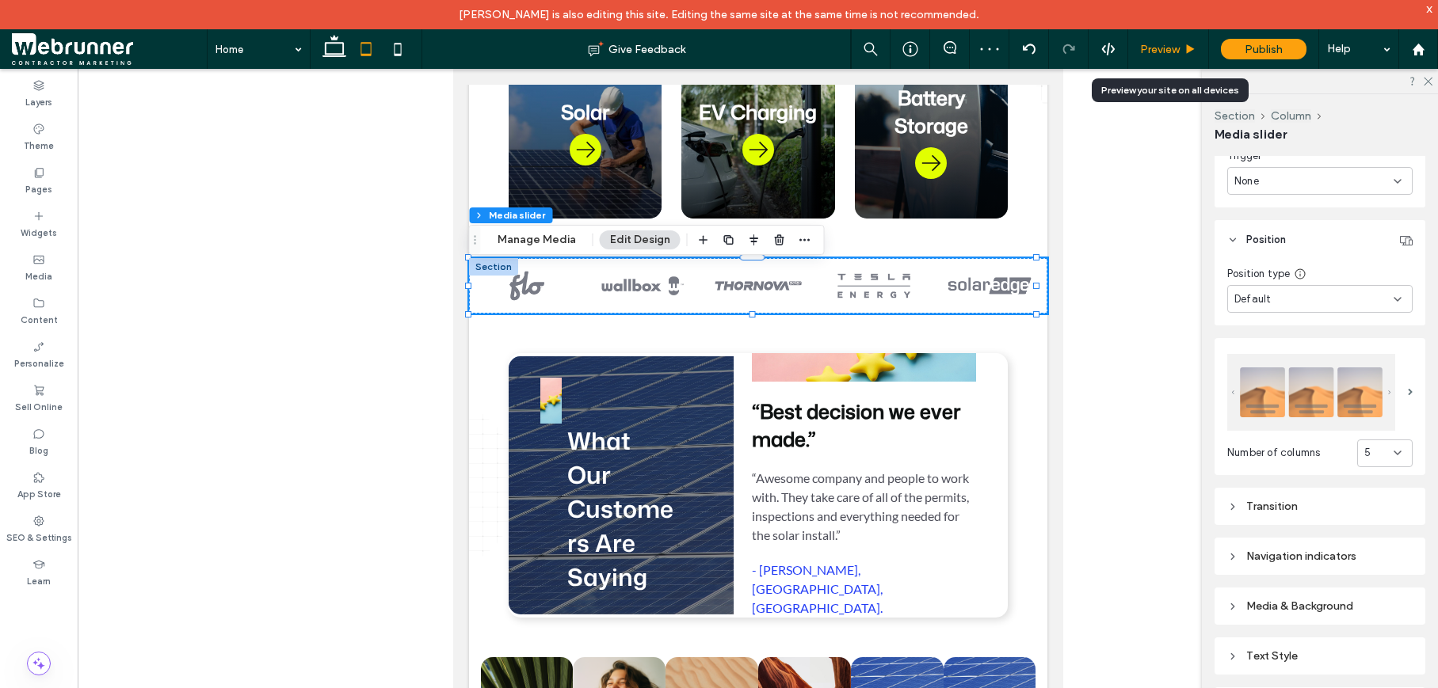
click at [1180, 48] on div "Preview" at bounding box center [1168, 49] width 80 height 13
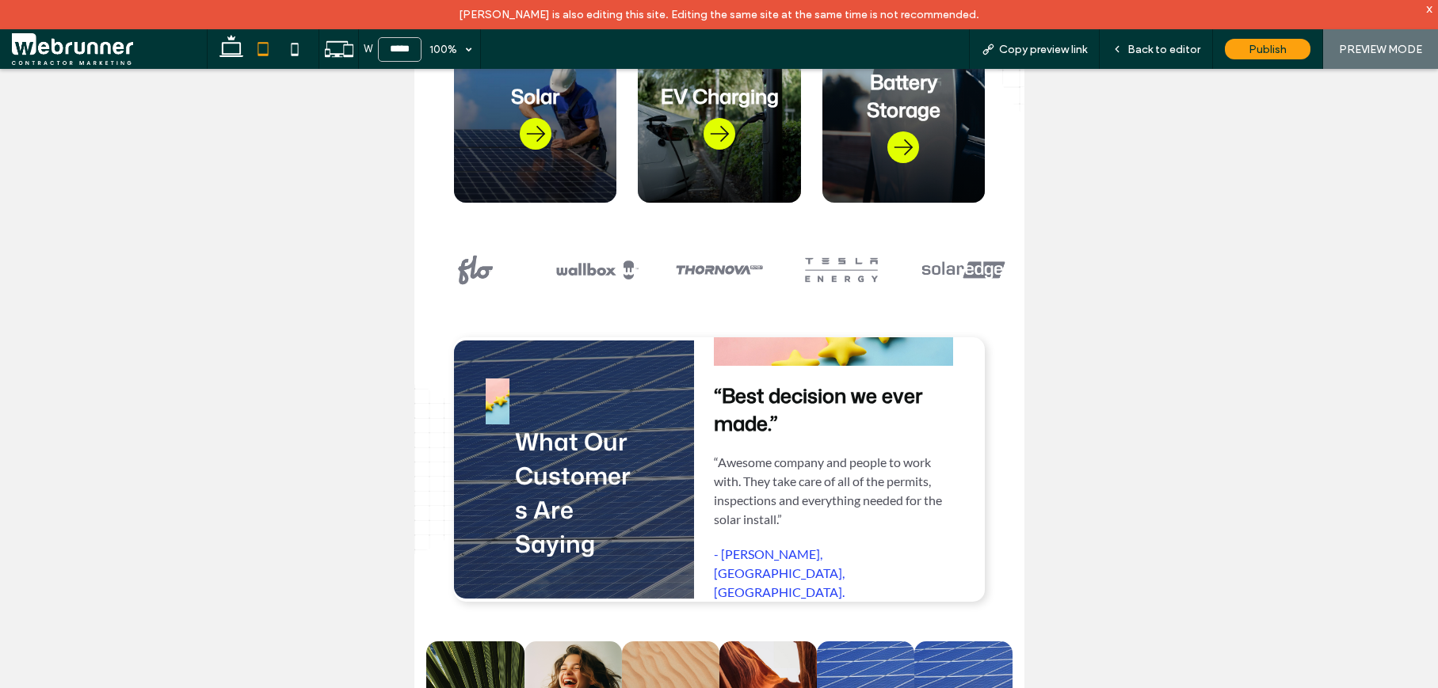
click at [1180, 48] on span "Back to editor" at bounding box center [1163, 49] width 73 height 13
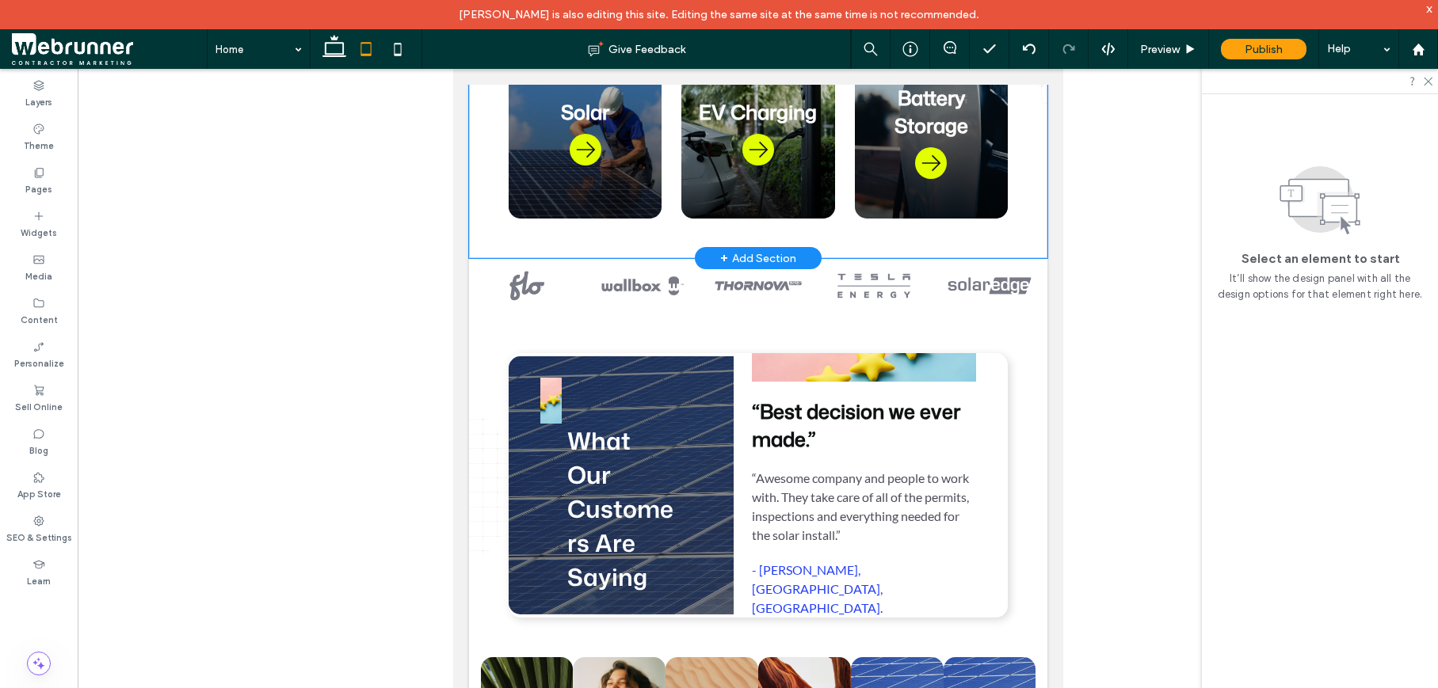
click at [554, 257] on div "Comprehensive Energy Solutions for Every Need Evalence Renewables provides full…" at bounding box center [757, 61] width 578 height 394
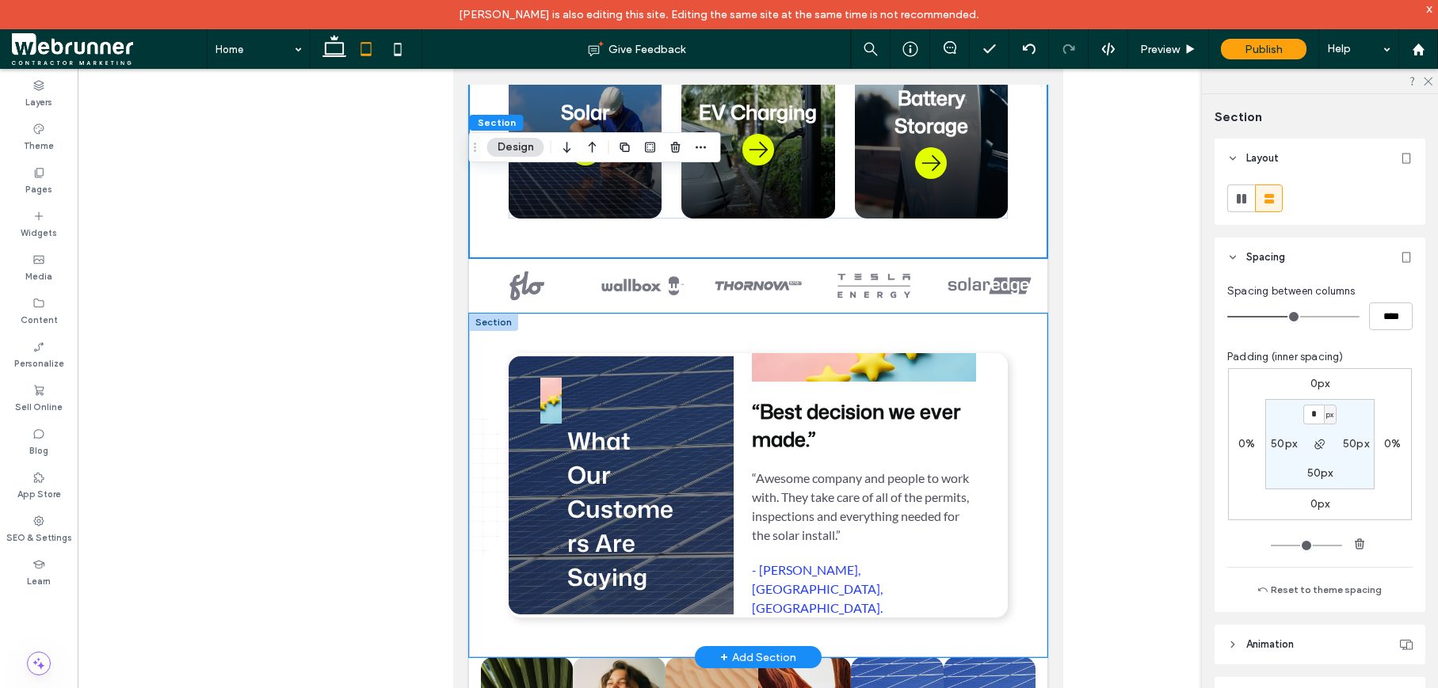
click at [504, 350] on div "What Our Customers Are Saying “Best decision we ever made.” “Awesome company an…" at bounding box center [757, 486] width 578 height 344
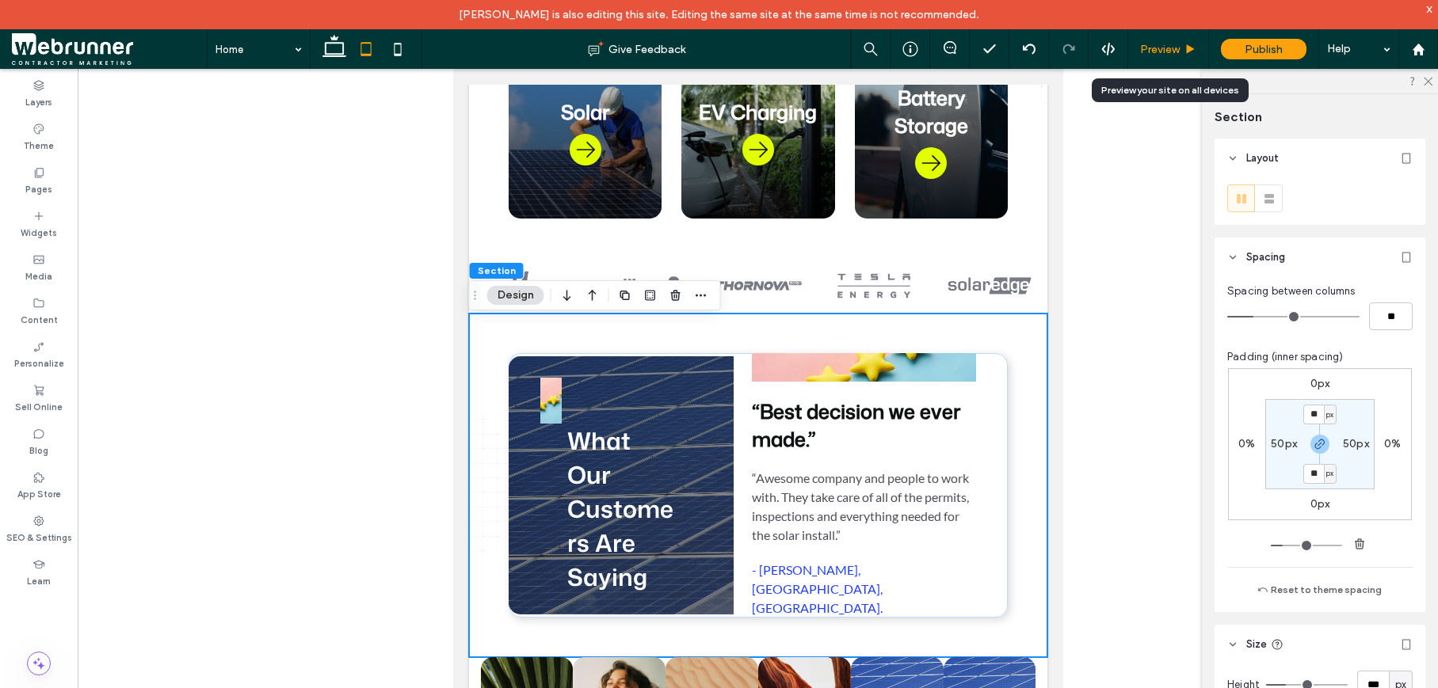
click at [1145, 59] on div "Preview" at bounding box center [1168, 49] width 81 height 40
click at [1148, 57] on div "Preview" at bounding box center [1168, 49] width 81 height 40
click at [1160, 53] on span "Preview" at bounding box center [1160, 49] width 40 height 13
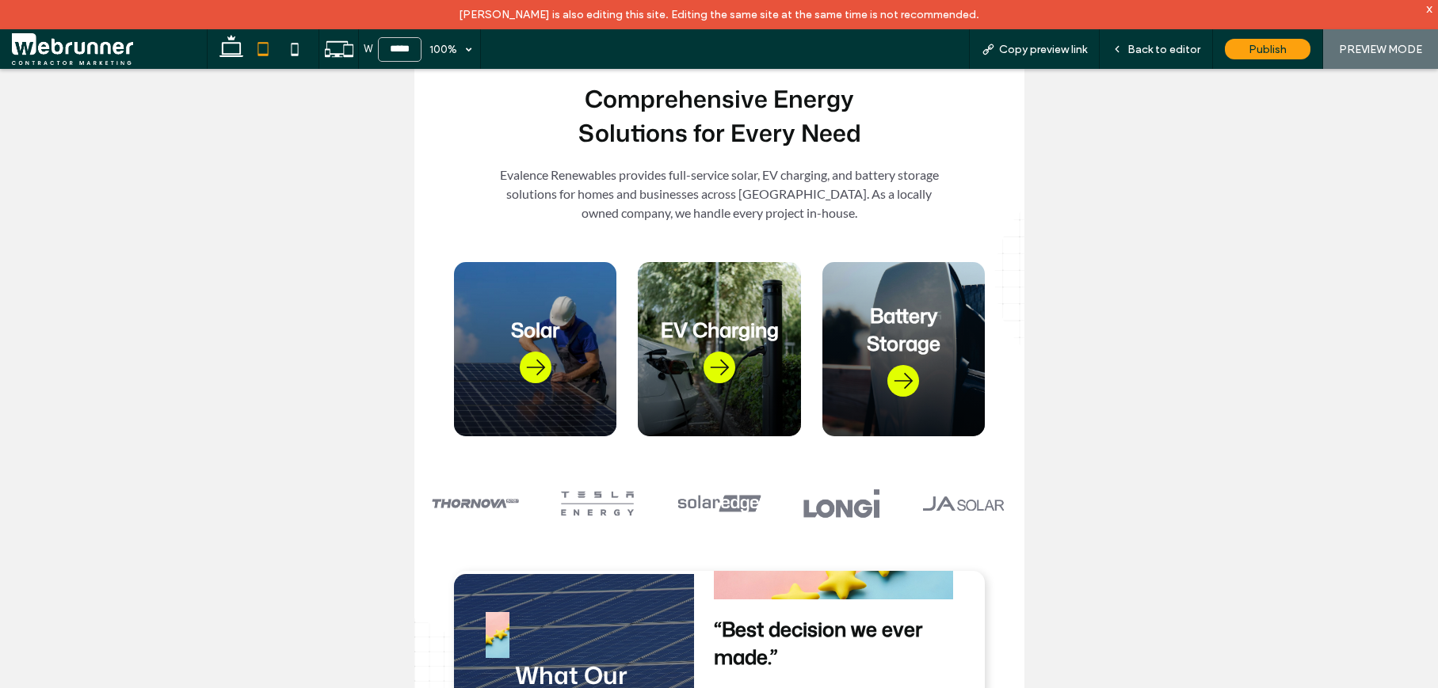
scroll to position [531, 0]
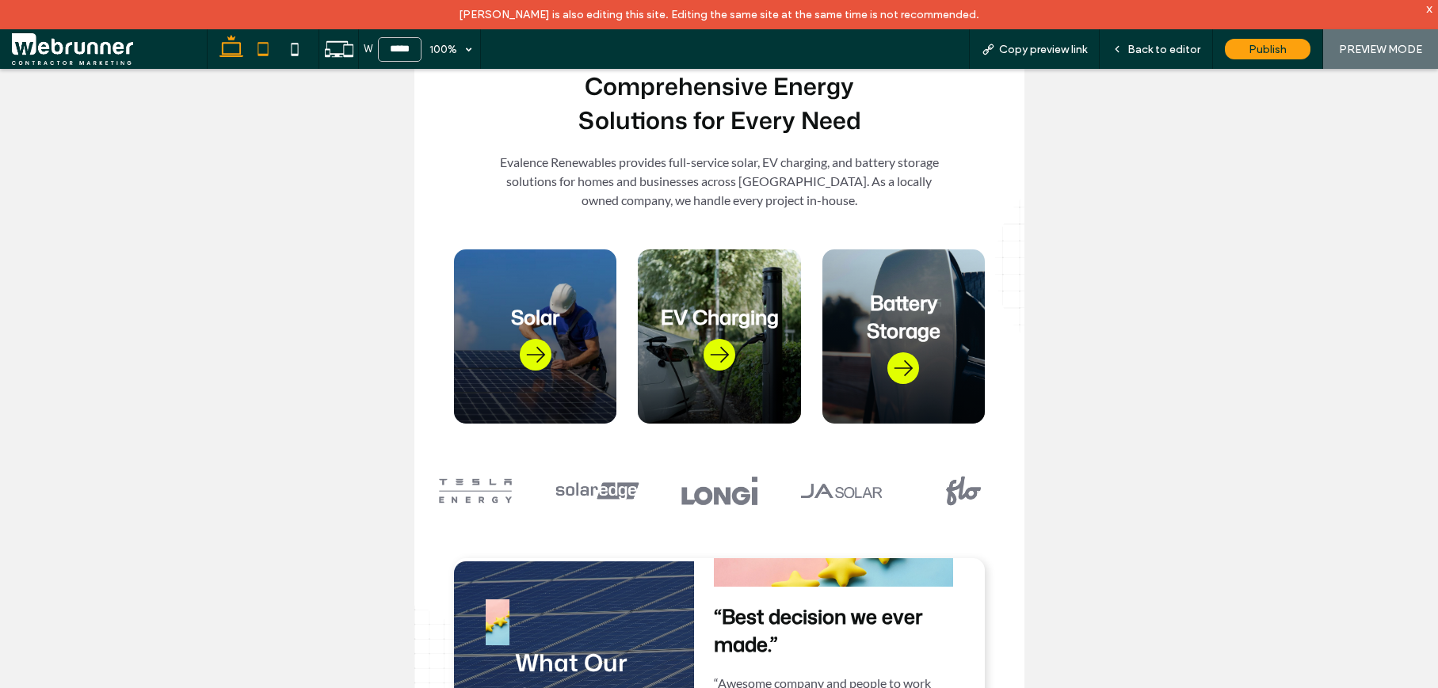
click at [234, 44] on icon at bounding box center [231, 49] width 32 height 32
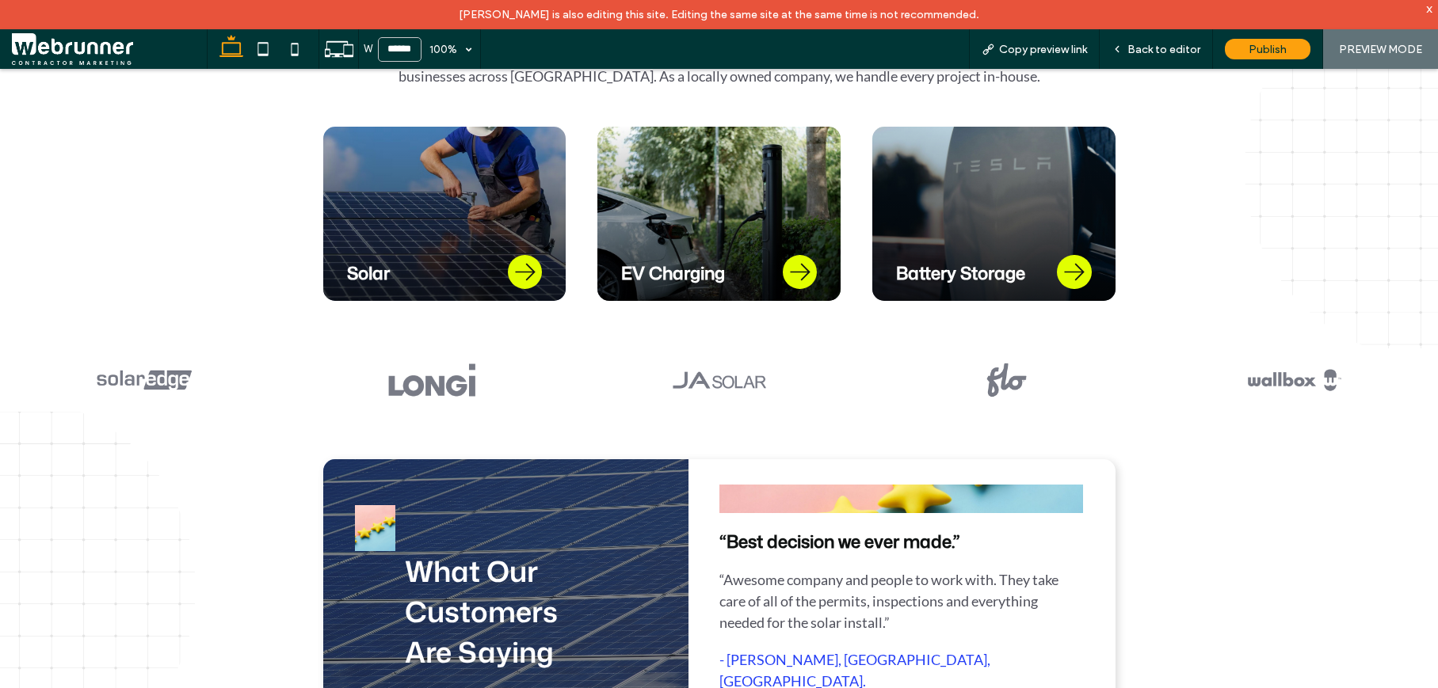
scroll to position [836, 0]
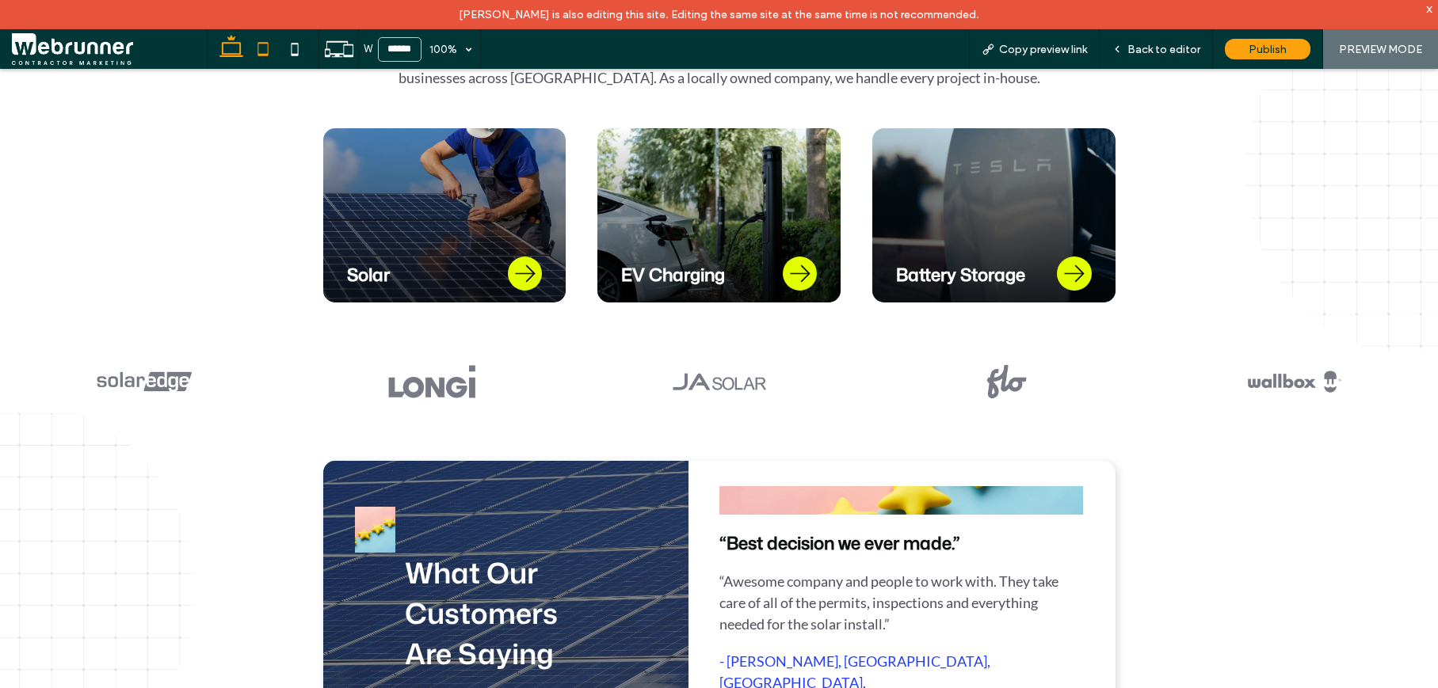
click at [262, 52] on icon at bounding box center [263, 49] width 32 height 32
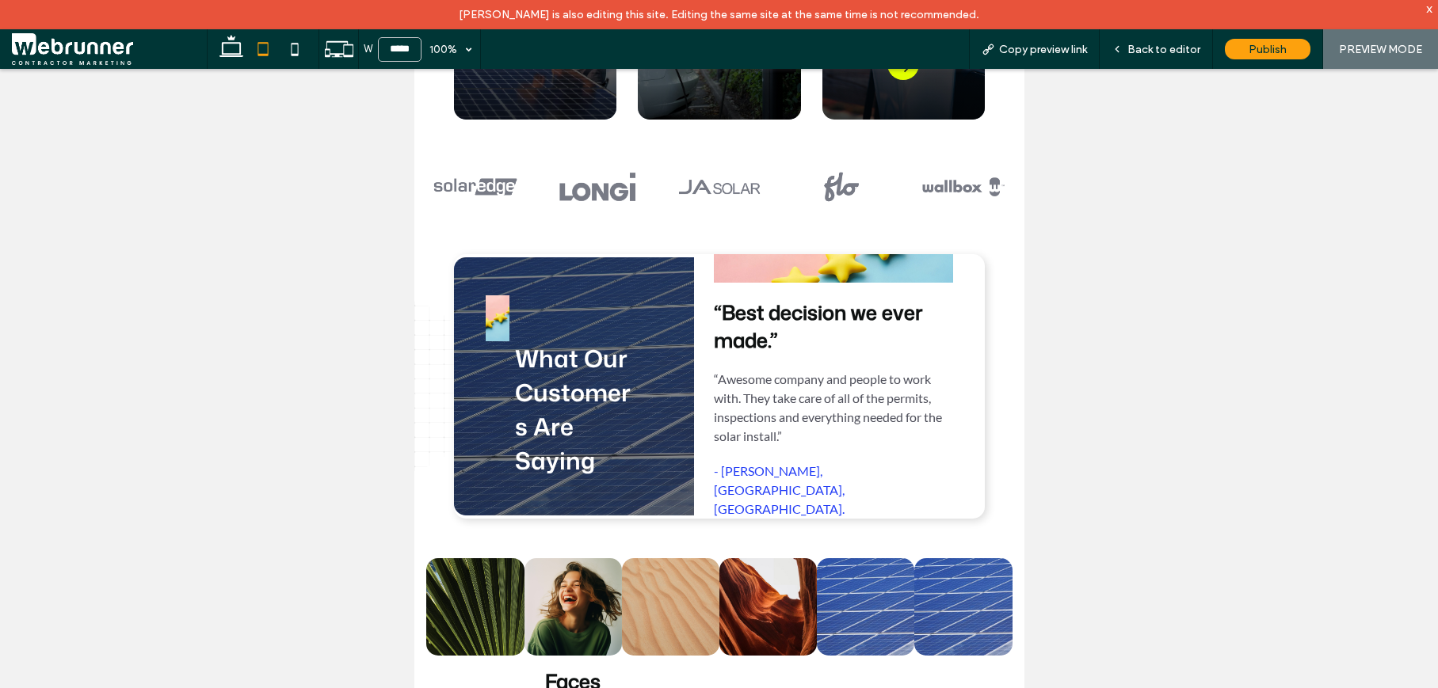
scroll to position [897, 0]
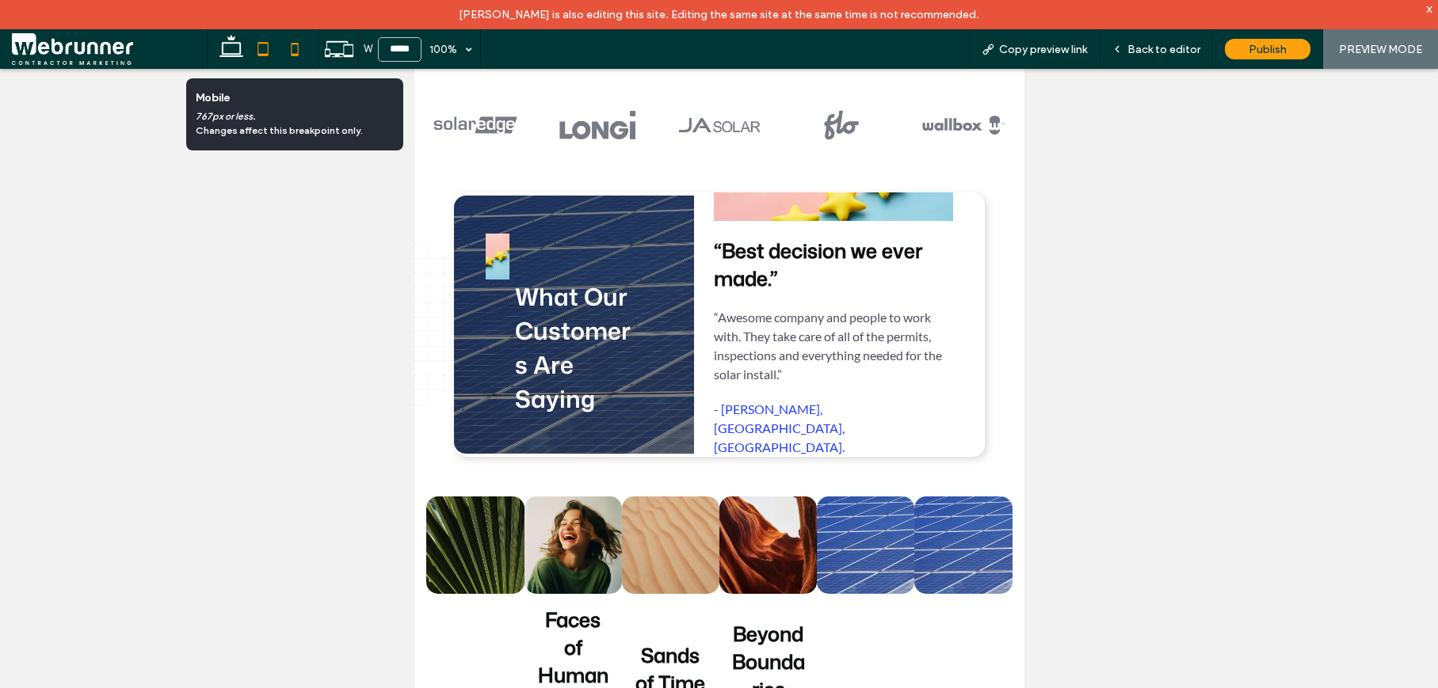
click at [291, 54] on use at bounding box center [294, 49] width 7 height 13
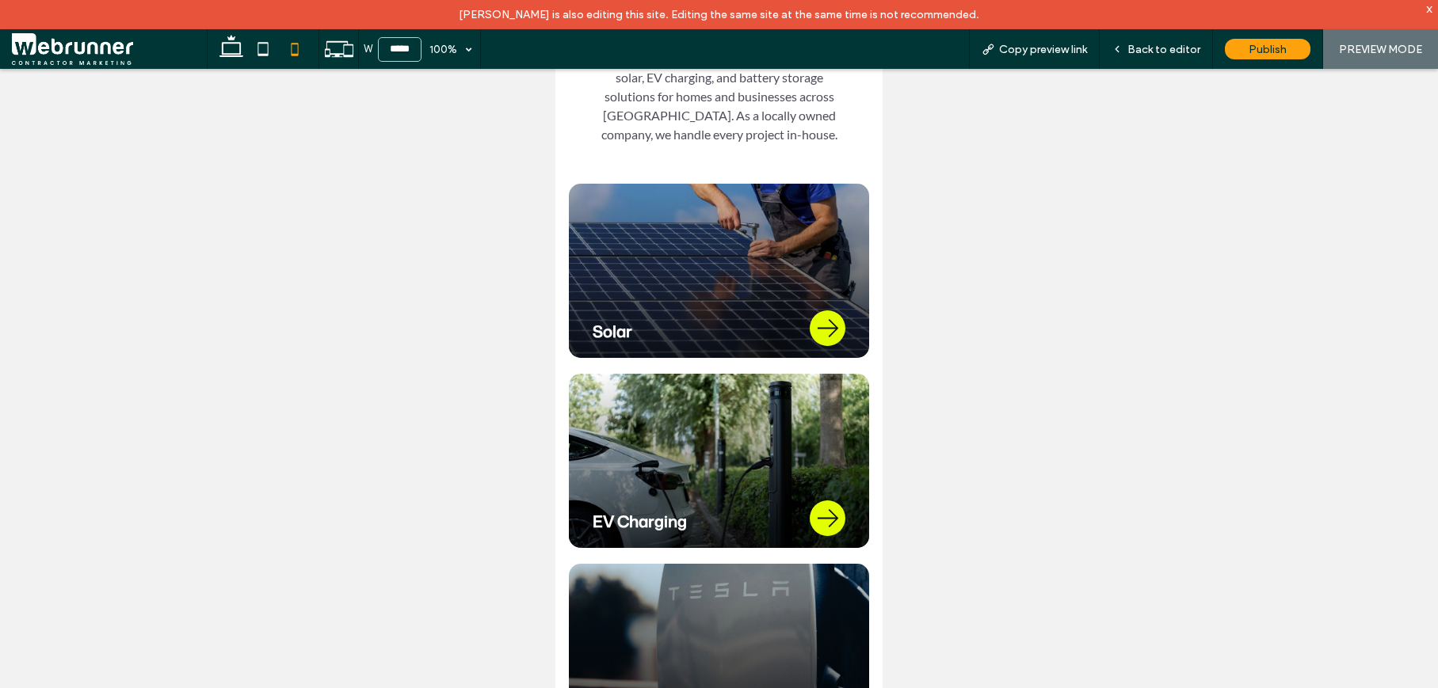
scroll to position [0, 0]
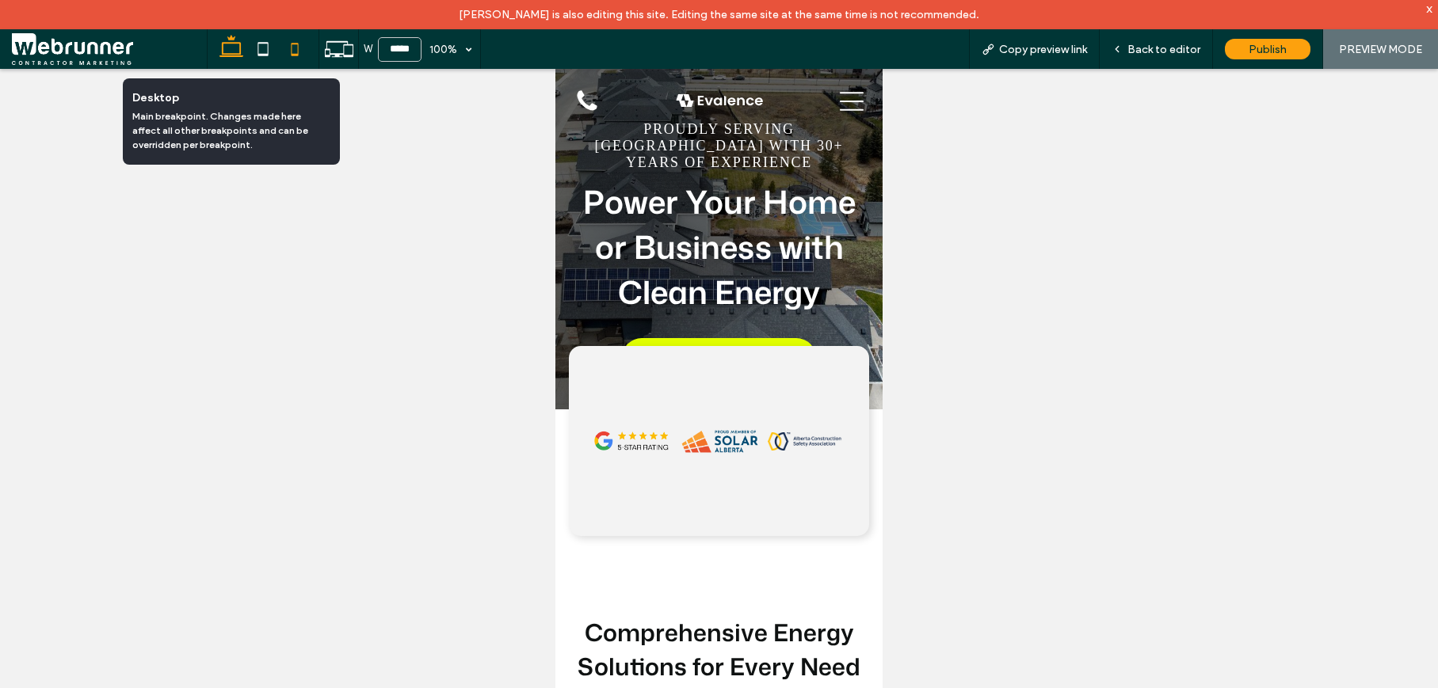
click at [225, 52] on icon at bounding box center [231, 49] width 32 height 32
type input "******"
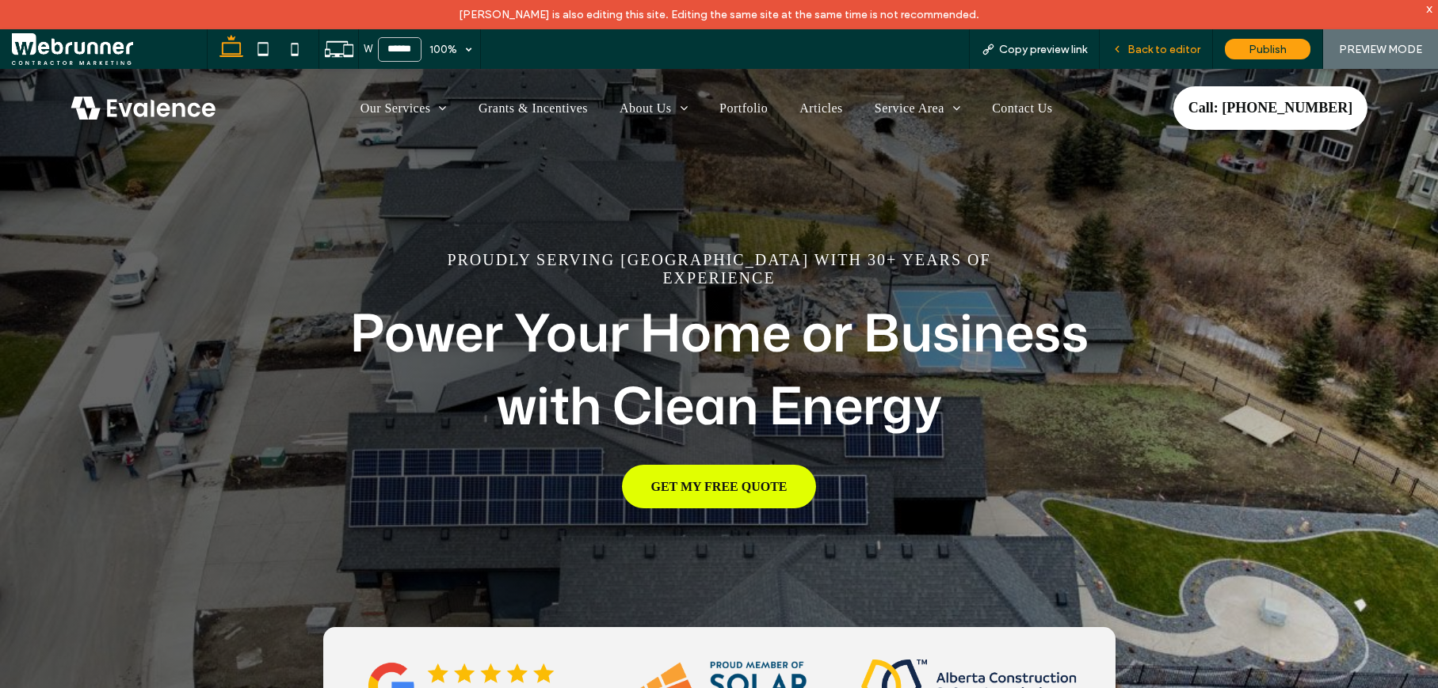
click at [1136, 48] on span "Back to editor" at bounding box center [1163, 49] width 73 height 13
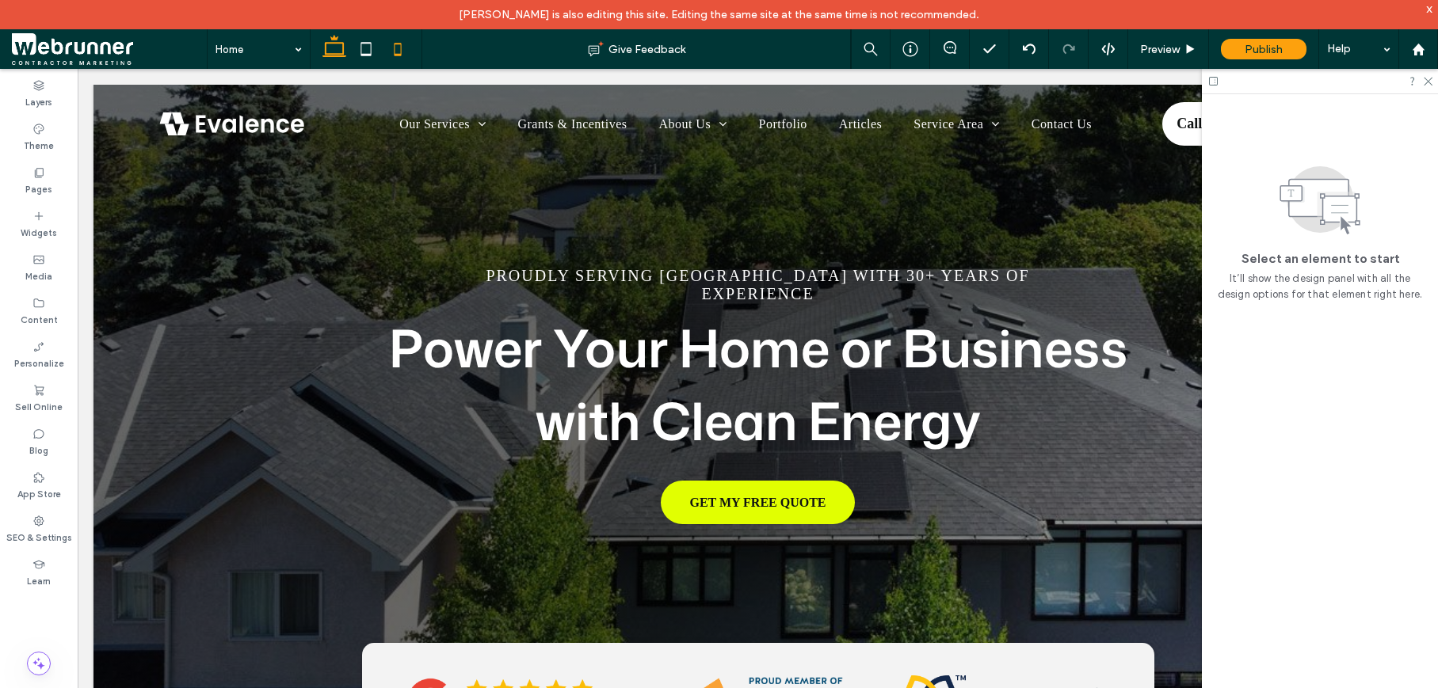
click at [402, 52] on icon at bounding box center [398, 49] width 32 height 32
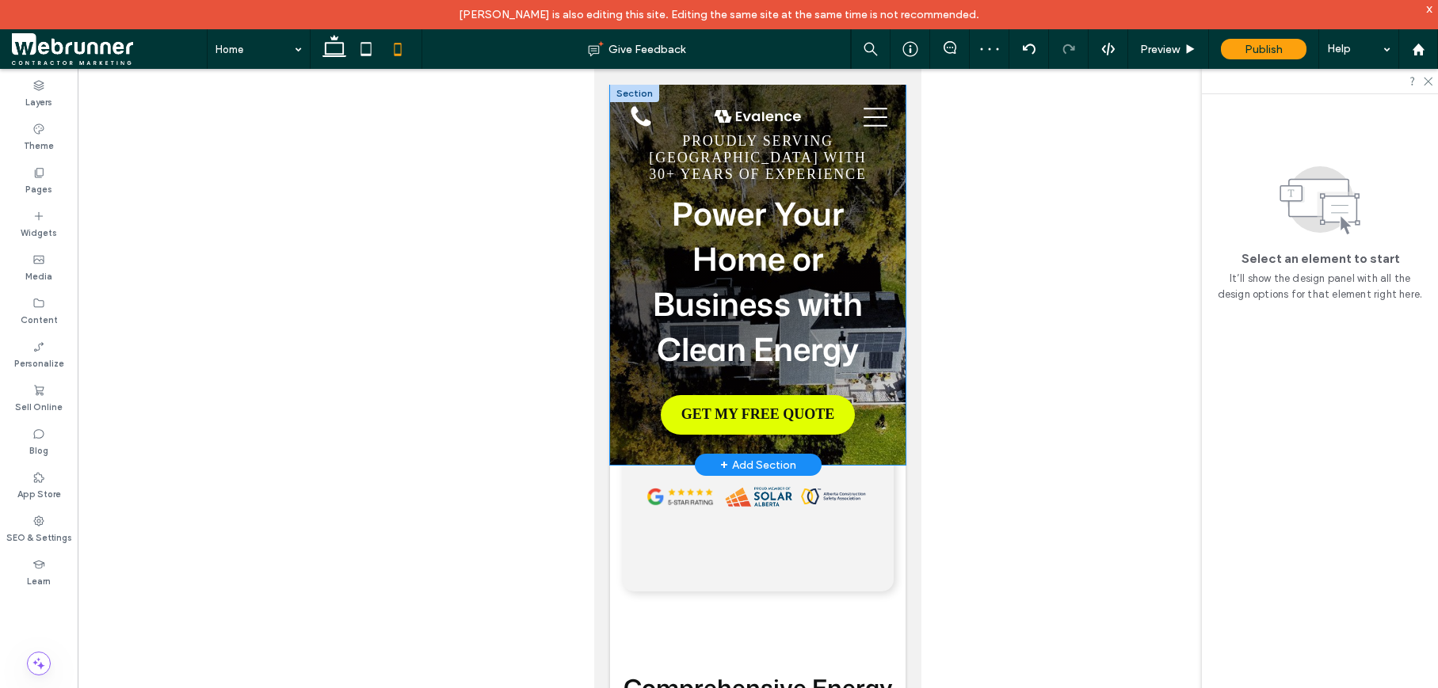
click at [615, 289] on div "Proudly Serving Alberta with 30+ years of experience Power Your Home or Busines…" at bounding box center [757, 275] width 295 height 380
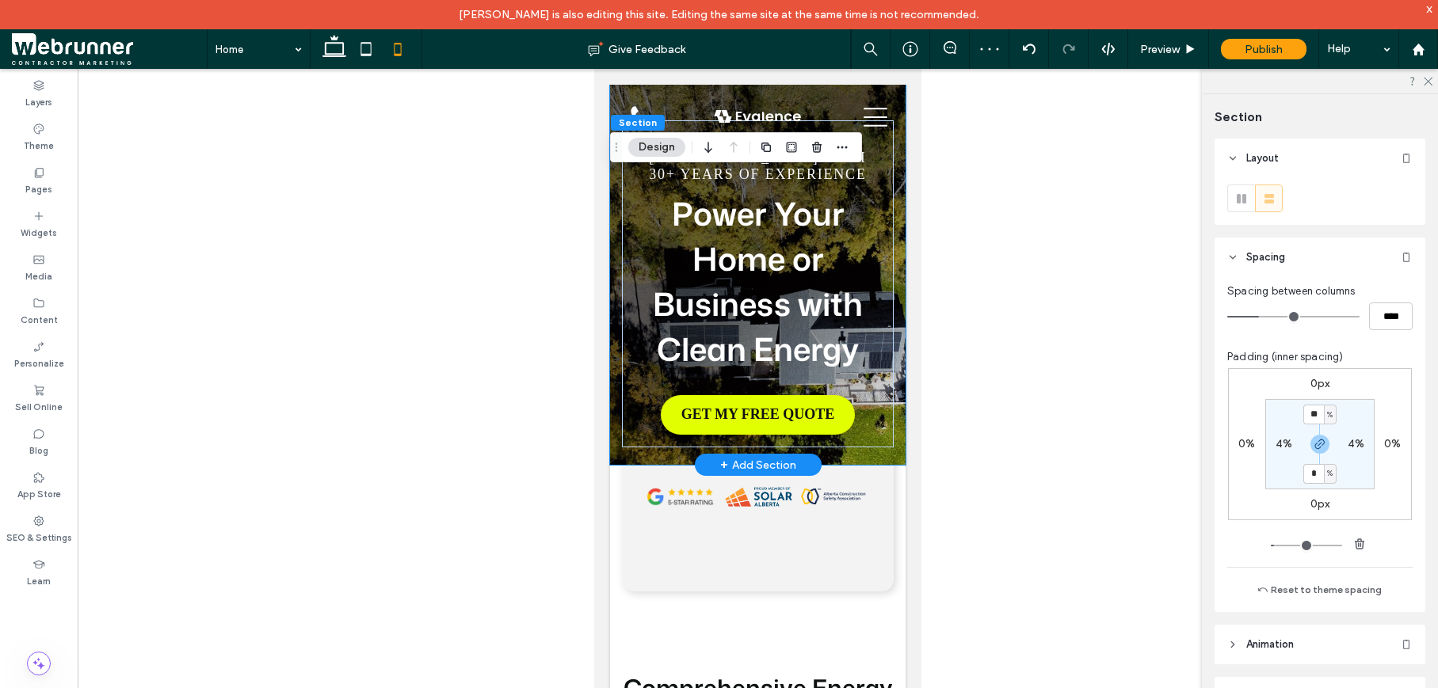
click at [615, 289] on div "Proudly Serving Alberta with 30+ years of experience Power Your Home or Busines…" at bounding box center [757, 275] width 295 height 380
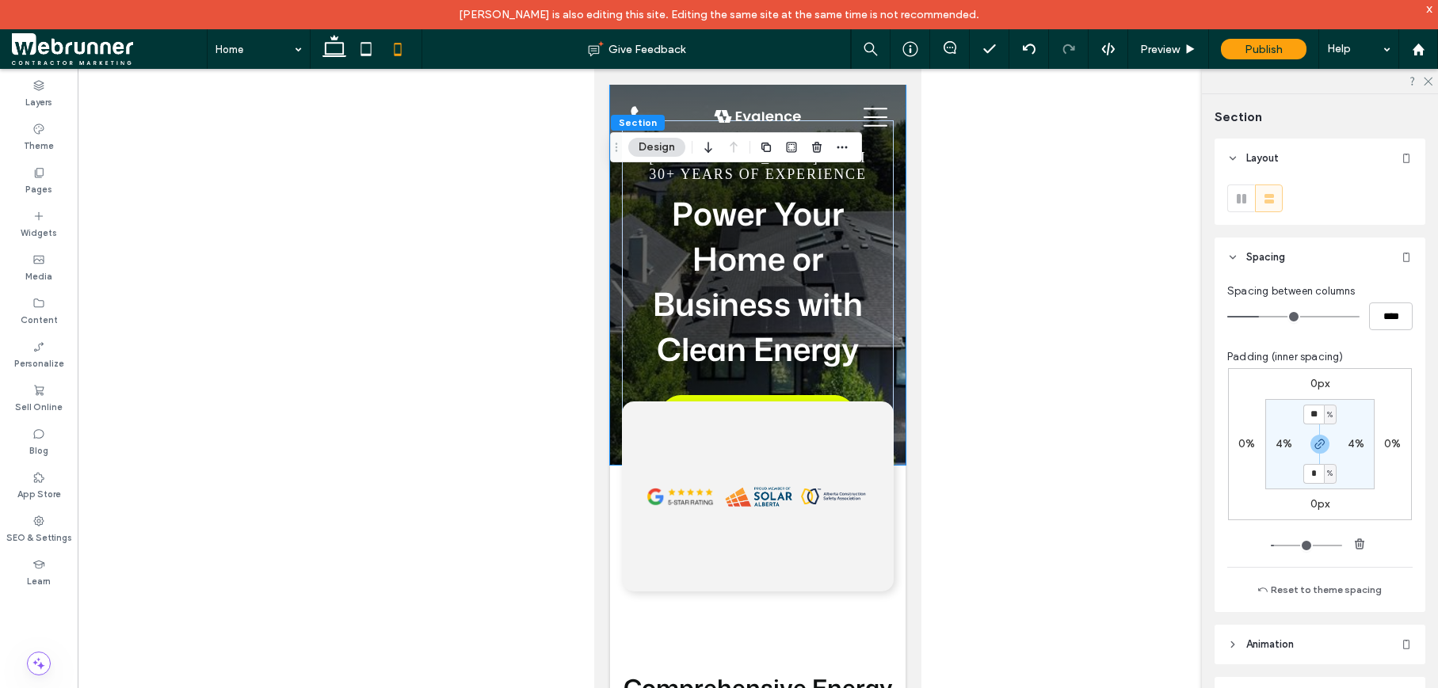
click at [1289, 445] on div "4%" at bounding box center [1284, 444] width 36 height 14
click at [1283, 443] on label "4%" at bounding box center [1283, 443] width 17 height 13
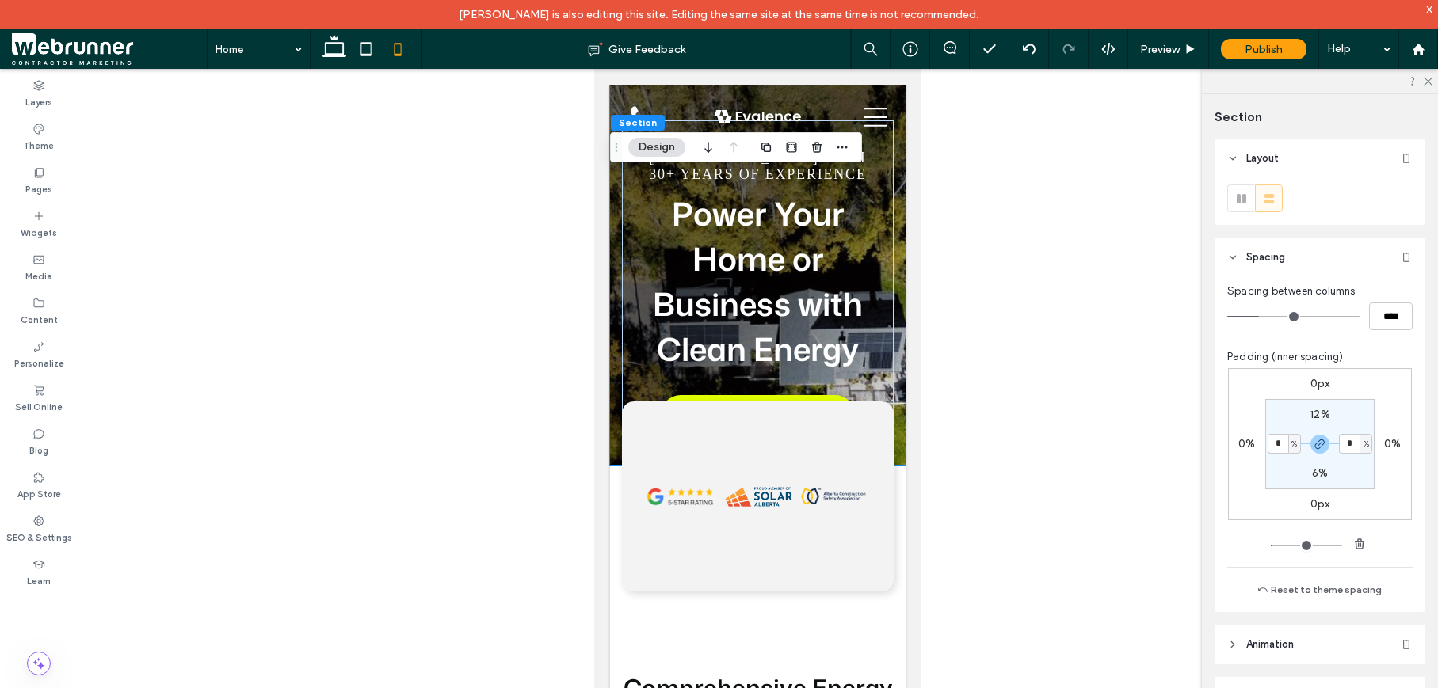
click at [1291, 447] on span "%" at bounding box center [1294, 444] width 6 height 16
click at [1283, 463] on span "px" at bounding box center [1283, 468] width 11 height 16
type input "**"
type input "****"
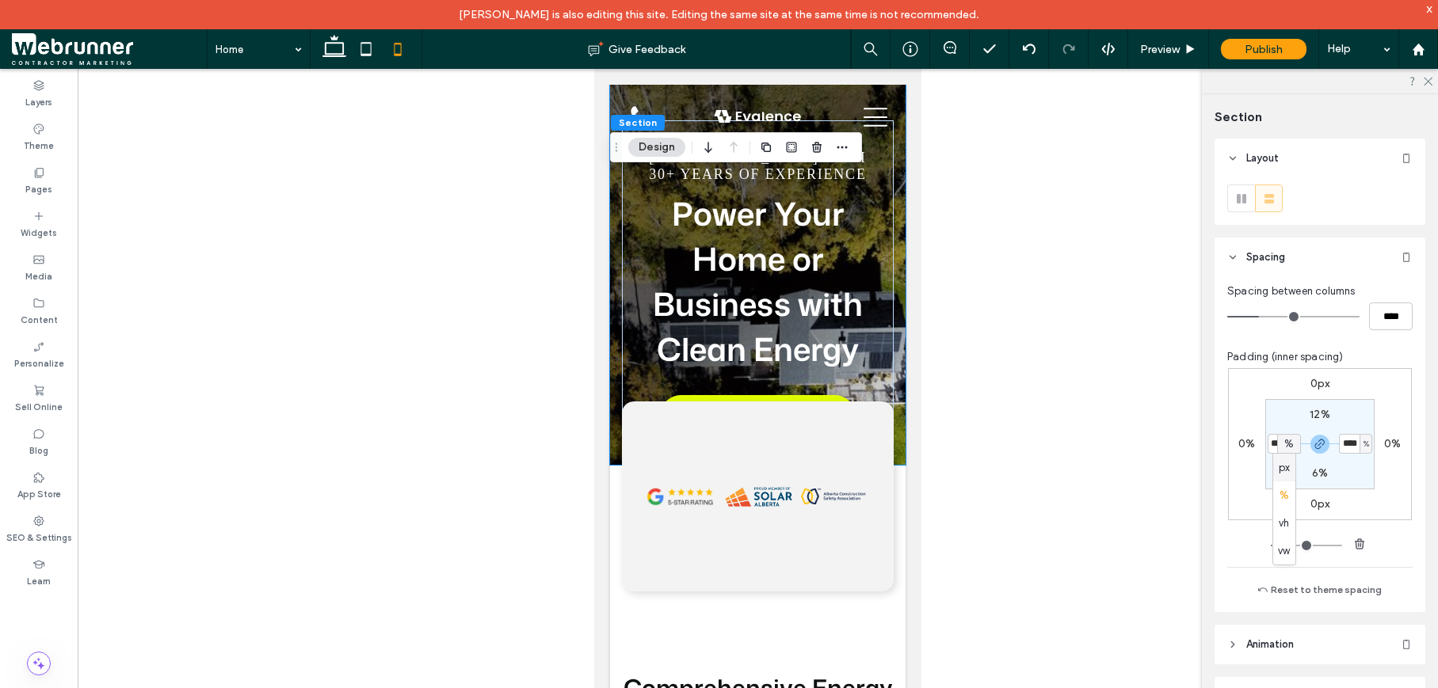
type input "**"
click at [1277, 447] on input "****" at bounding box center [1277, 444] width 21 height 20
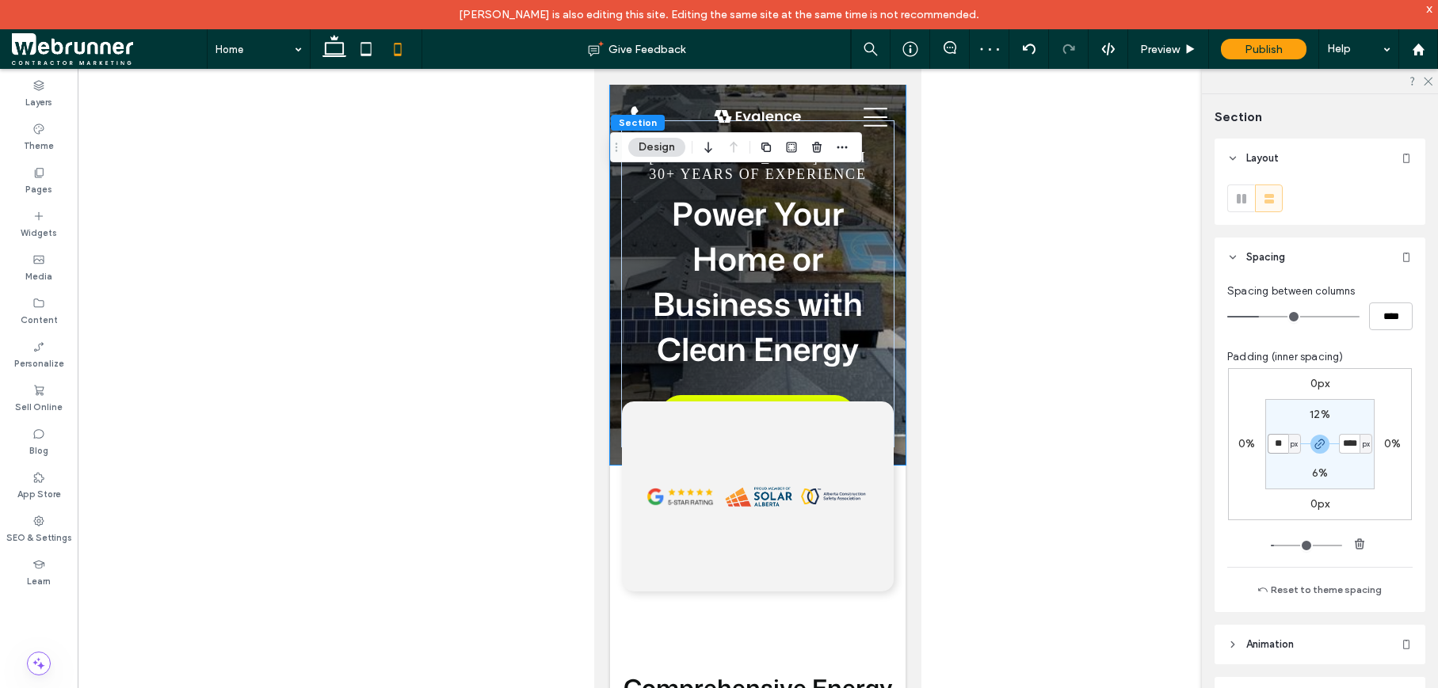
type input "**"
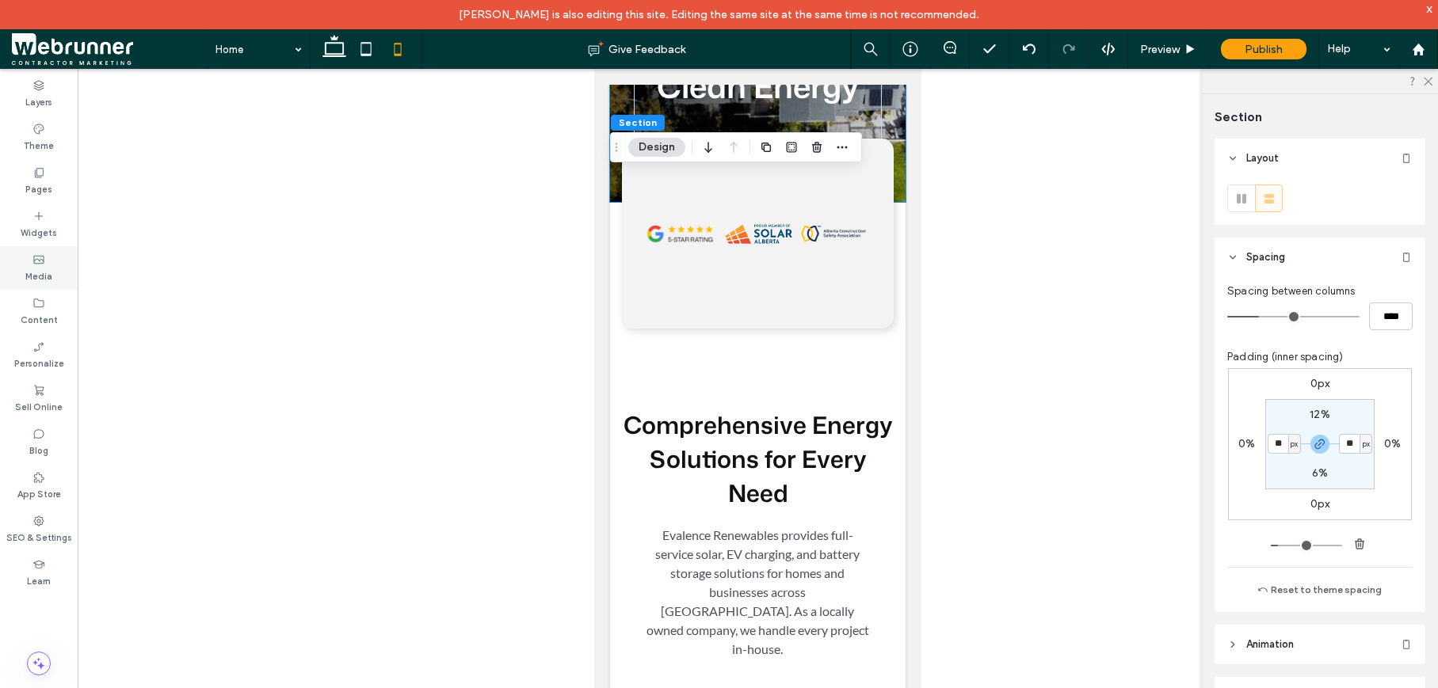
scroll to position [388, 0]
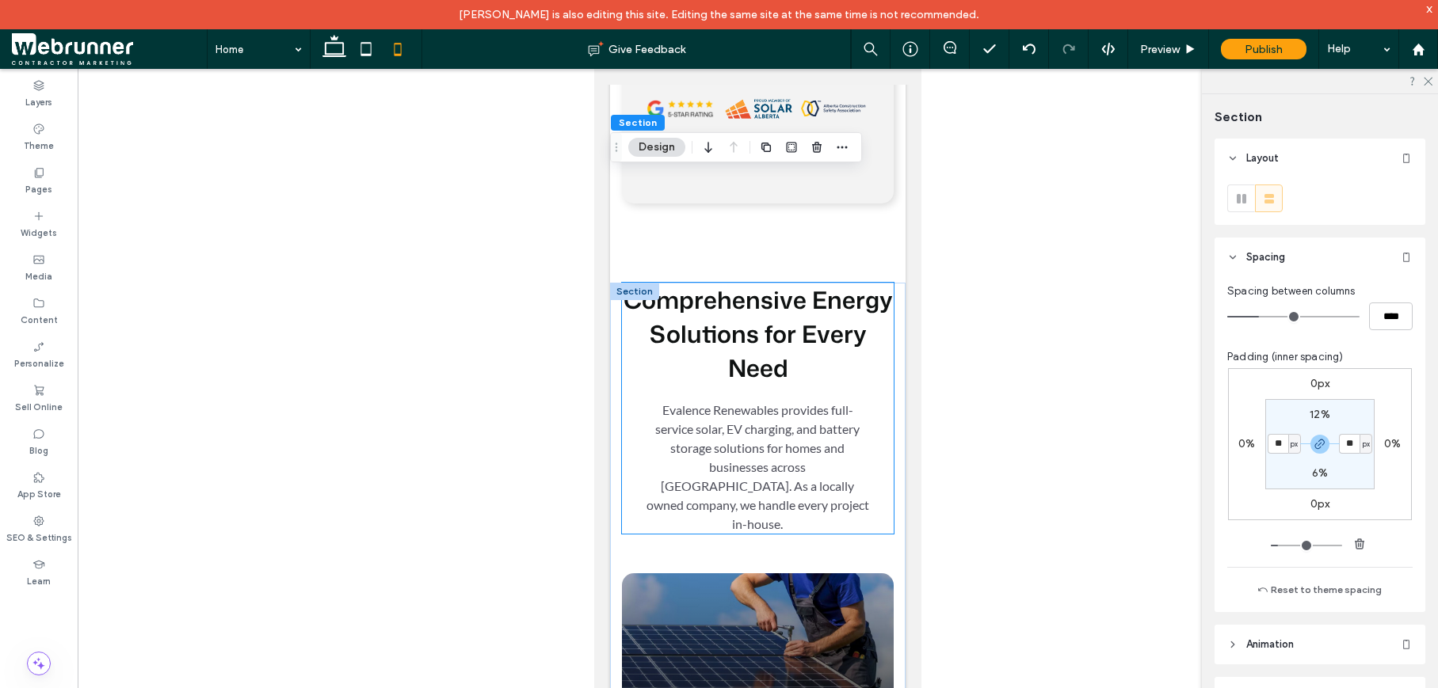
click at [870, 479] on div "Comprehensive Energy Solutions for Every Need Evalence Renewables provides full…" at bounding box center [758, 408] width 272 height 251
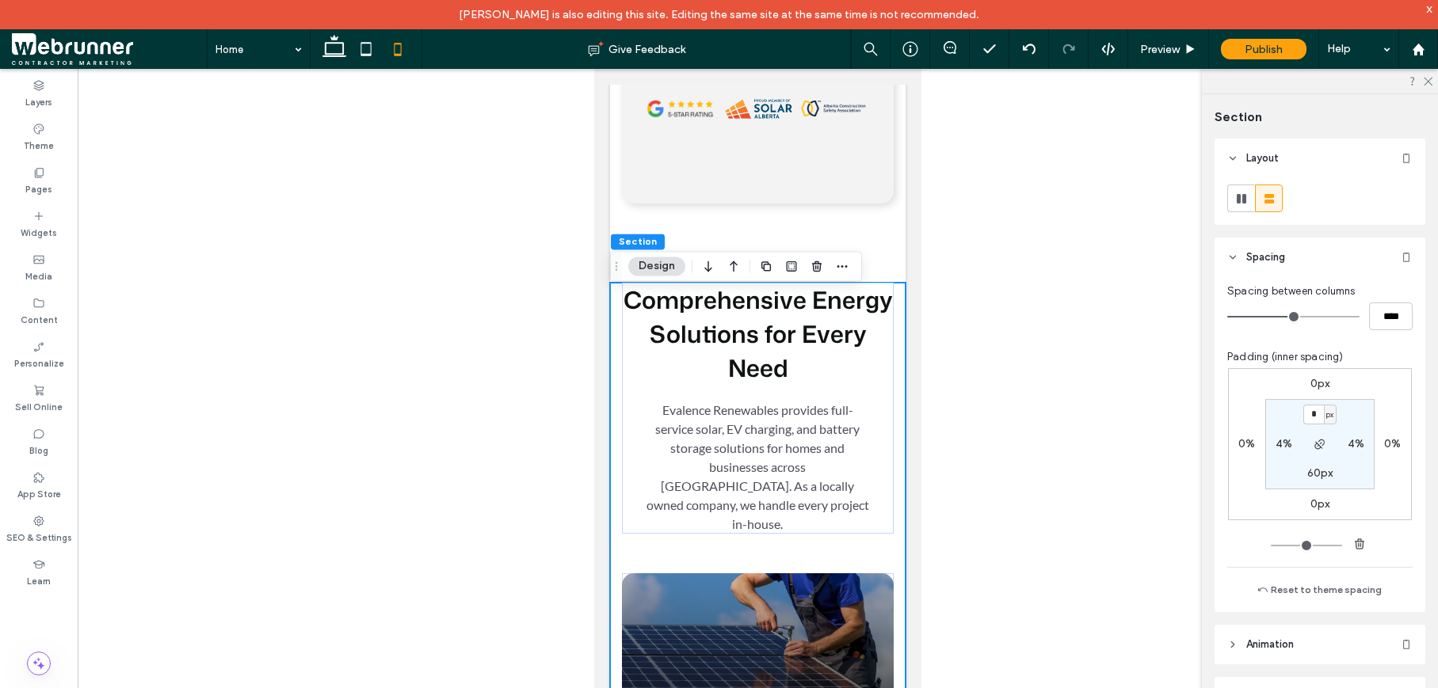
click at [1281, 443] on label "4%" at bounding box center [1283, 443] width 17 height 13
click at [1291, 445] on span "%" at bounding box center [1294, 444] width 6 height 16
click at [1287, 470] on span "px" at bounding box center [1283, 468] width 11 height 16
type input "**"
type input "****"
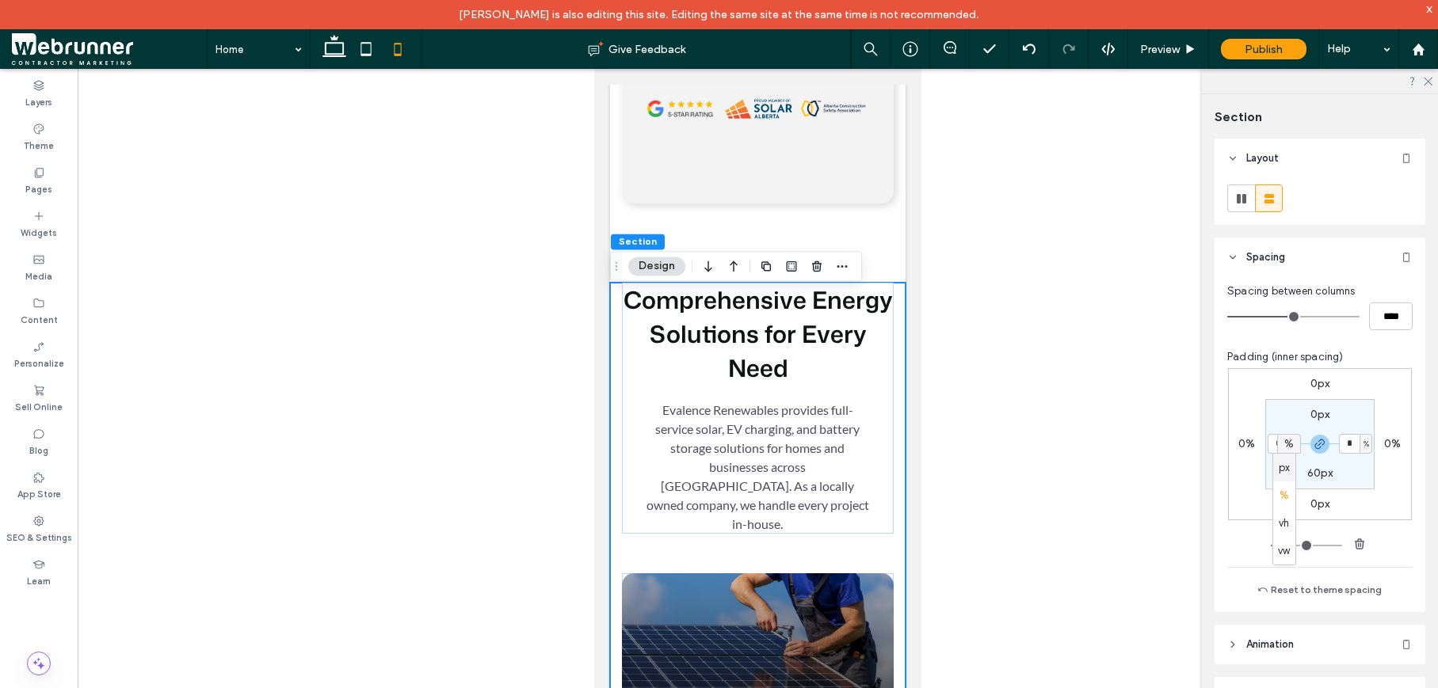
type input "****"
type input "**"
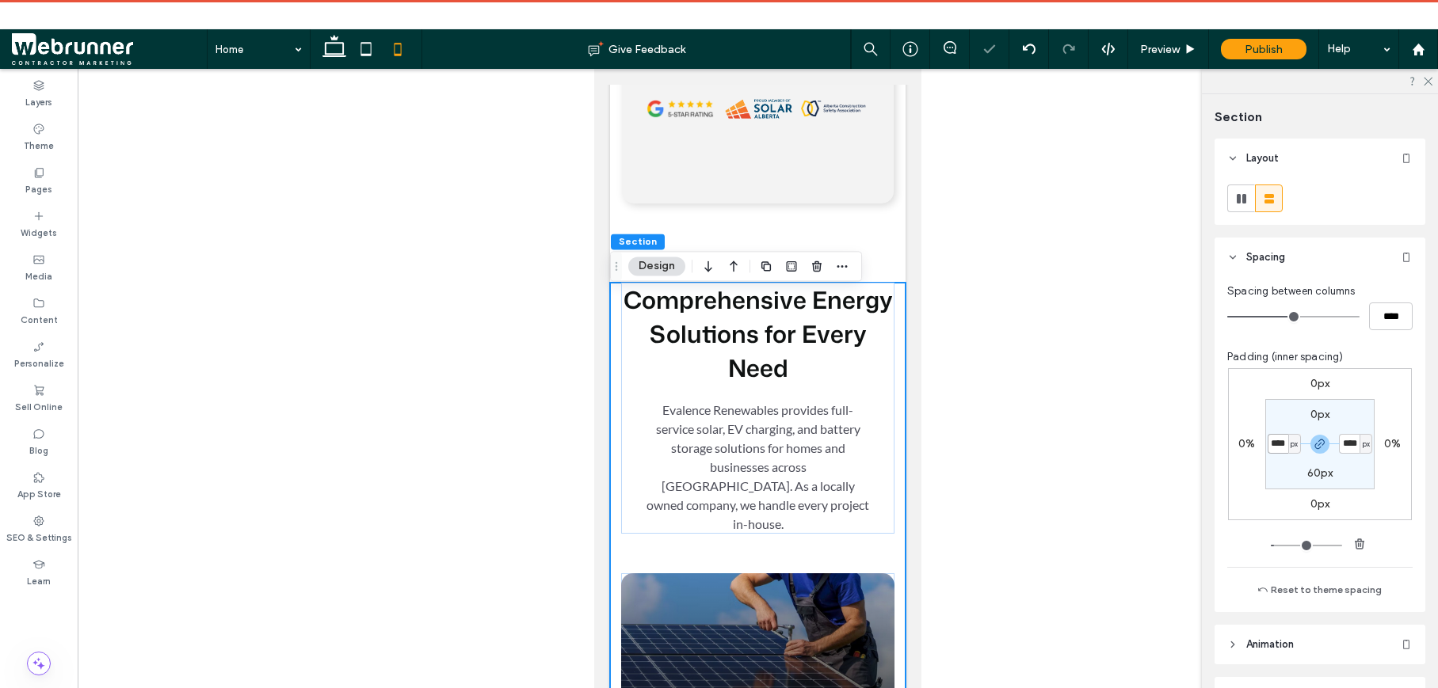
click at [1279, 443] on input "****" at bounding box center [1277, 444] width 21 height 20
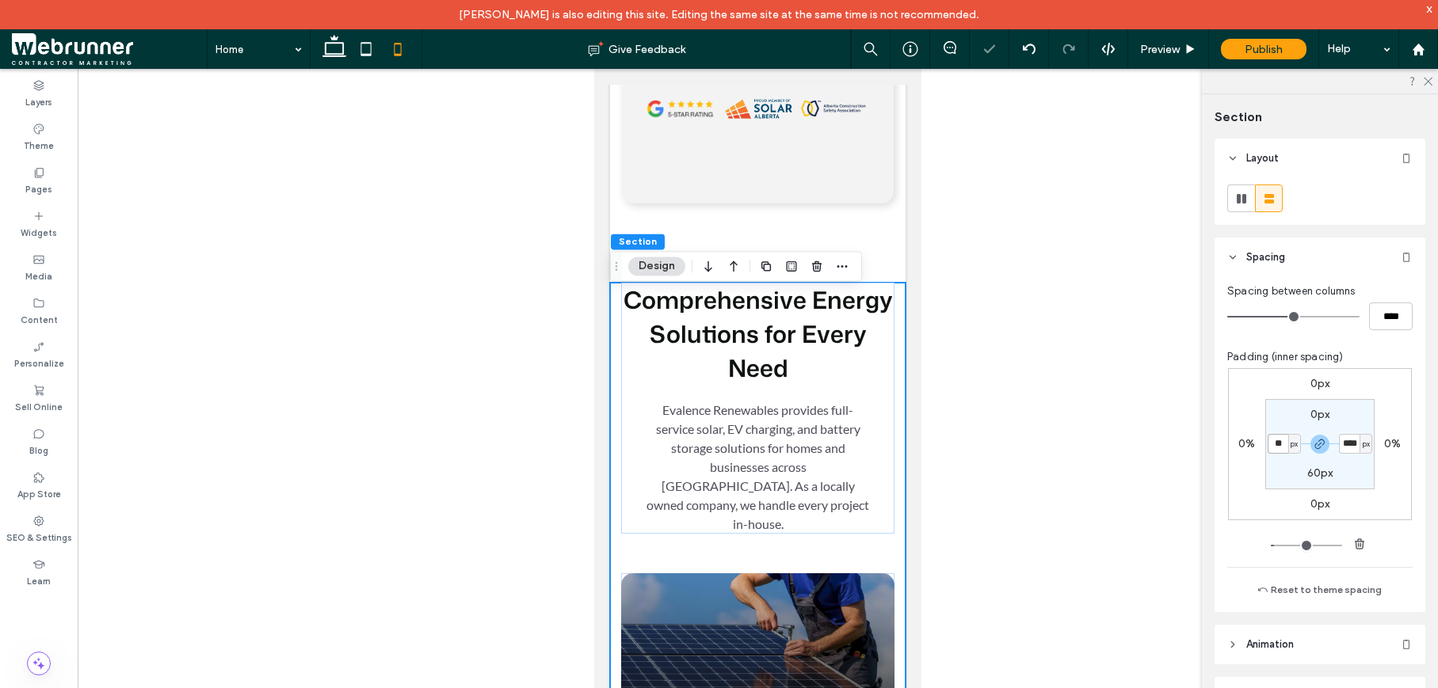
type input "**"
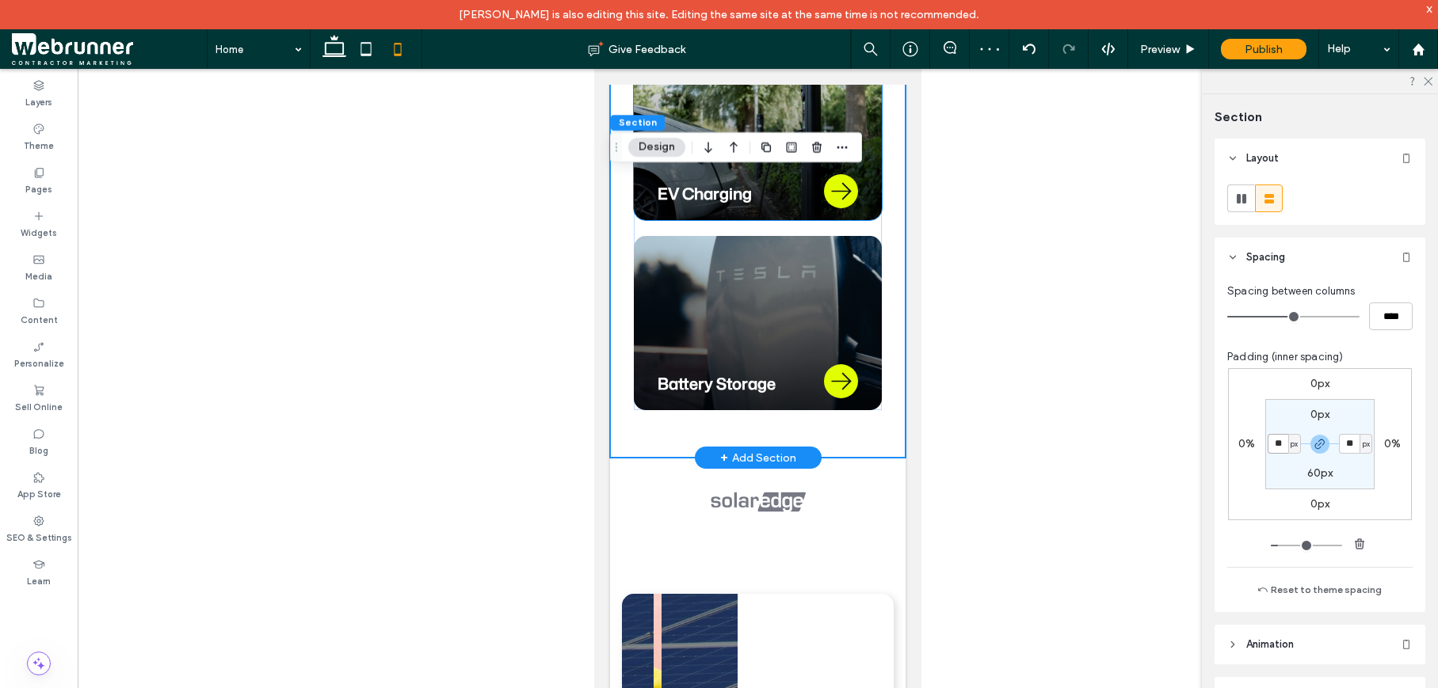
scroll to position [1186, 0]
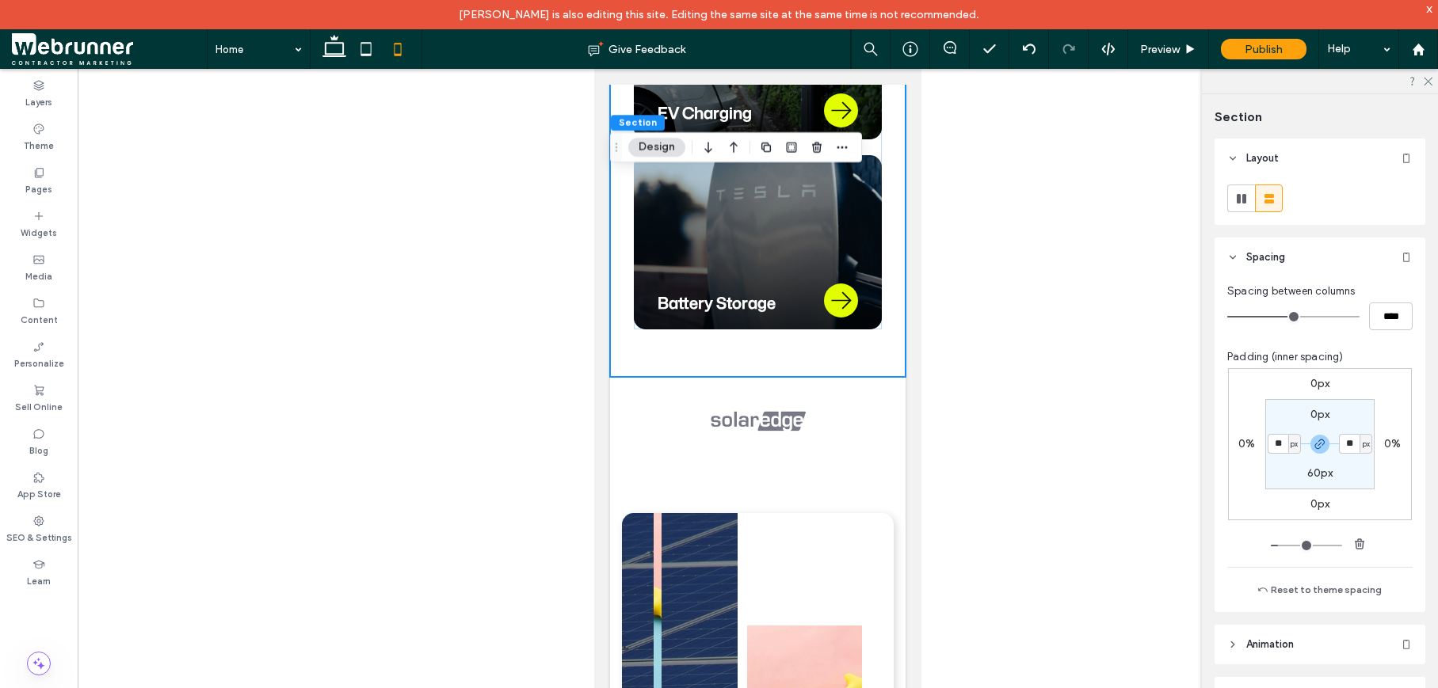
click at [1308, 474] on label "60px" at bounding box center [1320, 473] width 26 height 13
type input "**"
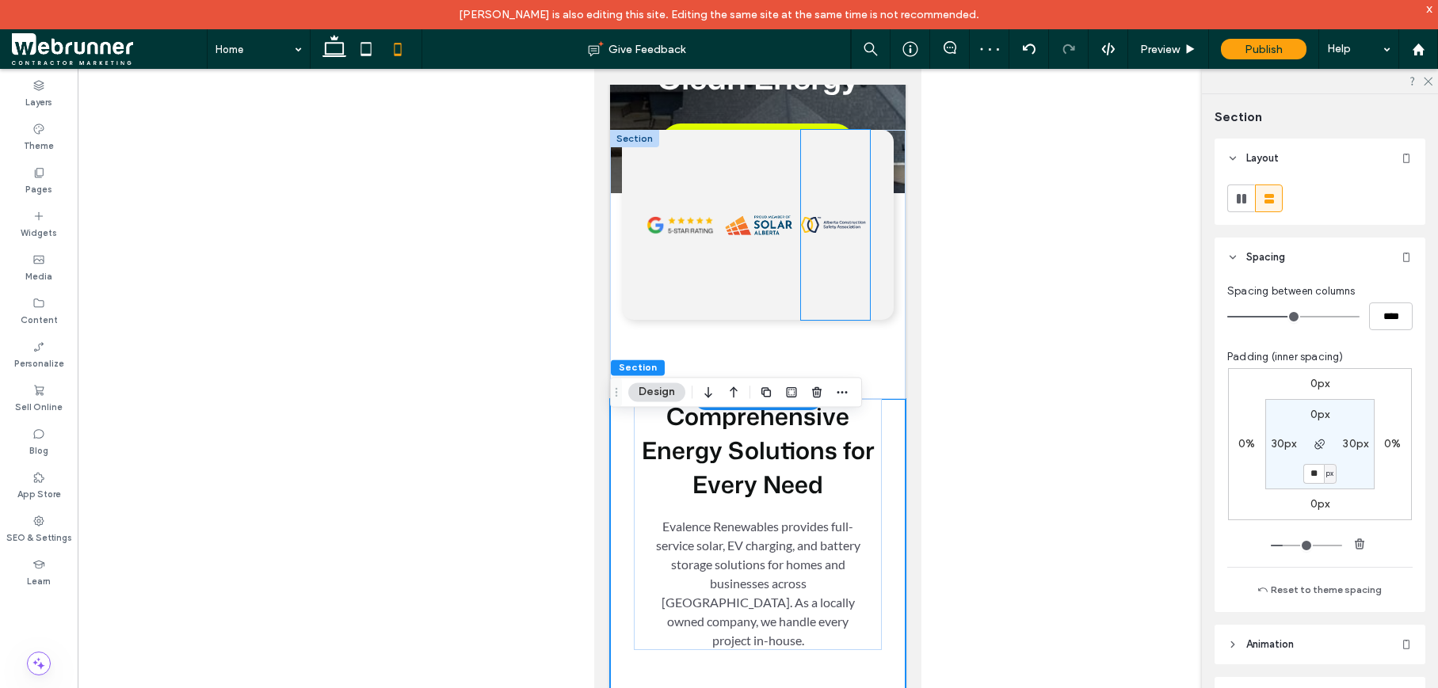
scroll to position [262, 0]
